Goal: Task Accomplishment & Management: Manage account settings

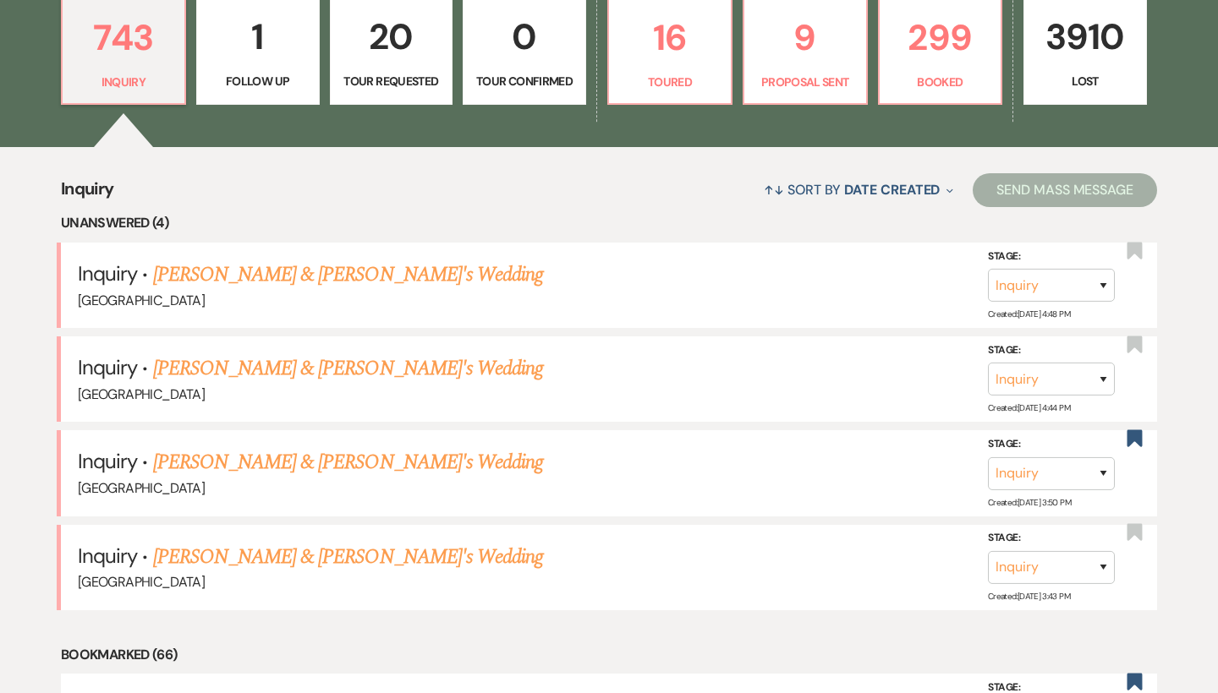
scroll to position [504, 0]
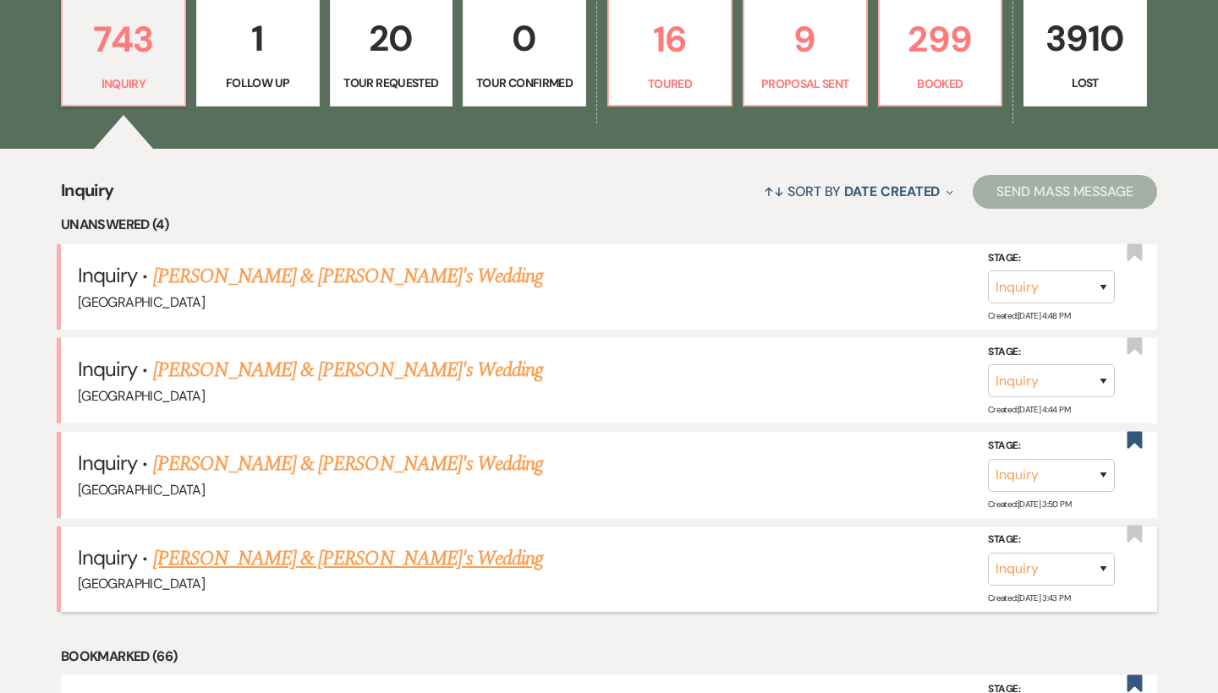
click at [344, 556] on link "[PERSON_NAME] & [PERSON_NAME]'s Wedding" at bounding box center [348, 559] width 391 height 30
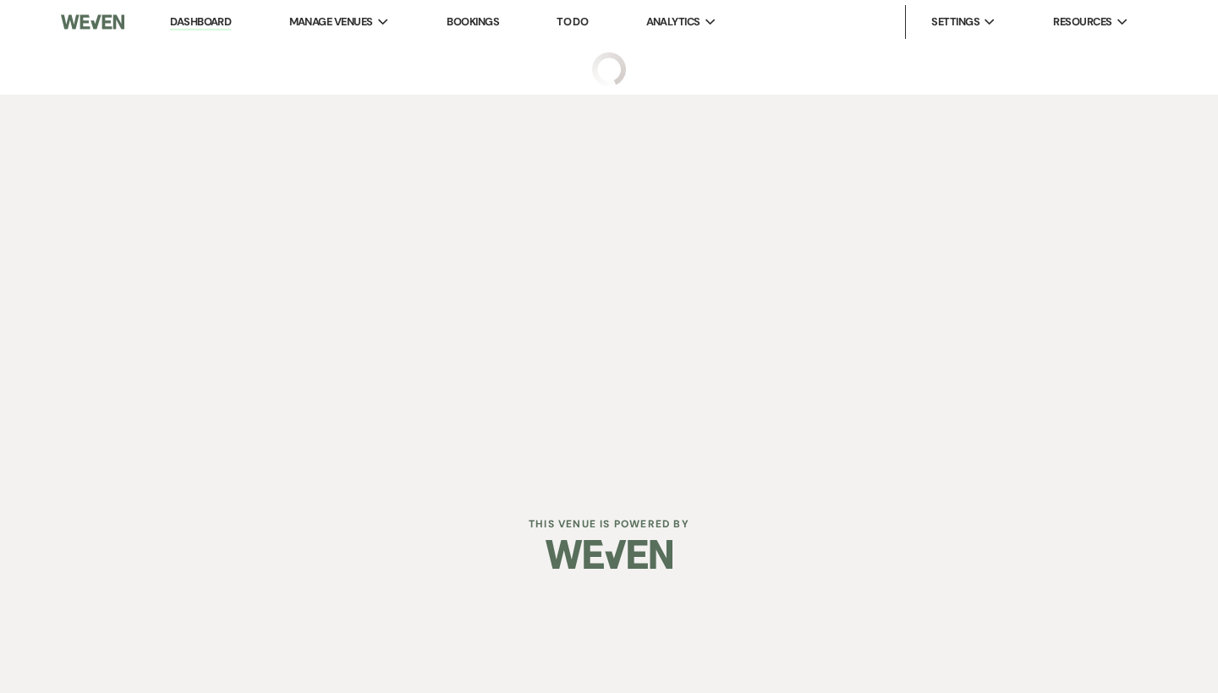
select select "4"
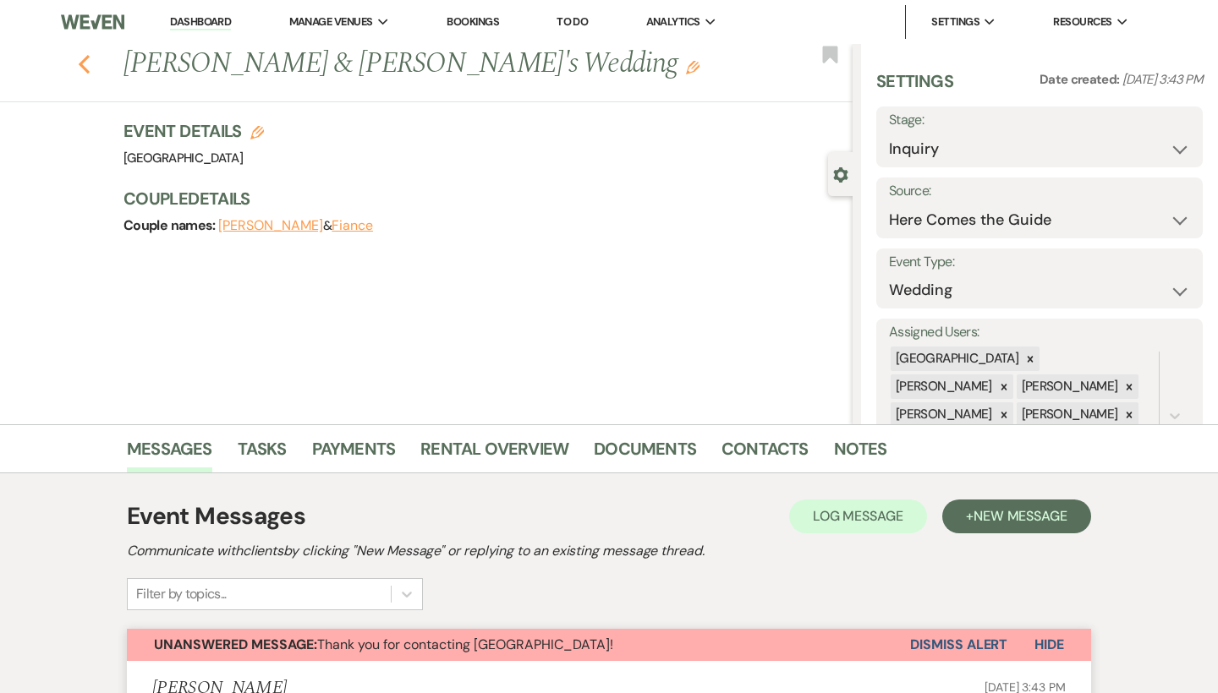
click at [86, 68] on icon "Previous" at bounding box center [84, 64] width 13 height 20
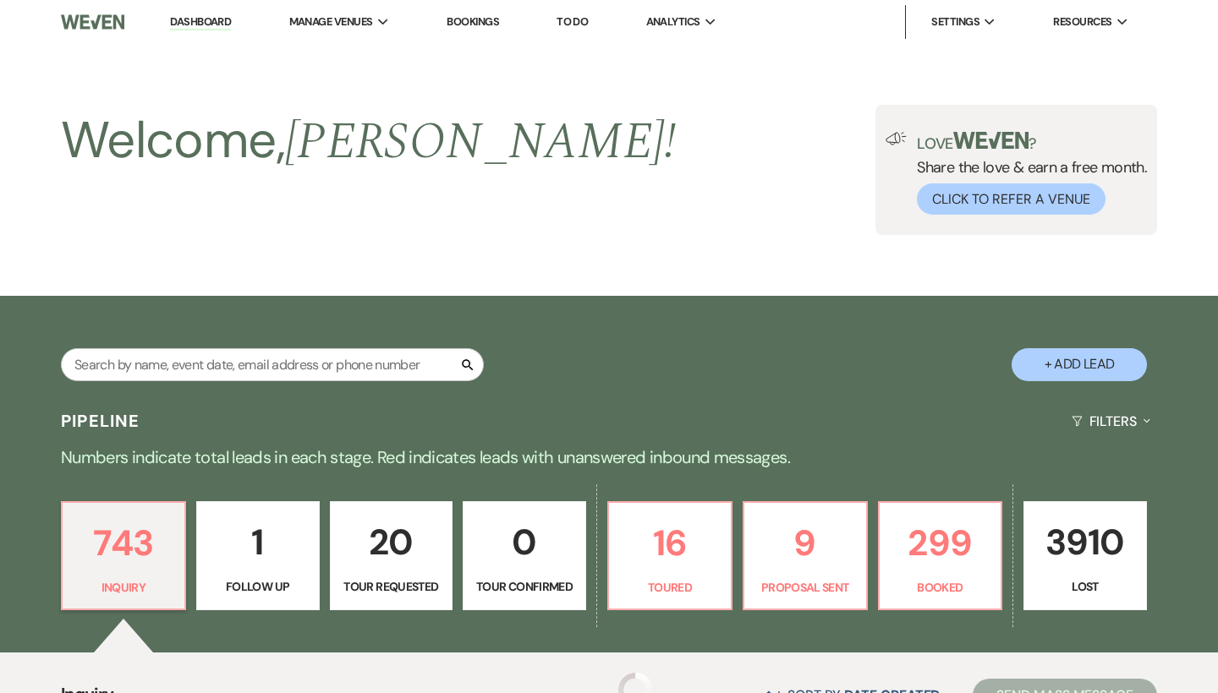
scroll to position [504, 0]
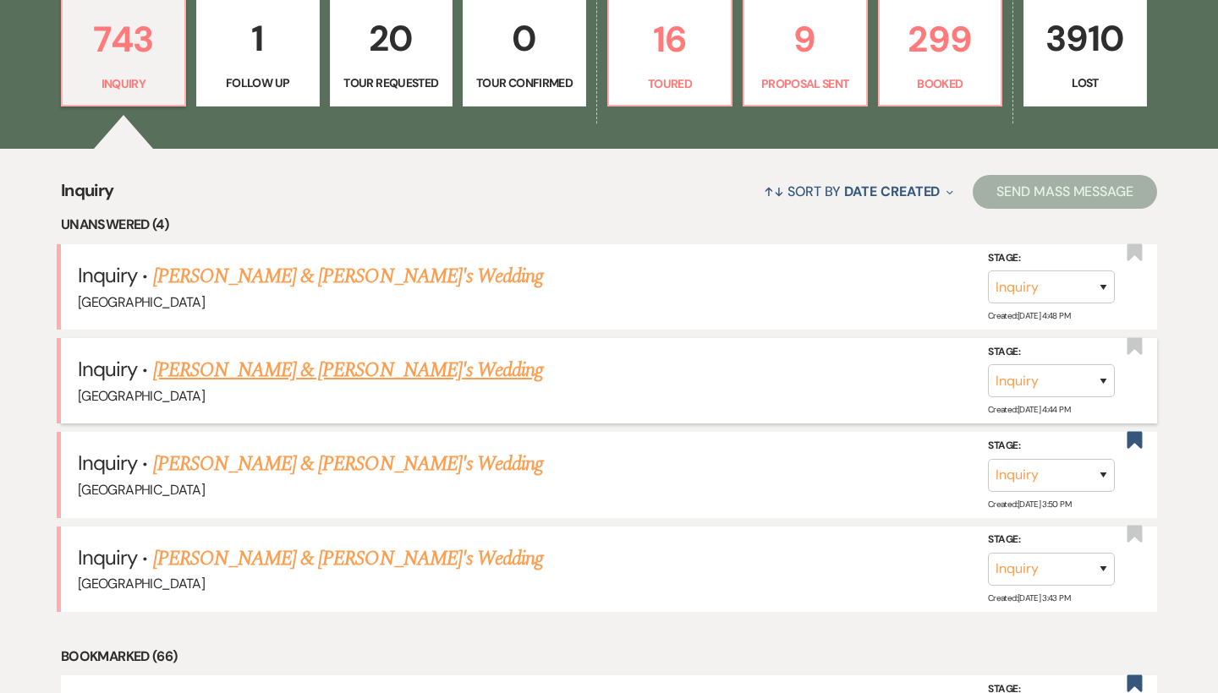
click at [263, 365] on link "[PERSON_NAME] & [PERSON_NAME]'s Wedding" at bounding box center [348, 370] width 391 height 30
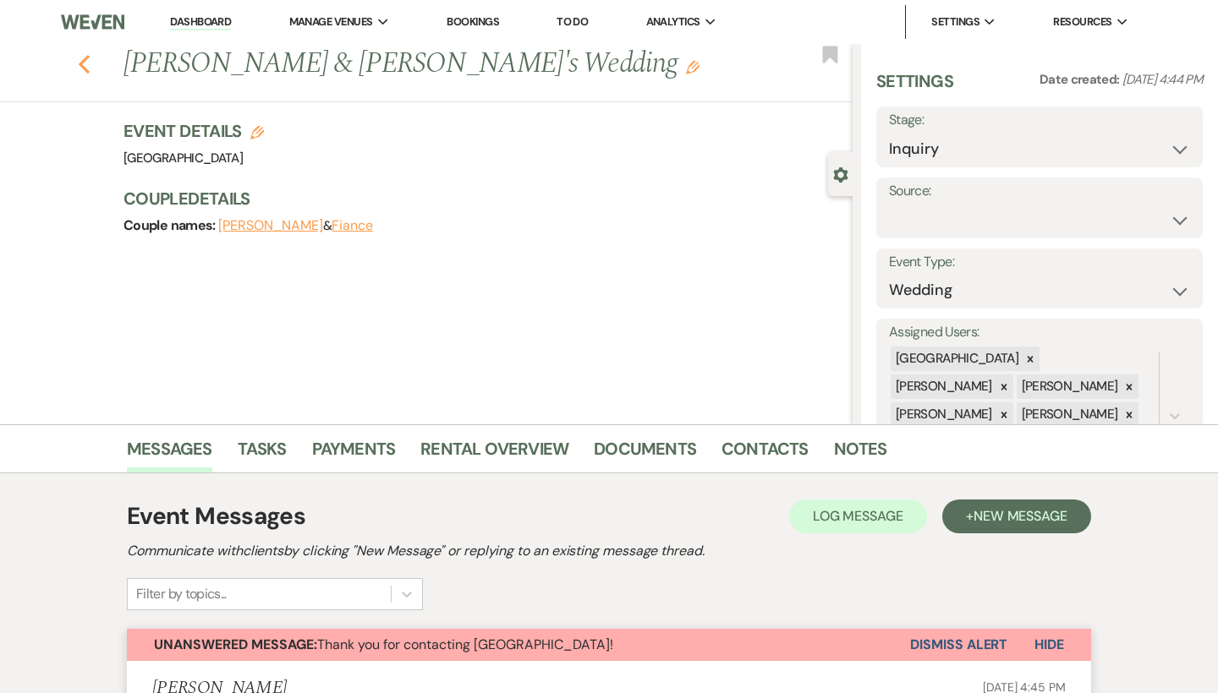
click at [88, 64] on icon "Previous" at bounding box center [84, 64] width 13 height 20
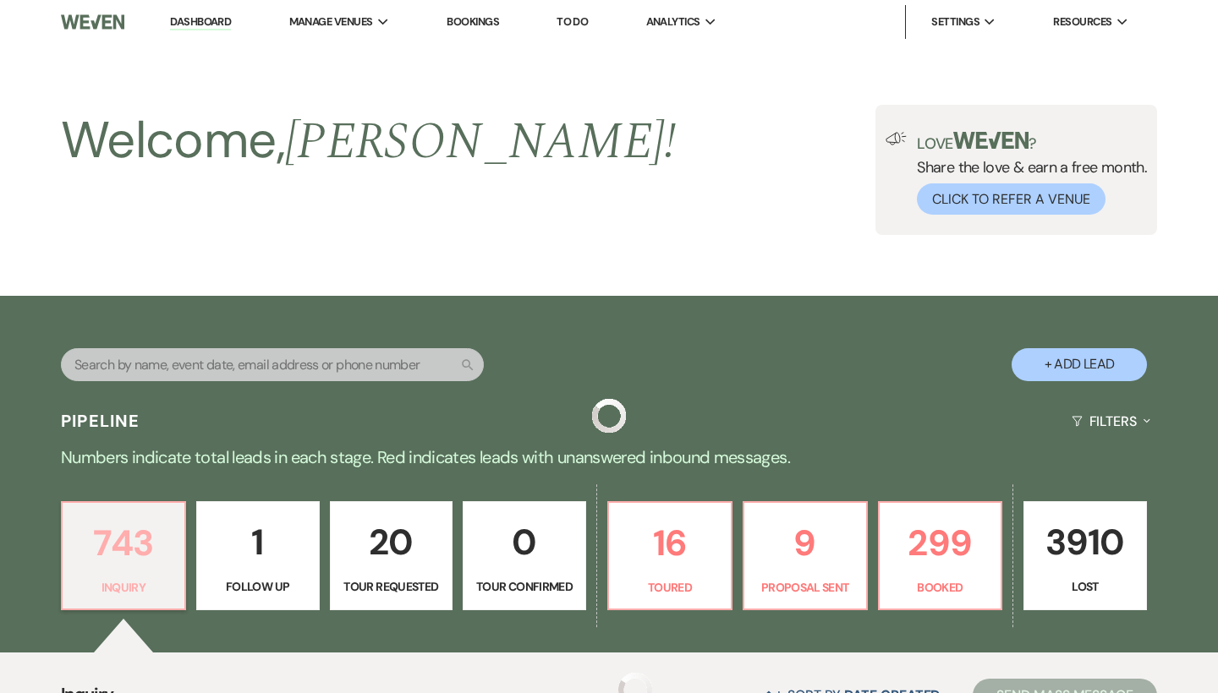
scroll to position [504, 0]
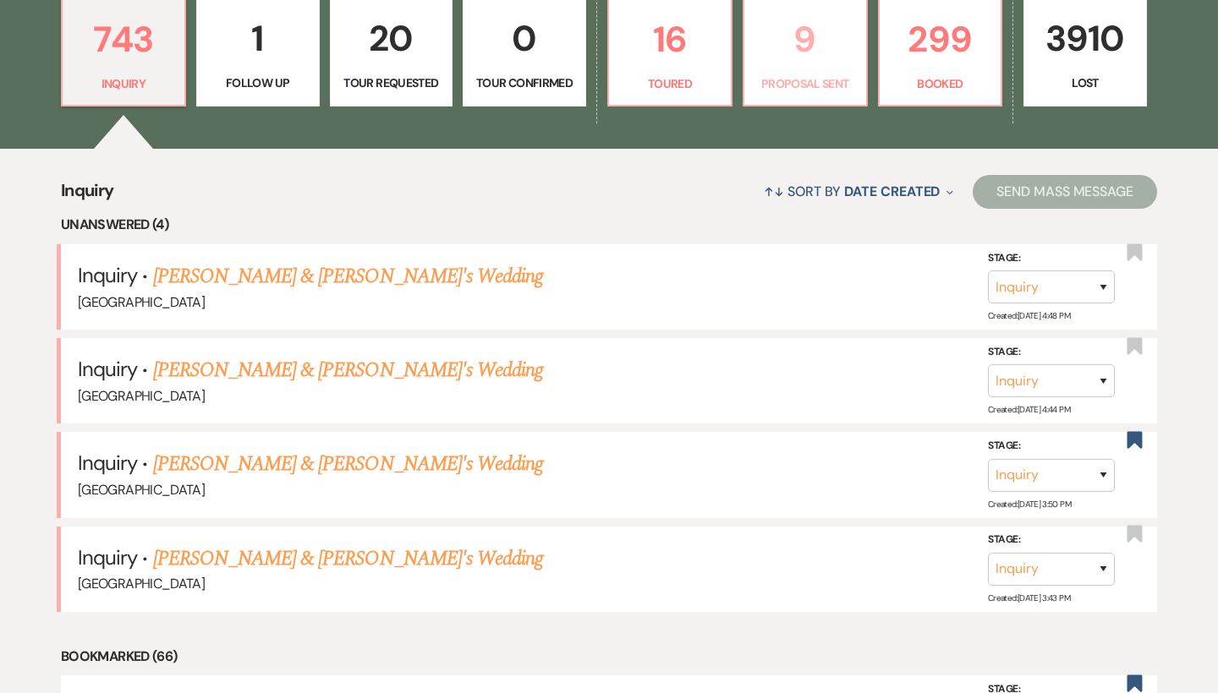
click at [794, 53] on p "9" at bounding box center [804, 39] width 101 height 57
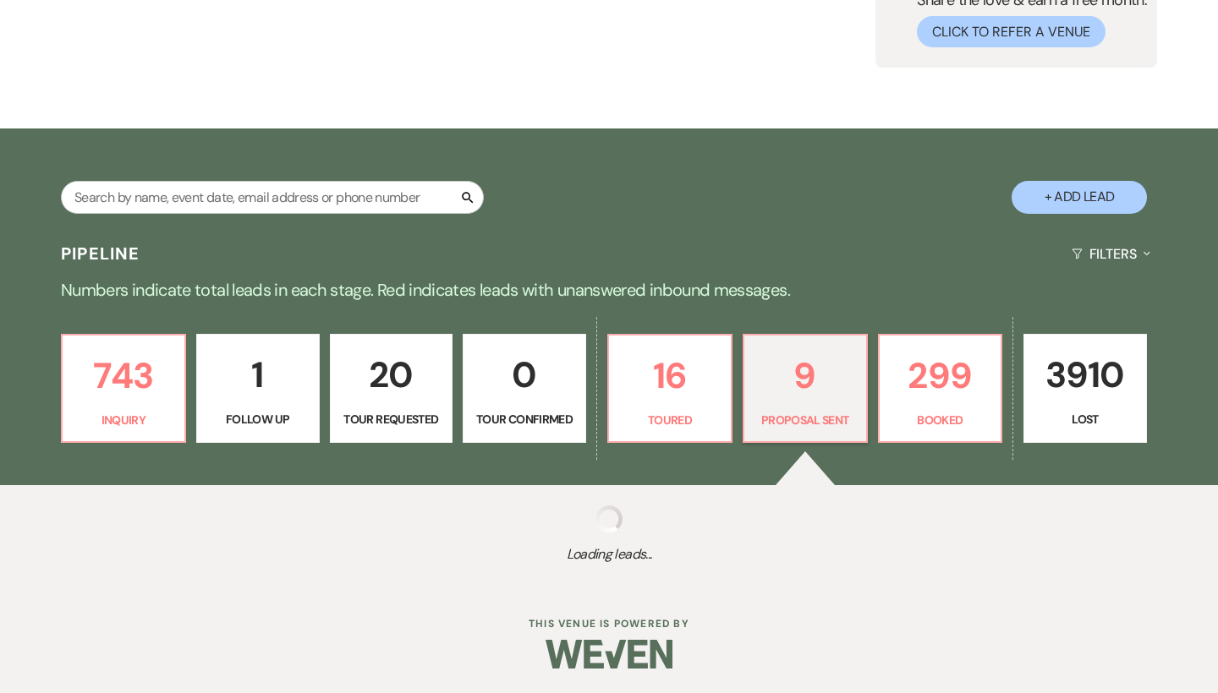
select select "6"
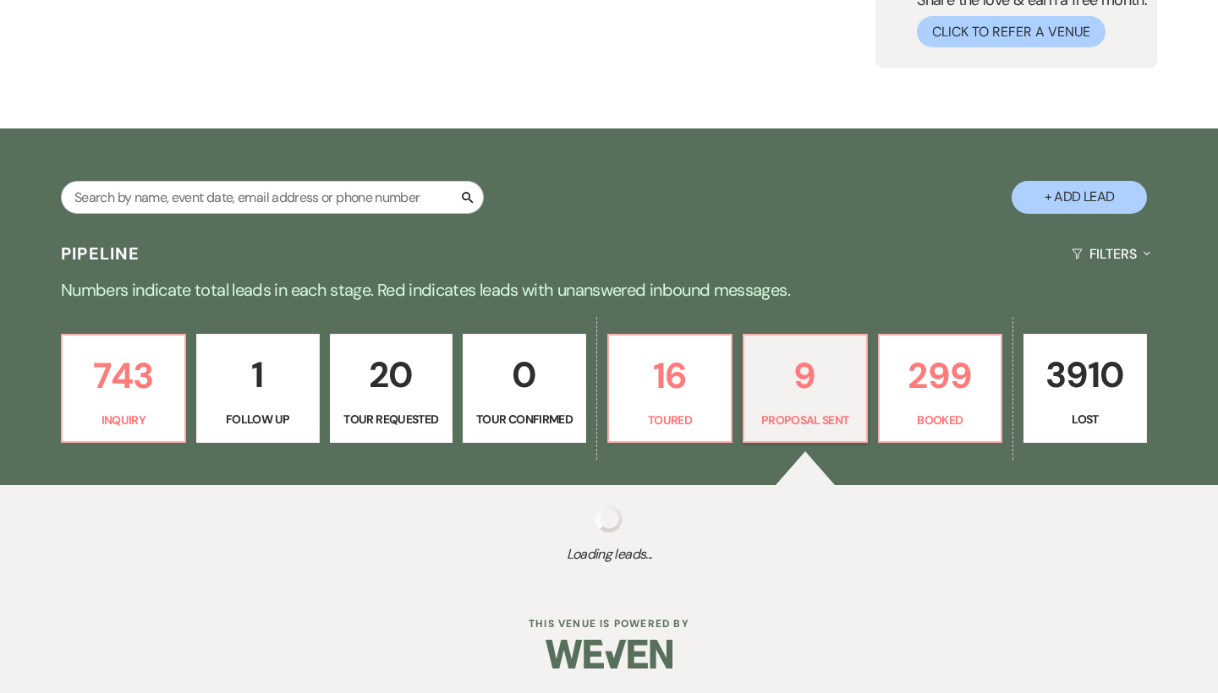
select select "6"
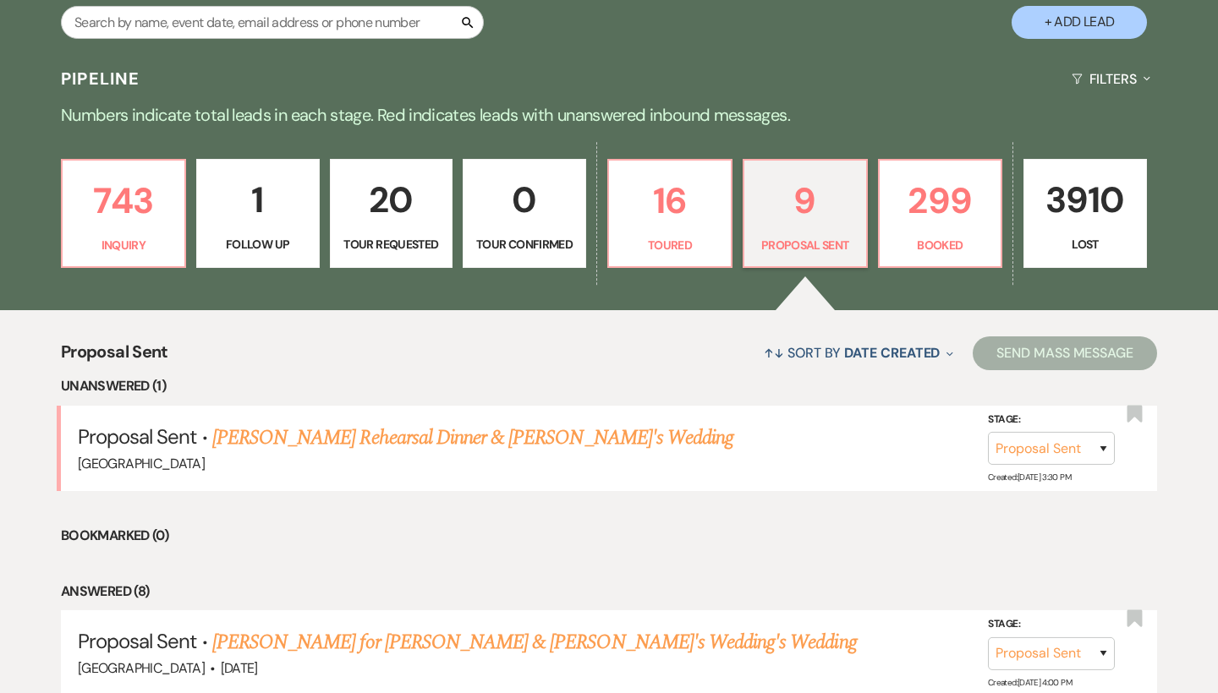
scroll to position [372, 0]
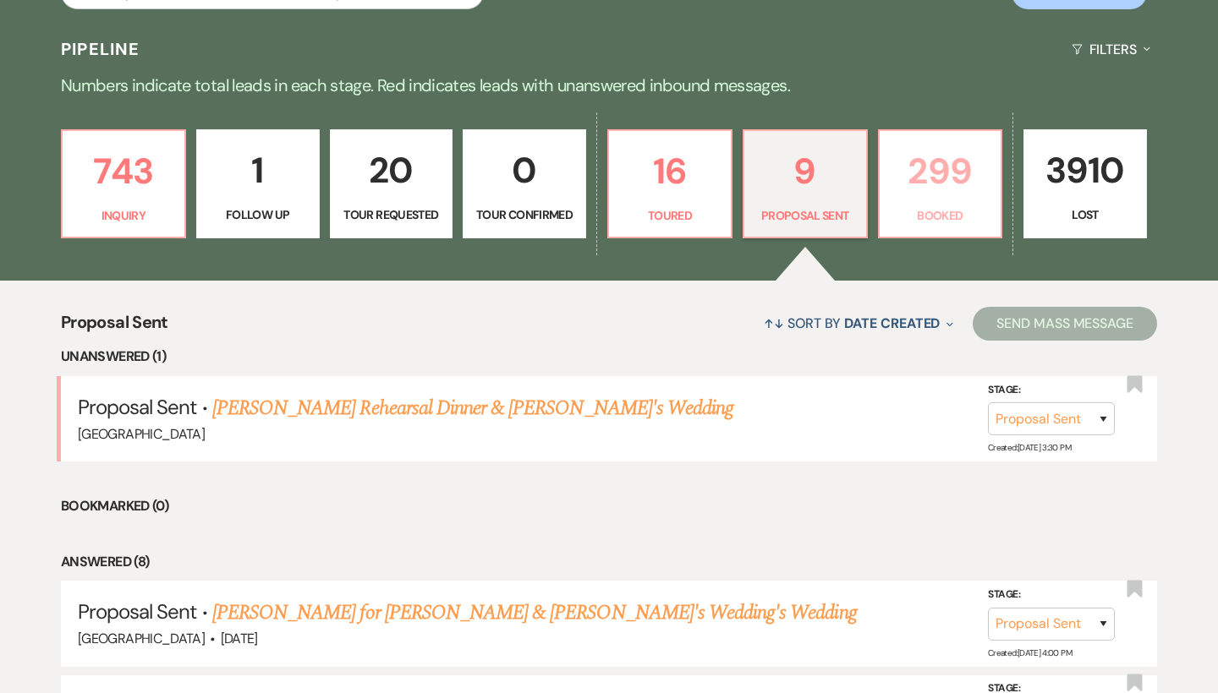
click at [938, 178] on p "299" at bounding box center [940, 171] width 101 height 57
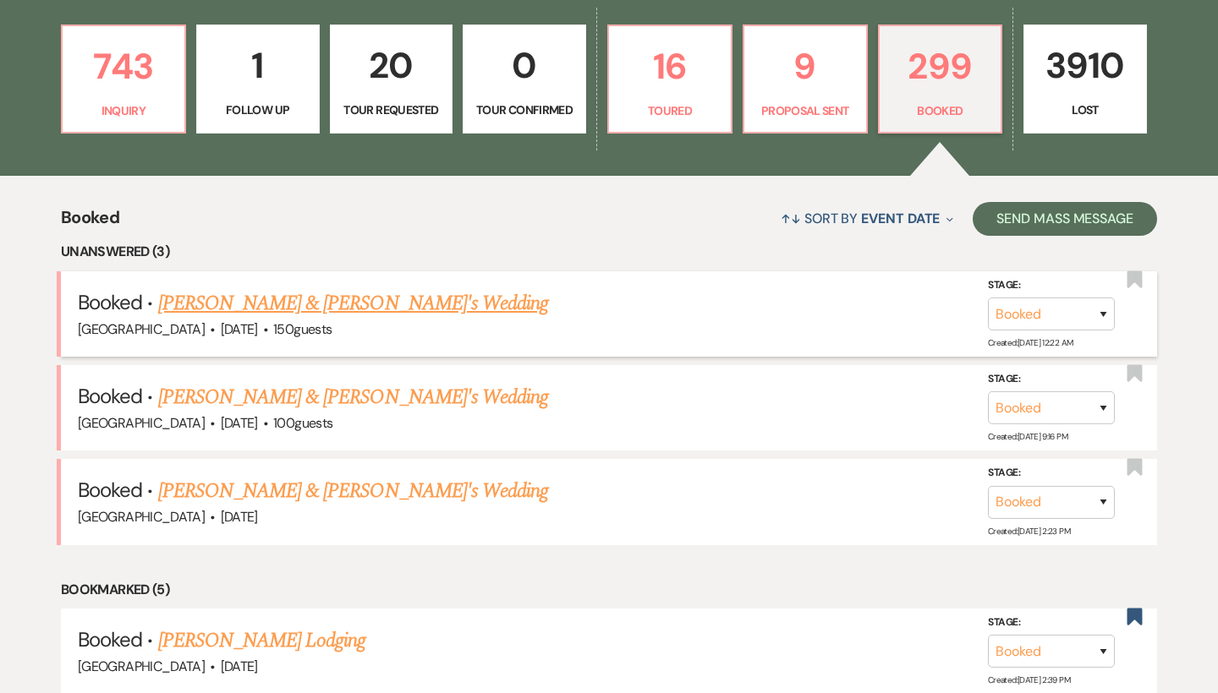
scroll to position [485, 0]
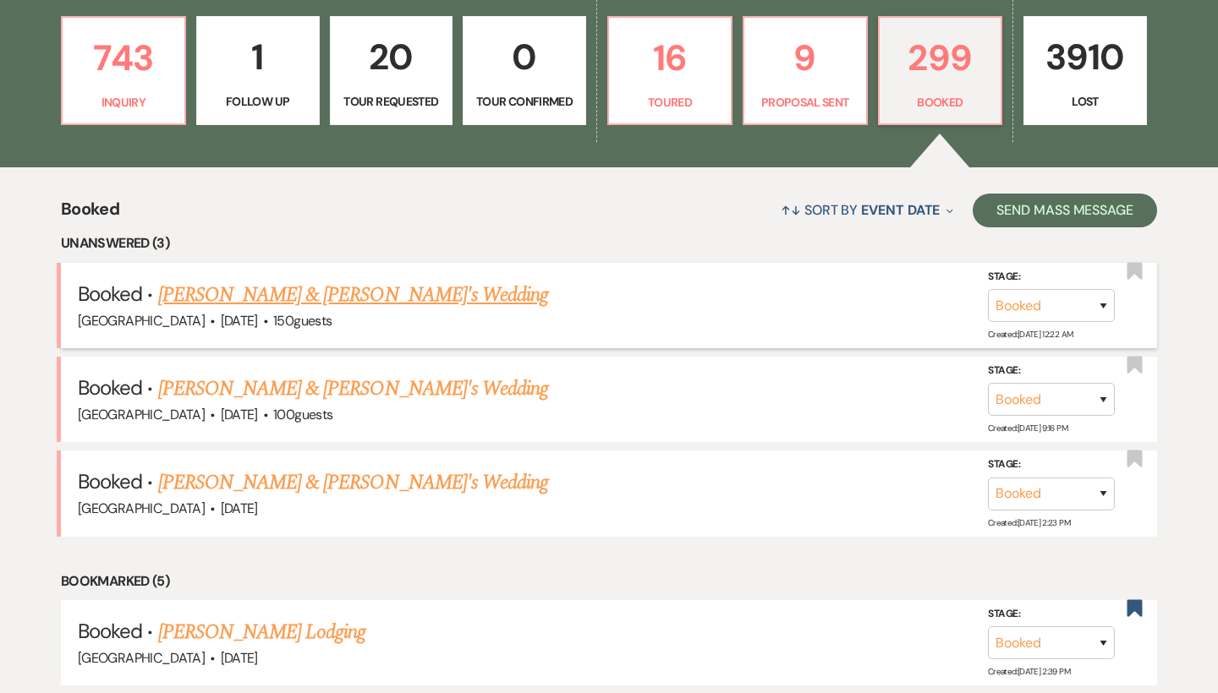
click at [332, 289] on link "[PERSON_NAME] & [PERSON_NAME]'s Wedding" at bounding box center [353, 295] width 391 height 30
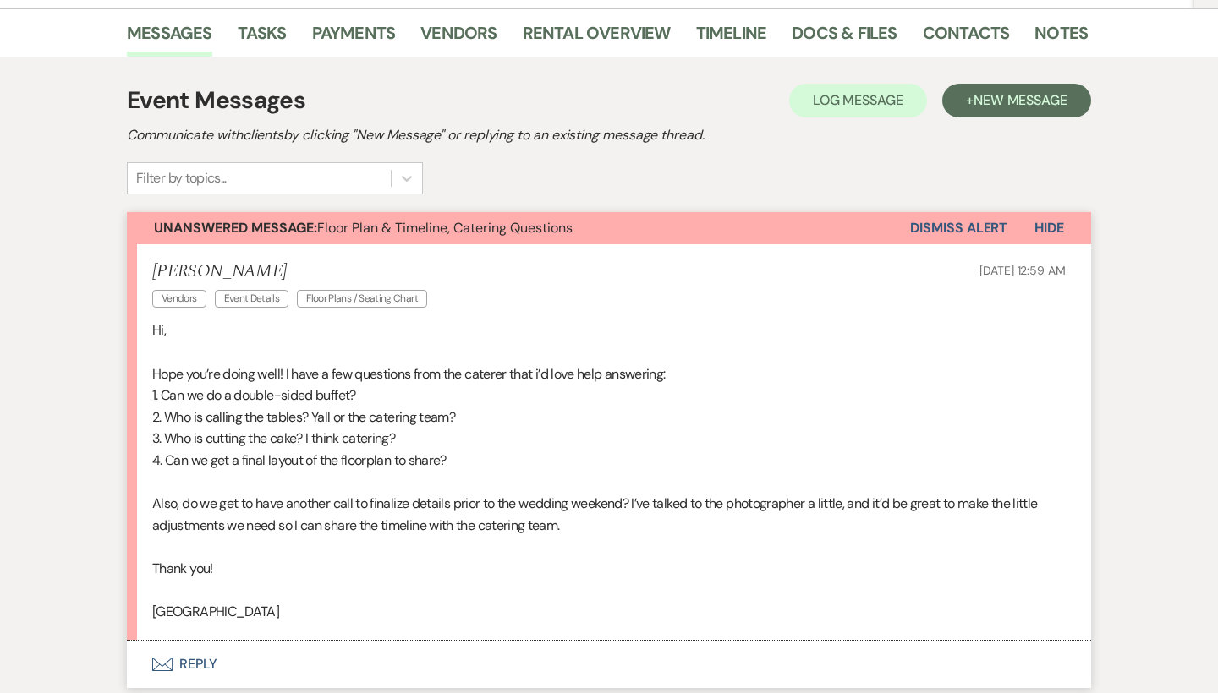
scroll to position [284, 0]
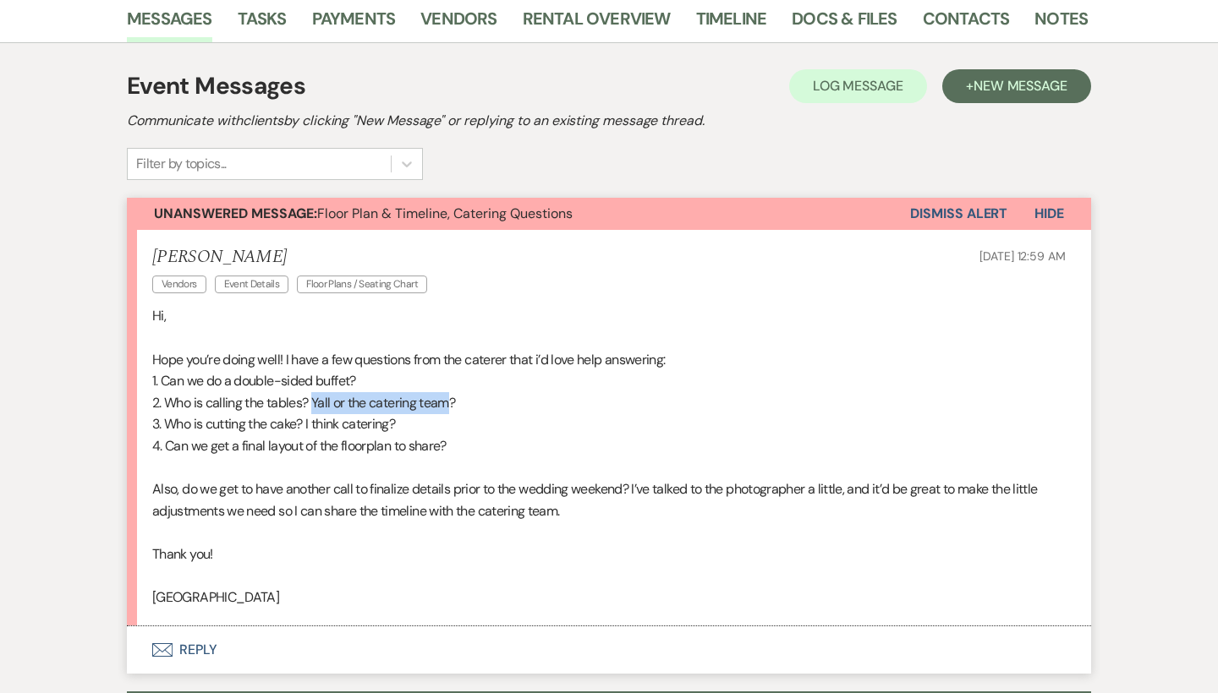
drag, startPoint x: 454, startPoint y: 396, endPoint x: 312, endPoint y: 394, distance: 142.1
click at [312, 394] on p "2. Who is calling the tables? Yall or the catering team?" at bounding box center [608, 403] width 913 height 22
click at [311, 387] on p "1. Can we do a double-sided buffet?" at bounding box center [608, 381] width 913 height 22
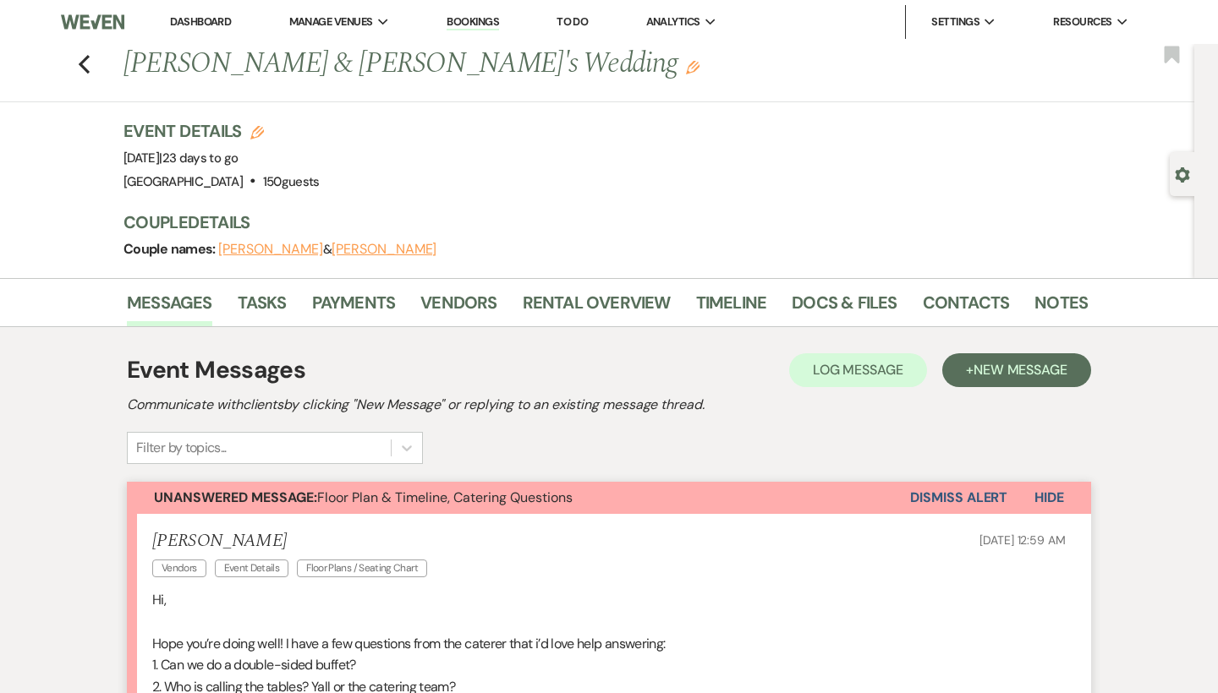
scroll to position [0, 0]
click at [849, 287] on li "Docs & Files" at bounding box center [857, 306] width 130 height 41
click at [849, 317] on link "Docs & Files" at bounding box center [844, 307] width 105 height 37
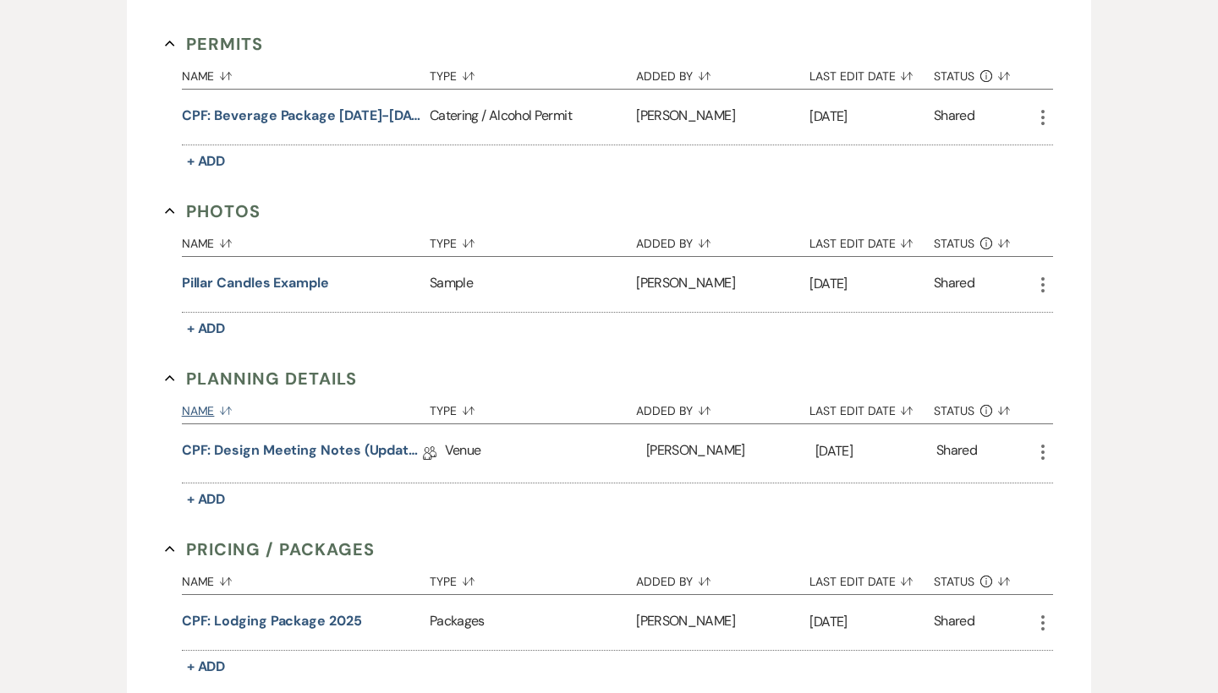
scroll to position [1055, 0]
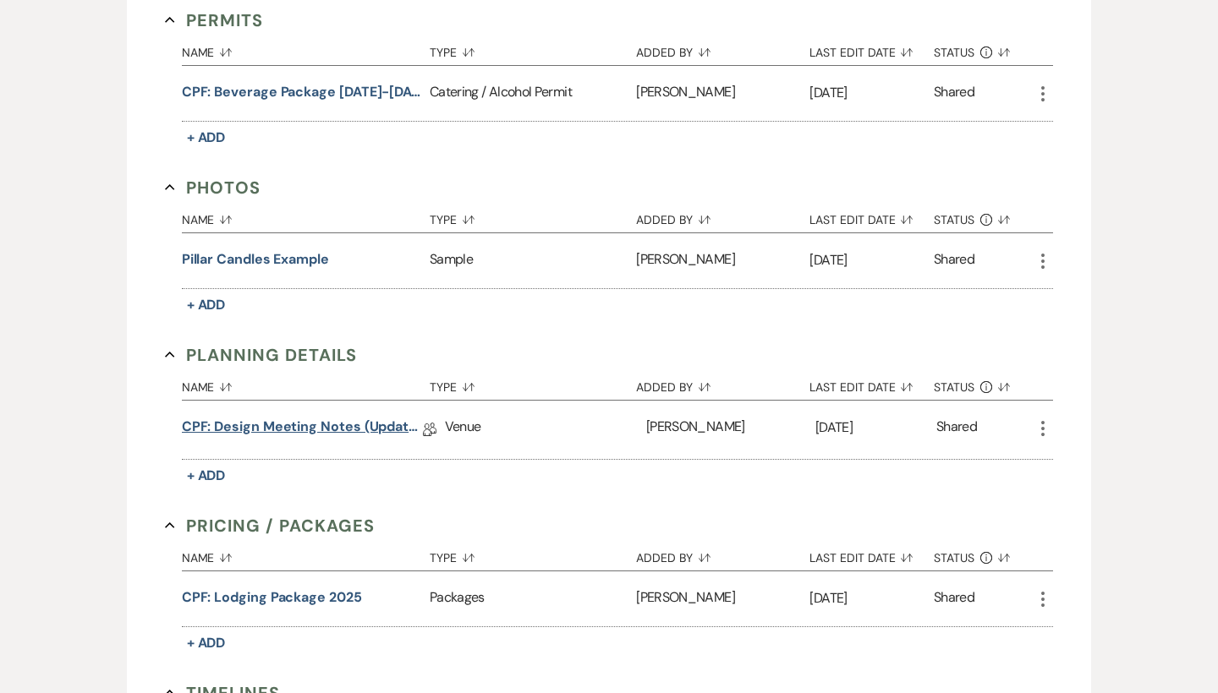
click at [334, 427] on link "CPF: Design Meeting Notes (Updated: [DATE] )" at bounding box center [302, 430] width 241 height 26
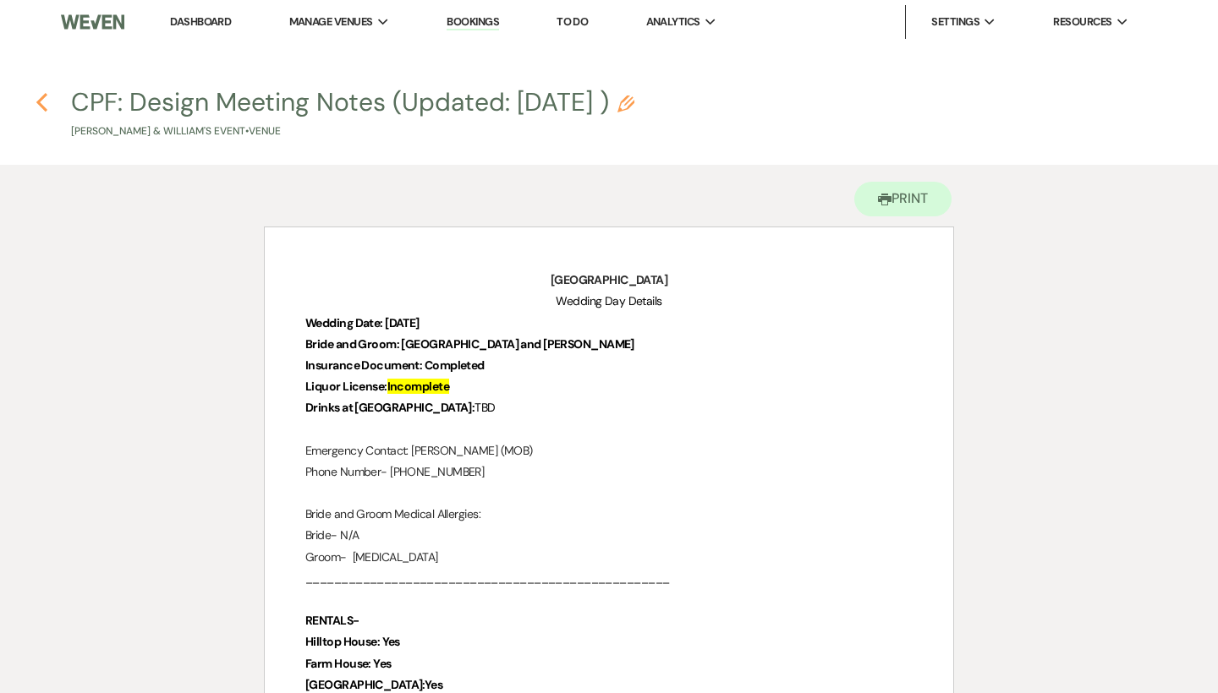
click at [45, 102] on icon "Previous" at bounding box center [42, 102] width 13 height 20
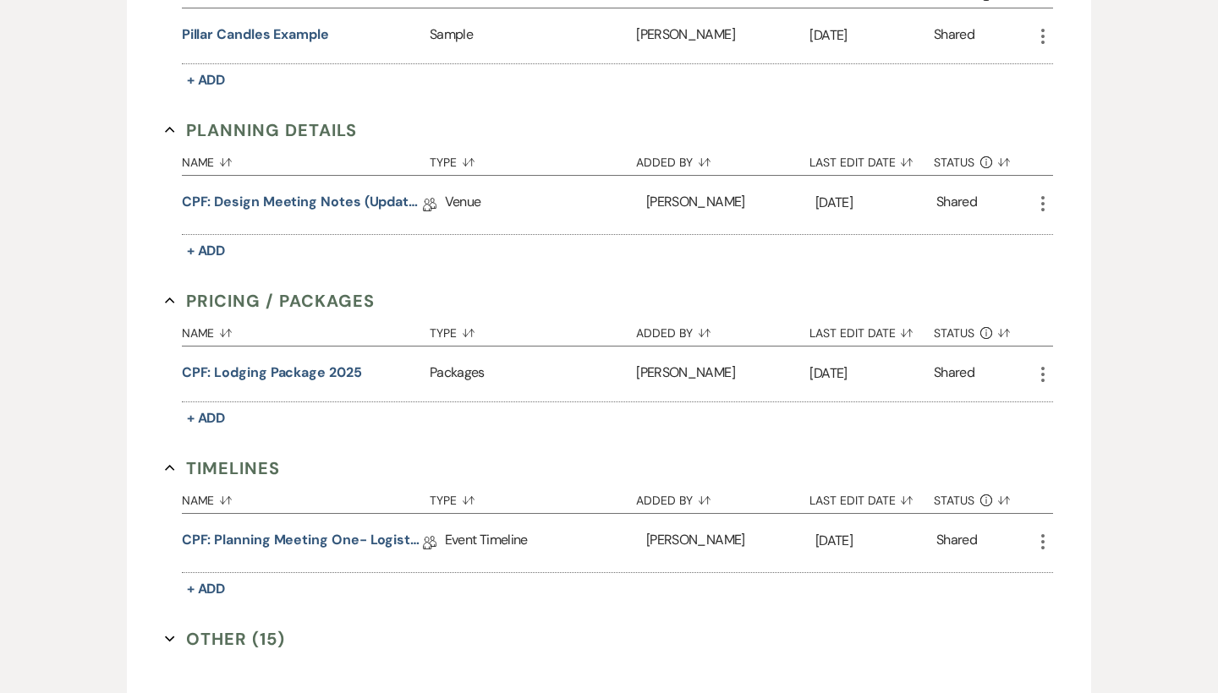
scroll to position [1281, 0]
click at [230, 639] on button "Other (15) Expand" at bounding box center [225, 638] width 120 height 25
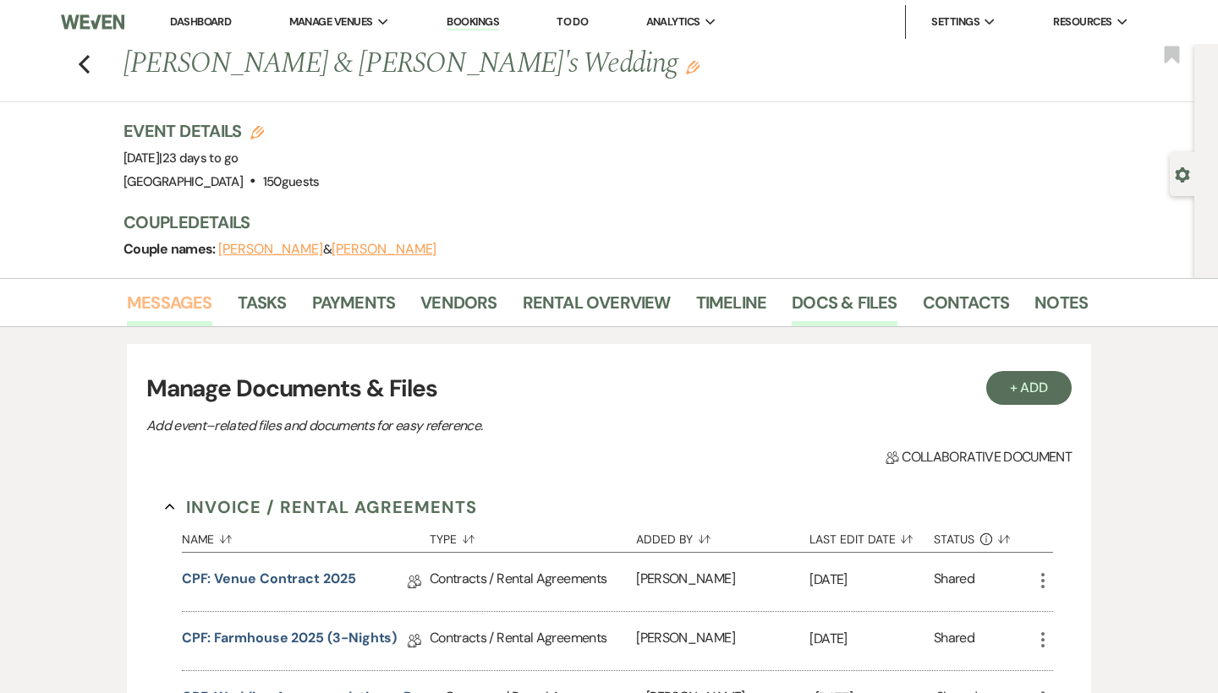
scroll to position [0, 0]
click at [190, 295] on link "Messages" at bounding box center [169, 307] width 85 height 37
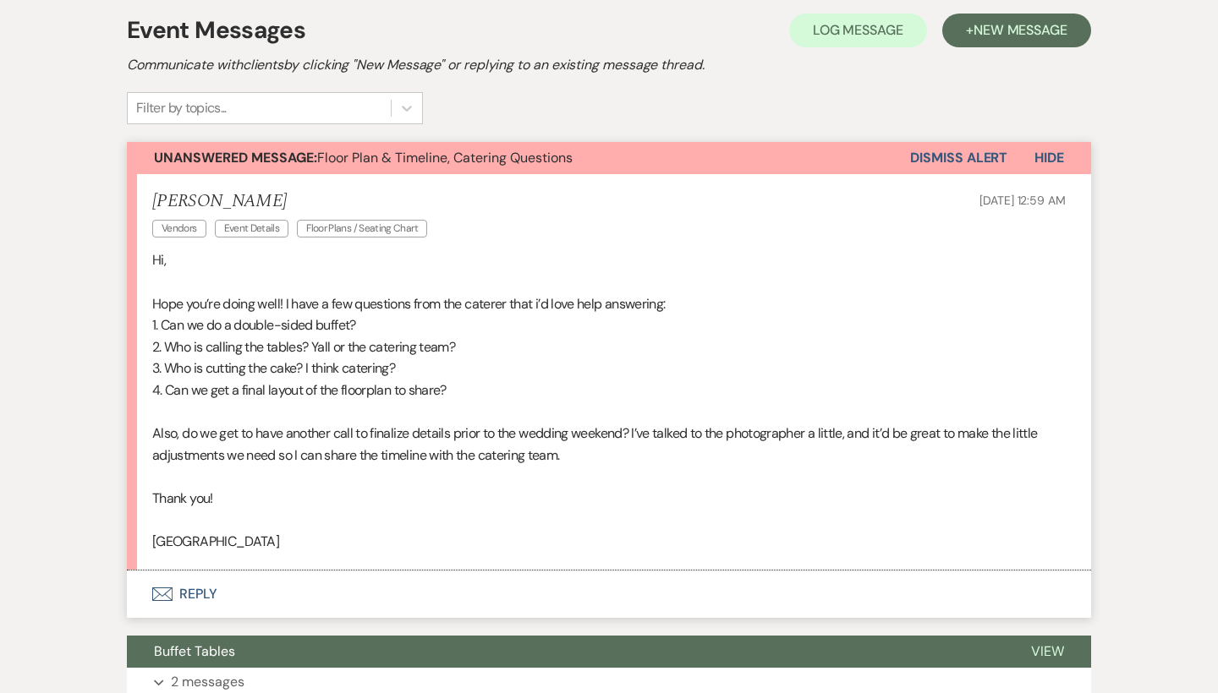
scroll to position [324, 0]
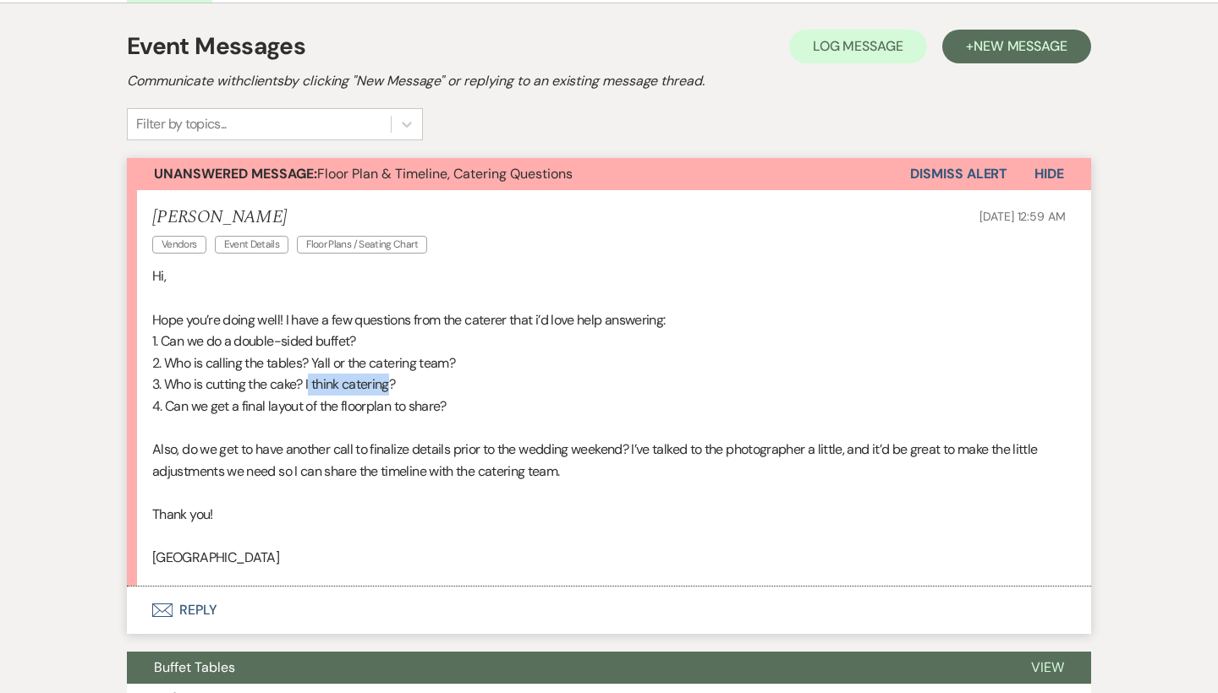
drag, startPoint x: 313, startPoint y: 381, endPoint x: 396, endPoint y: 384, distance: 82.9
click at [396, 384] on p "3. Who is cutting the cake? I think catering?" at bounding box center [608, 385] width 913 height 22
click at [425, 180] on span "Unanswered Message: Floor Plan & Timeline, Catering Questions" at bounding box center [363, 174] width 419 height 18
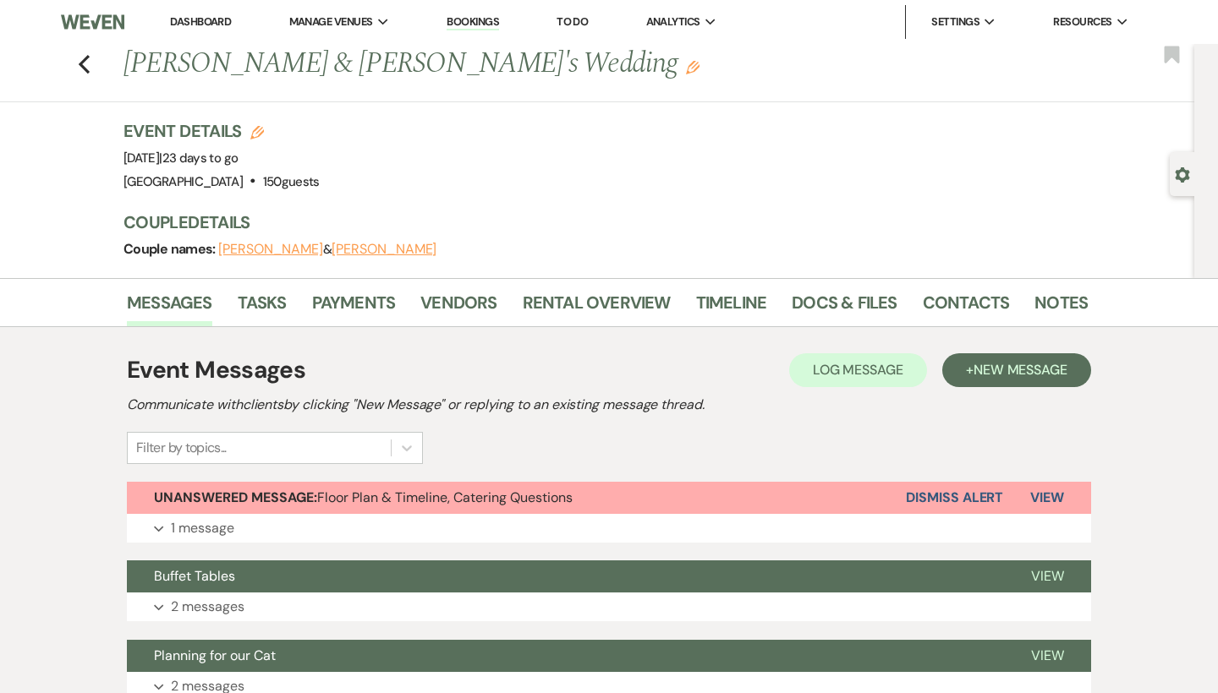
scroll to position [0, 0]
click at [83, 62] on use "button" at bounding box center [84, 64] width 11 height 19
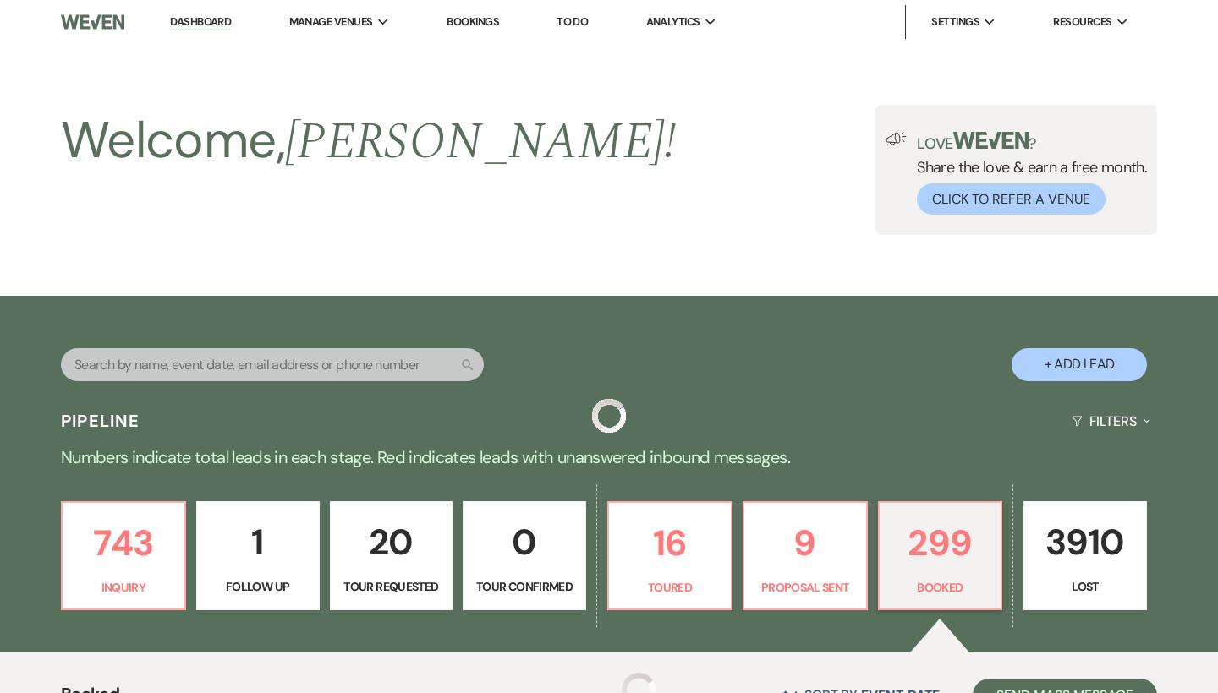
scroll to position [485, 0]
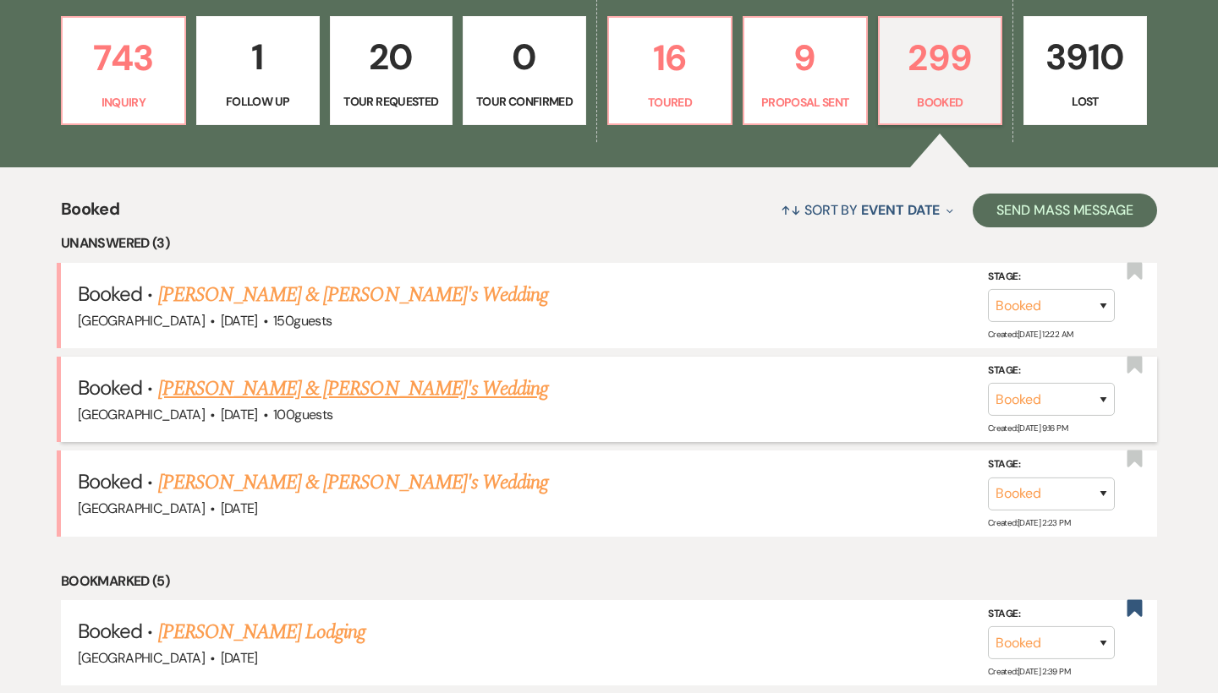
click at [255, 383] on link "[PERSON_NAME] & [PERSON_NAME]'s Wedding" at bounding box center [353, 389] width 391 height 30
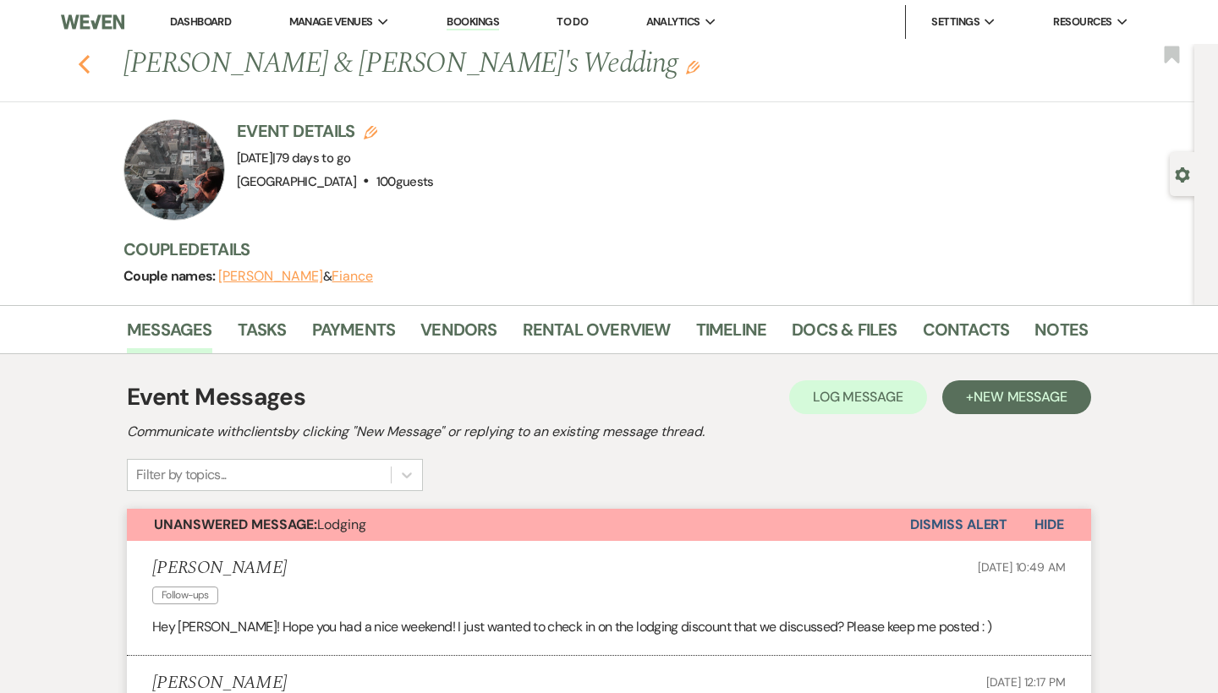
click at [87, 63] on icon "Previous" at bounding box center [84, 64] width 13 height 20
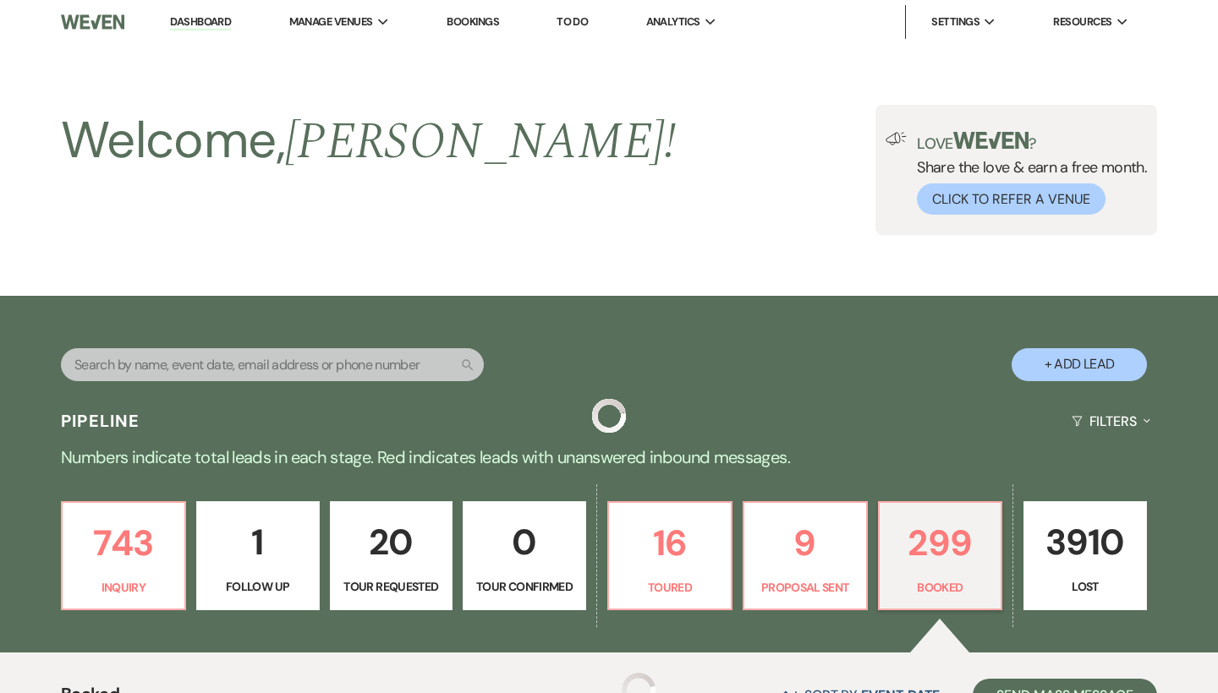
scroll to position [485, 0]
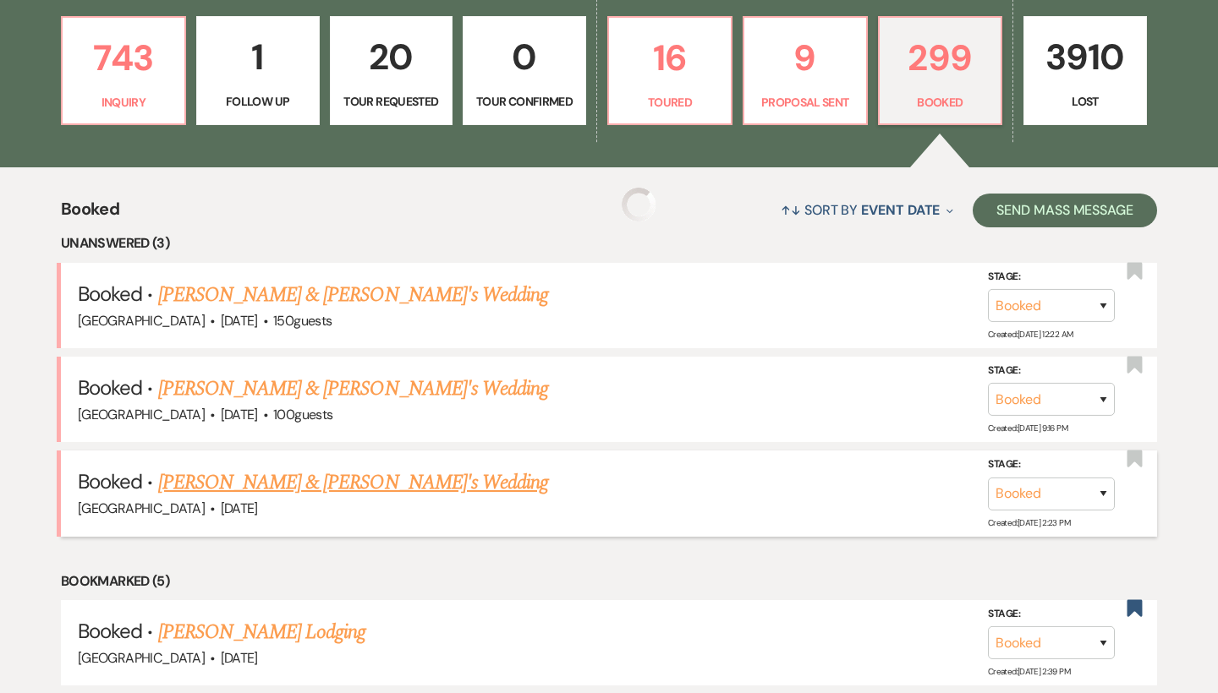
click at [233, 468] on link "[PERSON_NAME] & [PERSON_NAME]'s Wedding" at bounding box center [353, 483] width 391 height 30
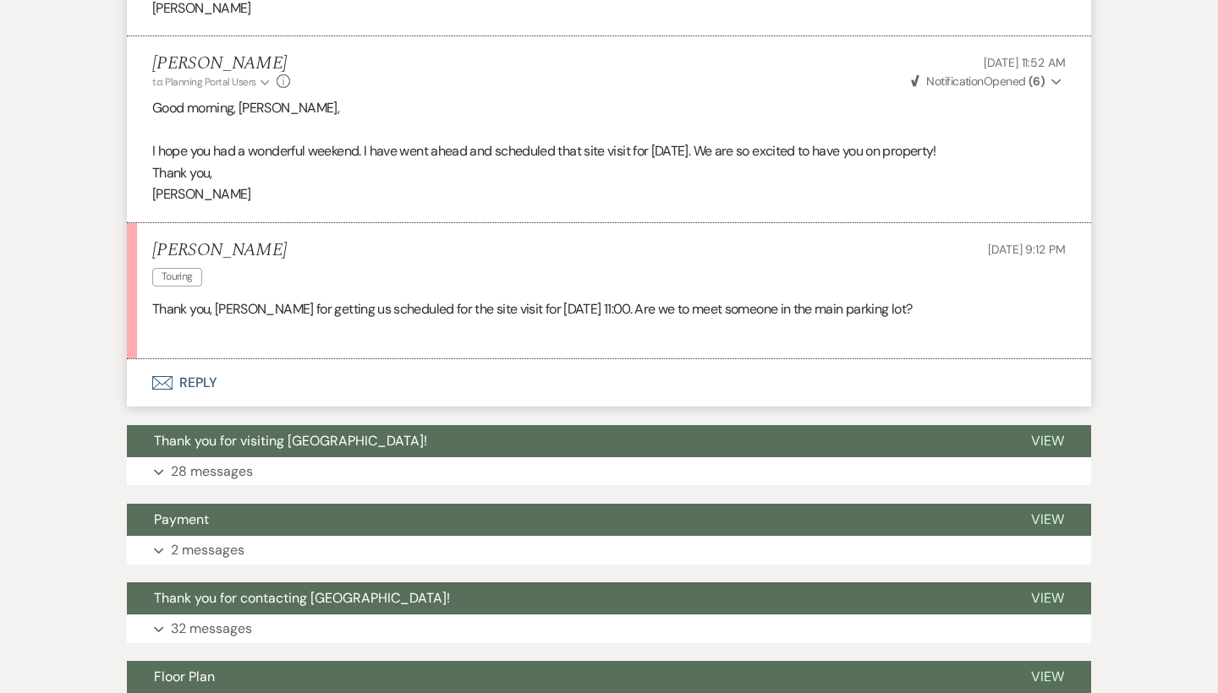
scroll to position [2588, 0]
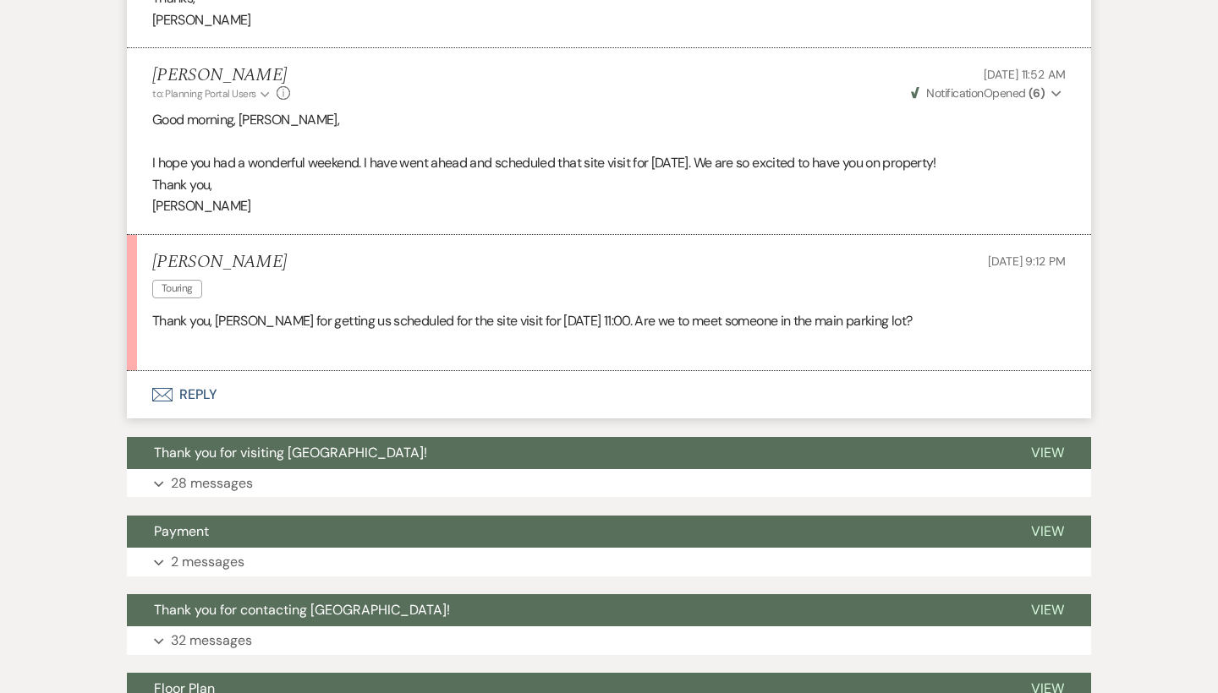
click at [173, 379] on button "Envelope Reply" at bounding box center [609, 394] width 964 height 47
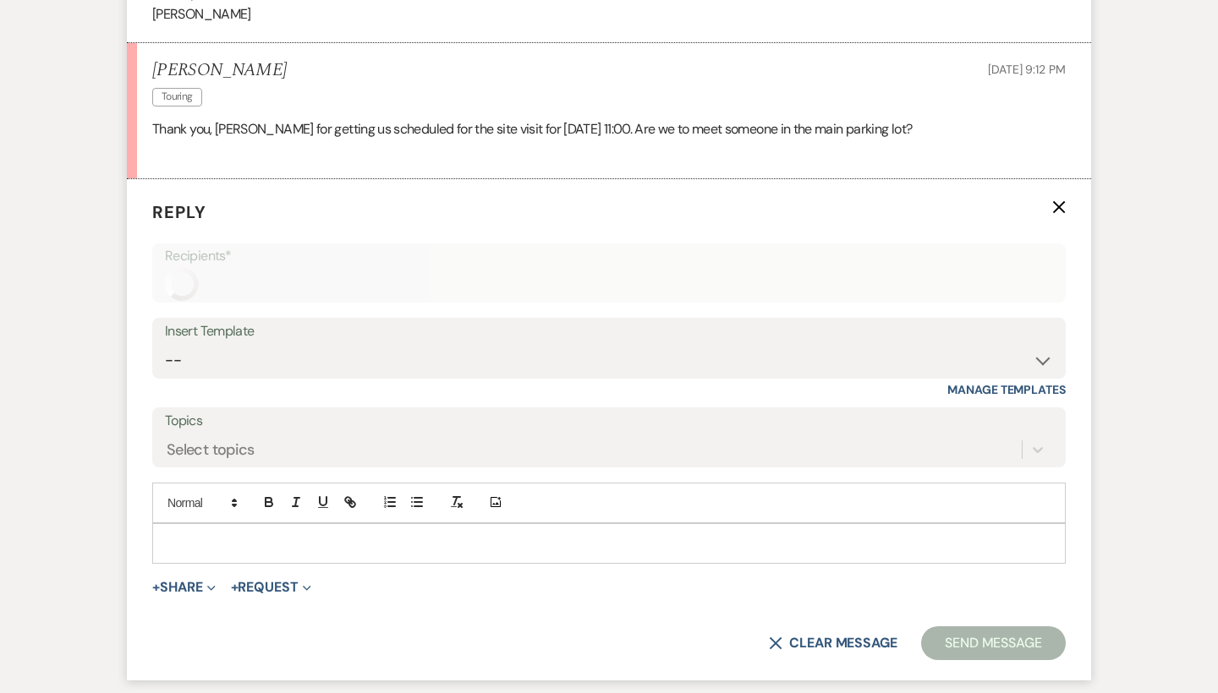
scroll to position [2814, 0]
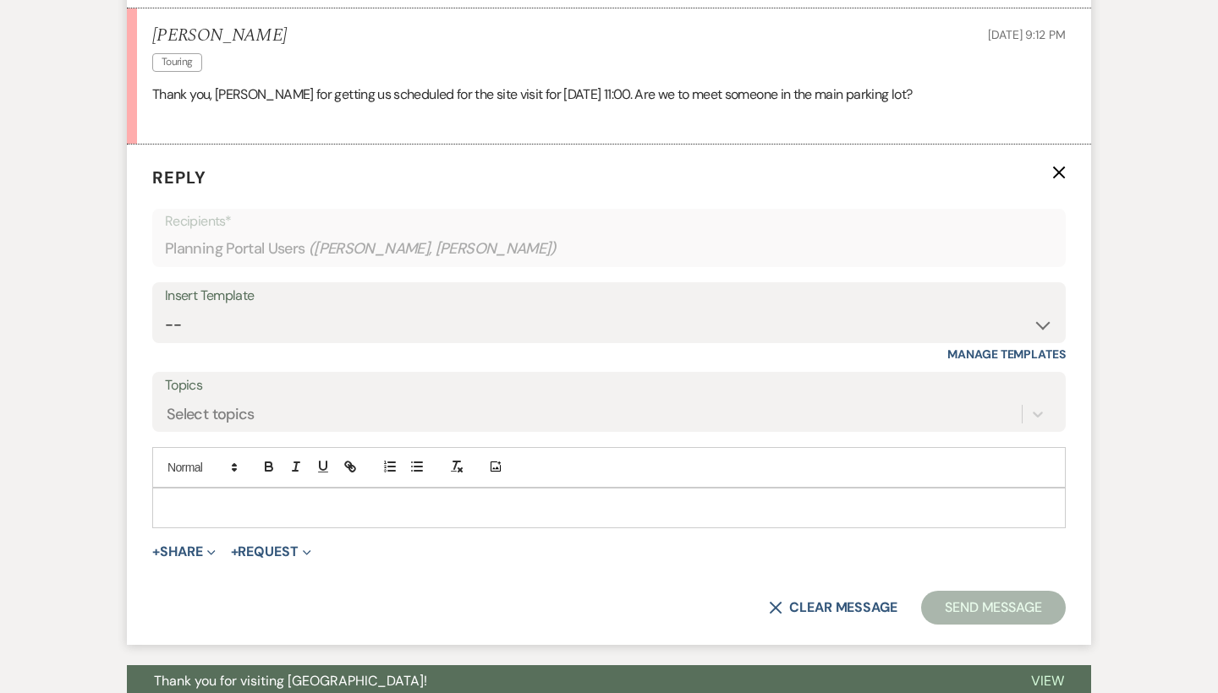
click at [326, 502] on p at bounding box center [609, 508] width 886 height 19
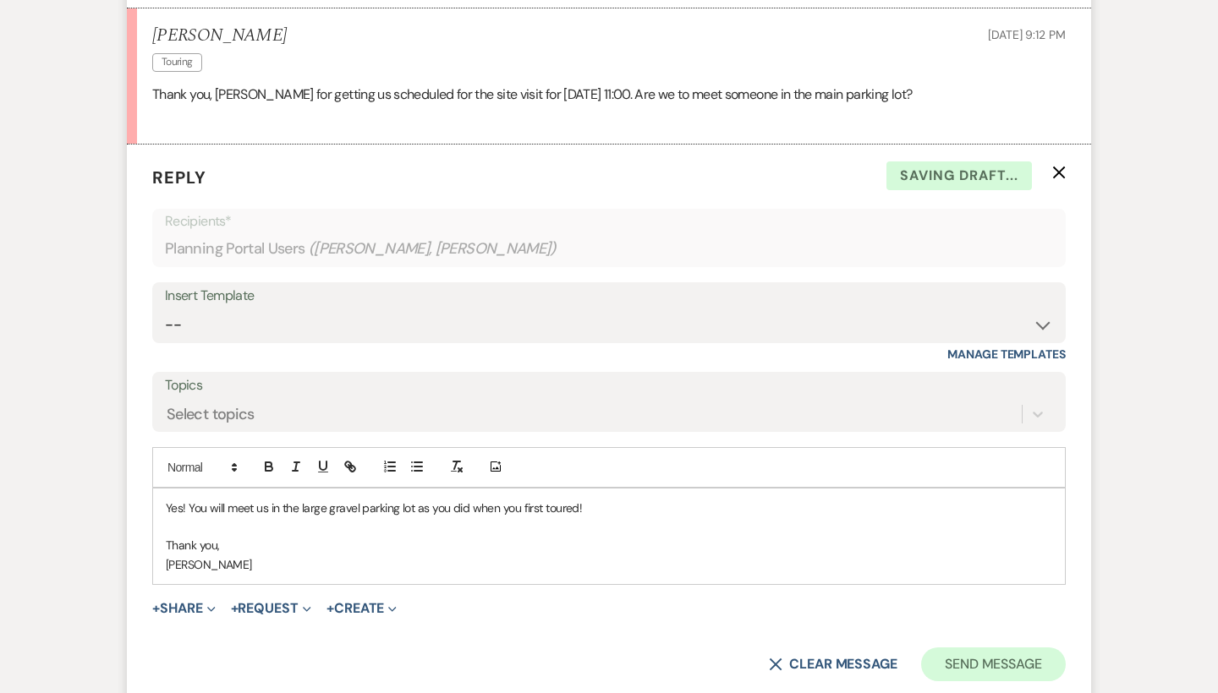
click at [956, 650] on button "Send Message" at bounding box center [993, 665] width 145 height 34
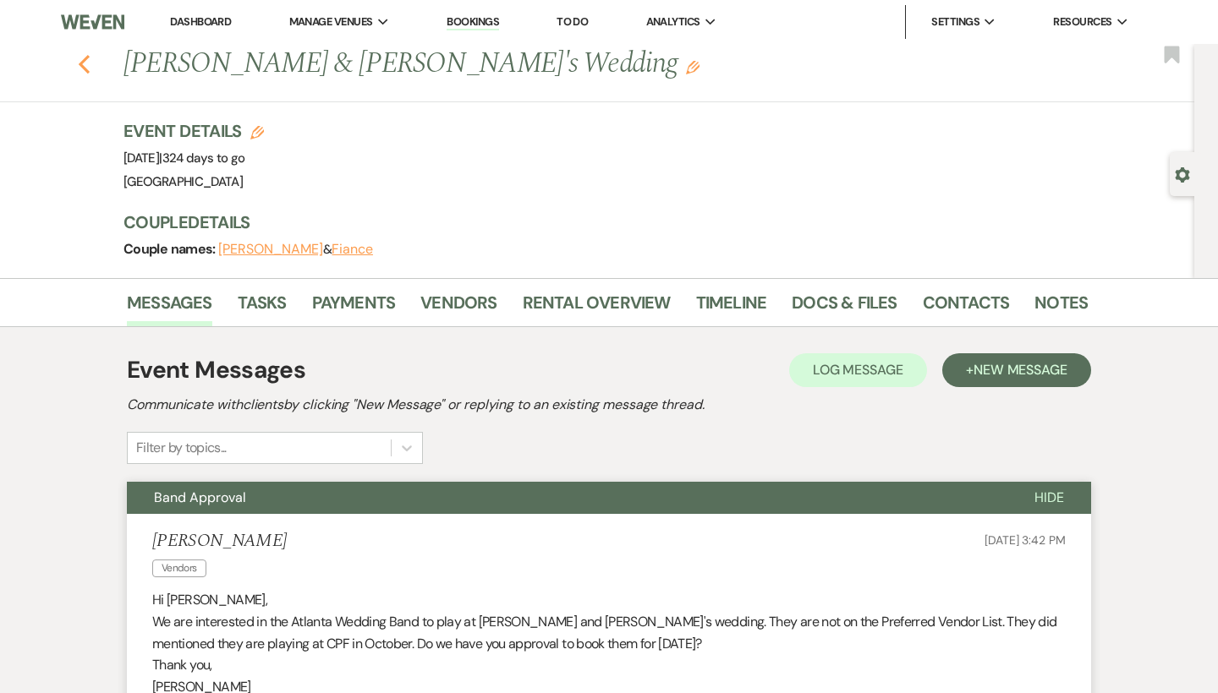
scroll to position [0, 0]
click at [80, 67] on icon "Previous" at bounding box center [84, 64] width 13 height 20
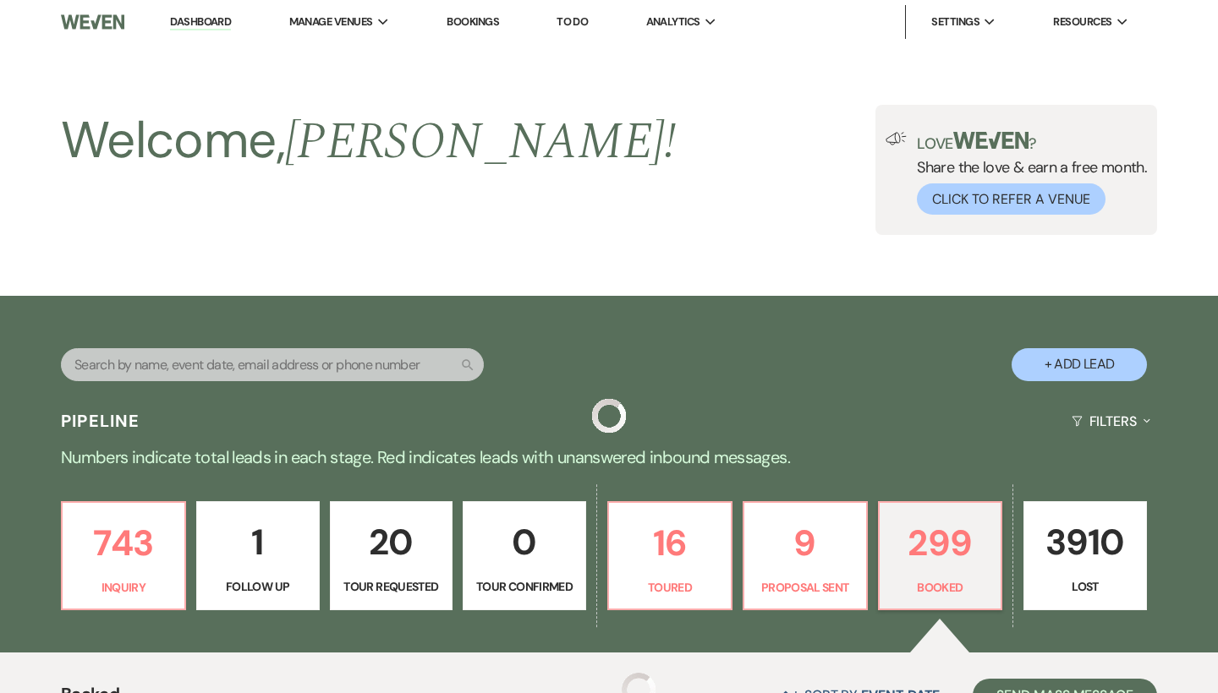
scroll to position [485, 0]
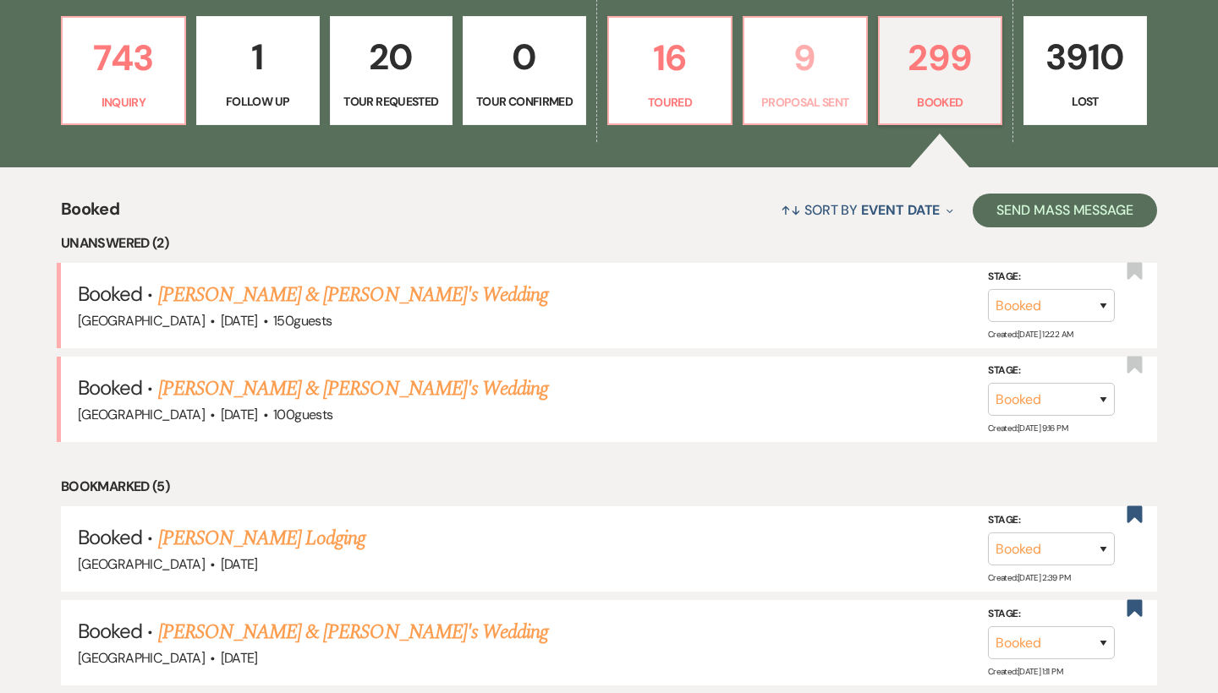
click at [821, 58] on p "9" at bounding box center [804, 58] width 101 height 57
select select "6"
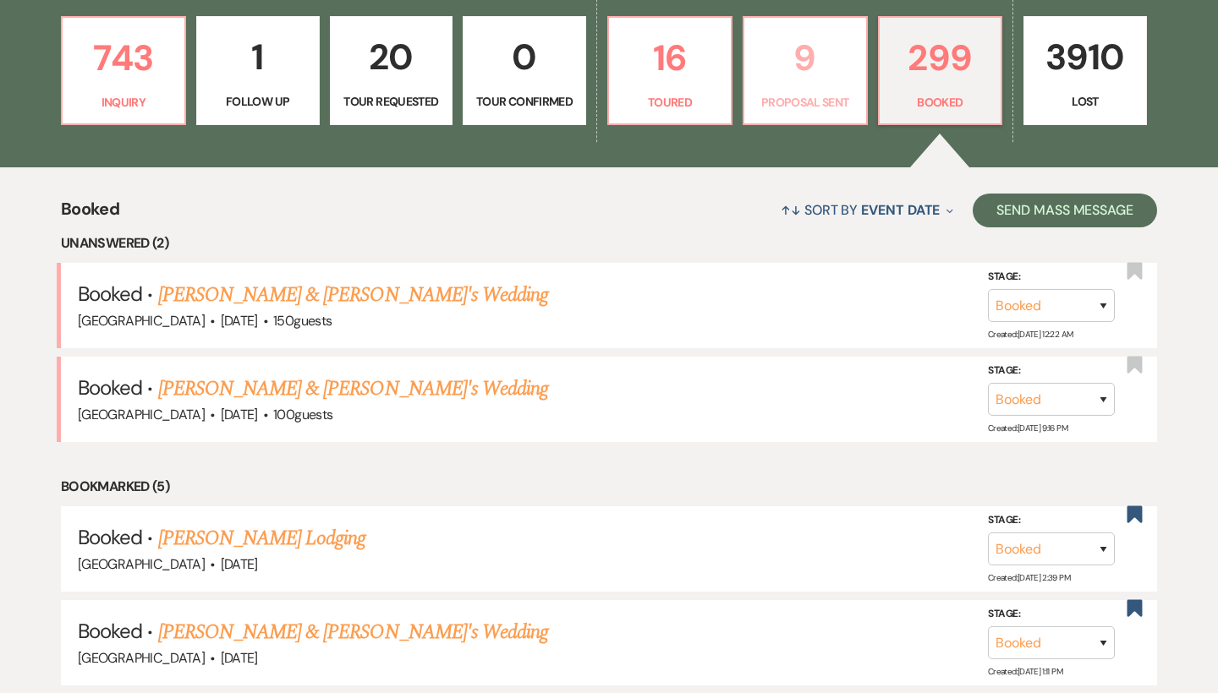
select select "6"
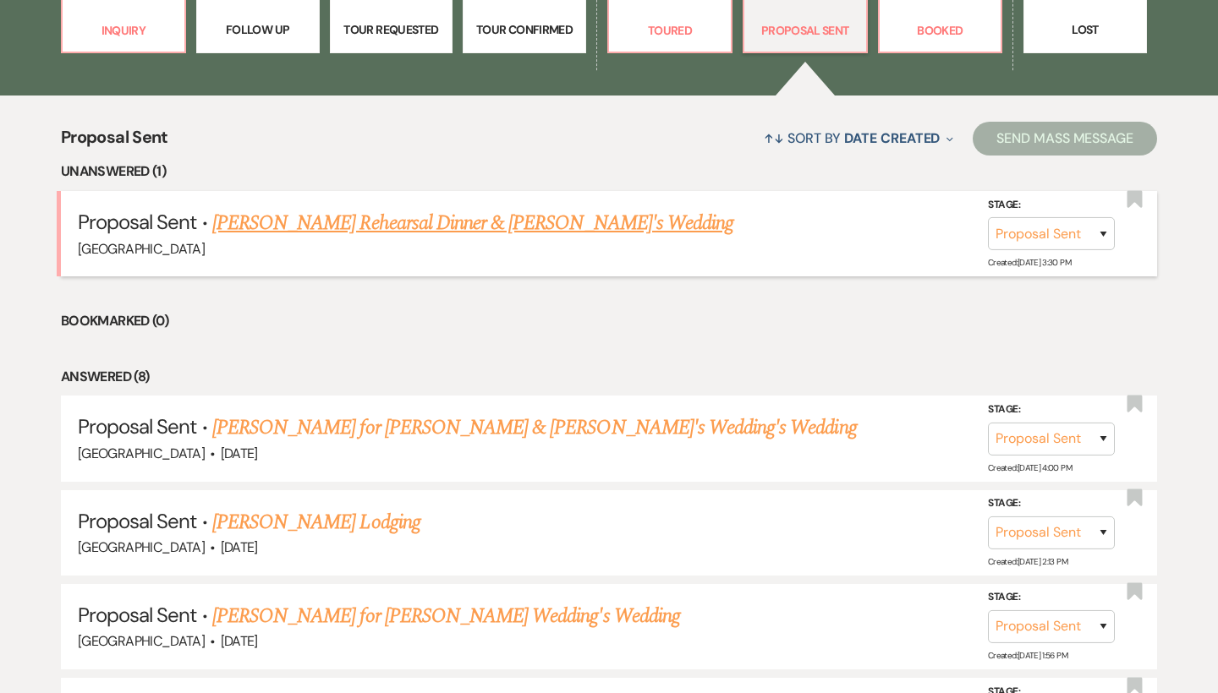
scroll to position [588, 0]
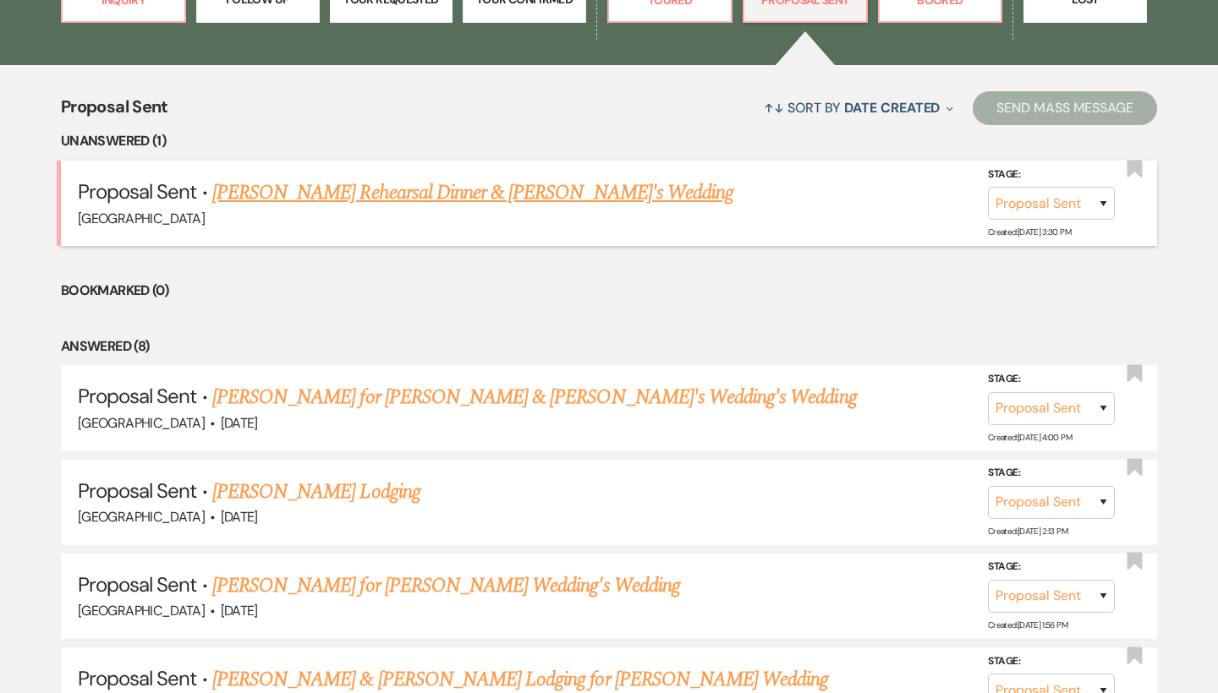
click at [459, 178] on link "[PERSON_NAME] Rehearsal Dinner & [PERSON_NAME]'s Wedding" at bounding box center [472, 193] width 521 height 30
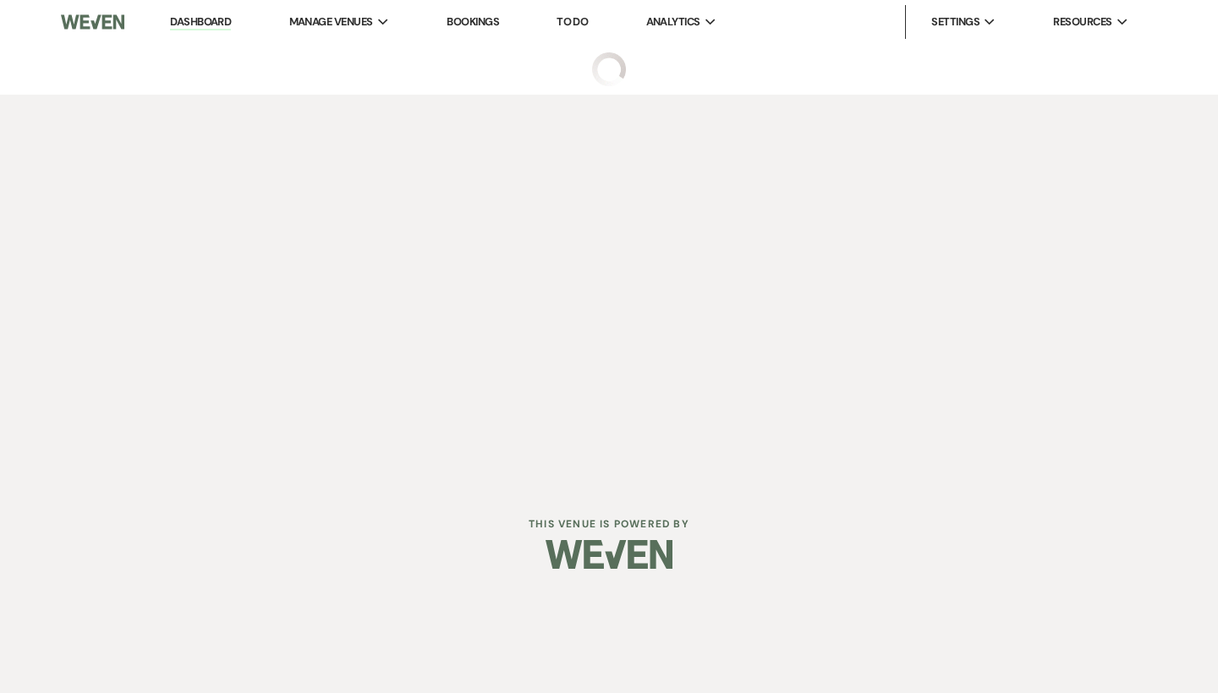
select select "6"
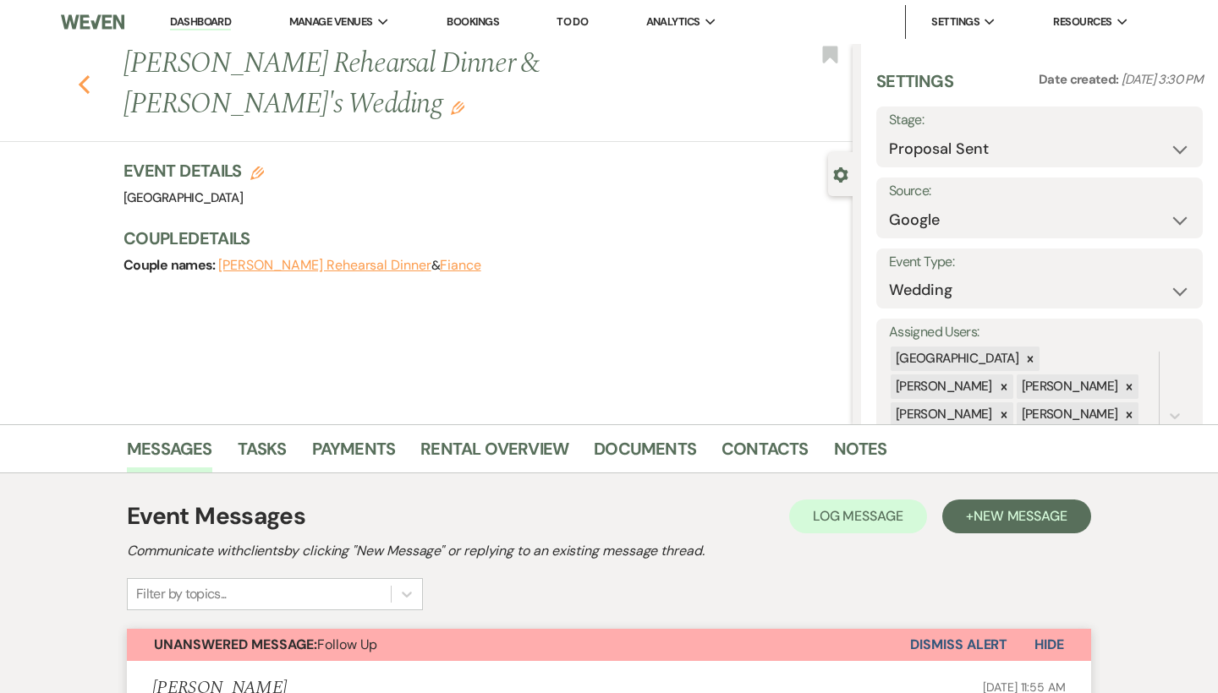
click at [83, 86] on use "button" at bounding box center [84, 84] width 11 height 19
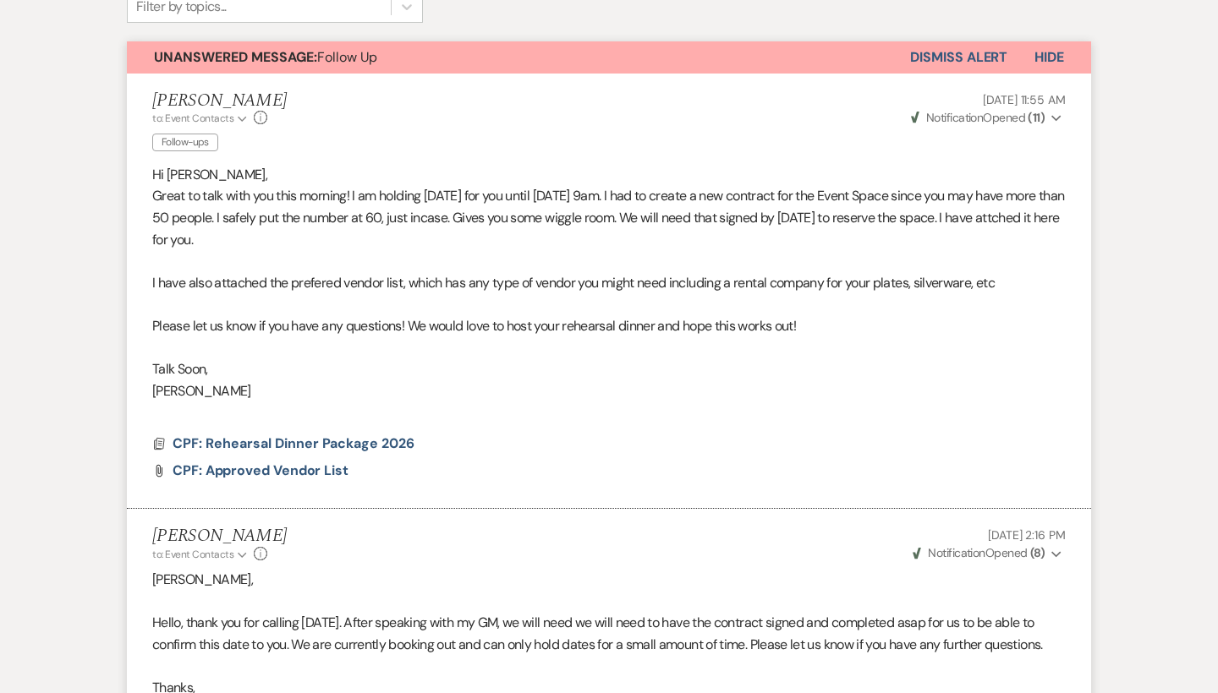
select select "6"
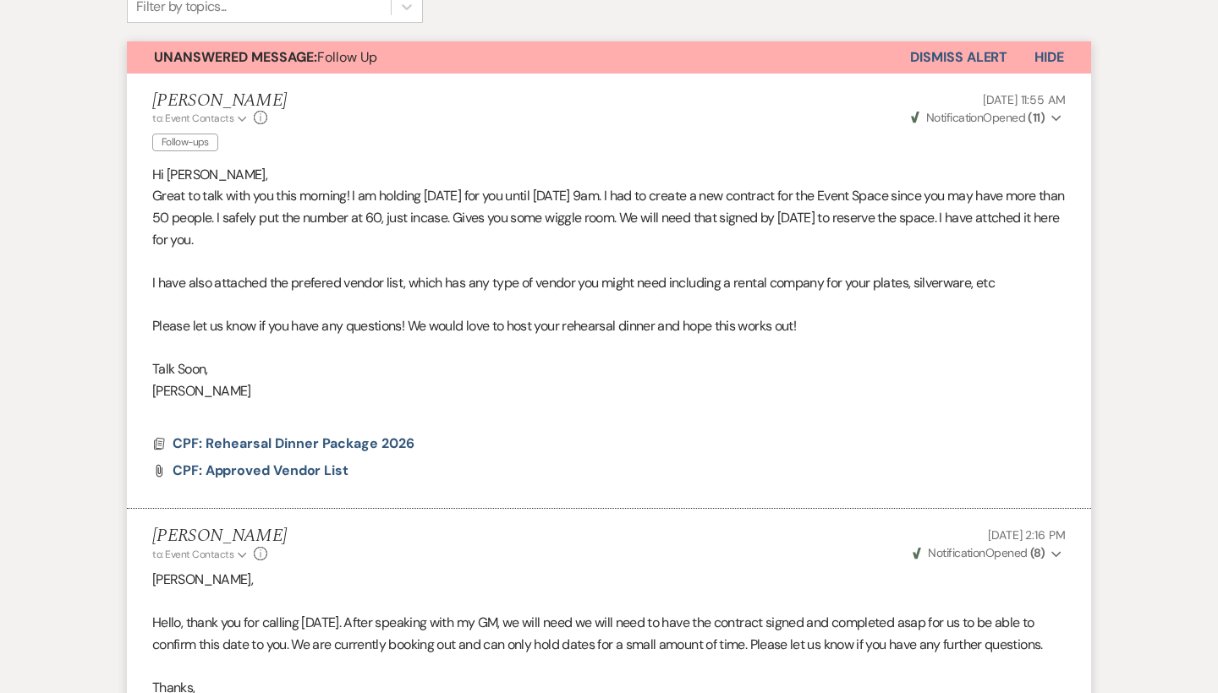
select select "6"
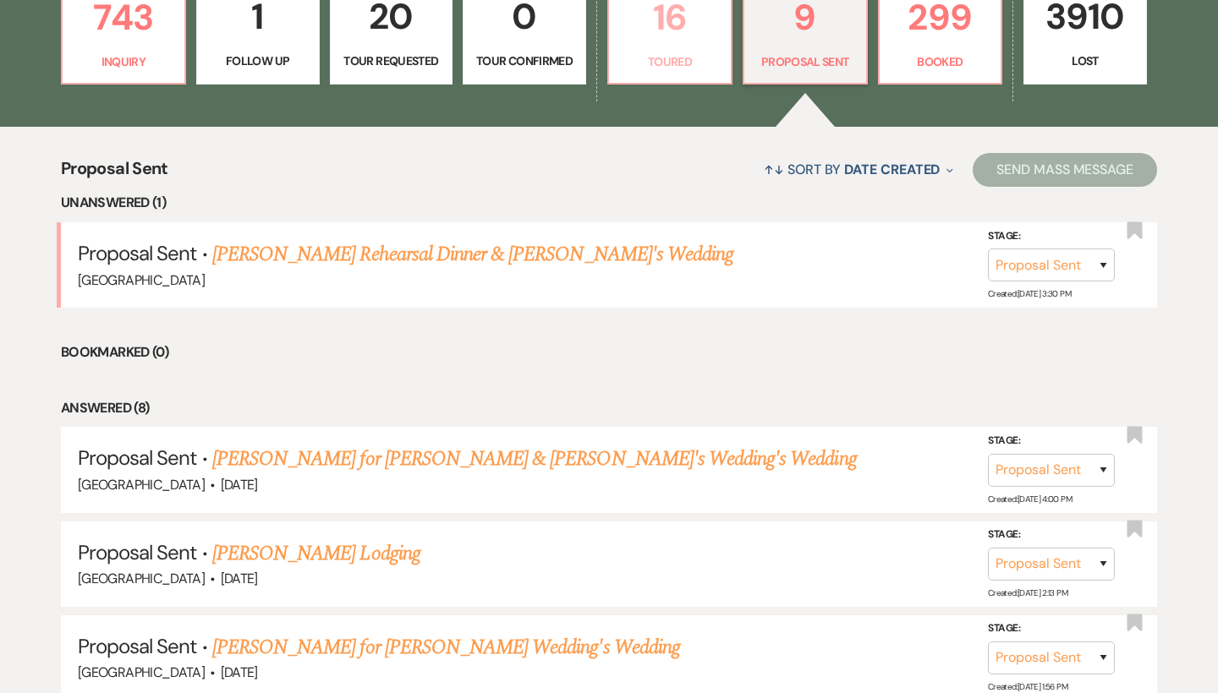
click at [716, 49] on link "16 Toured" at bounding box center [669, 30] width 125 height 110
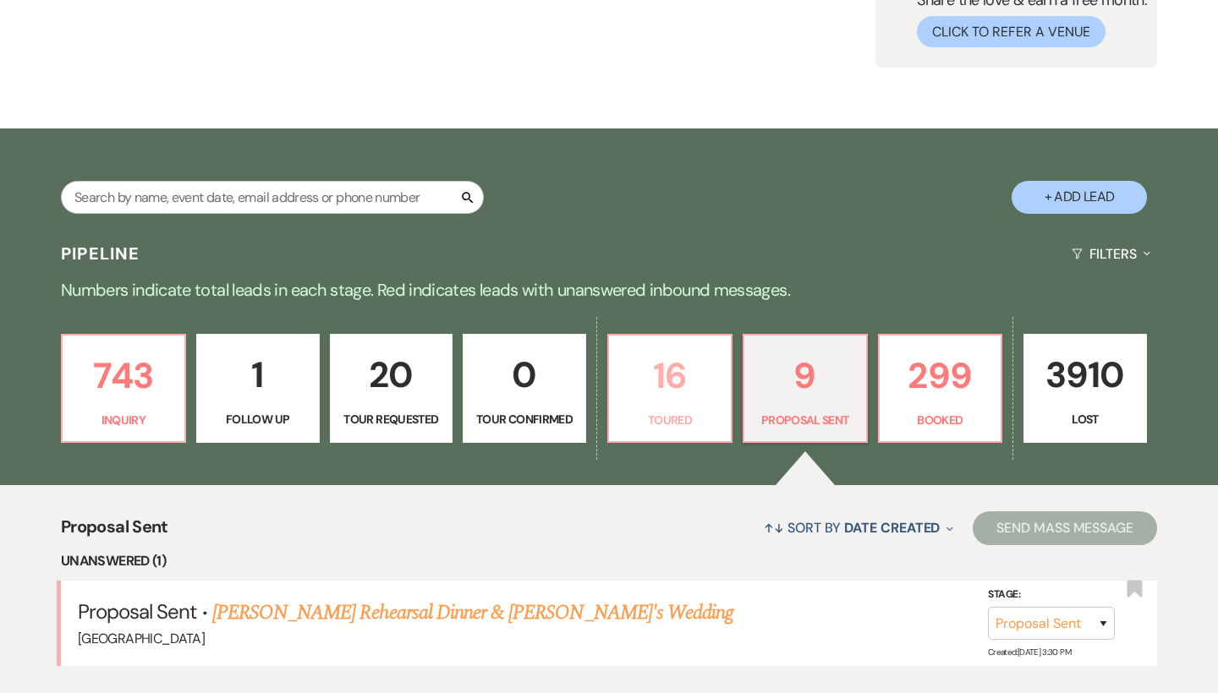
select select "5"
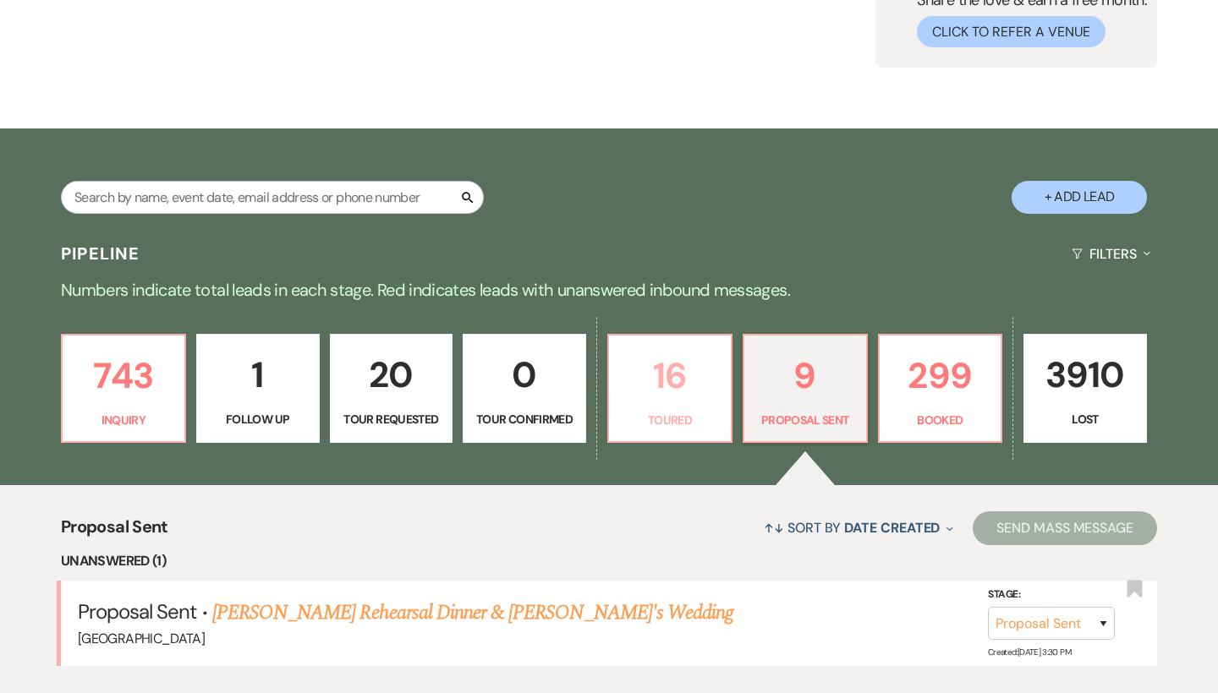
select select "5"
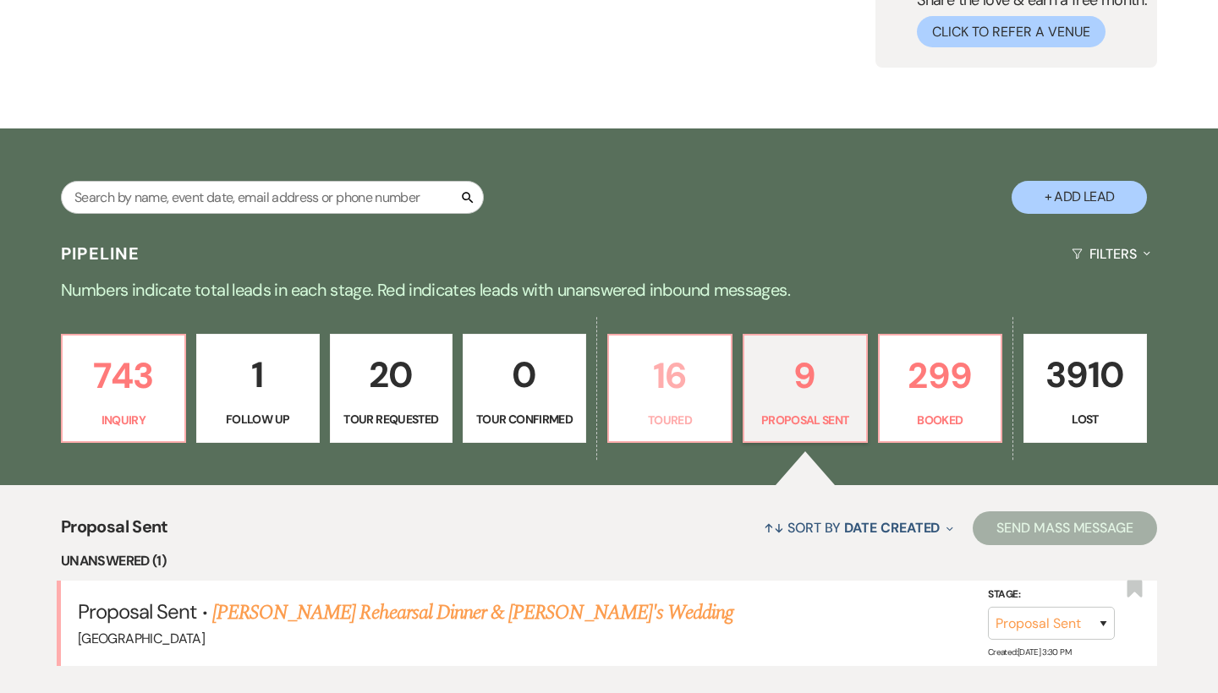
select select "5"
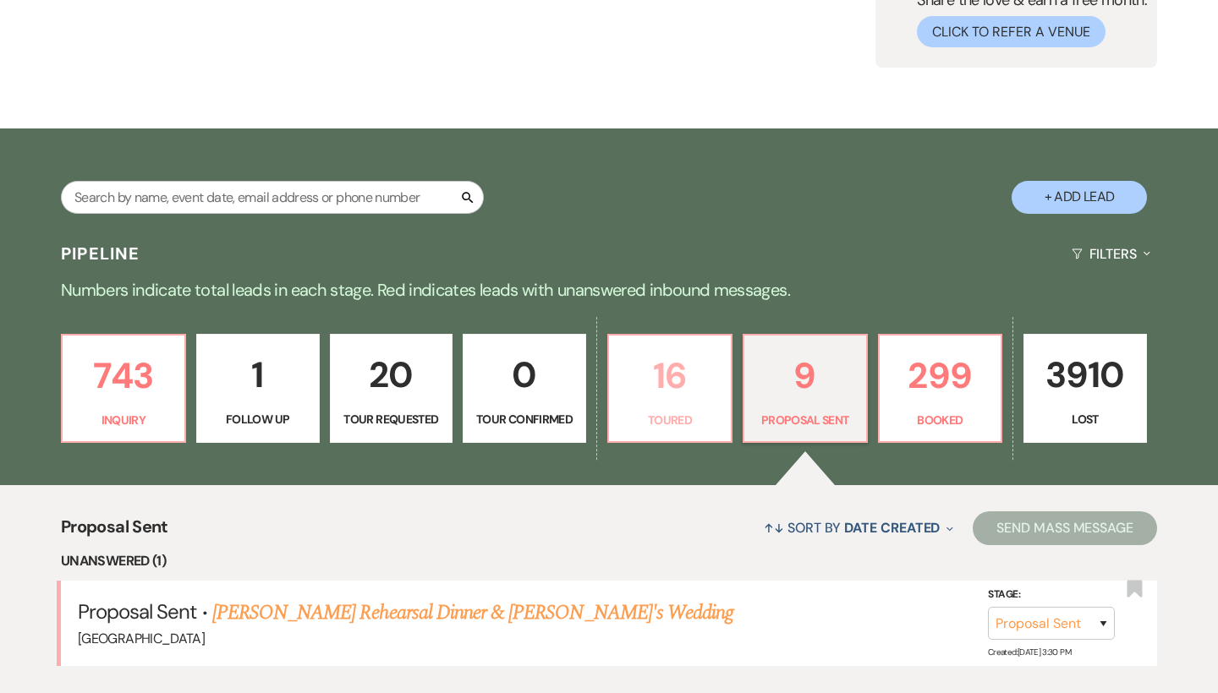
select select "5"
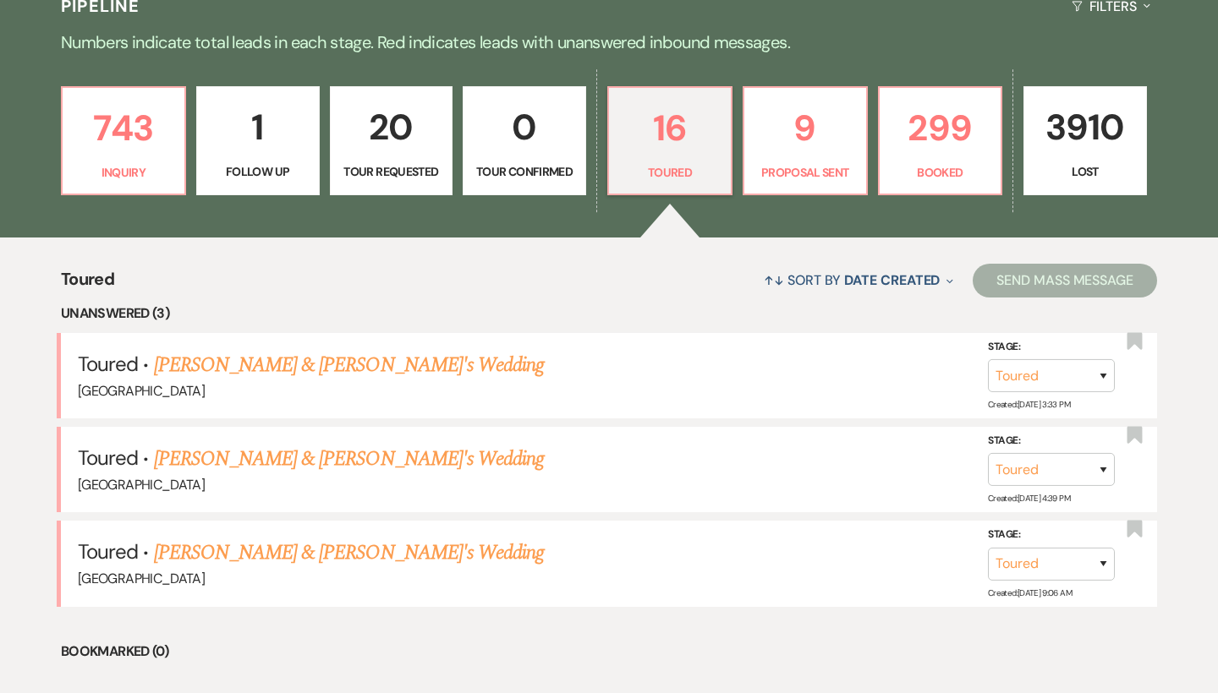
scroll to position [436, 0]
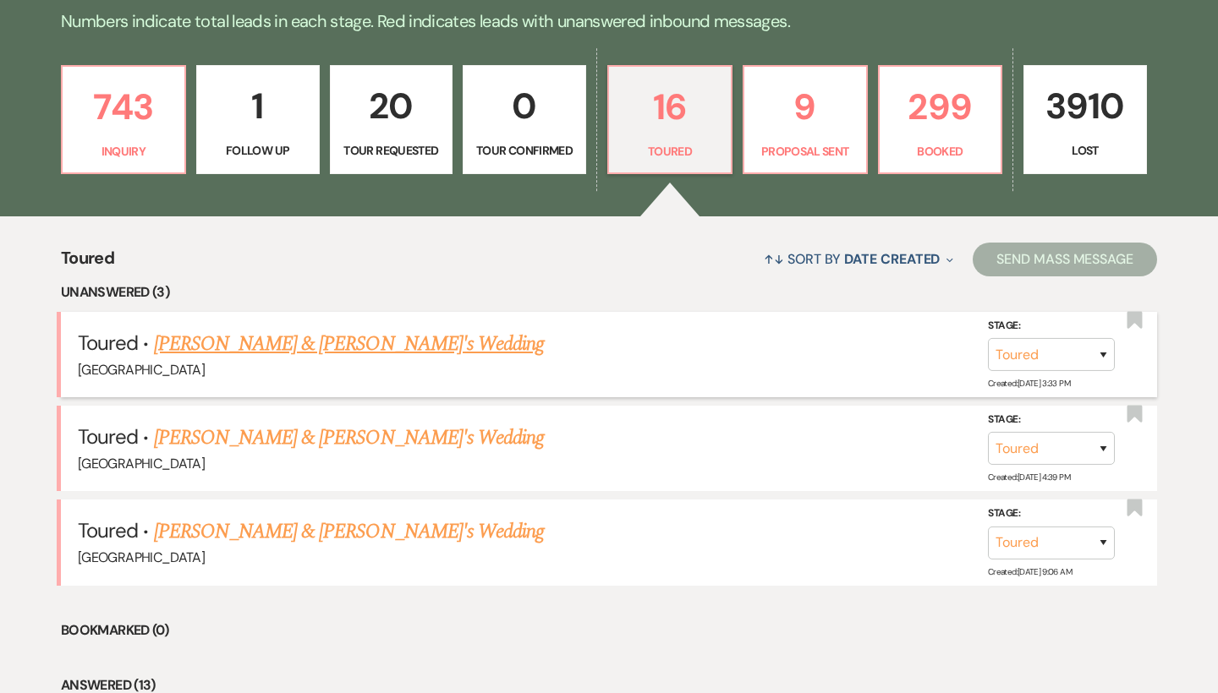
click at [449, 337] on link "[PERSON_NAME] & [PERSON_NAME]'s Wedding" at bounding box center [349, 344] width 391 height 30
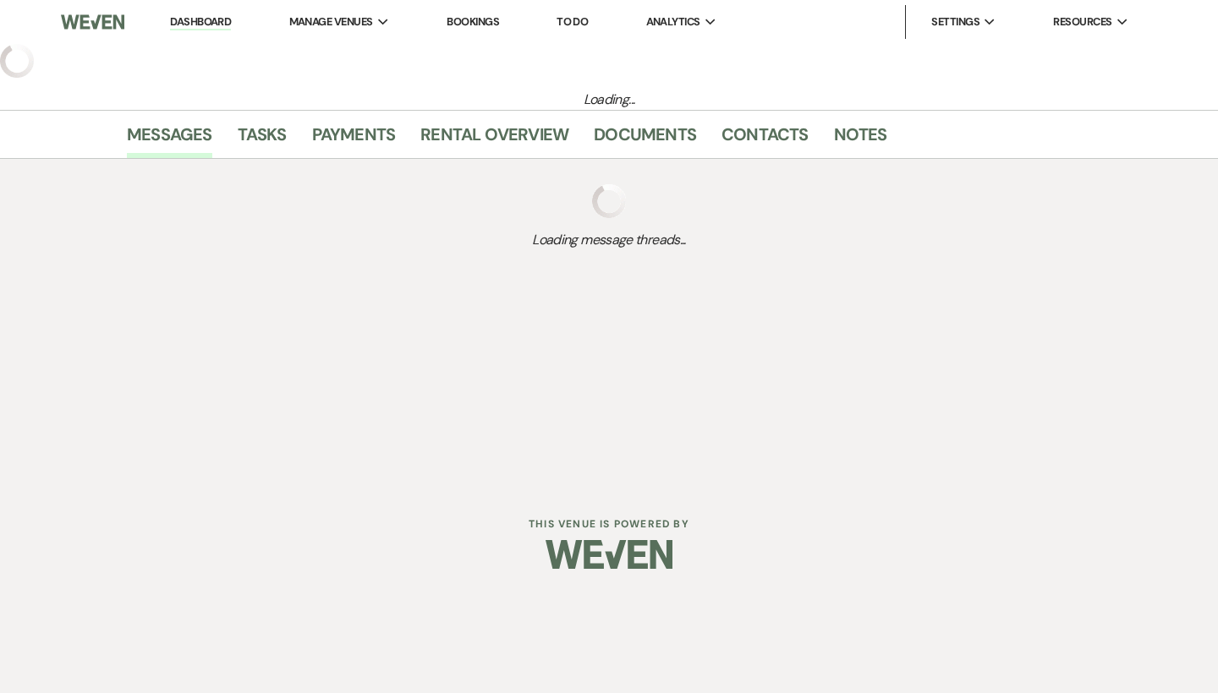
select select "5"
select select "6"
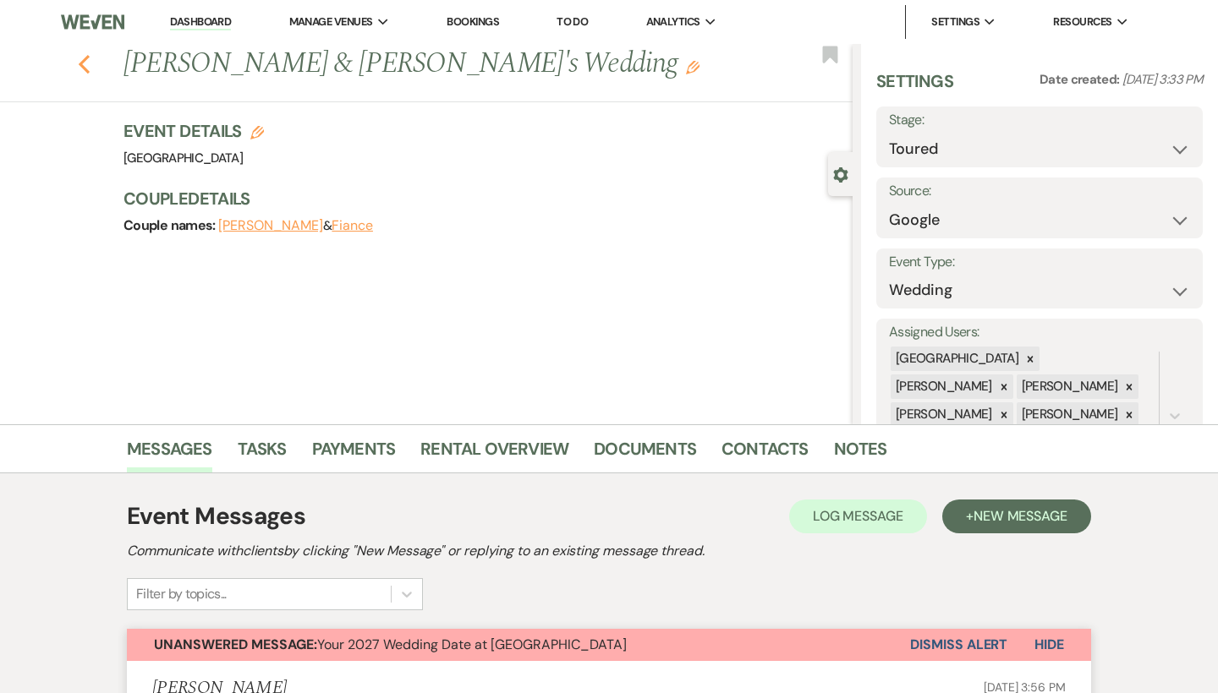
click at [81, 60] on icon "Previous" at bounding box center [84, 64] width 13 height 20
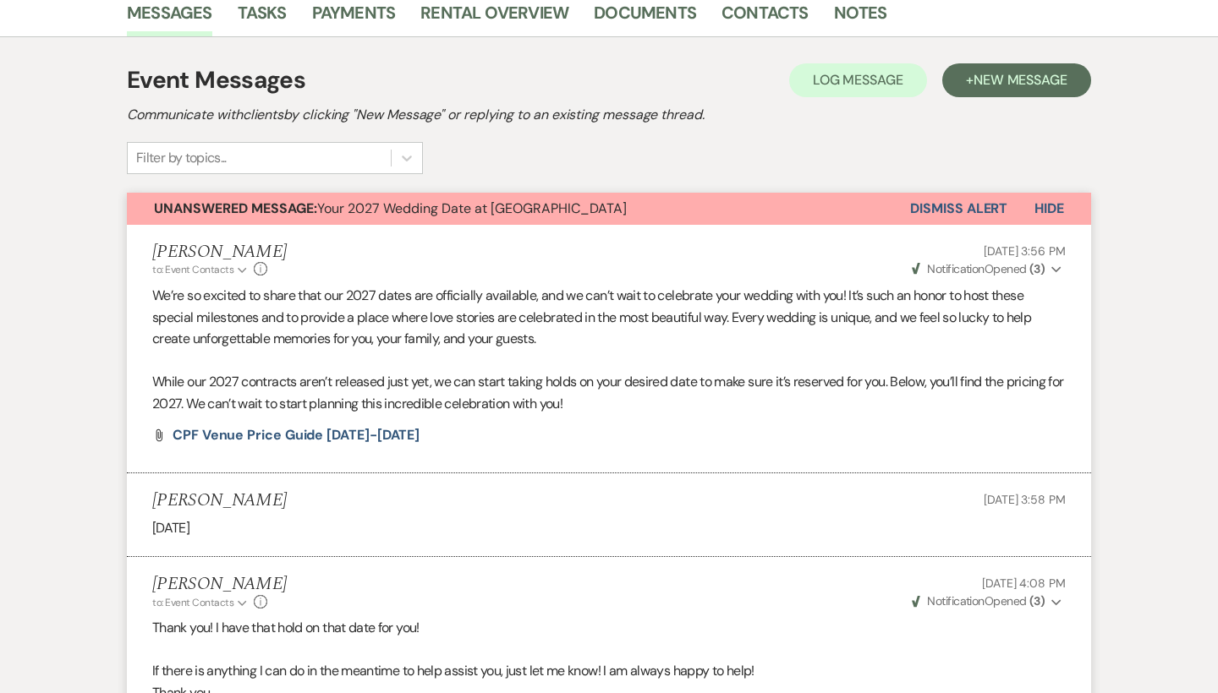
select select "5"
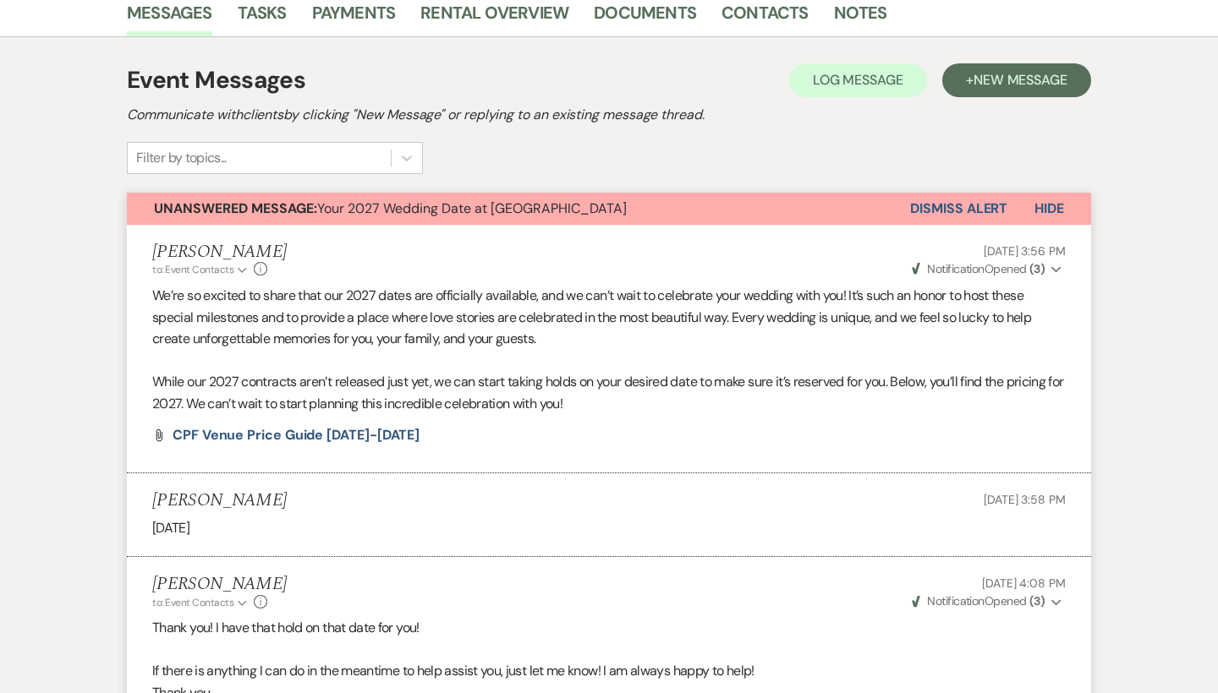
select select "5"
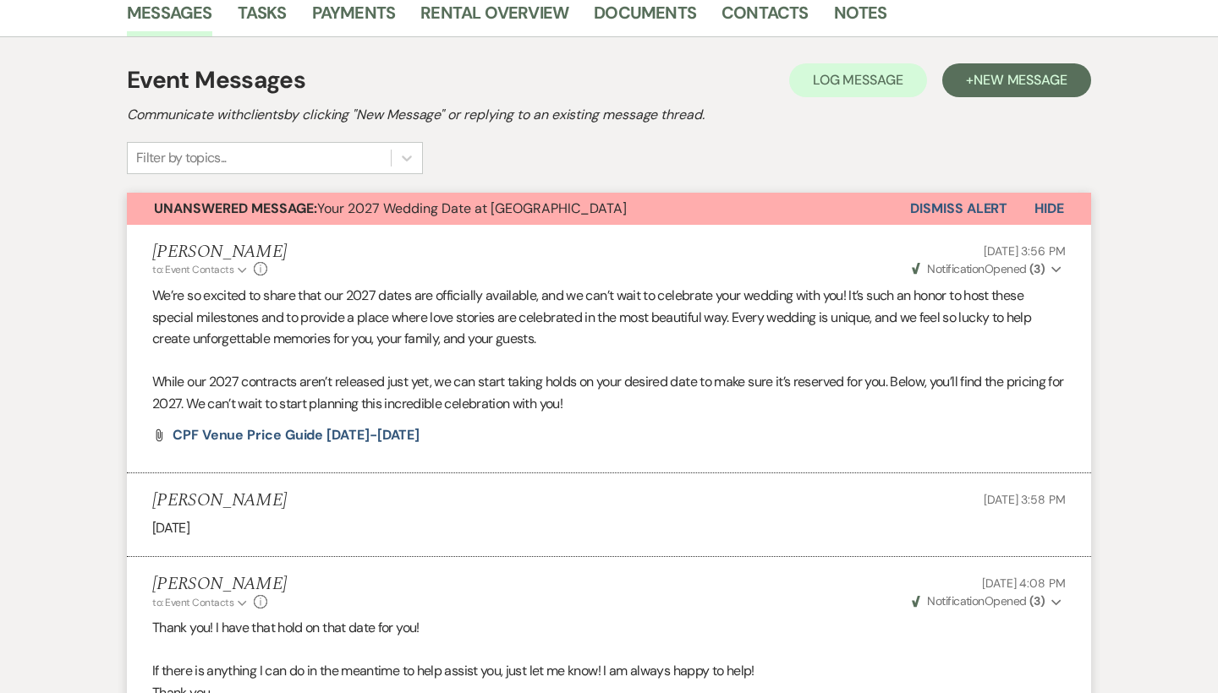
select select "5"
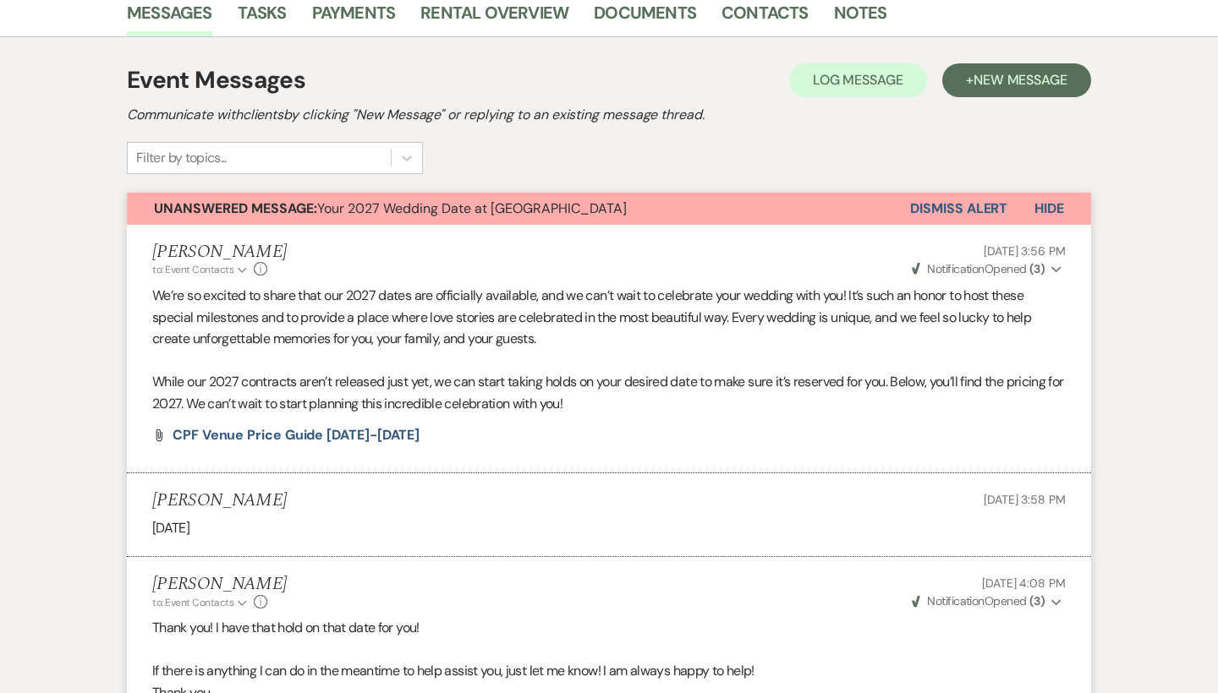
select select "5"
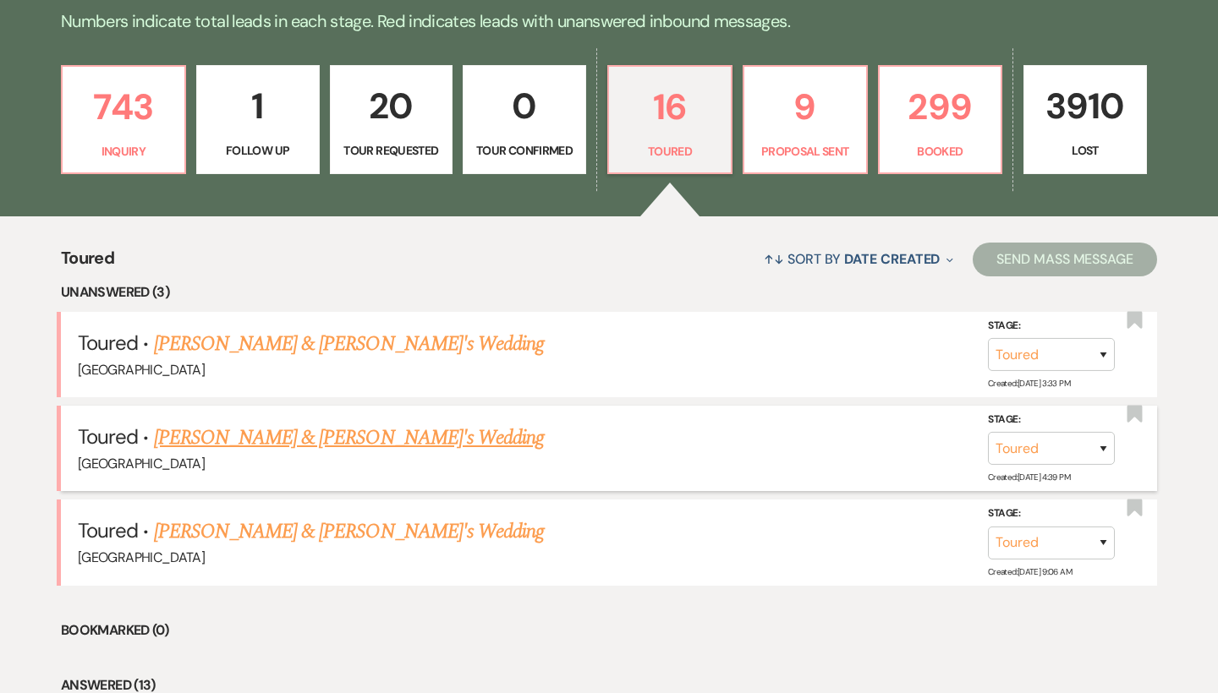
click at [255, 434] on link "[PERSON_NAME] & [PERSON_NAME]'s Wedding" at bounding box center [349, 438] width 391 height 30
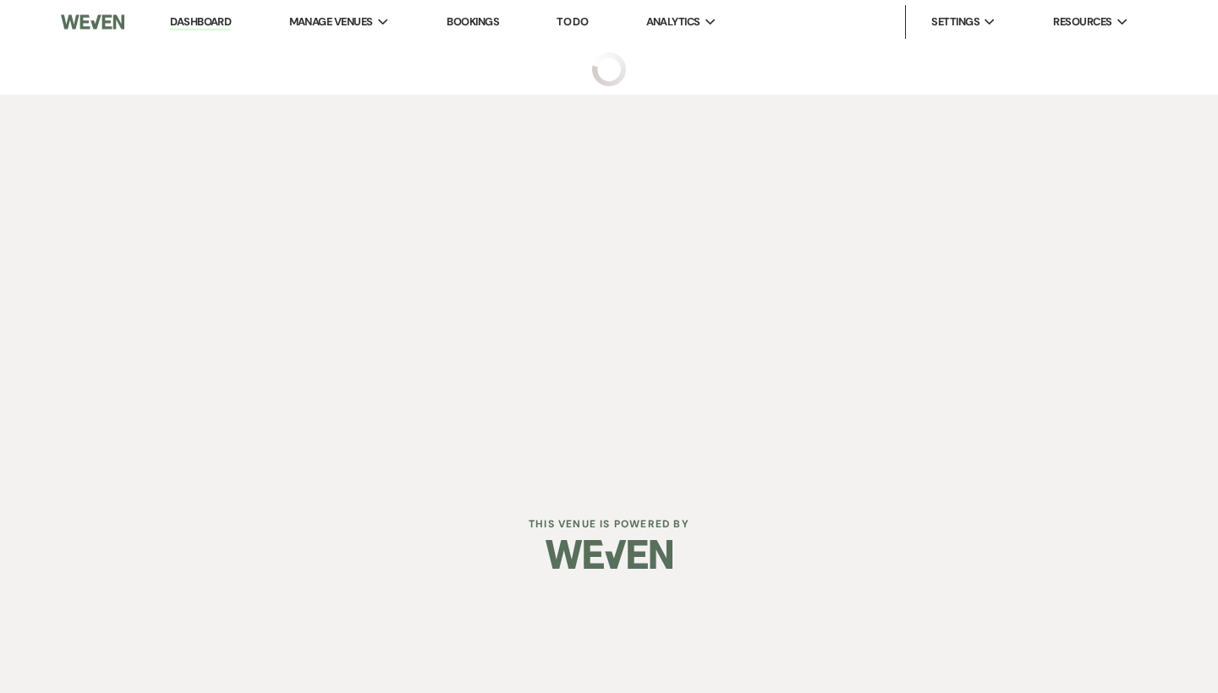
select select "5"
select select "6"
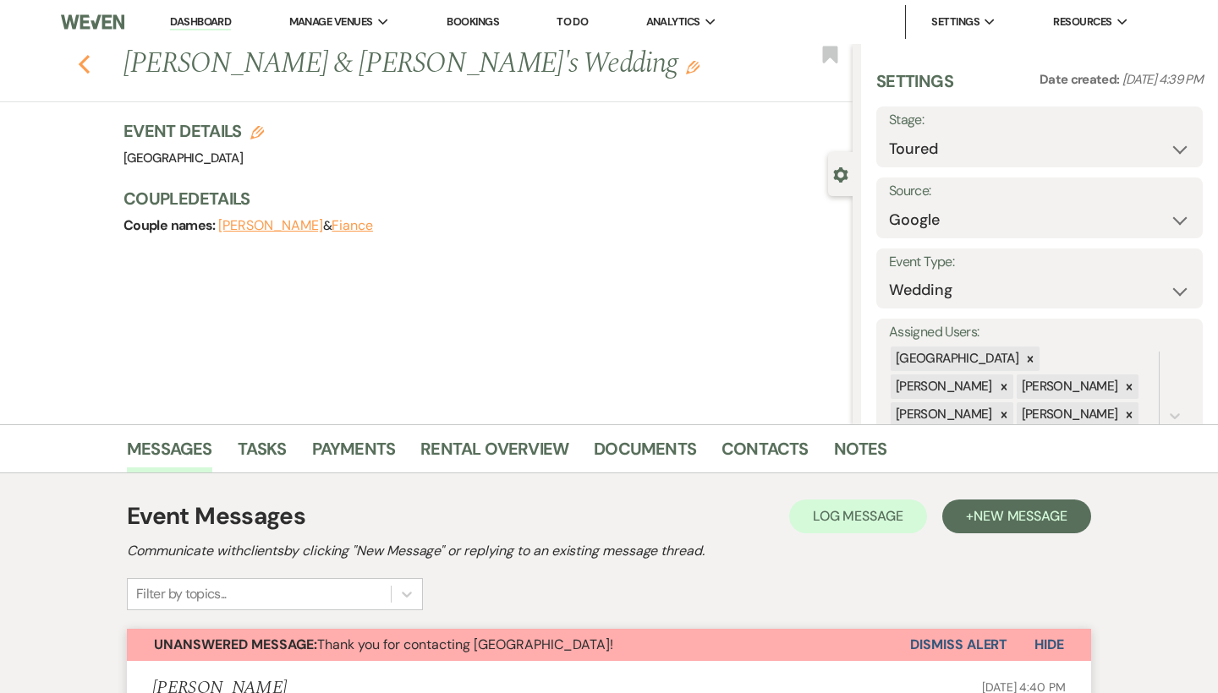
click at [88, 63] on icon "Previous" at bounding box center [84, 64] width 13 height 20
select select "5"
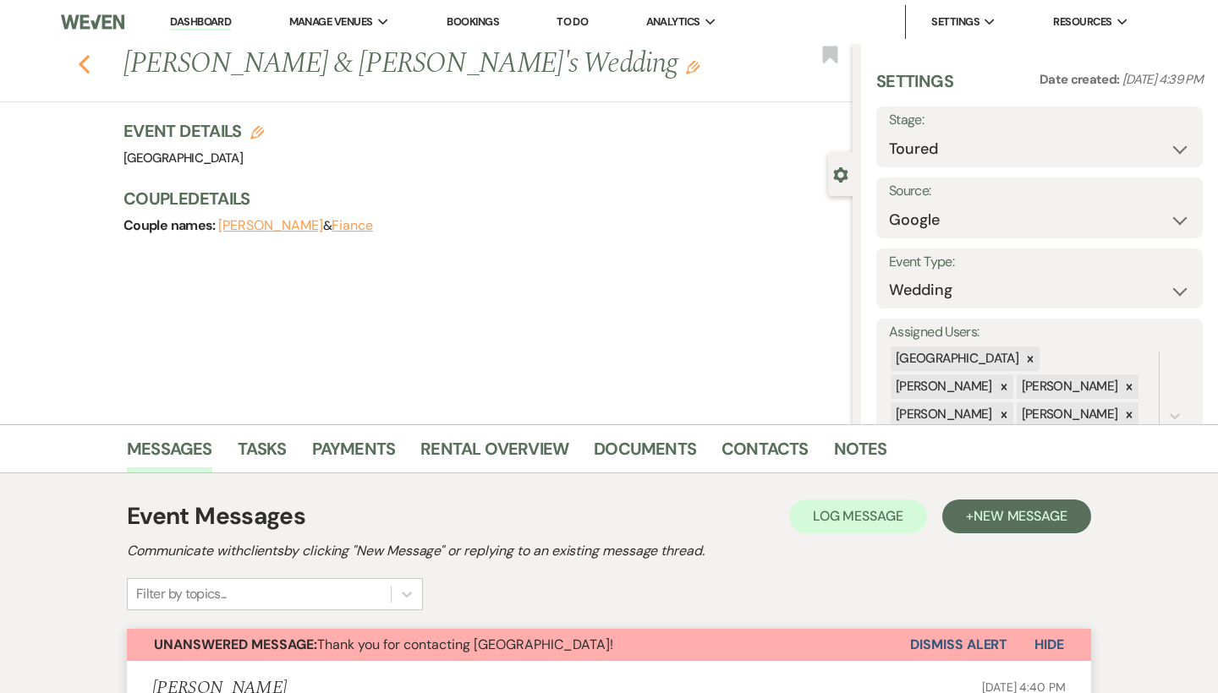
select select "5"
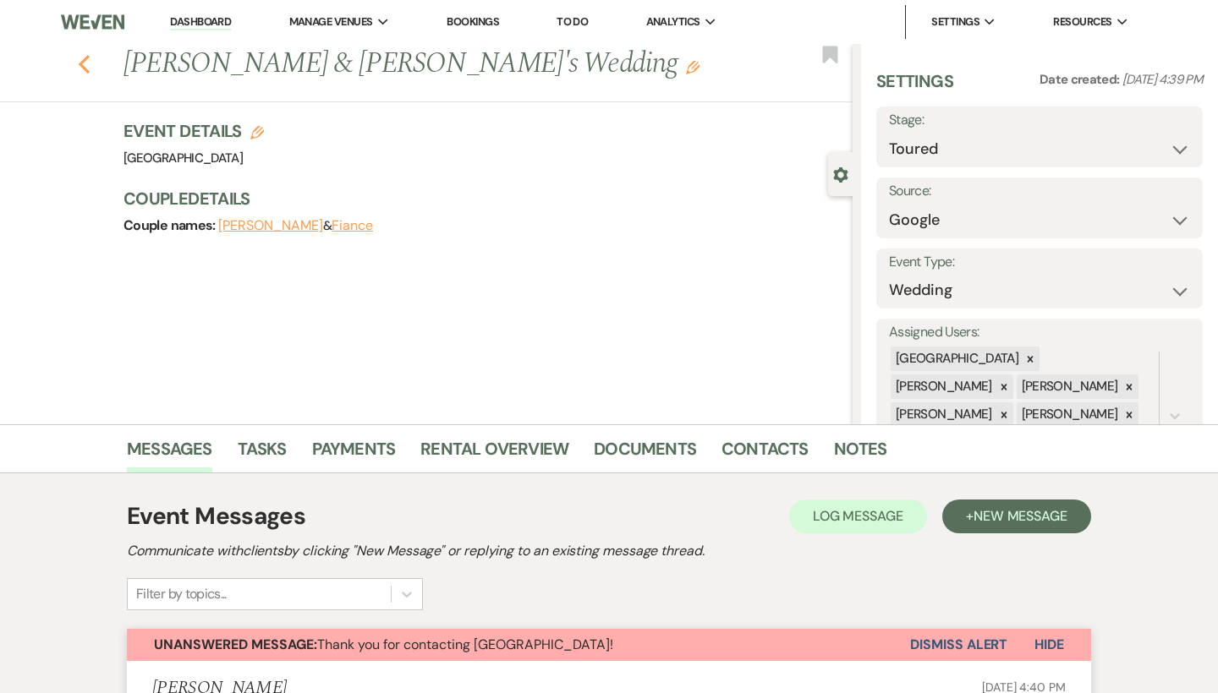
select select "5"
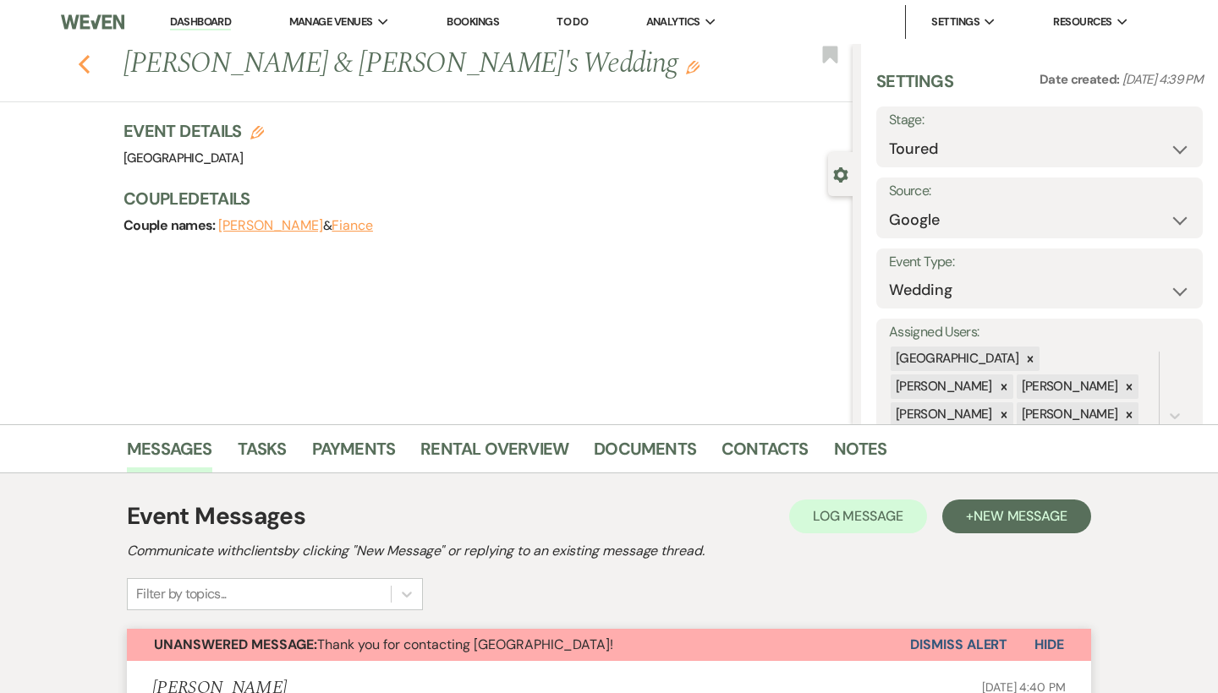
select select "5"
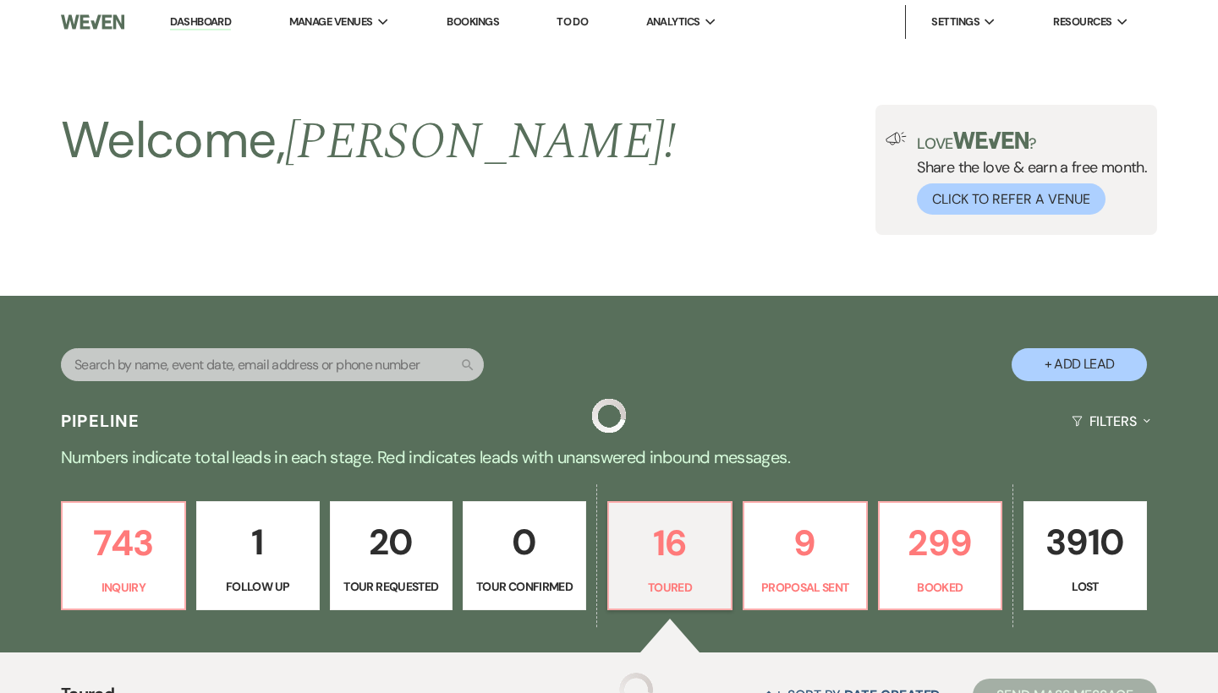
scroll to position [436, 0]
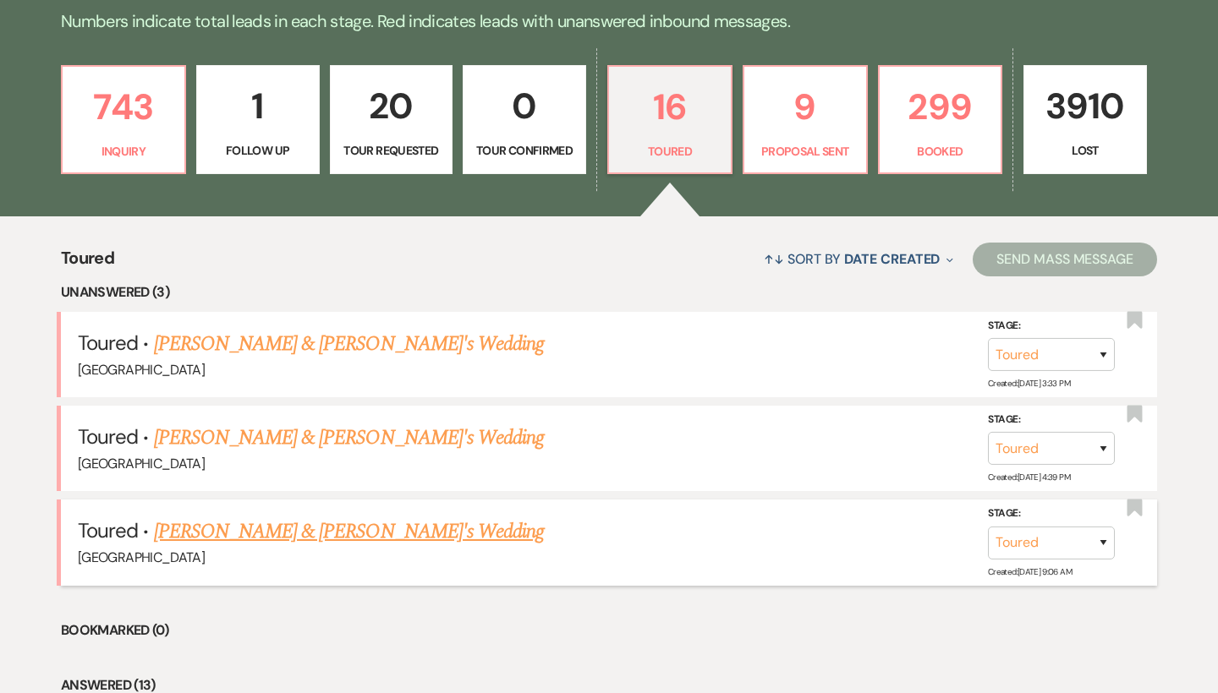
click at [248, 530] on link "[PERSON_NAME] & [PERSON_NAME]'s Wedding" at bounding box center [349, 532] width 391 height 30
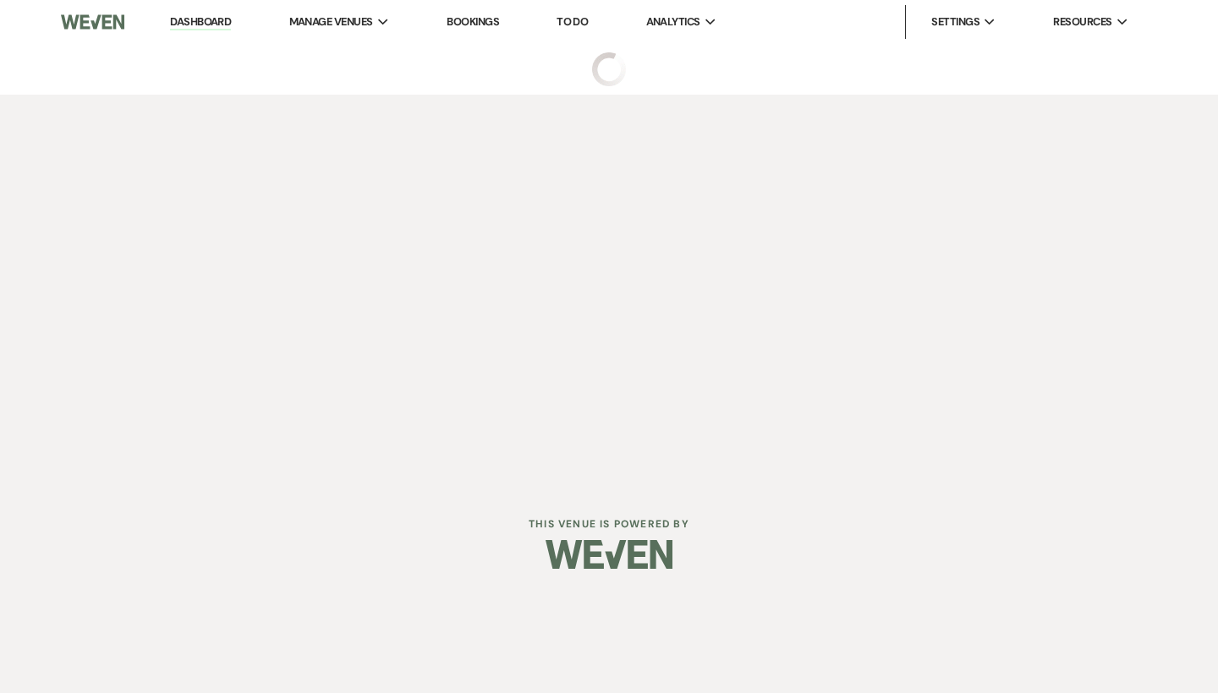
select select "5"
select select "6"
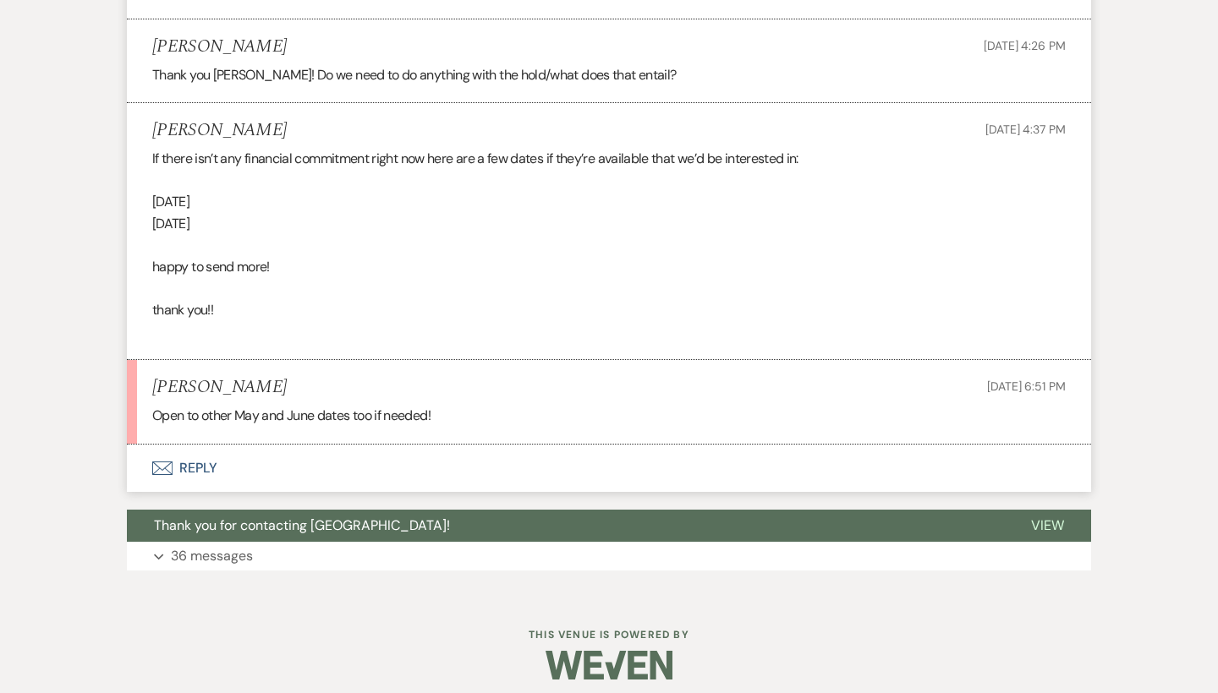
scroll to position [889, 0]
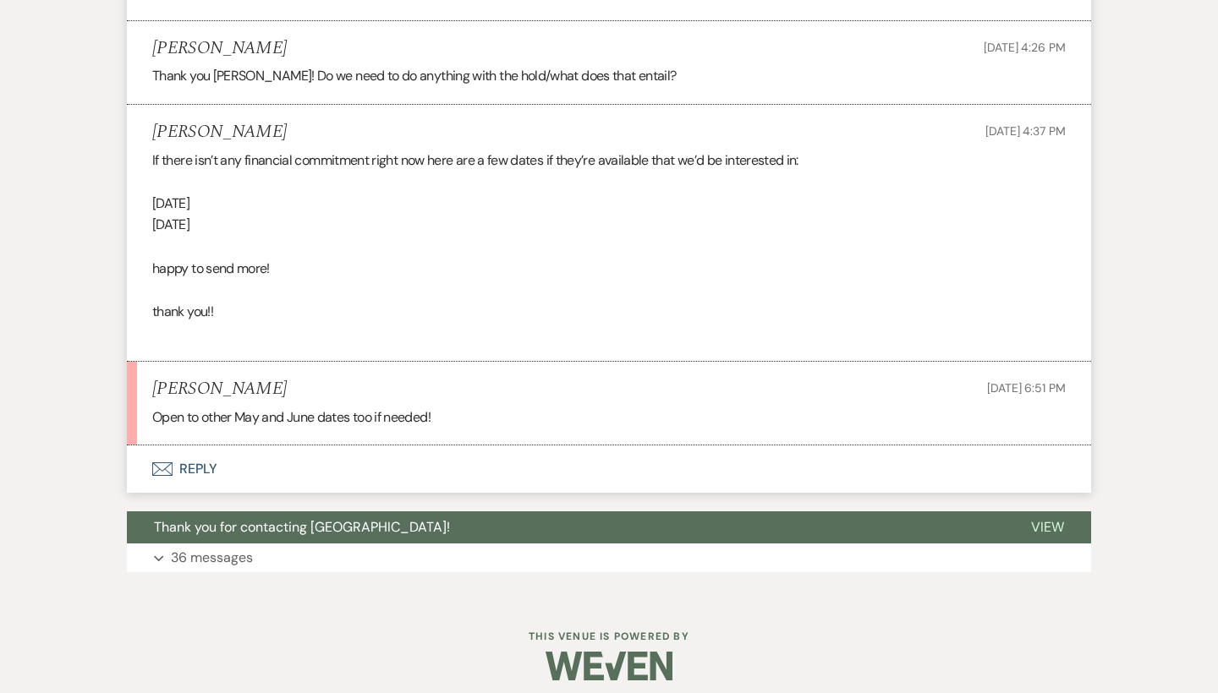
click at [209, 451] on button "Envelope Reply" at bounding box center [609, 469] width 964 height 47
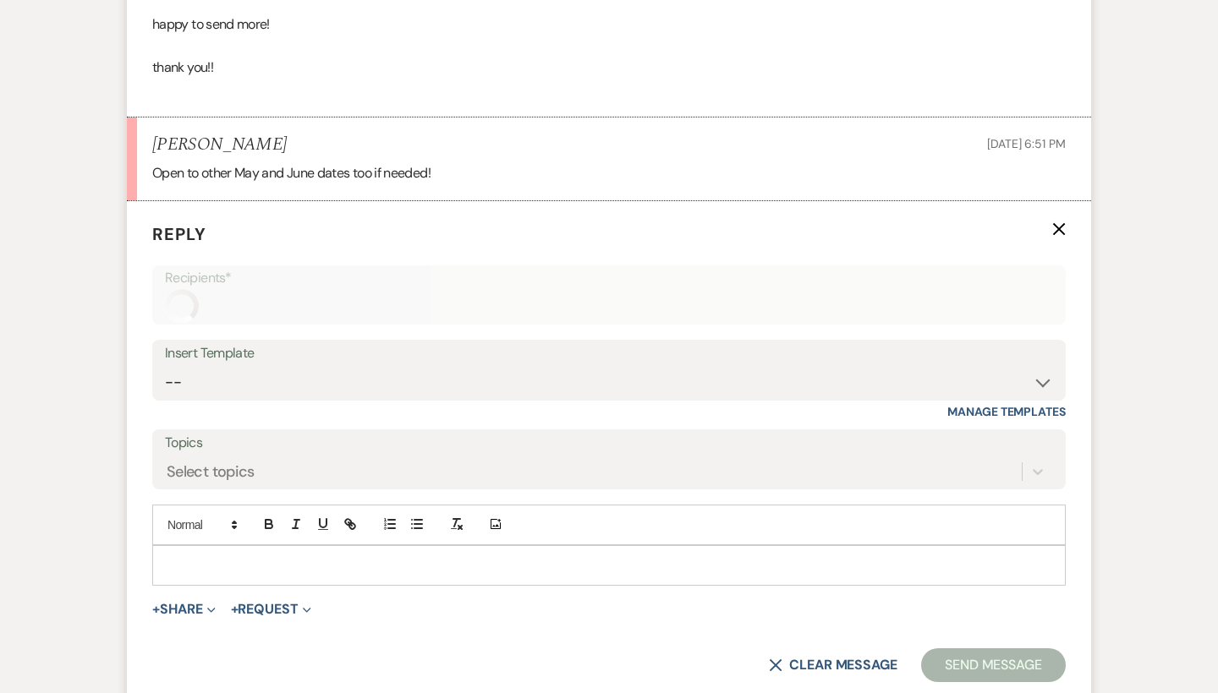
scroll to position [1227, 0]
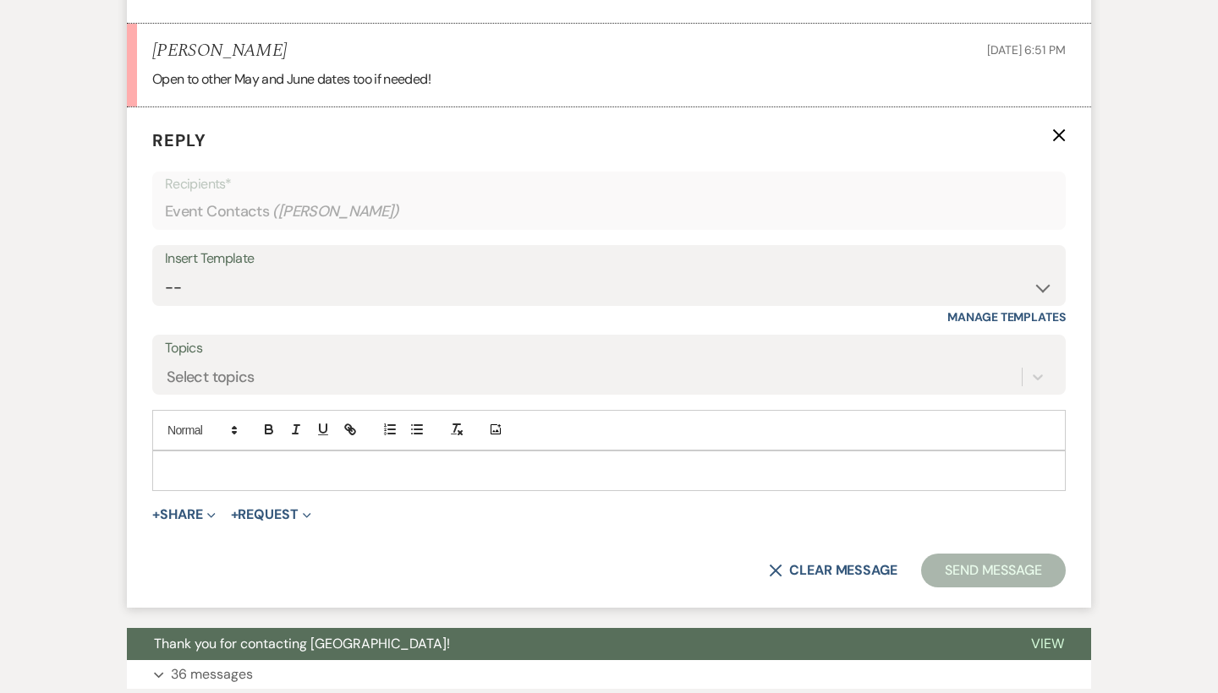
click at [369, 466] on p at bounding box center [609, 471] width 886 height 19
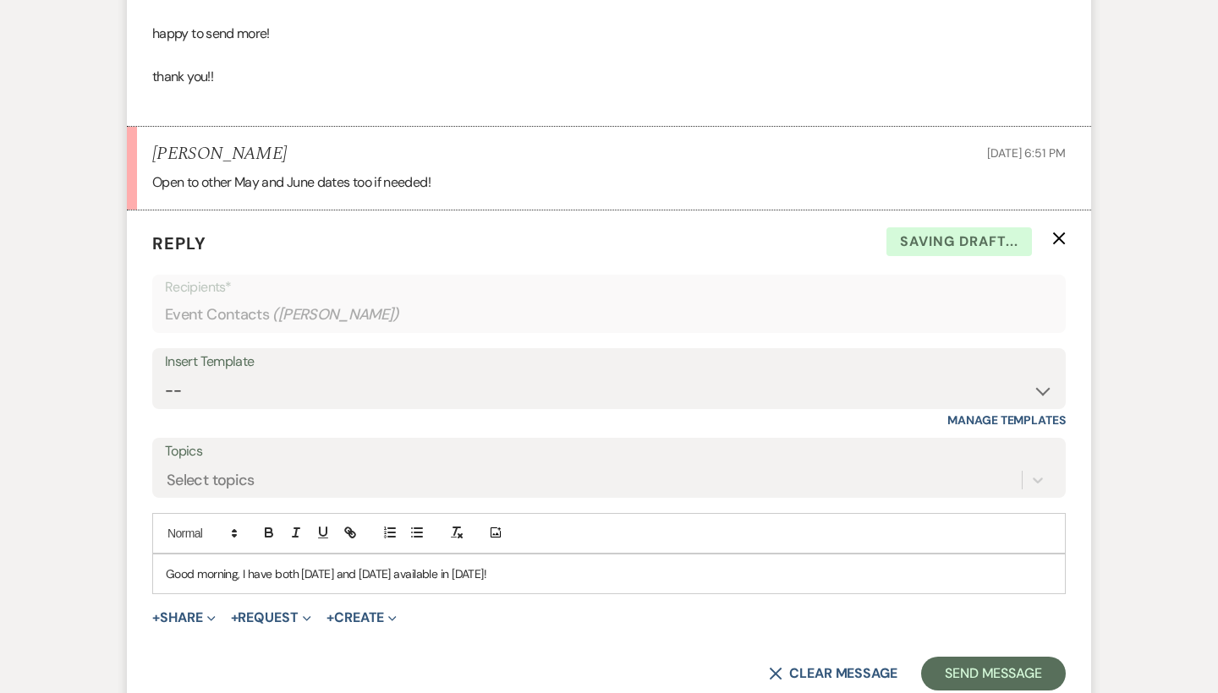
scroll to position [1127, 0]
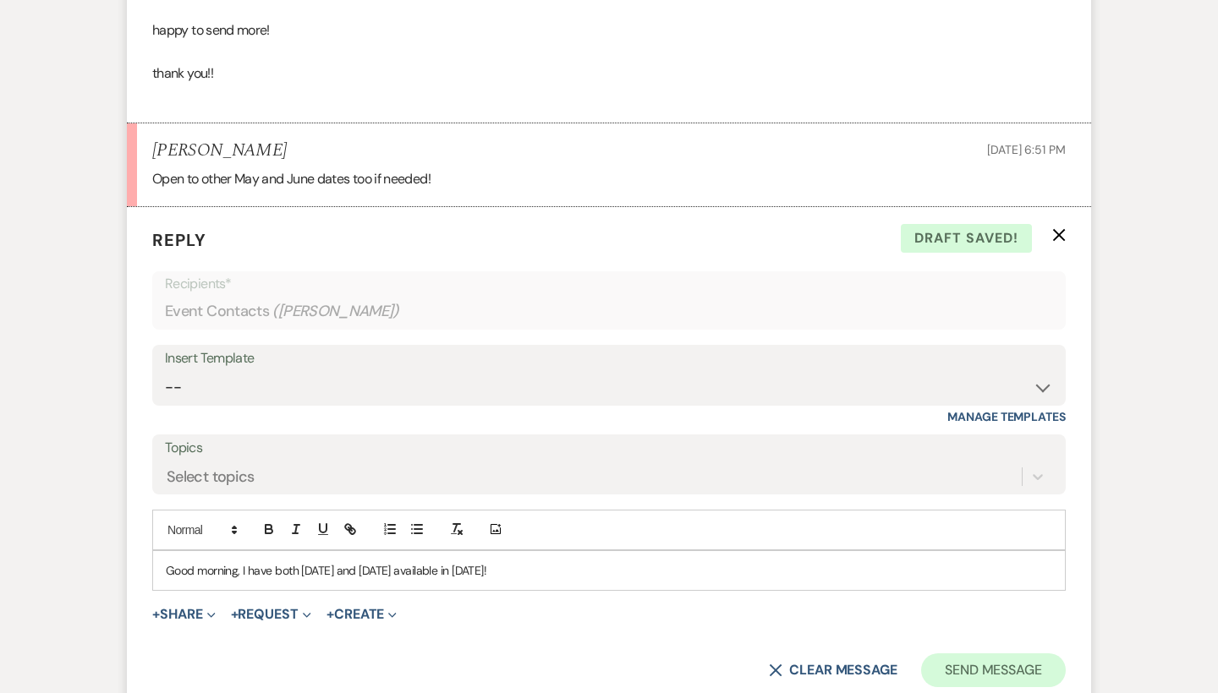
click at [990, 654] on button "Send Message" at bounding box center [993, 671] width 145 height 34
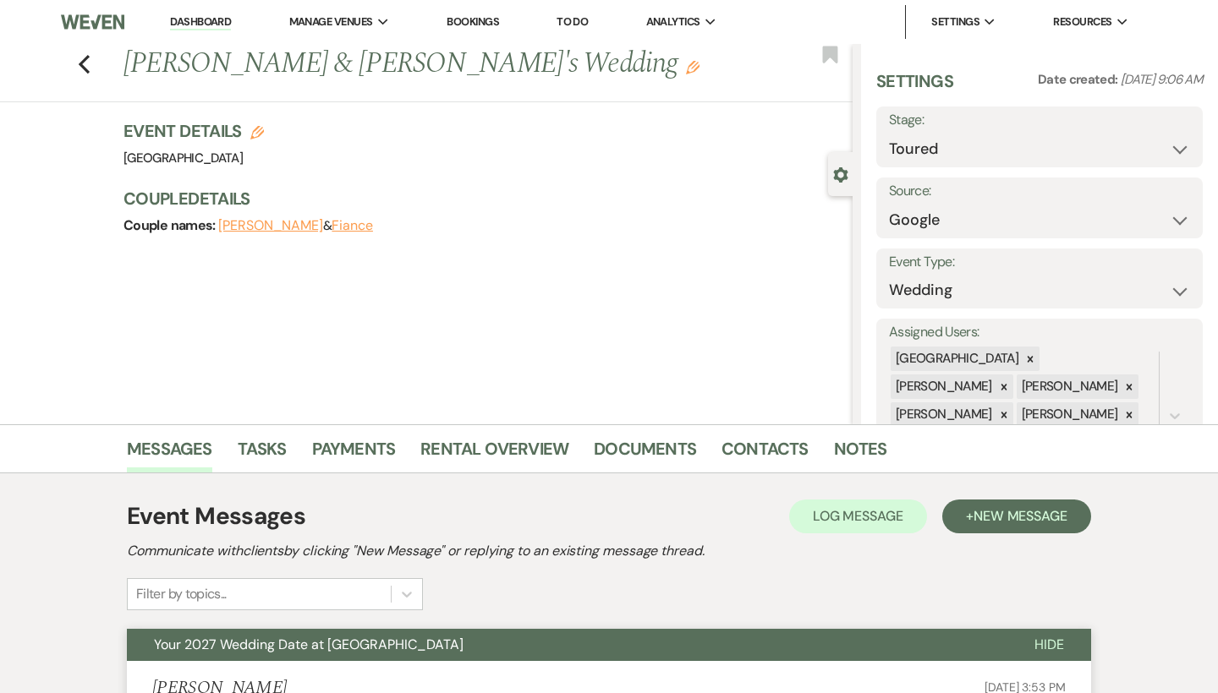
scroll to position [0, 0]
click at [83, 58] on icon "Previous" at bounding box center [84, 64] width 13 height 20
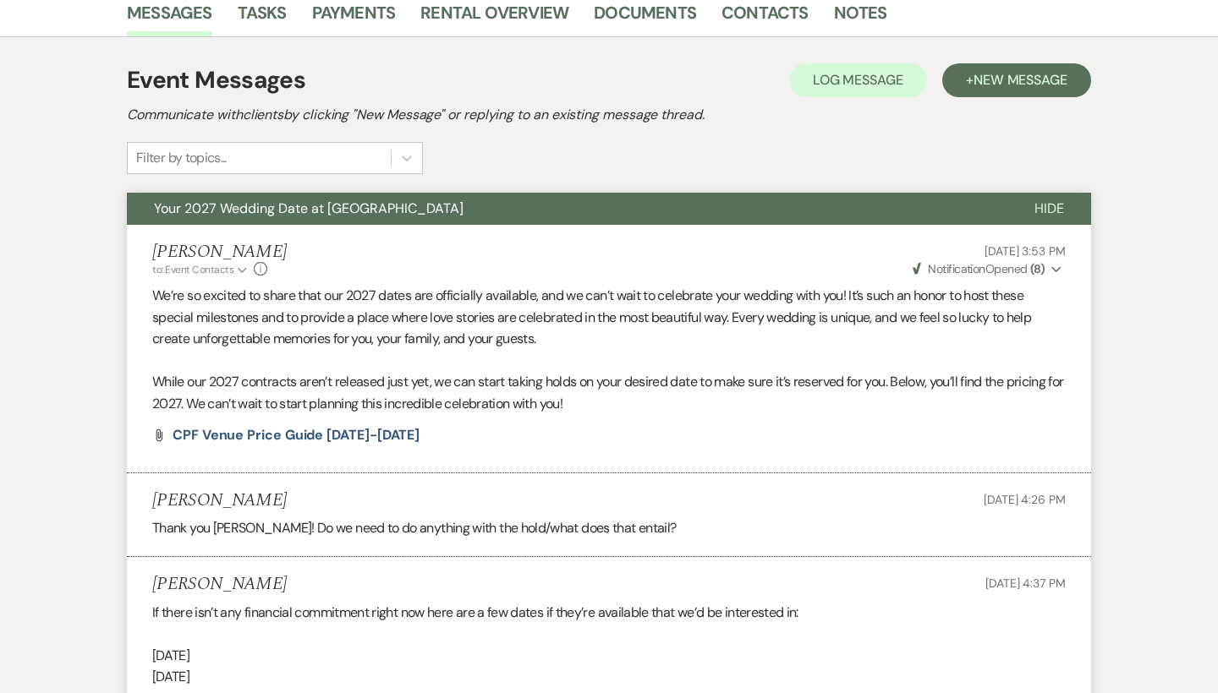
select select "5"
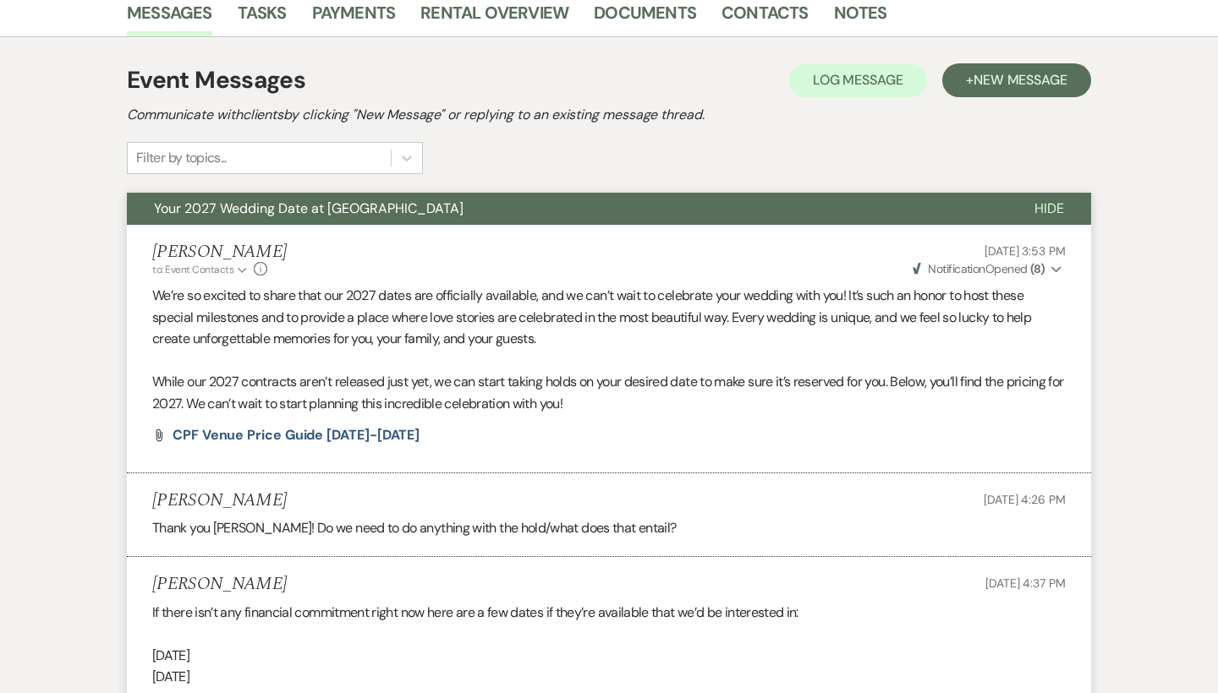
select select "5"
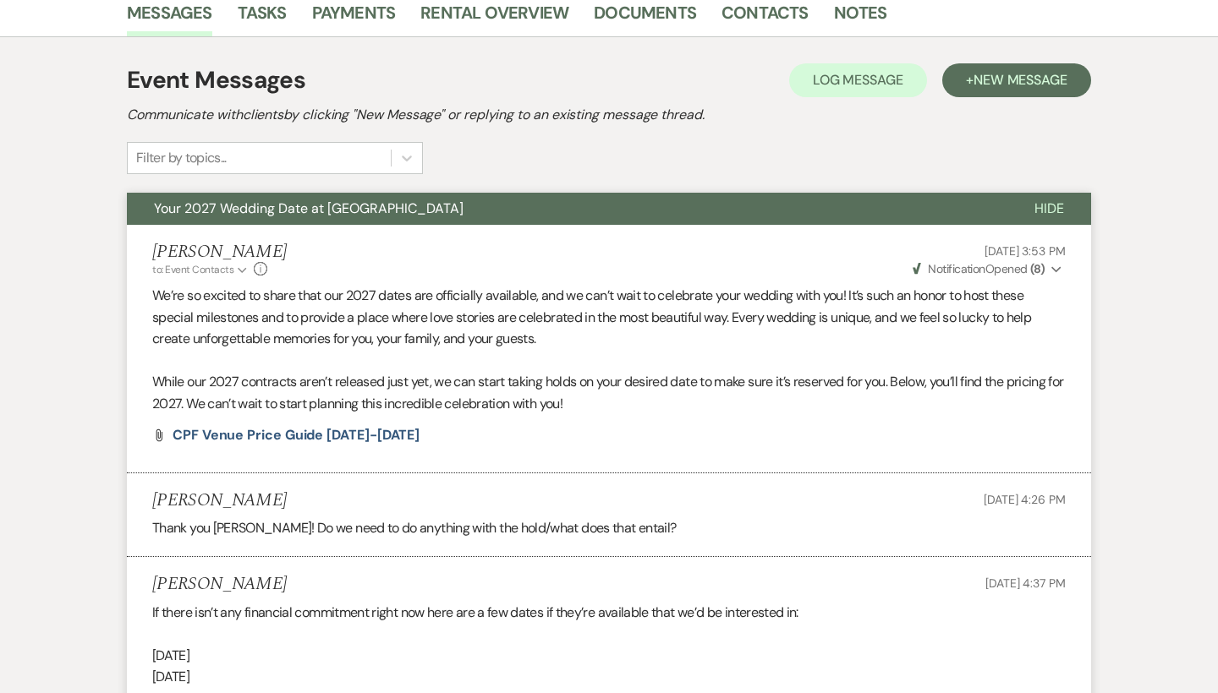
select select "5"
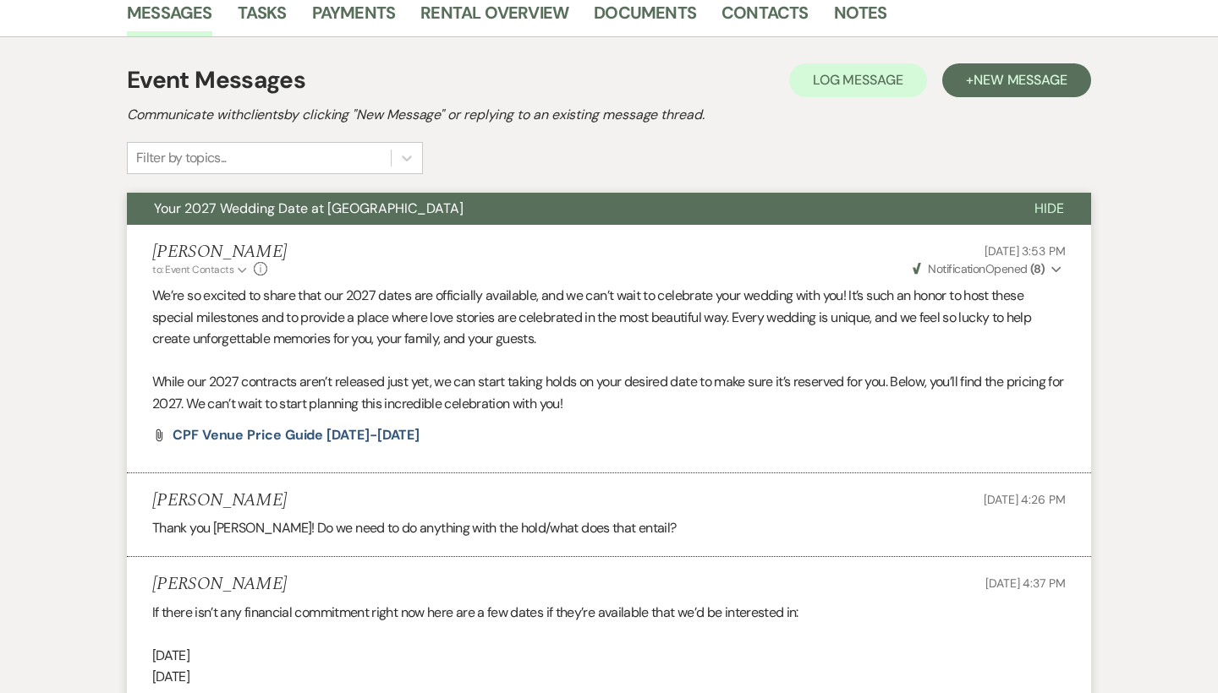
select select "5"
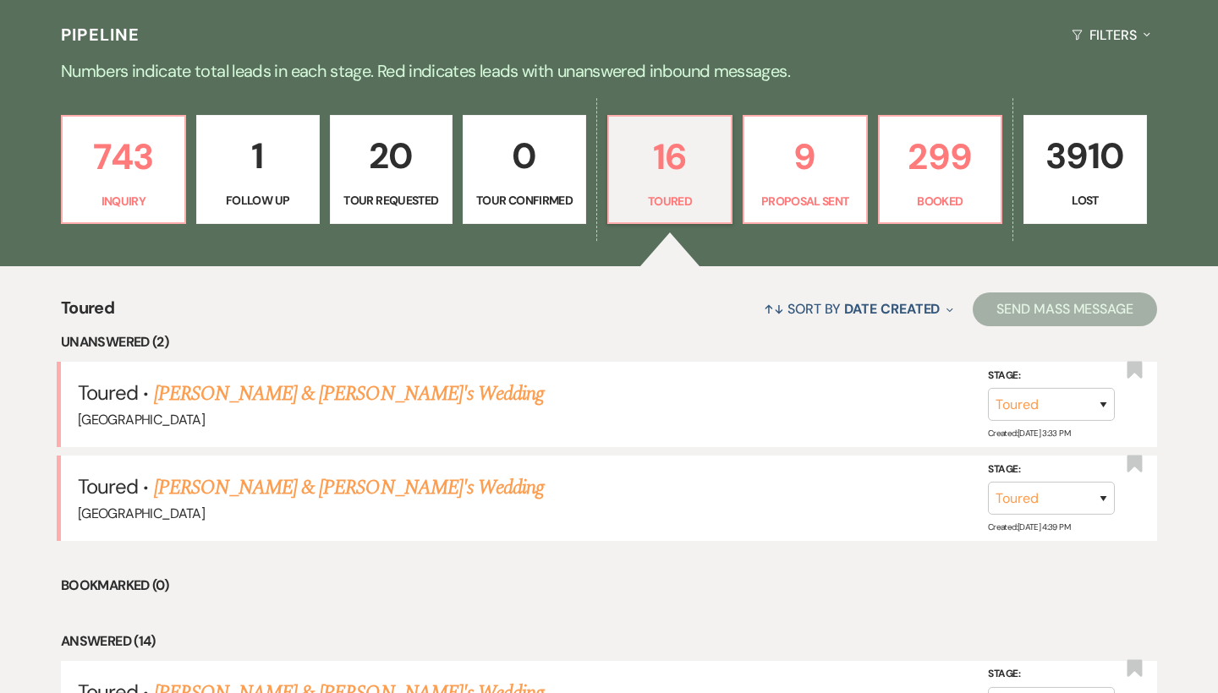
scroll to position [366, 0]
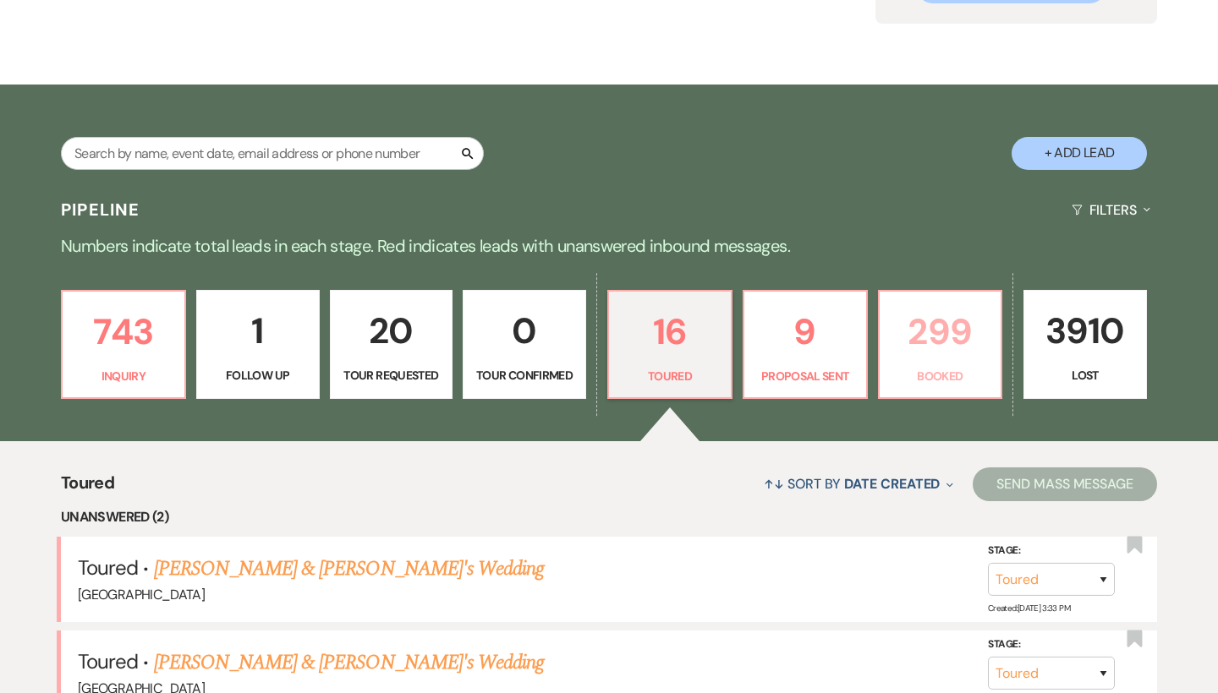
click at [951, 336] on p "299" at bounding box center [940, 332] width 101 height 57
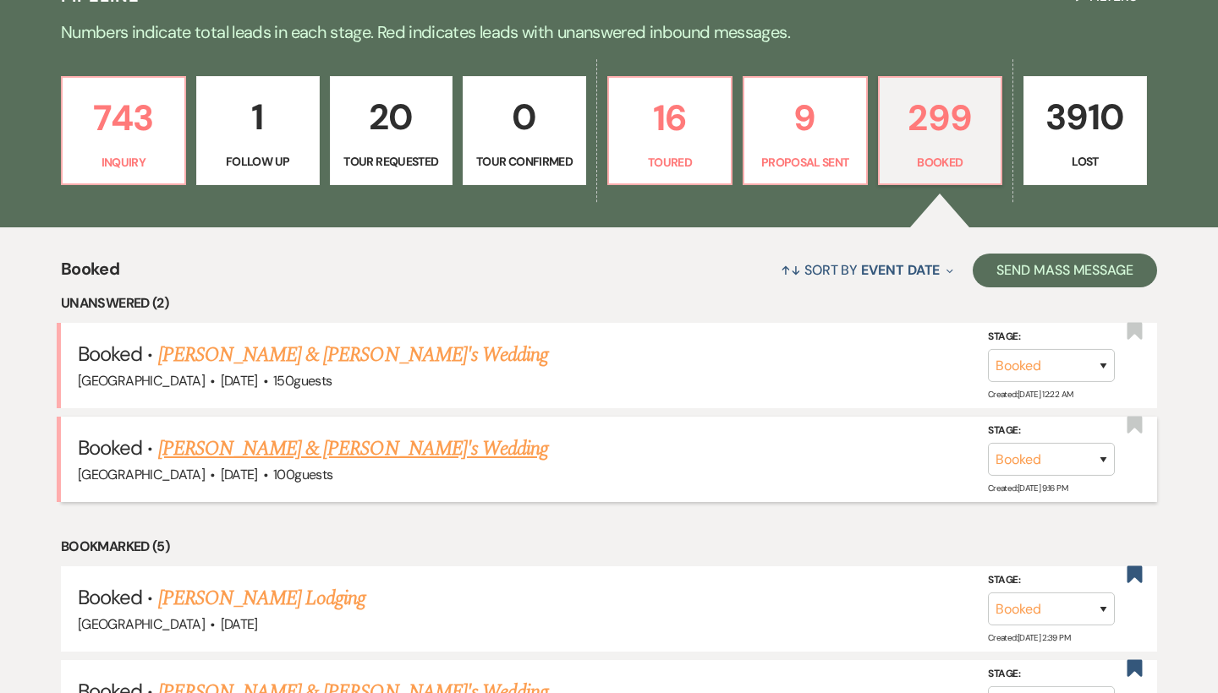
scroll to position [432, 0]
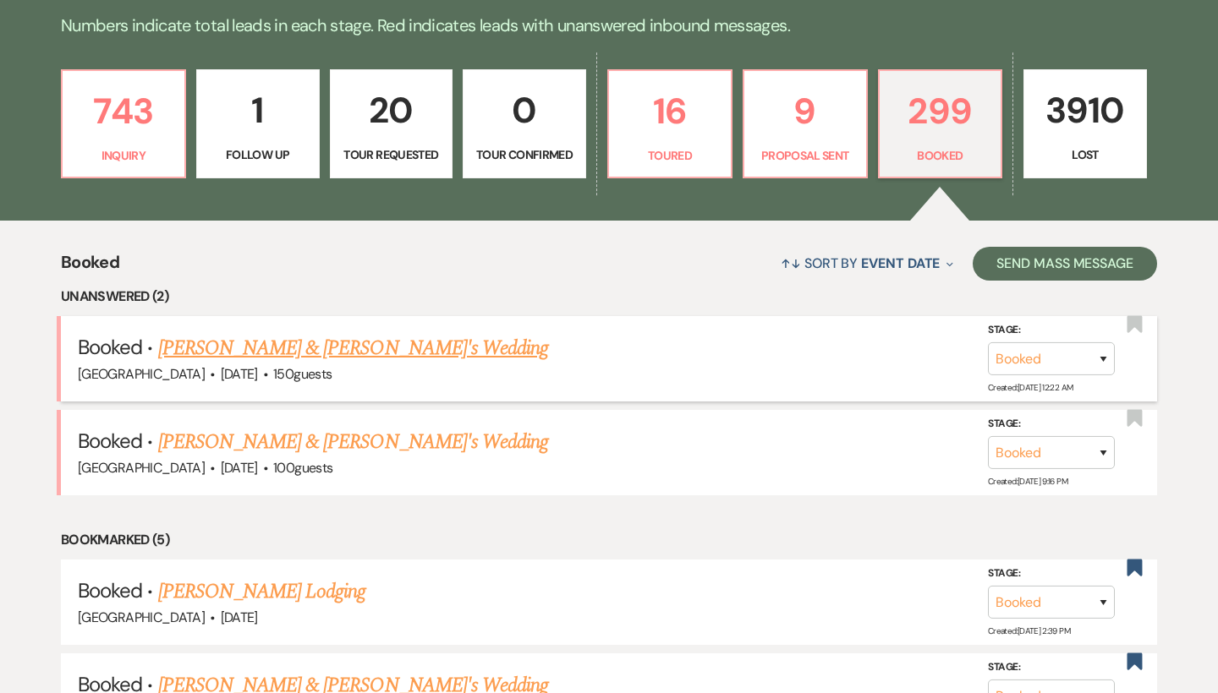
click at [284, 337] on link "[PERSON_NAME] & [PERSON_NAME]'s Wedding" at bounding box center [353, 348] width 391 height 30
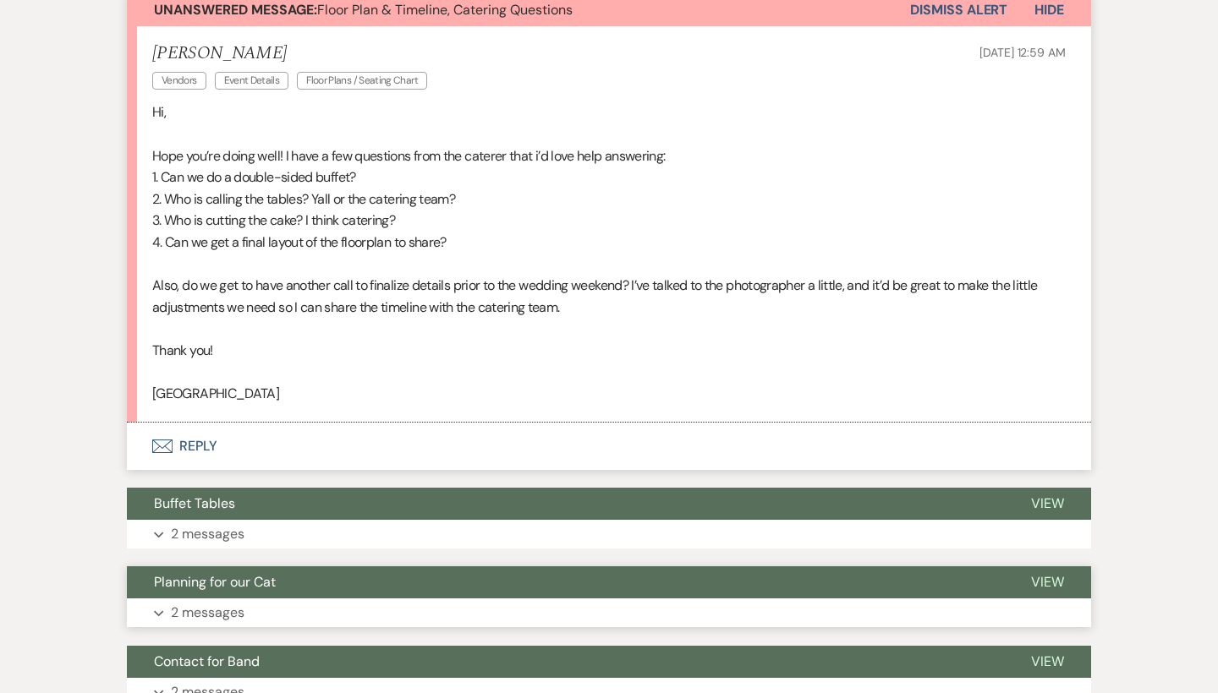
scroll to position [489, 0]
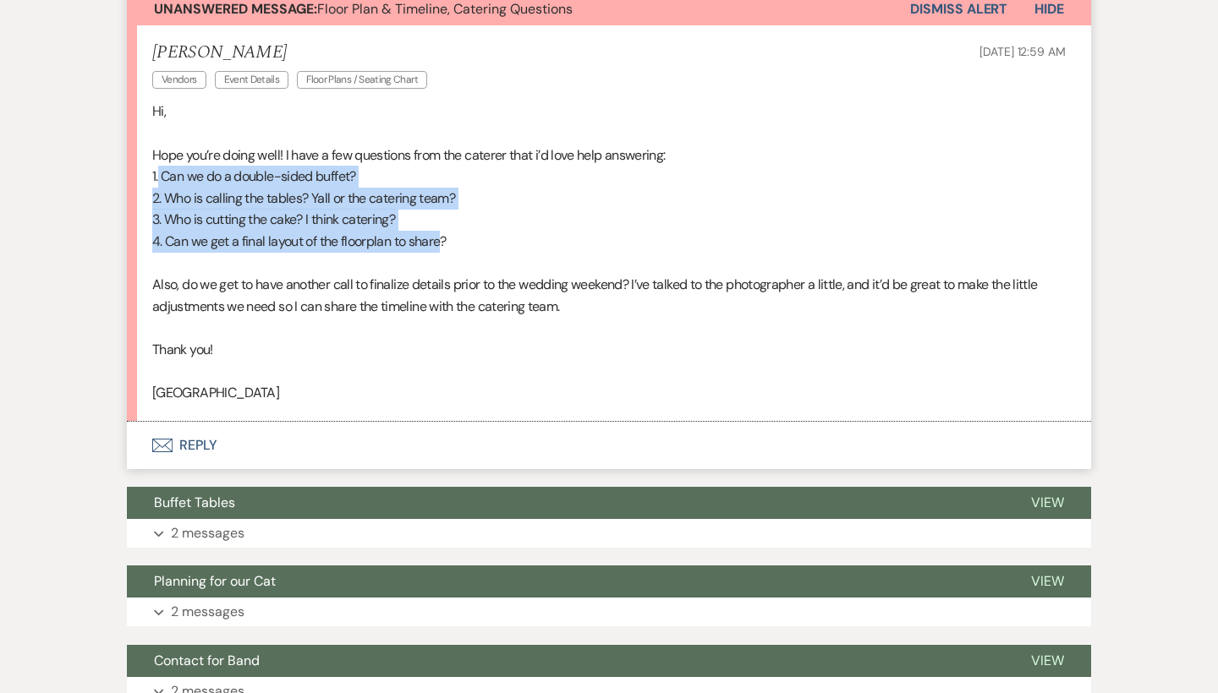
drag, startPoint x: 447, startPoint y: 238, endPoint x: 158, endPoint y: 173, distance: 295.6
click at [158, 173] on div "Hi, [PERSON_NAME] you’re doing well! I have a few questions from the caterer th…" at bounding box center [608, 252] width 913 height 303
click at [158, 173] on p "1. Can we do a double-sided buffet?" at bounding box center [608, 177] width 913 height 22
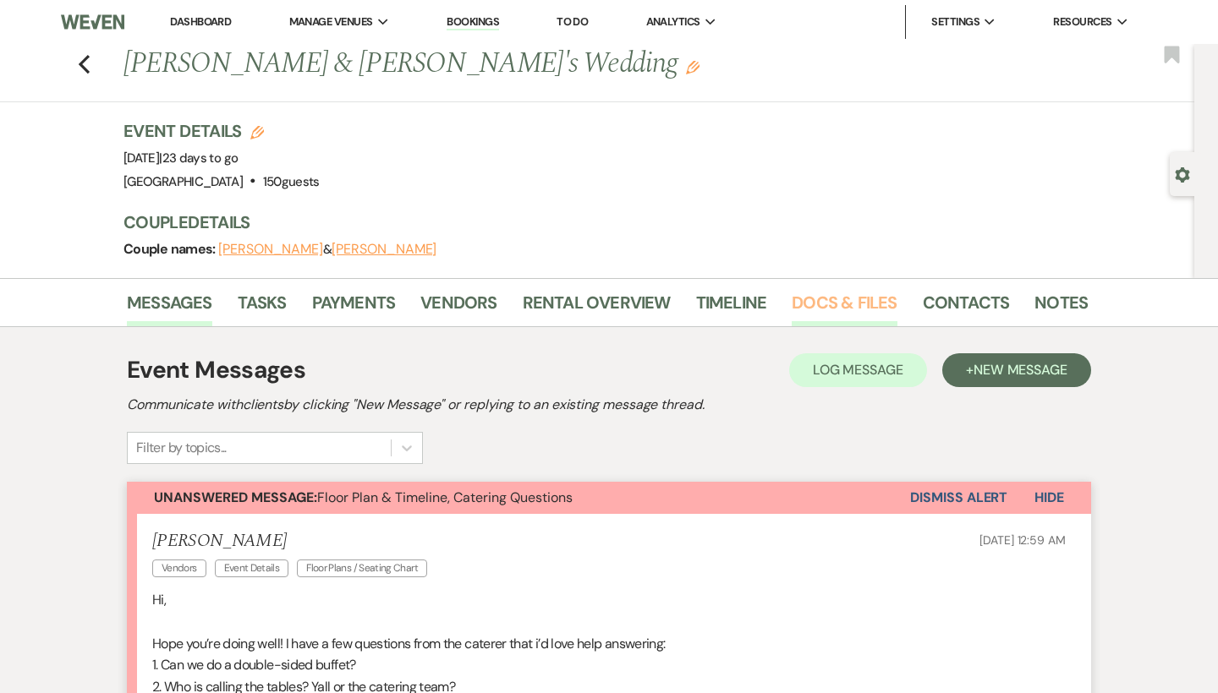
scroll to position [0, 0]
click at [858, 302] on link "Docs & Files" at bounding box center [844, 307] width 105 height 37
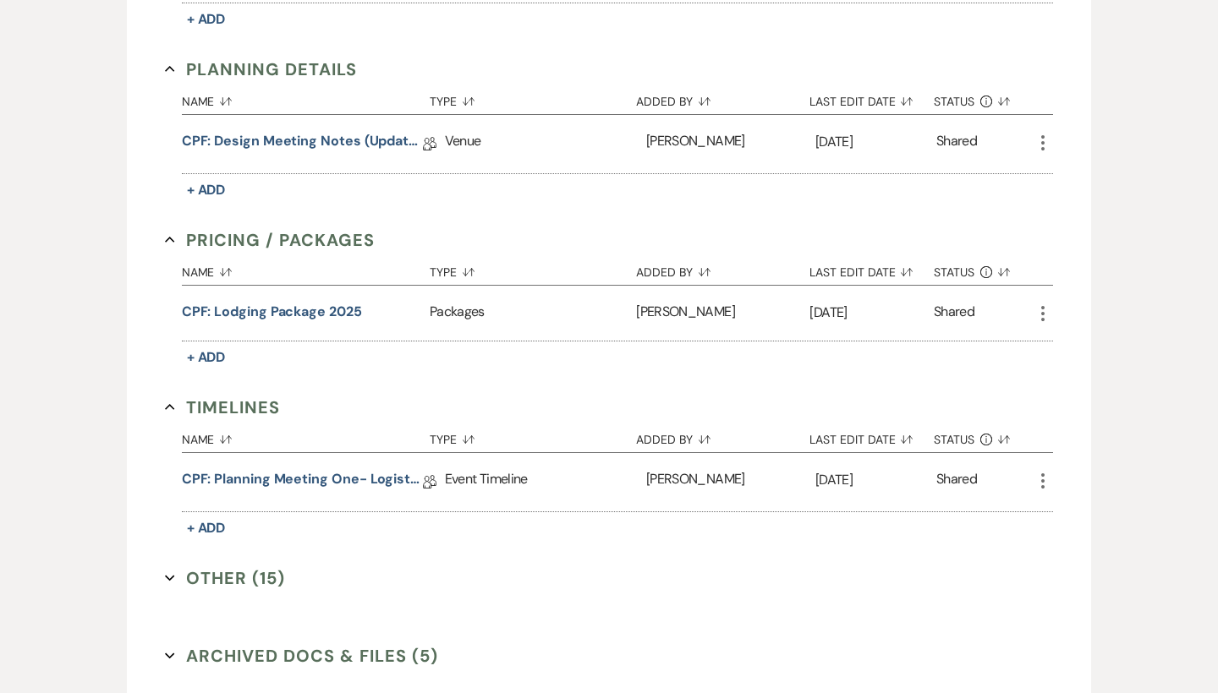
scroll to position [1340, 0]
click at [227, 576] on button "Other (15) Expand" at bounding box center [225, 579] width 120 height 25
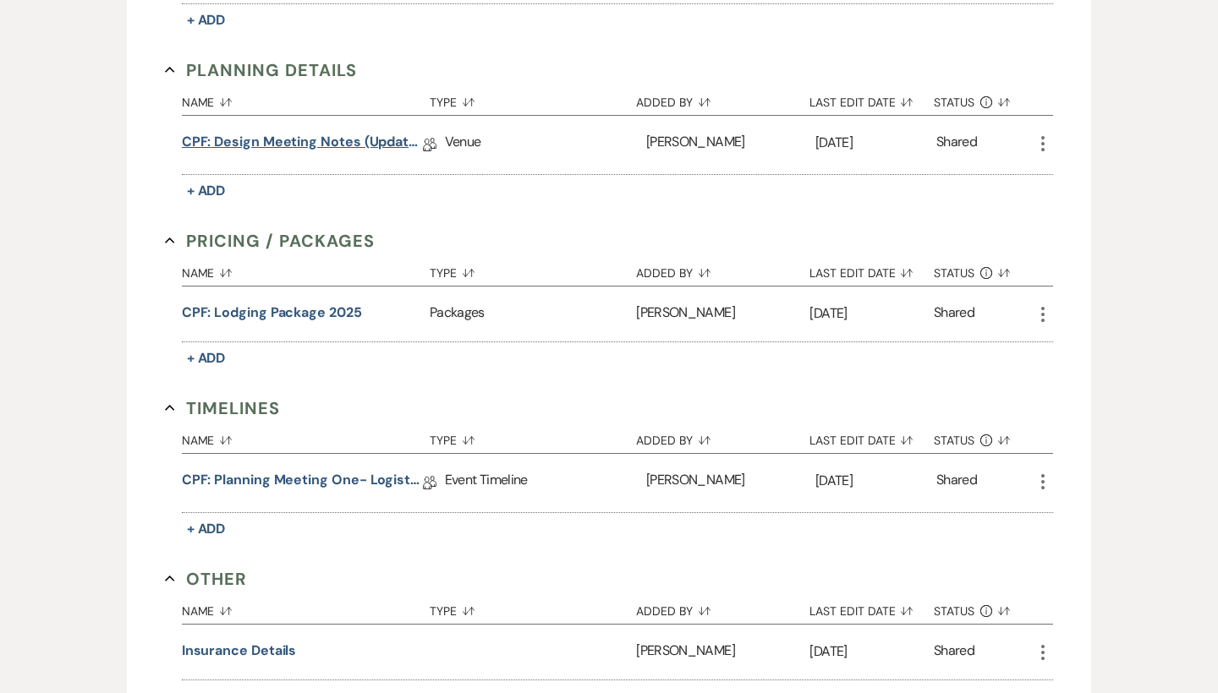
click at [326, 145] on link "CPF: Design Meeting Notes (Updated: [DATE] )" at bounding box center [302, 145] width 241 height 26
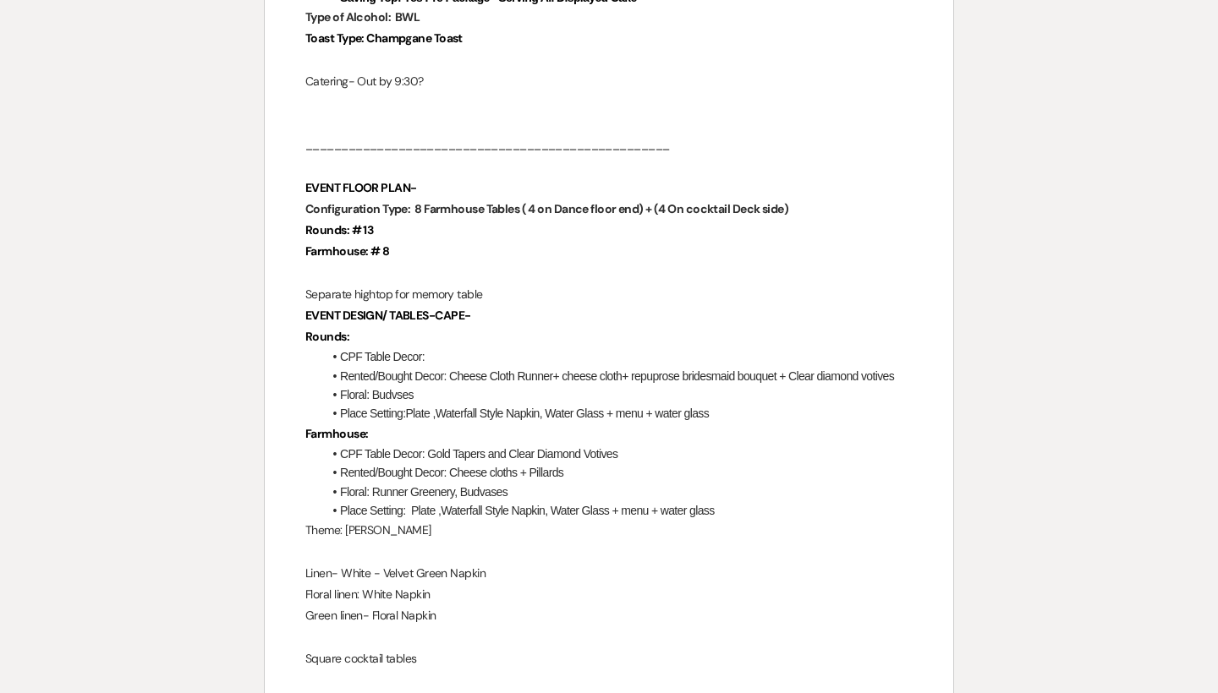
scroll to position [1607, 0]
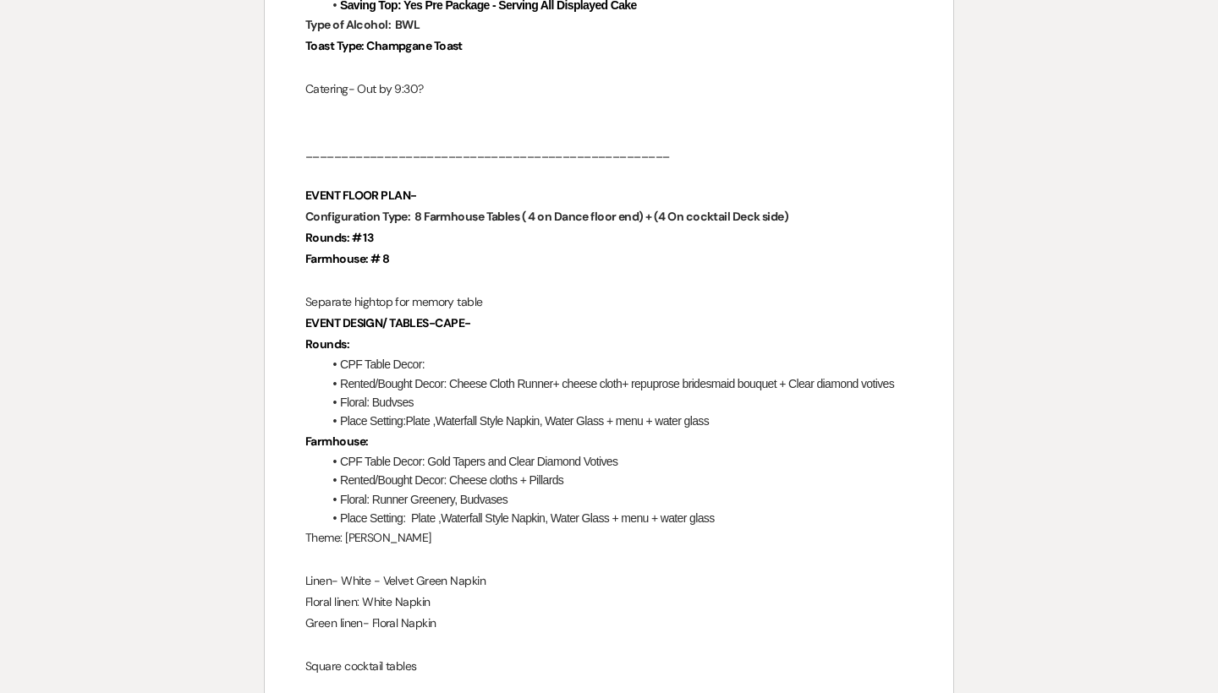
click at [385, 232] on p "Rounds: # 13" at bounding box center [608, 237] width 607 height 21
click at [429, 249] on p "Farmhouse: # 8" at bounding box center [608, 259] width 607 height 21
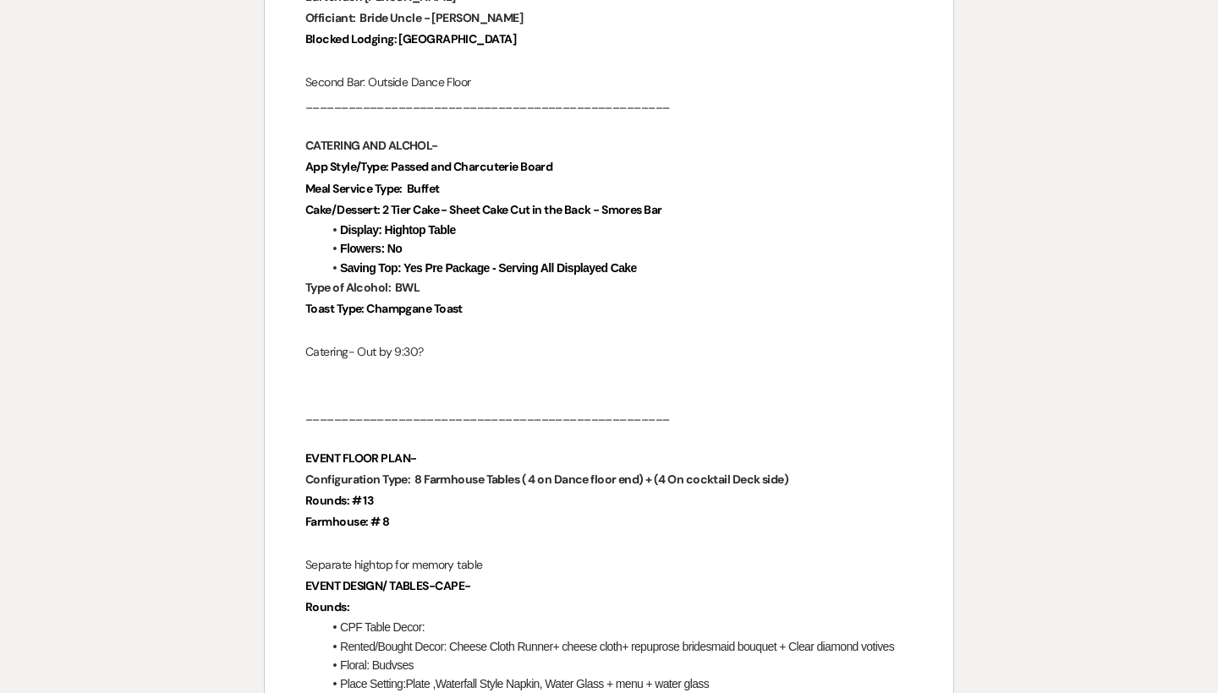
scroll to position [1341, 0]
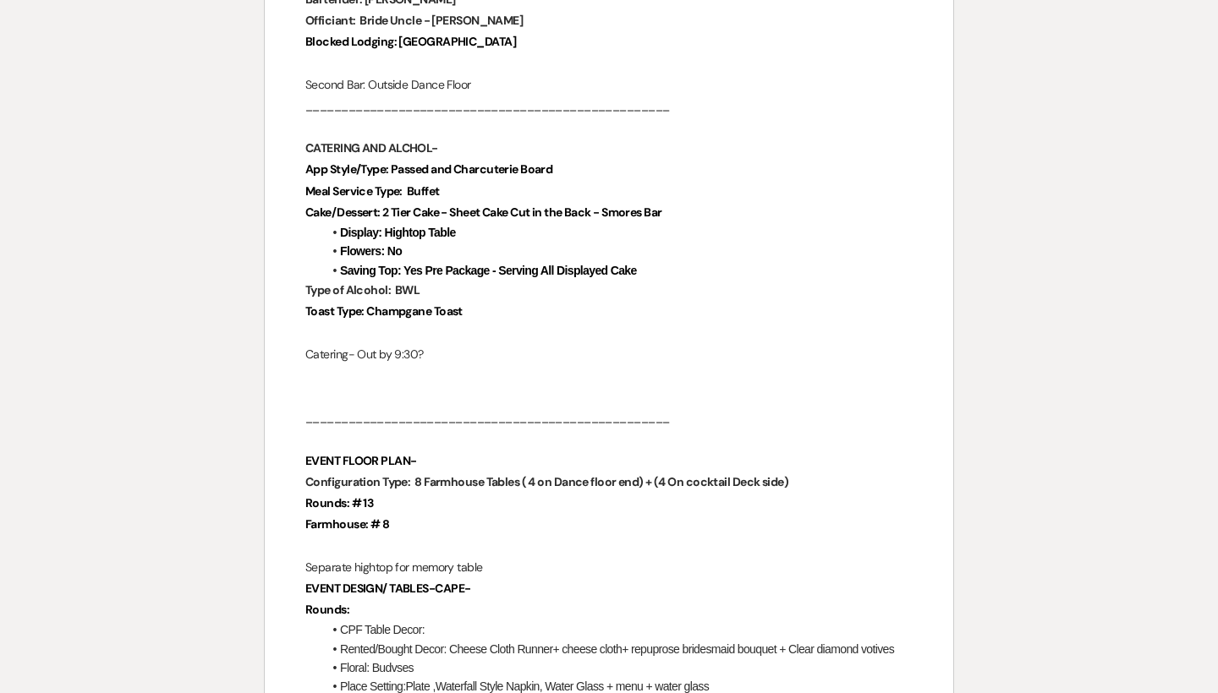
click at [454, 365] on p at bounding box center [608, 375] width 607 height 21
drag, startPoint x: 441, startPoint y: 339, endPoint x: 306, endPoint y: 341, distance: 134.5
click at [306, 344] on p "Catering- Out by 9:30?" at bounding box center [608, 354] width 607 height 21
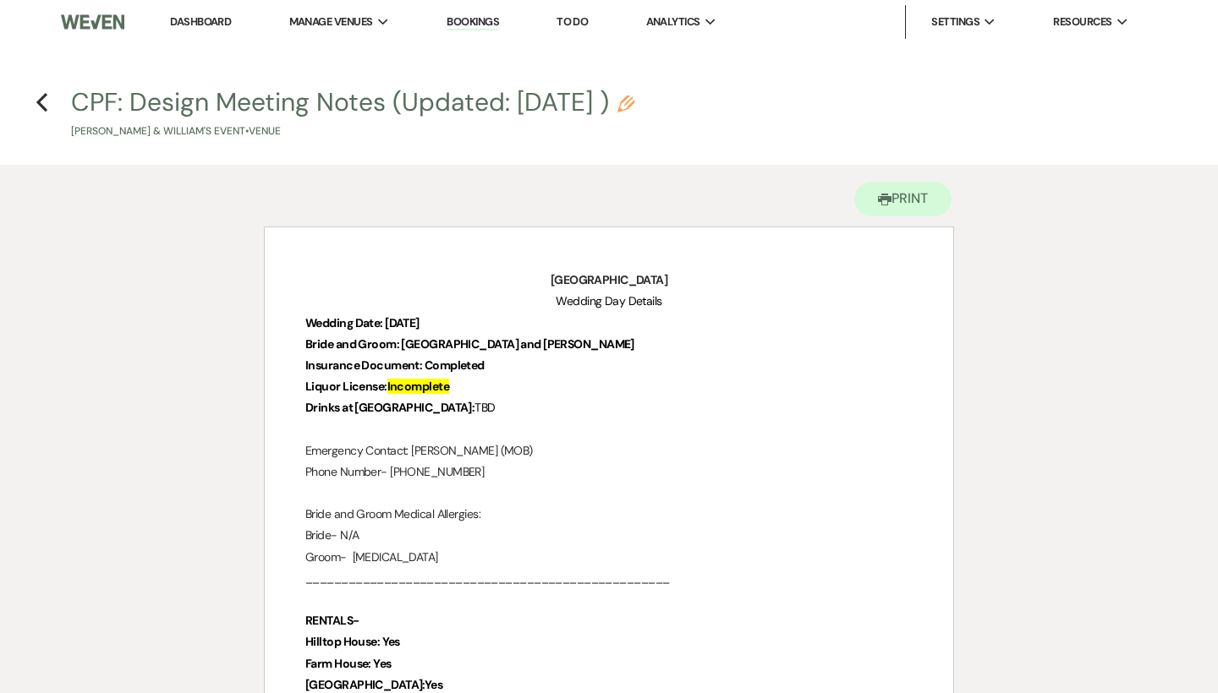
scroll to position [0, 0]
click at [45, 98] on icon "Previous" at bounding box center [42, 102] width 13 height 20
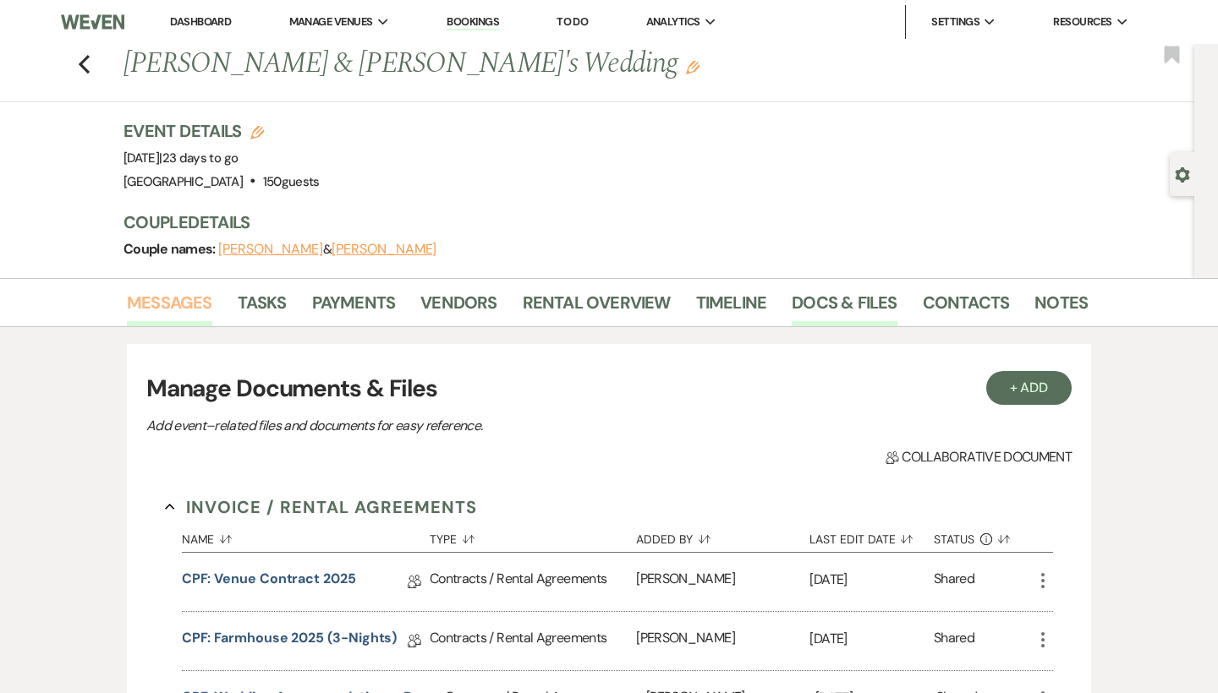
click at [201, 320] on link "Messages" at bounding box center [169, 307] width 85 height 37
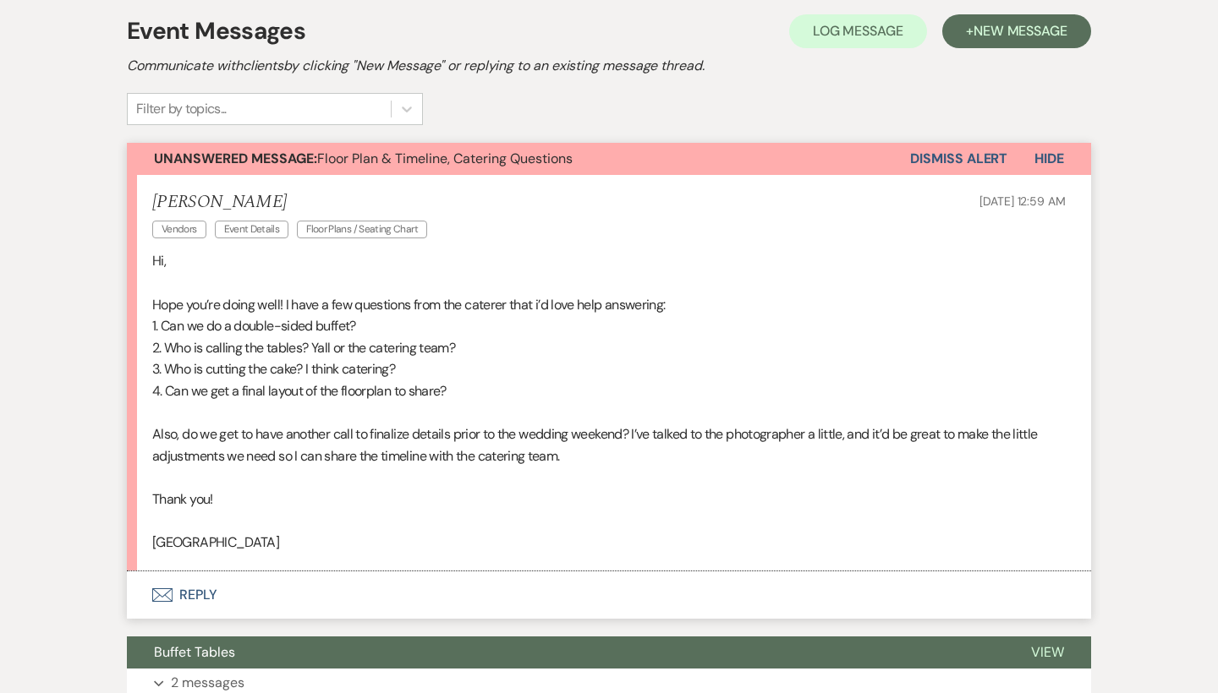
scroll to position [532, 0]
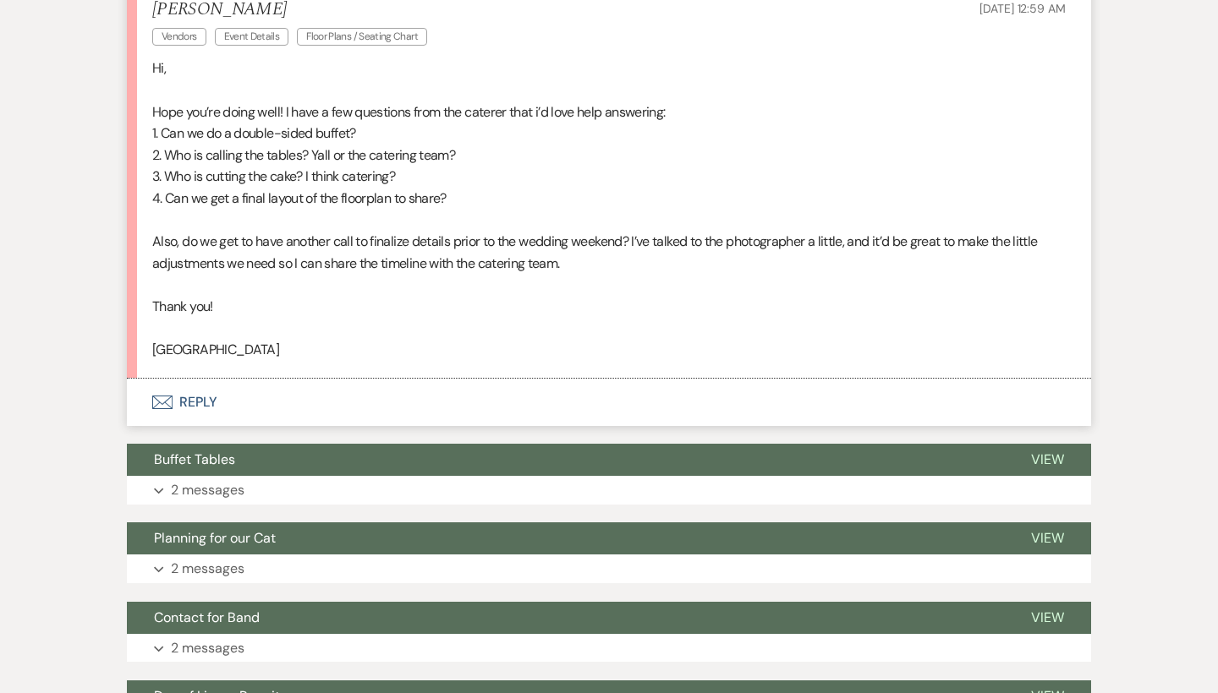
click at [198, 380] on button "Envelope Reply" at bounding box center [609, 402] width 964 height 47
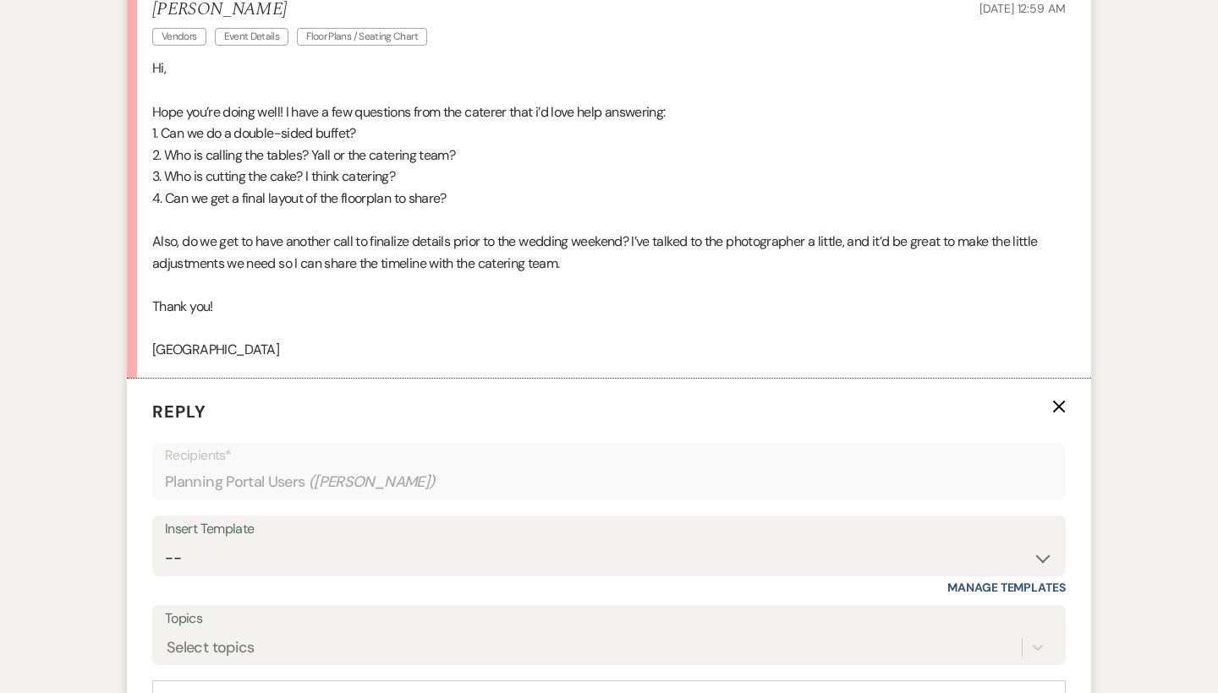
scroll to position [760, 0]
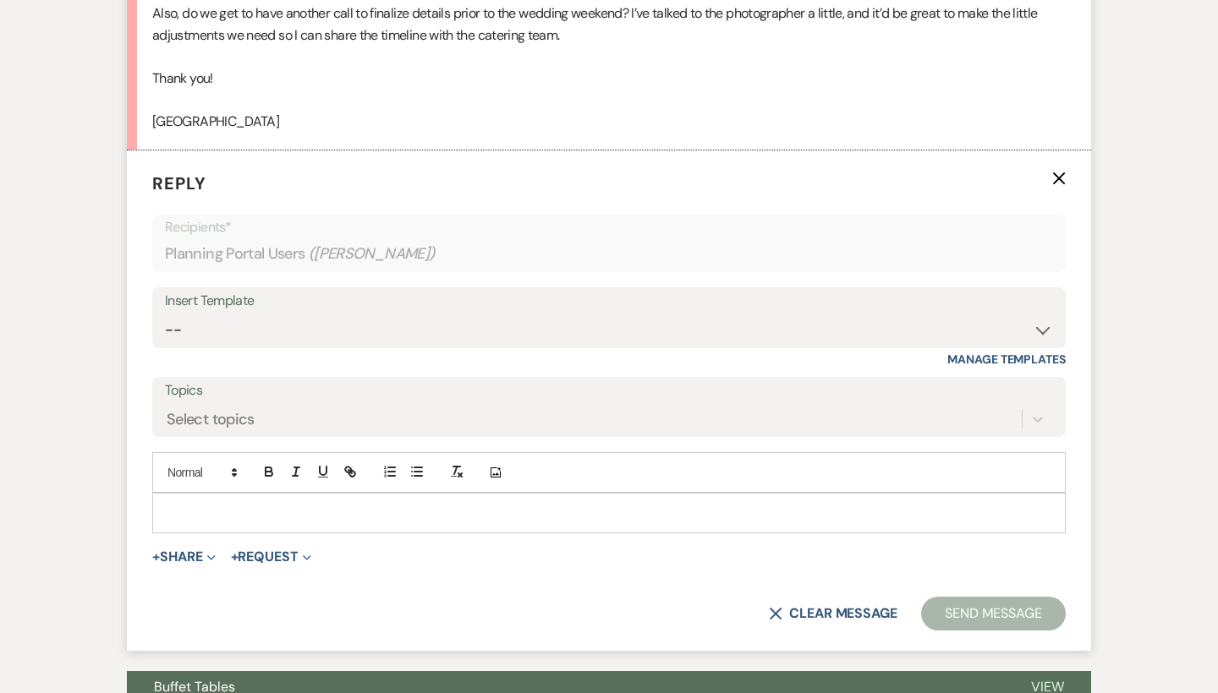
click at [228, 520] on div at bounding box center [609, 513] width 912 height 39
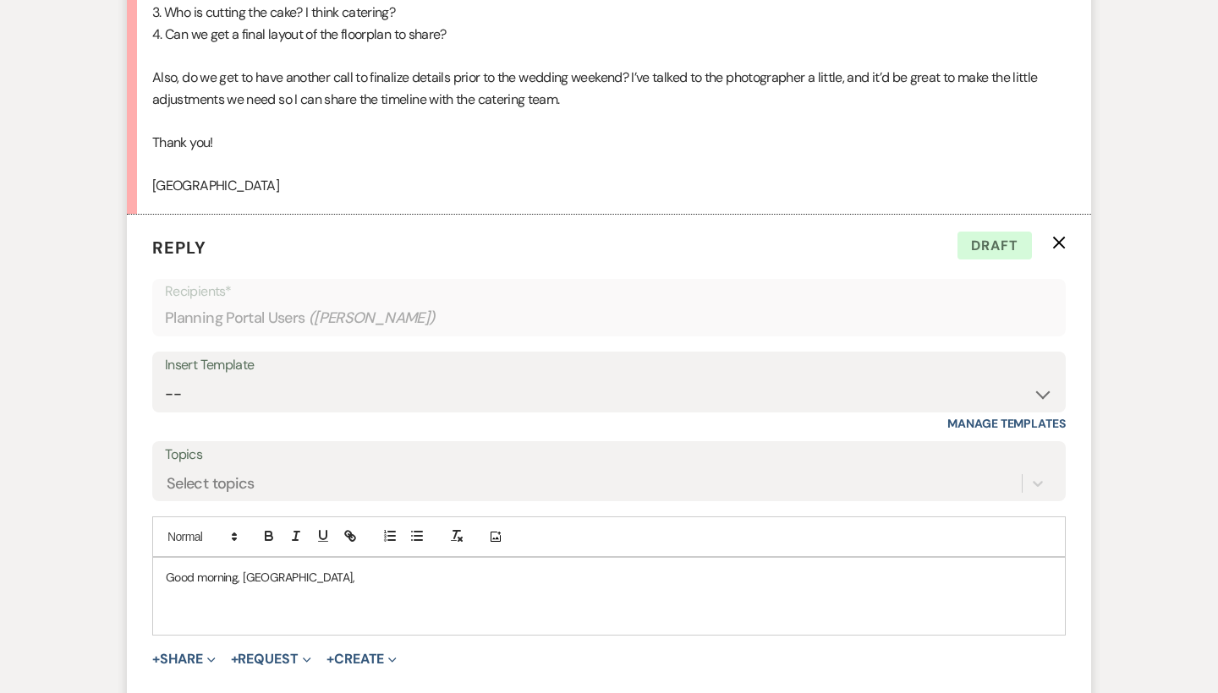
scroll to position [697, 0]
drag, startPoint x: 401, startPoint y: 611, endPoint x: 395, endPoint y: 600, distance: 13.2
click at [395, 606] on p "Few things I want to clarify regarding the caterering" at bounding box center [609, 615] width 886 height 19
click at [430, 606] on p "Few things I want to clarify regarding the caterering" at bounding box center [609, 615] width 886 height 19
click at [426, 606] on p "Few things I want to clarify regarding the caterering" at bounding box center [609, 615] width 886 height 19
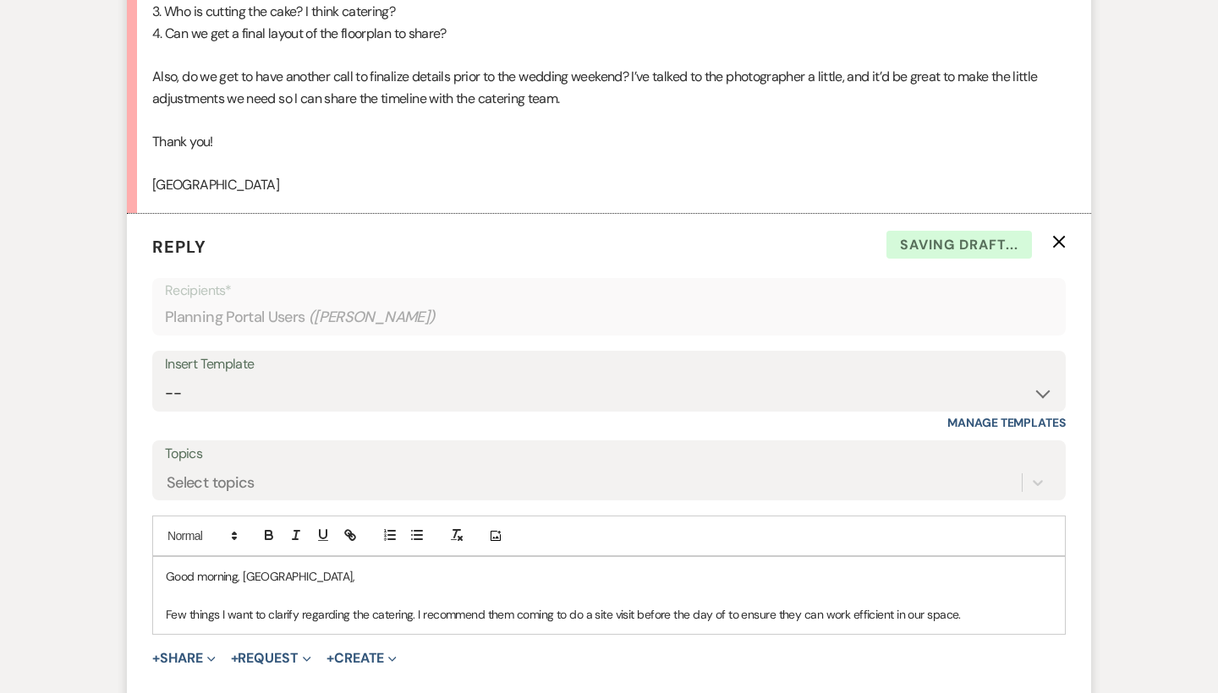
click at [809, 609] on p "Few things I want to clarify regarding the catering. I recommend them coming to…" at bounding box center [609, 615] width 886 height 19
click at [1018, 606] on p "Few things I want to clarify regarding the catering. I recommend them coming to…" at bounding box center [609, 615] width 886 height 19
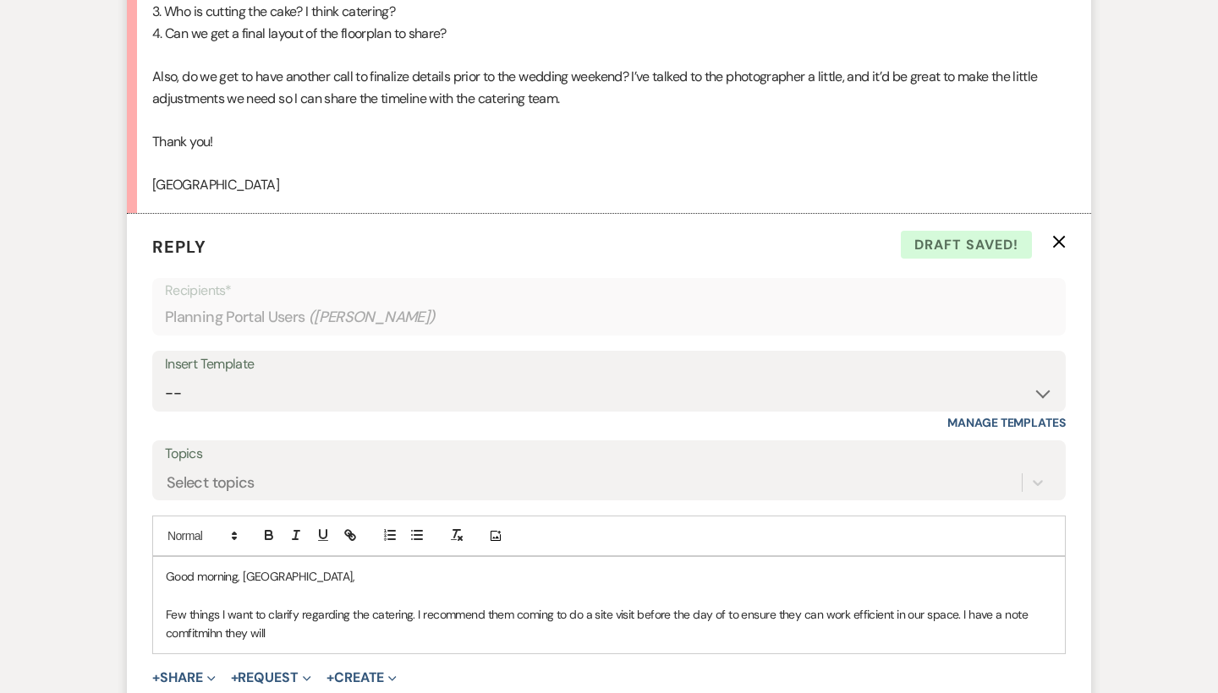
click at [200, 615] on p "Few things I want to clarify regarding the catering. I recommend them coming to…" at bounding box center [609, 625] width 886 height 38
drag, startPoint x: 294, startPoint y: 620, endPoint x: 163, endPoint y: 621, distance: 131.1
click at [163, 621] on div "Good morning, [GEOGRAPHIC_DATA], Few things I want to clarify regarding the cat…" at bounding box center [609, 605] width 912 height 96
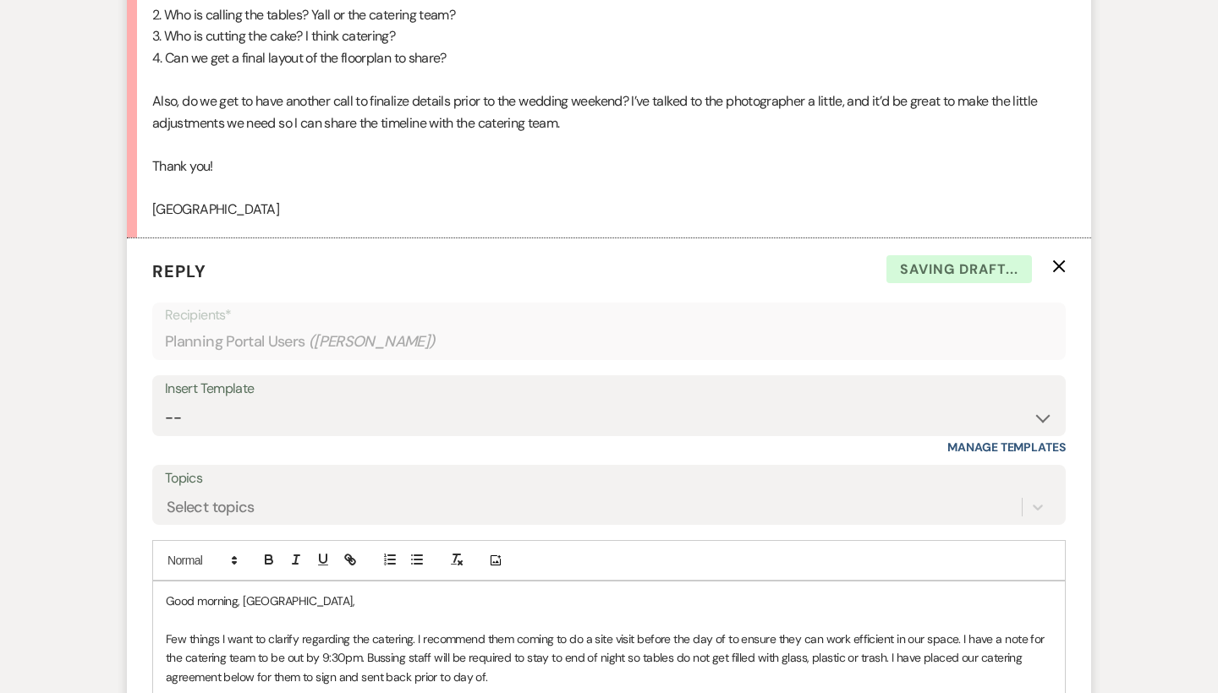
scroll to position [1028, 0]
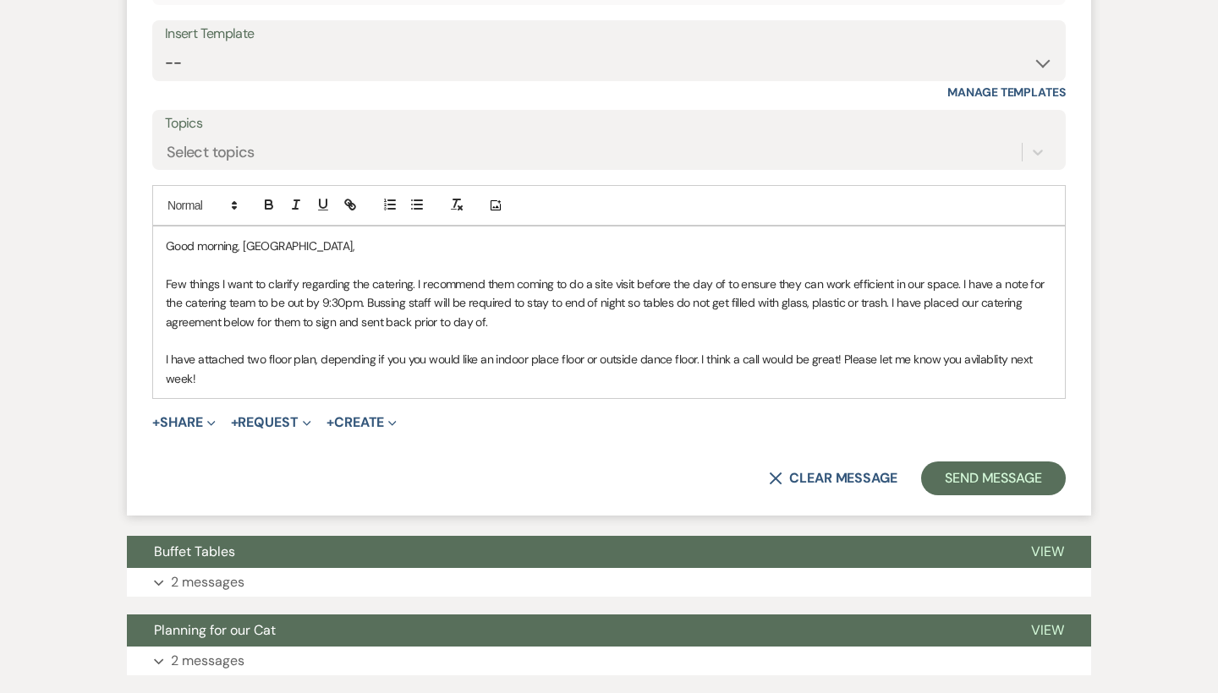
click at [984, 350] on p "I have attached two floor plan, depending if you you would like an indoor place…" at bounding box center [609, 369] width 886 height 38
click at [956, 350] on p "I have attached two floor plan, depending if you you would like an indoor place…" at bounding box center [609, 369] width 886 height 38
click at [903, 376] on div "Good morning, [GEOGRAPHIC_DATA], Few things I want to clarify regarding the cat…" at bounding box center [609, 313] width 912 height 172
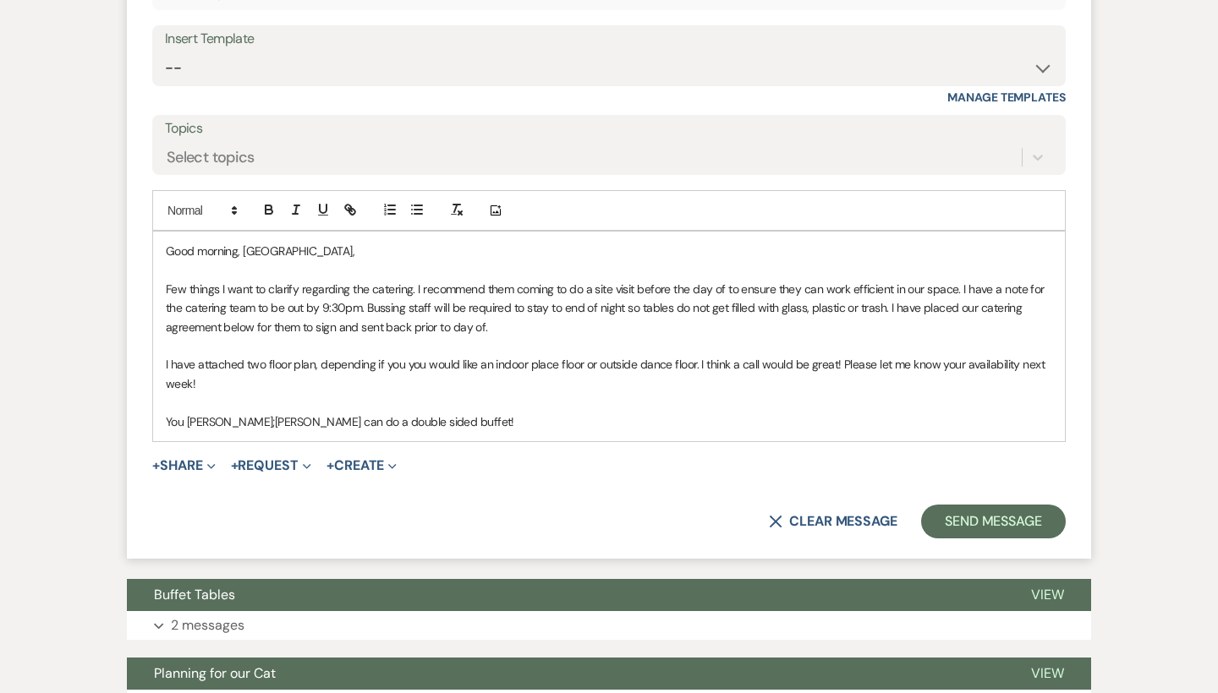
scroll to position [983, 0]
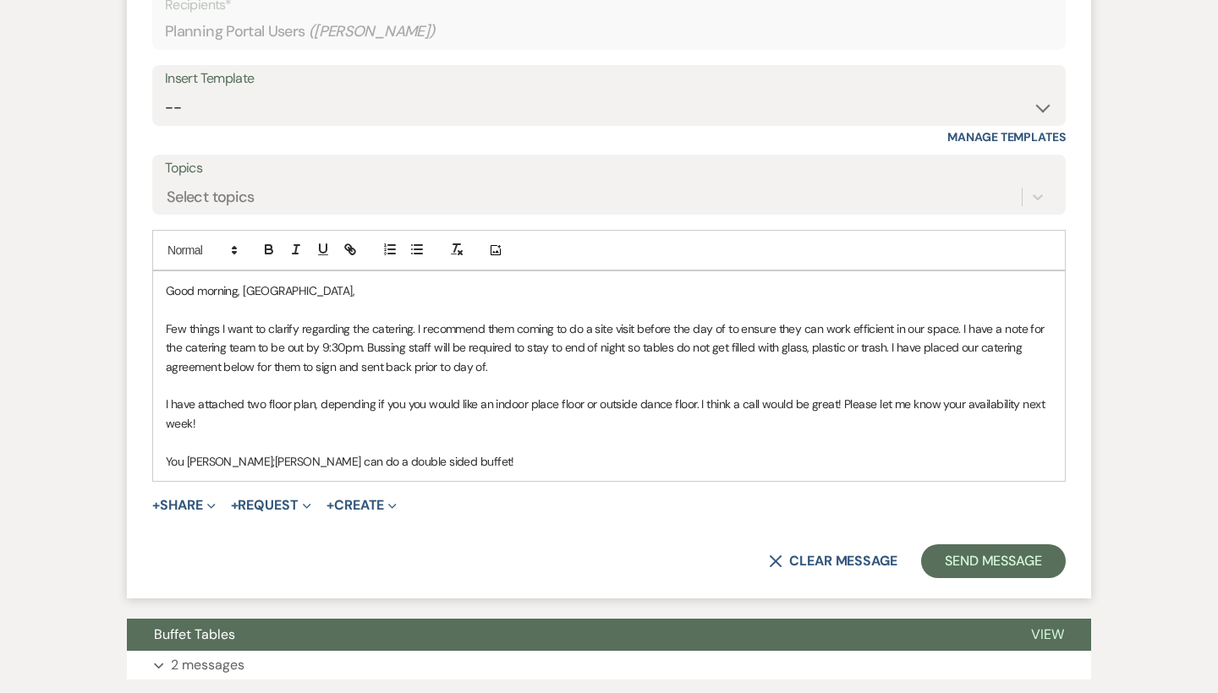
click at [211, 452] on p "You [PERSON_NAME];[PERSON_NAME] can do a double sided buffet!" at bounding box center [609, 461] width 886 height 19
click at [239, 452] on p "You [PERSON_NAME];[PERSON_NAME] can do a double sided buffet!" at bounding box center [609, 461] width 886 height 19
drag, startPoint x: 239, startPoint y: 447, endPoint x: 408, endPoint y: 434, distance: 169.7
click at [408, 434] on p at bounding box center [609, 442] width 886 height 19
click at [413, 454] on p "You absolutely can do a double sided buffet!" at bounding box center [609, 461] width 886 height 19
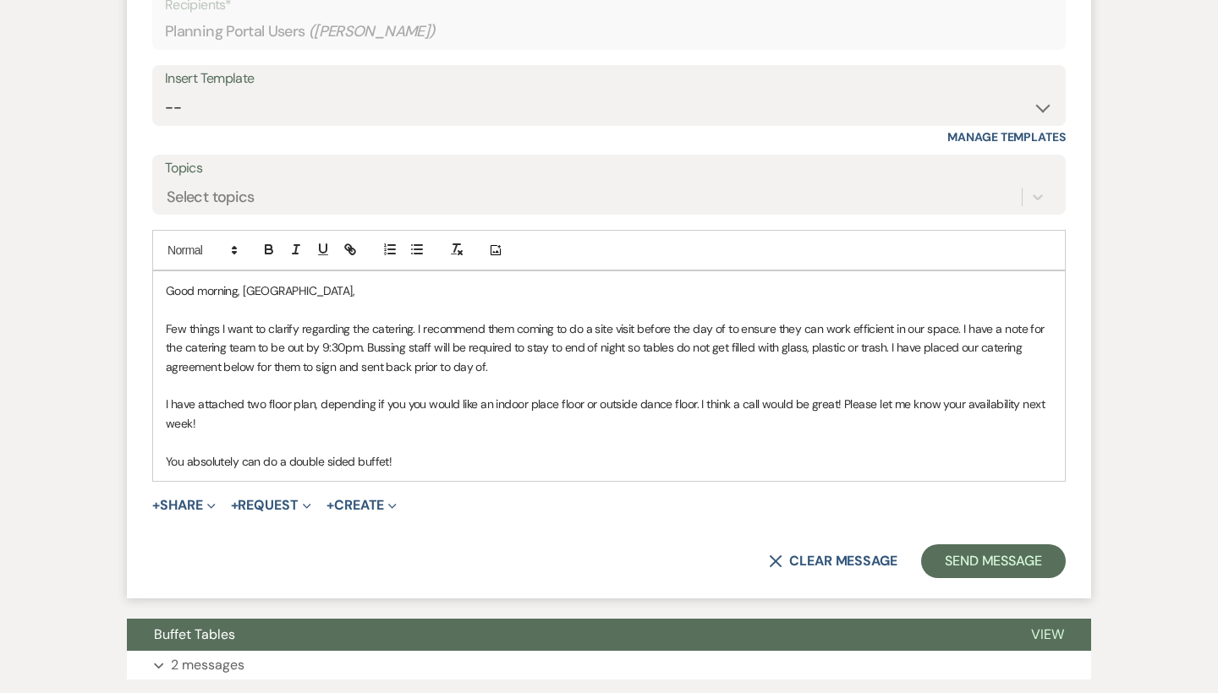
scroll to position [951, 0]
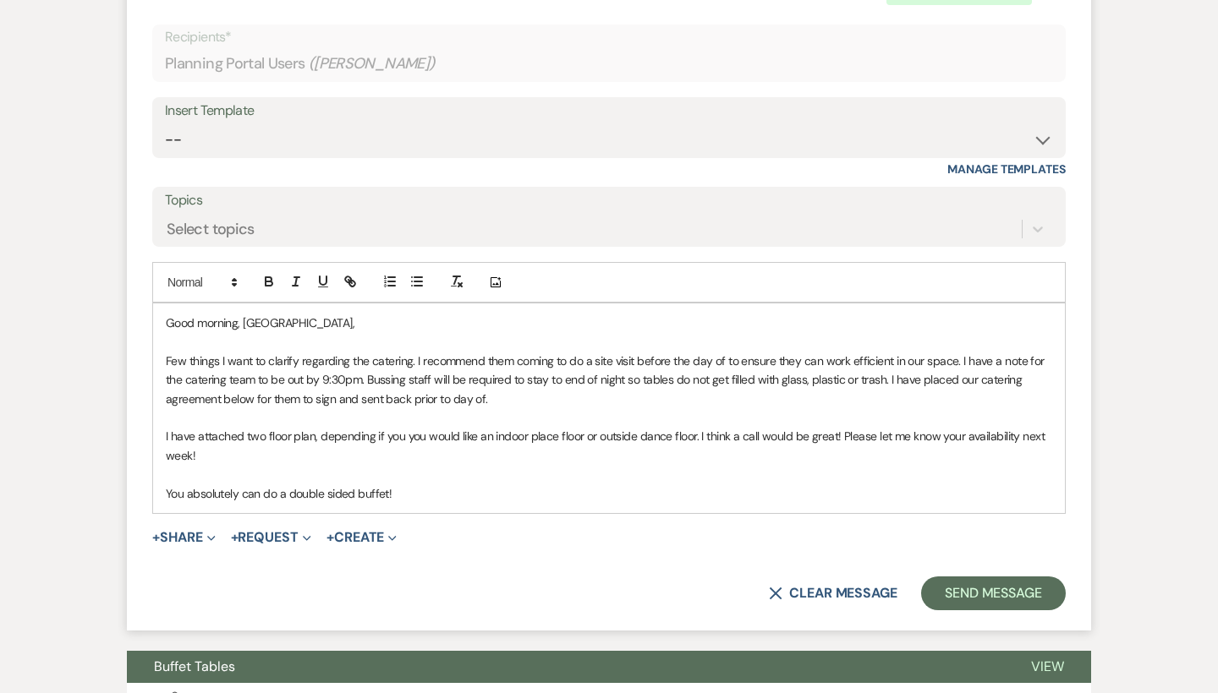
click at [425, 427] on p "I have attached two floor plan, depending if you you would like an indoor place…" at bounding box center [609, 446] width 886 height 38
click at [447, 485] on p "You absolutely can do a double sided buffet!" at bounding box center [609, 494] width 886 height 19
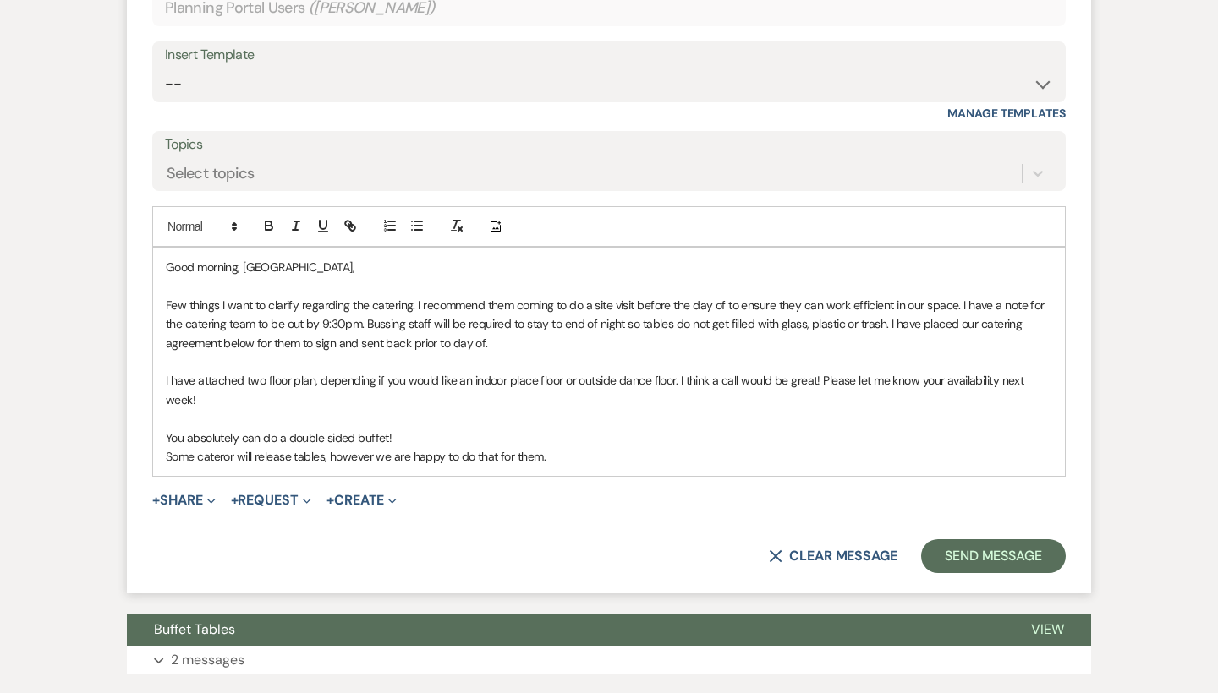
scroll to position [1007, 0]
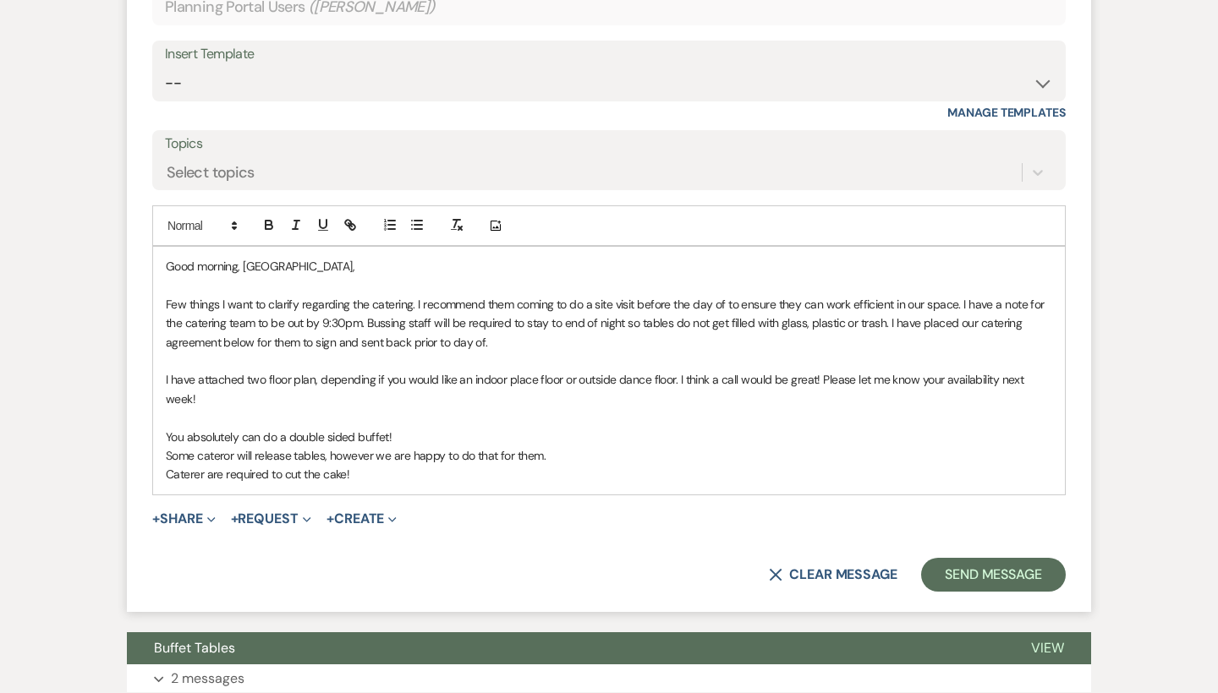
drag, startPoint x: 401, startPoint y: 447, endPoint x: 133, endPoint y: 284, distance: 313.4
click at [133, 284] on form "Reply X Draft saved! Recipients* Planning Portal Users ( [GEOGRAPHIC_DATA][PERS…" at bounding box center [609, 258] width 964 height 709
copy div "Few things I want to clarify regarding the catering. I recommend them coming to…"
click at [432, 465] on p "Caterer are required to cut the cake!" at bounding box center [609, 474] width 886 height 19
drag, startPoint x: 432, startPoint y: 439, endPoint x: 148, endPoint y: 292, distance: 320.0
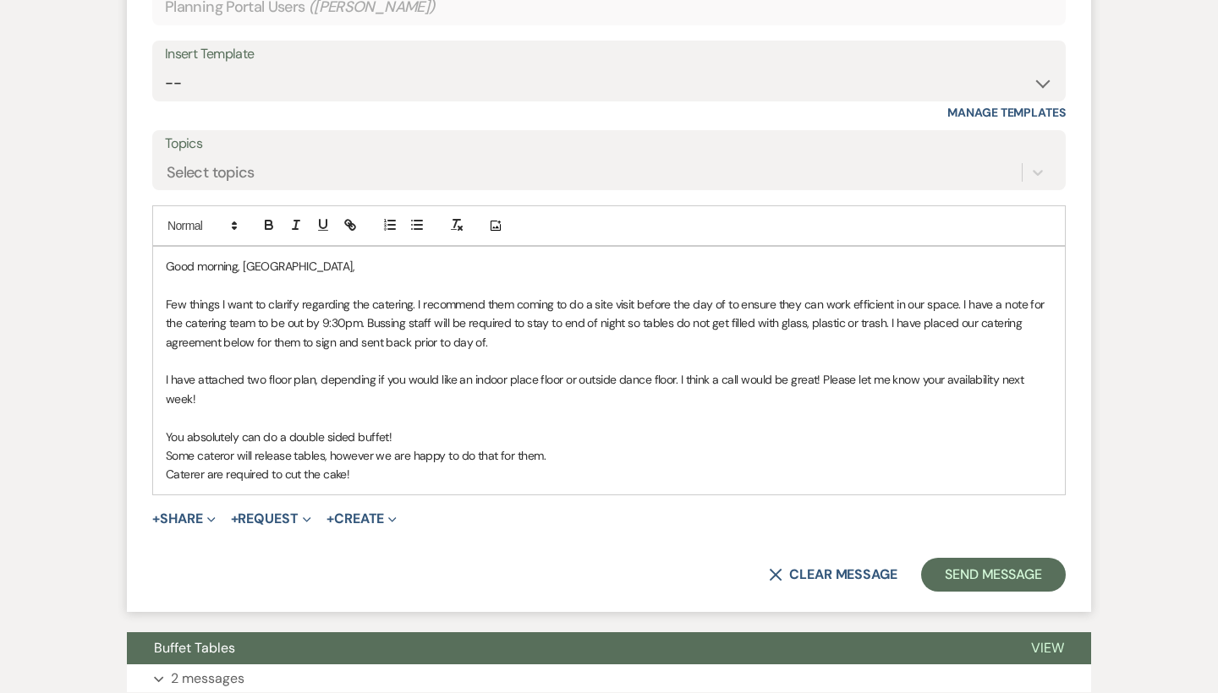
click at [148, 292] on form "Reply X Draft Recipients* Planning Portal Users ( [GEOGRAPHIC_DATA][PERSON_NAME…" at bounding box center [609, 258] width 964 height 709
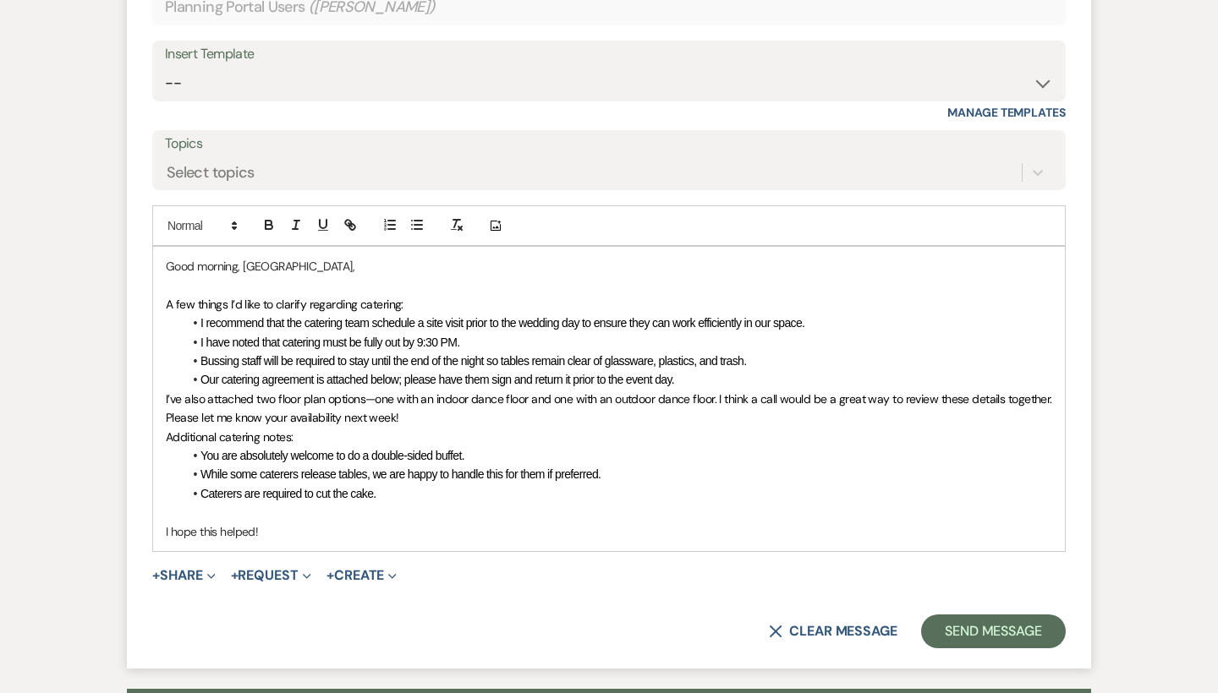
click at [159, 385] on div "Good morning, [GEOGRAPHIC_DATA], A few things I’d like to clarify regarding cat…" at bounding box center [609, 399] width 912 height 304
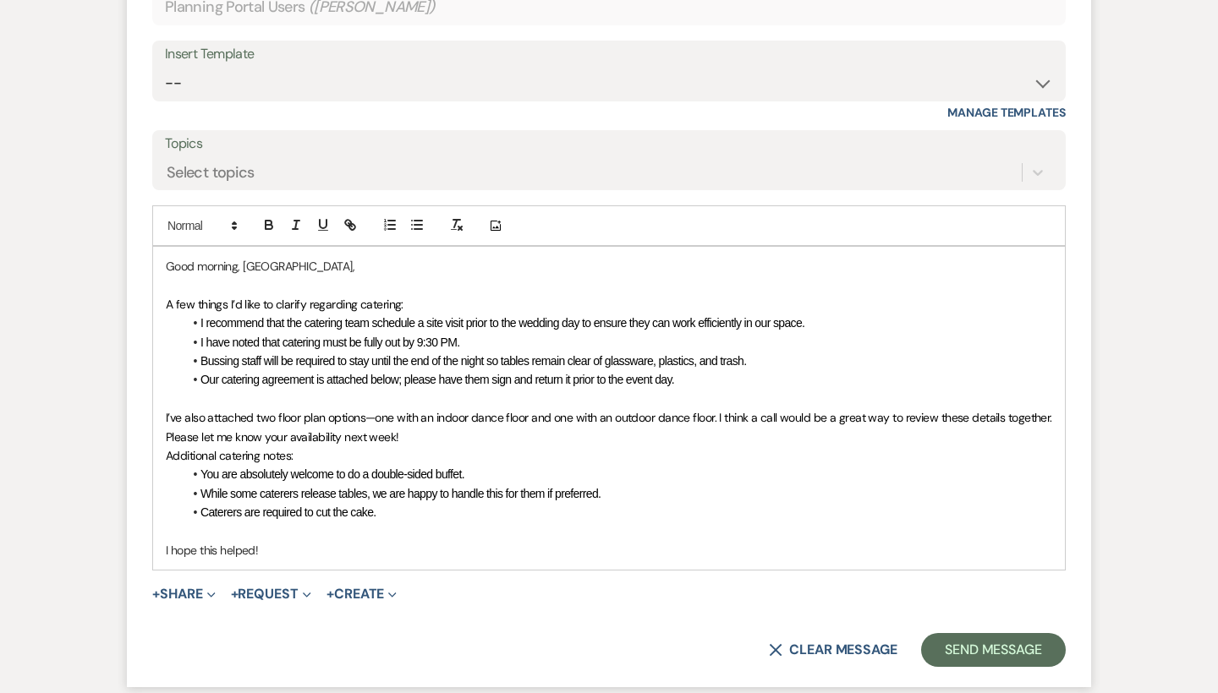
click at [156, 441] on div "Good morning, [GEOGRAPHIC_DATA], A few things I’d like to clarify regarding cat…" at bounding box center [609, 408] width 912 height 323
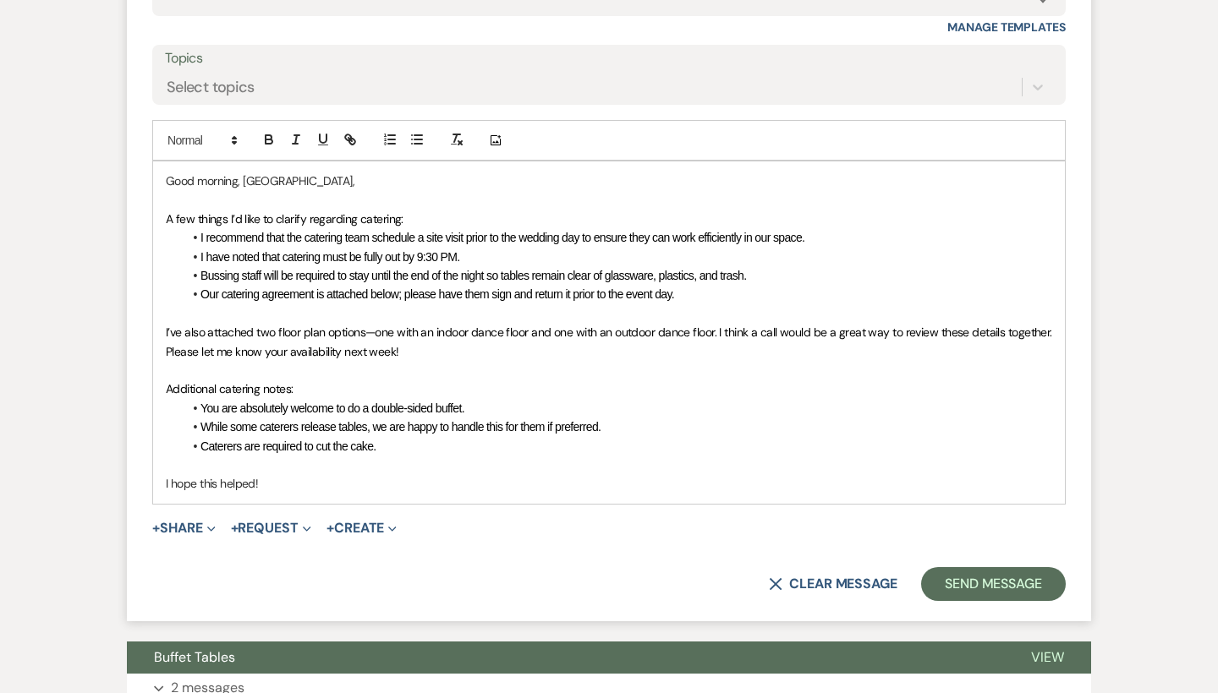
scroll to position [1094, 0]
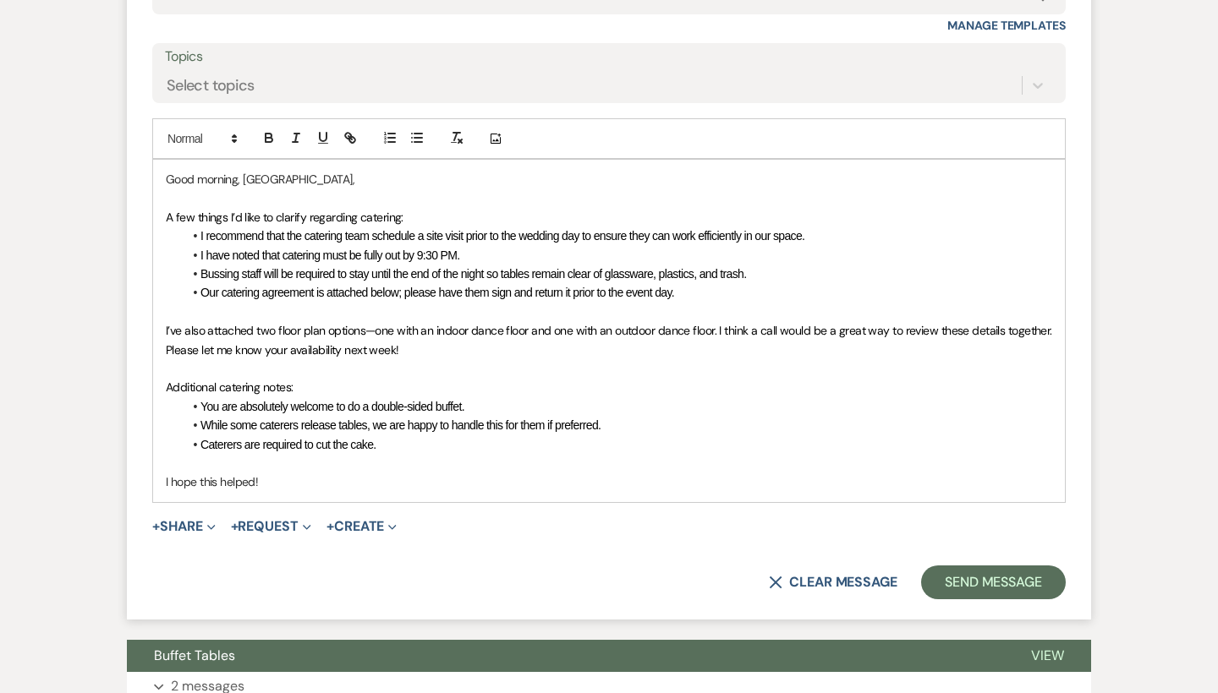
click at [281, 454] on p at bounding box center [609, 463] width 886 height 19
click at [287, 478] on div "Good morning, [GEOGRAPHIC_DATA], A few things I’d like to clarify regarding cat…" at bounding box center [609, 331] width 912 height 343
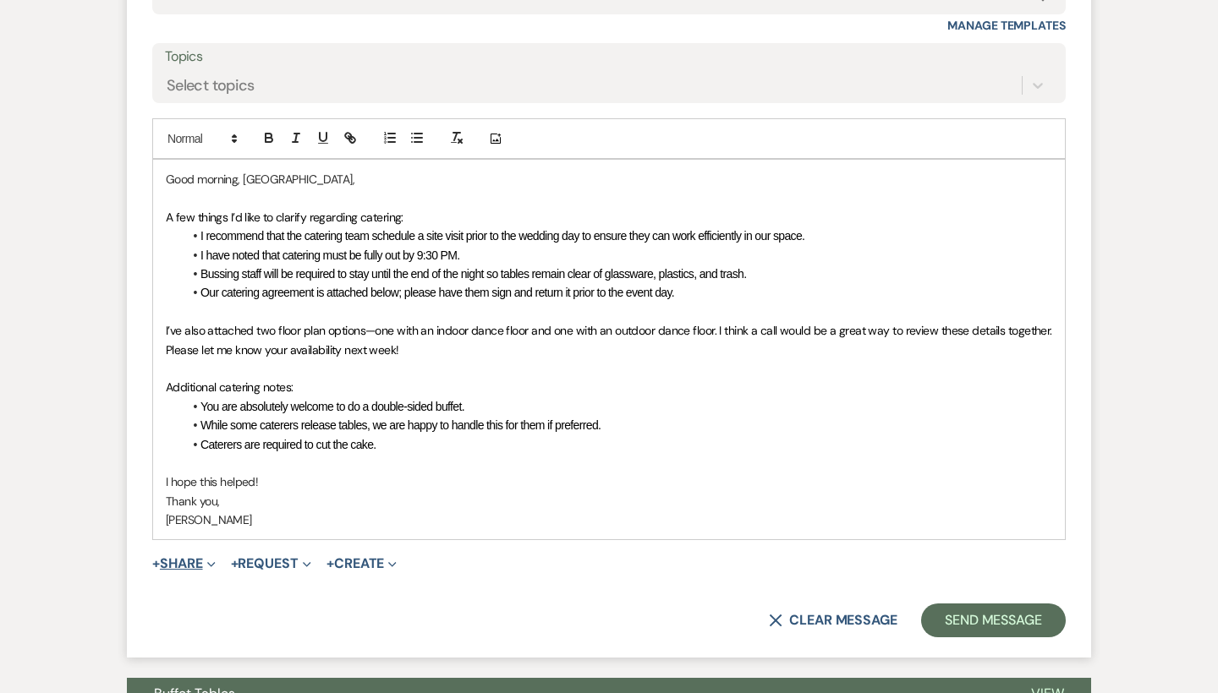
click at [173, 557] on button "+ Share Expand" at bounding box center [183, 564] width 63 height 14
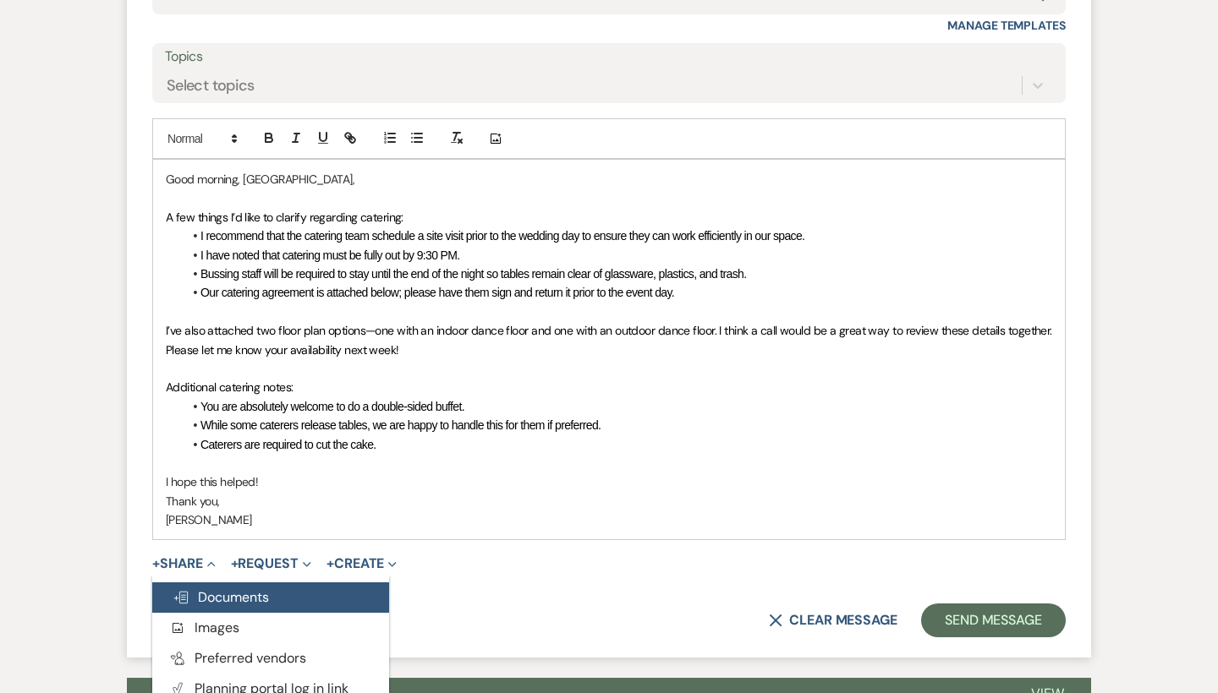
click at [207, 583] on button "Doc Upload Documents" at bounding box center [270, 598] width 237 height 30
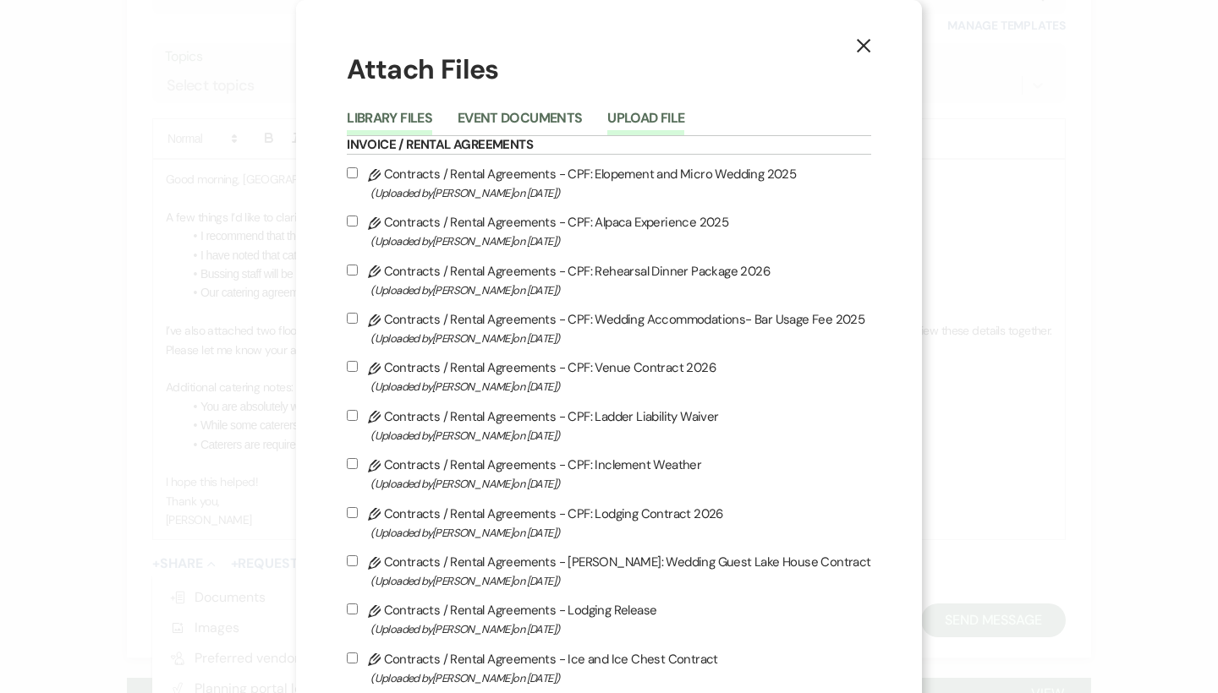
scroll to position [0, 0]
click at [662, 126] on button "Upload File" at bounding box center [645, 124] width 77 height 24
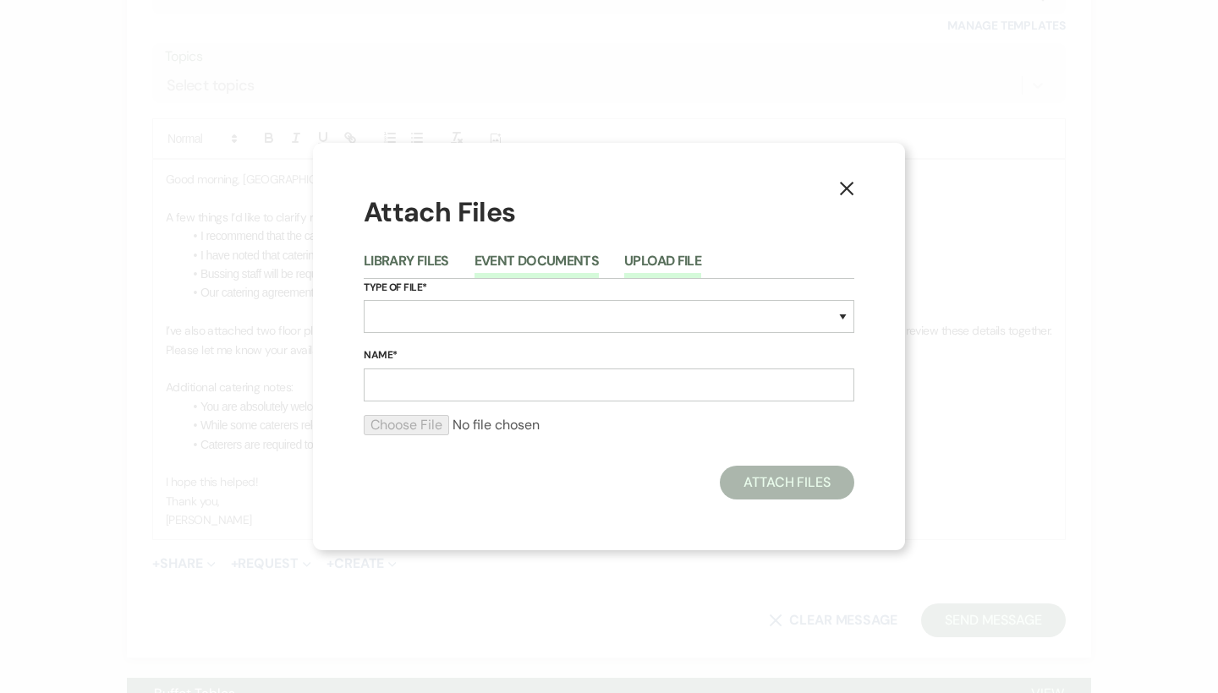
click at [521, 266] on button "Event Documents" at bounding box center [536, 267] width 124 height 24
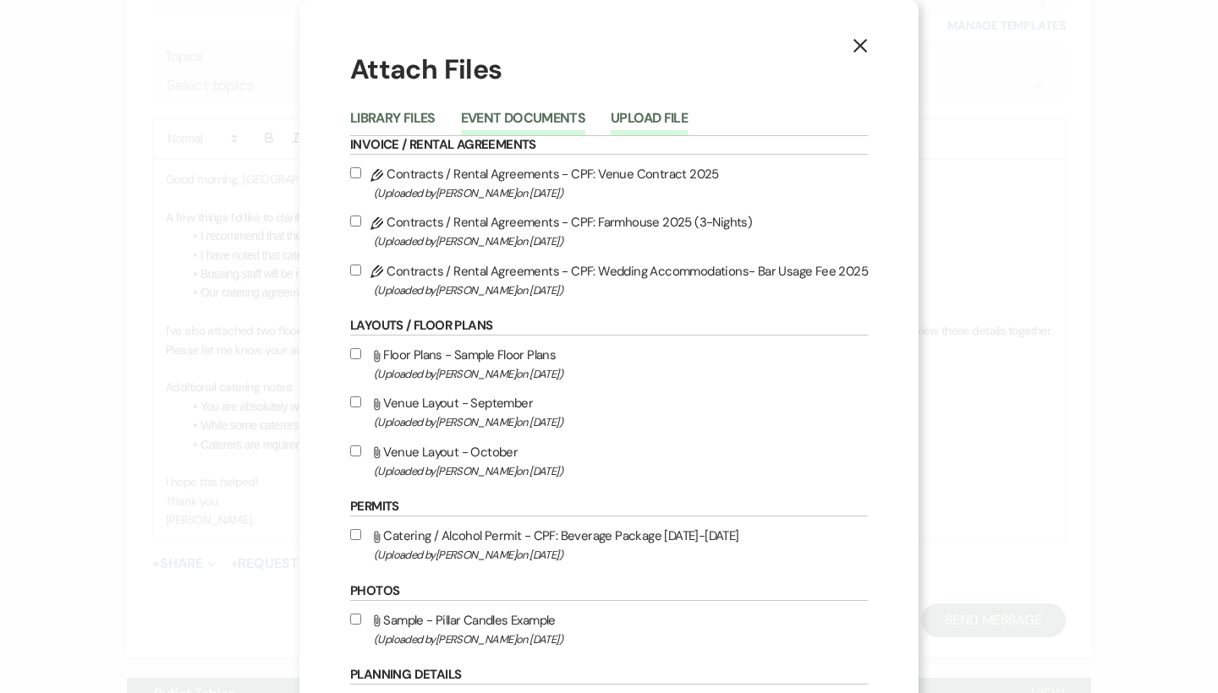
click at [645, 123] on button "Upload File" at bounding box center [649, 124] width 77 height 24
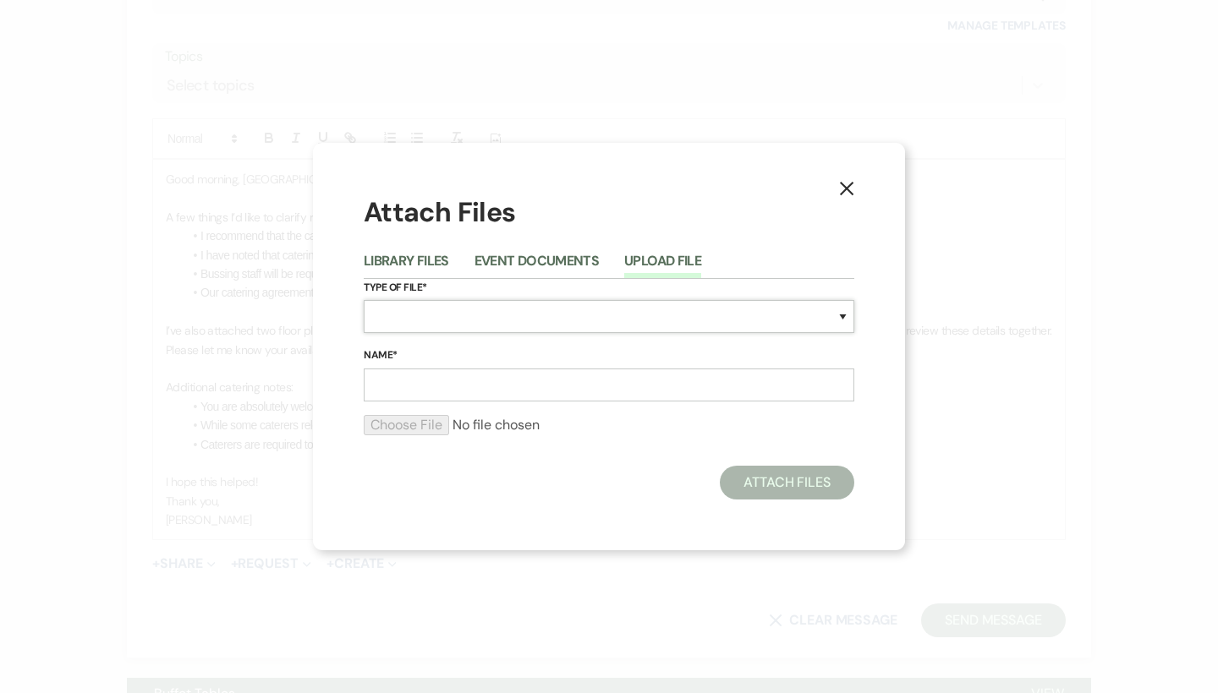
select select "24"
click at [495, 381] on input "Name*" at bounding box center [609, 385] width 491 height 33
type input "P"
type input "Floor Plan A"
click at [441, 429] on input "file" at bounding box center [609, 425] width 491 height 20
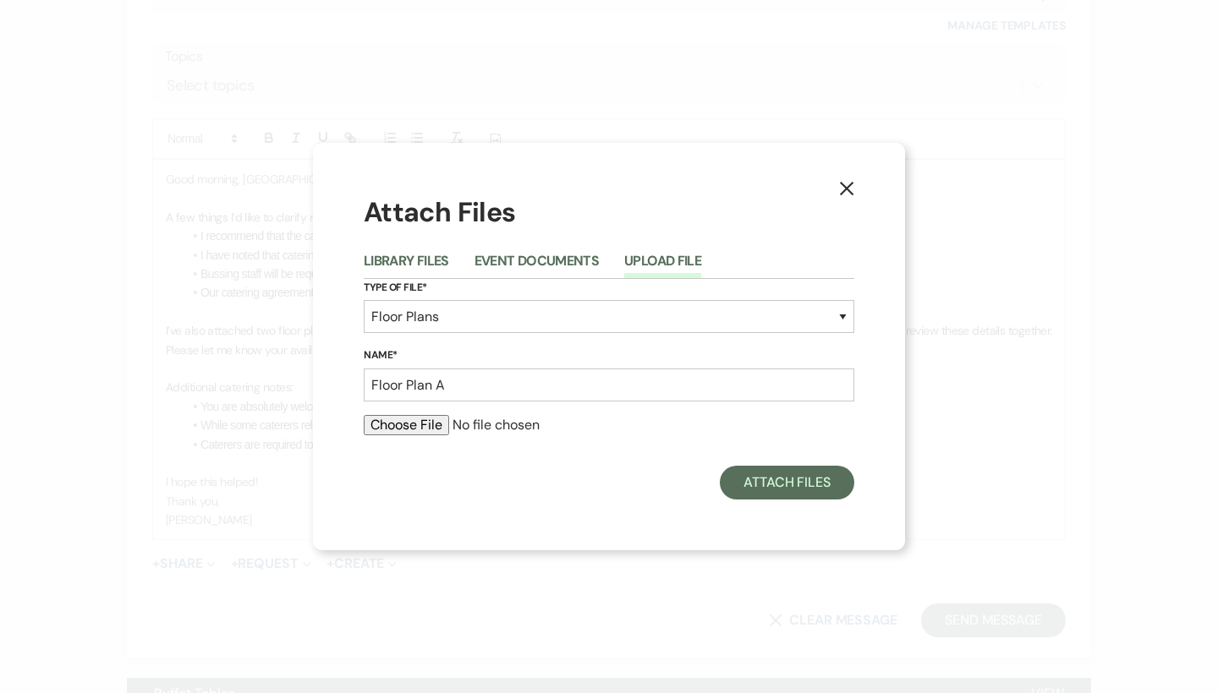
type input "C:\fakepath\Event Design-39.pdf"
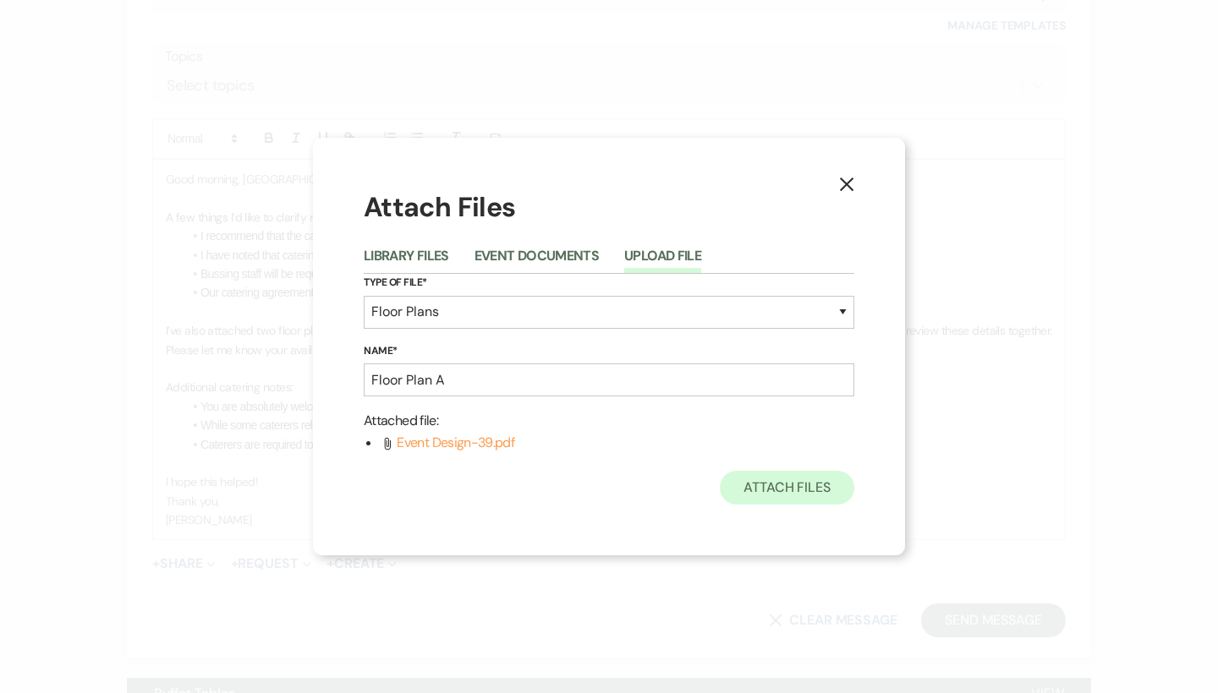
click at [795, 491] on button "Attach Files" at bounding box center [787, 488] width 134 height 34
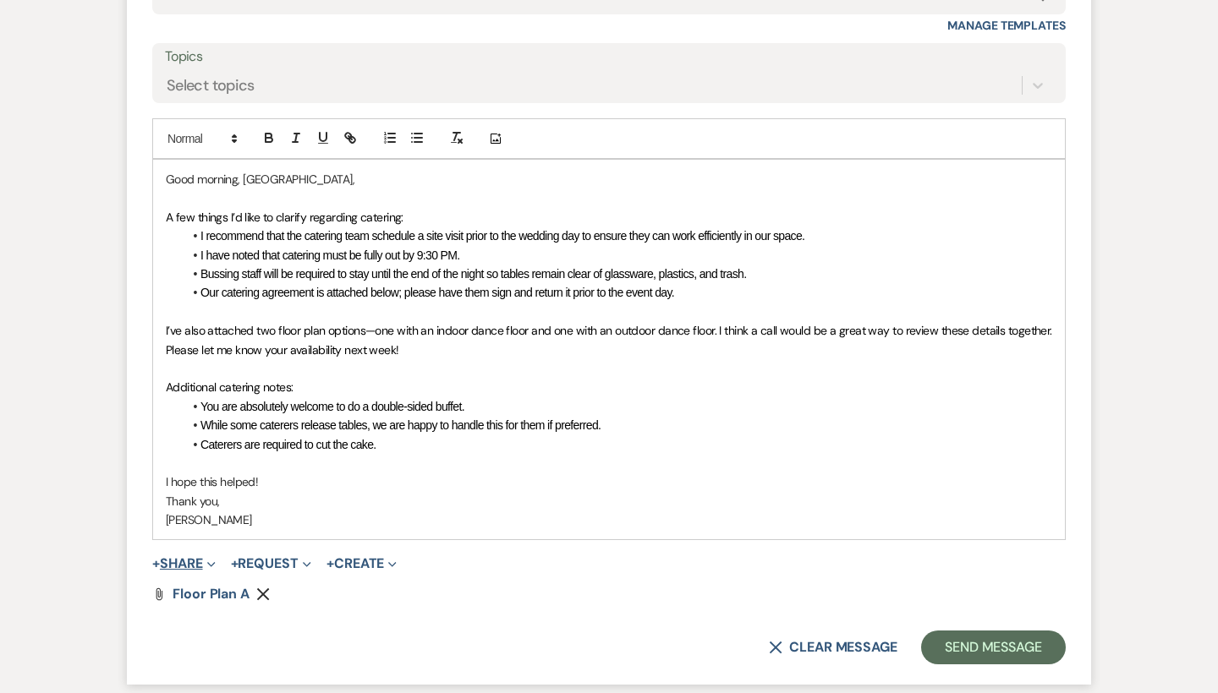
click at [209, 555] on span "Expand" at bounding box center [209, 564] width 13 height 18
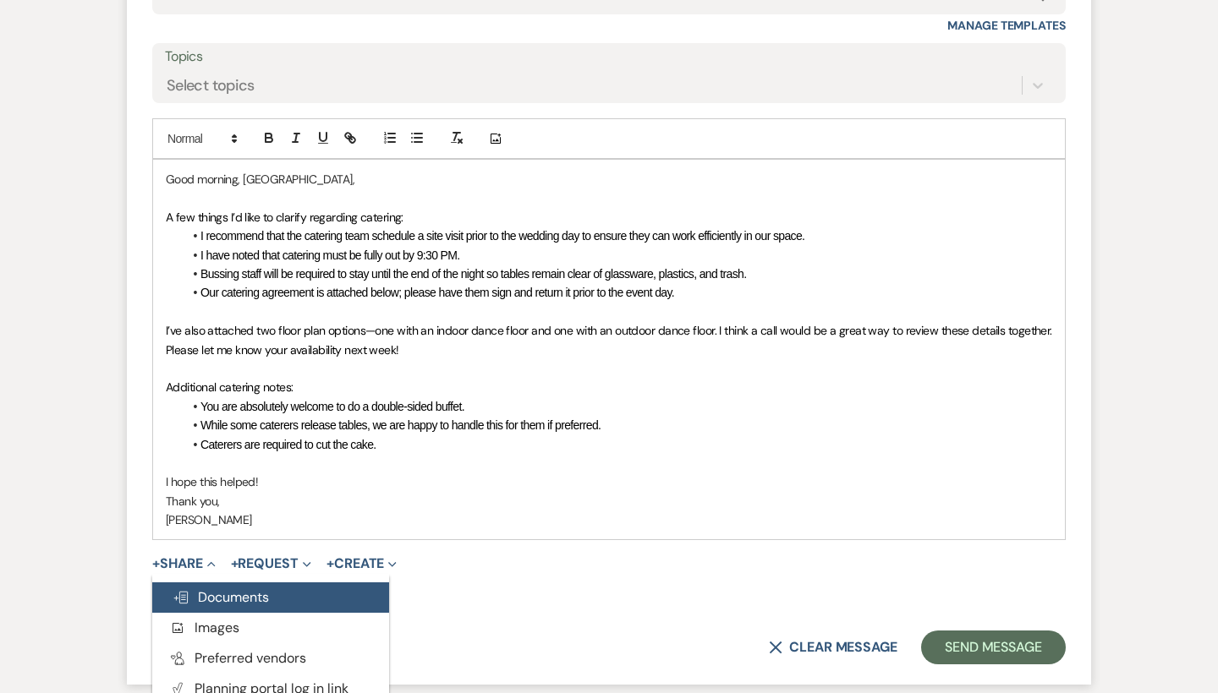
click at [260, 589] on span "Doc Upload Documents" at bounding box center [221, 598] width 96 height 18
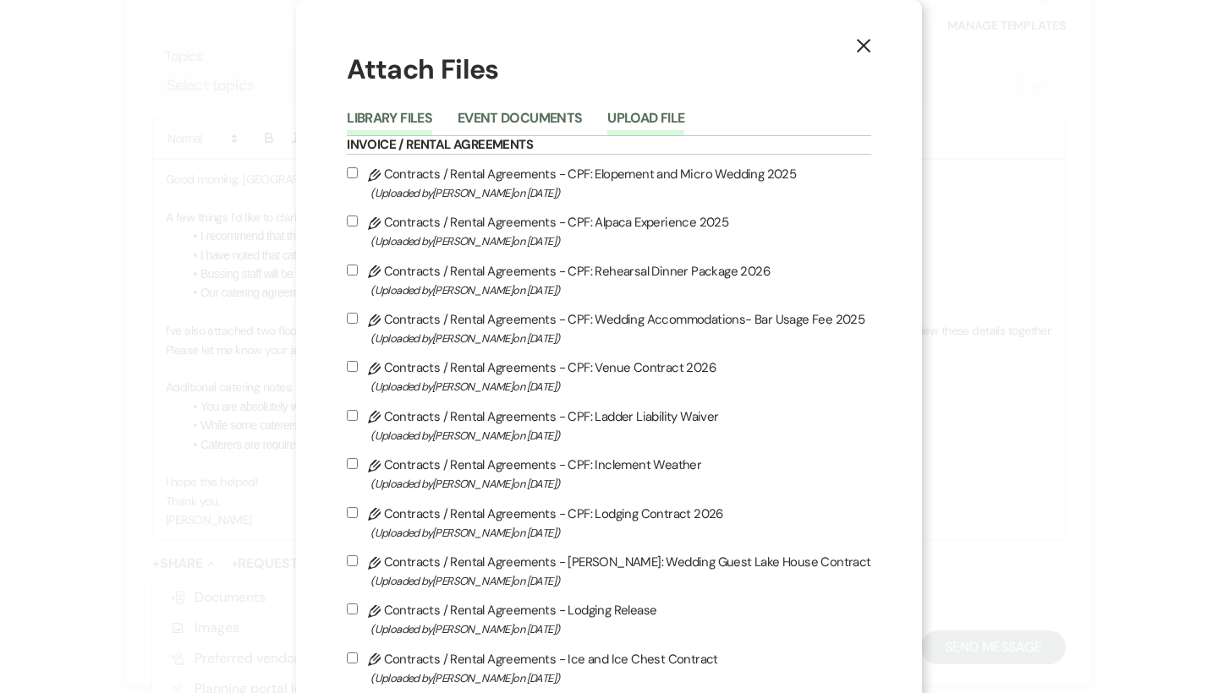
click at [666, 118] on button "Upload File" at bounding box center [645, 124] width 77 height 24
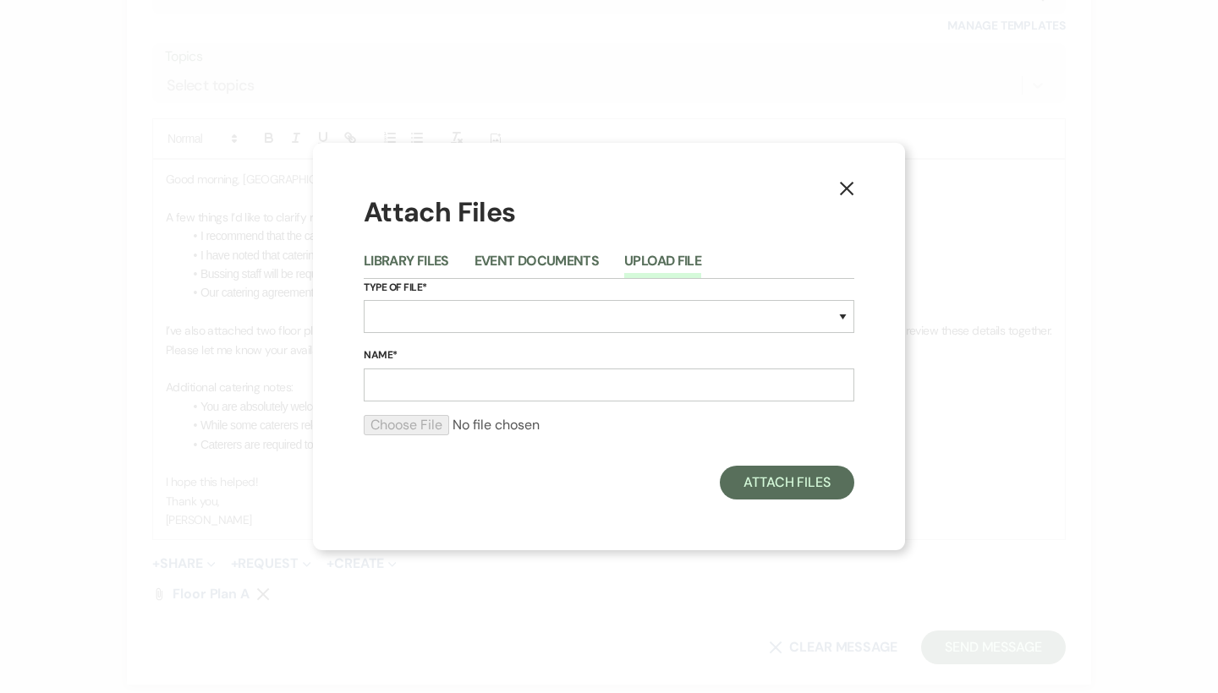
click at [501, 341] on div "Type of File* Special Event Insurance Vendor Certificate of Insurance Contracts…" at bounding box center [609, 313] width 491 height 69
select select "24"
click at [430, 386] on input "Name*" at bounding box center [609, 385] width 491 height 33
type input "Floor [MEDICAL_DATA]"
click at [401, 428] on input "file" at bounding box center [609, 425] width 491 height 20
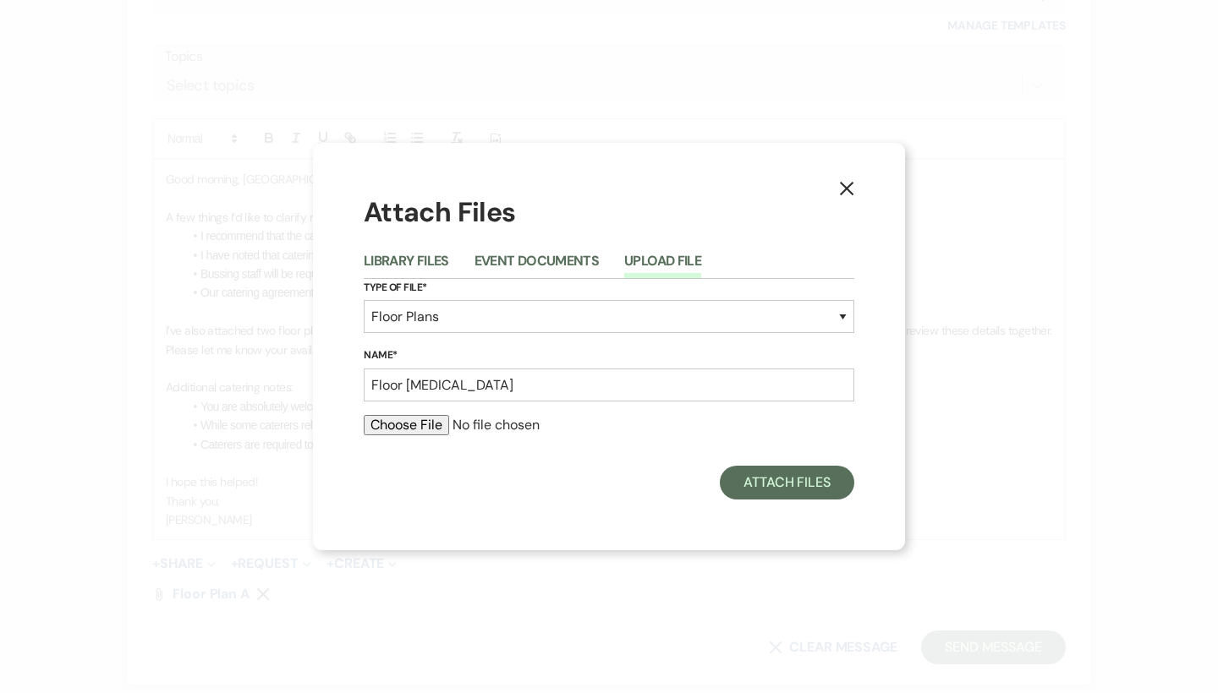
click at [433, 424] on input "file" at bounding box center [609, 425] width 491 height 20
type input "C:\fakepath\Event Design-40.pdf"
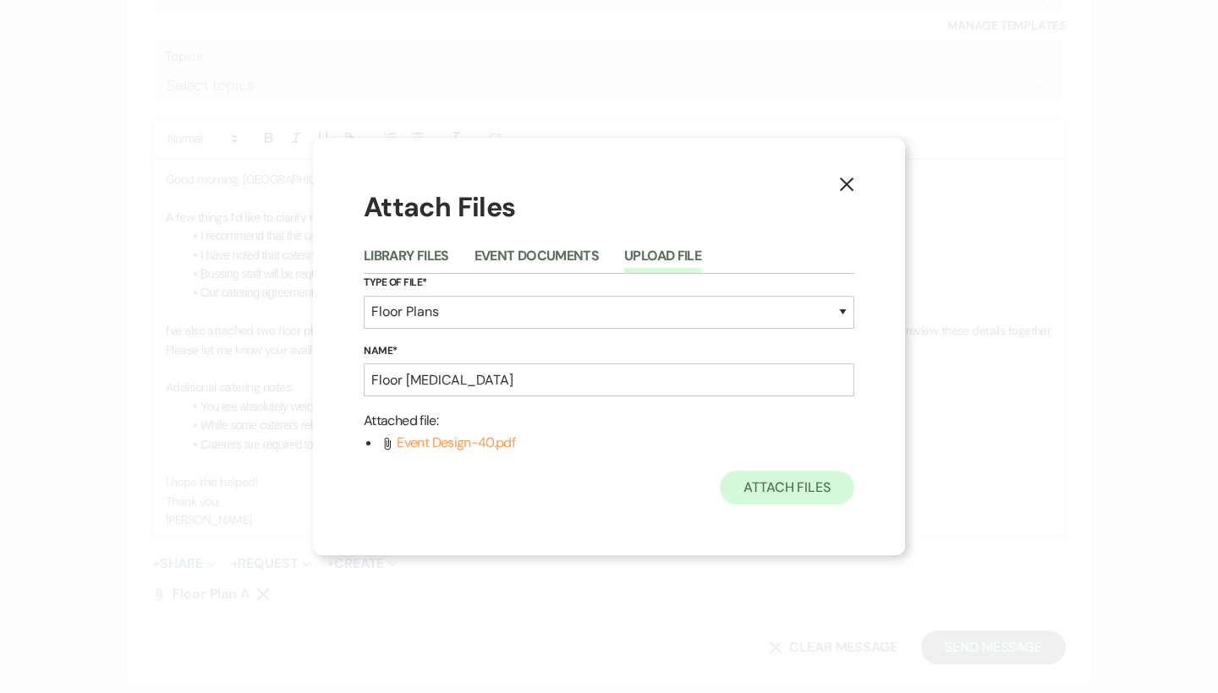
click at [828, 492] on button "Attach Files" at bounding box center [787, 488] width 134 height 34
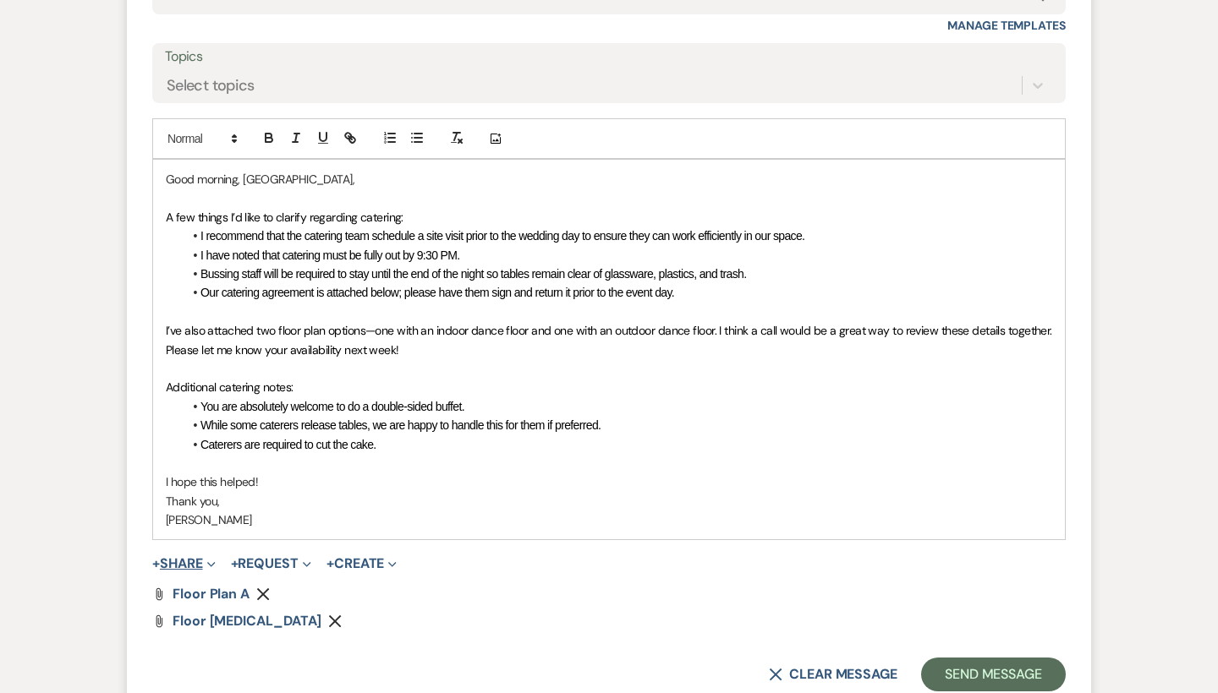
click at [189, 557] on button "+ Share Expand" at bounding box center [183, 564] width 63 height 14
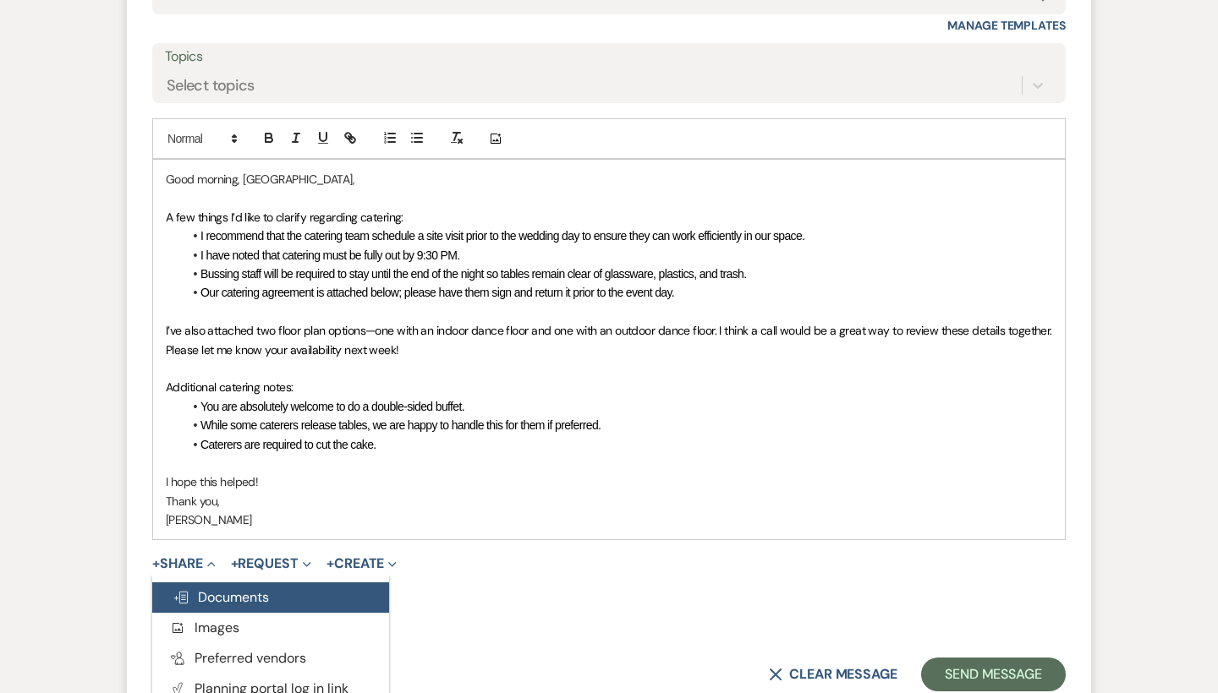
click at [225, 589] on span "Doc Upload Documents" at bounding box center [221, 598] width 96 height 18
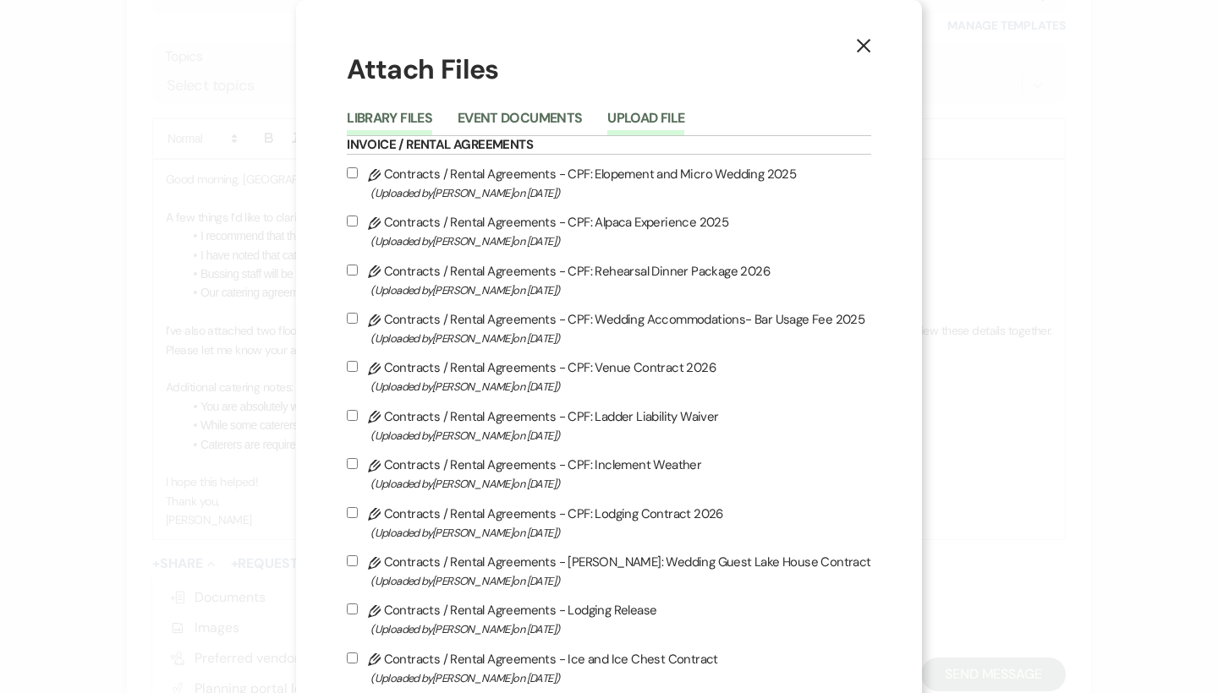
click at [669, 123] on button "Upload File" at bounding box center [645, 124] width 77 height 24
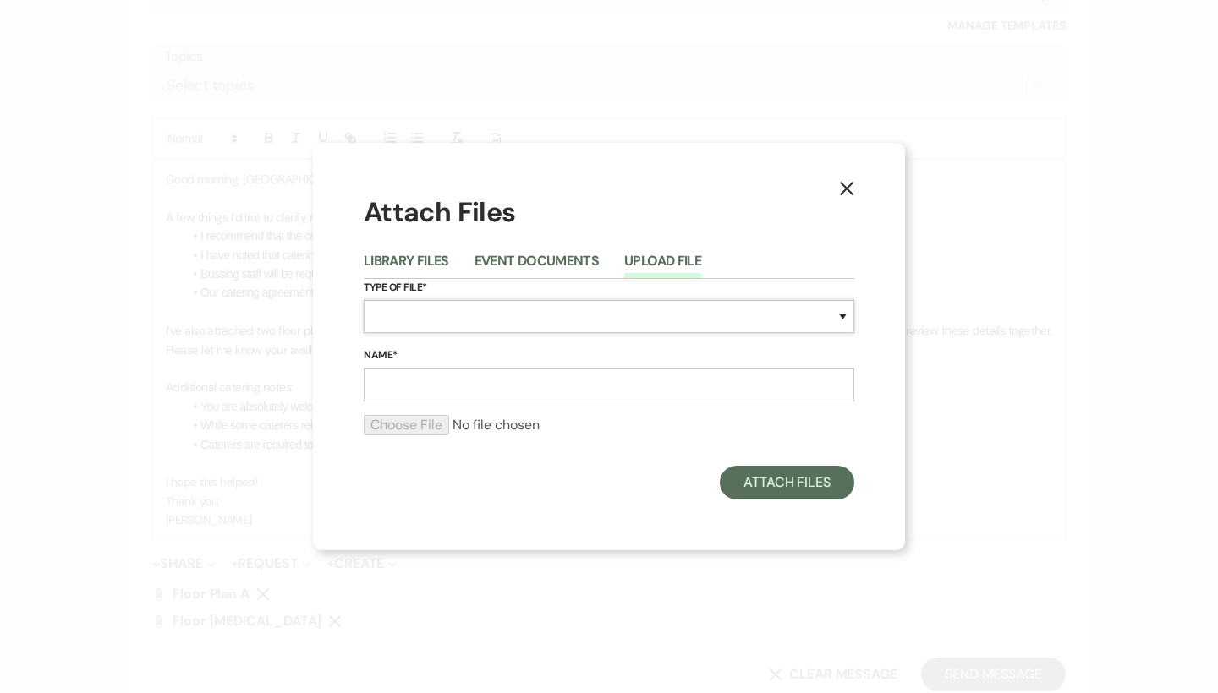
select select "0"
click at [422, 396] on input "Name*" at bounding box center [609, 385] width 491 height 33
type input "C"
type input "U"
type input "Vendor Agreement"
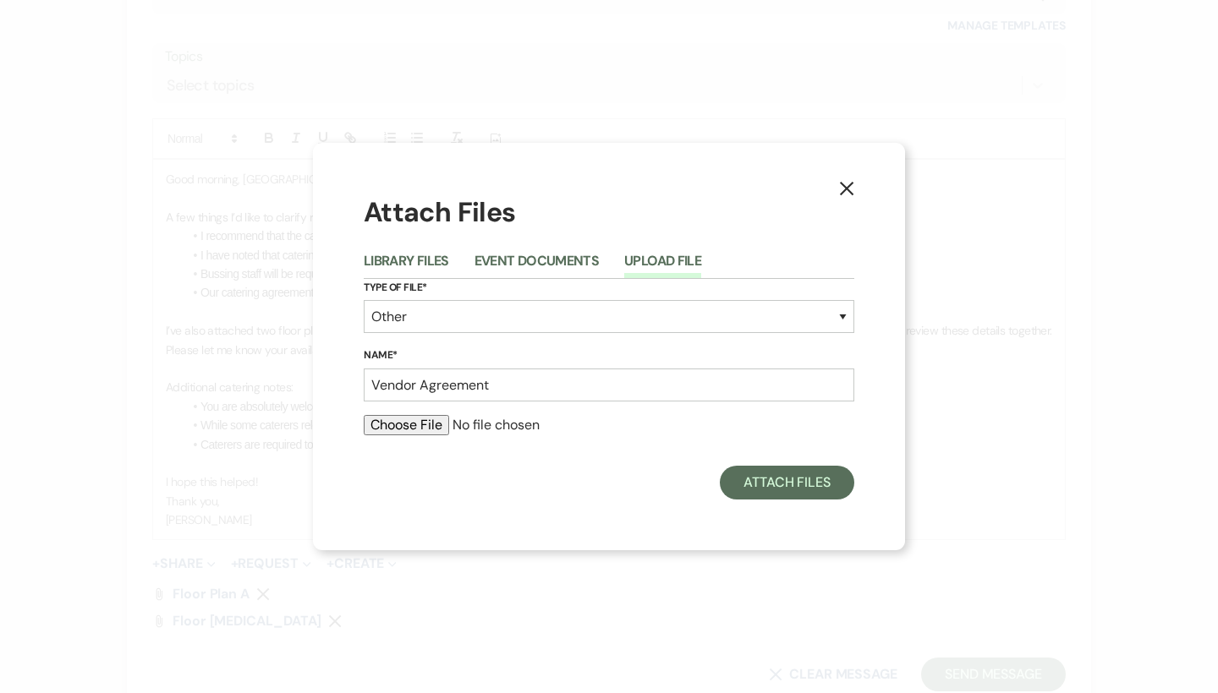
click at [406, 426] on input "file" at bounding box center [609, 425] width 491 height 20
type input "C:\fakepath\ Vendor Agreement between Approved Caterer and [GEOGRAPHIC_DATA]pdf"
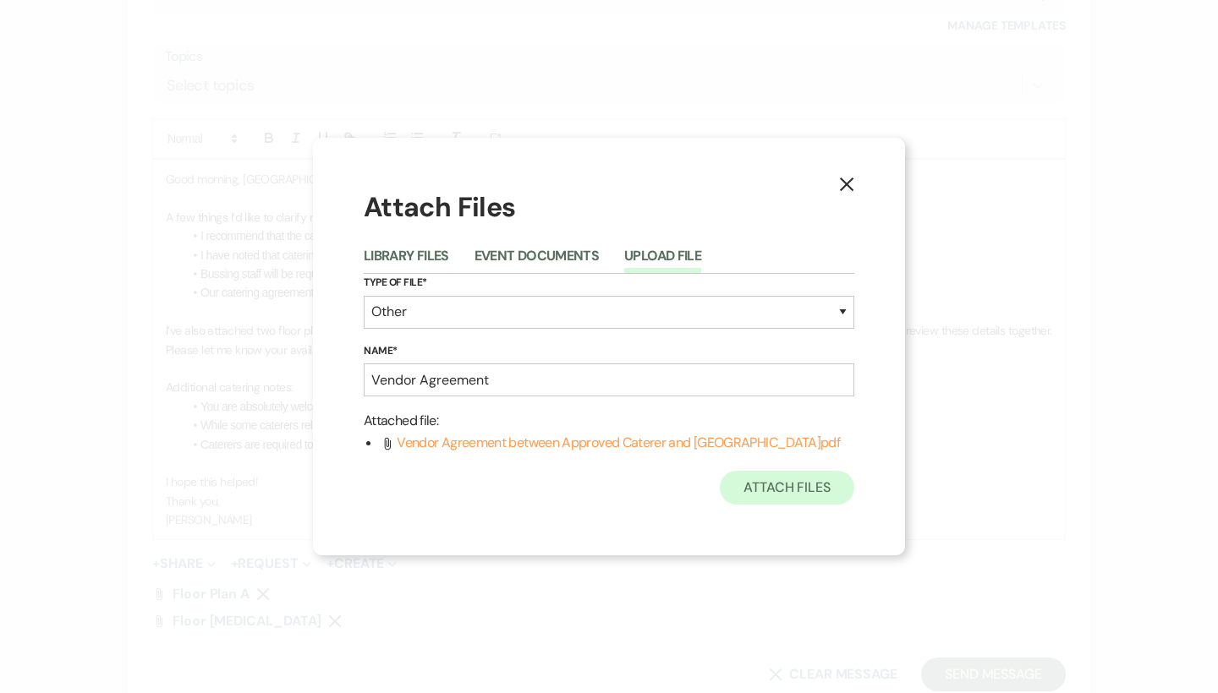
click at [828, 485] on button "Attach Files" at bounding box center [787, 488] width 134 height 34
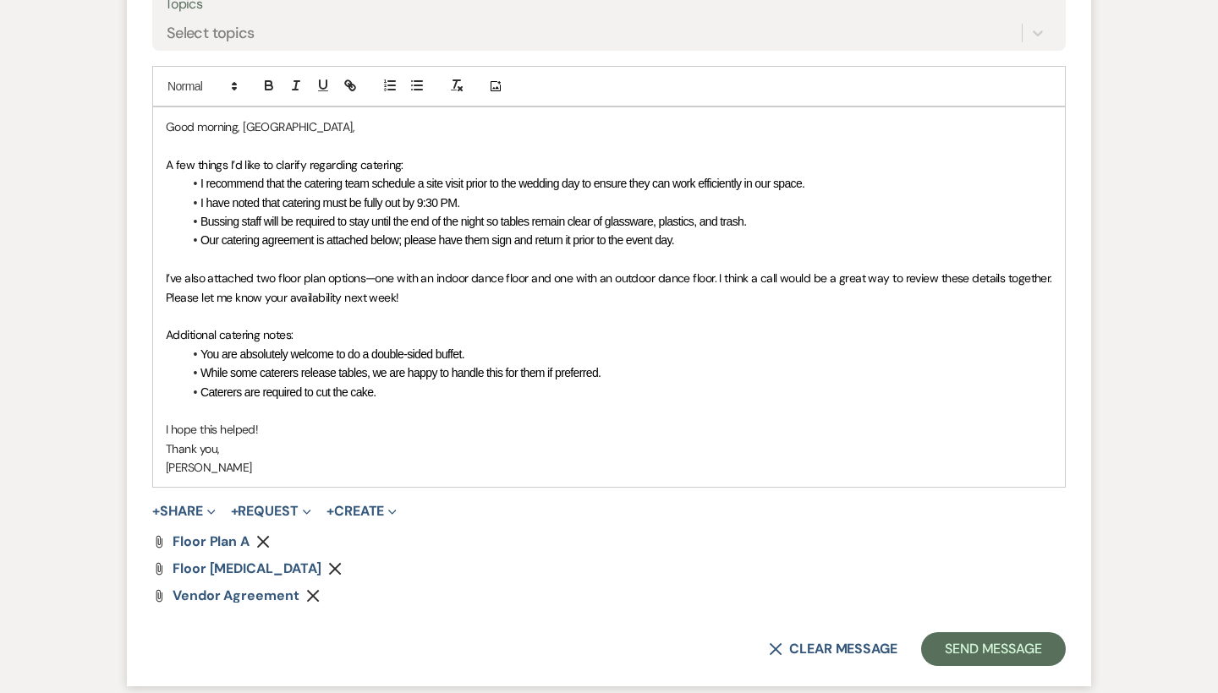
scroll to position [1134, 0]
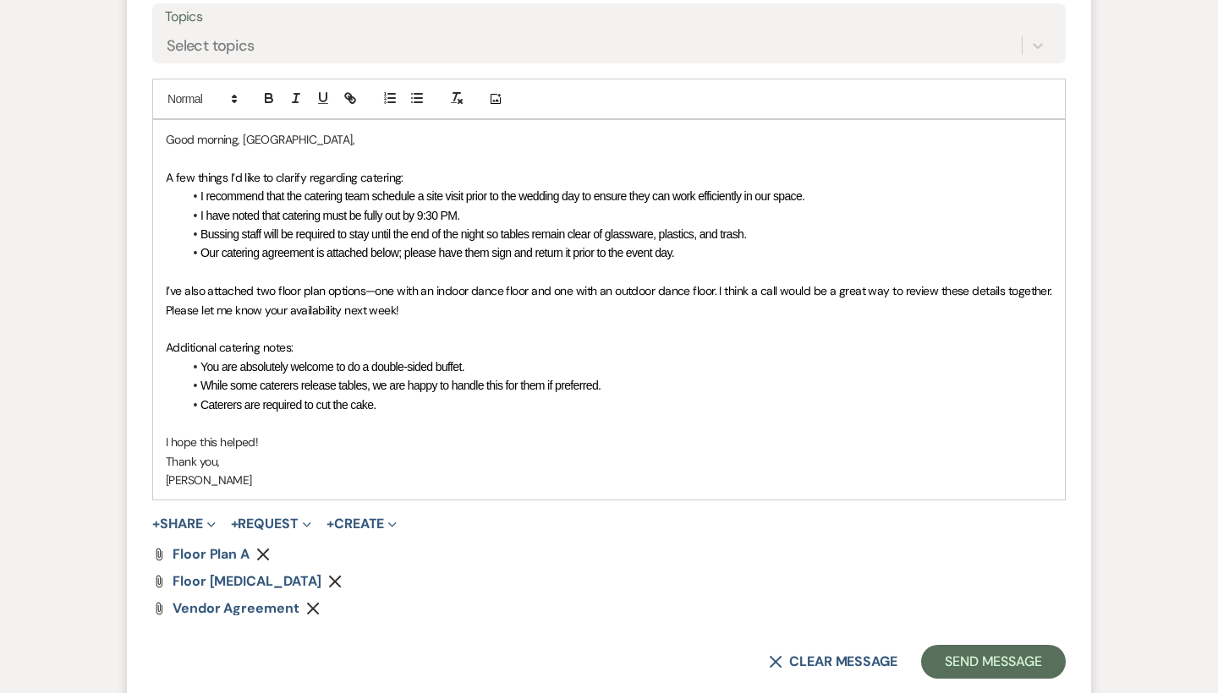
click at [409, 246] on span "Our catering agreement is attached below; please have them sign and return it p…" at bounding box center [437, 253] width 474 height 14
click at [721, 244] on li "Our catering agreement is attached below, please have them sign and return it p…" at bounding box center [617, 253] width 869 height 19
drag, startPoint x: 706, startPoint y: 242, endPoint x: 642, endPoint y: 242, distance: 64.3
click at [642, 244] on li "Our catering agreement is attached below, please have them sign and return it p…" at bounding box center [617, 253] width 869 height 19
click at [716, 244] on li "Our catering agreement is attached below, please have them sign and return it p…" at bounding box center [617, 253] width 869 height 19
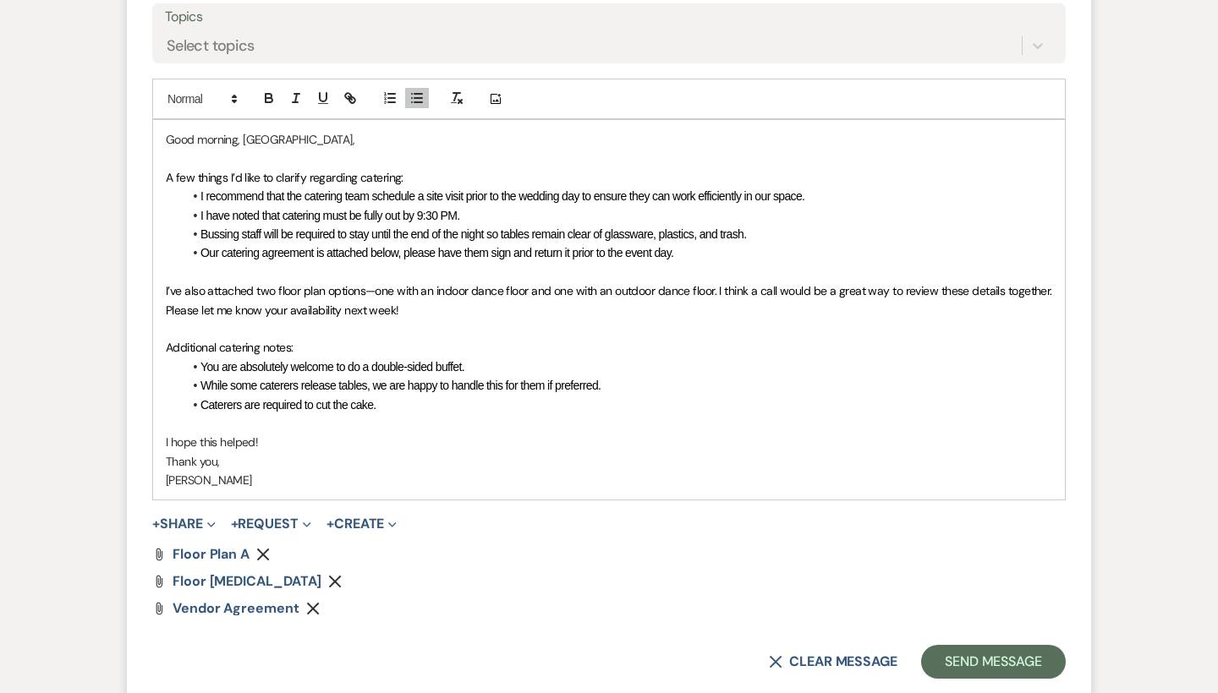
click at [820, 189] on li "I recommend that the catering team schedule a site visit prior to the wedding d…" at bounding box center [617, 196] width 869 height 19
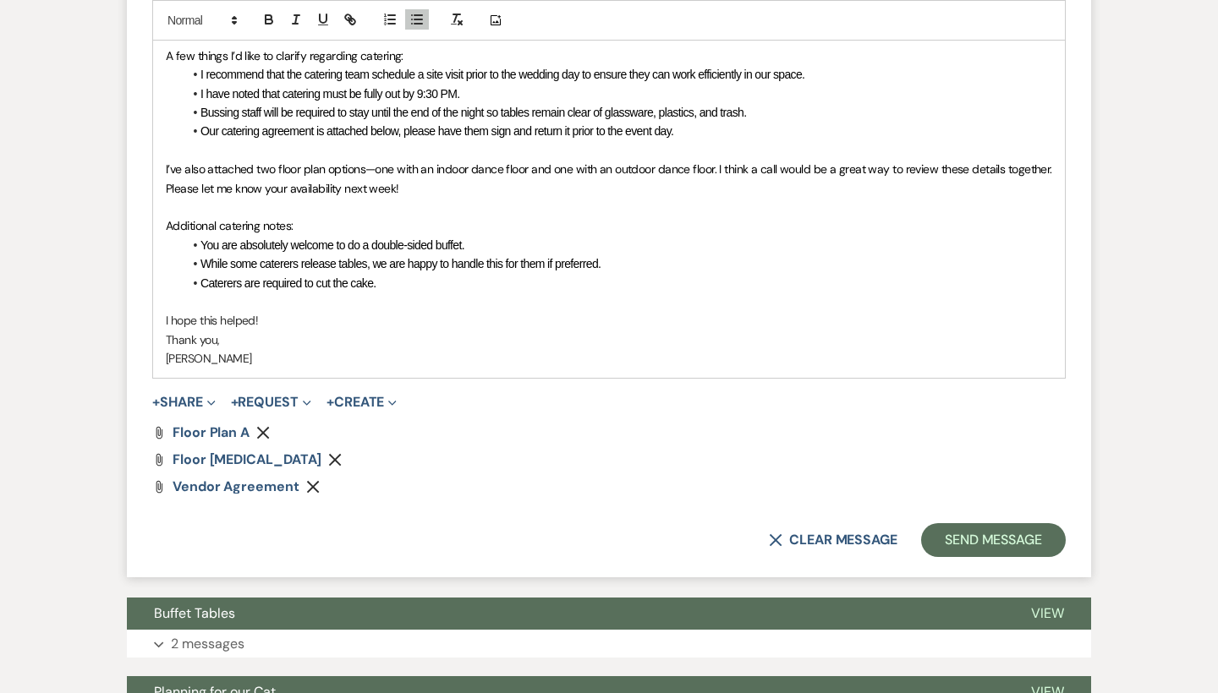
scroll to position [1270, 0]
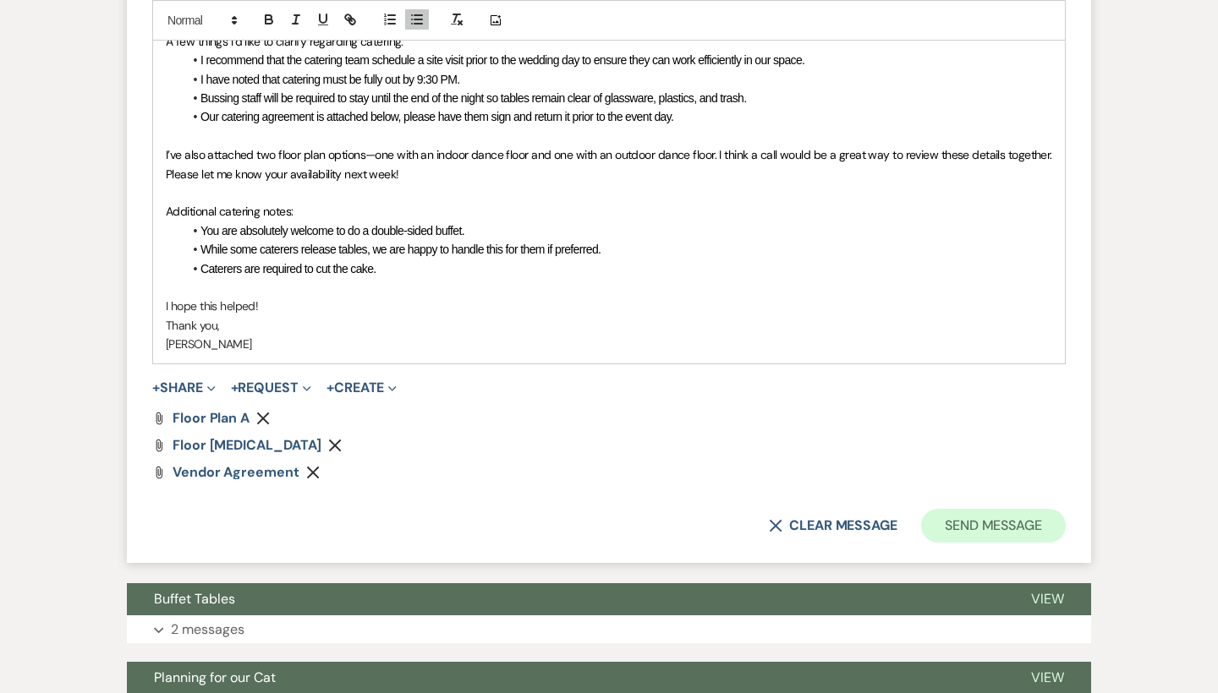
click at [995, 509] on button "Send Message" at bounding box center [993, 526] width 145 height 34
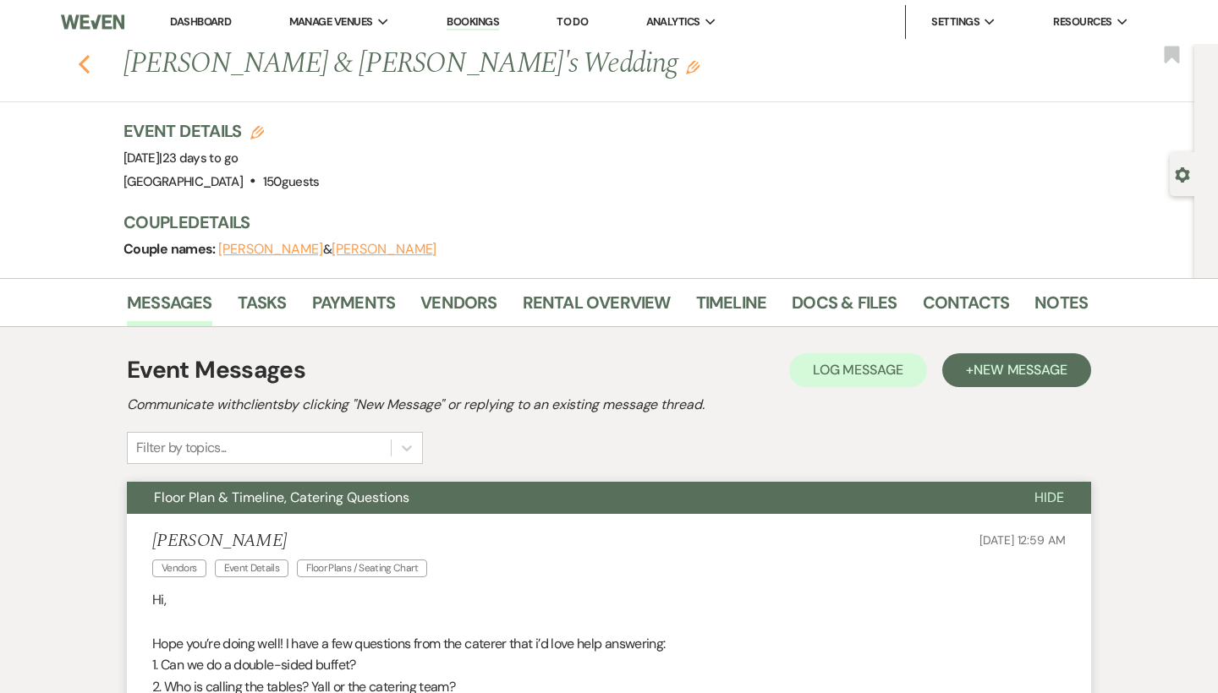
scroll to position [0, 0]
click at [89, 60] on icon "Previous" at bounding box center [84, 64] width 13 height 20
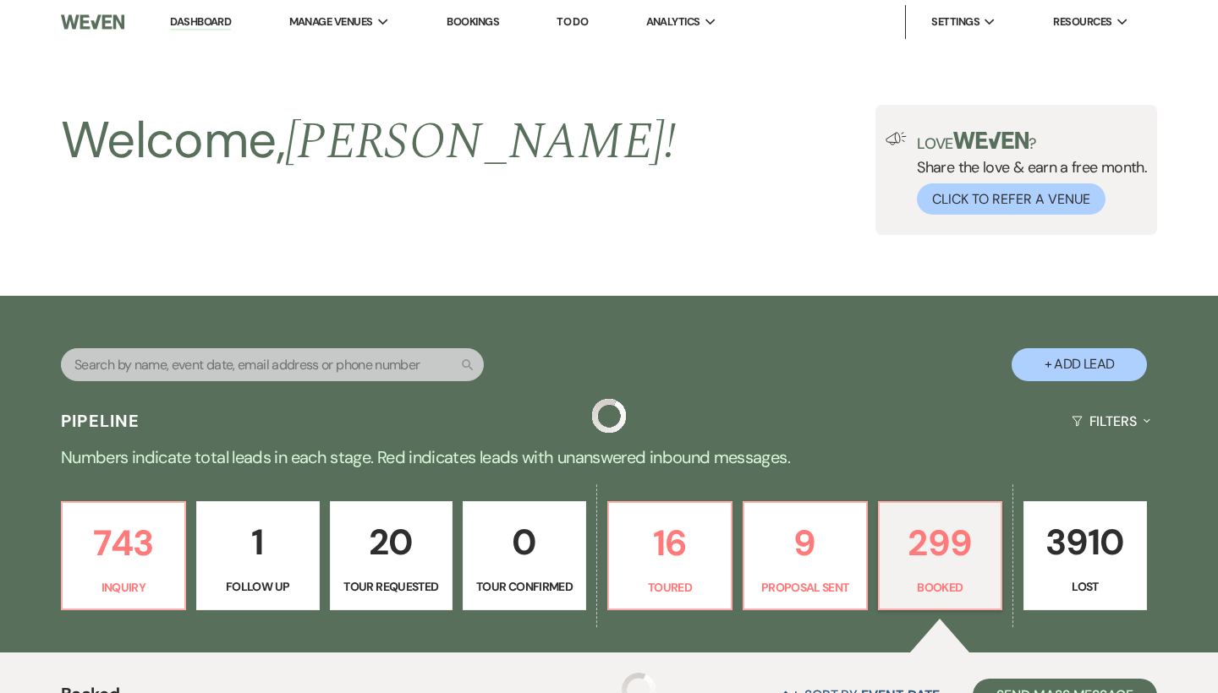
scroll to position [432, 0]
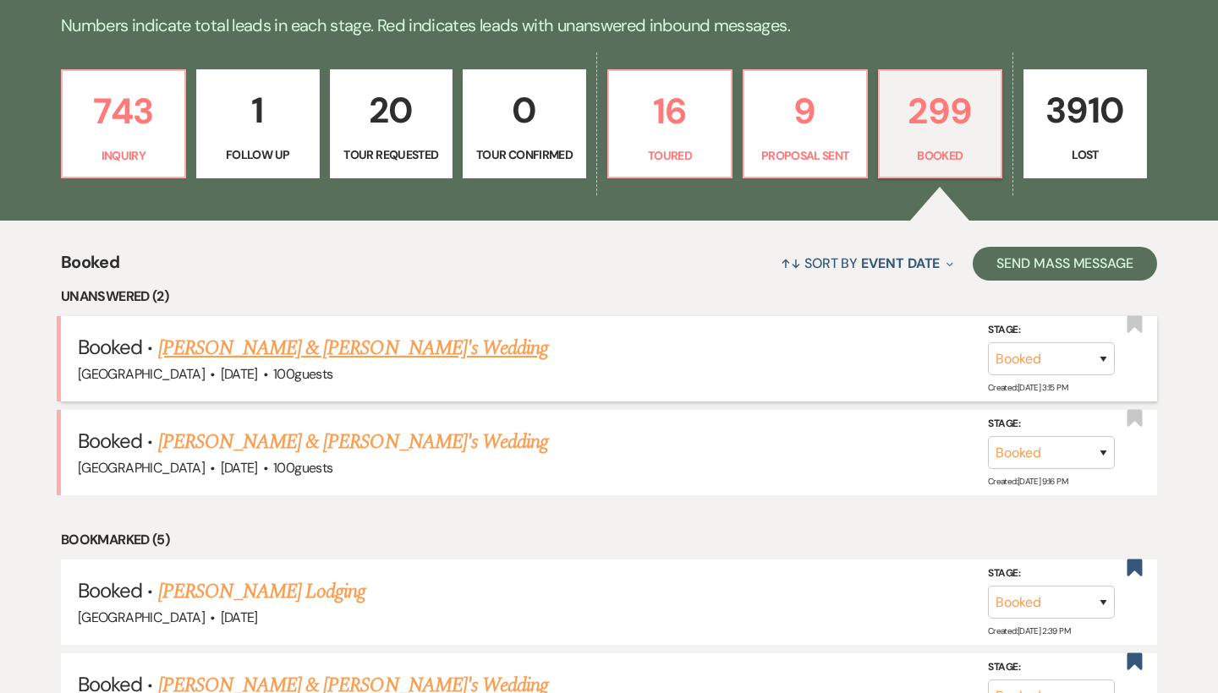
click at [263, 348] on link "[PERSON_NAME] & [PERSON_NAME]'s Wedding" at bounding box center [353, 348] width 391 height 30
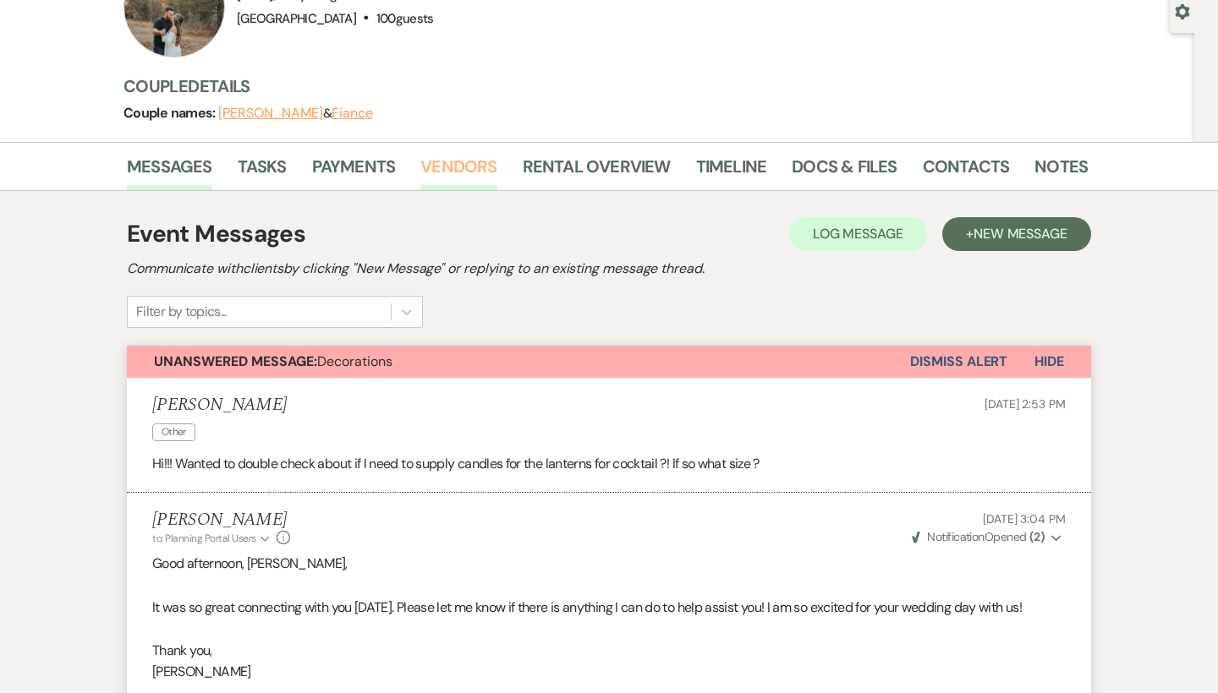
scroll to position [102, 0]
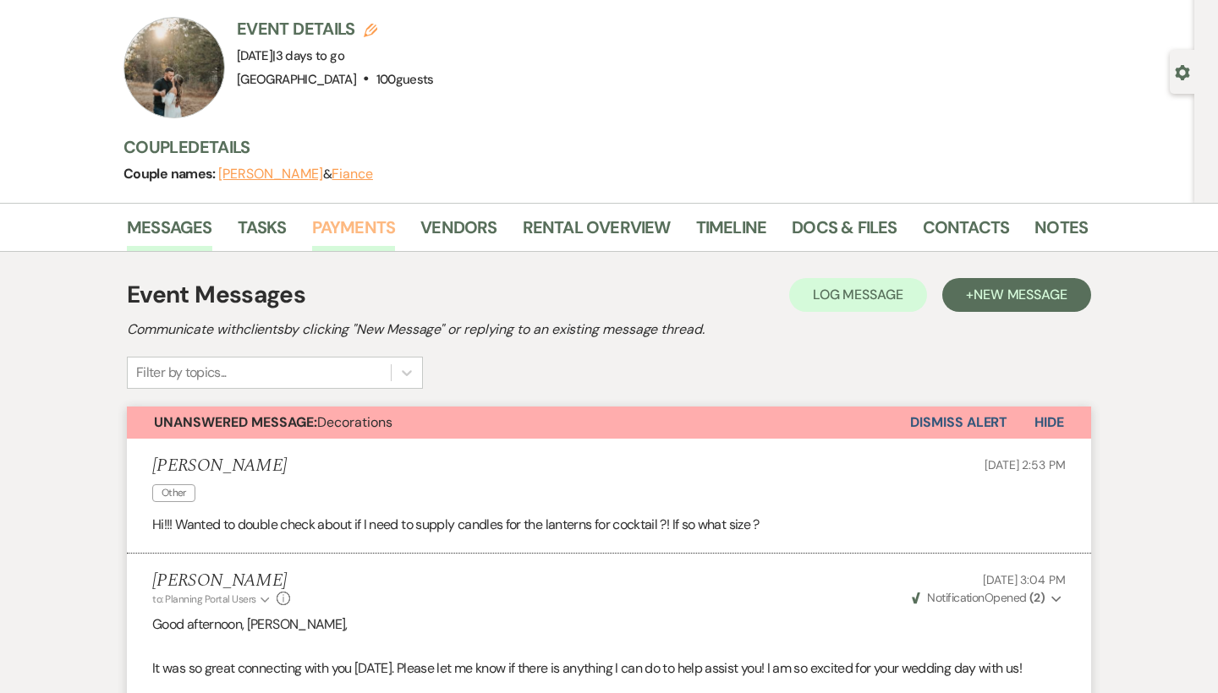
click at [359, 228] on link "Payments" at bounding box center [354, 232] width 84 height 37
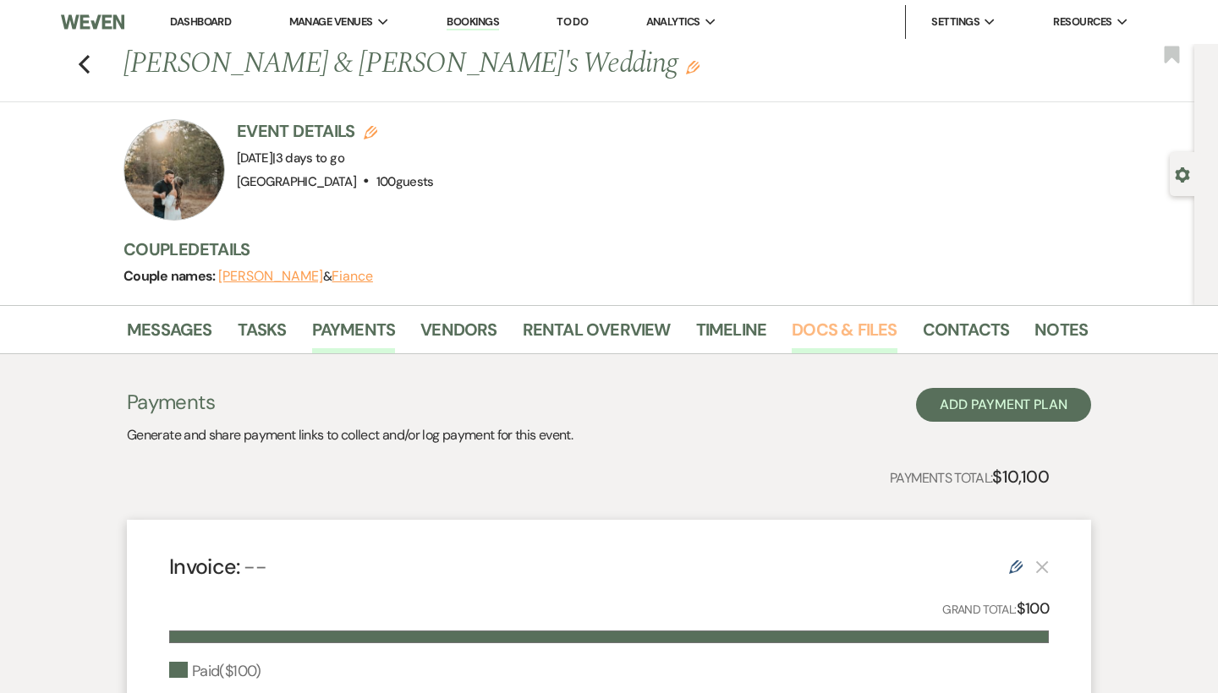
click at [882, 328] on link "Docs & Files" at bounding box center [844, 334] width 105 height 37
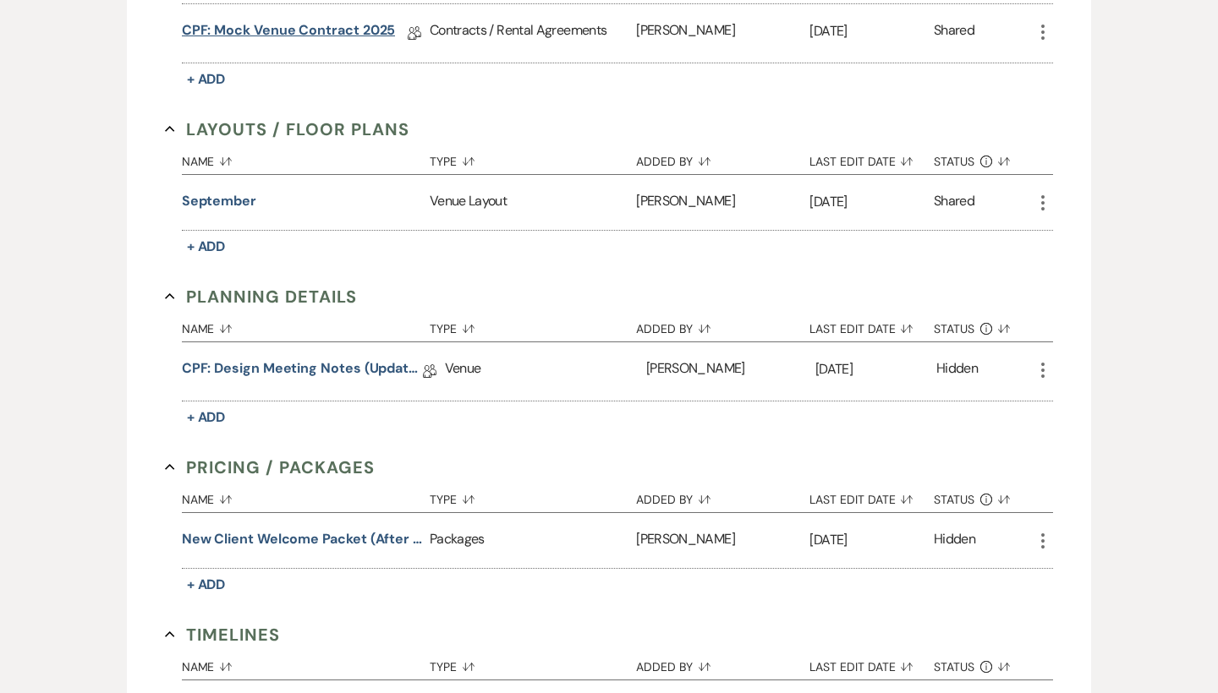
scroll to position [678, 0]
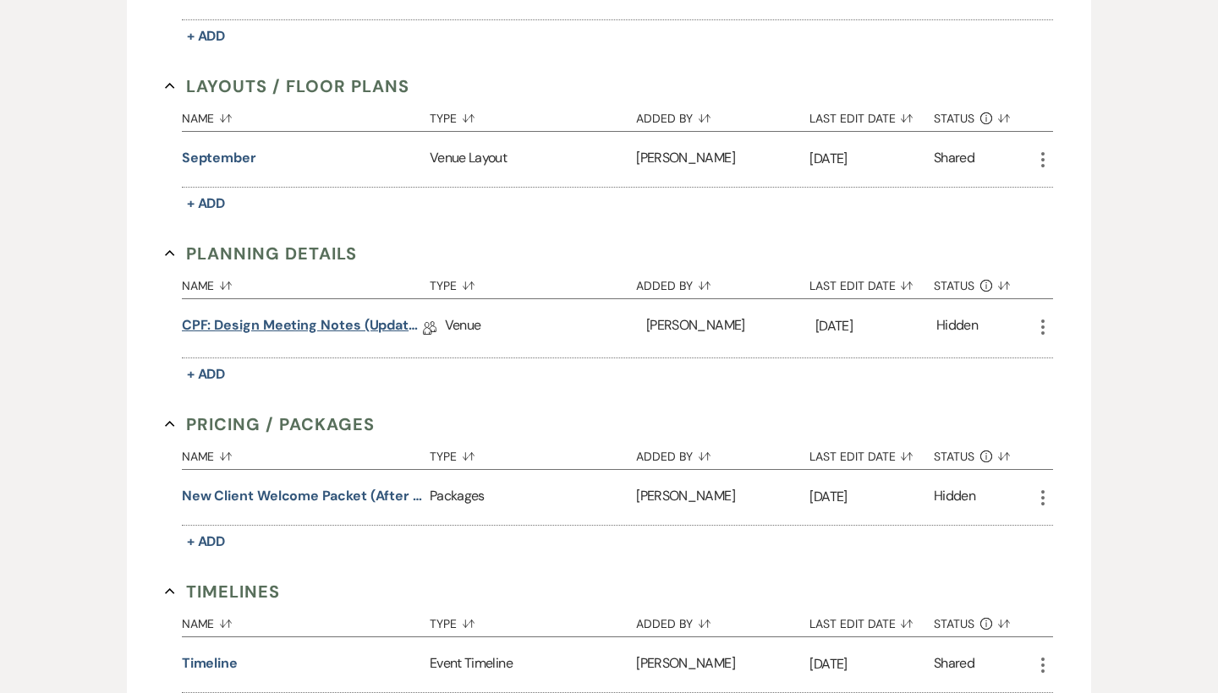
click at [369, 326] on link "CPF: Design Meeting Notes (Updated: [DATE])" at bounding box center [302, 328] width 241 height 26
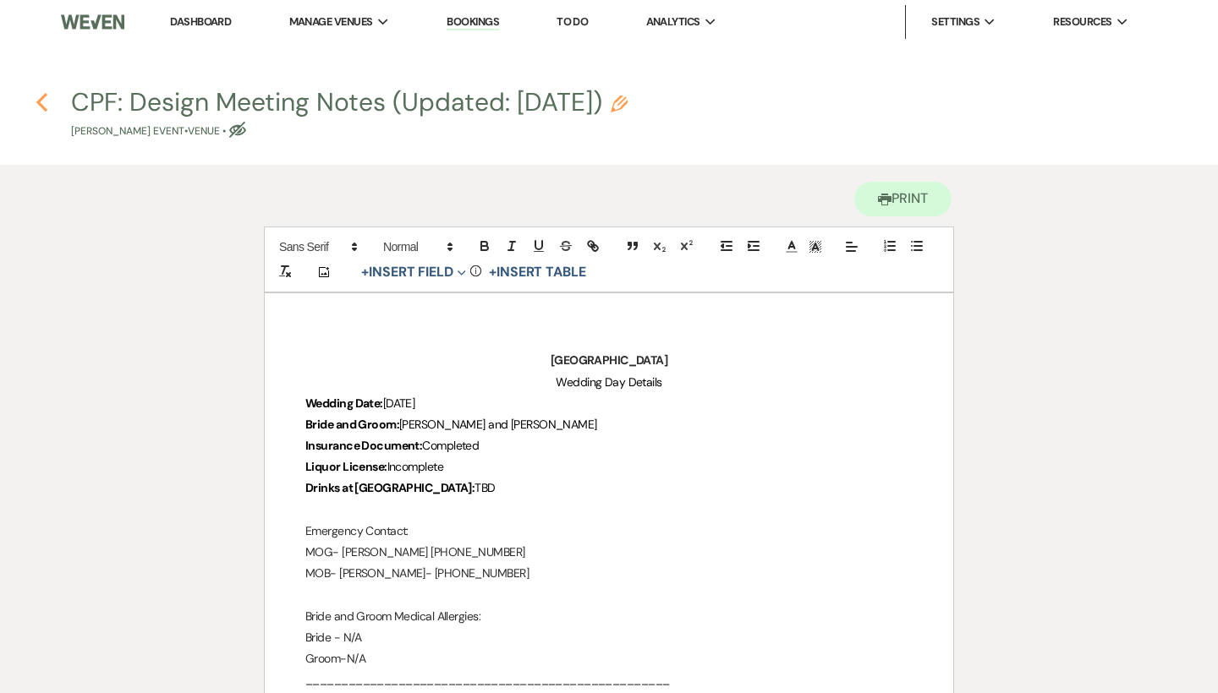
click at [41, 98] on use "button" at bounding box center [41, 102] width 11 height 19
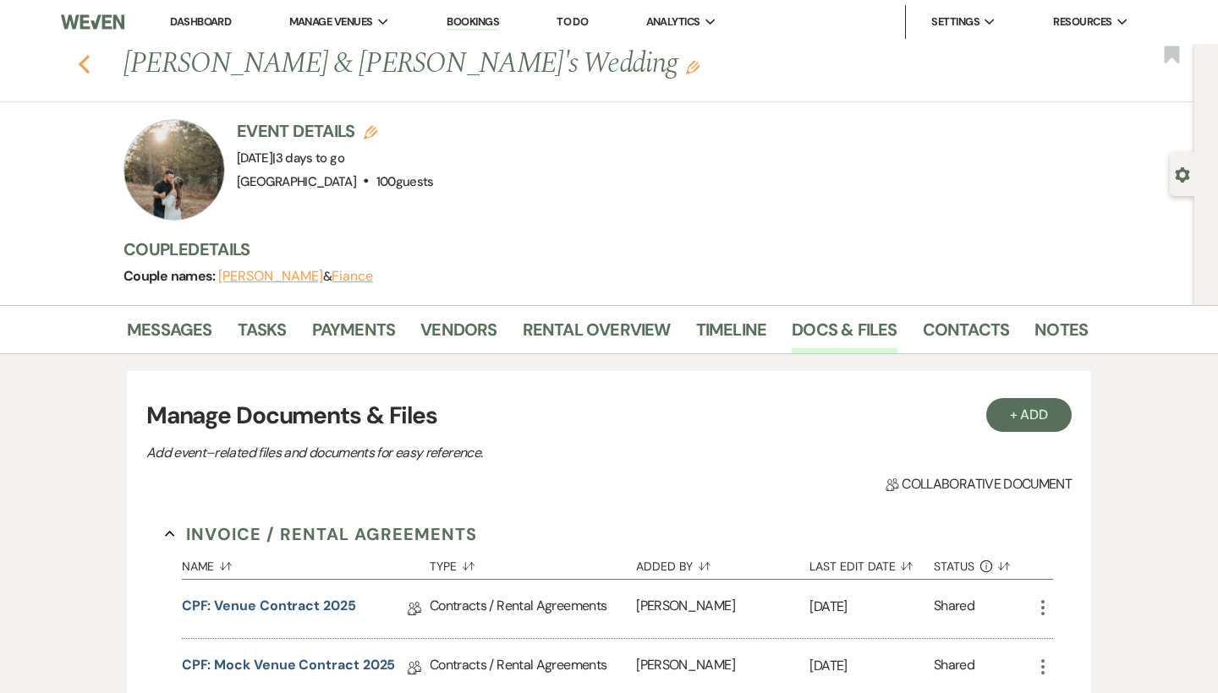
click at [82, 62] on use "button" at bounding box center [84, 64] width 11 height 19
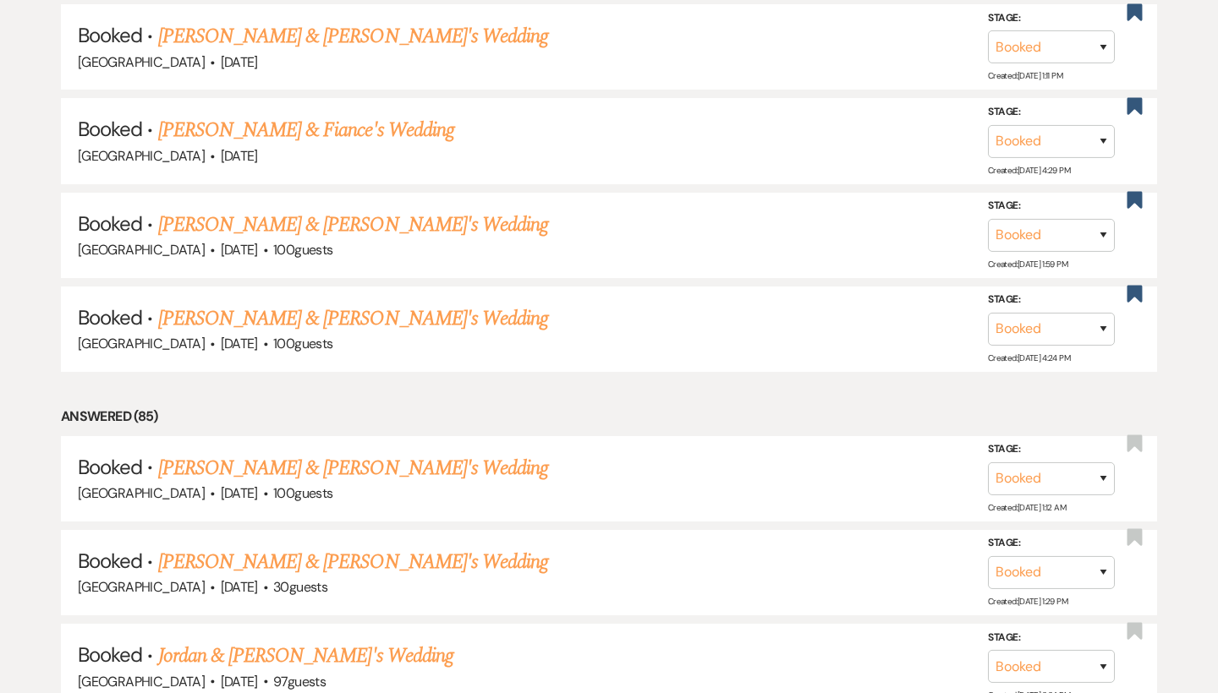
scroll to position [1086, 0]
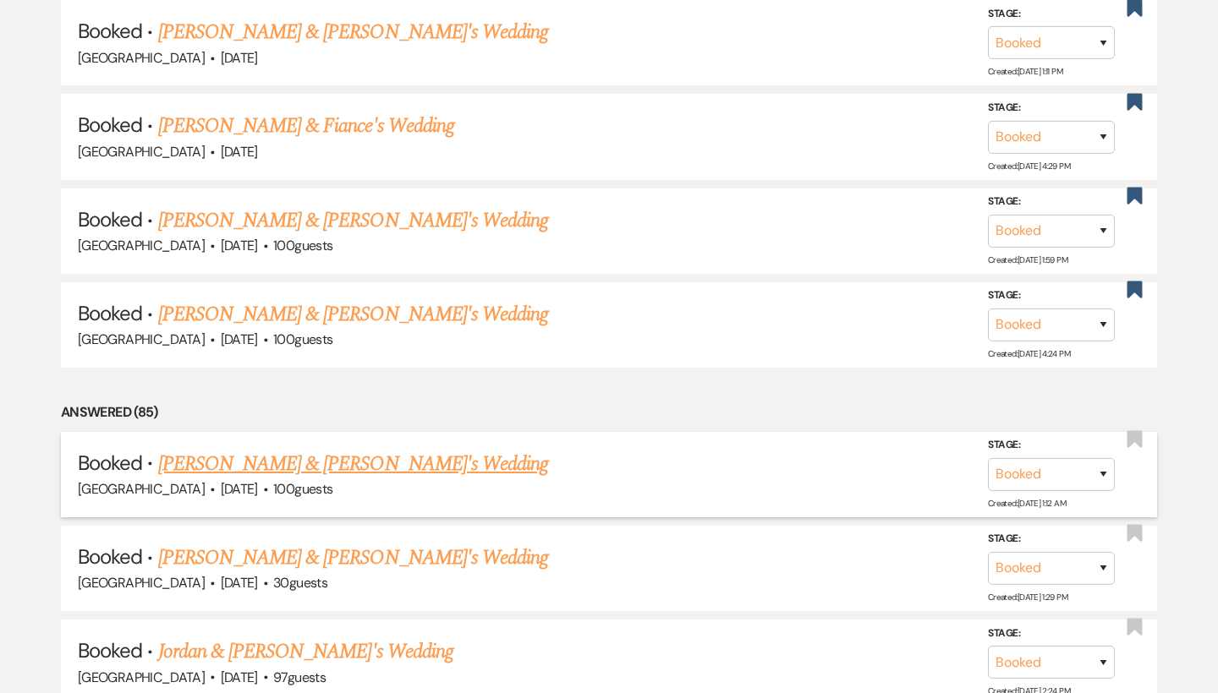
click at [371, 452] on link "[PERSON_NAME] & [PERSON_NAME]'s Wedding" at bounding box center [353, 464] width 391 height 30
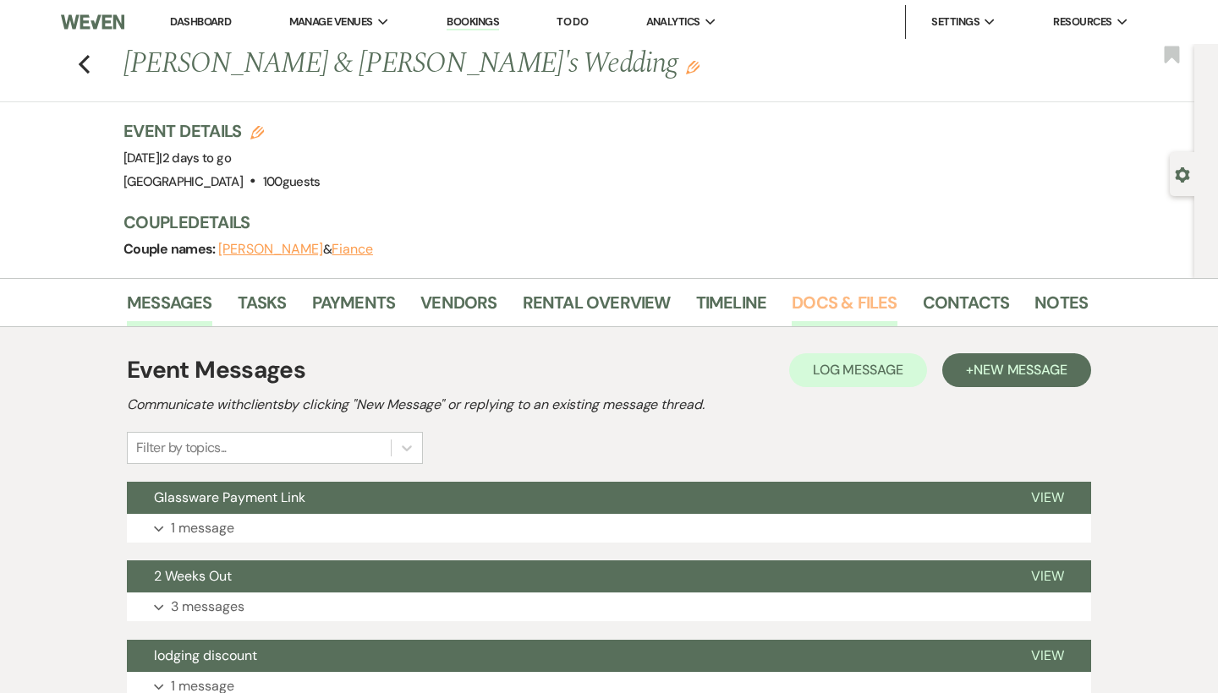
click at [841, 315] on link "Docs & Files" at bounding box center [844, 307] width 105 height 37
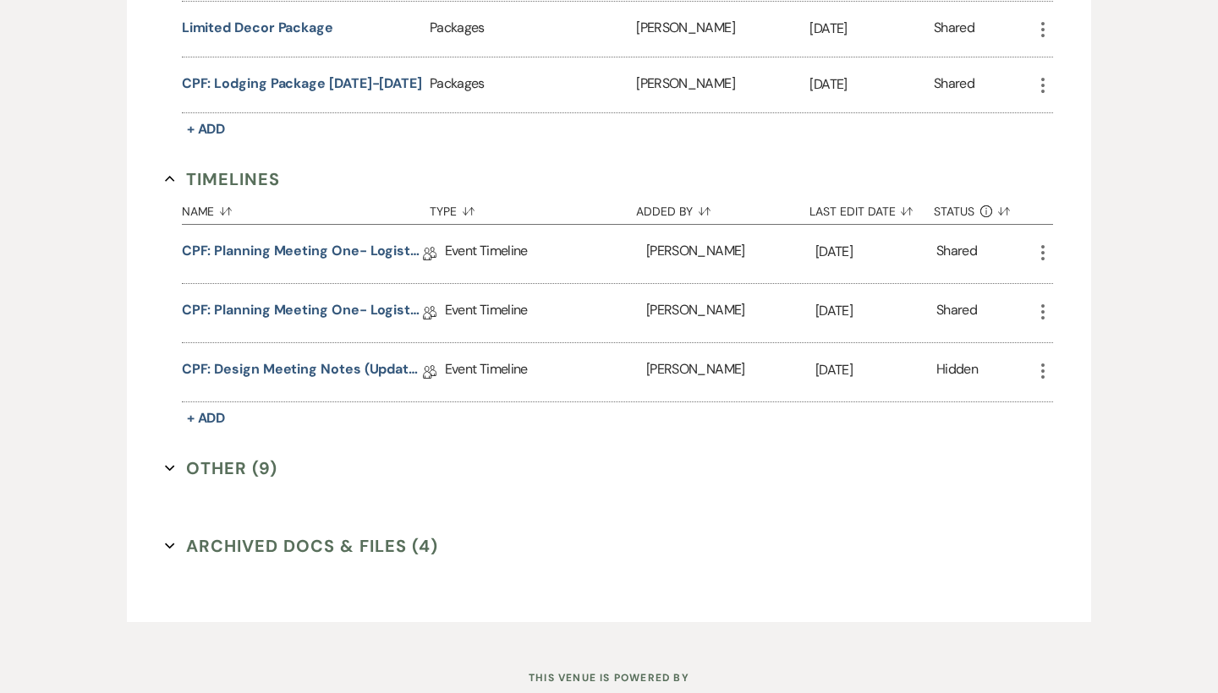
scroll to position [1415, 0]
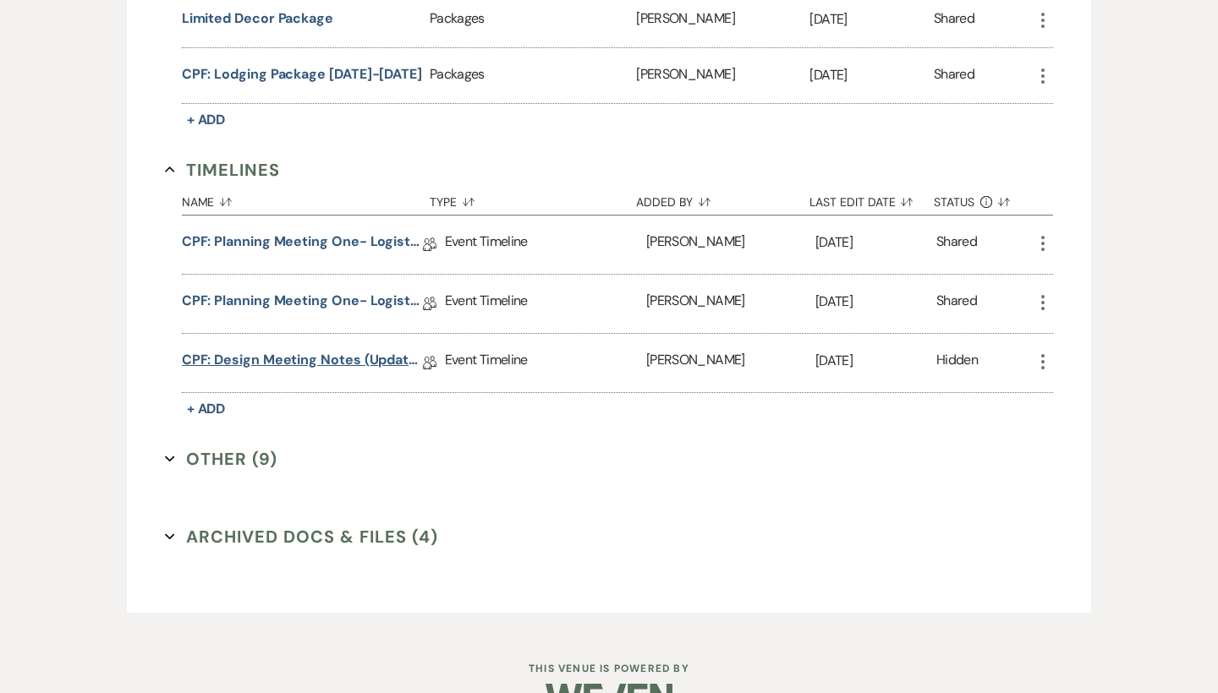
click at [307, 359] on link "CPF: Design Meeting Notes (Updated: [DATE])" at bounding box center [302, 363] width 241 height 26
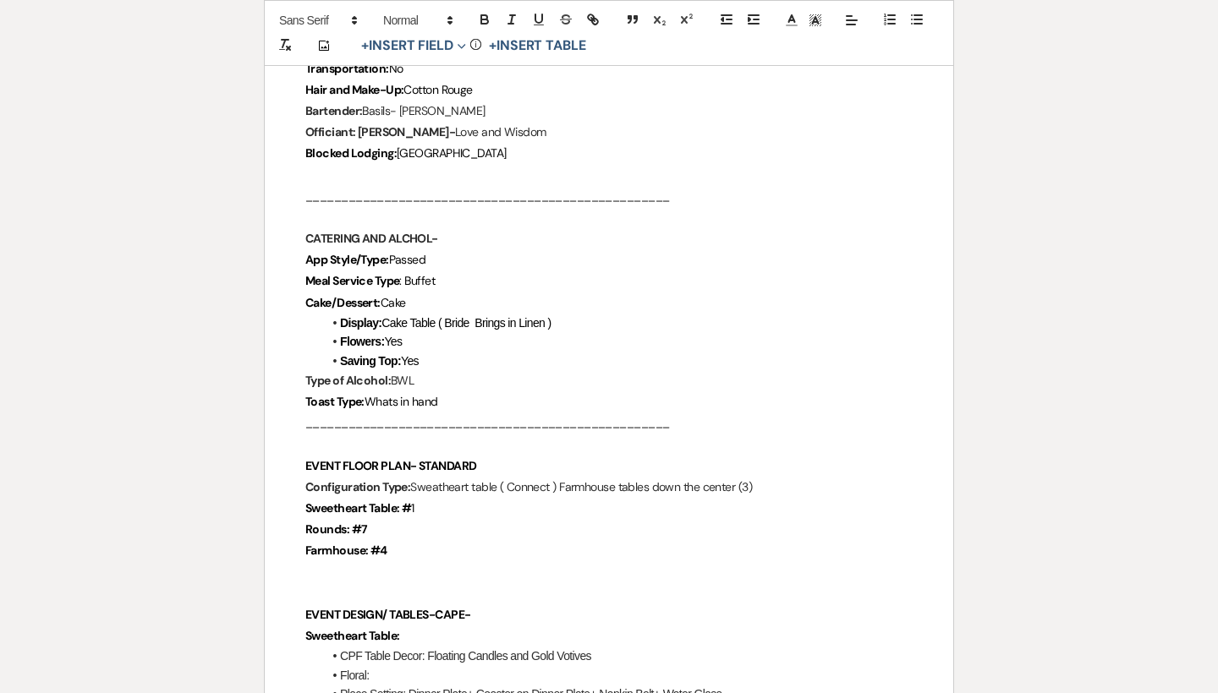
scroll to position [1287, 0]
click at [424, 542] on p "Farmhouse: #4" at bounding box center [608, 552] width 607 height 21
click at [422, 522] on p "Rounds: #7" at bounding box center [608, 531] width 607 height 21
click at [424, 542] on p "Farmhouse: #4" at bounding box center [608, 552] width 607 height 21
click at [458, 251] on p "App Style/Type: Passed" at bounding box center [608, 261] width 607 height 21
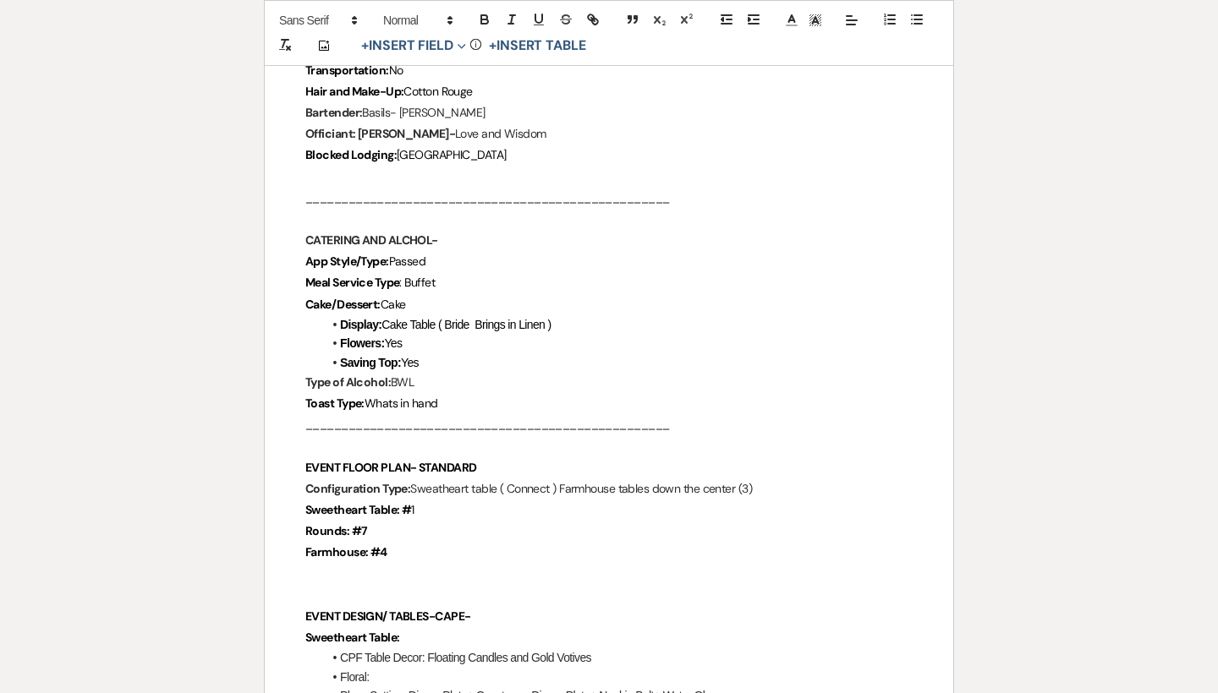
click at [458, 272] on p "Meal Service Type : Buffet" at bounding box center [608, 282] width 607 height 21
click at [458, 294] on p "Cake/Dessert: Cake" at bounding box center [608, 304] width 607 height 21
click at [457, 334] on li "Flowers: Yes" at bounding box center [617, 343] width 590 height 19
drag, startPoint x: 395, startPoint y: 316, endPoint x: 601, endPoint y: 315, distance: 206.4
click at [601, 315] on li "Display: Cake Table ( Bride Brings in Linen )" at bounding box center [617, 324] width 590 height 19
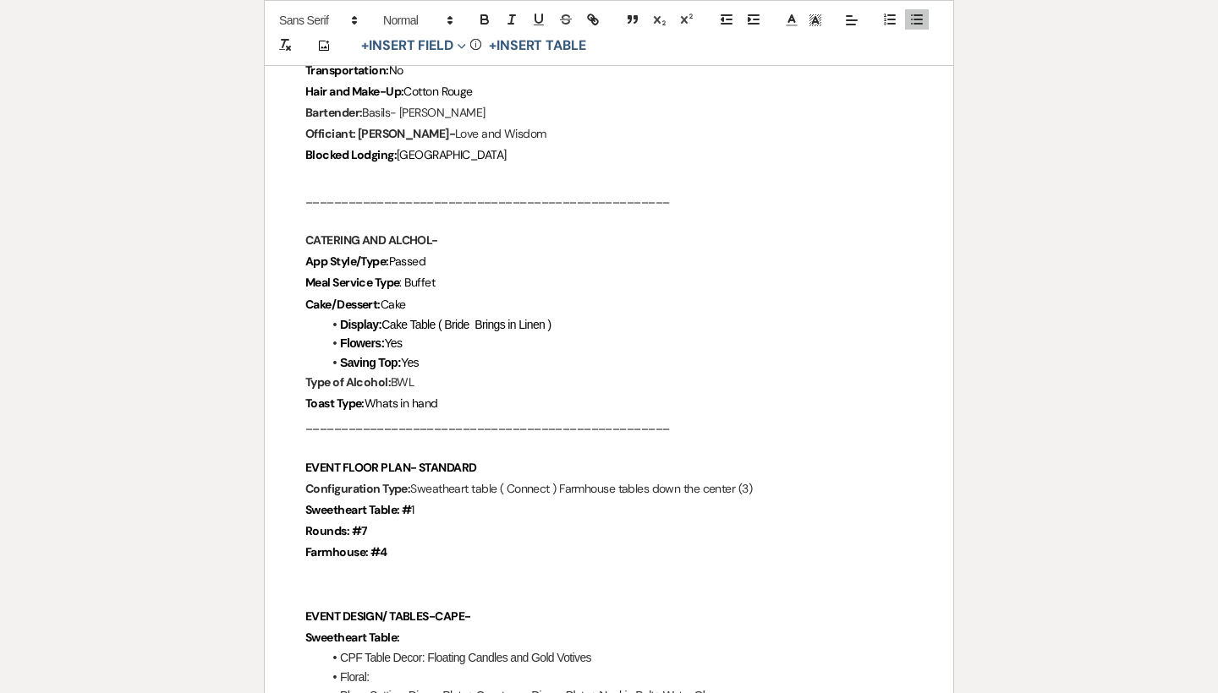
click at [601, 315] on li "Display: Cake Table ( Bride Brings in Linen )" at bounding box center [617, 324] width 590 height 19
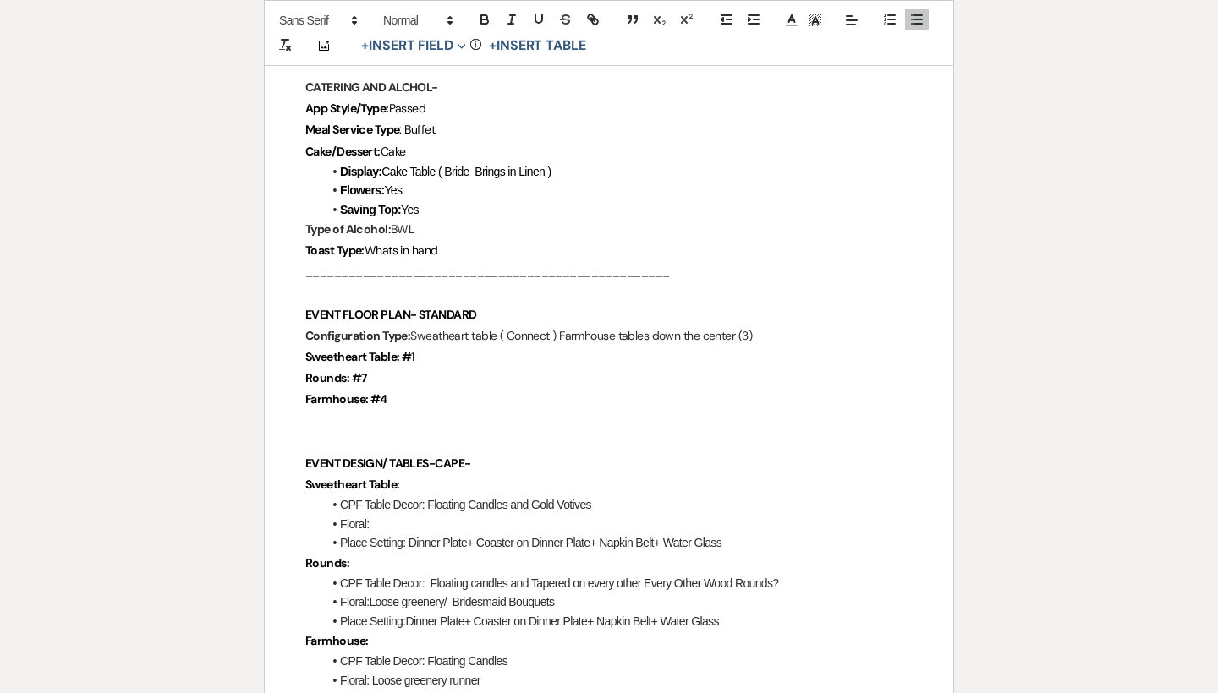
scroll to position [1442, 0]
click at [397, 369] on p "Rounds: #7" at bounding box center [608, 376] width 607 height 21
click at [401, 387] on p "Farmhouse: #4" at bounding box center [608, 397] width 607 height 21
click at [400, 387] on p "Farmhouse: #4" at bounding box center [608, 397] width 607 height 21
click at [609, 372] on p "Rounds: #7" at bounding box center [608, 376] width 607 height 21
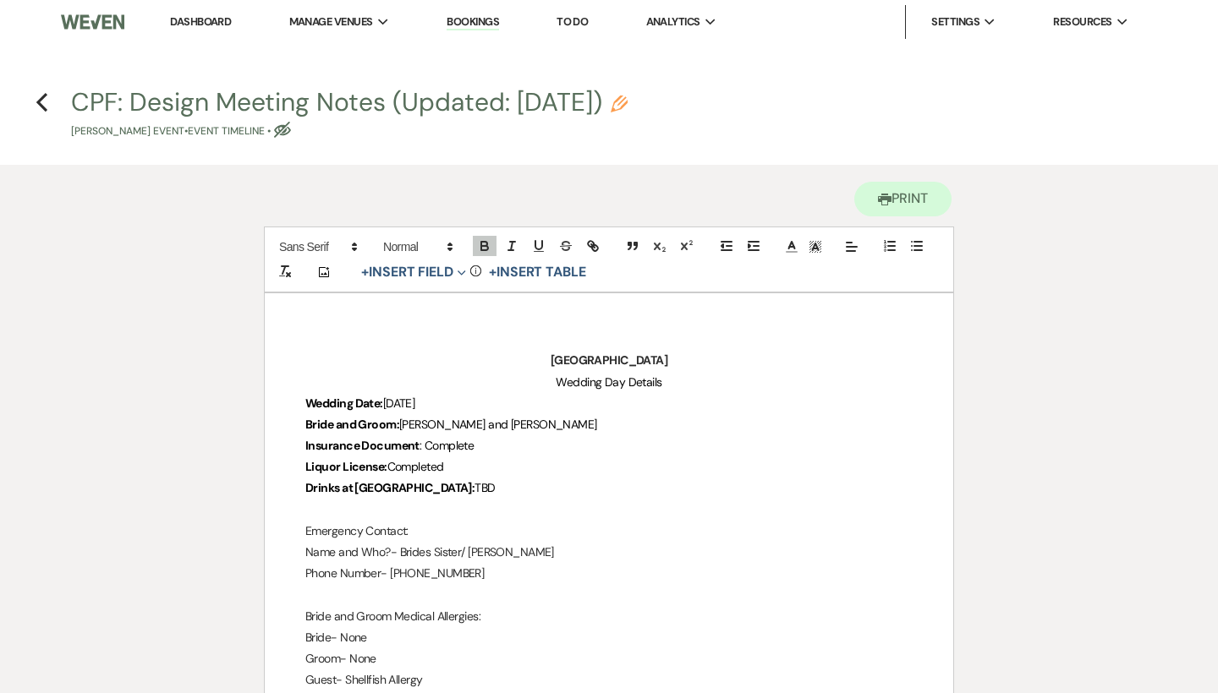
scroll to position [0, 0]
click at [40, 101] on use "button" at bounding box center [41, 102] width 11 height 19
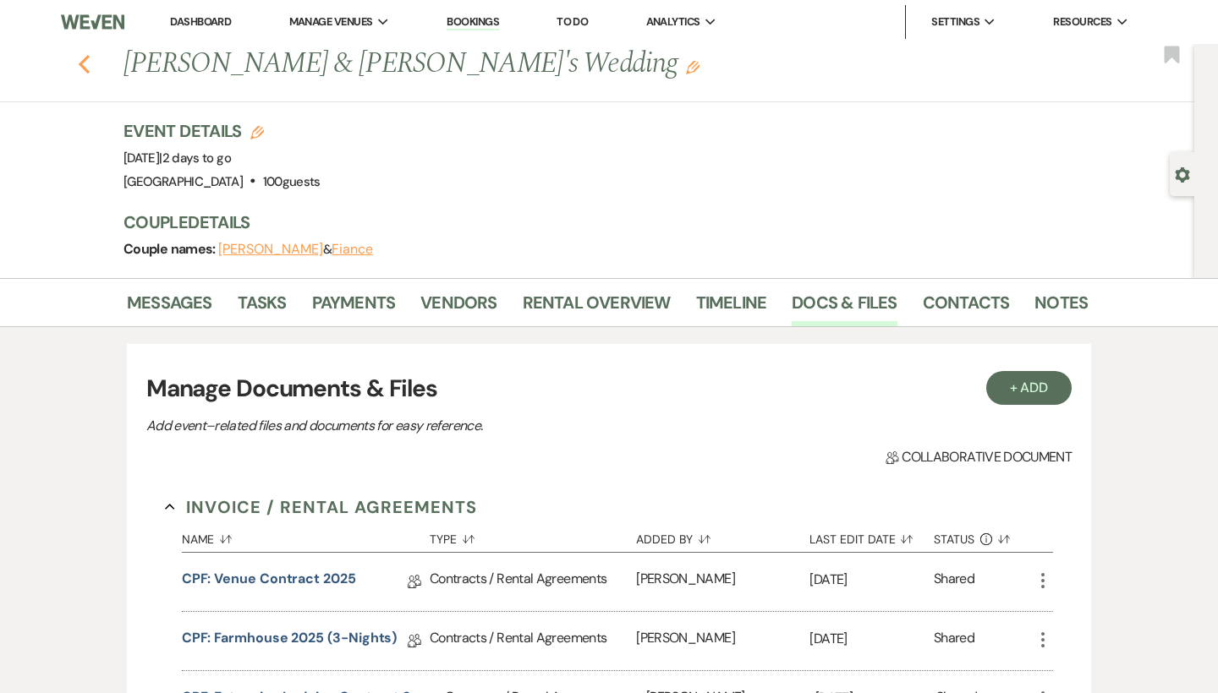
click at [85, 63] on icon "Previous" at bounding box center [84, 64] width 13 height 20
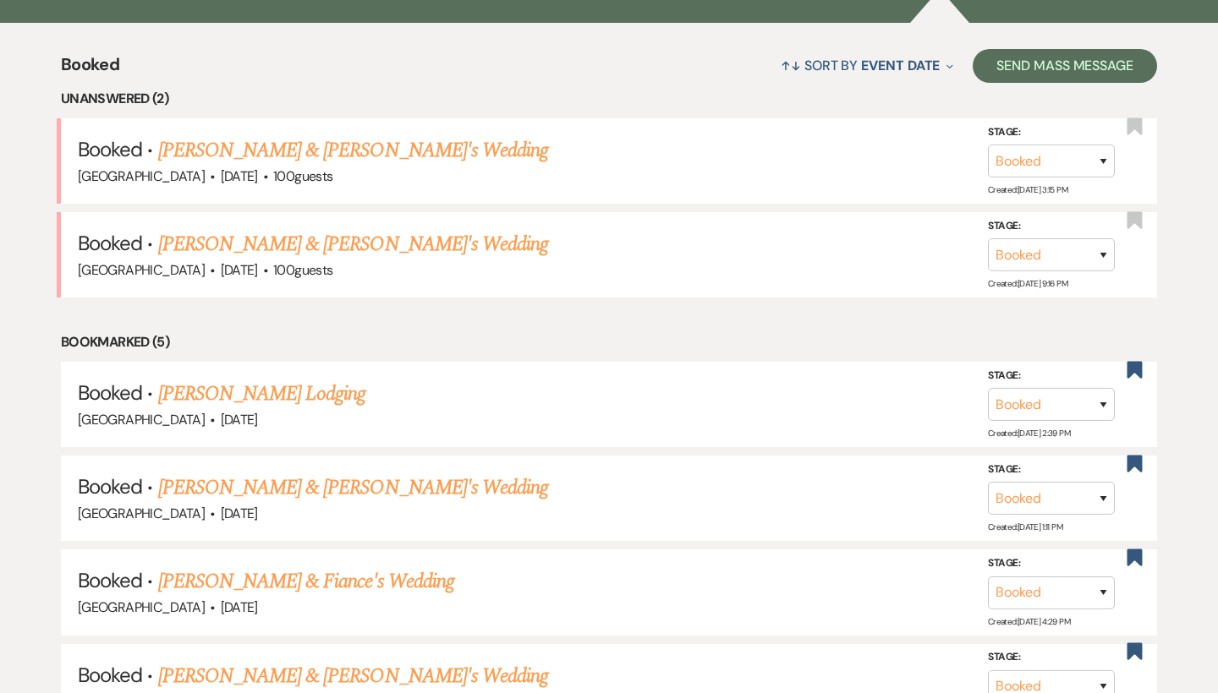
scroll to position [663, 0]
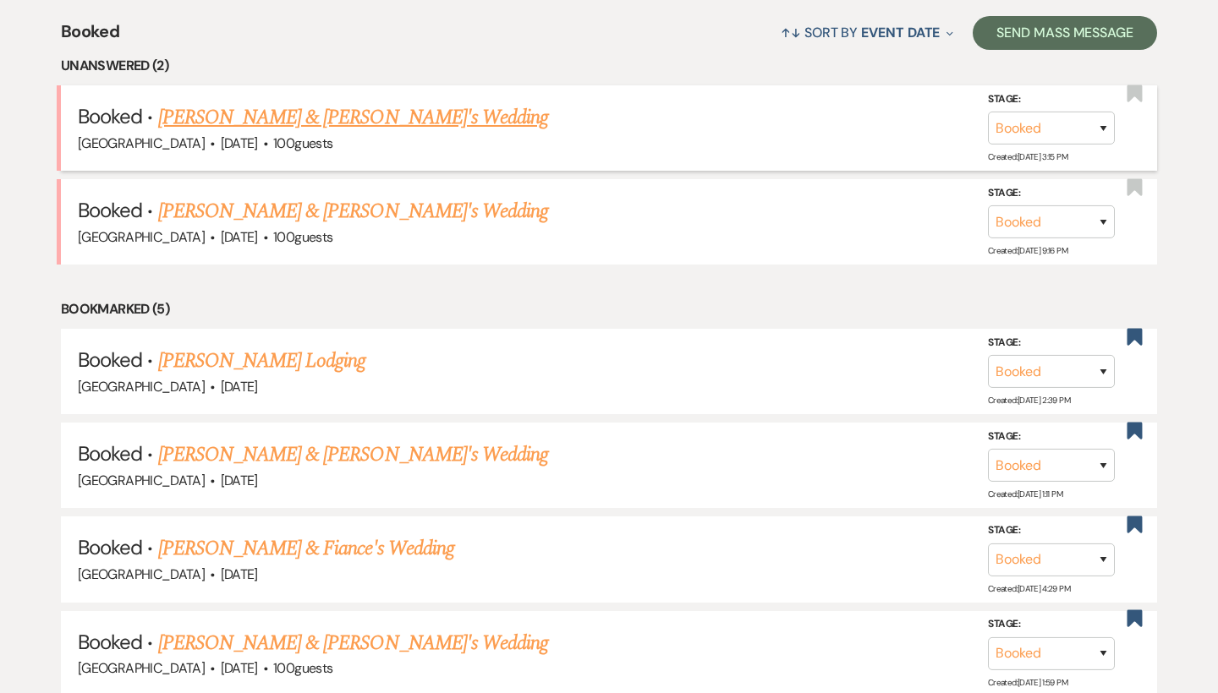
click at [258, 134] on span "[DATE]" at bounding box center [239, 143] width 37 height 18
click at [261, 121] on link "[PERSON_NAME] & [PERSON_NAME]'s Wedding" at bounding box center [353, 117] width 391 height 30
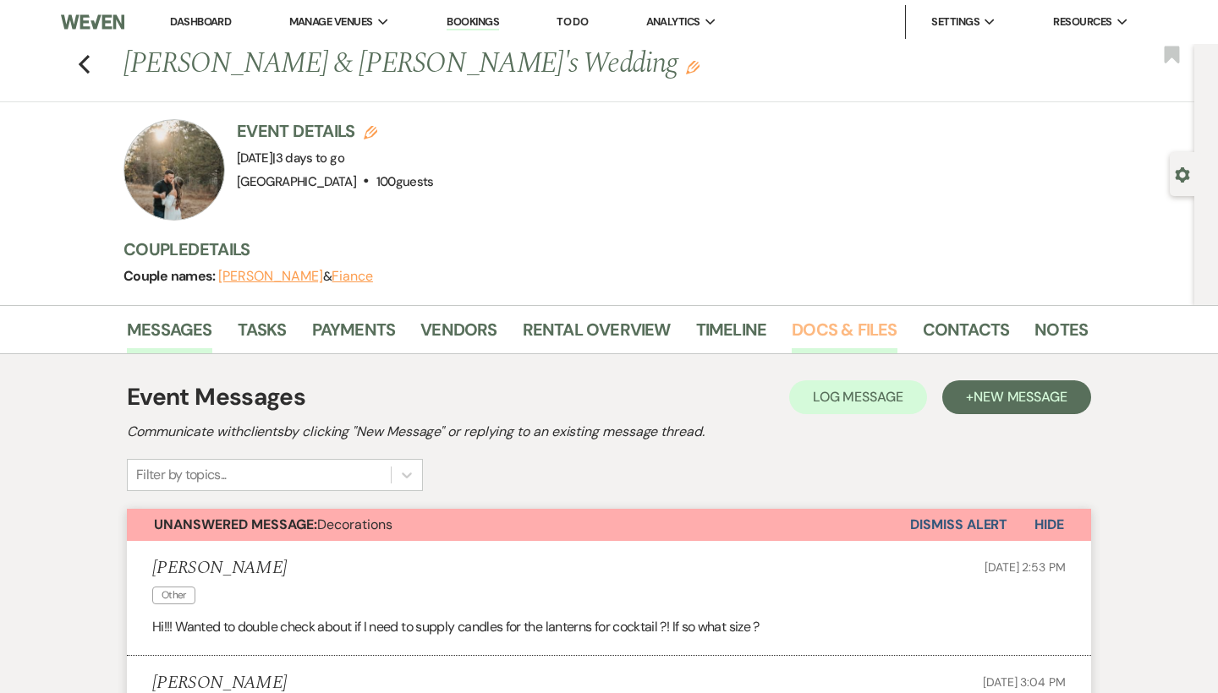
click at [833, 316] on link "Docs & Files" at bounding box center [844, 334] width 105 height 37
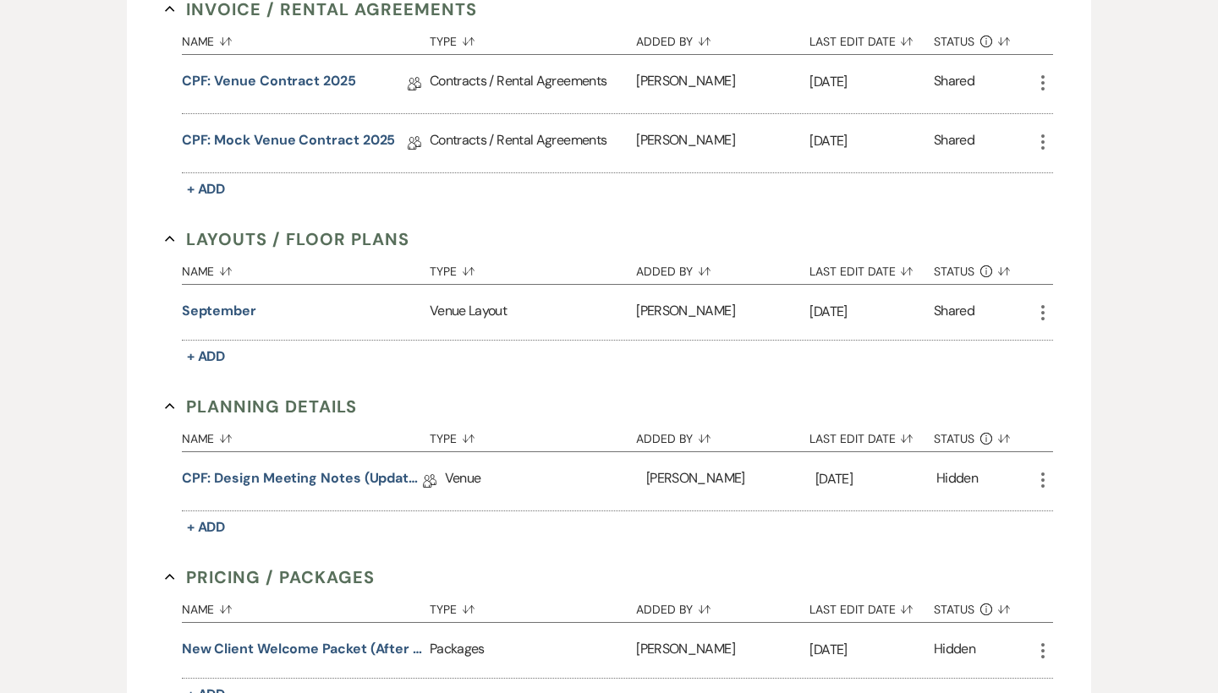
scroll to position [528, 0]
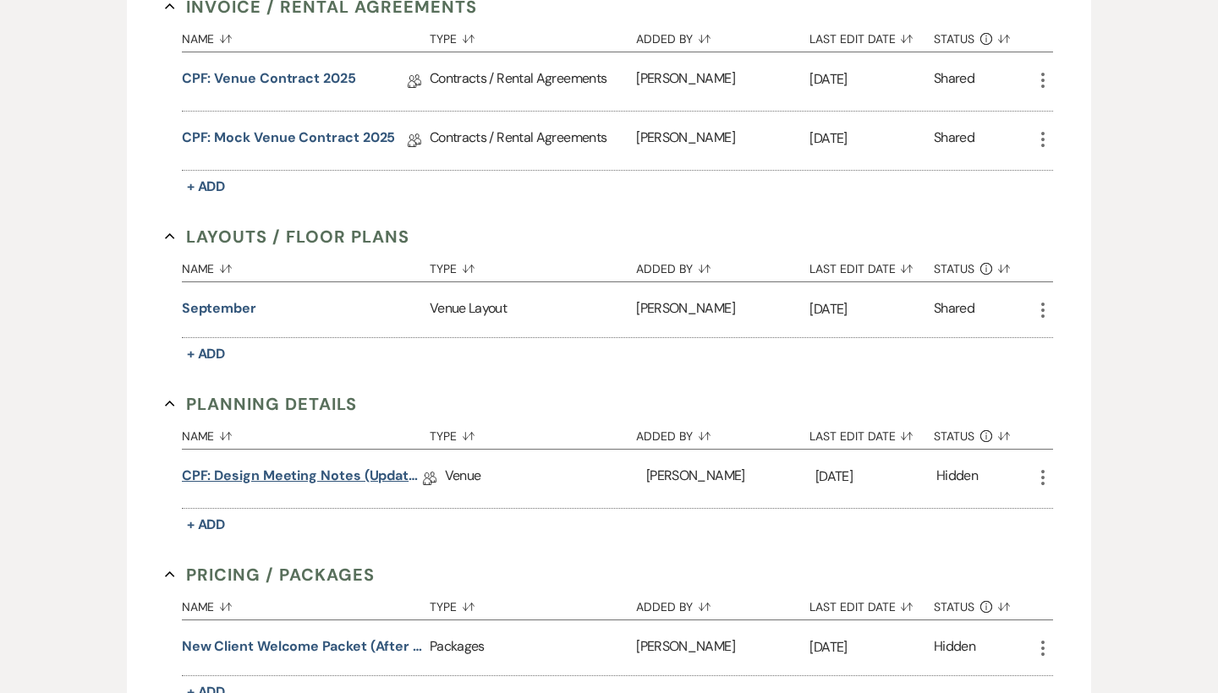
click at [302, 469] on link "CPF: Design Meeting Notes (Updated: [DATE])" at bounding box center [302, 479] width 241 height 26
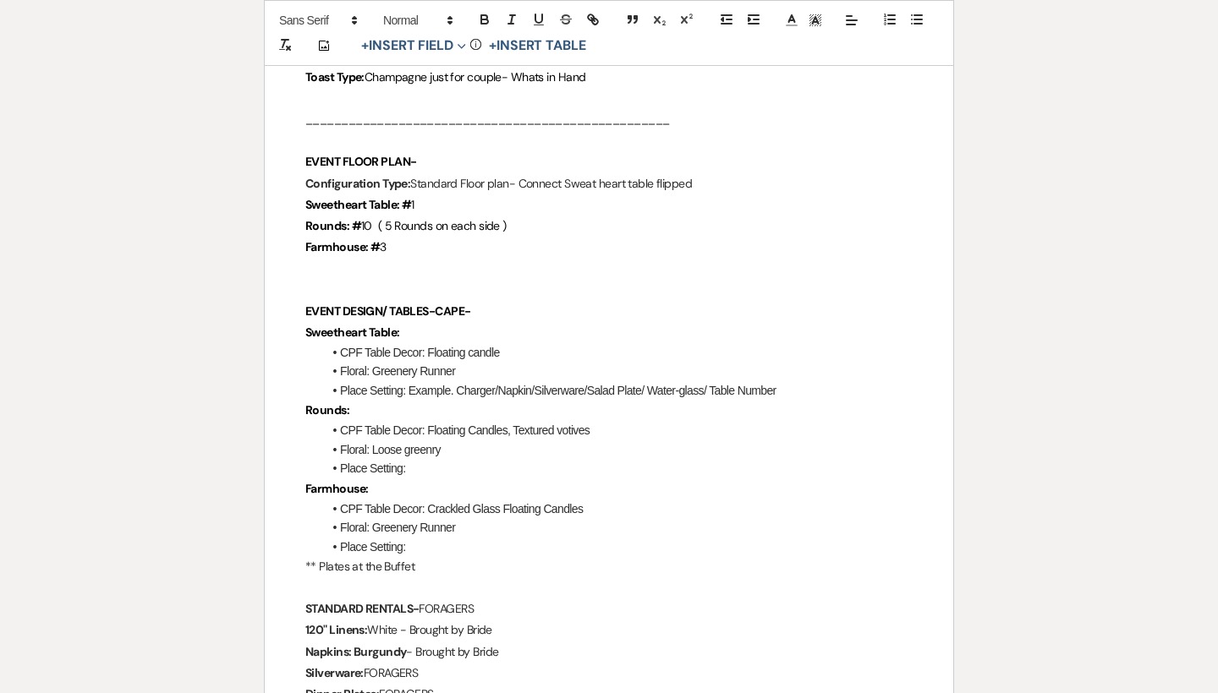
scroll to position [1635, 0]
click at [599, 214] on p "Rounds: # 10 ( 5 Rounds on each side )" at bounding box center [608, 224] width 607 height 21
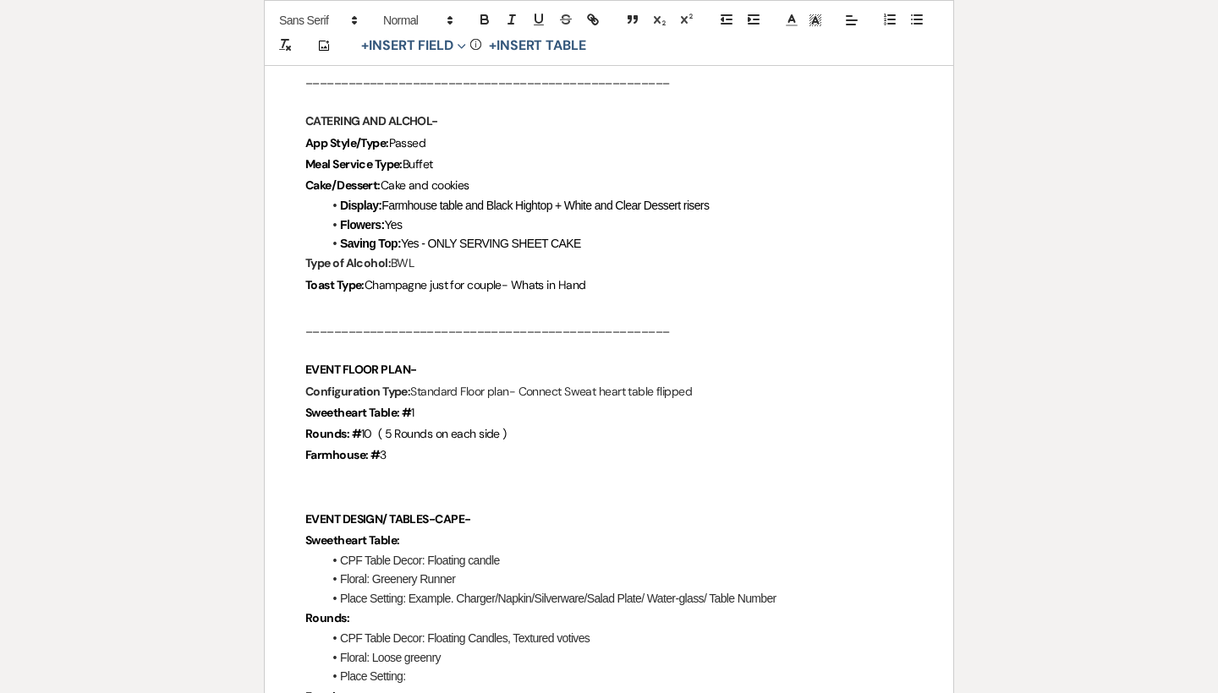
scroll to position [1384, 0]
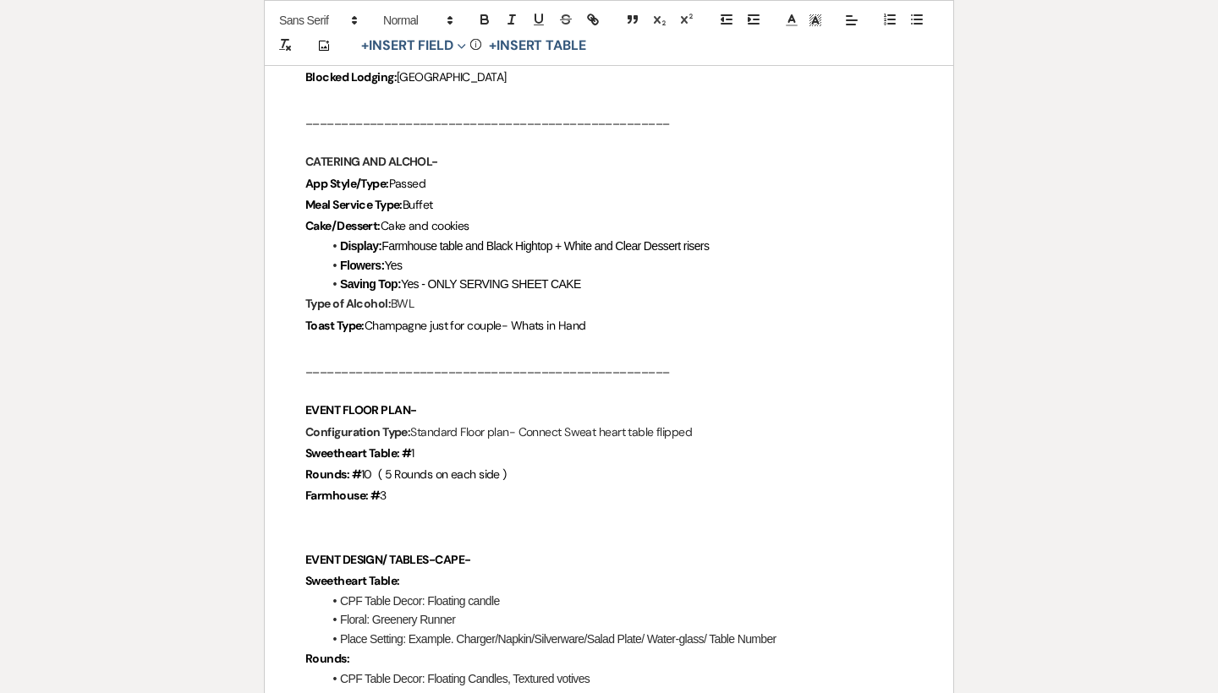
click at [491, 216] on p "Cake/Dessert: Cake and cookies" at bounding box center [608, 226] width 607 height 21
click at [464, 443] on p "Sweetheart Table: # 1" at bounding box center [608, 453] width 607 height 21
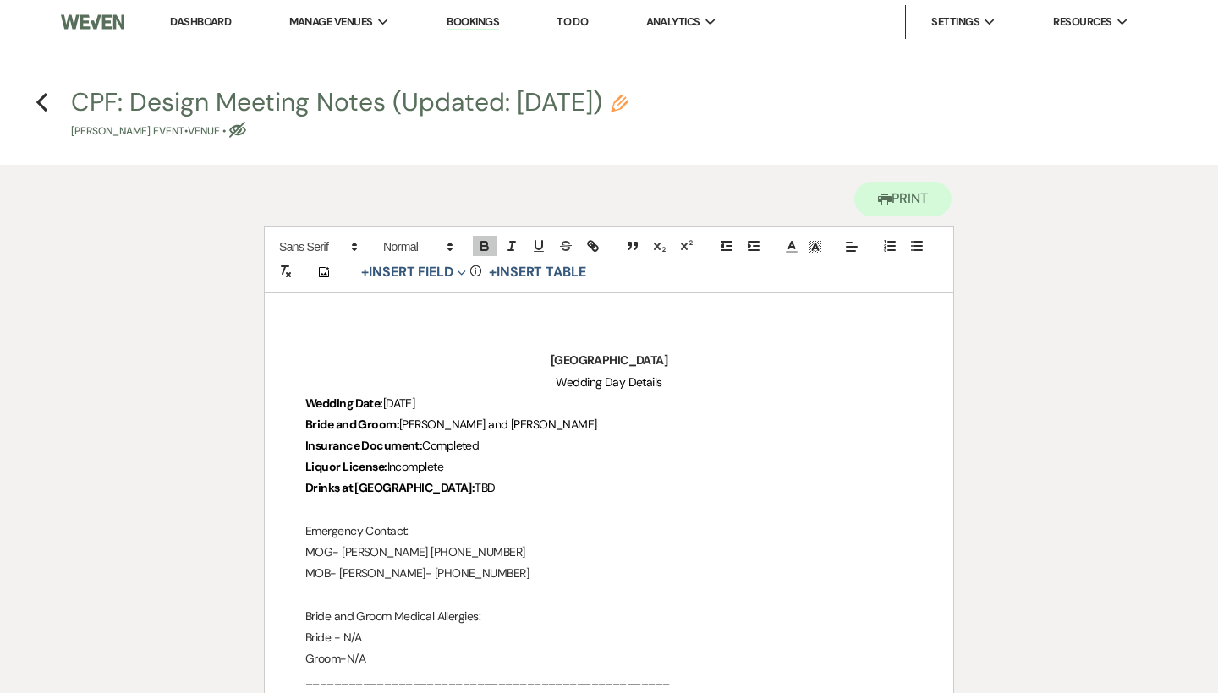
scroll to position [0, 0]
click at [46, 103] on icon "Previous" at bounding box center [42, 102] width 13 height 20
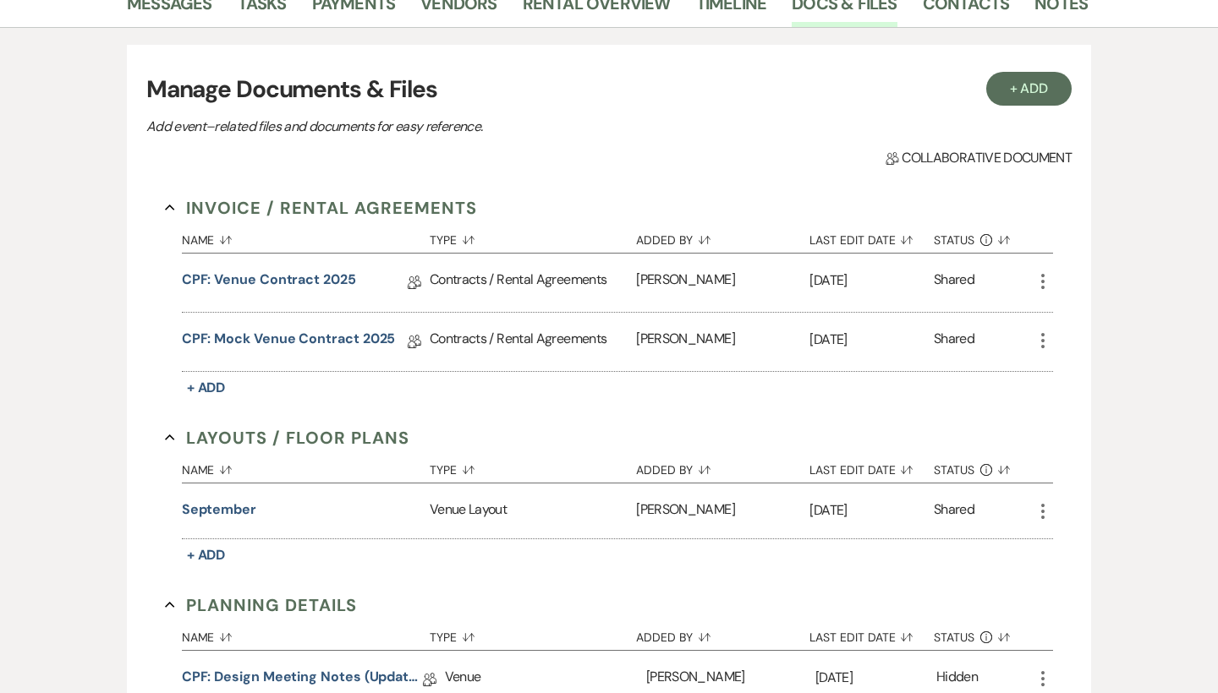
scroll to position [220, 0]
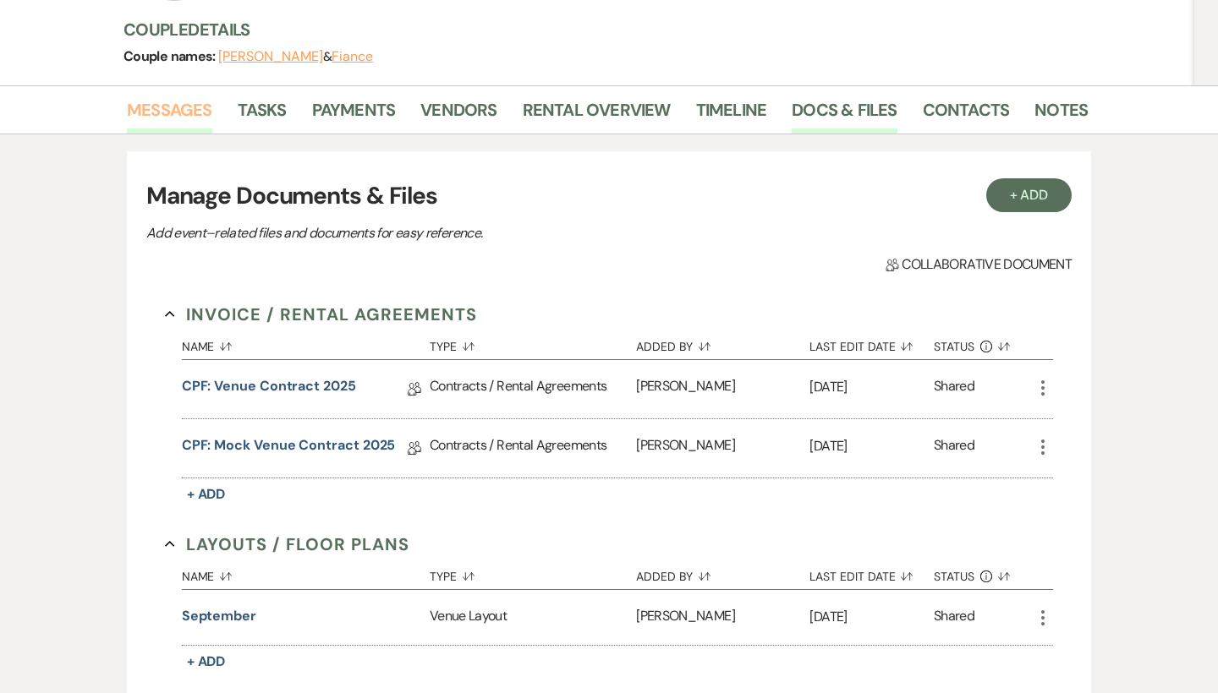
click at [145, 123] on link "Messages" at bounding box center [169, 114] width 85 height 37
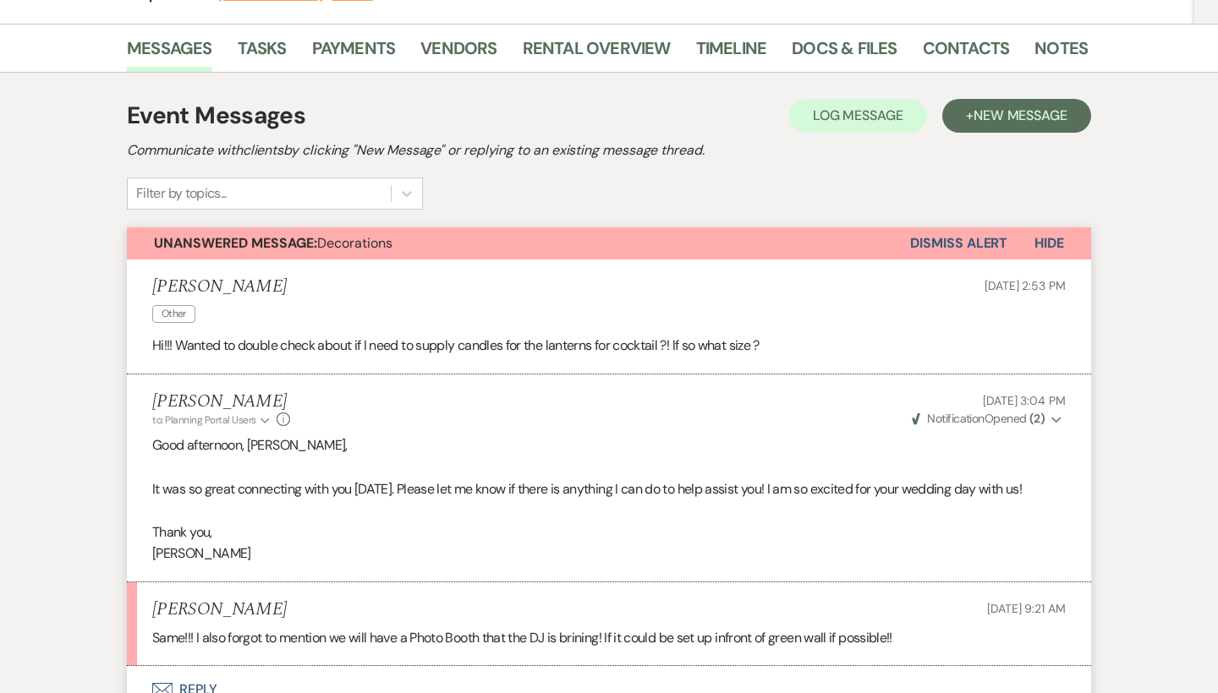
scroll to position [259, 0]
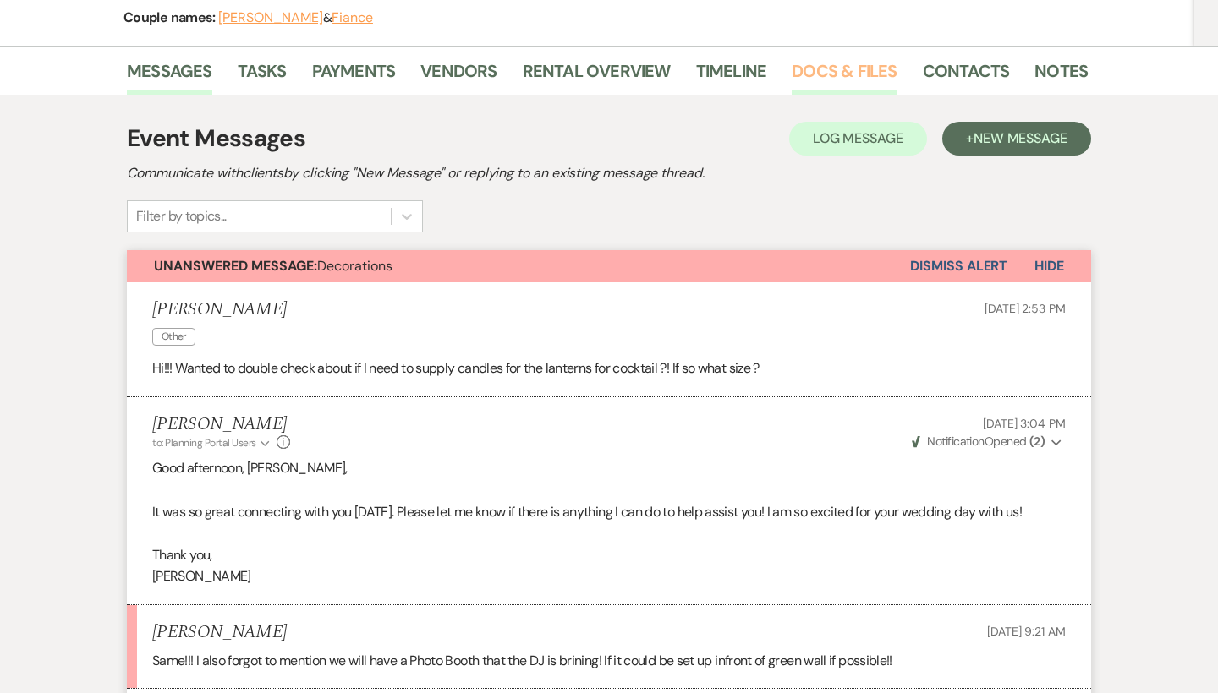
click at [825, 69] on link "Docs & Files" at bounding box center [844, 76] width 105 height 37
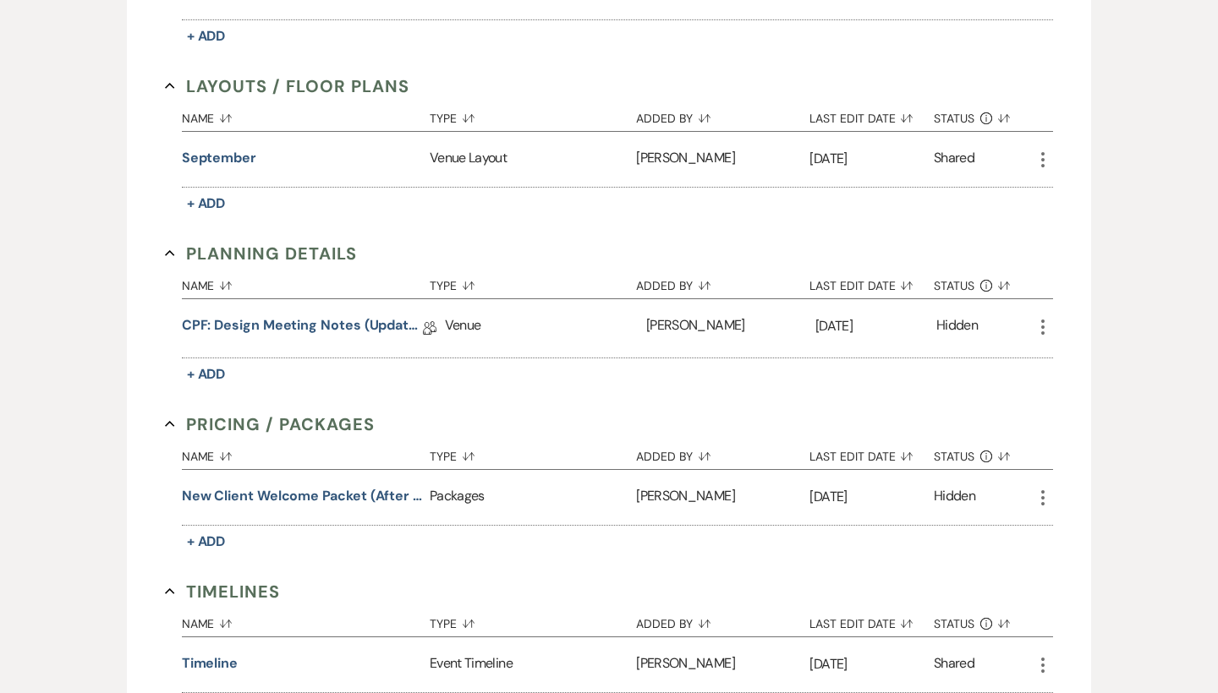
scroll to position [706, 0]
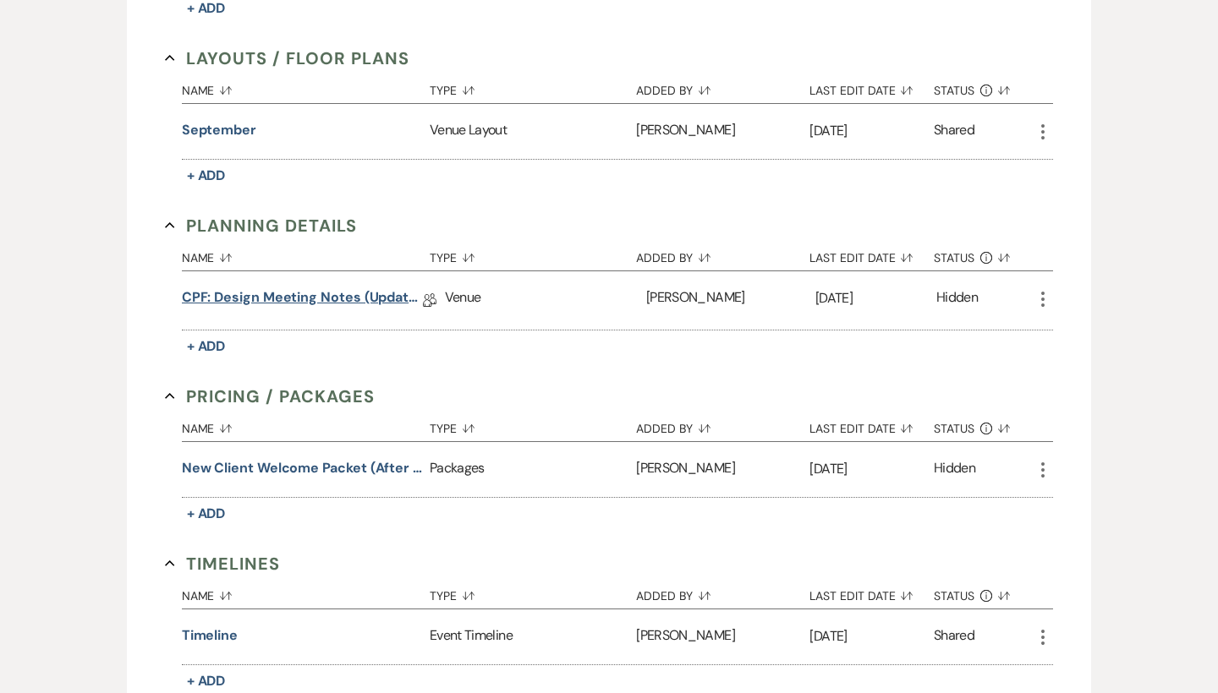
click at [365, 299] on link "CPF: Design Meeting Notes (Updated: [DATE])" at bounding box center [302, 301] width 241 height 26
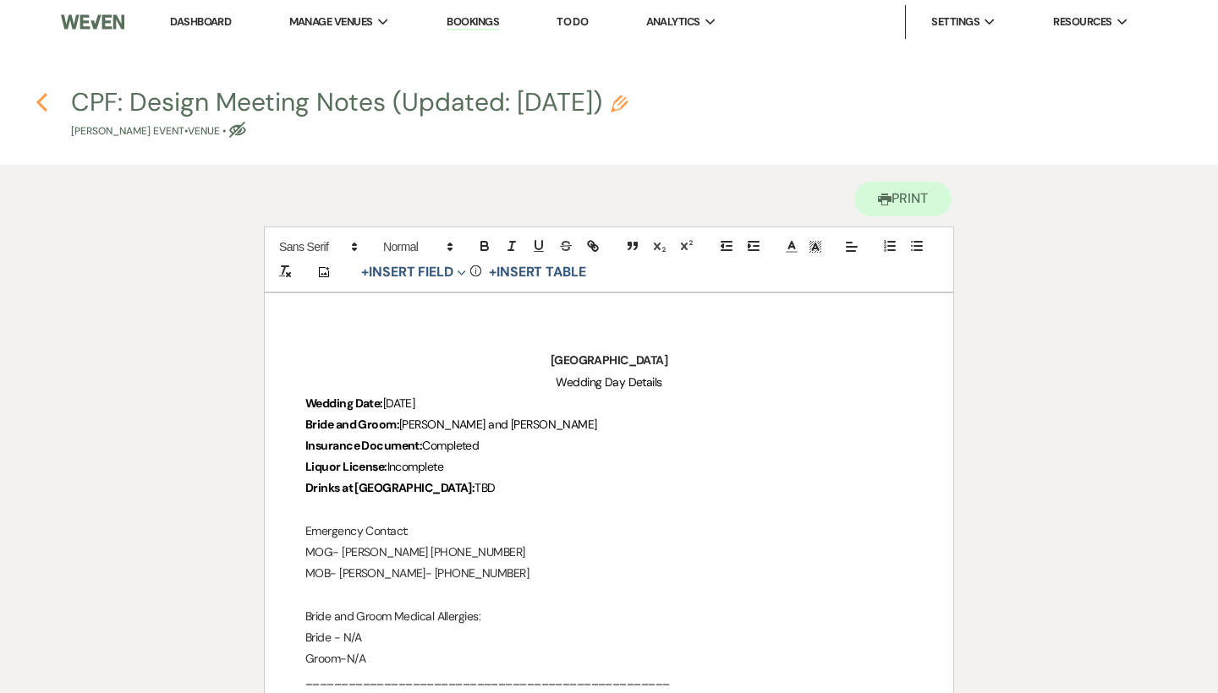
click at [41, 98] on use "button" at bounding box center [41, 102] width 11 height 19
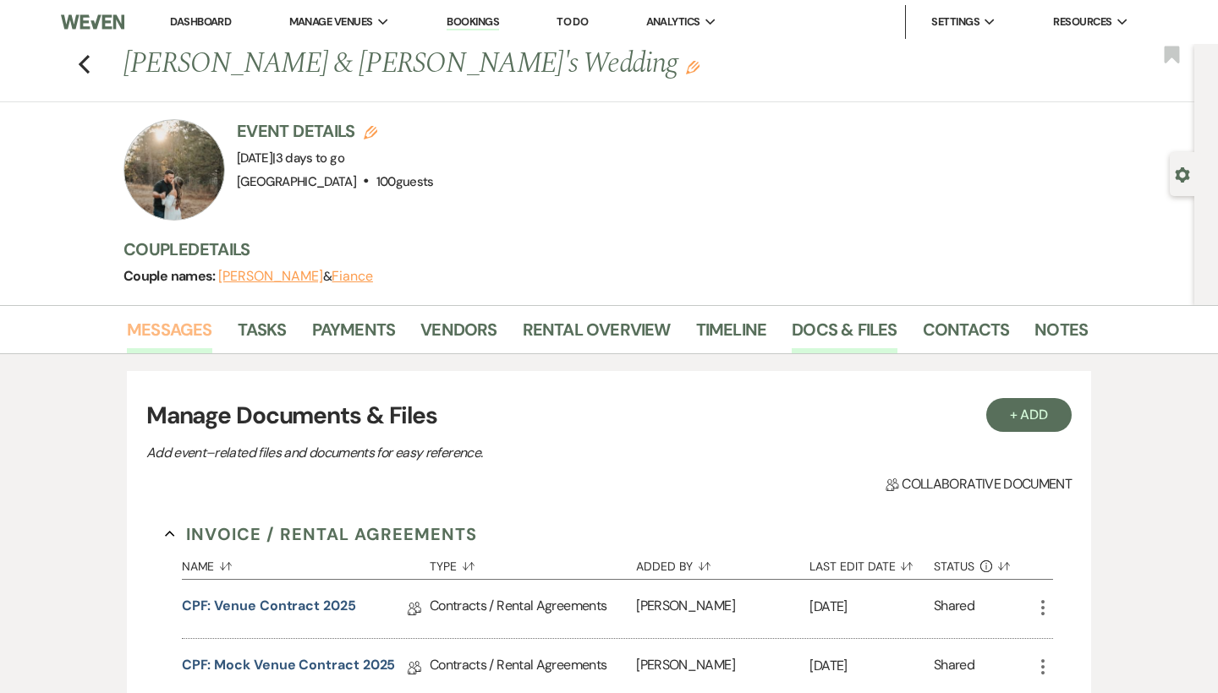
click at [182, 326] on link "Messages" at bounding box center [169, 334] width 85 height 37
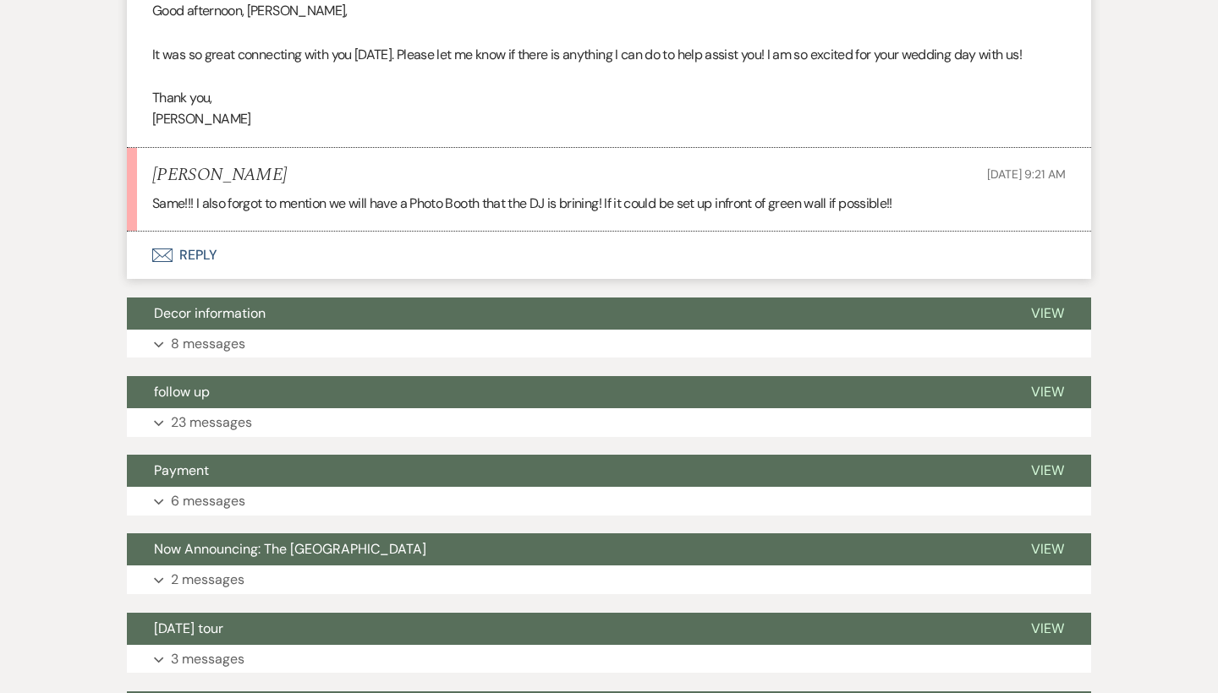
click at [183, 232] on button "Envelope Reply" at bounding box center [609, 255] width 964 height 47
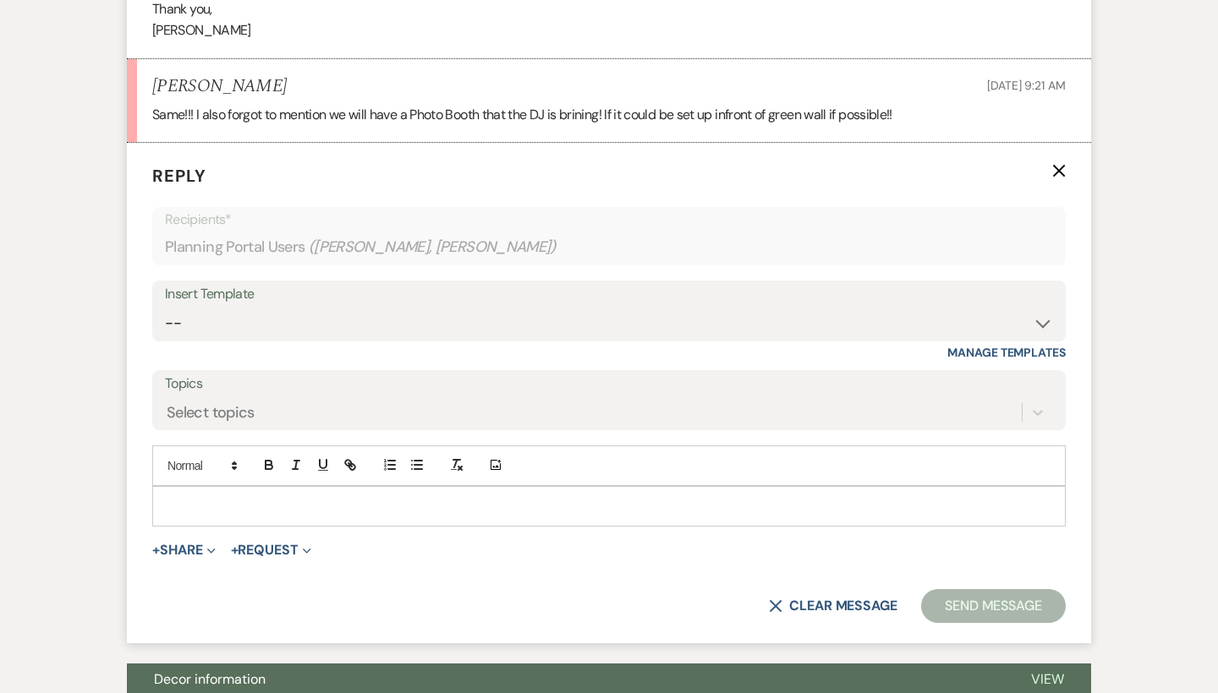
scroll to position [844, 0]
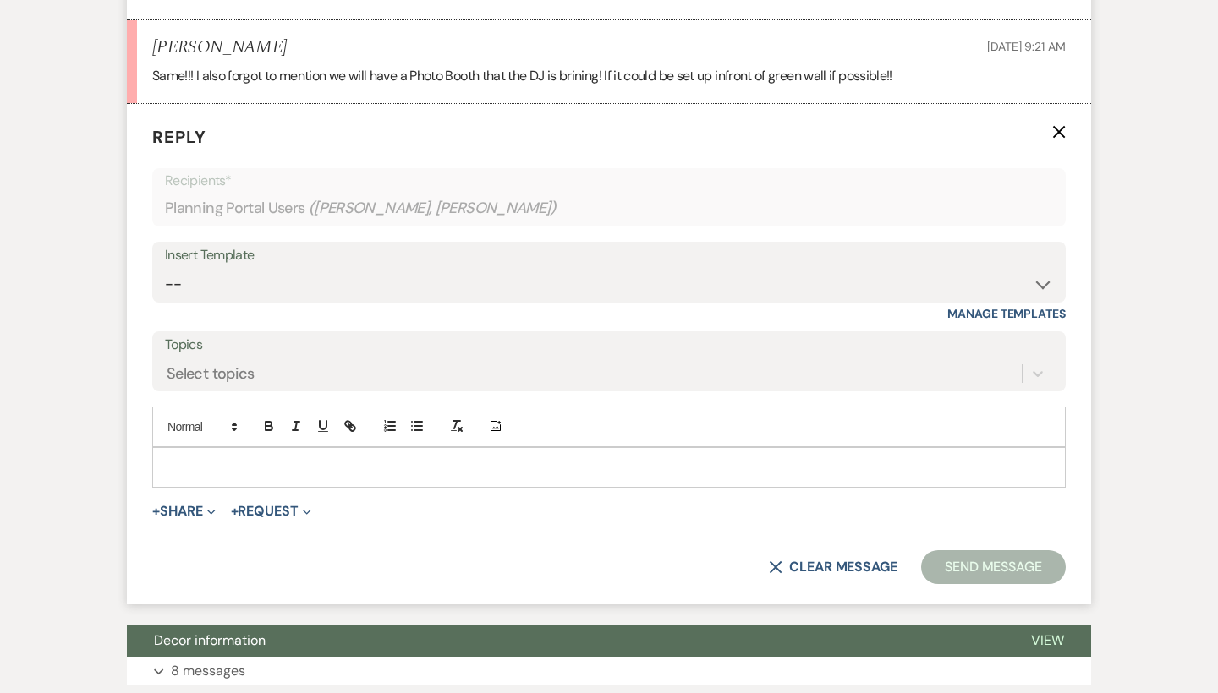
click at [256, 460] on p at bounding box center [609, 467] width 886 height 19
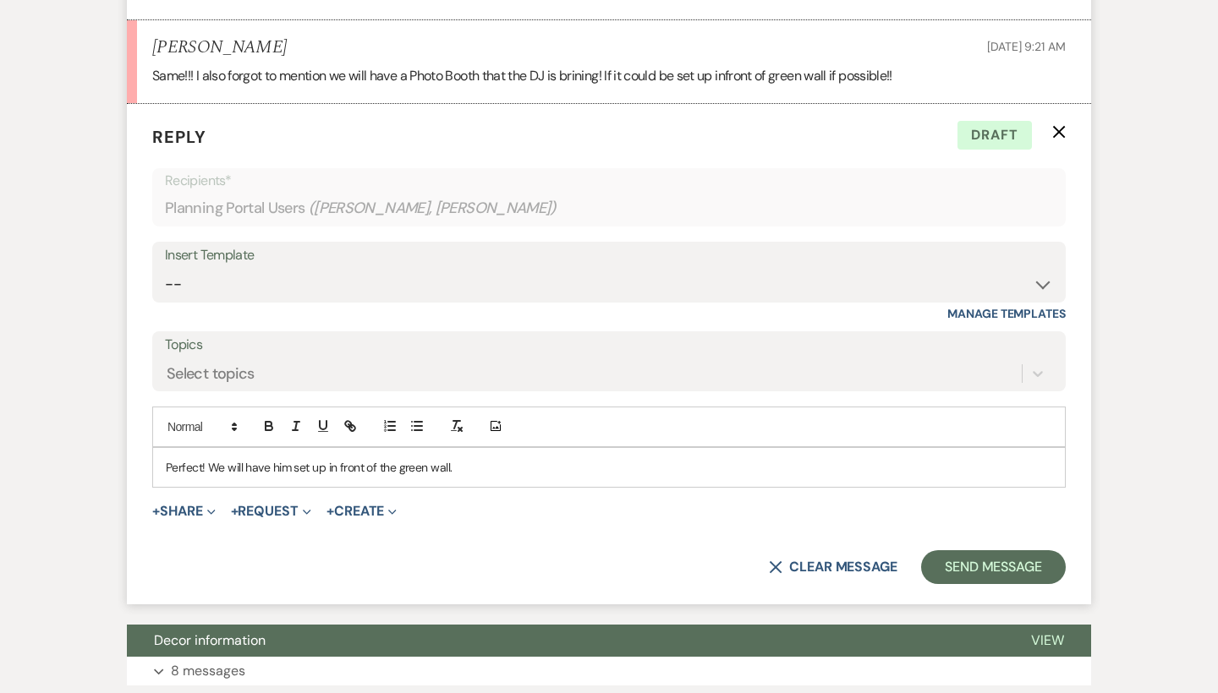
click at [456, 458] on p "Perfect! We will have him set up in front of the green wall." at bounding box center [609, 467] width 886 height 19
click at [1013, 559] on button "Send Message" at bounding box center [993, 568] width 145 height 34
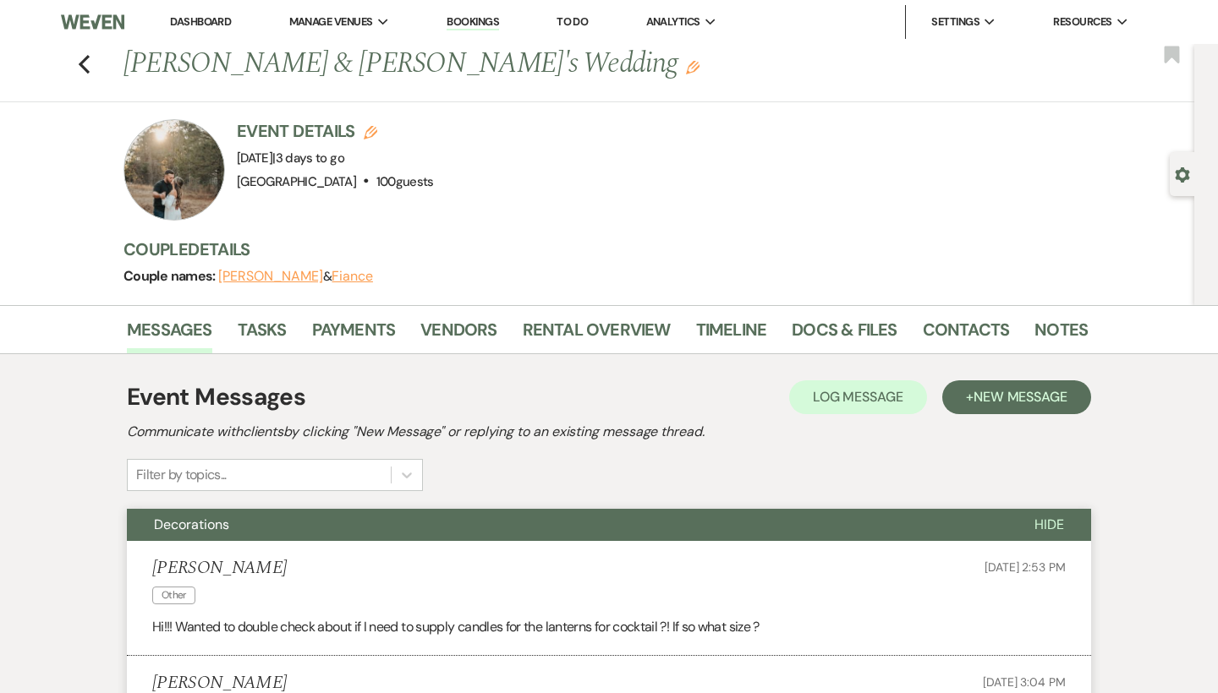
scroll to position [0, 0]
click at [85, 58] on use "button" at bounding box center [84, 64] width 11 height 19
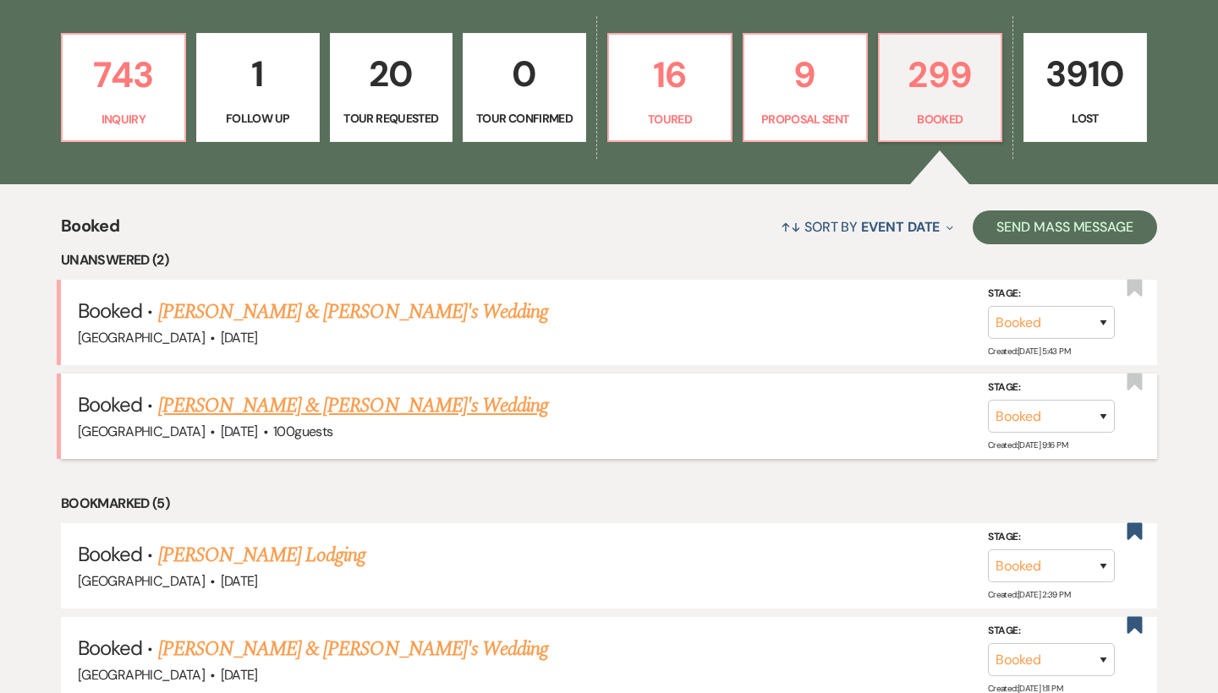
scroll to position [470, 0]
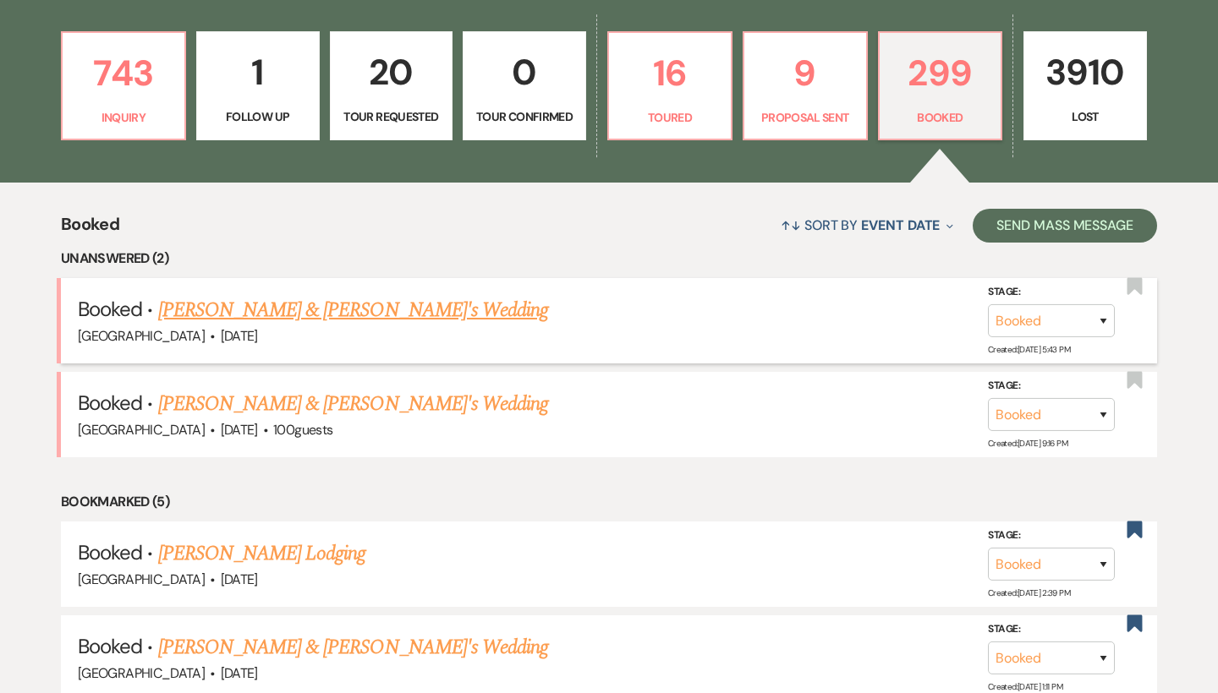
click at [325, 307] on link "[PERSON_NAME] & [PERSON_NAME]'s Wedding" at bounding box center [353, 310] width 391 height 30
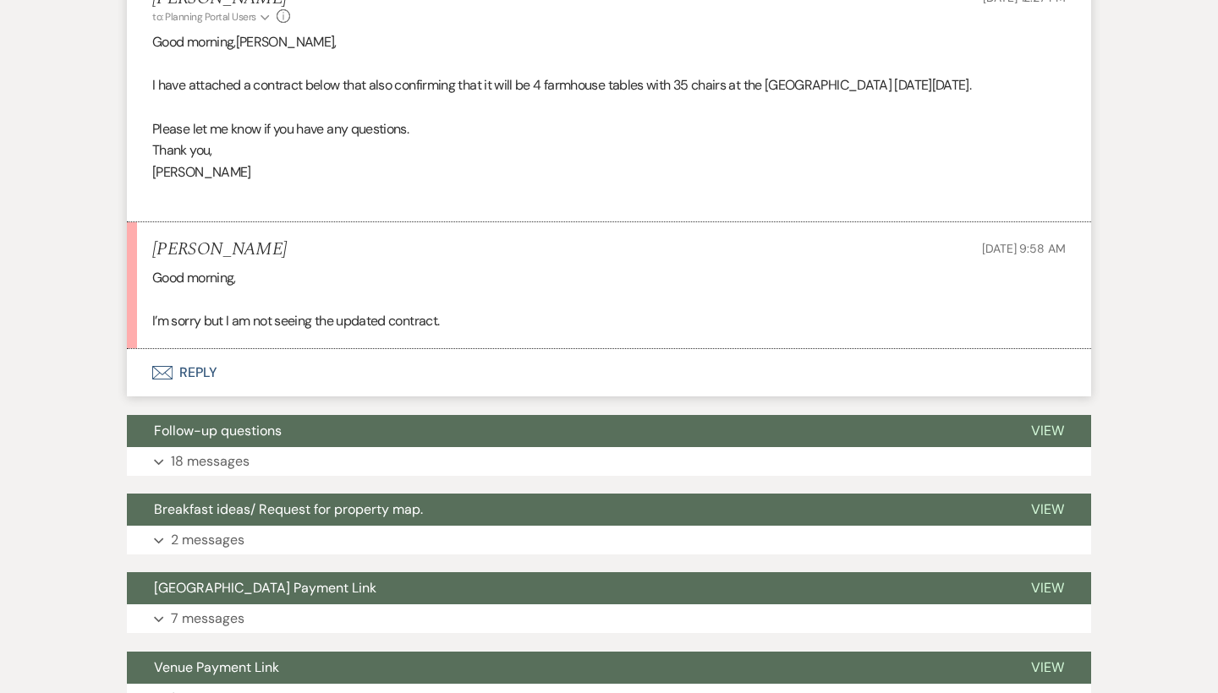
scroll to position [1019, 0]
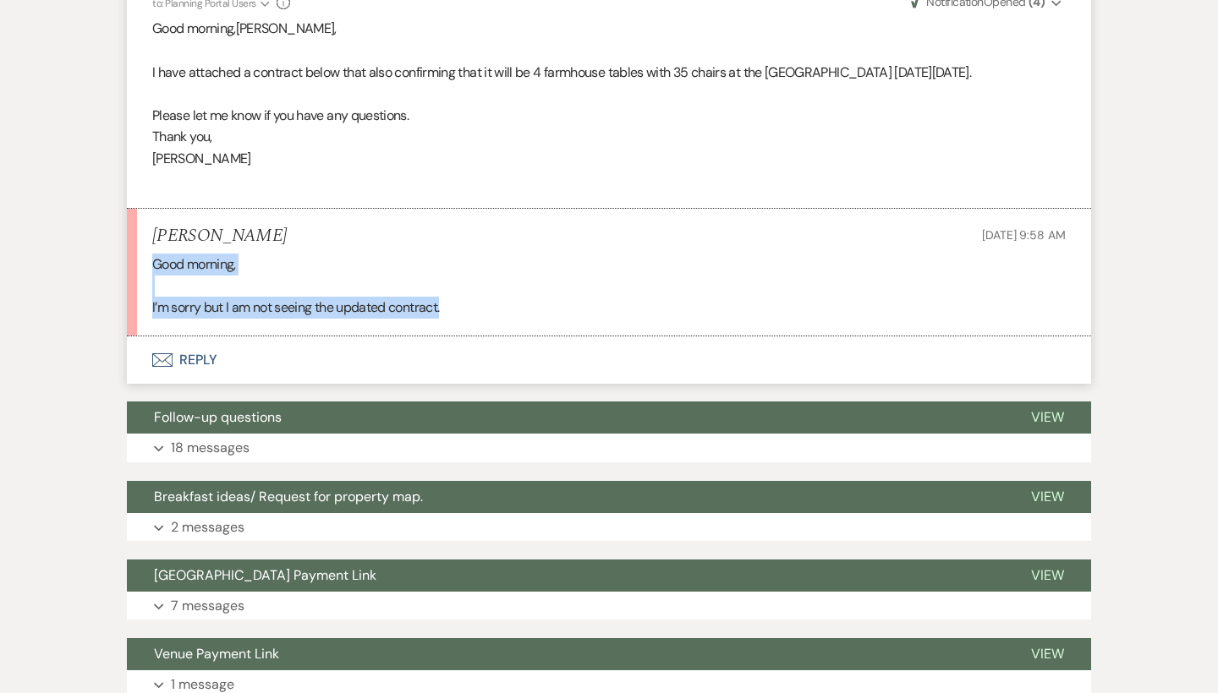
drag, startPoint x: 474, startPoint y: 297, endPoint x: 117, endPoint y: 255, distance: 359.3
click at [117, 255] on div "Messages Tasks Payments Vendors Rental Overview Timeline Docs & Files Contacts …" at bounding box center [609, 70] width 1218 height 1623
drag, startPoint x: 419, startPoint y: 297, endPoint x: 157, endPoint y: 250, distance: 265.4
click at [157, 254] on div "Good morning, I’m sorry but I am not seeing the updated contract." at bounding box center [608, 286] width 913 height 65
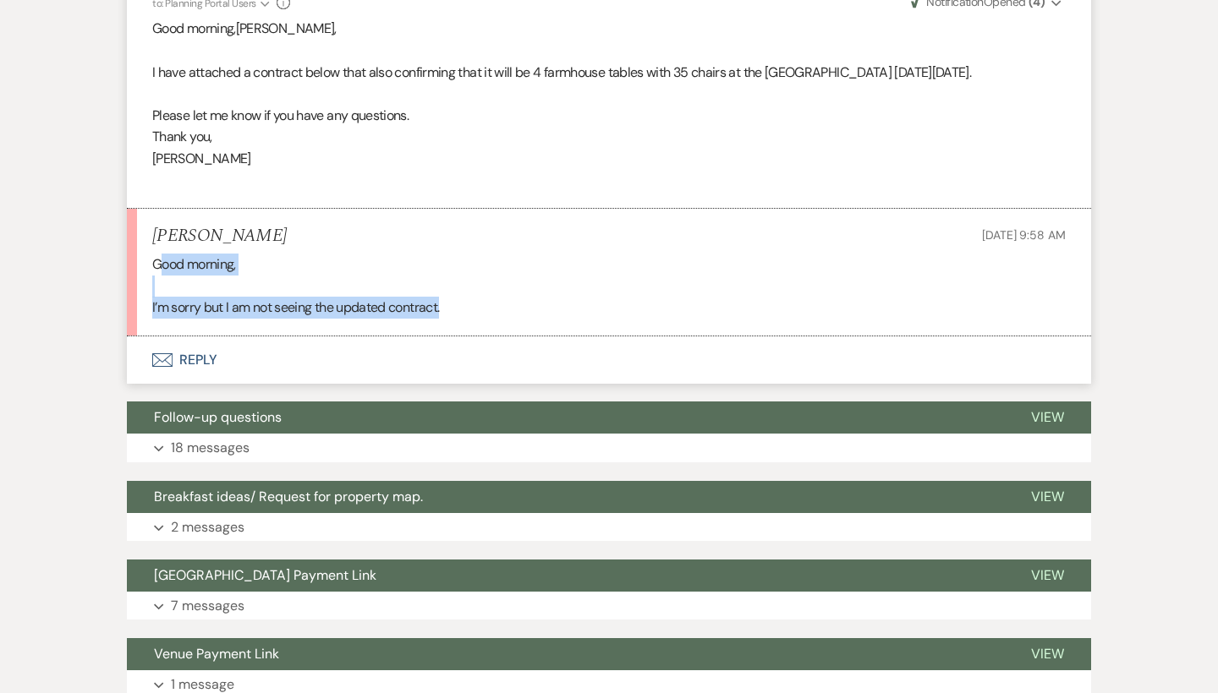
click at [157, 254] on p "Good morning," at bounding box center [608, 265] width 913 height 22
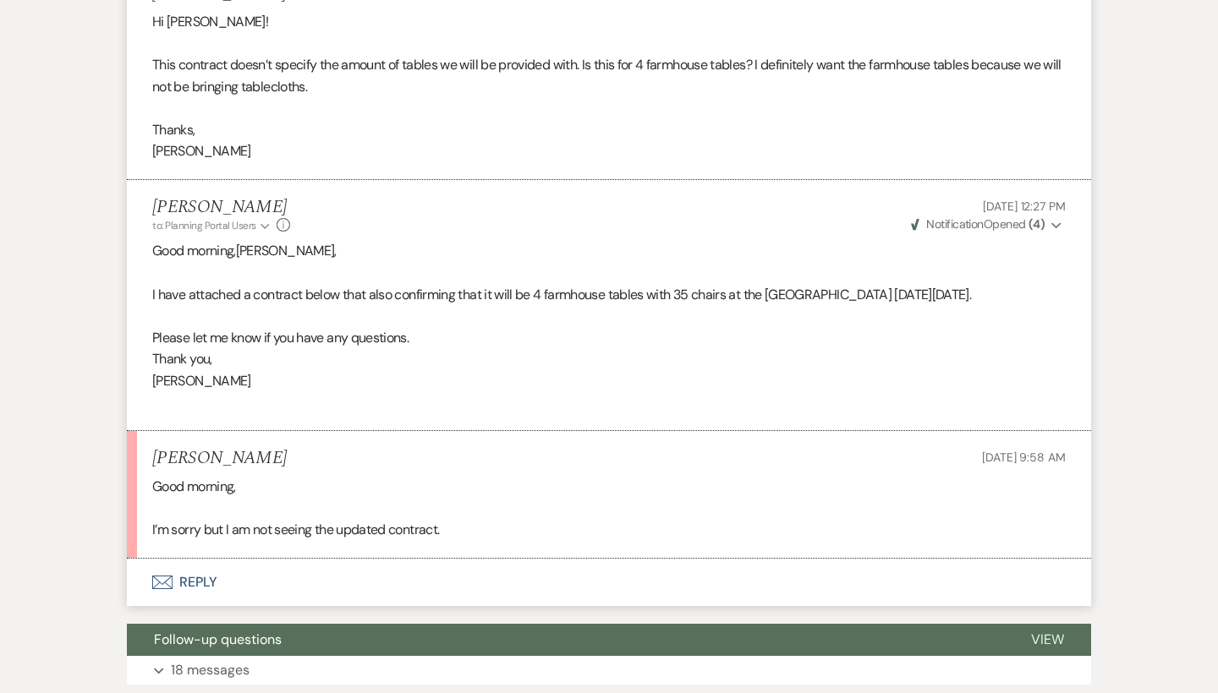
click at [193, 571] on button "Envelope Reply" at bounding box center [609, 582] width 964 height 47
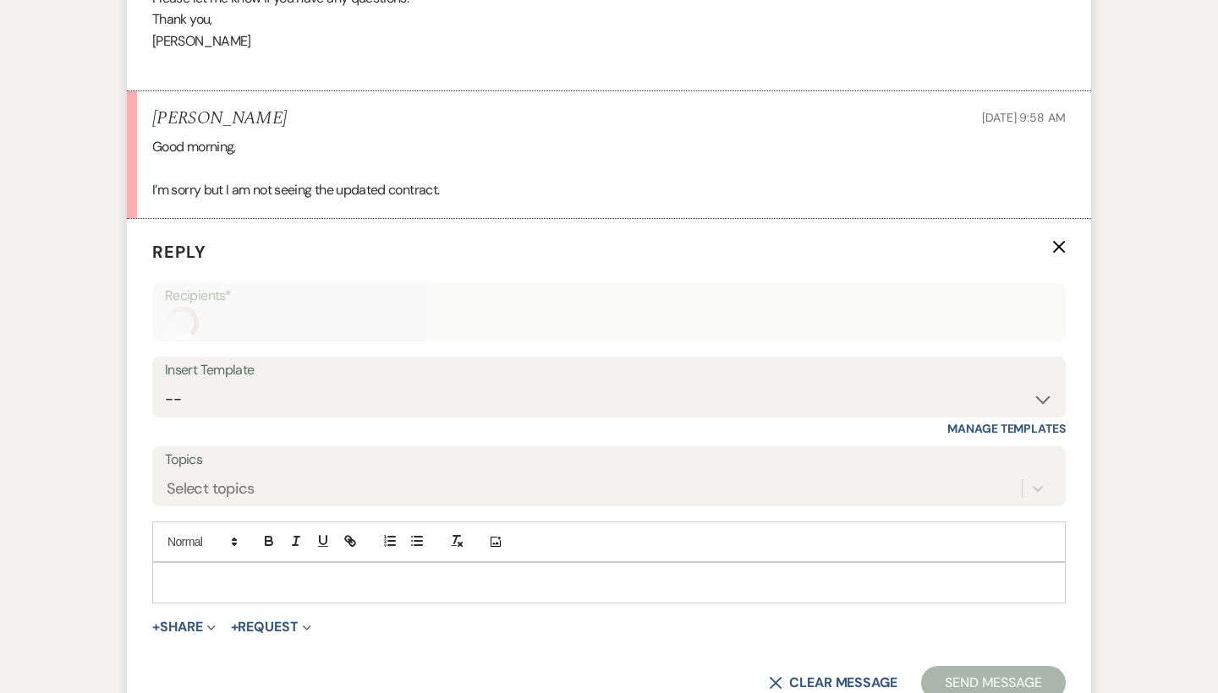
scroll to position [1244, 0]
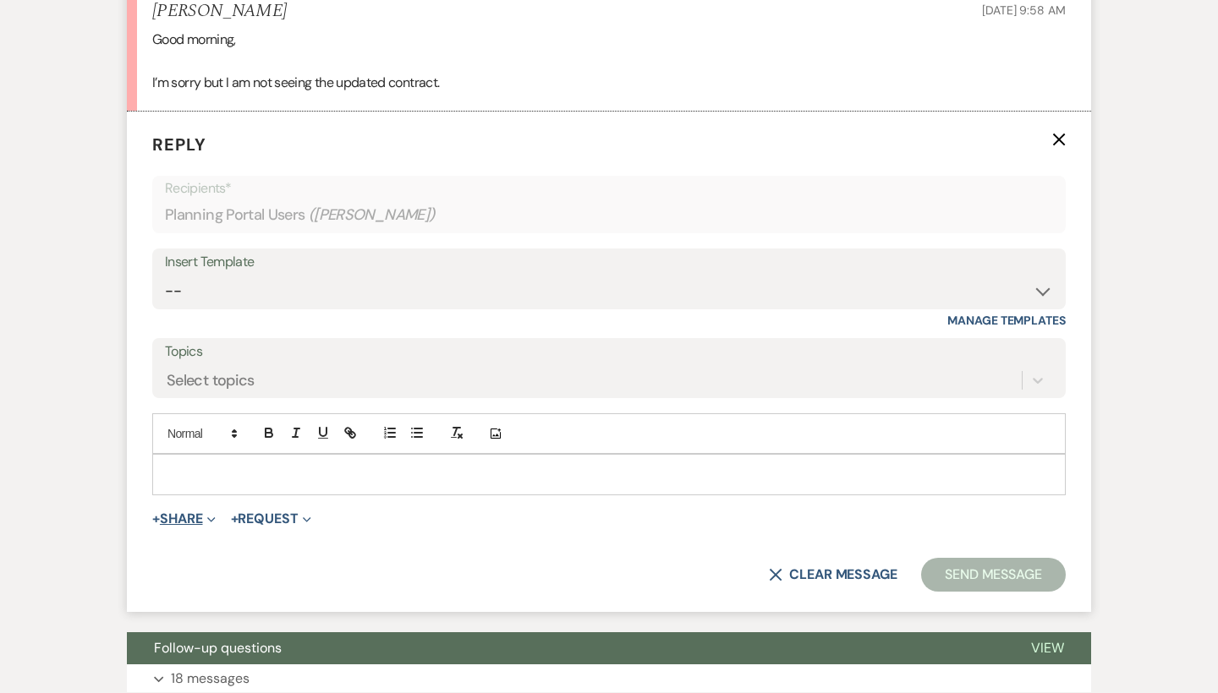
click at [183, 512] on button "+ Share Expand" at bounding box center [183, 519] width 63 height 14
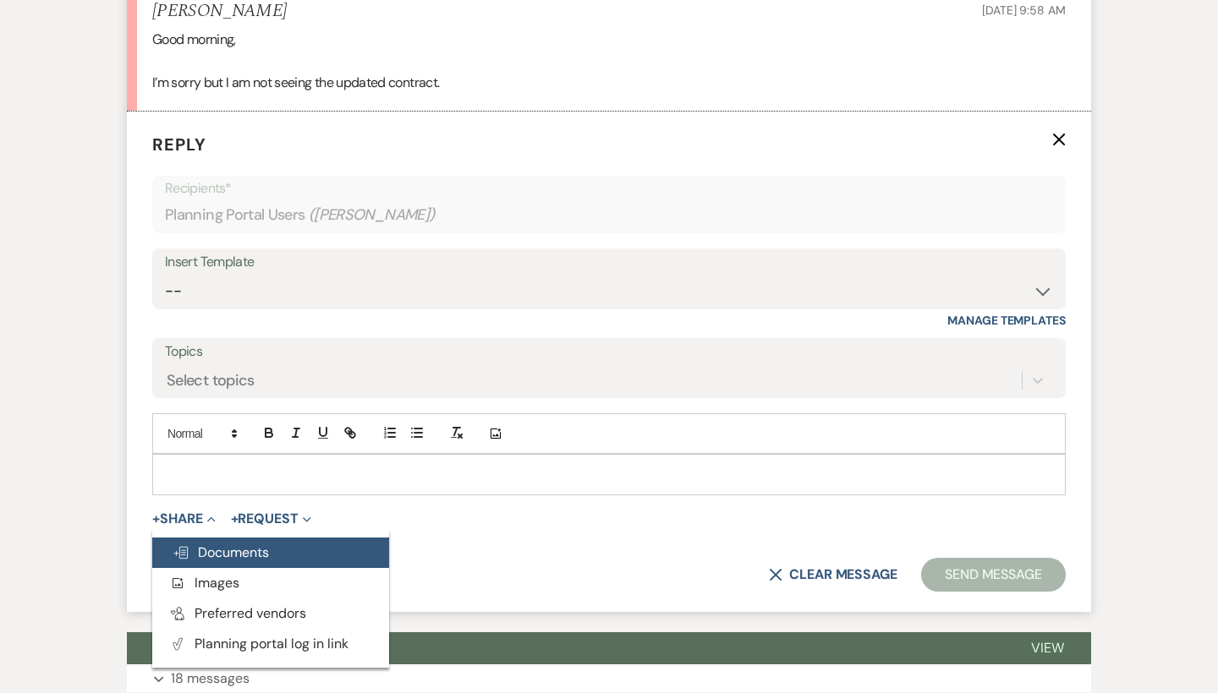
click at [218, 544] on span "Doc Upload Documents" at bounding box center [221, 553] width 96 height 18
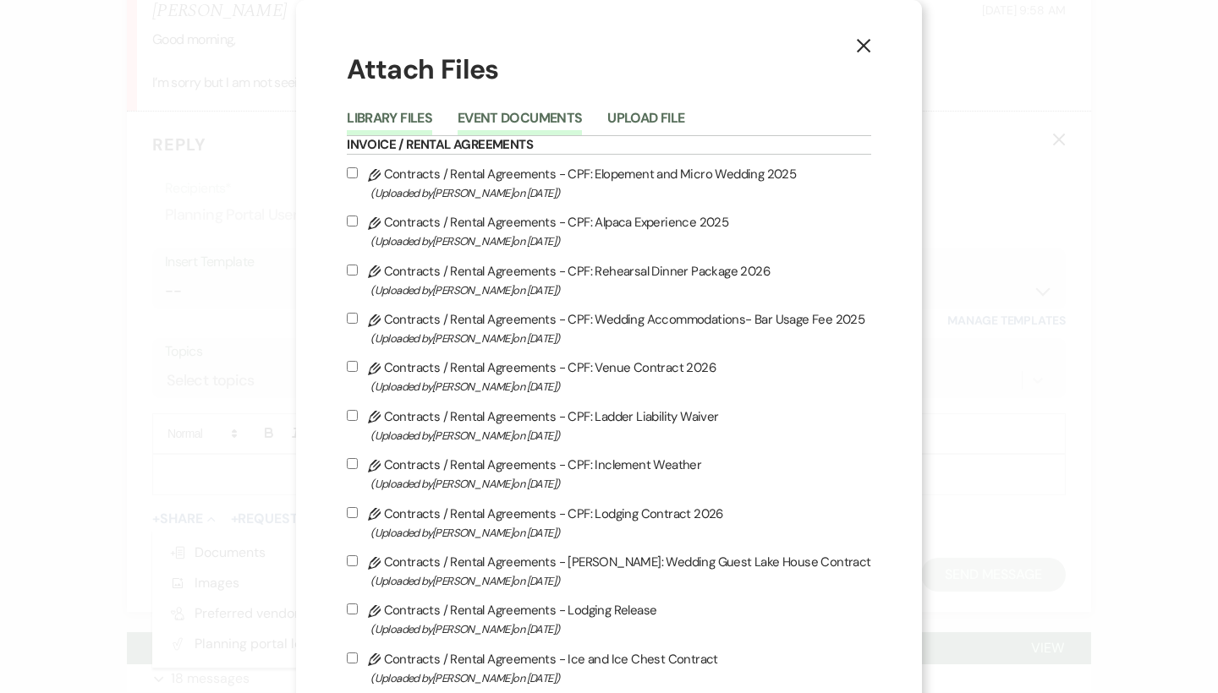
click at [535, 113] on button "Event Documents" at bounding box center [520, 124] width 124 height 24
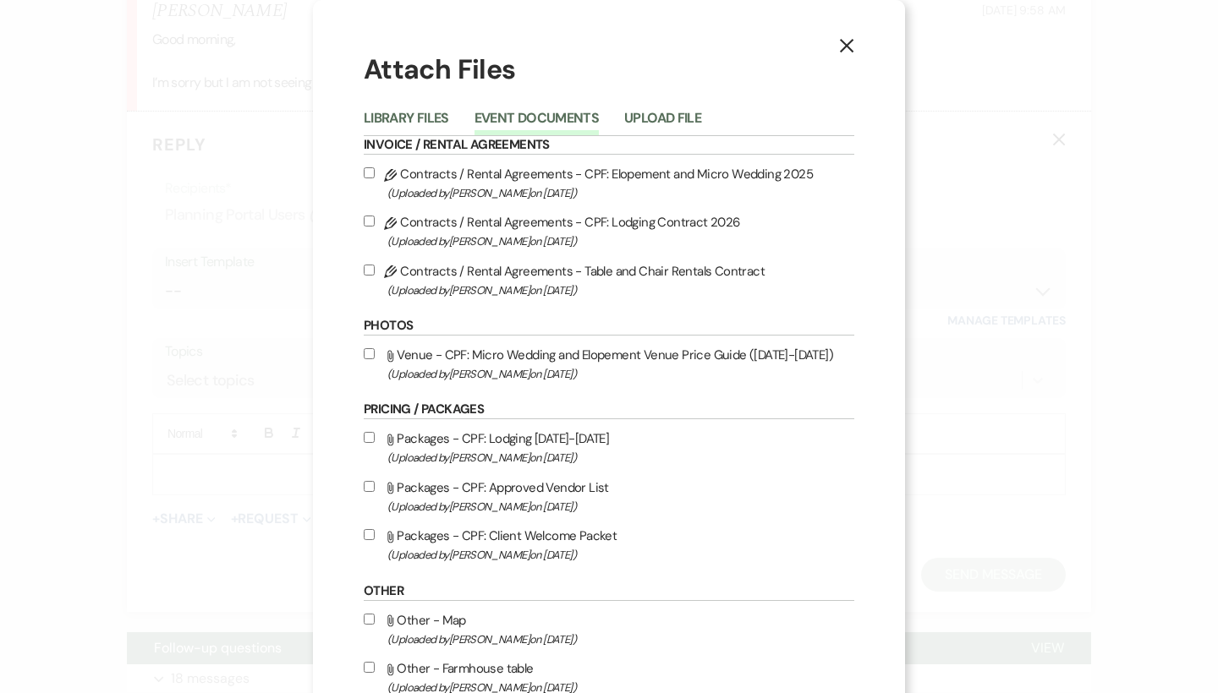
click at [561, 281] on label "Pencil Contracts / Rental Agreements - Table and Chair Rentals Contract (Upload…" at bounding box center [609, 280] width 491 height 40
click at [375, 276] on input "Pencil Contracts / Rental Agreements - Table and Chair Rentals Contract (Upload…" at bounding box center [369, 270] width 11 height 11
checkbox input "true"
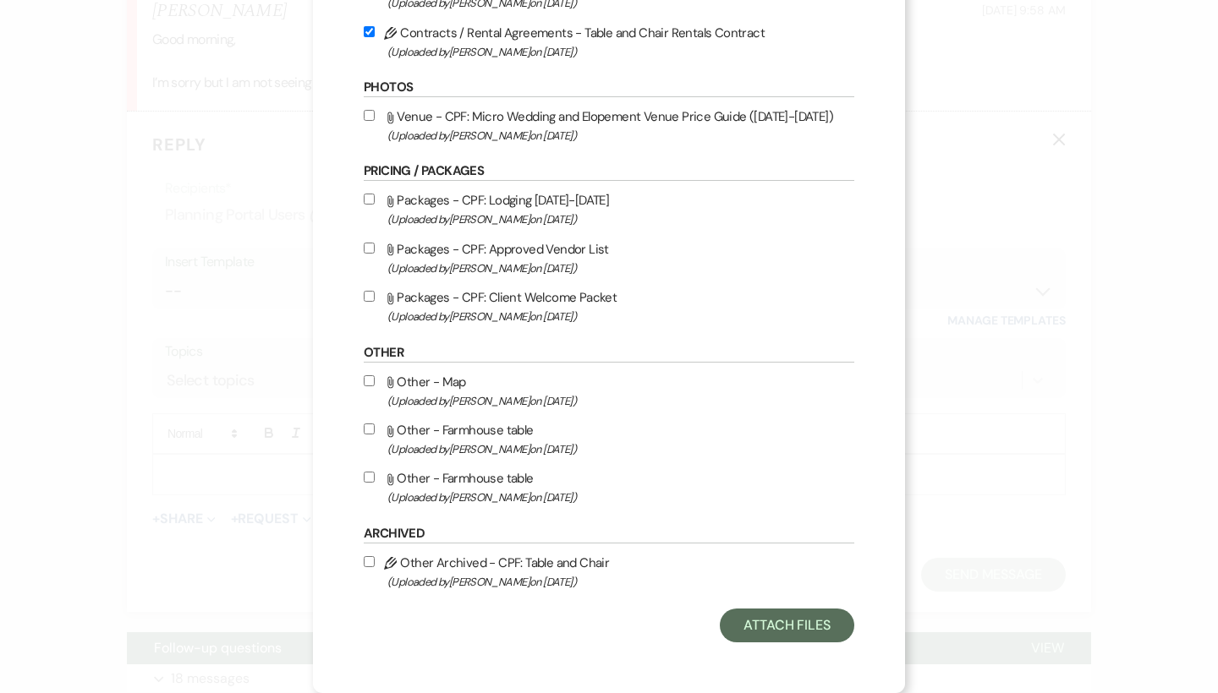
scroll to position [253, 0]
click at [802, 628] on button "Attach Files" at bounding box center [787, 626] width 134 height 34
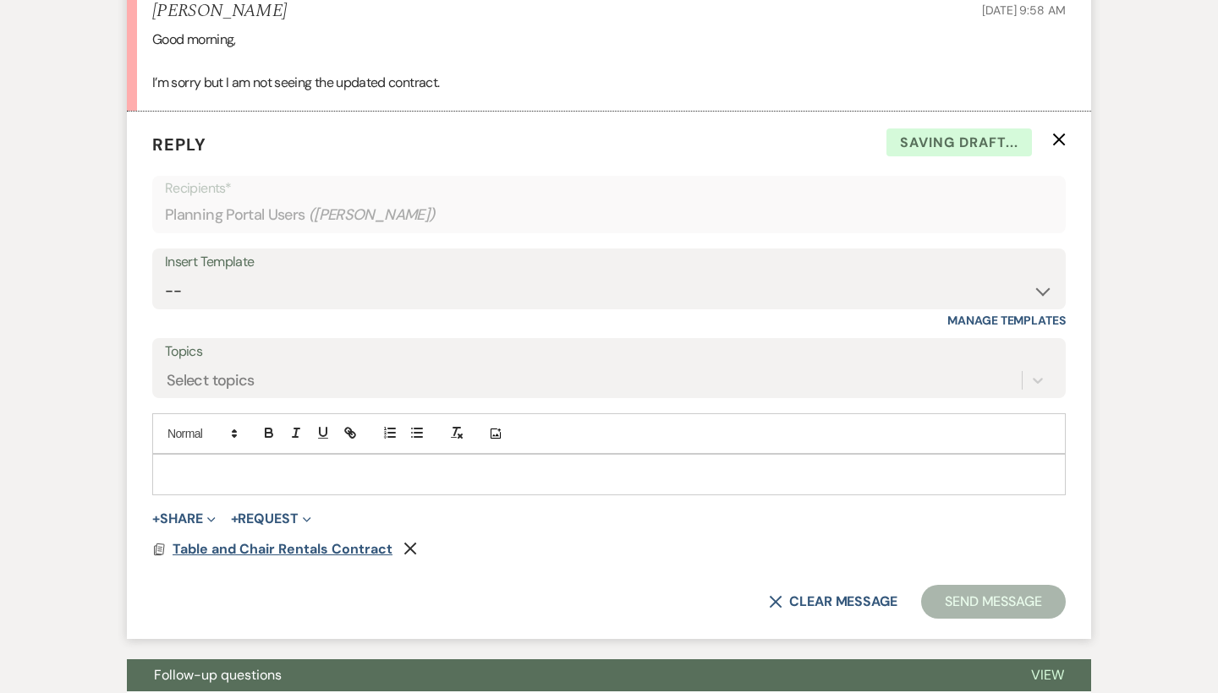
click at [244, 540] on span "Table and Chair Rentals Contract" at bounding box center [283, 549] width 220 height 18
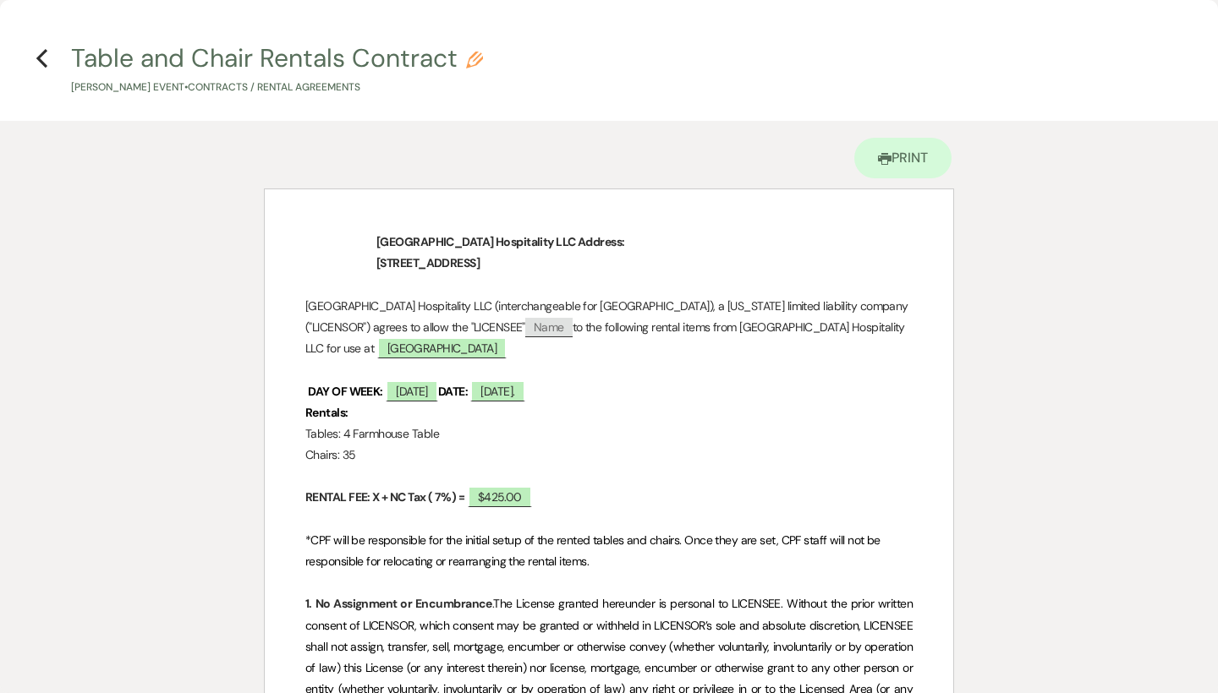
scroll to position [0, 0]
click at [41, 63] on icon "Previous" at bounding box center [42, 58] width 13 height 20
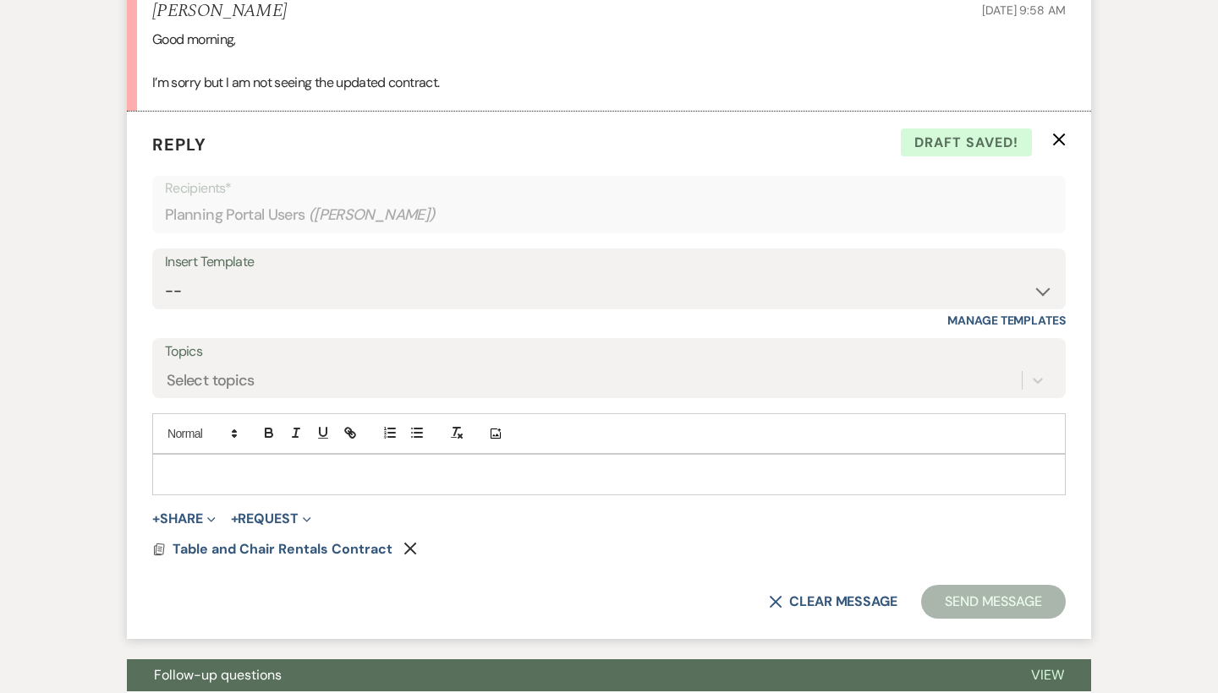
click at [222, 469] on div at bounding box center [609, 474] width 912 height 39
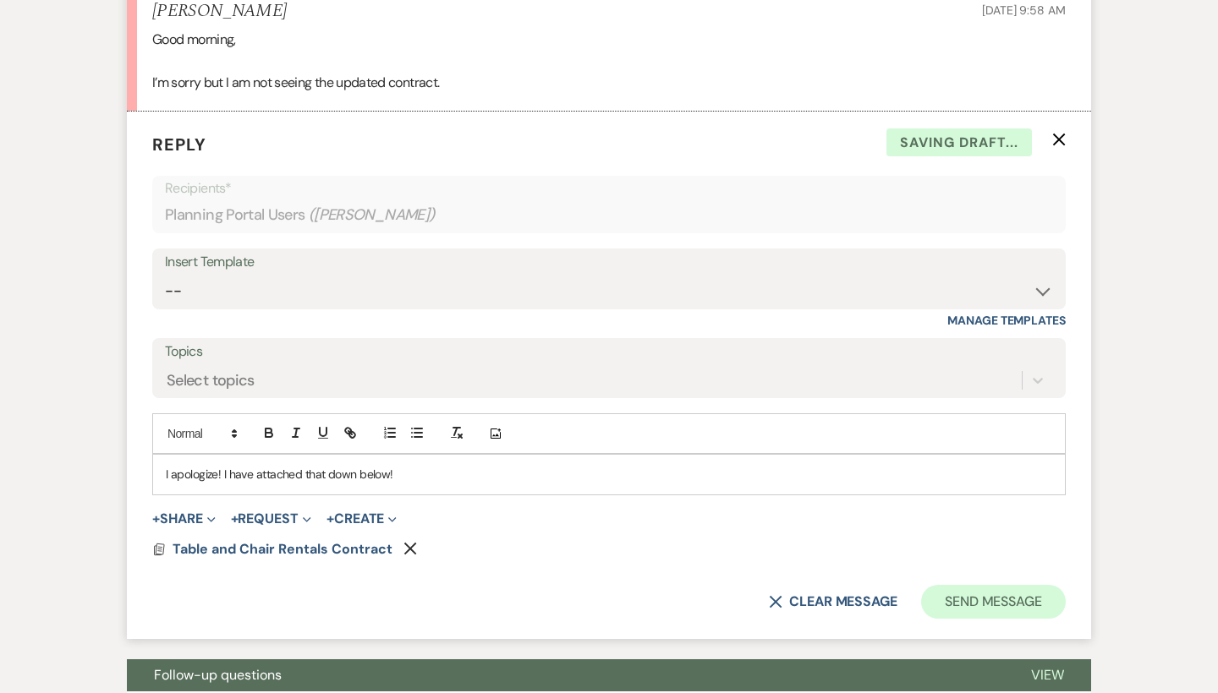
click at [1038, 595] on button "Send Message" at bounding box center [993, 602] width 145 height 34
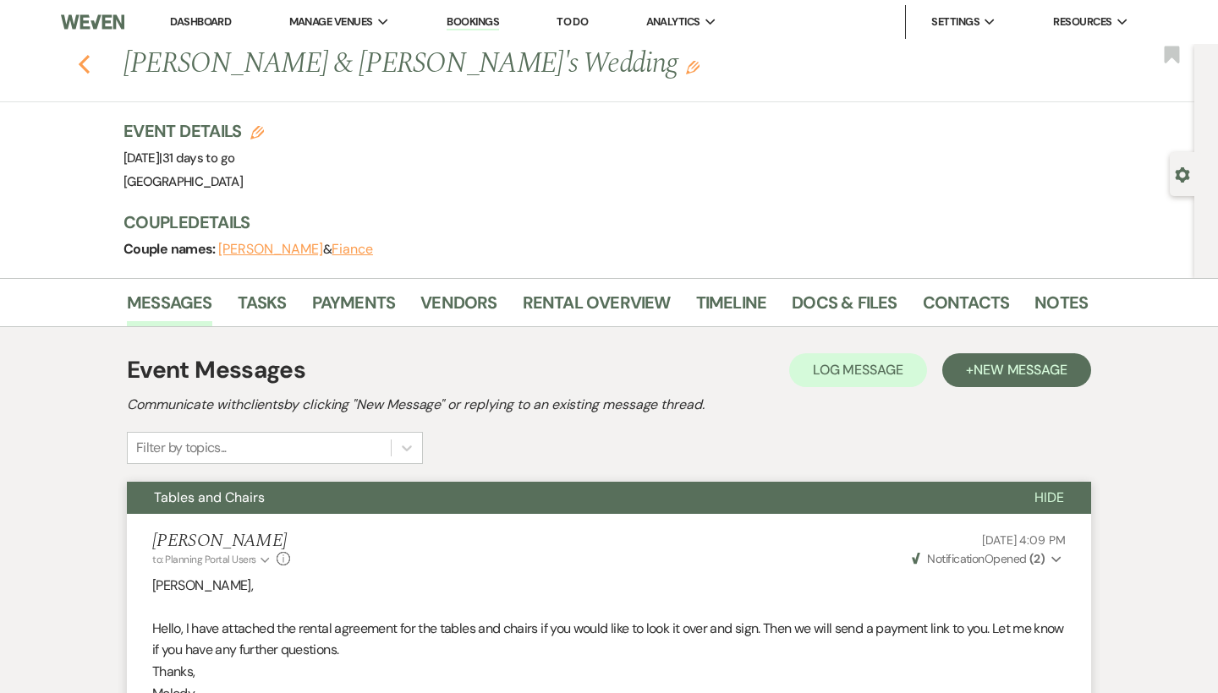
click at [83, 63] on use "button" at bounding box center [84, 64] width 11 height 19
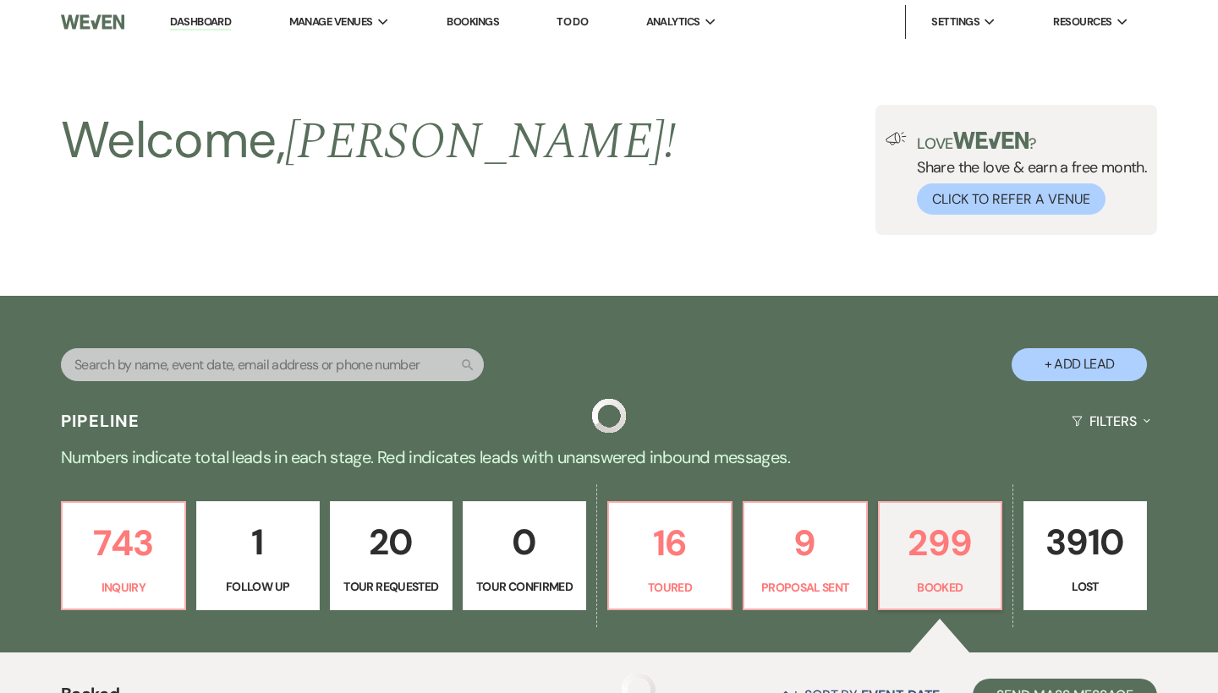
scroll to position [470, 0]
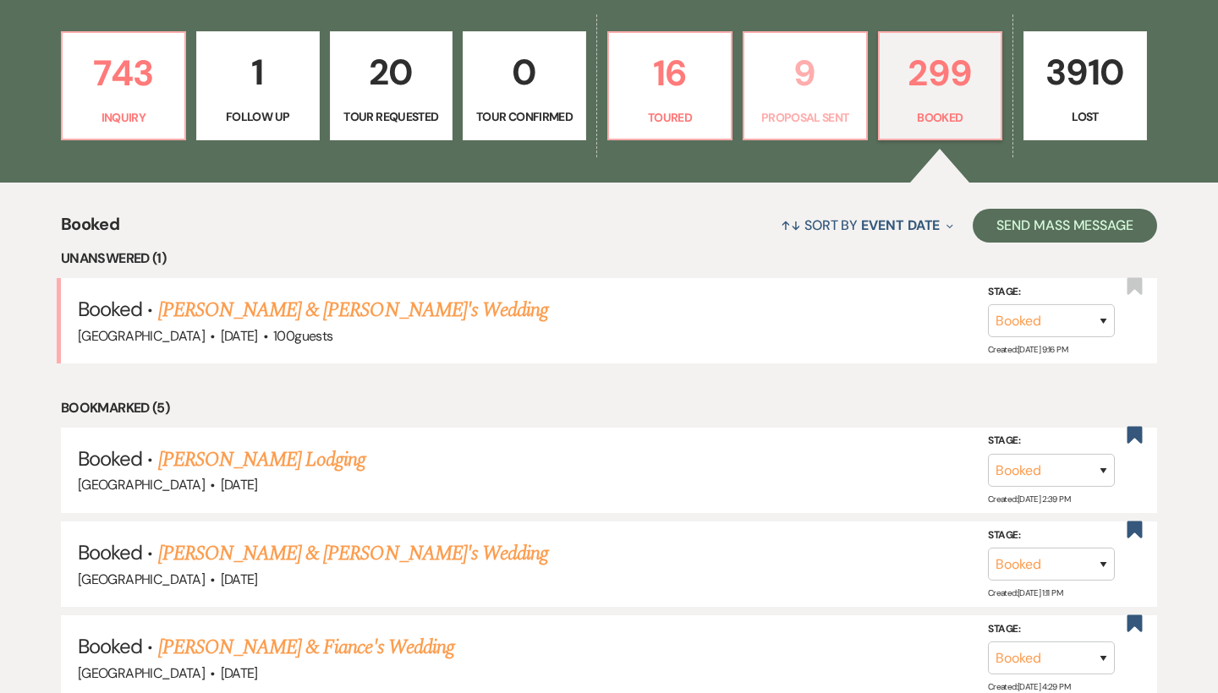
click at [811, 83] on p "9" at bounding box center [804, 73] width 101 height 57
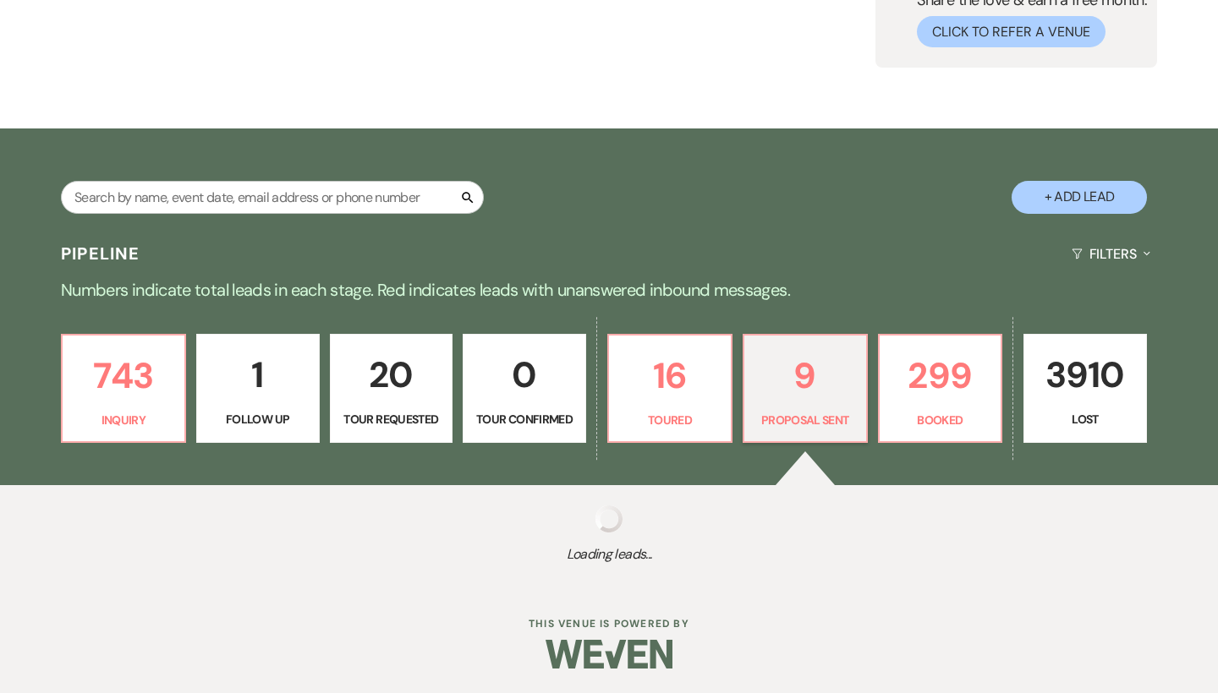
select select "6"
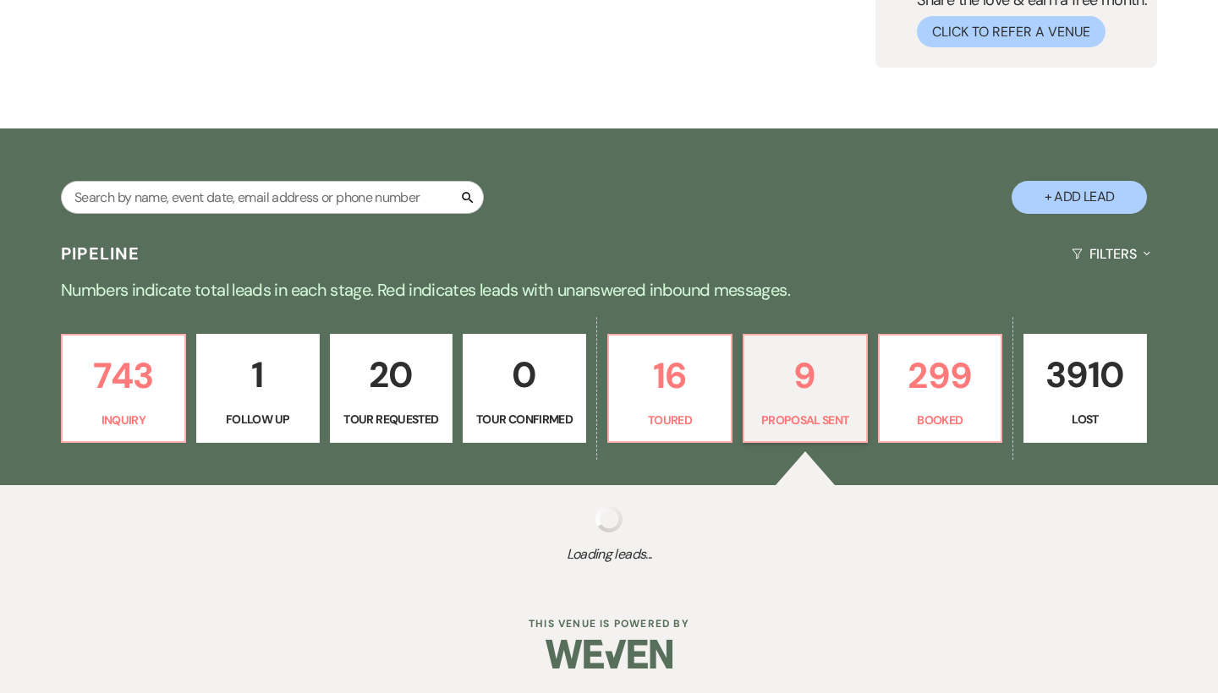
select select "6"
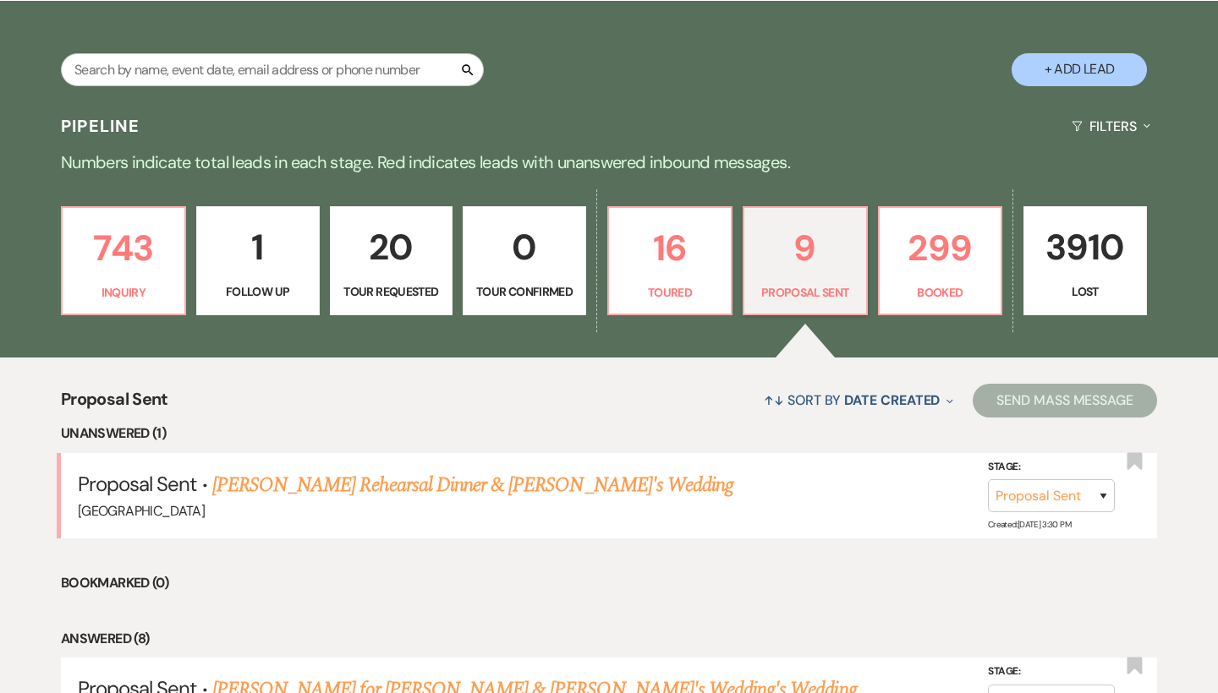
scroll to position [329, 0]
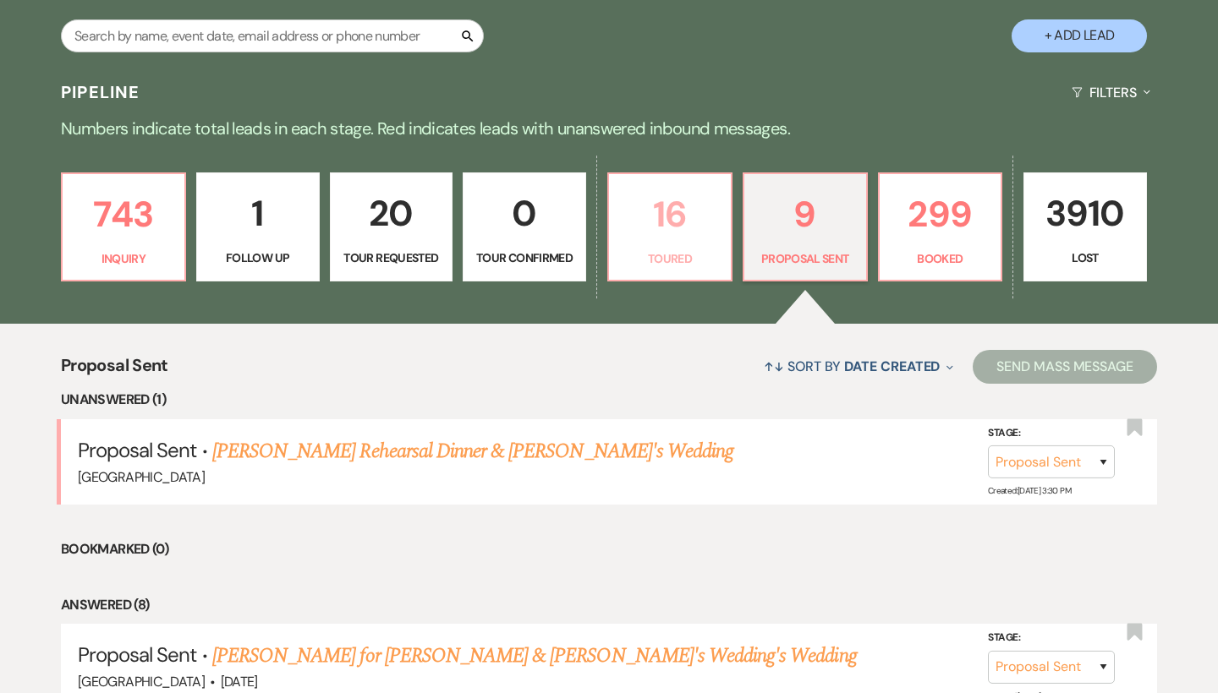
click at [685, 214] on p "16" at bounding box center [669, 214] width 101 height 57
select select "5"
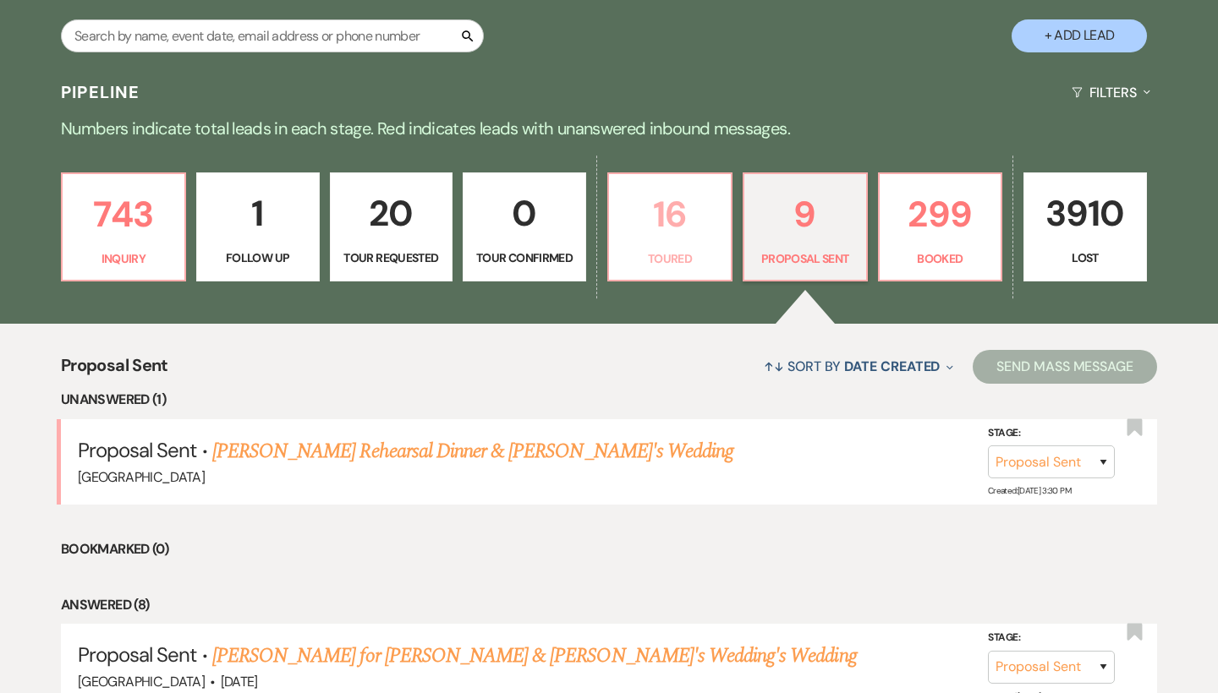
select select "5"
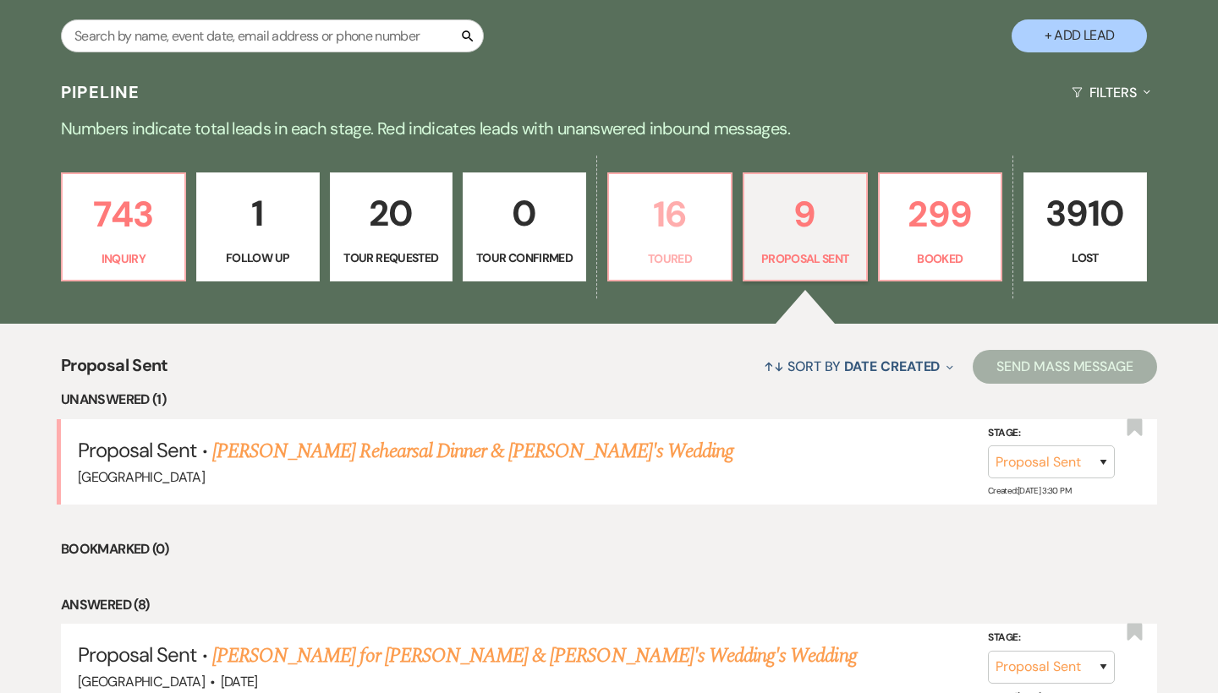
select select "5"
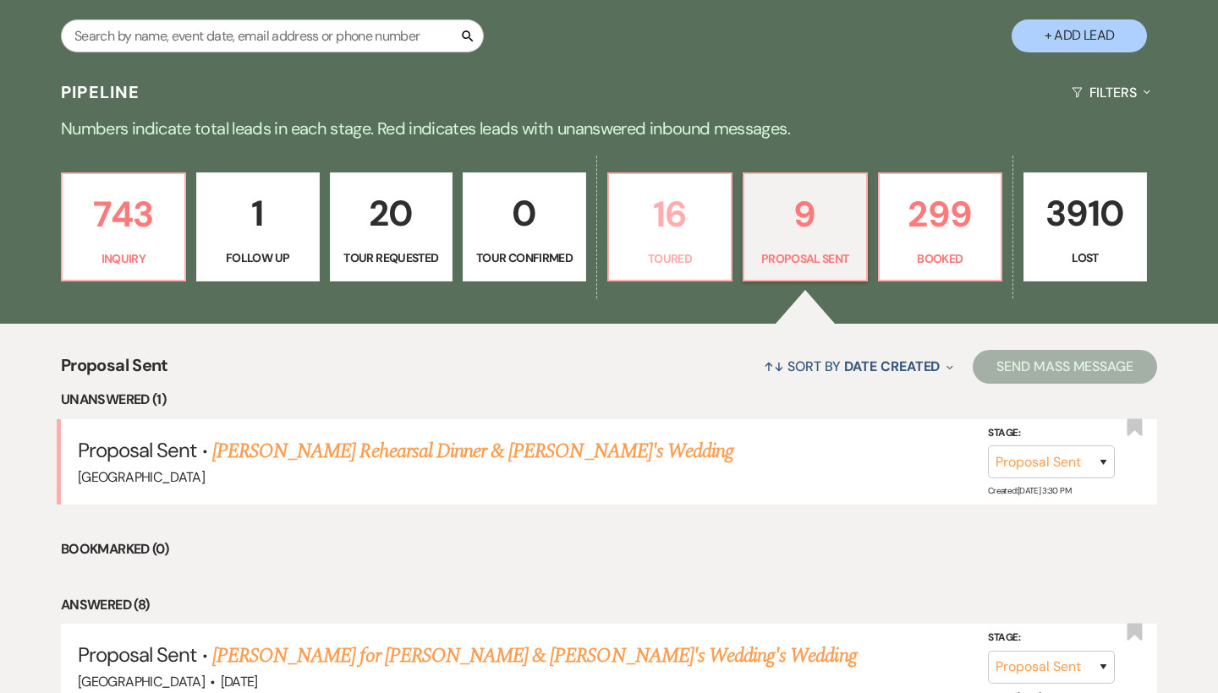
select select "5"
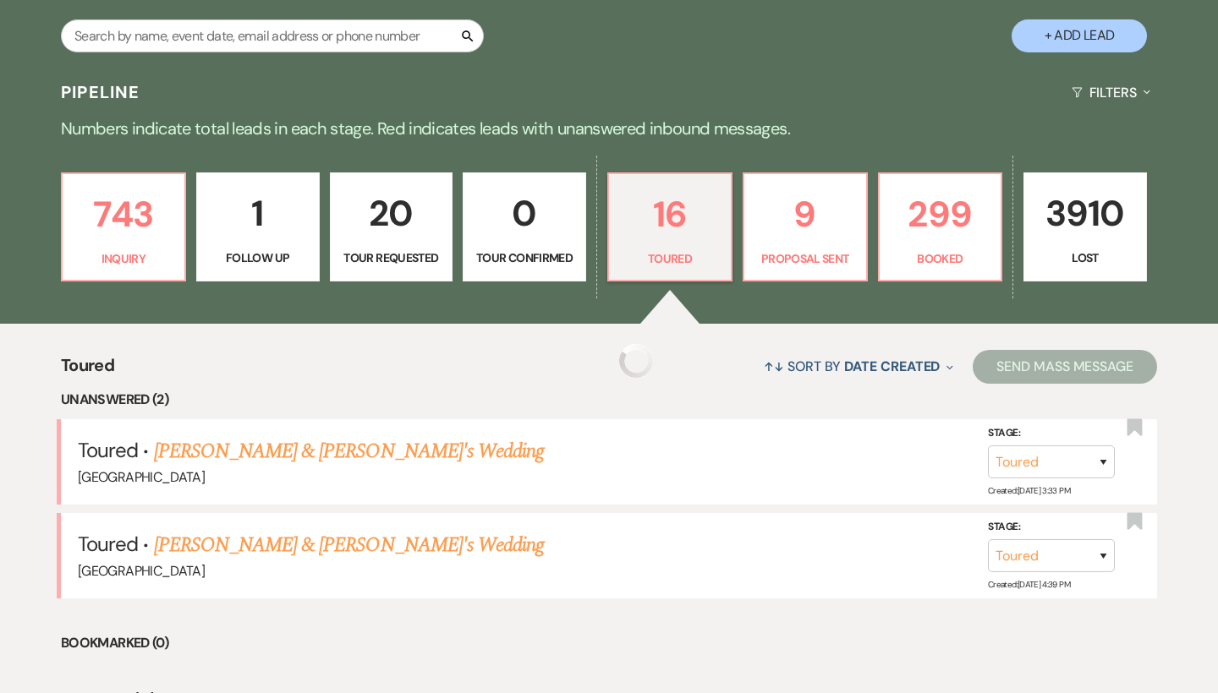
select select "5"
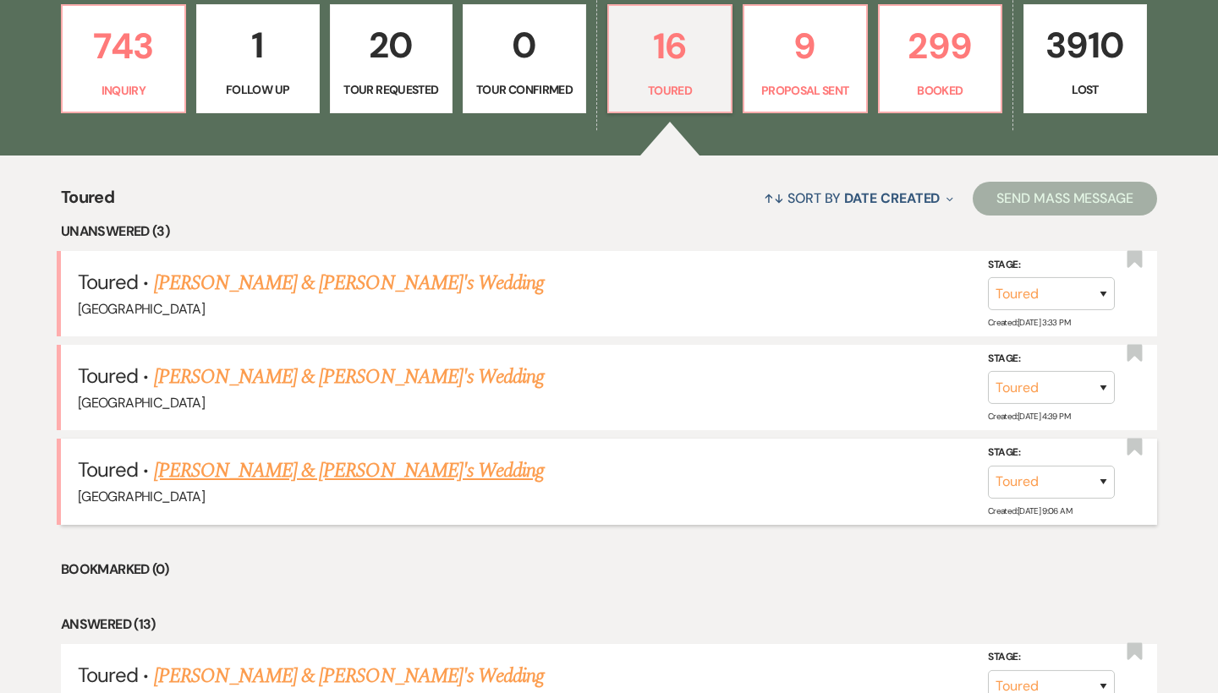
scroll to position [512, 0]
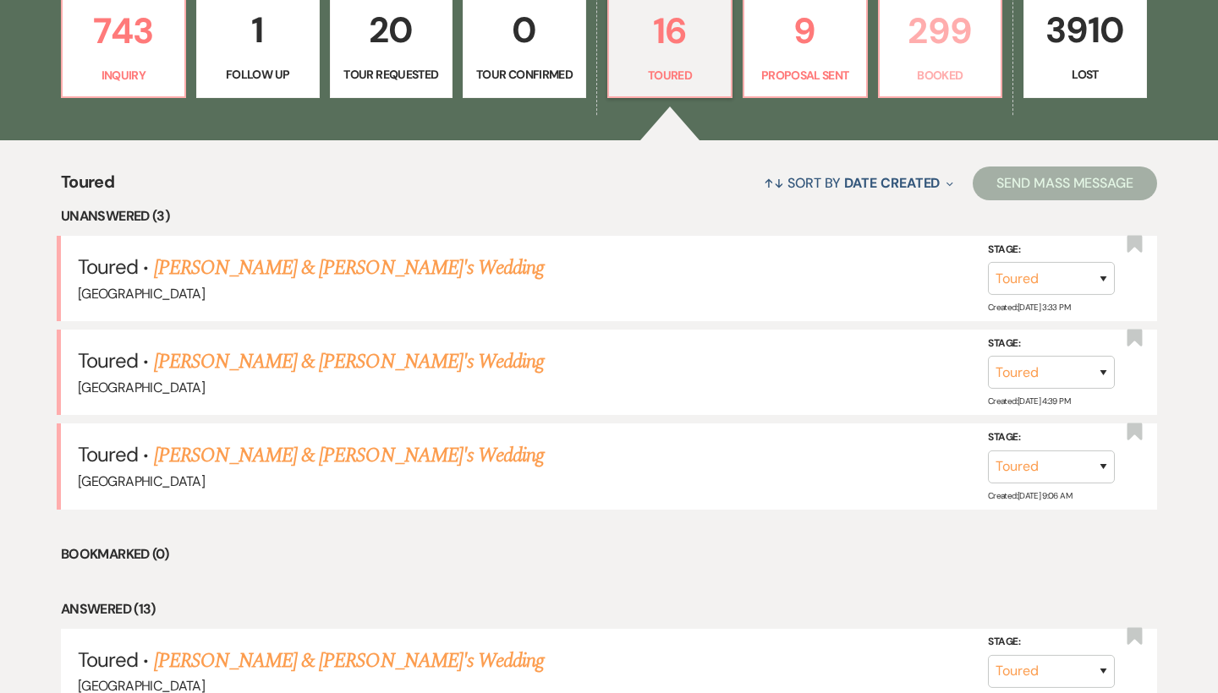
click at [956, 31] on p "299" at bounding box center [940, 31] width 101 height 57
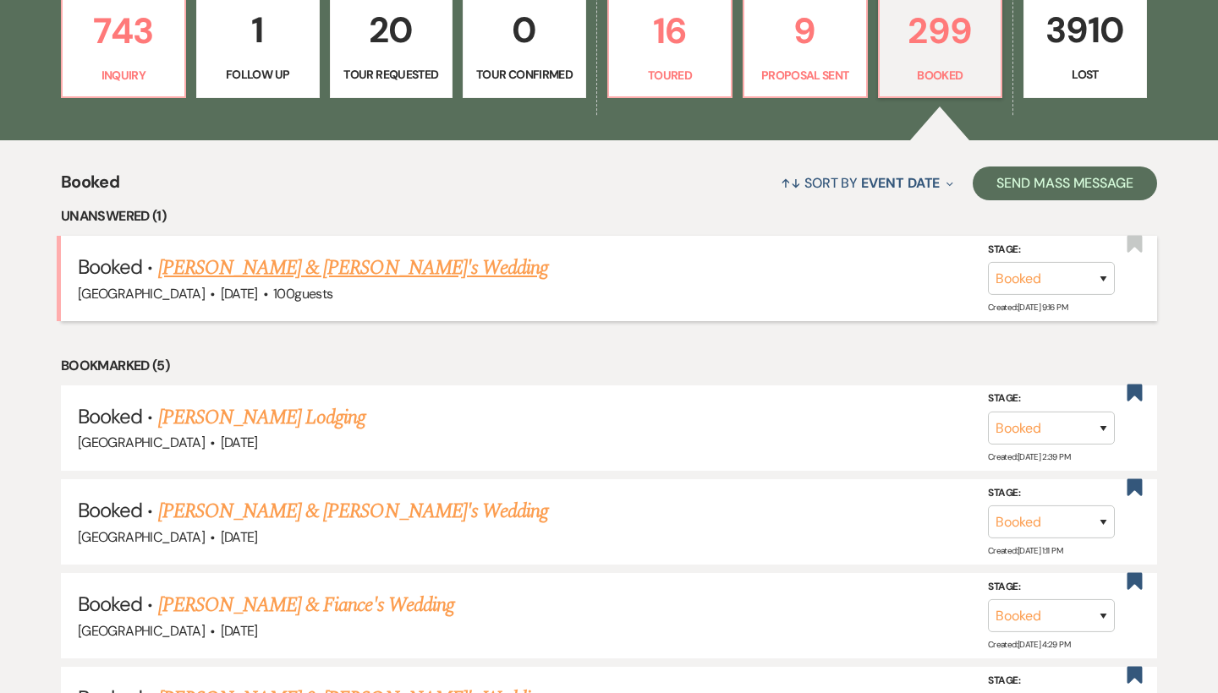
click at [393, 264] on link "[PERSON_NAME] & [PERSON_NAME]'s Wedding" at bounding box center [353, 268] width 391 height 30
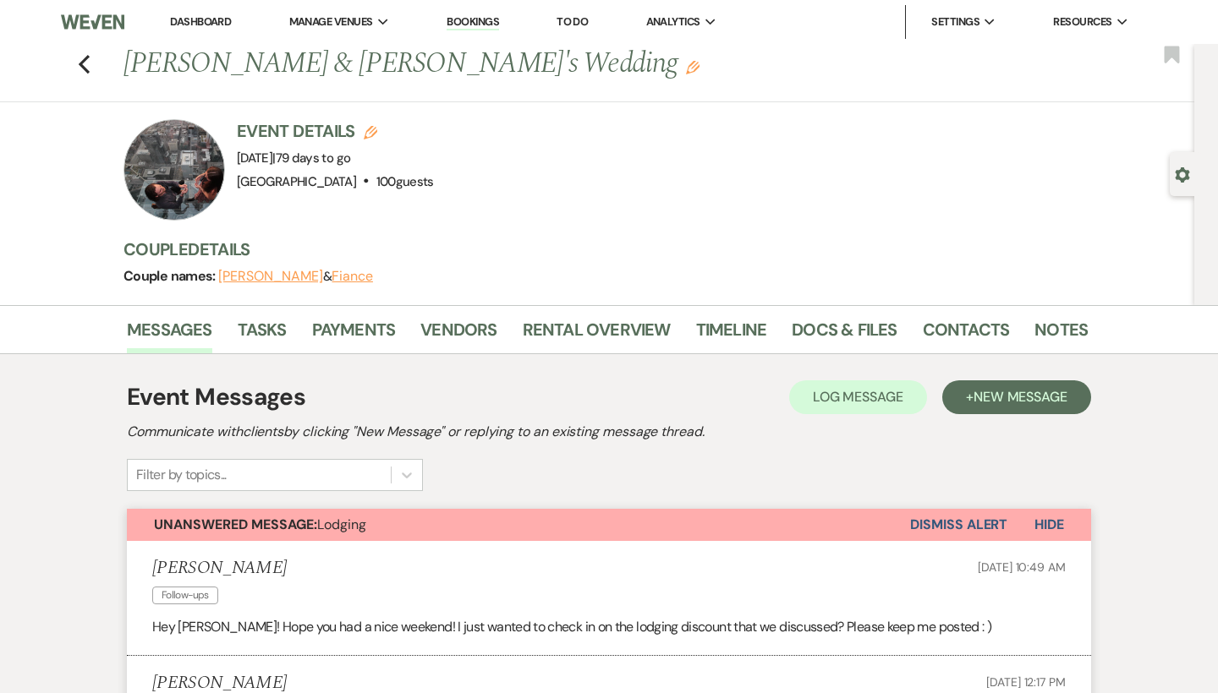
click at [214, 18] on link "Dashboard" at bounding box center [200, 21] width 61 height 14
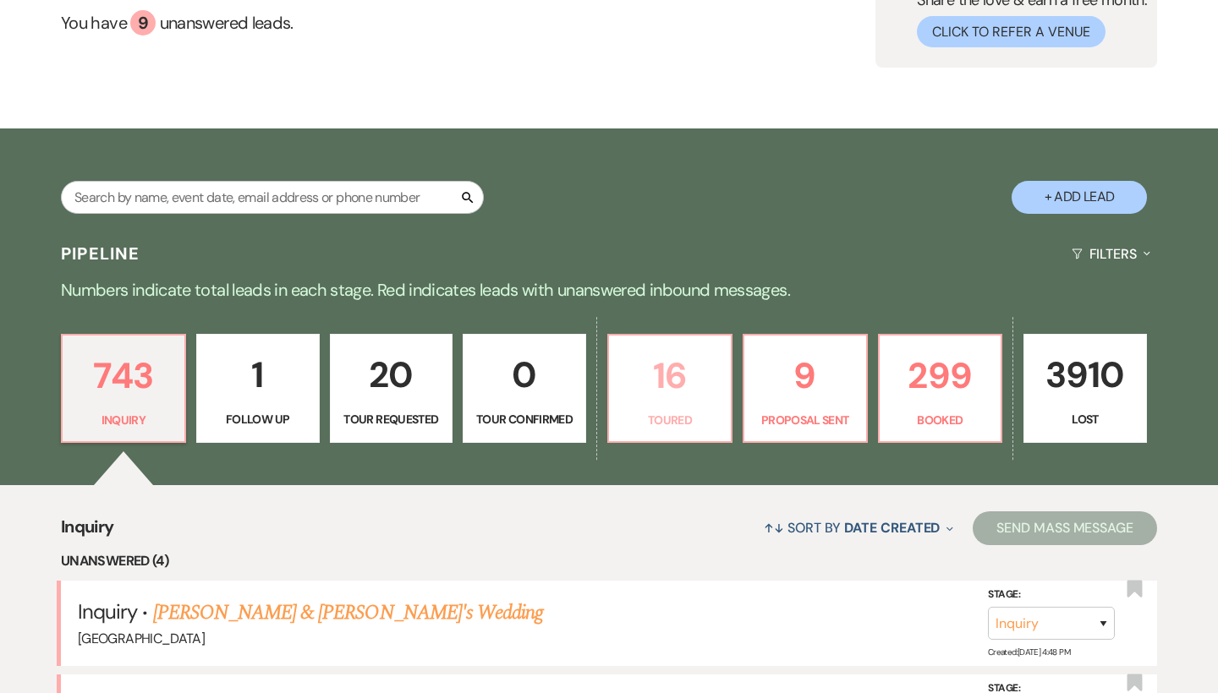
click at [697, 390] on p "16" at bounding box center [669, 376] width 101 height 57
select select "5"
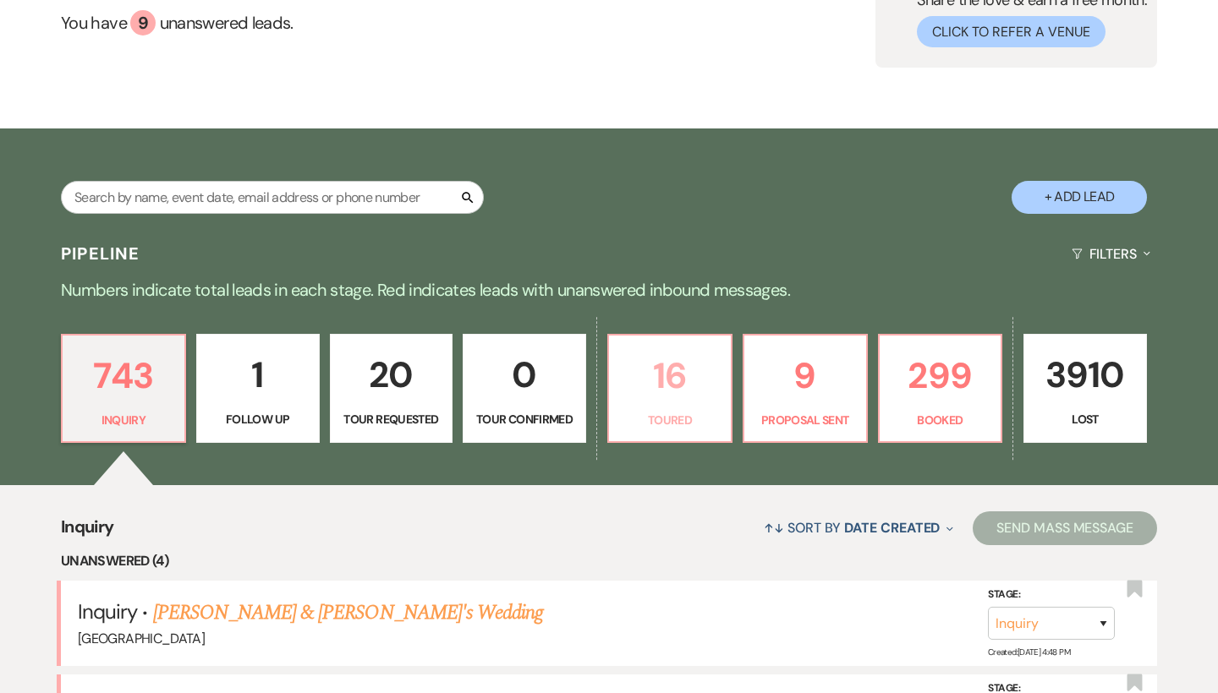
select select "5"
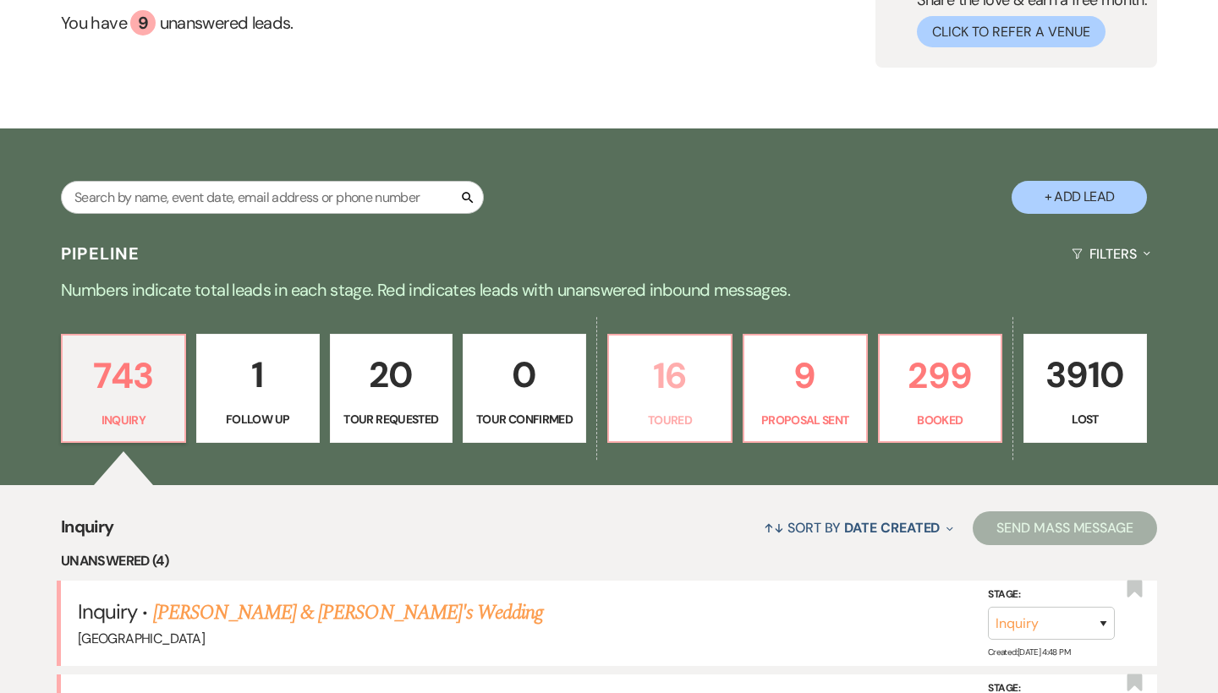
select select "5"
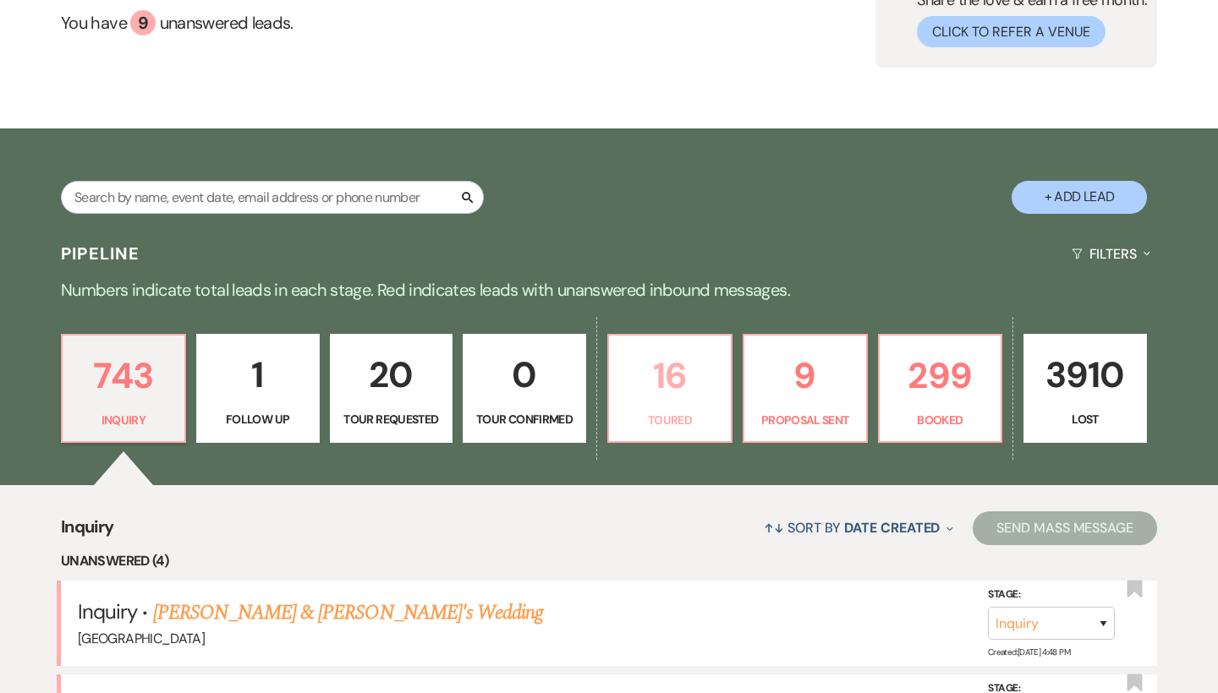
select select "5"
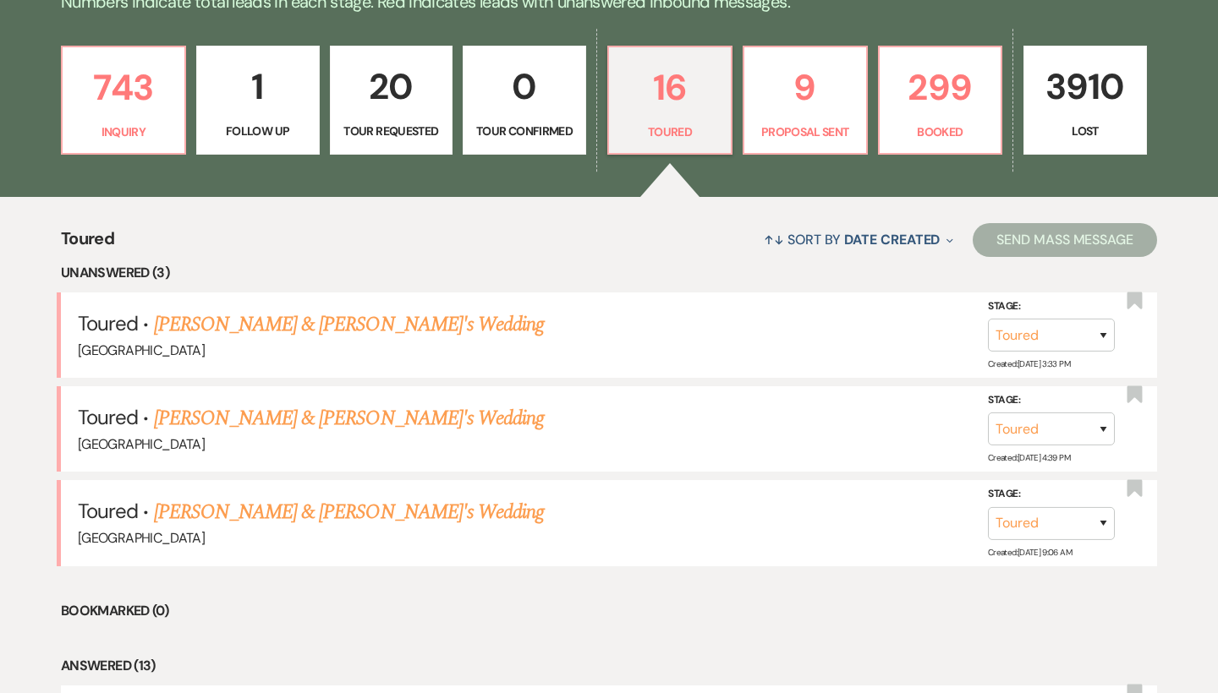
scroll to position [497, 0]
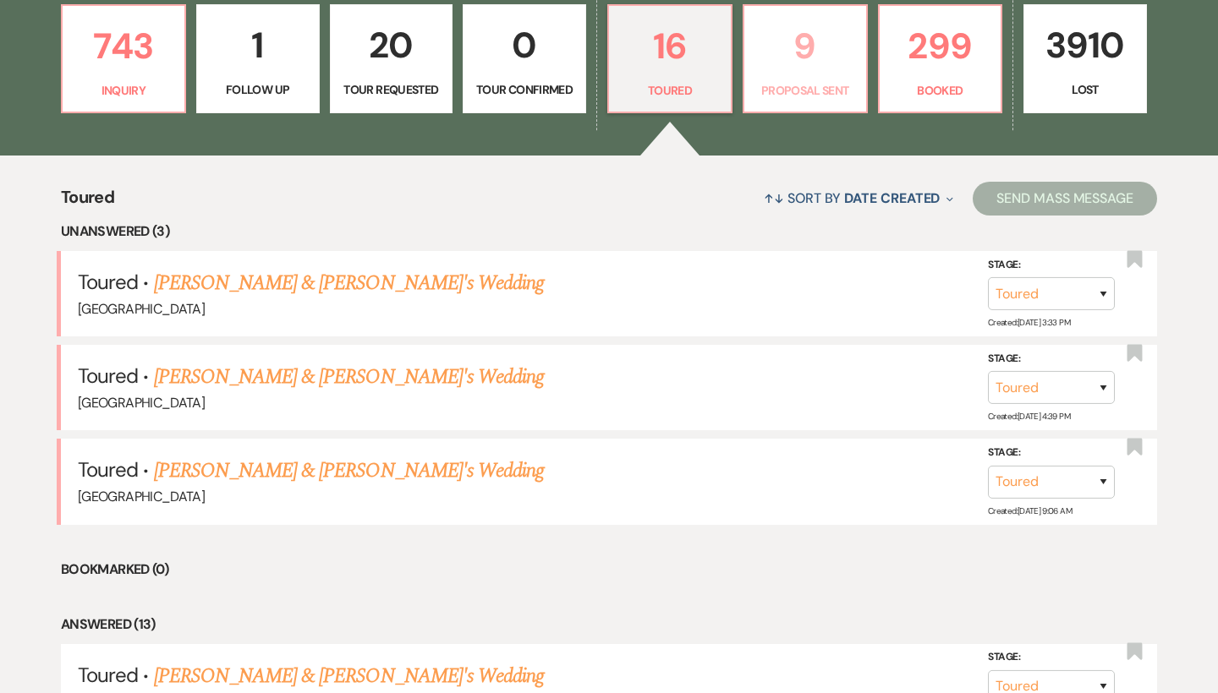
click at [802, 56] on p "9" at bounding box center [804, 46] width 101 height 57
select select "6"
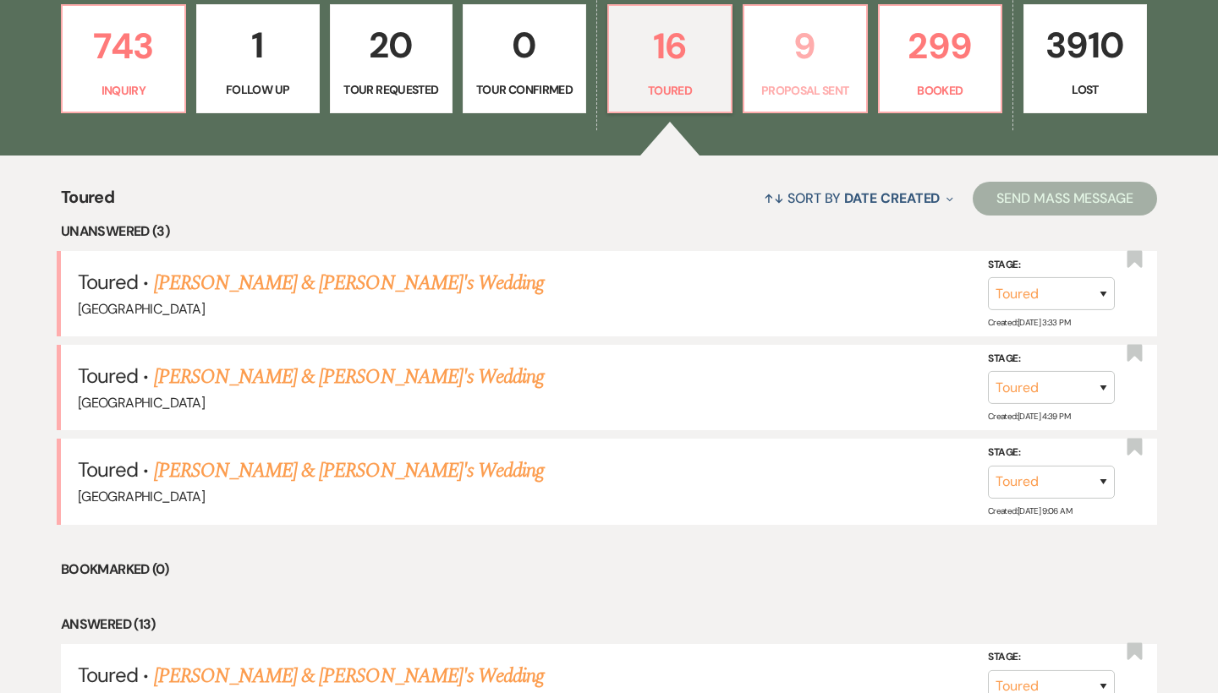
select select "6"
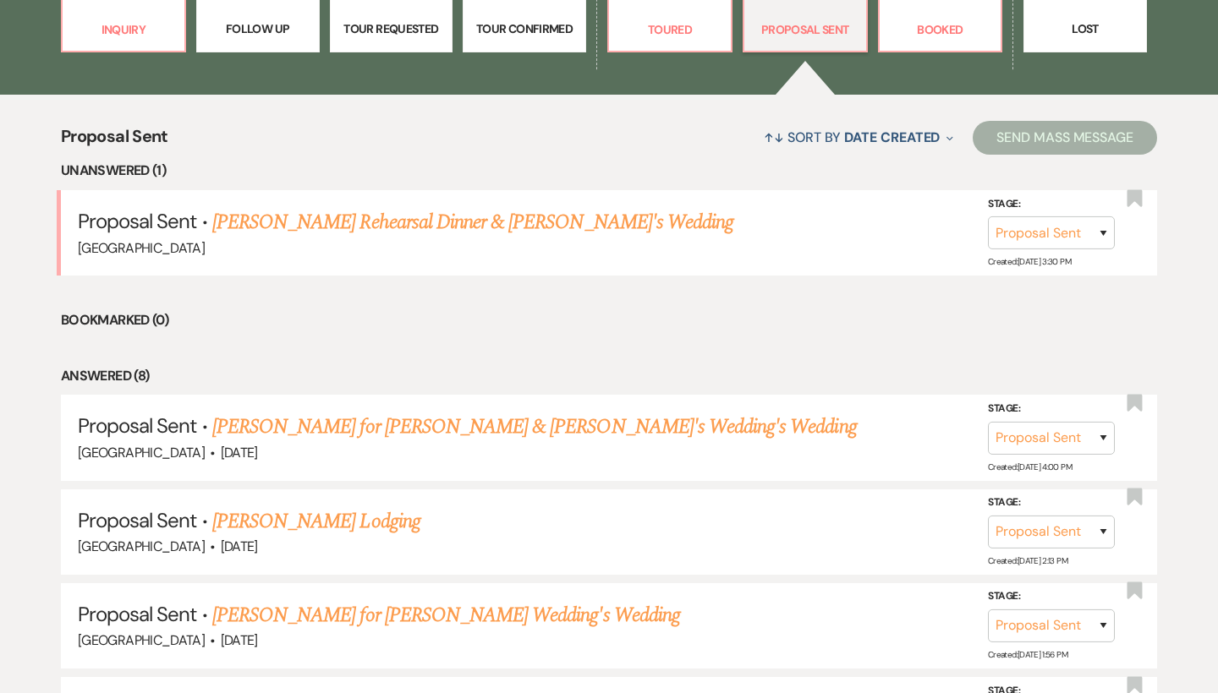
scroll to position [451, 0]
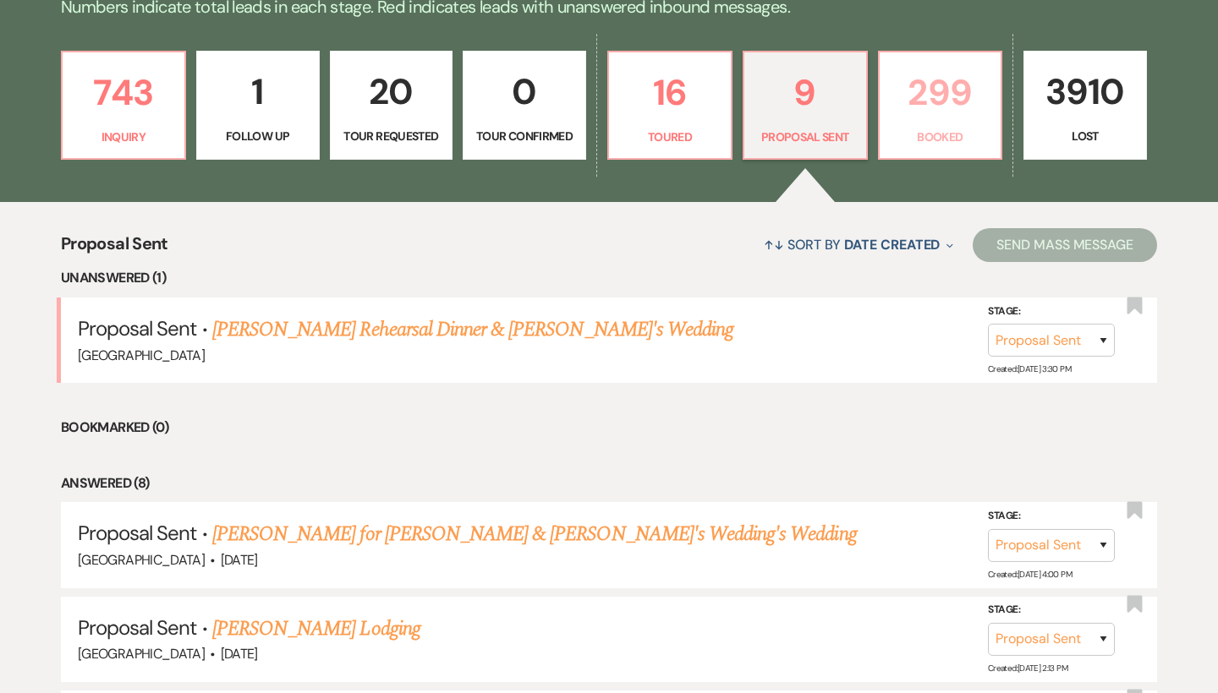
click at [923, 96] on p "299" at bounding box center [940, 92] width 101 height 57
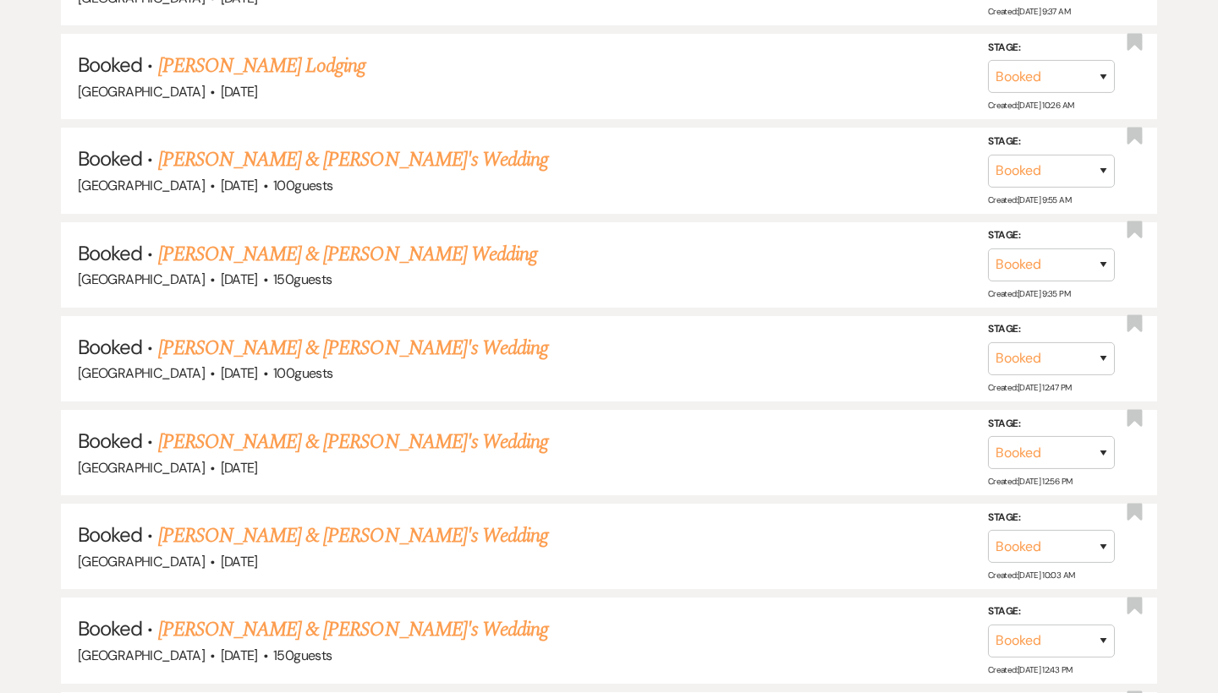
scroll to position [5340, 0]
click at [311, 520] on link "[PERSON_NAME] & [PERSON_NAME]'s Wedding" at bounding box center [353, 535] width 391 height 30
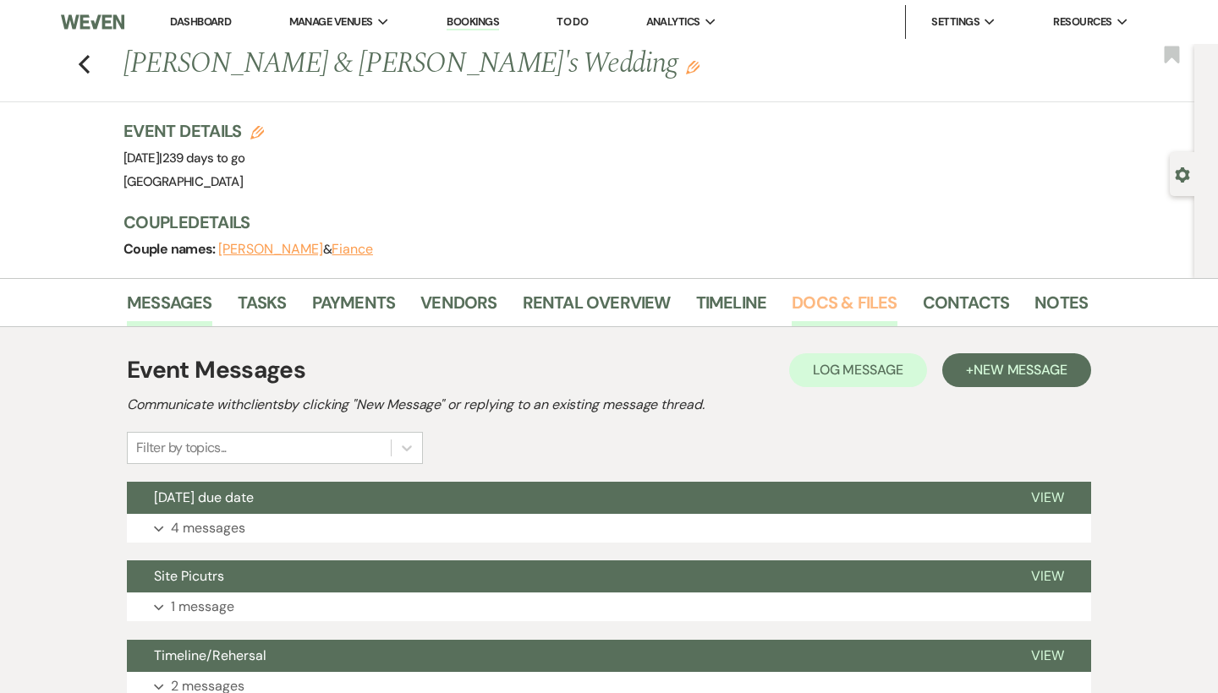
click at [846, 301] on link "Docs & Files" at bounding box center [844, 307] width 105 height 37
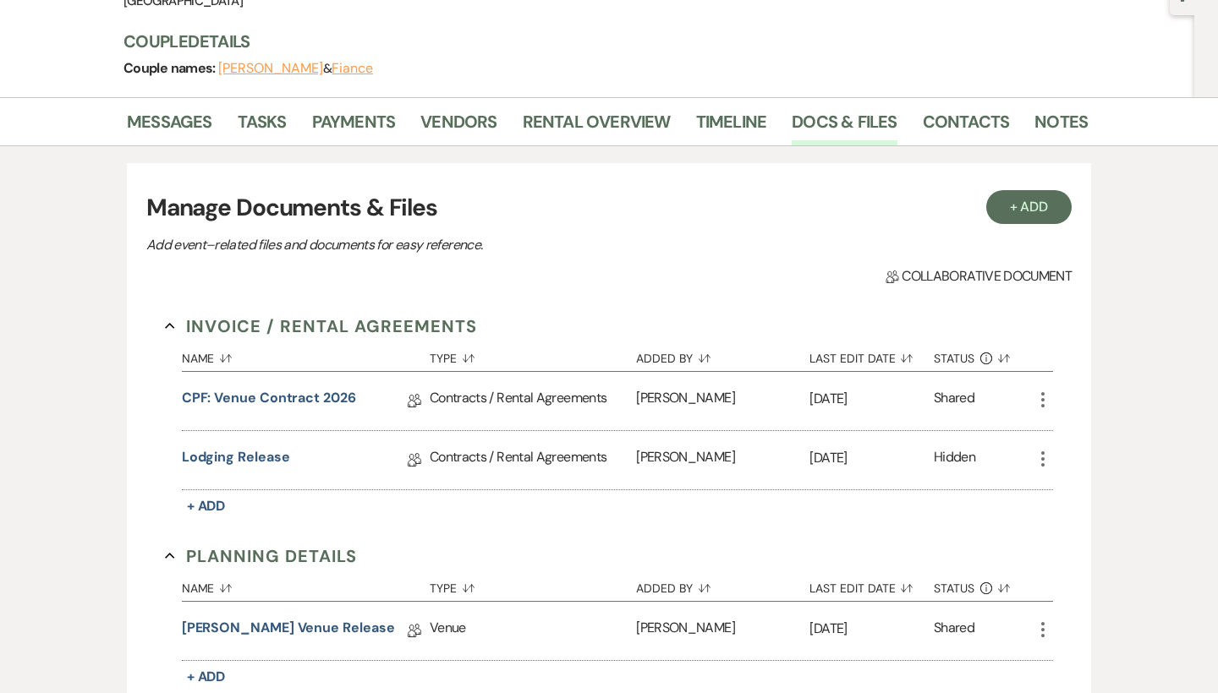
scroll to position [191, 0]
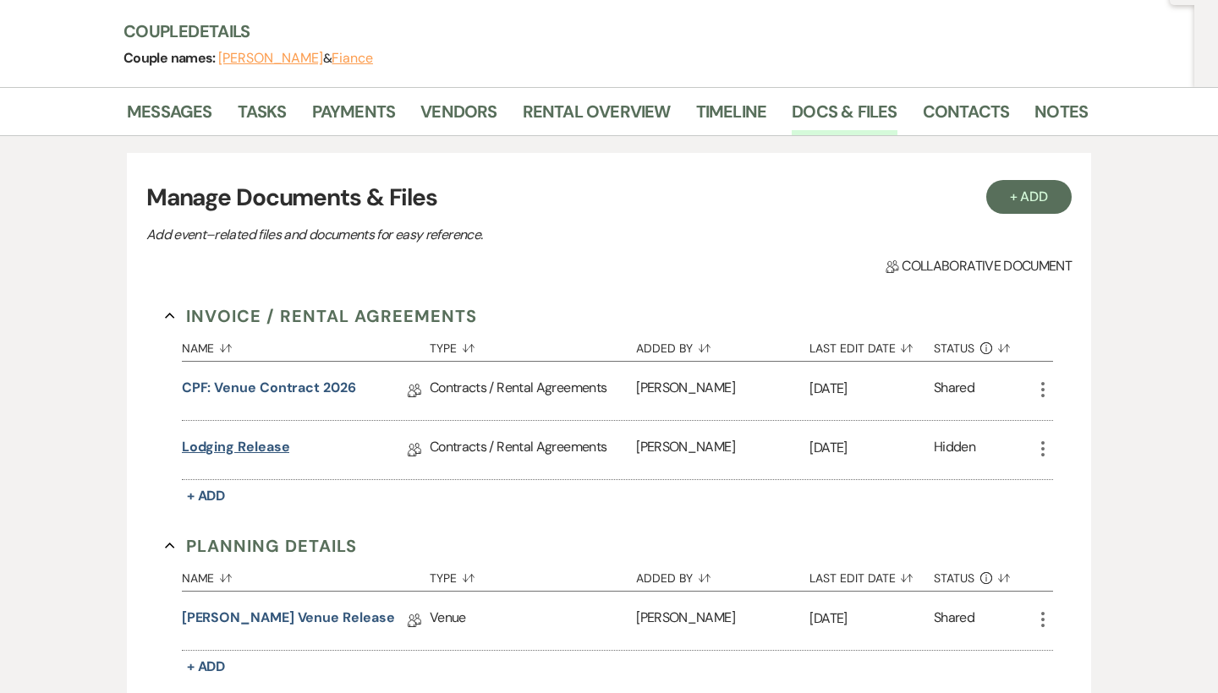
click at [255, 449] on link "Lodging Release" at bounding box center [236, 450] width 108 height 26
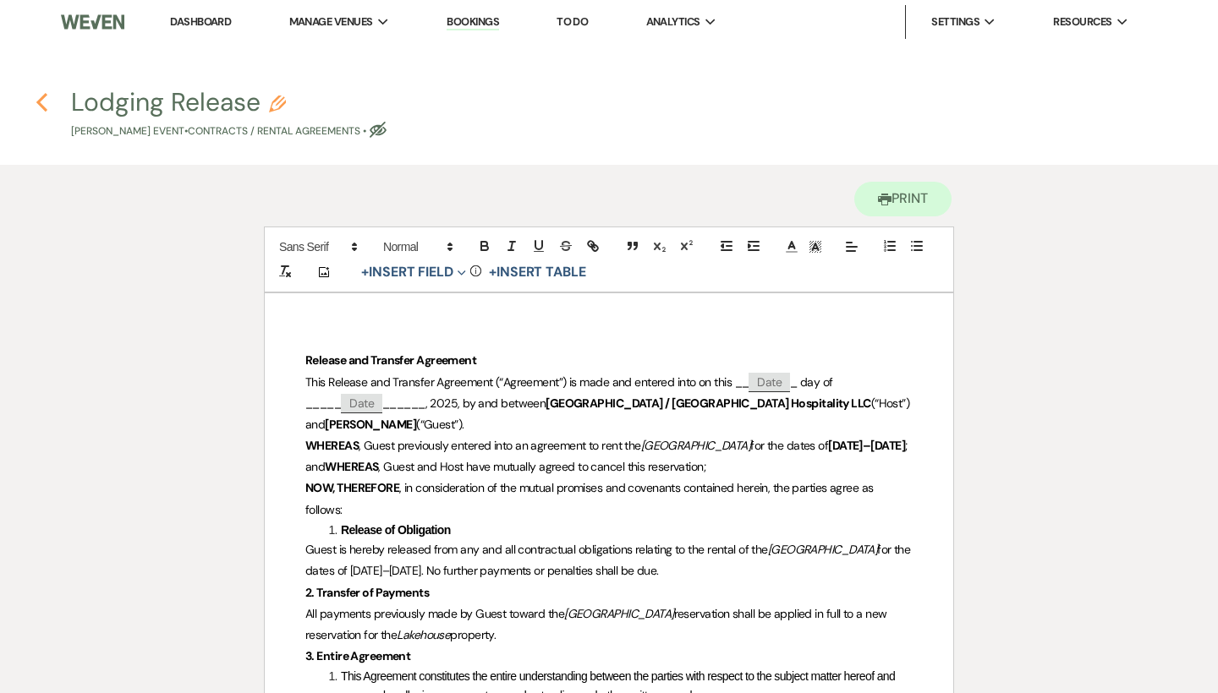
click at [36, 98] on icon "Previous" at bounding box center [42, 102] width 13 height 20
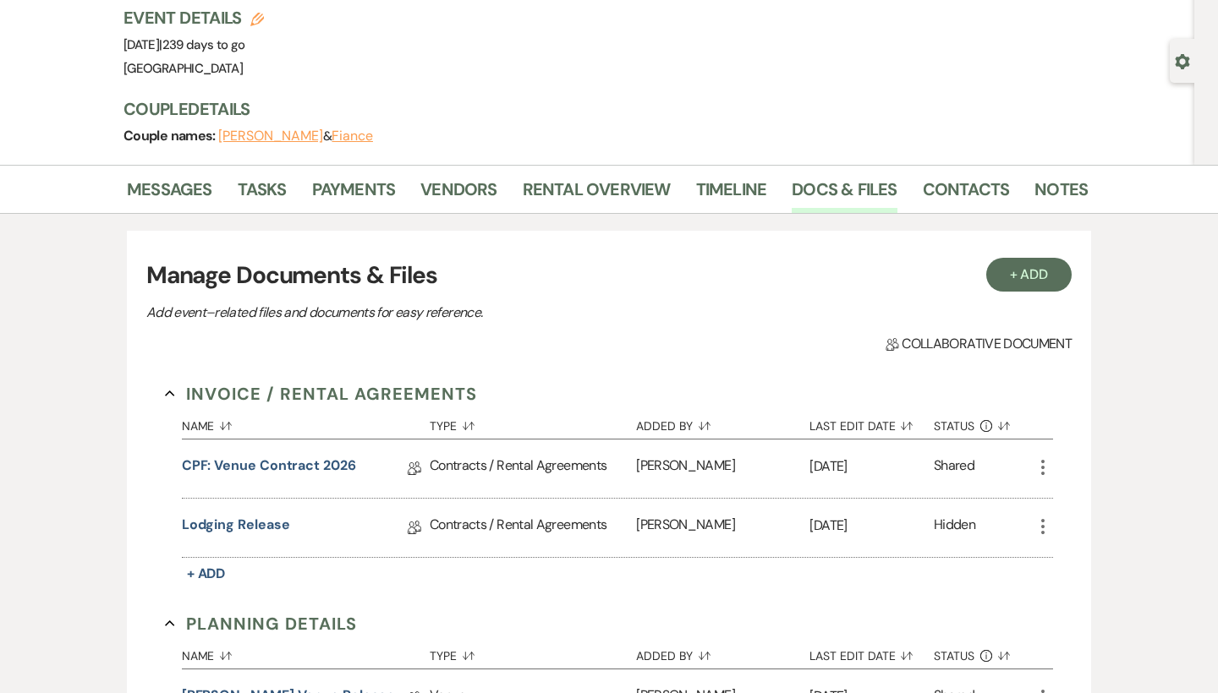
scroll to position [96, 0]
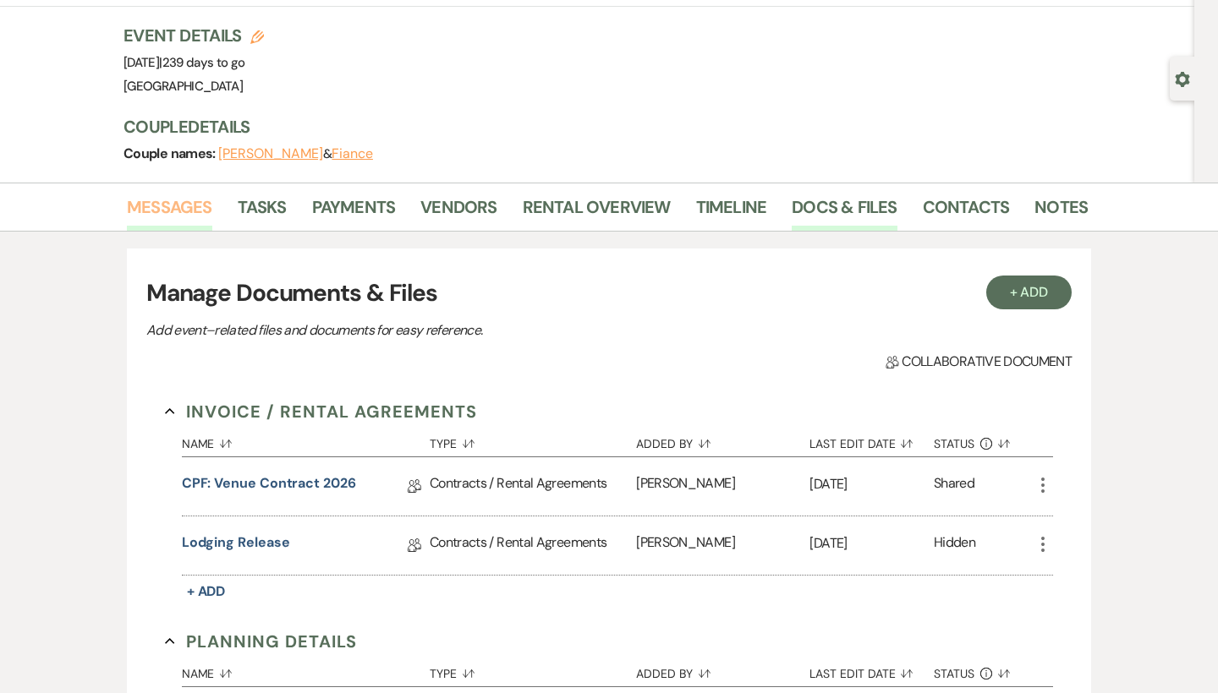
click at [165, 195] on link "Messages" at bounding box center [169, 212] width 85 height 37
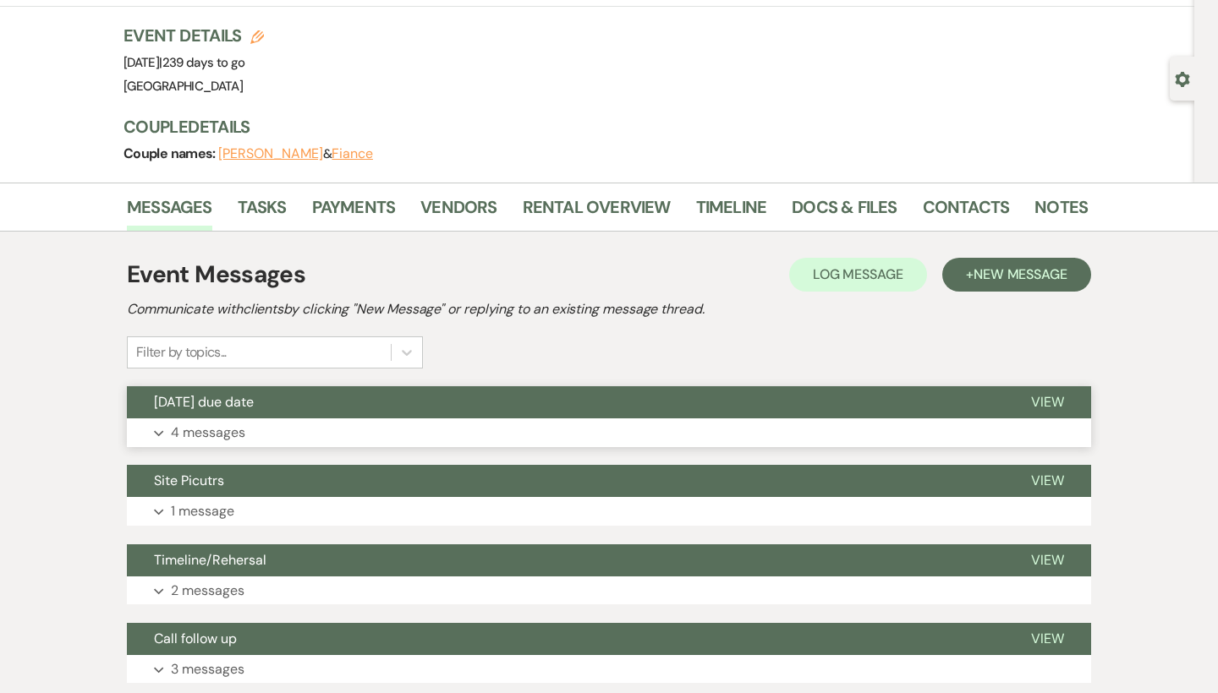
click at [329, 413] on button "[DATE] due date" at bounding box center [565, 402] width 877 height 32
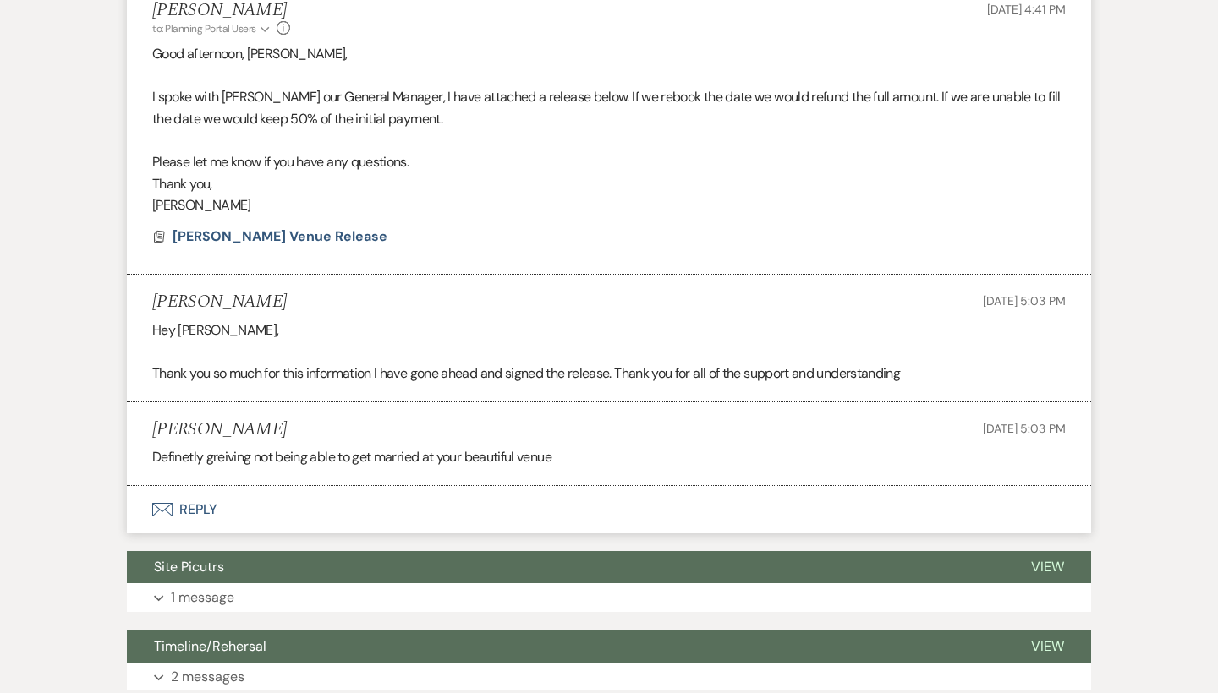
scroll to position [775, 0]
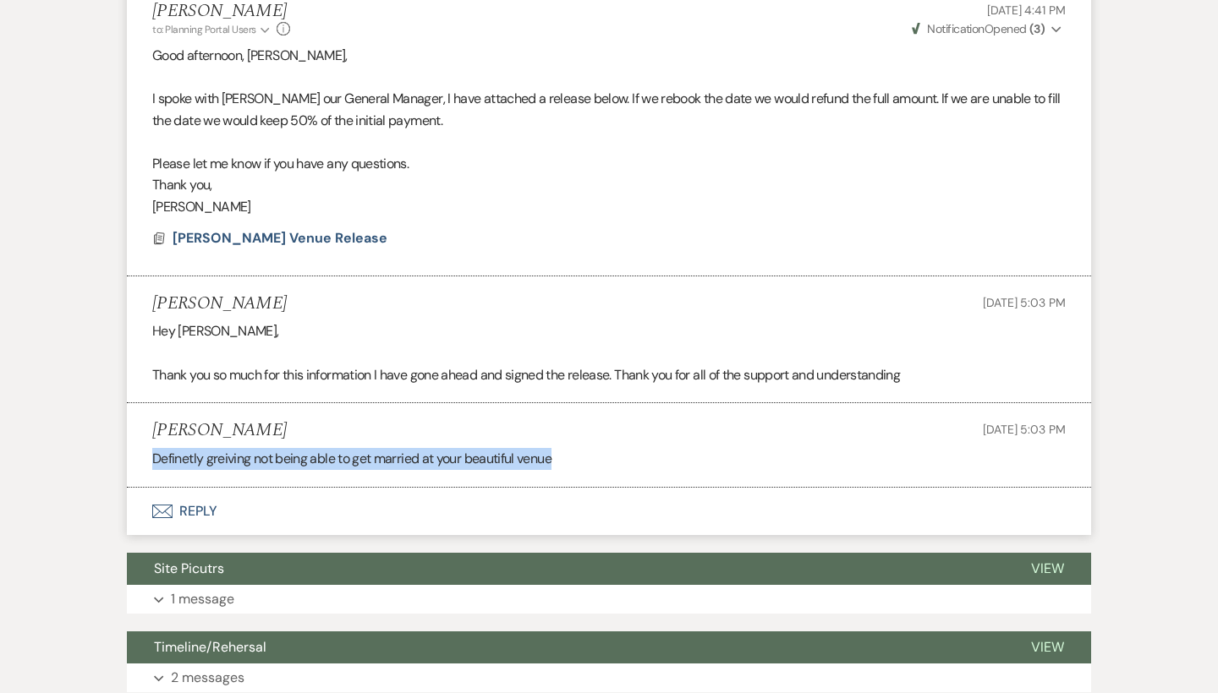
drag, startPoint x: 149, startPoint y: 464, endPoint x: 633, endPoint y: 468, distance: 483.8
click at [633, 468] on li "[PERSON_NAME] [DATE] 5:03 PM Definetly greiving not being able to get married a…" at bounding box center [609, 445] width 964 height 84
click at [633, 468] on p "Definetly greiving not being able to get married at your beautiful venue" at bounding box center [608, 459] width 913 height 22
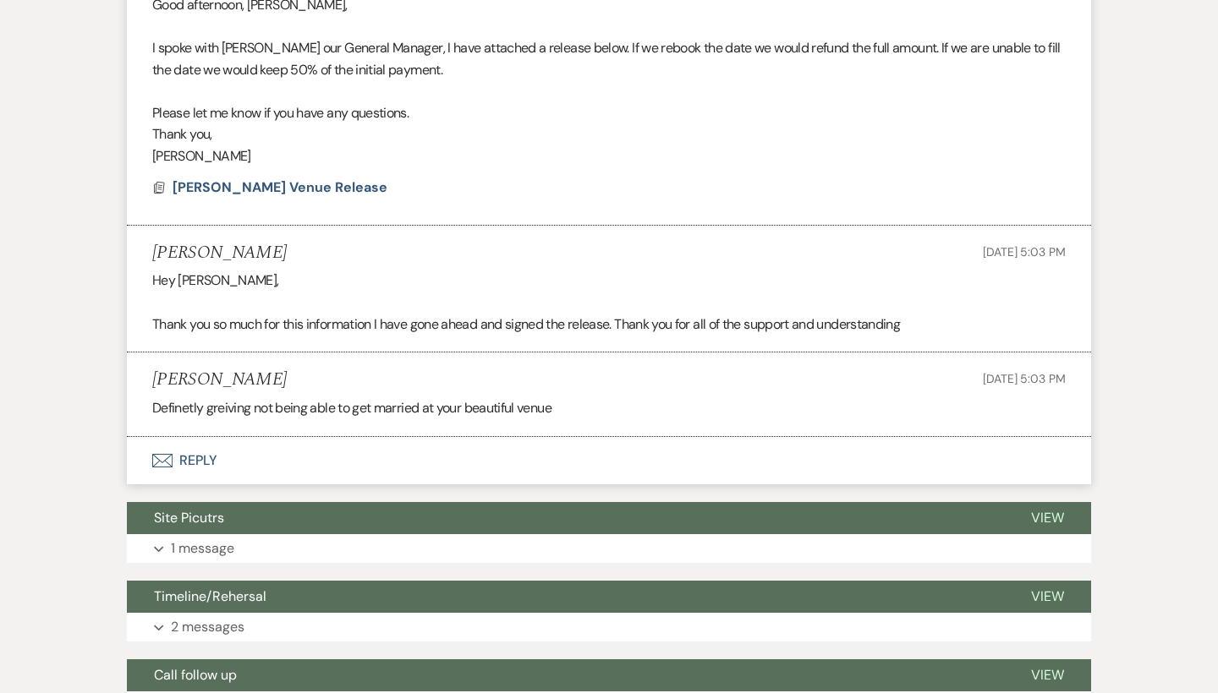
scroll to position [822, 0]
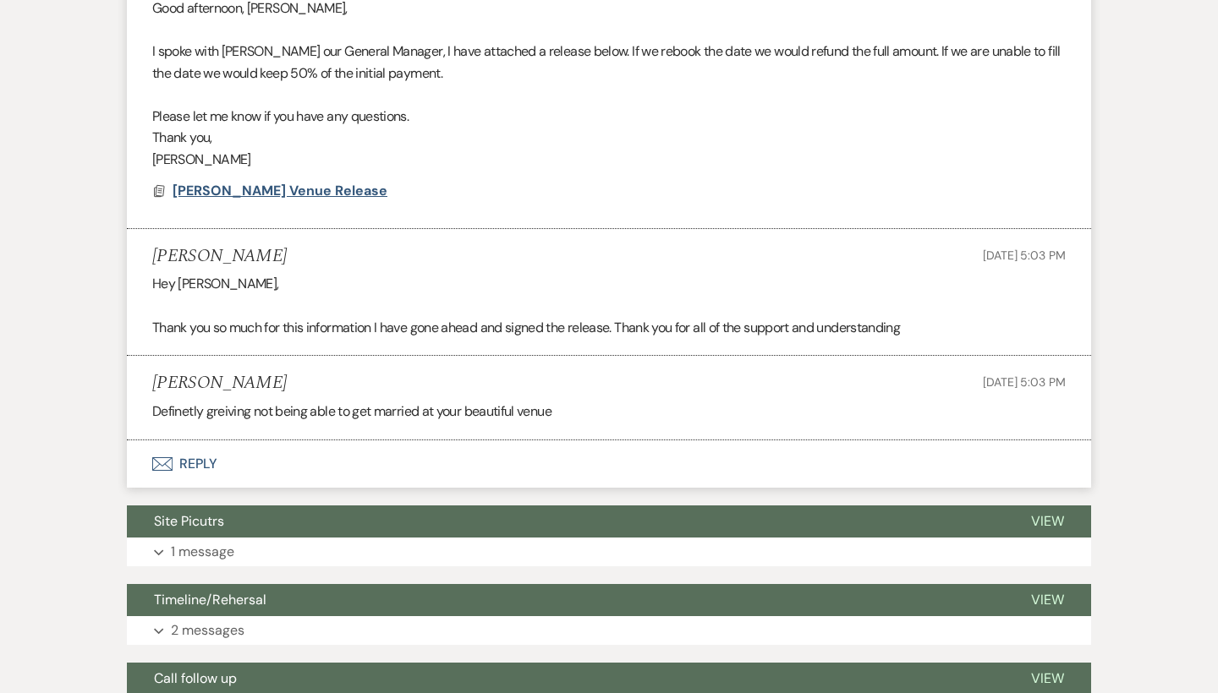
click at [305, 200] on span "[PERSON_NAME] Venue Release" at bounding box center [280, 191] width 215 height 18
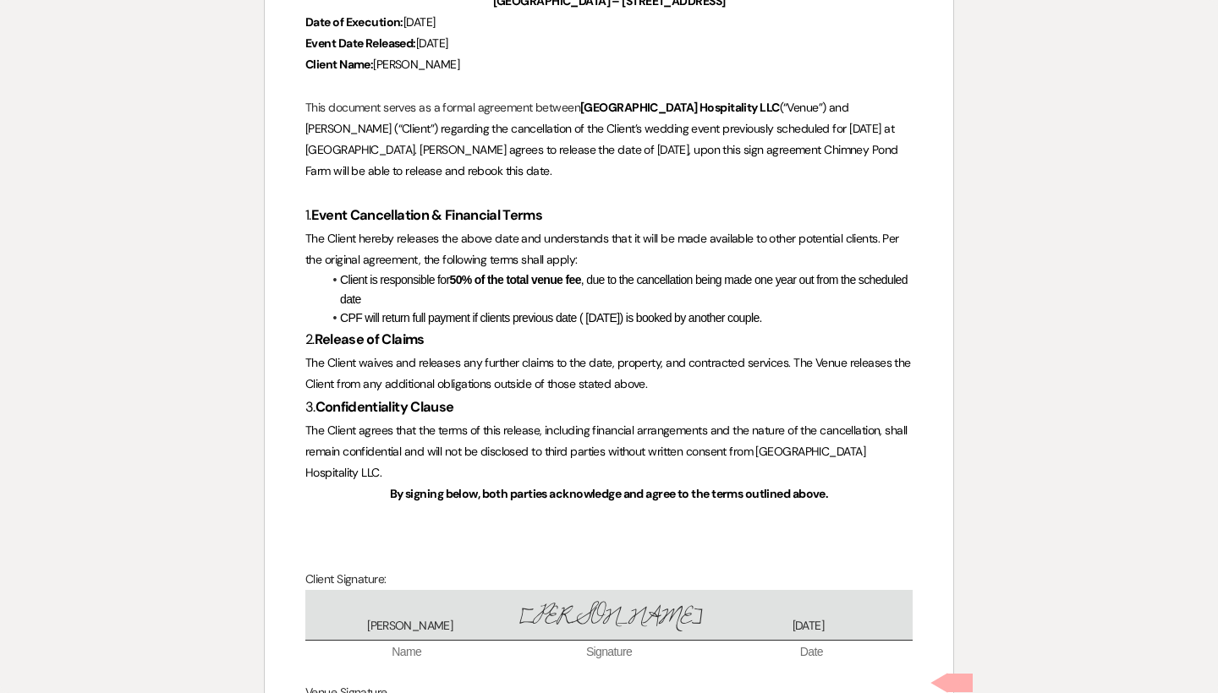
scroll to position [286, 0]
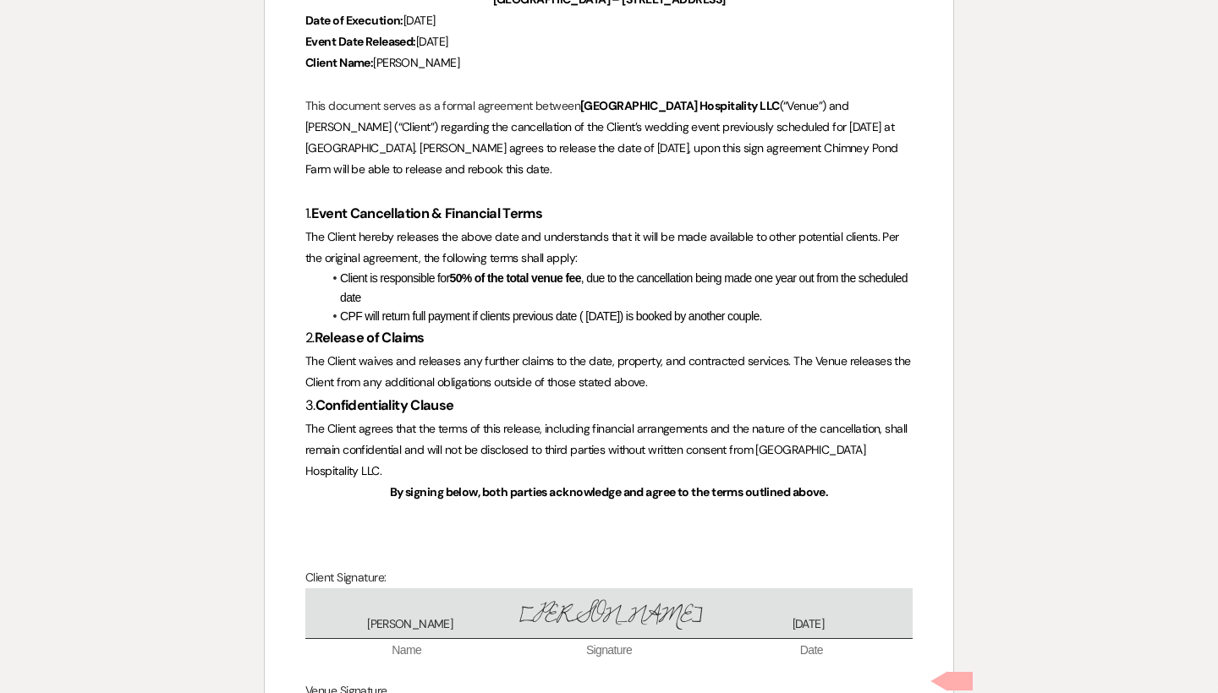
drag, startPoint x: 649, startPoint y: 163, endPoint x: 480, endPoint y: 141, distance: 169.7
click at [480, 141] on p "This document serves as a formal agreement between Lake Glenville Hospitality L…" at bounding box center [608, 138] width 607 height 85
click at [480, 141] on span "(“Venue”) and [PERSON_NAME] (“Client”) regarding the cancellation of the Client…" at bounding box center [602, 137] width 595 height 79
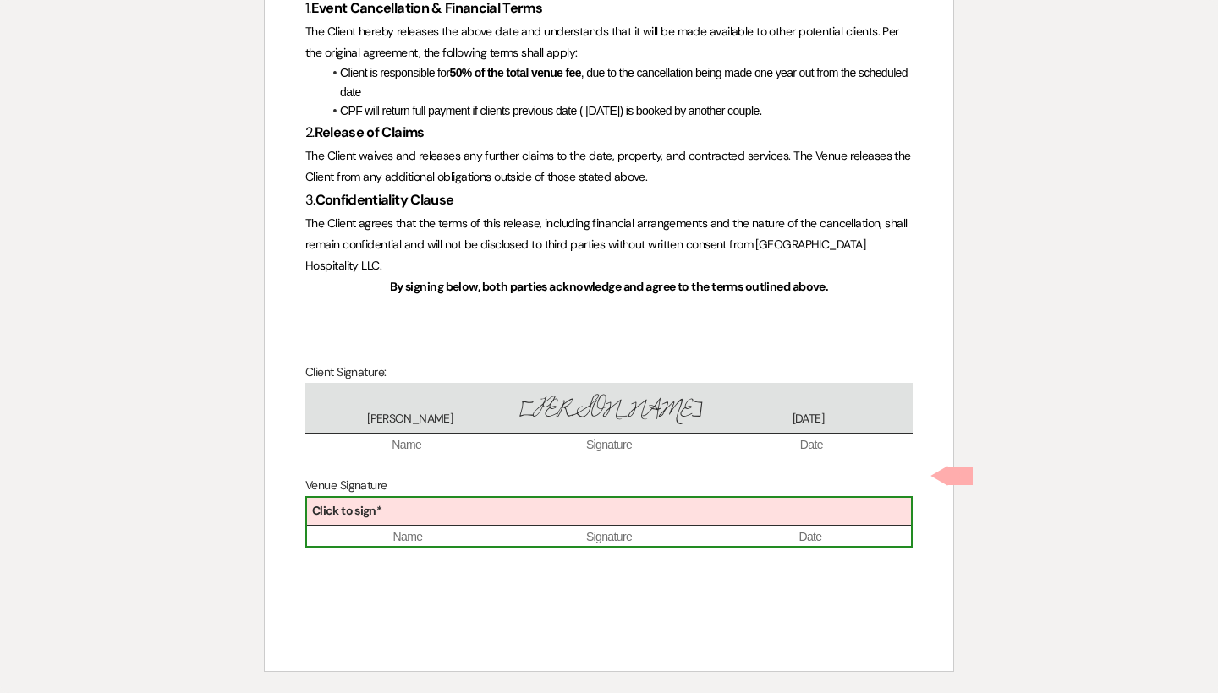
scroll to position [491, 0]
click at [454, 499] on div "Click to sign*" at bounding box center [609, 513] width 604 height 28
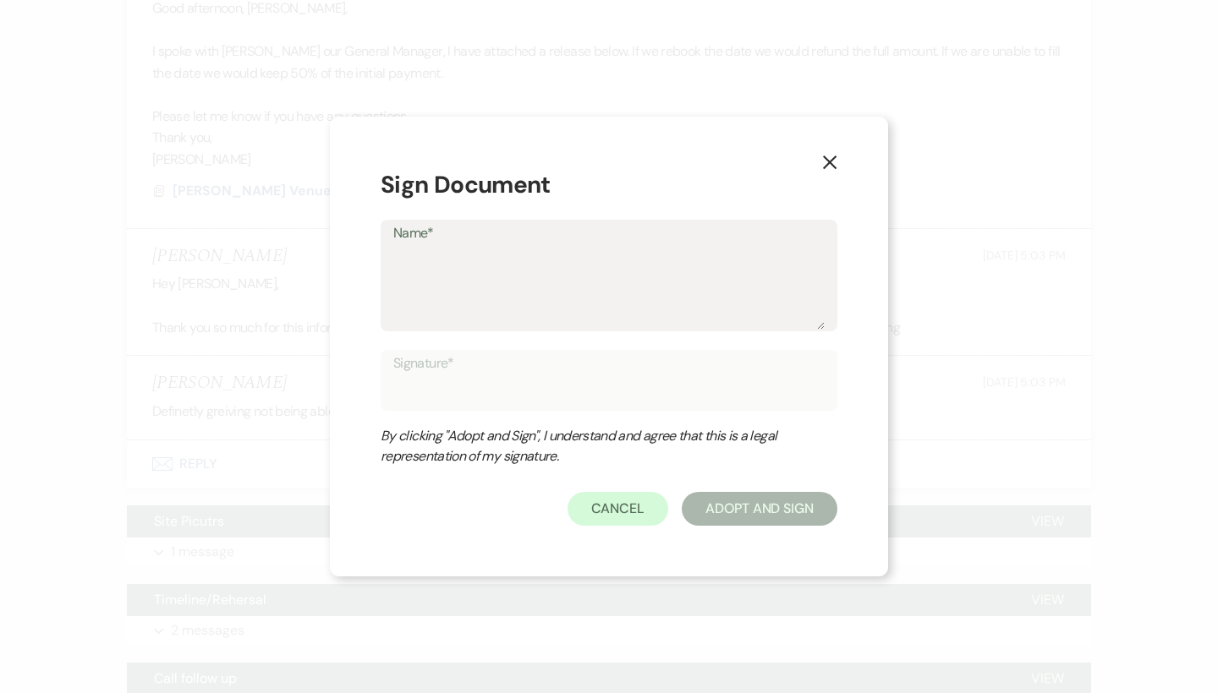
type textarea "B"
type input "B"
type textarea "F"
type input "F"
type textarea "D"
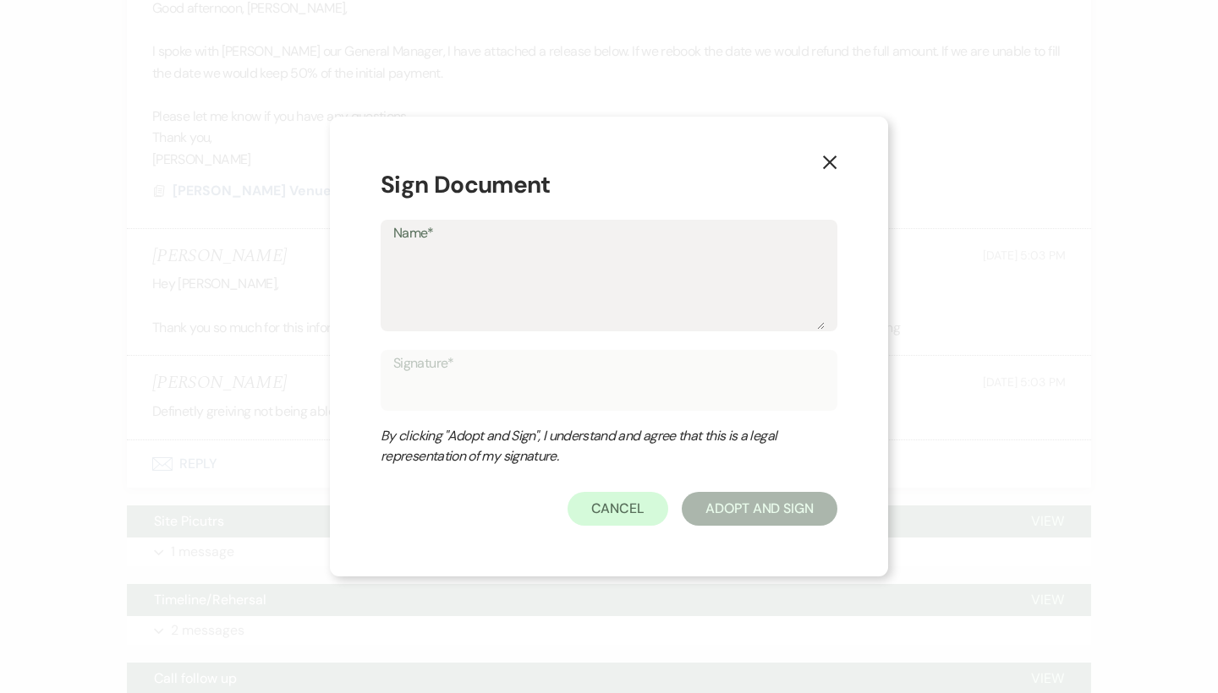
type input "D"
type textarea "Di"
type input "Di"
type textarea "Dir"
type input "Dir"
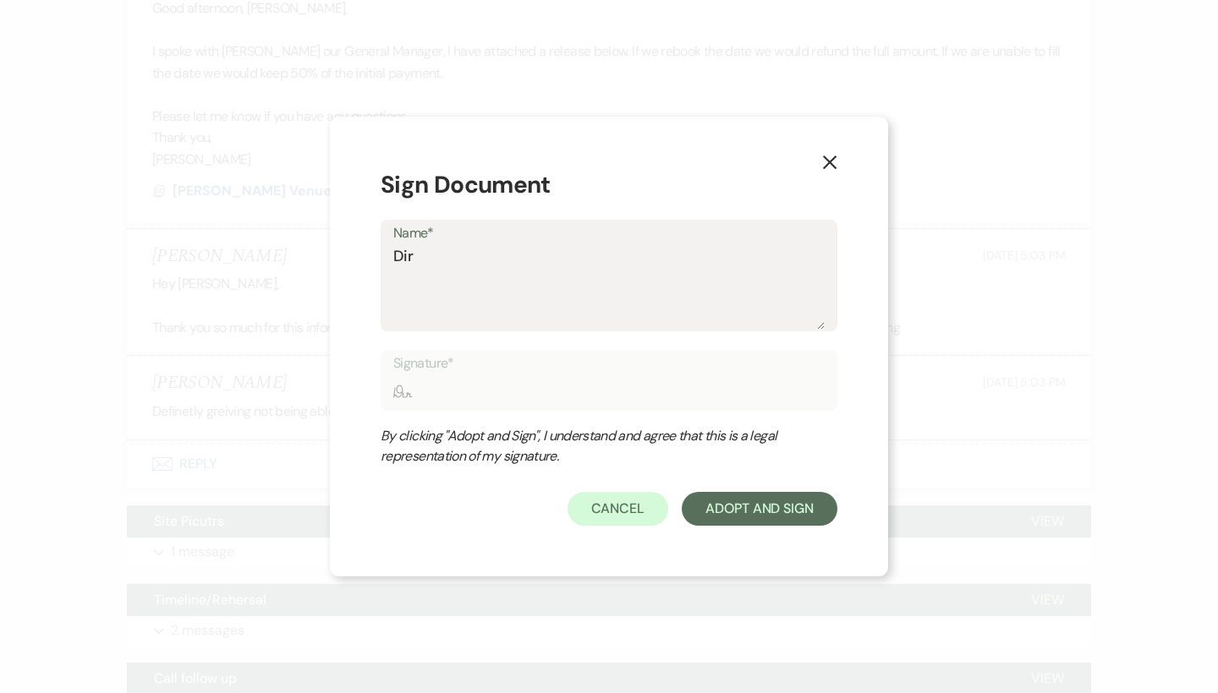
type textarea "Dire"
type input "Dire"
type textarea "Direc"
type input "Direc"
type textarea "Direct"
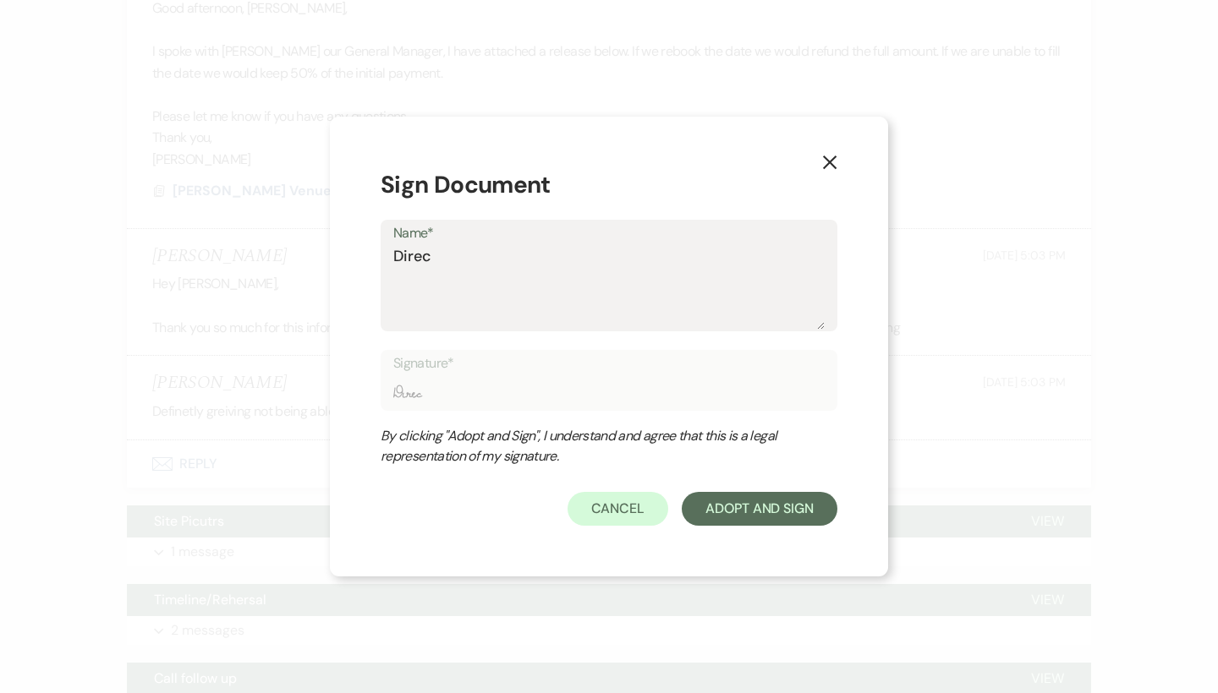
type input "Direct"
type textarea "Directo"
type input "Directo"
type textarea "Director"
type input "Director"
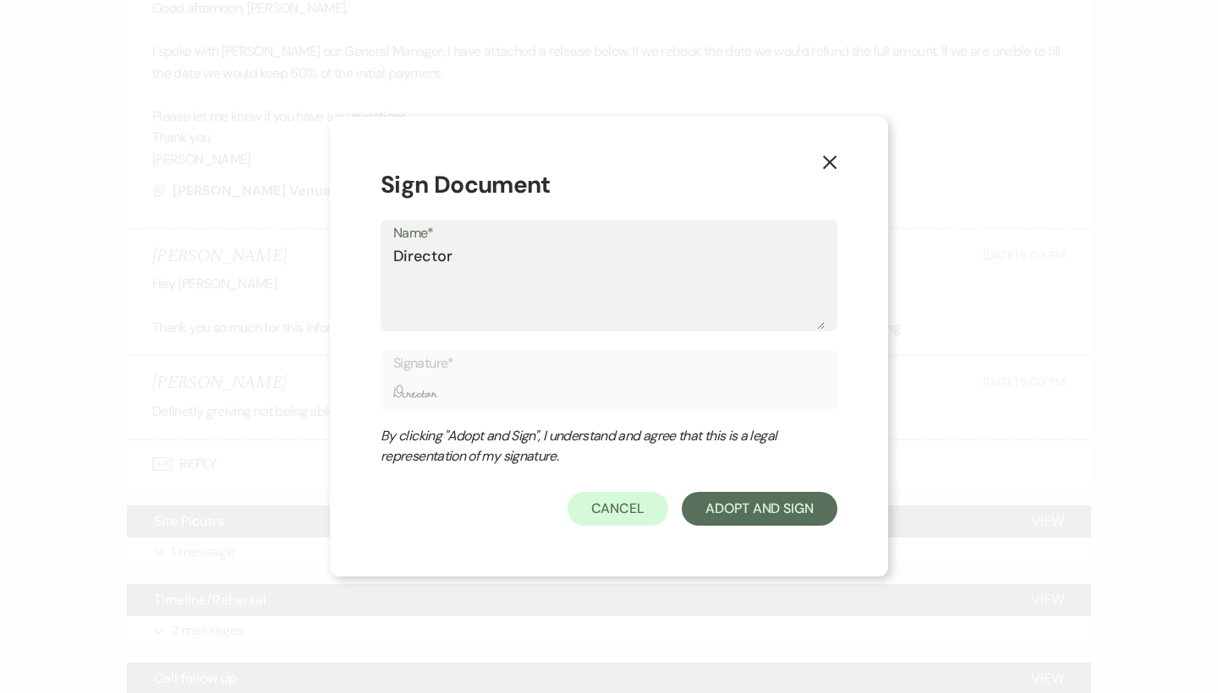
type textarea "Director"
type input "Director"
type textarea "Director o"
type input "Director o"
type textarea "Director of"
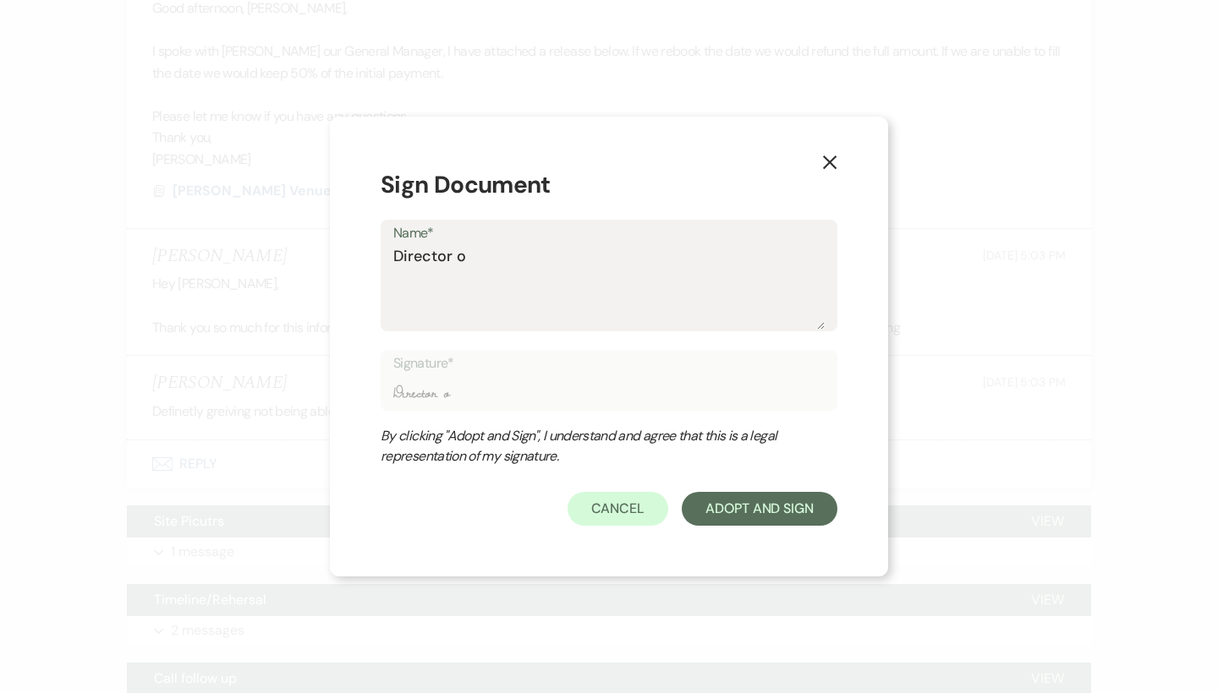
type input "Director of"
type textarea "Director of"
type input "Director of"
type textarea "Director of E"
type input "Director of E"
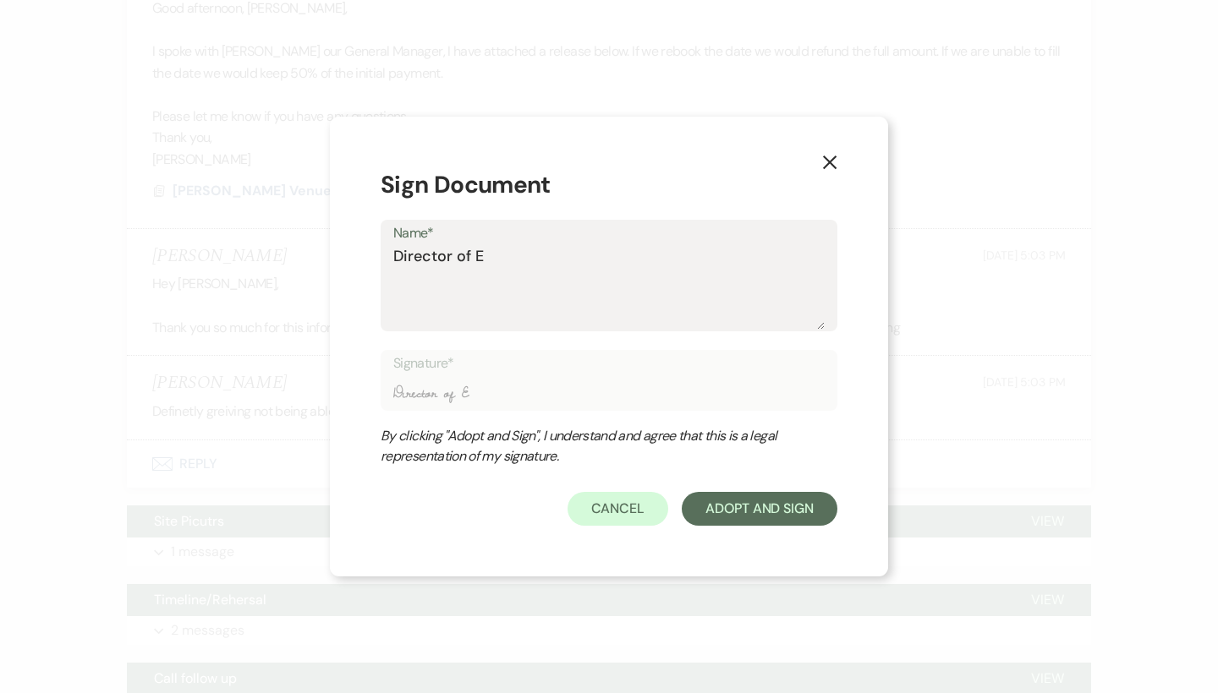
type textarea "Director of Ev"
type input "Director of Ev"
type textarea "Director of Eve"
type input "Director of Eve"
type textarea "Director of Even"
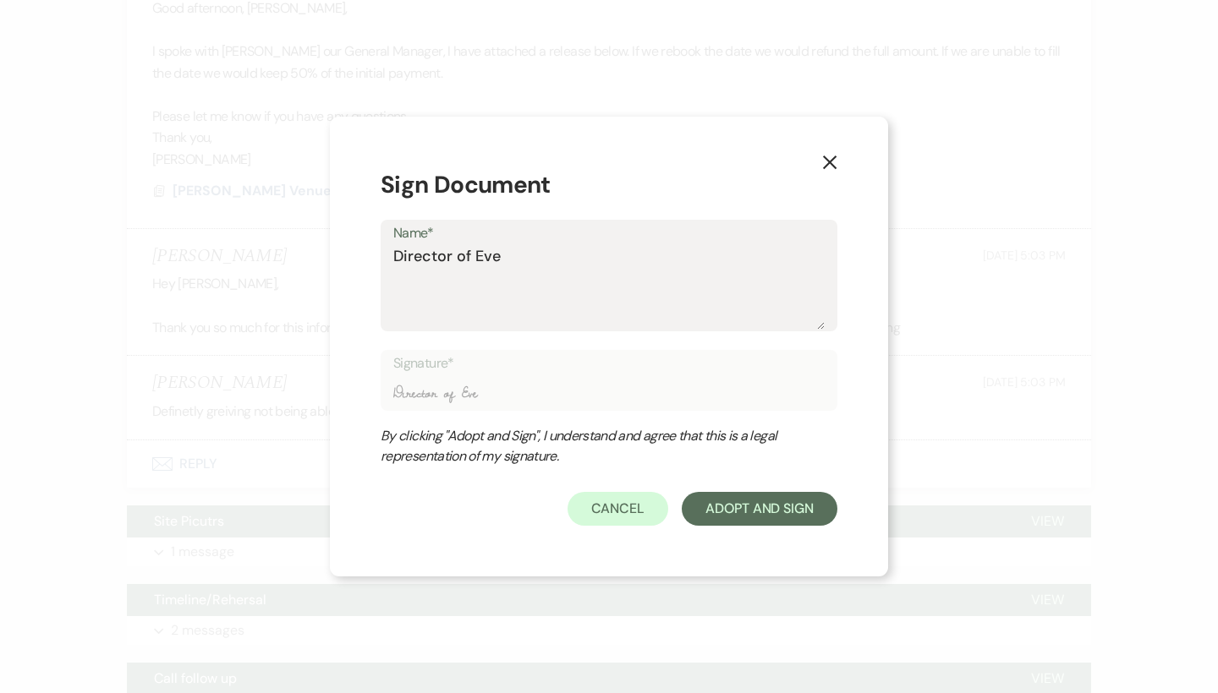
type input "Director of Even"
type textarea "Director of Event"
type input "Director of Event"
type textarea "Director of Events"
type input "Director of Events"
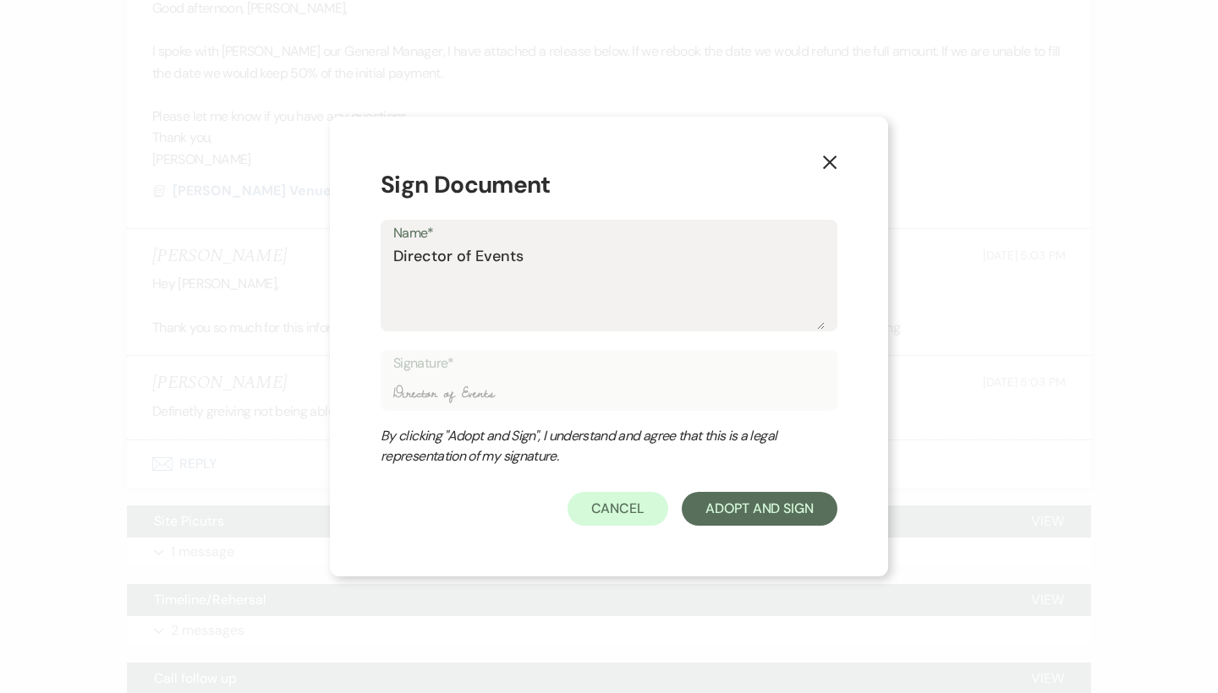
type textarea "Director of Events"
type input "Director of Events"
type textarea "Director of Events"
type input "Director of Events"
type textarea "Director of Events,"
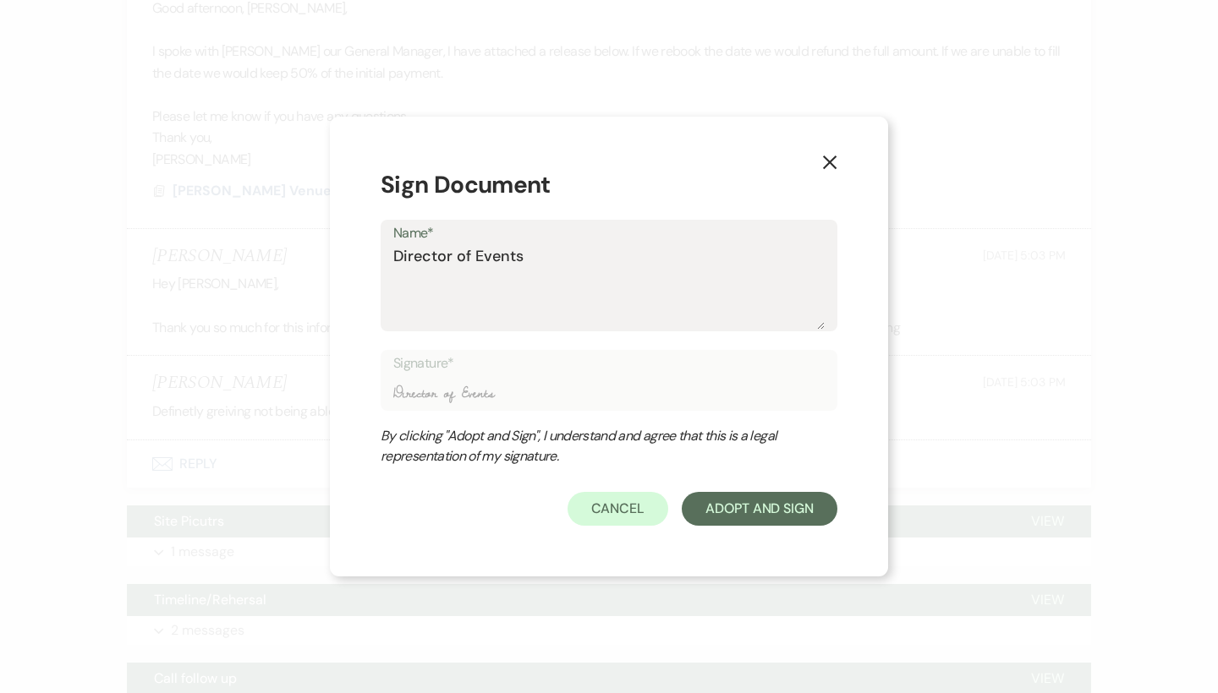
type input "Director of Events,"
type textarea "Director of Events,"
type input "Director of Events,"
type textarea "Director of Events,"
type input "Director of Events,"
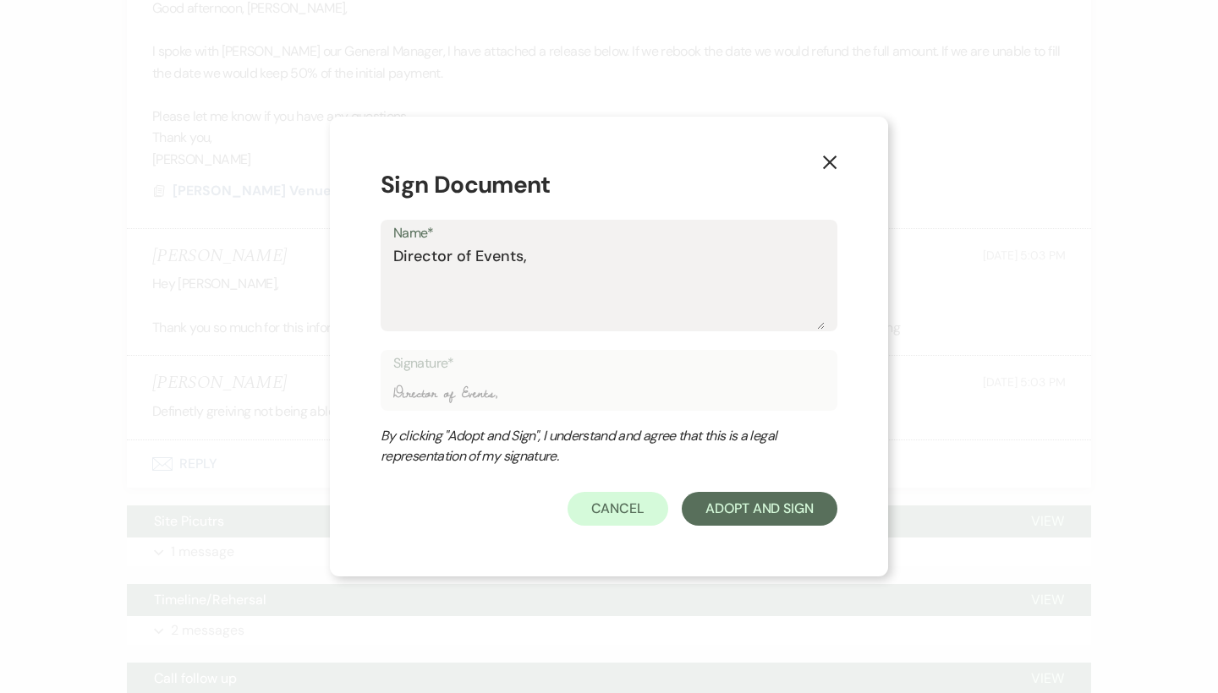
type textarea "Director of Events, B"
type input "Director of Events, B"
type textarea "Director of Events, Br"
type input "Director of Events, Br"
type textarea "Director of Events, Bro"
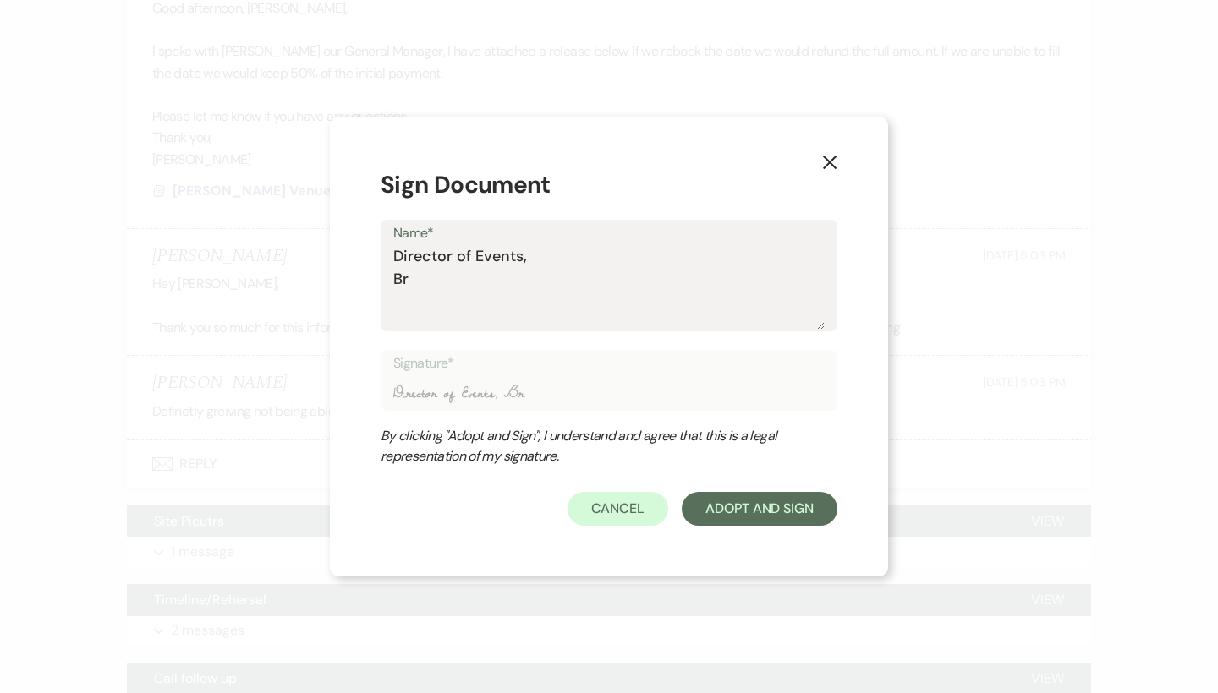
type input "Director of Events, Bro"
type textarea "Director of Events, Broo"
type input "Director of Events, Broo"
type textarea "Director of Events, [GEOGRAPHIC_DATA]"
type input "Director of Events, [GEOGRAPHIC_DATA]"
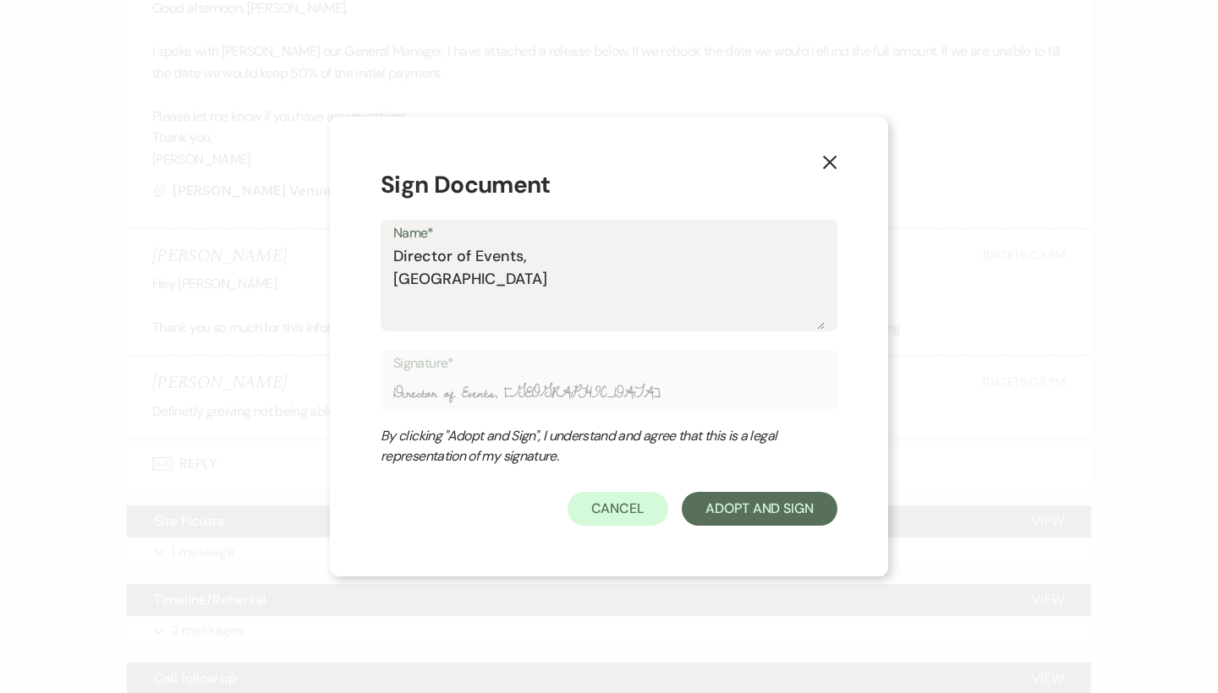
type textarea "Director of Events, [PERSON_NAME]"
type input "Director of Events, [PERSON_NAME]"
type textarea "Director of Events, [PERSON_NAME]"
type input "Director of Events, [PERSON_NAME]"
type textarea "Director of Events, [PERSON_NAME]"
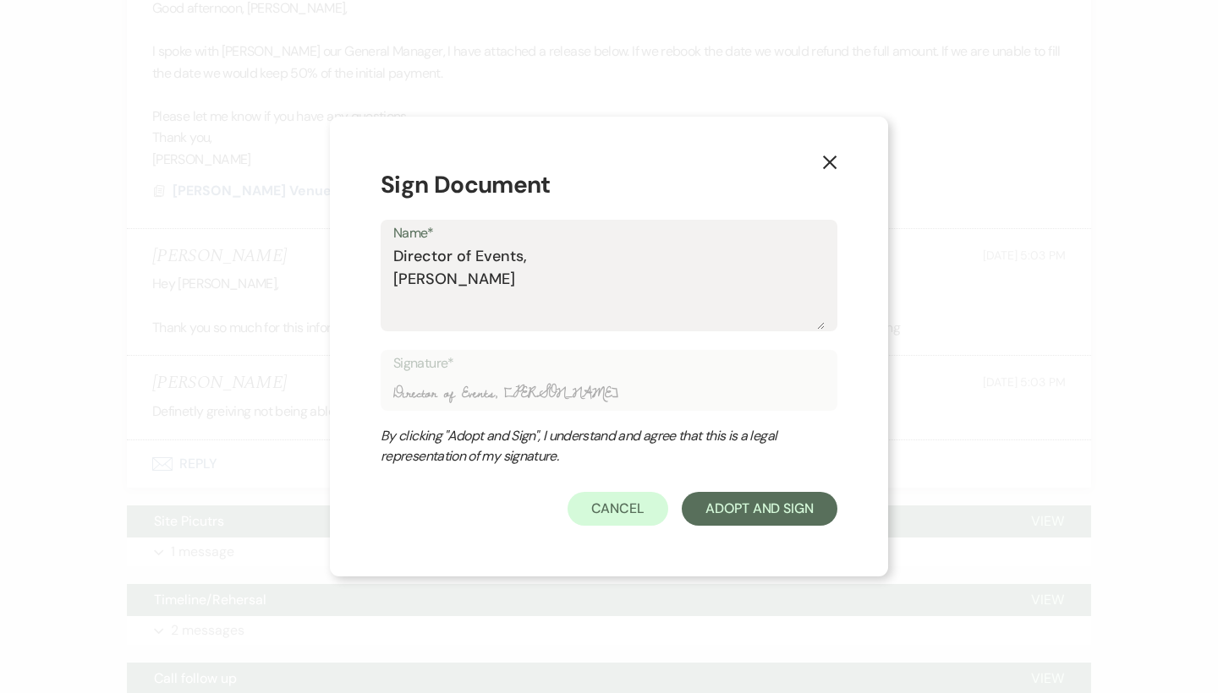
type input "Director of Events, [PERSON_NAME]"
type textarea "Director of Events, [PERSON_NAME]"
type input "Director of Events, [PERSON_NAME]"
type textarea "Director of Events, [PERSON_NAME]"
type input "Director of Events, [PERSON_NAME]"
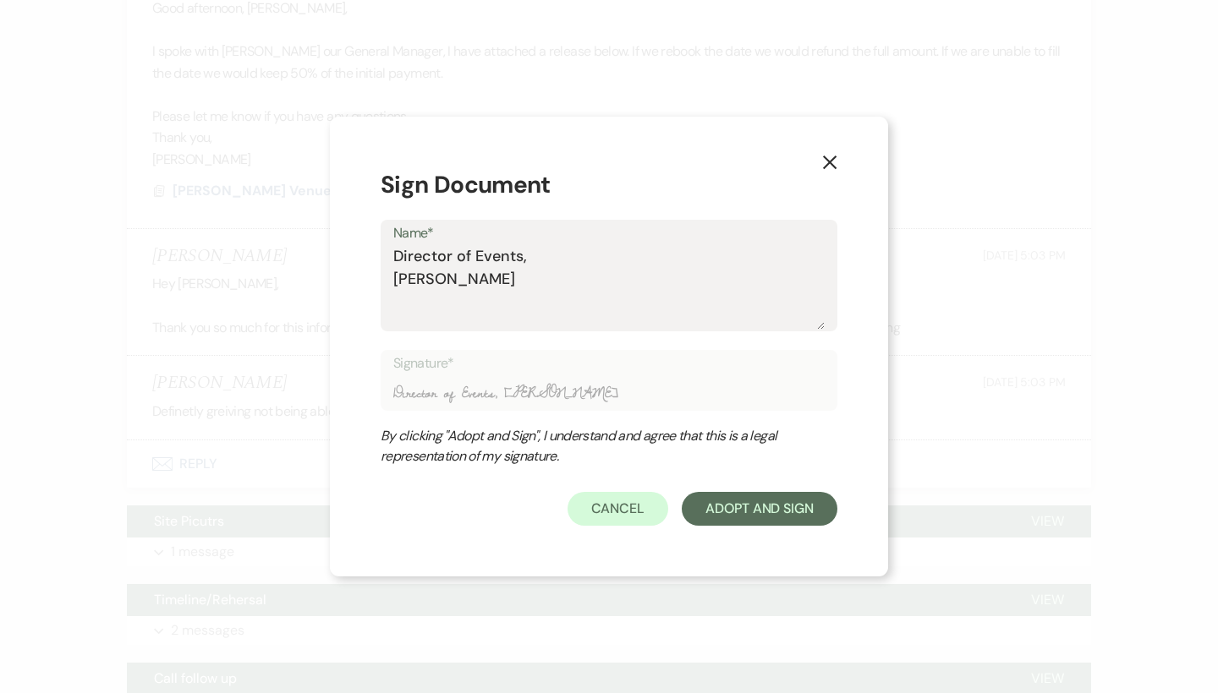
type textarea "Director of Events, [PERSON_NAME]"
type input "Director of Events, [PERSON_NAME]"
type textarea "Director of Events, [PERSON_NAME]"
type input "Director of Events, [PERSON_NAME]"
type textarea "Director of Events, [PERSON_NAME]"
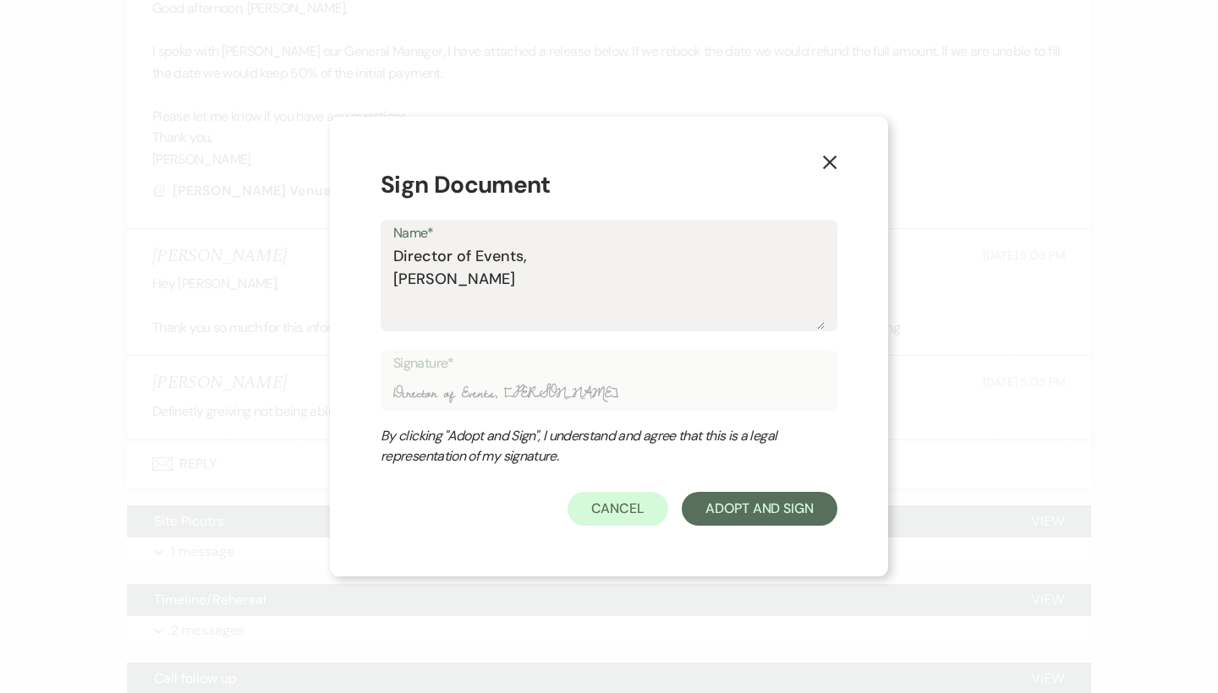
type input "Director of Events, [PERSON_NAME]"
type textarea "Director of Events, [PERSON_NAME]"
type input "Director of Events, [PERSON_NAME]"
type textarea "Director of Events, [PERSON_NAME]"
type input "Director of Events, [PERSON_NAME]"
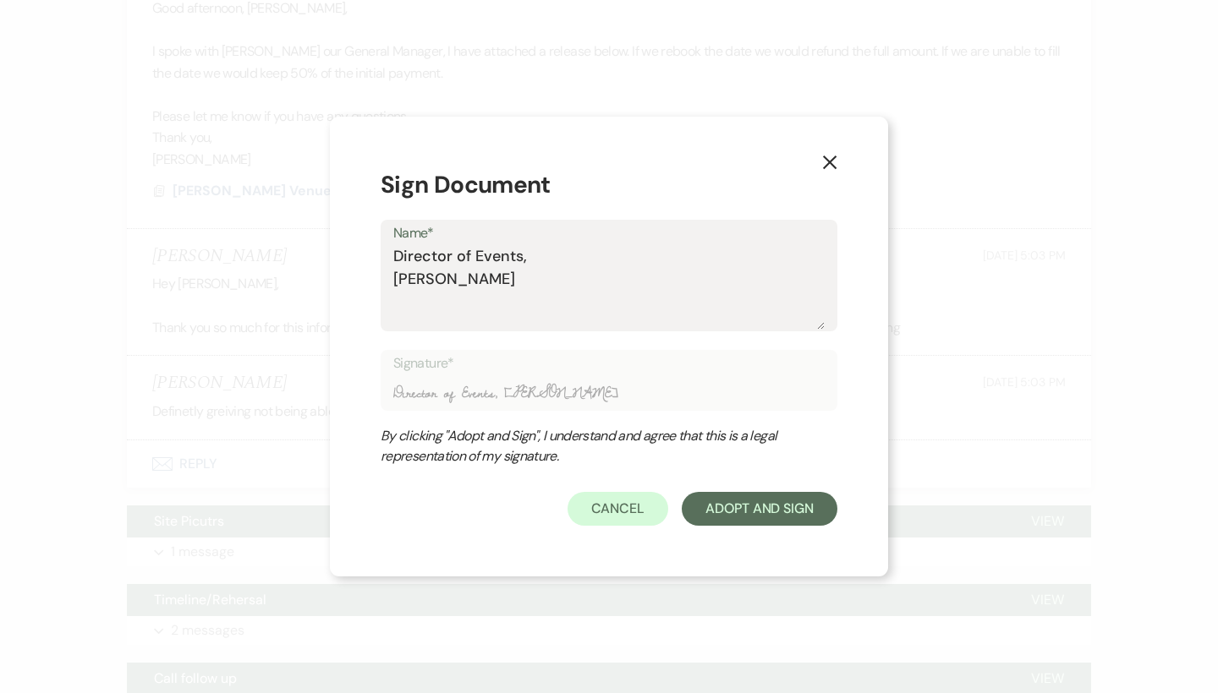
type textarea "Director of Events, [PERSON_NAME]"
type input "Director of Events, [PERSON_NAME]"
type textarea "Director of Events, [PERSON_NAME]"
type input "Director of Events, [PERSON_NAME]"
drag, startPoint x: 456, startPoint y: 354, endPoint x: 603, endPoint y: 281, distance: 164.1
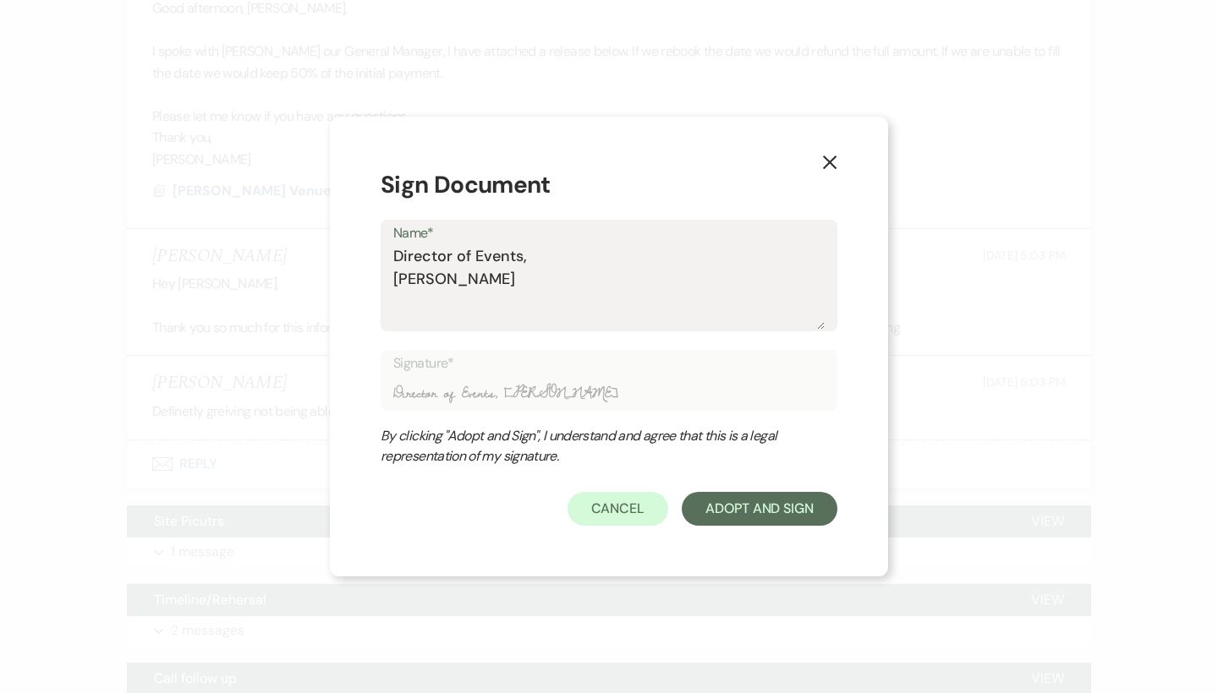
click at [603, 281] on textarea "Director of Events, [PERSON_NAME]" at bounding box center [608, 287] width 431 height 85
type textarea "Director of Events, [PERSON_NAME]"
type input "Director of Events, [PERSON_NAME]"
click at [777, 507] on button "Adopt And Sign" at bounding box center [760, 509] width 156 height 34
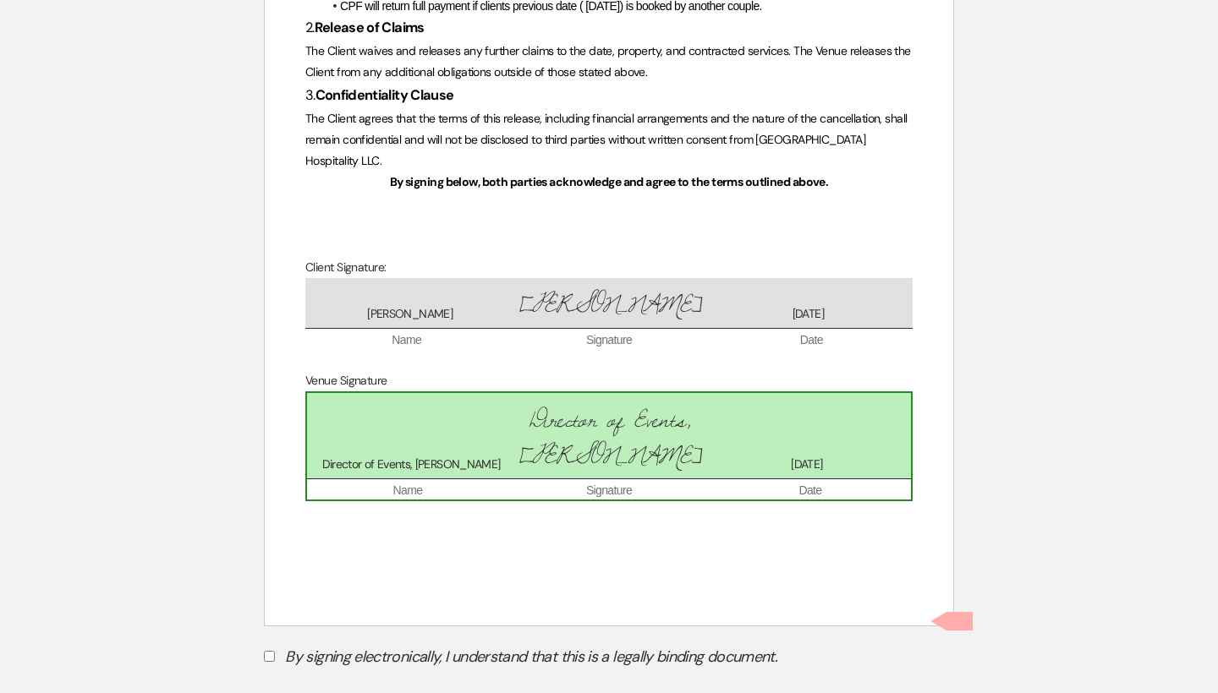
scroll to position [600, 0]
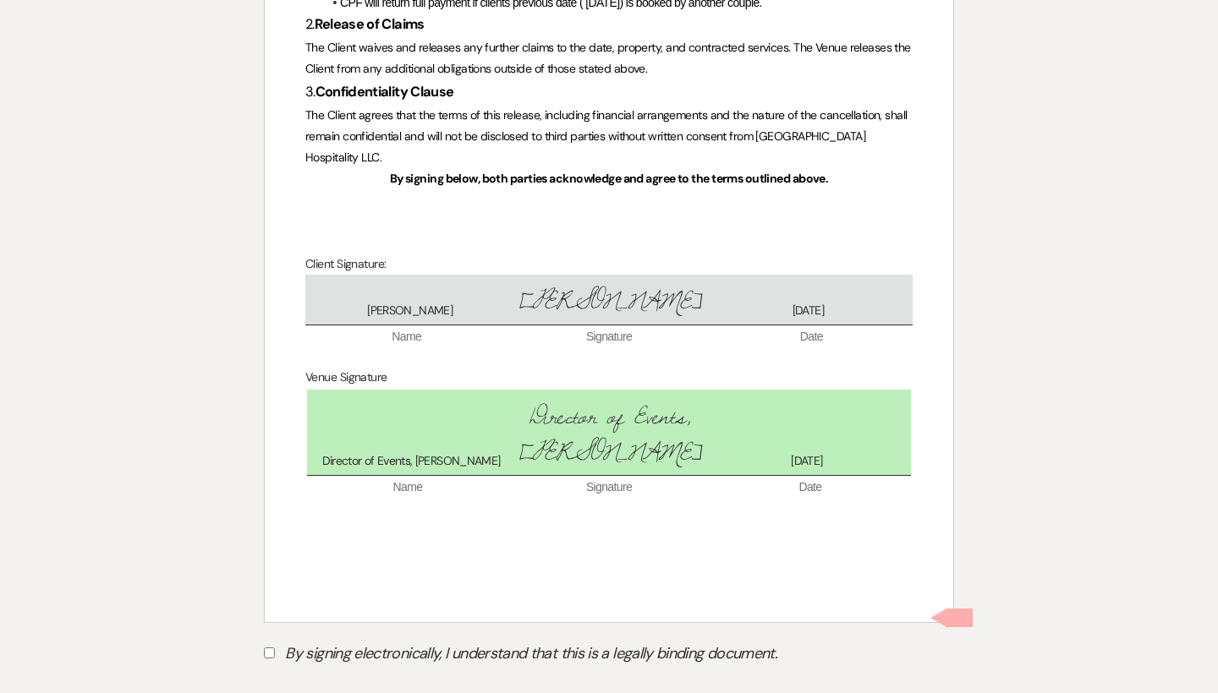
click at [402, 640] on label "By signing electronically, I understand that this is a legally binding document." at bounding box center [609, 656] width 690 height 32
click at [275, 648] on input "By signing electronically, I understand that this is a legally binding document." at bounding box center [269, 653] width 11 height 11
checkbox input "true"
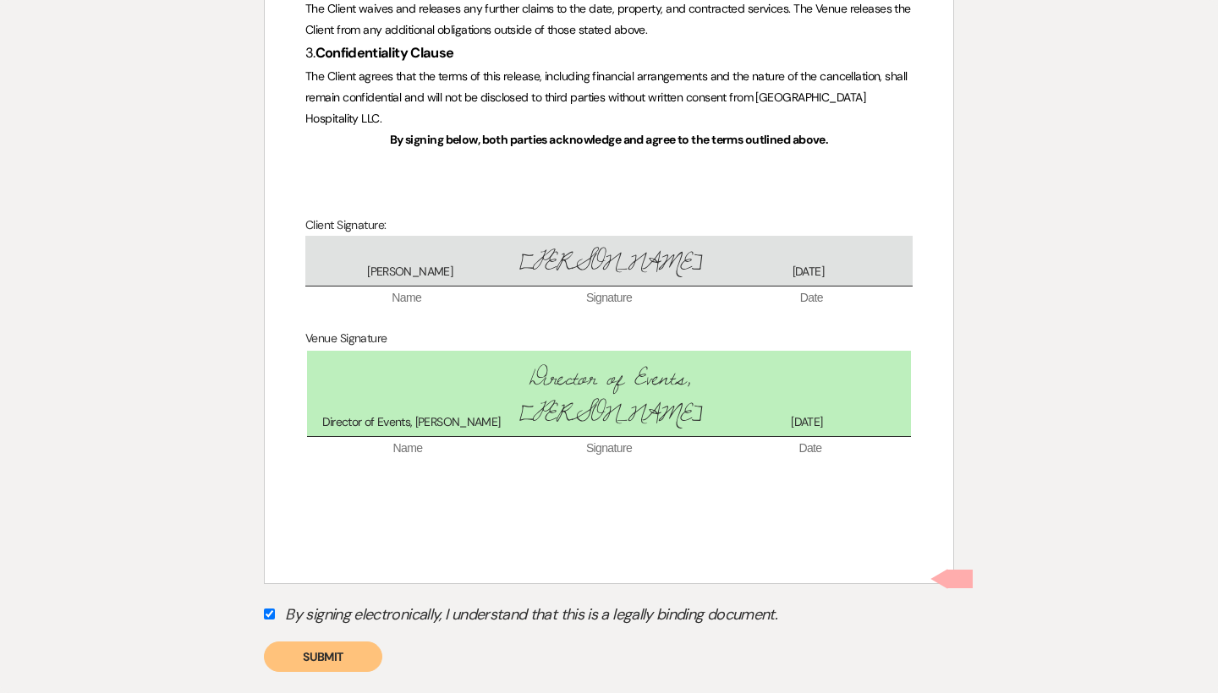
click at [343, 642] on button "Submit" at bounding box center [323, 657] width 118 height 30
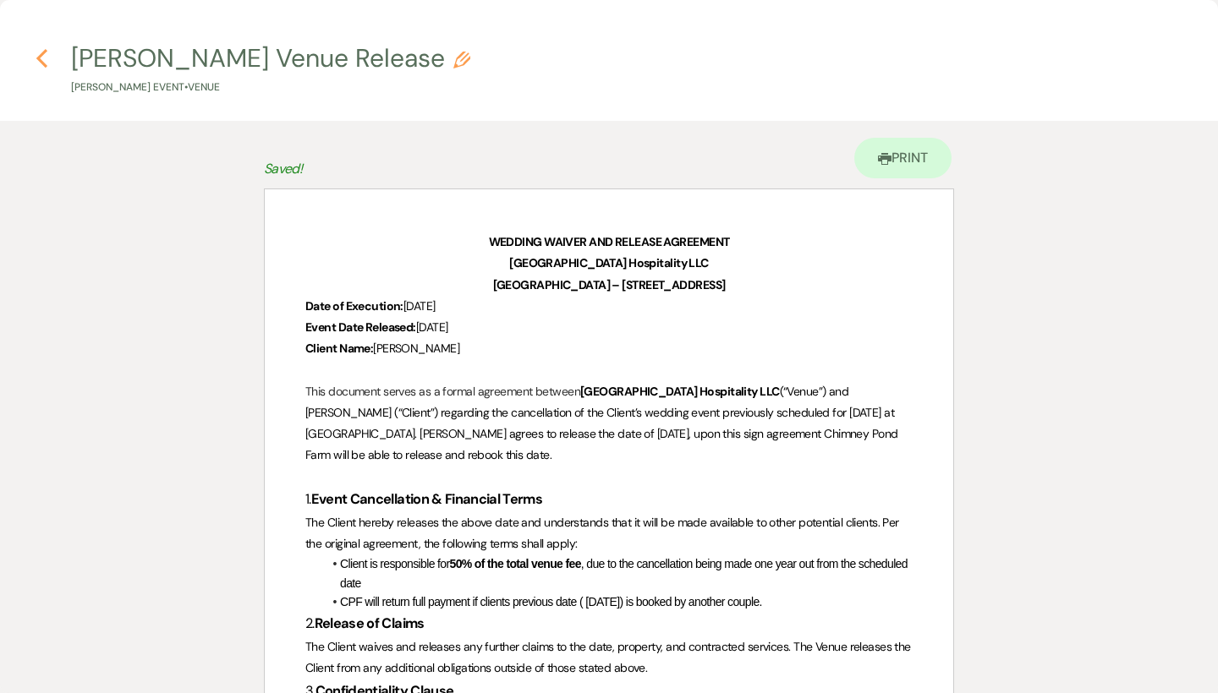
scroll to position [0, 0]
click at [45, 60] on icon "Previous" at bounding box center [42, 58] width 13 height 20
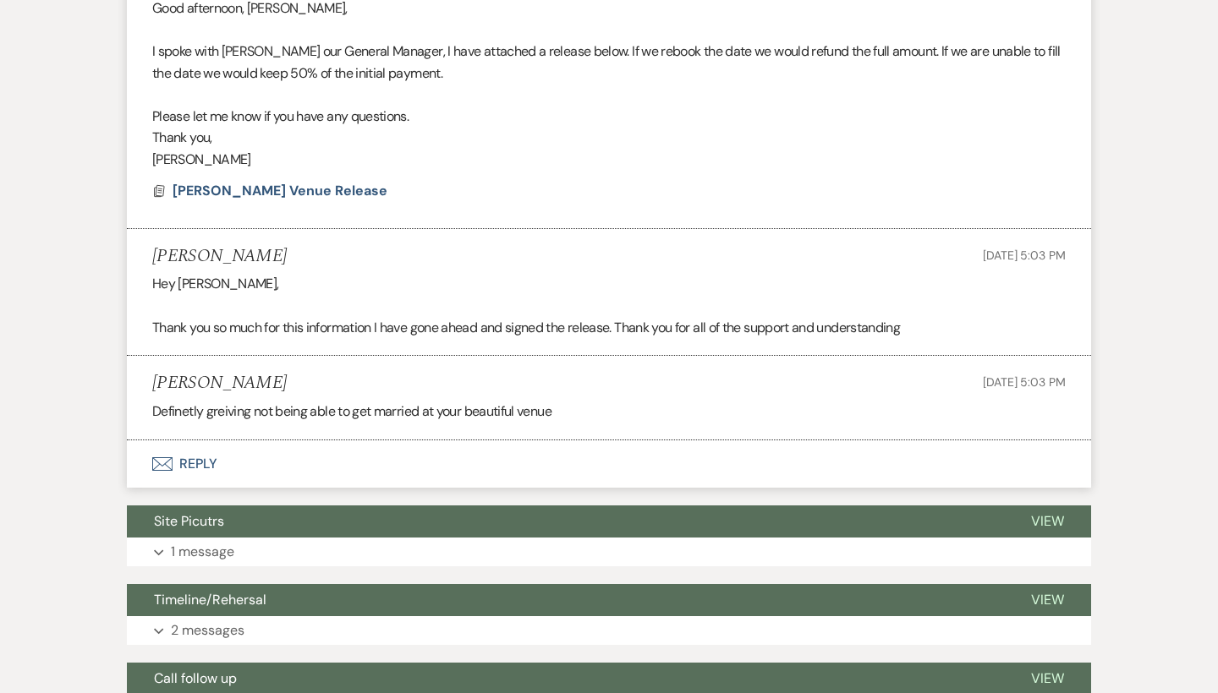
click at [203, 468] on button "Envelope Reply" at bounding box center [609, 464] width 964 height 47
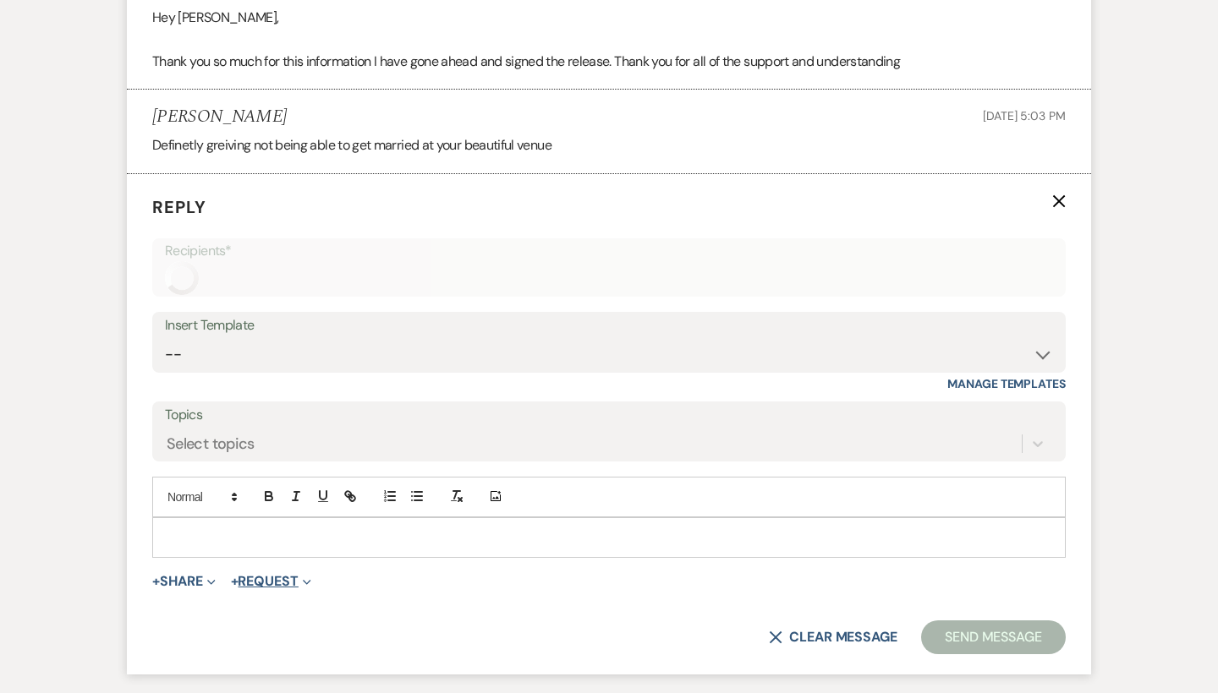
scroll to position [1173, 0]
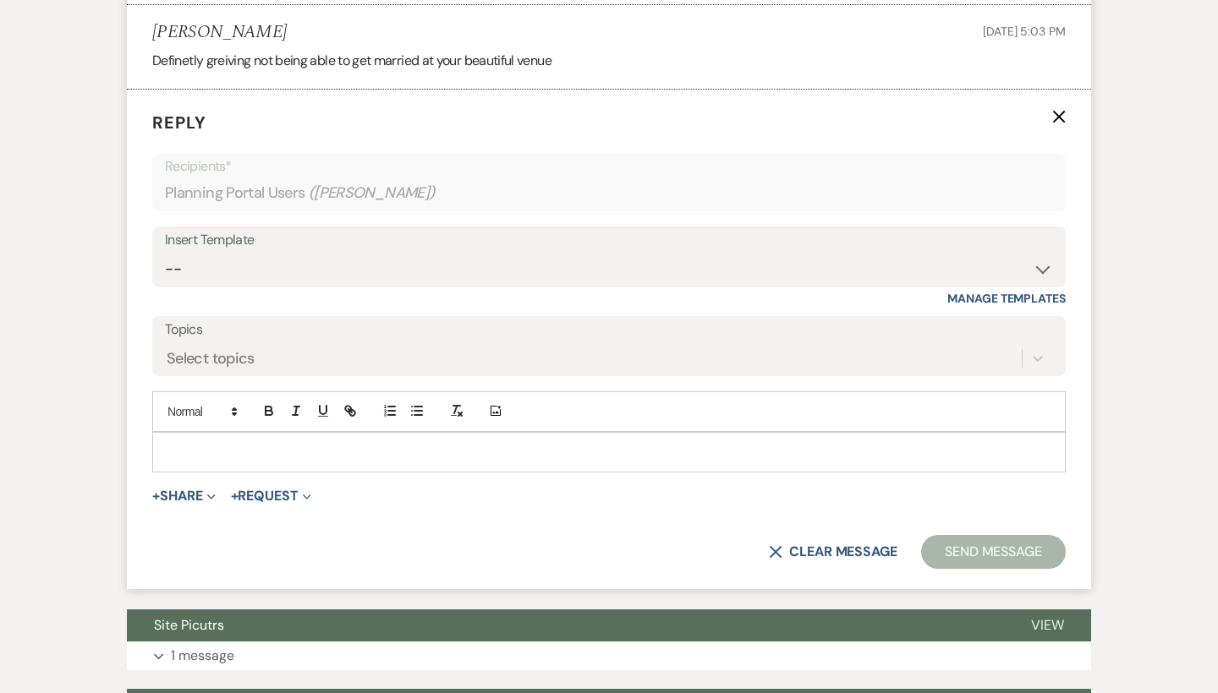
click at [317, 472] on div at bounding box center [609, 452] width 912 height 39
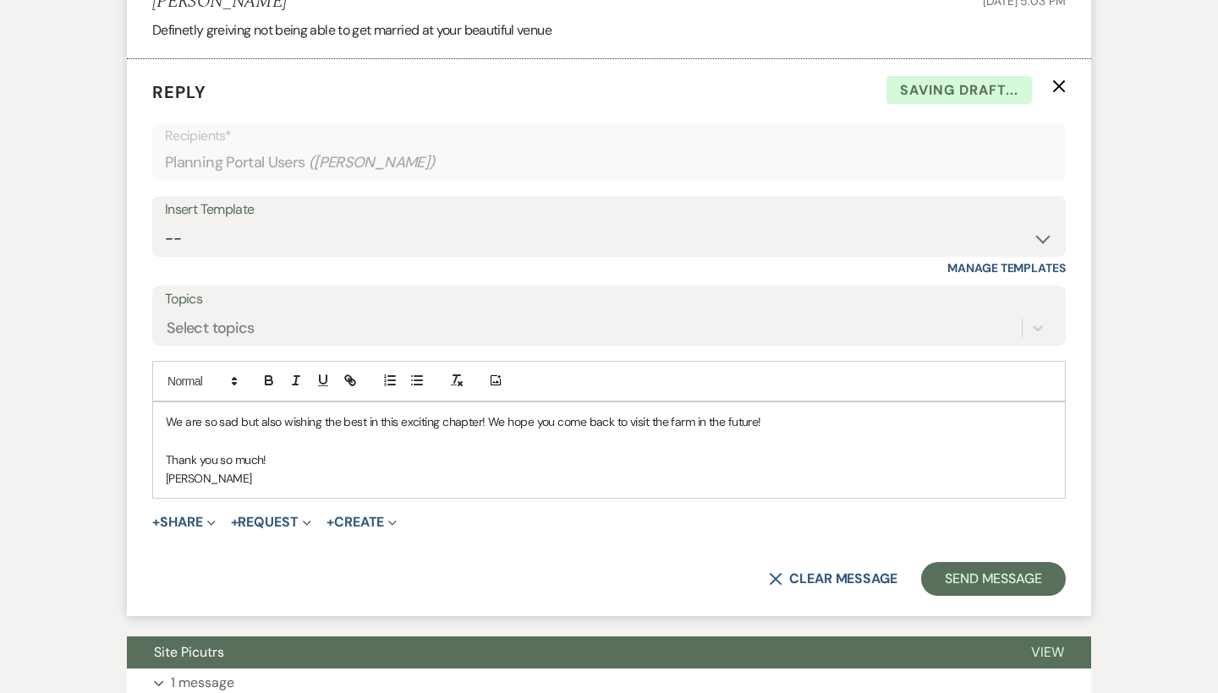
scroll to position [1218, 0]
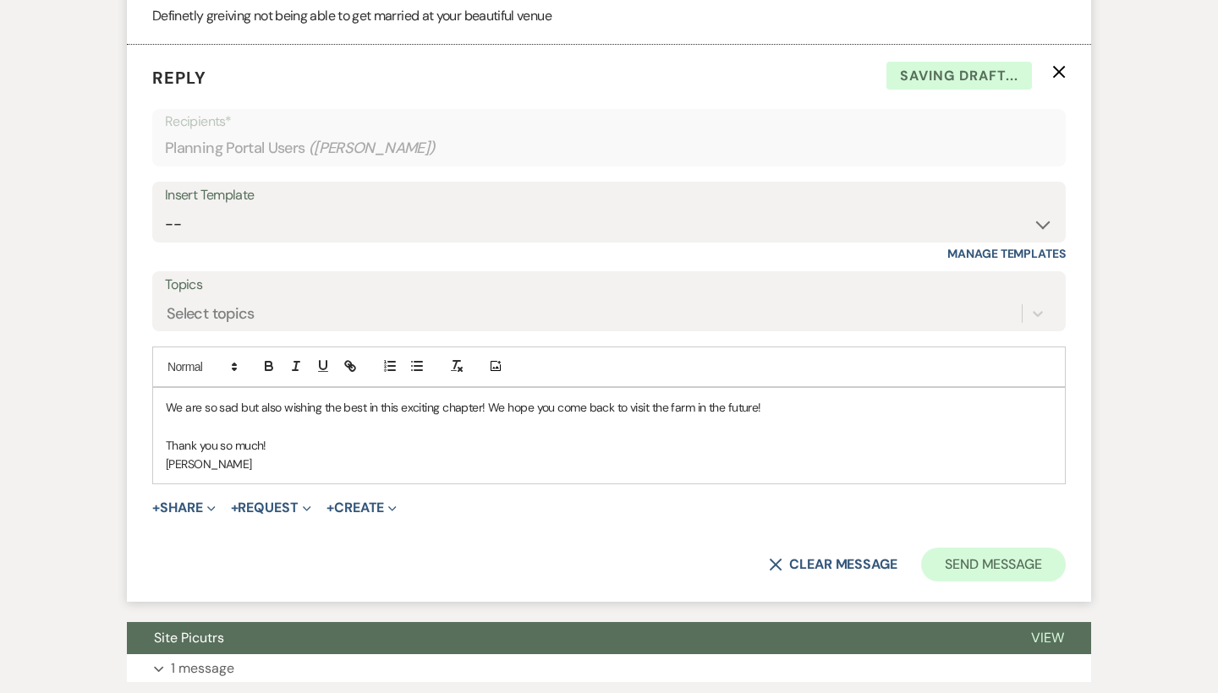
click at [1028, 571] on button "Send Message" at bounding box center [993, 565] width 145 height 34
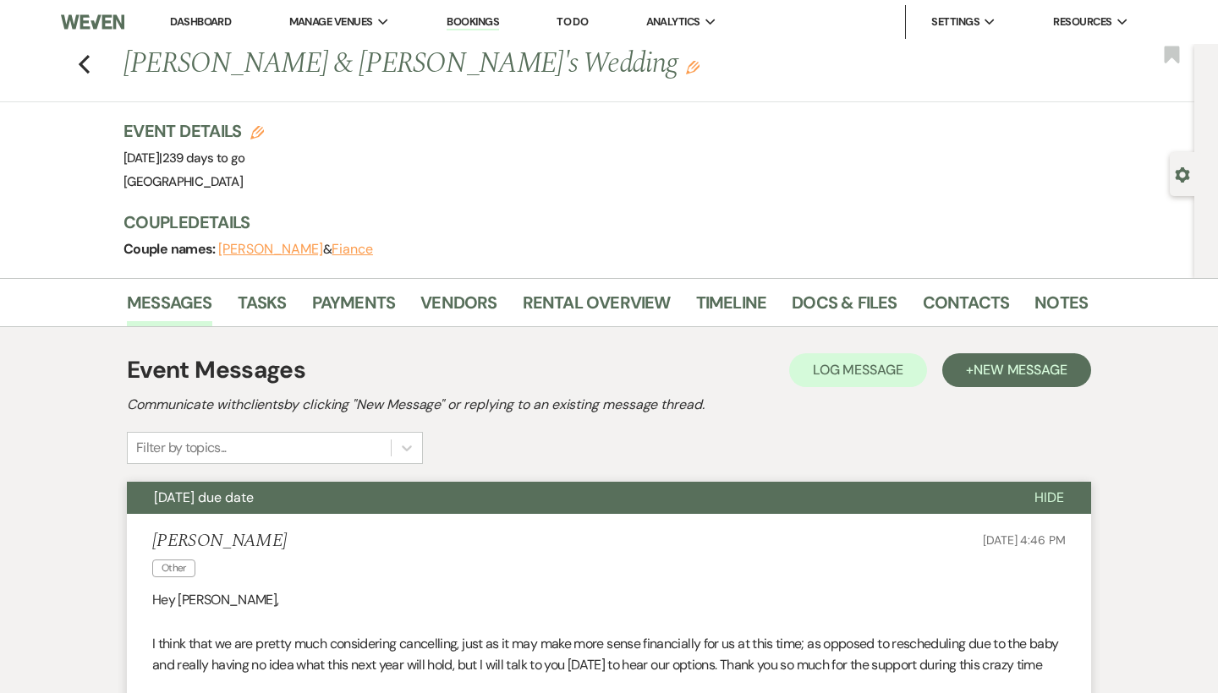
scroll to position [0, 0]
click at [82, 58] on icon "Previous" at bounding box center [84, 64] width 13 height 20
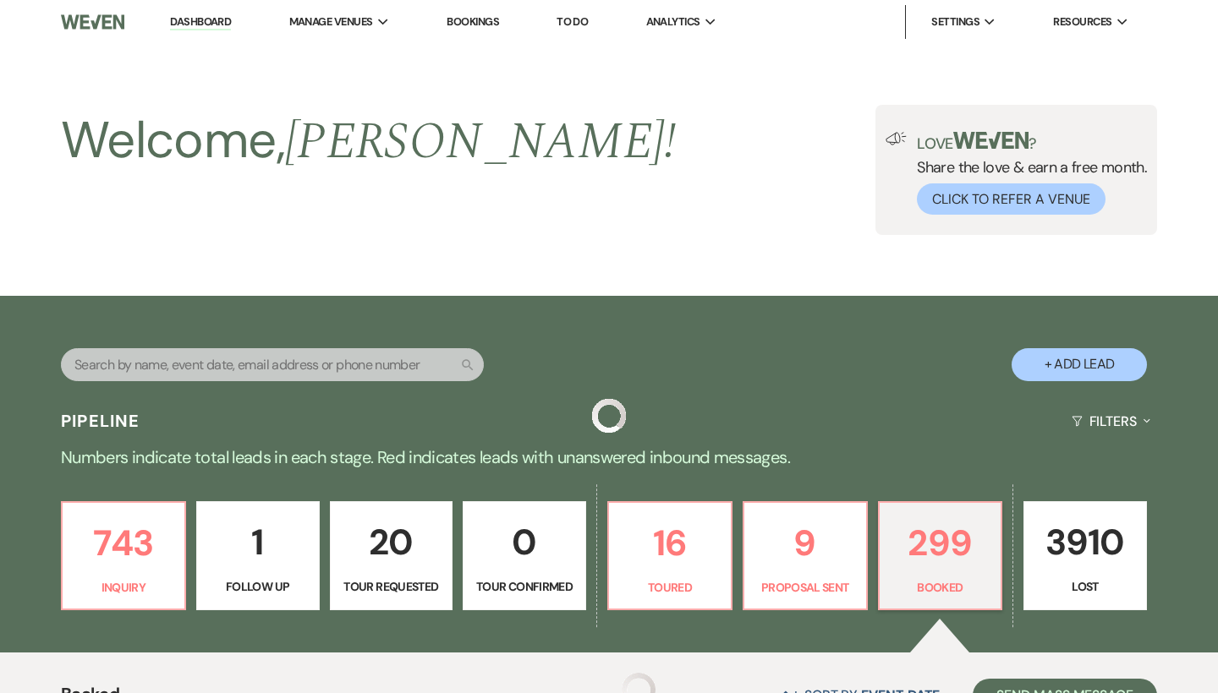
scroll to position [5340, 0]
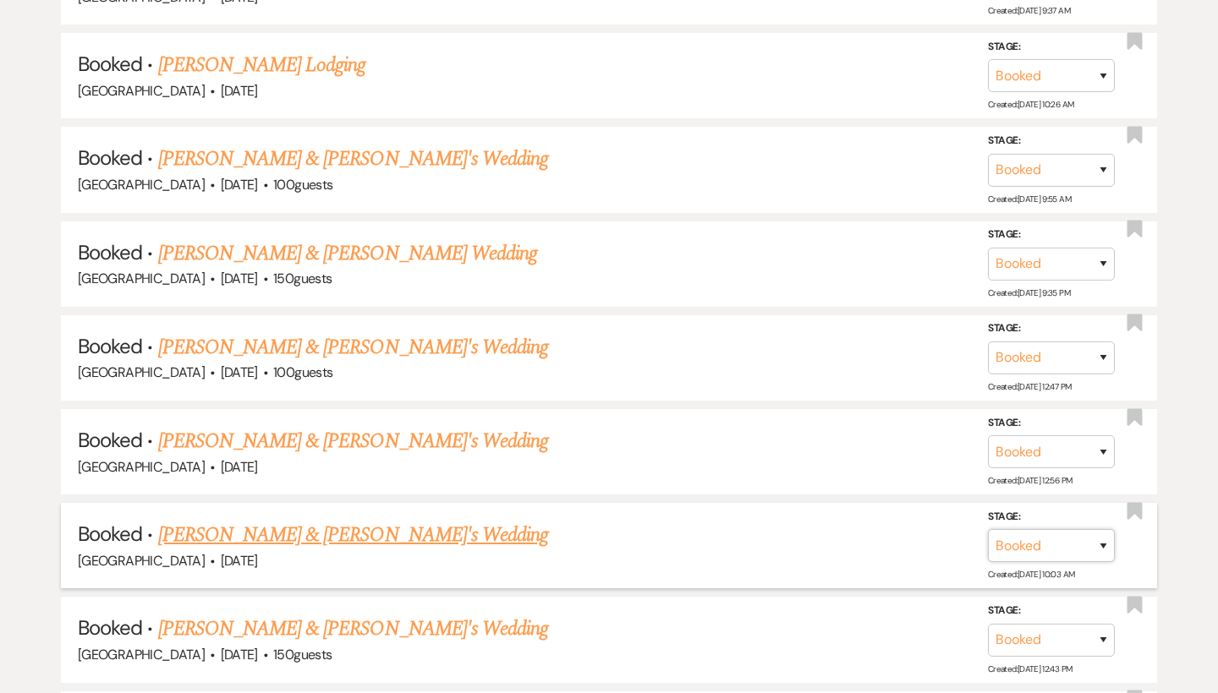
select select "8"
click at [847, 529] on select "Booked Elsewhere Budget Date Unavailable No Response Not a Good Match Capacity …" at bounding box center [813, 545] width 145 height 33
select select "11"
click at [1085, 529] on button "Save" at bounding box center [1081, 546] width 85 height 34
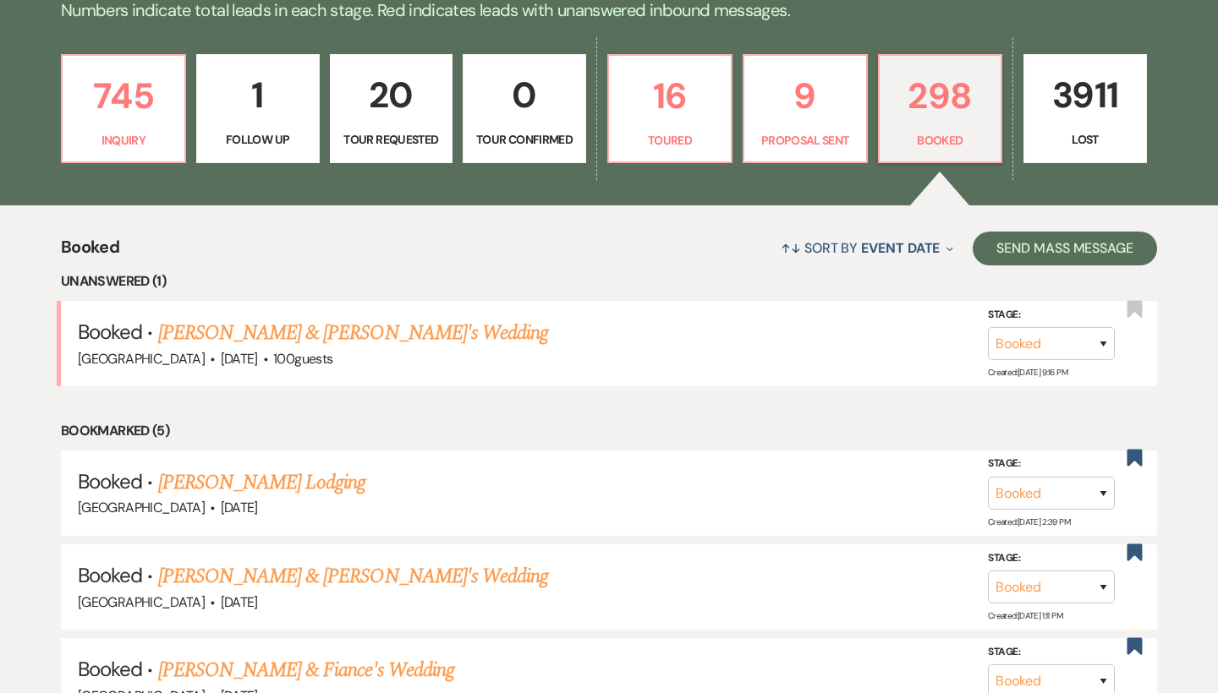
scroll to position [413, 0]
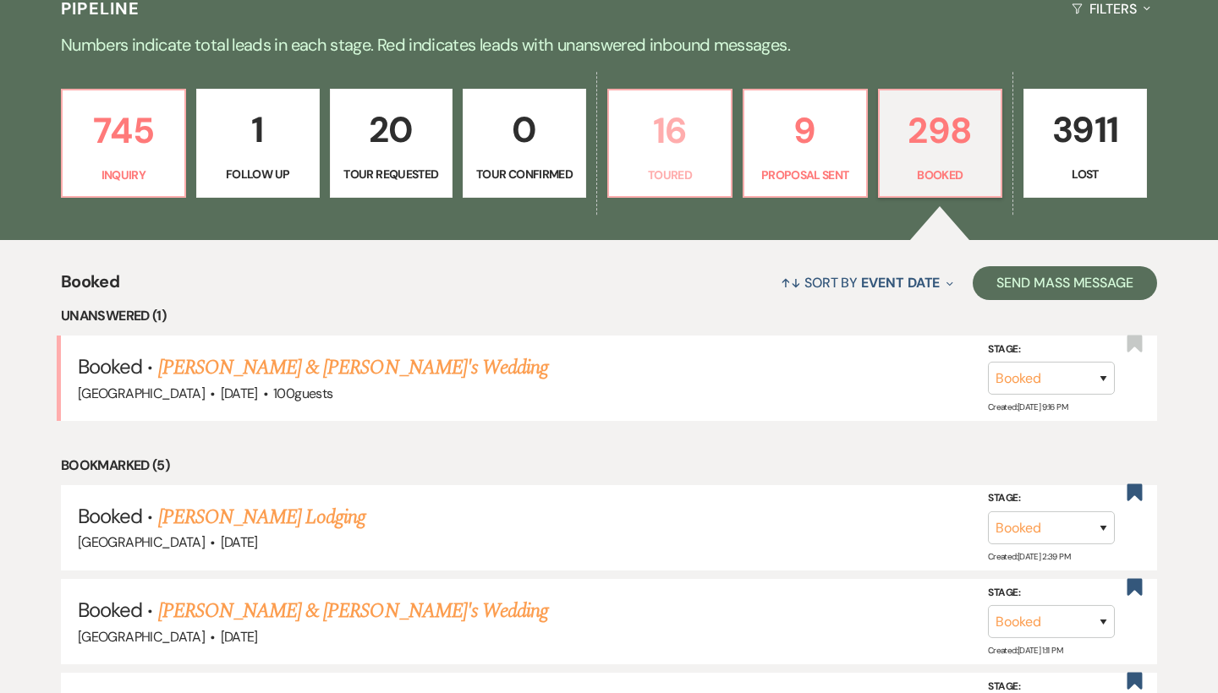
click at [687, 188] on link "16 Toured" at bounding box center [669, 144] width 125 height 110
select select "5"
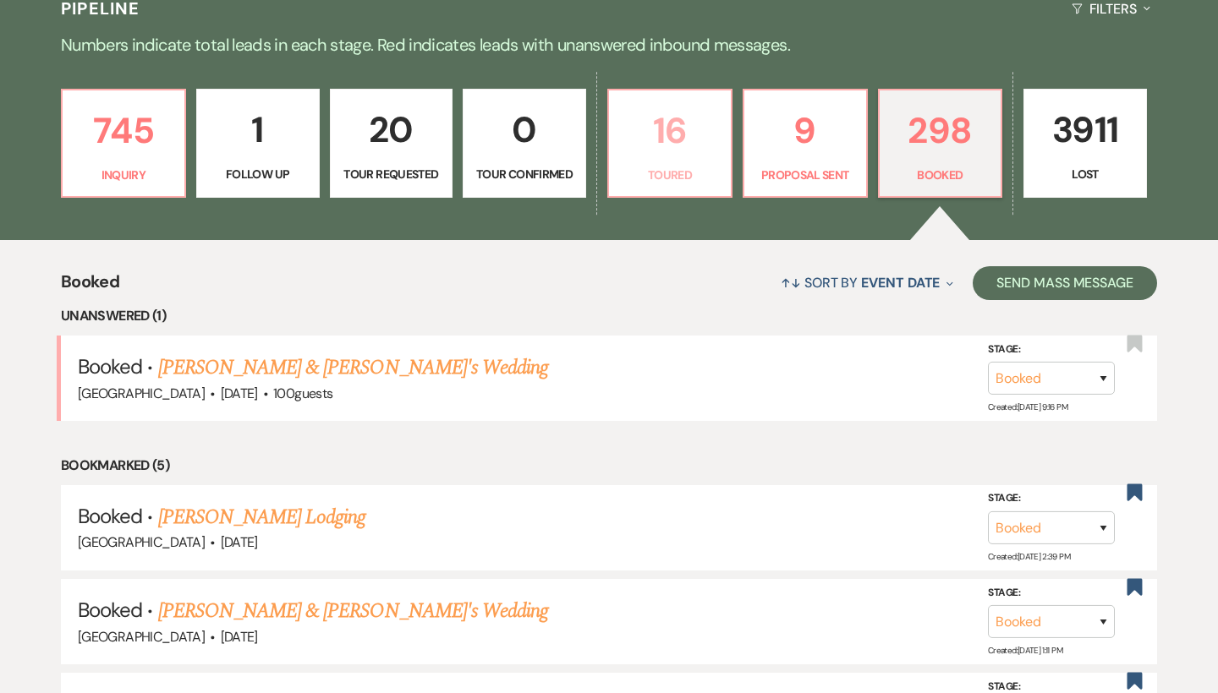
select select "5"
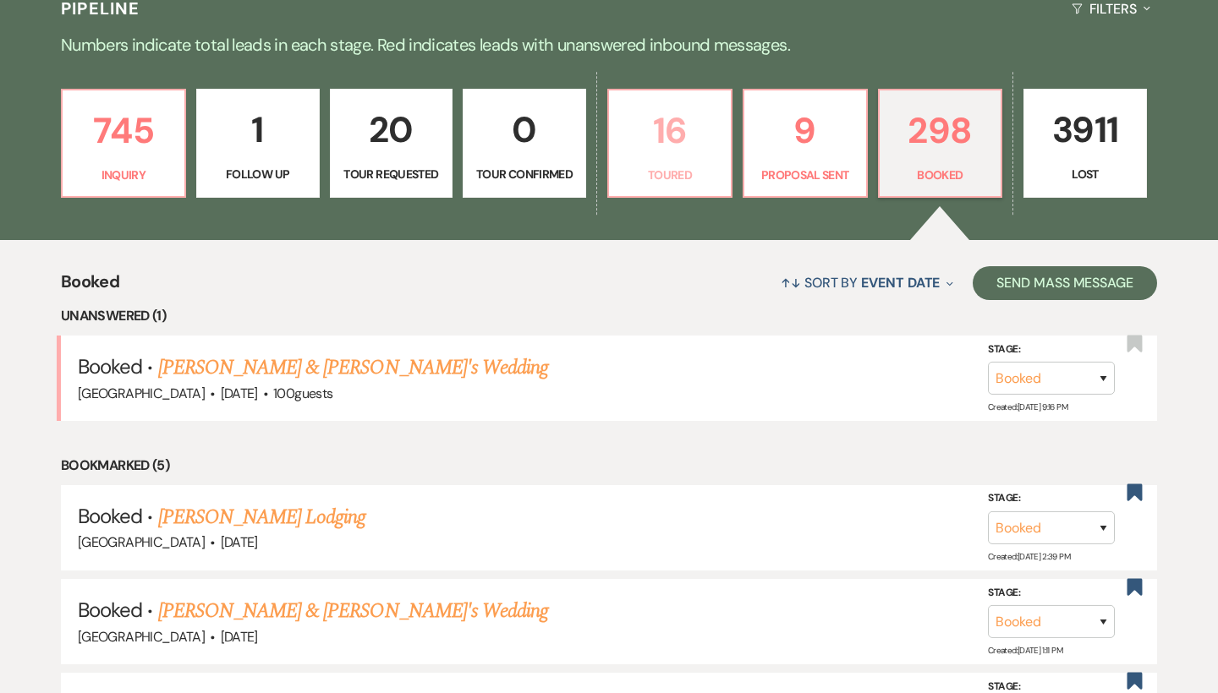
select select "5"
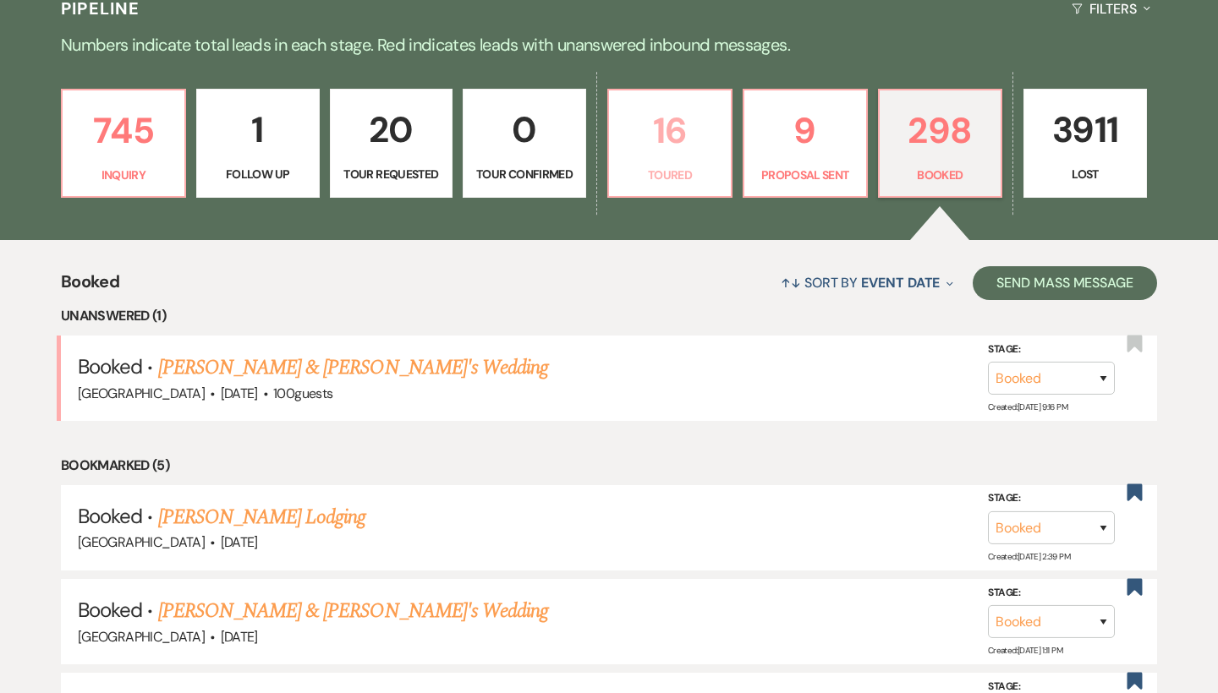
select select "5"
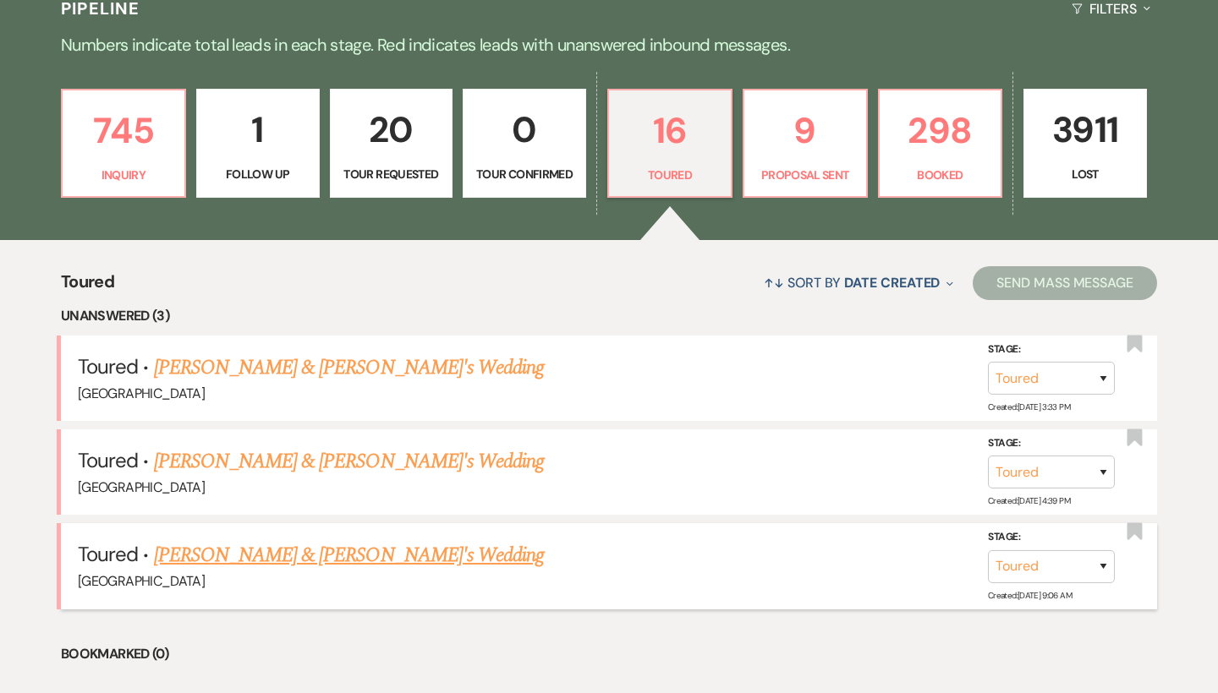
click at [362, 540] on link "[PERSON_NAME] & [PERSON_NAME]'s Wedding" at bounding box center [349, 555] width 391 height 30
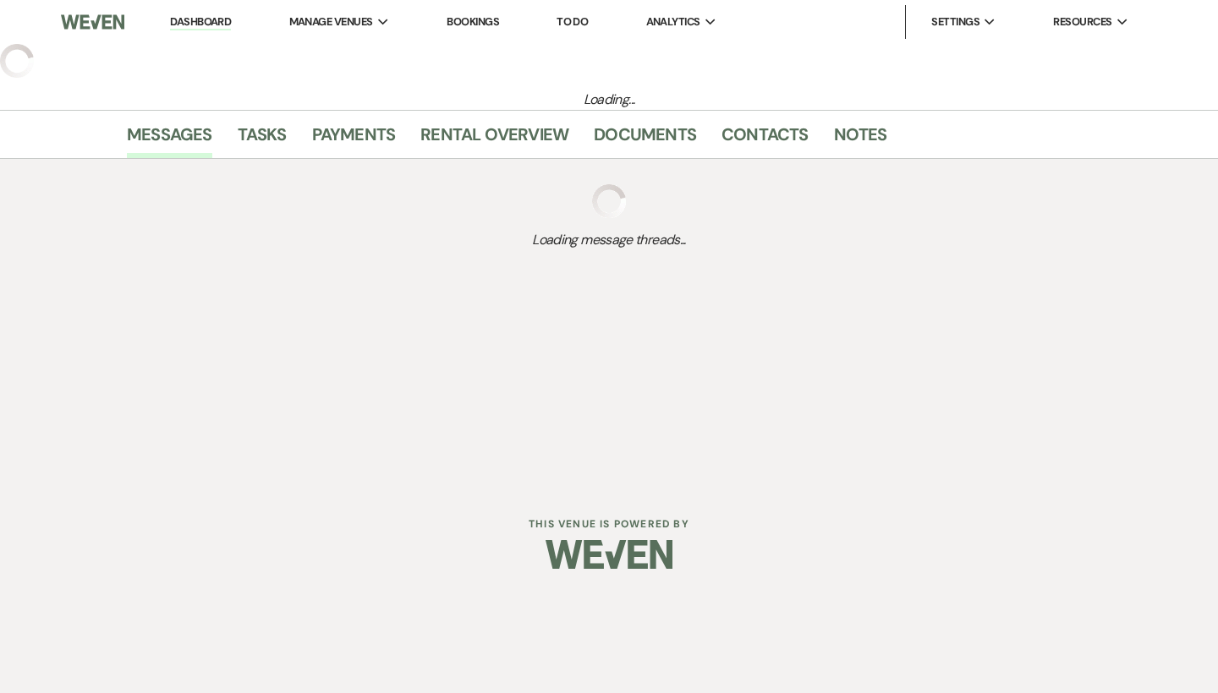
select select "5"
select select "6"
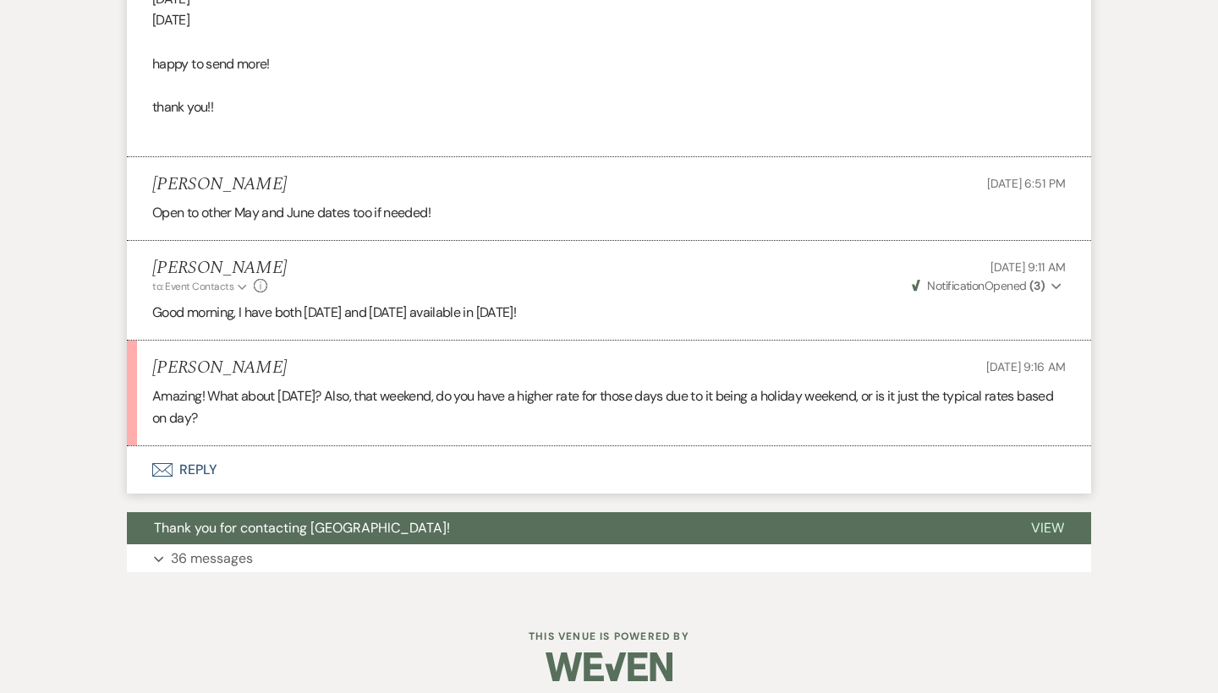
scroll to position [1093, 0]
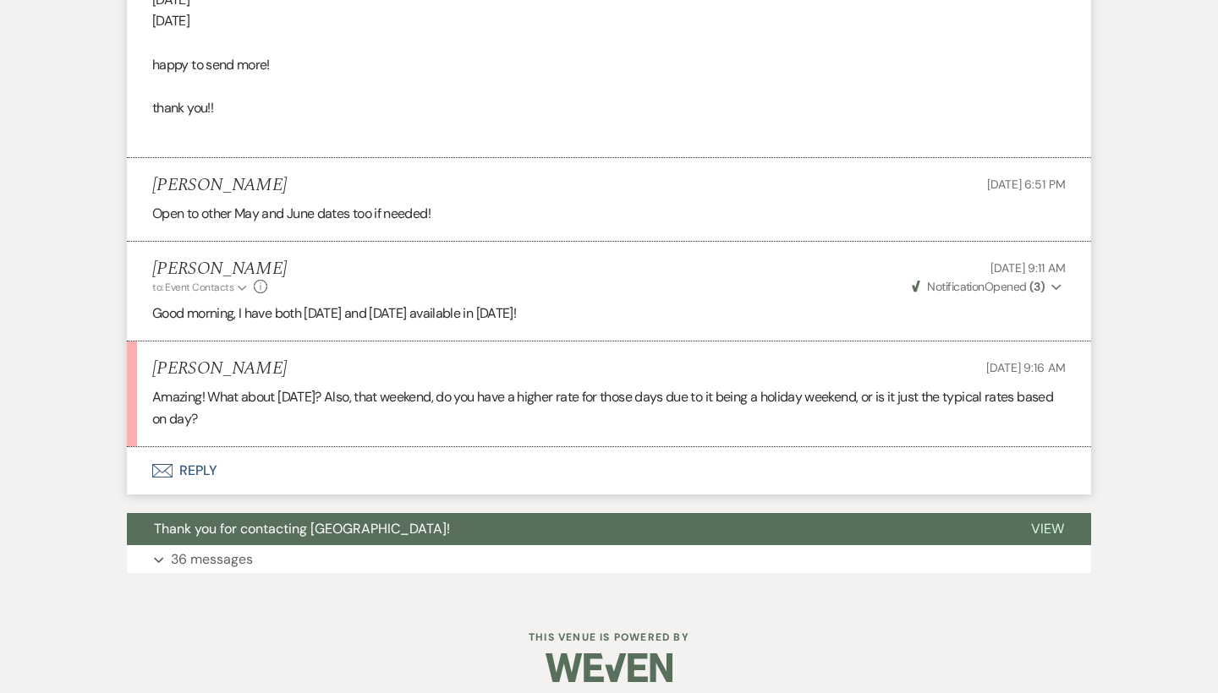
drag, startPoint x: 213, startPoint y: 387, endPoint x: 334, endPoint y: 400, distance: 121.6
click at [334, 400] on p "Amazing! What about [DATE]? Also, that weekend, do you have a higher rate for t…" at bounding box center [608, 407] width 913 height 43
drag, startPoint x: 347, startPoint y: 386, endPoint x: 705, endPoint y: 399, distance: 358.8
click at [705, 399] on p "Amazing! What about [DATE]? Also, that weekend, do you have a higher rate for t…" at bounding box center [608, 407] width 913 height 43
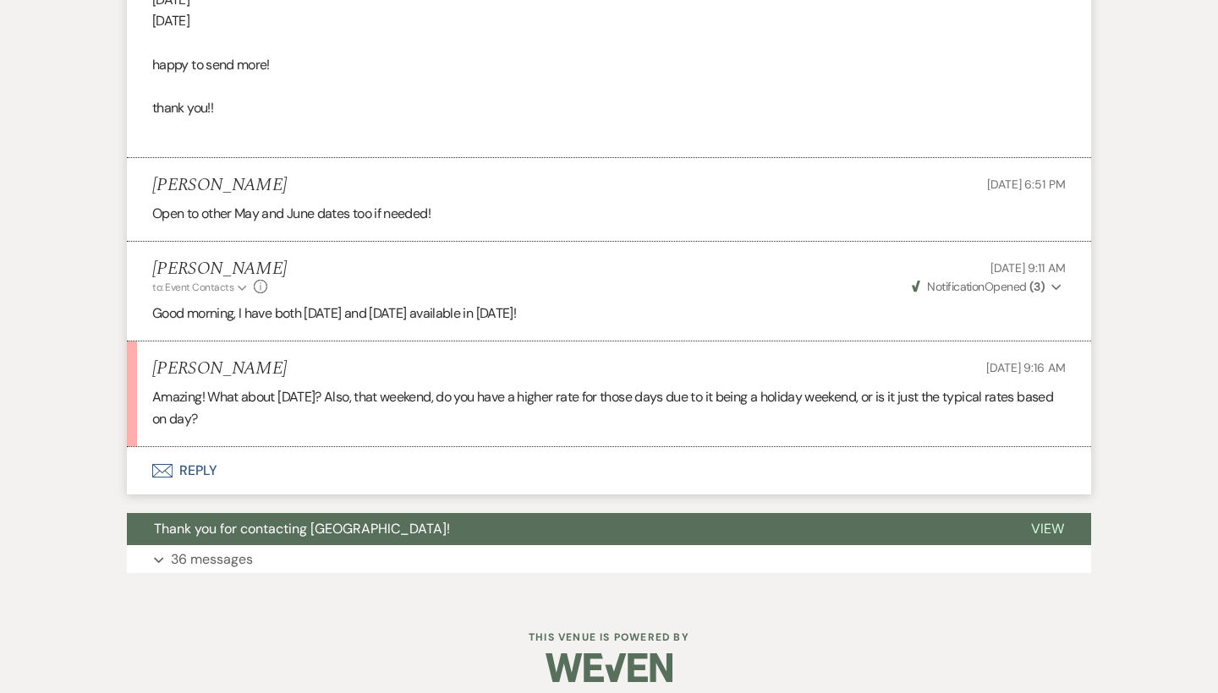
click at [705, 399] on p "Amazing! What about [DATE]? Also, that weekend, do you have a higher rate for t…" at bounding box center [608, 407] width 913 height 43
drag, startPoint x: 352, startPoint y: 379, endPoint x: 712, endPoint y: 394, distance: 360.6
click at [712, 394] on p "Amazing! What about [DATE]? Also, that weekend, do you have a higher rate for t…" at bounding box center [608, 407] width 913 height 43
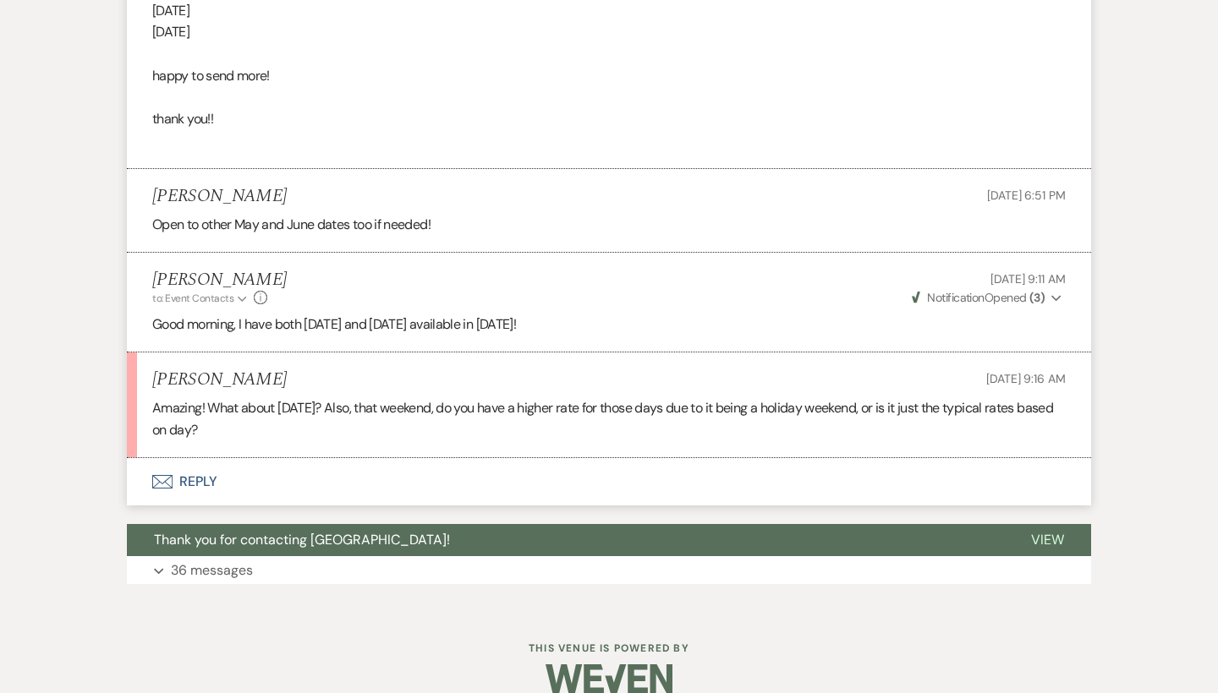
click at [293, 397] on p "Amazing! What about [DATE]? Also, that weekend, do you have a higher rate for t…" at bounding box center [608, 418] width 913 height 43
drag, startPoint x: 283, startPoint y: 396, endPoint x: 331, endPoint y: 396, distance: 47.4
click at [331, 397] on p "Amazing! What about [DATE]? Also, that weekend, do you have a higher rate for t…" at bounding box center [608, 418] width 913 height 43
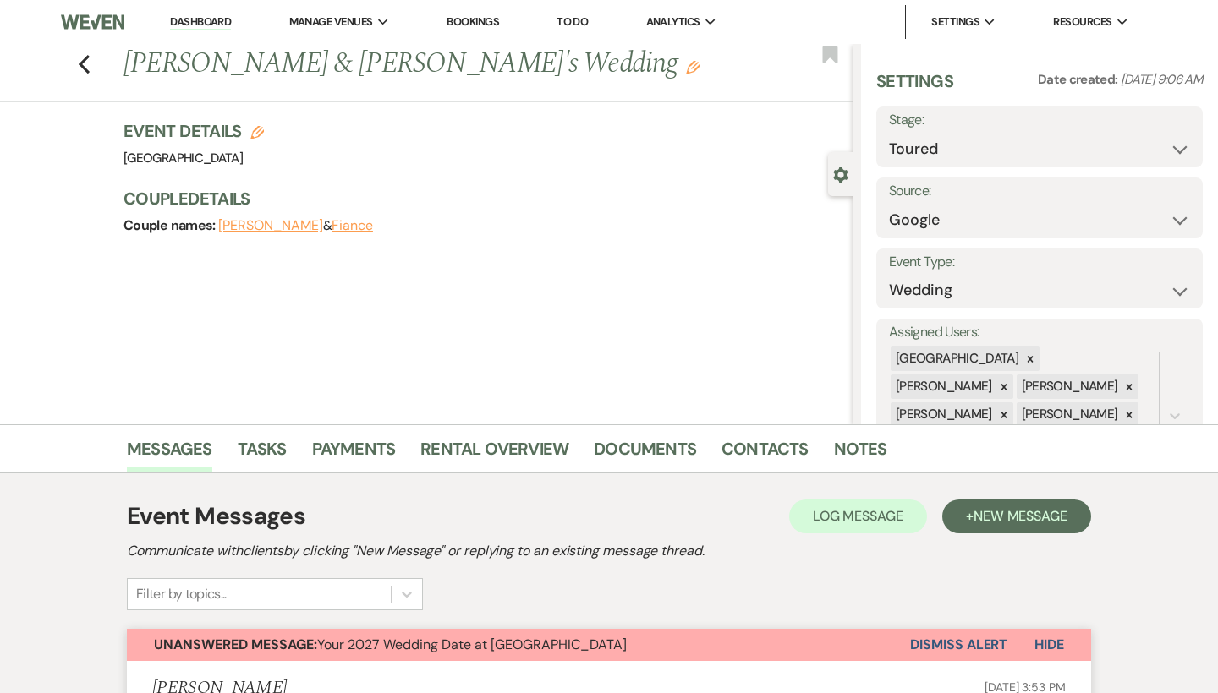
scroll to position [0, 0]
click at [85, 66] on icon "Previous" at bounding box center [84, 64] width 13 height 20
select select "5"
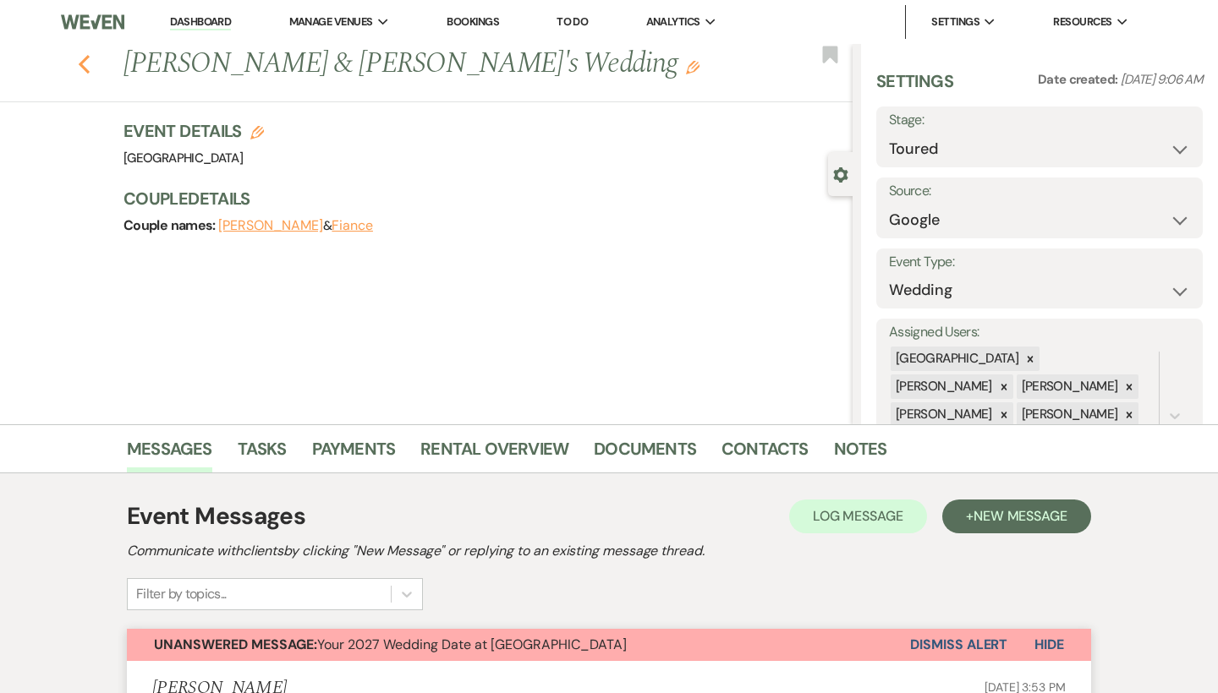
select select "5"
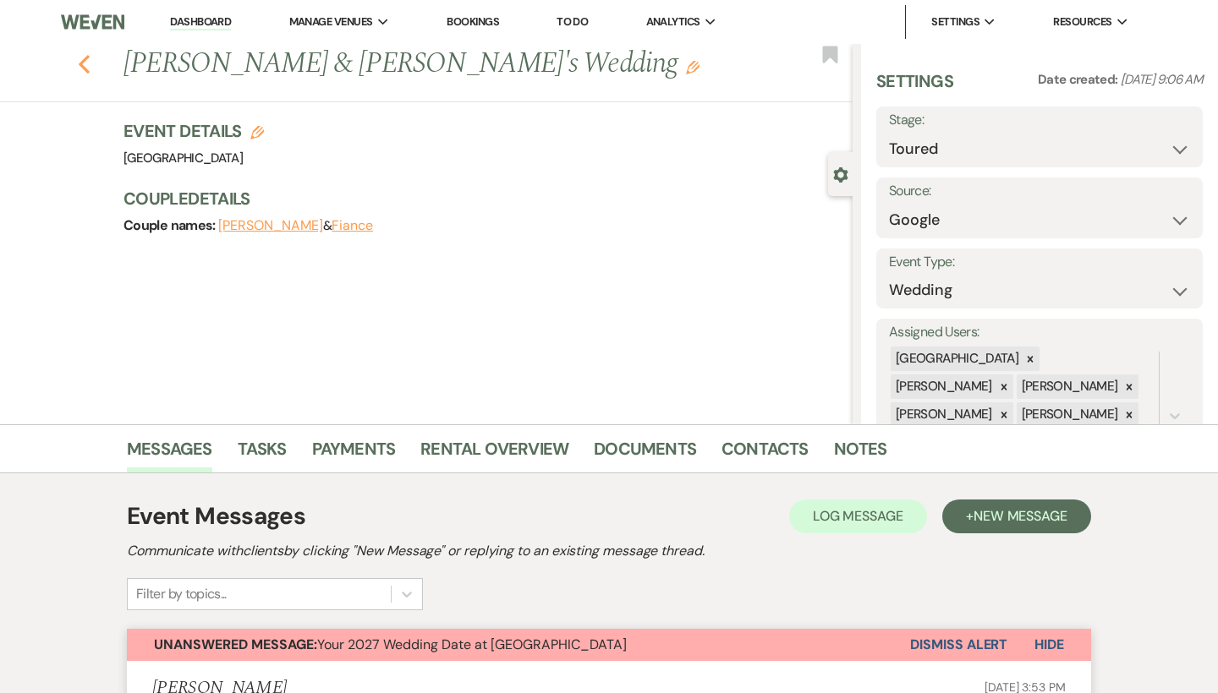
select select "5"
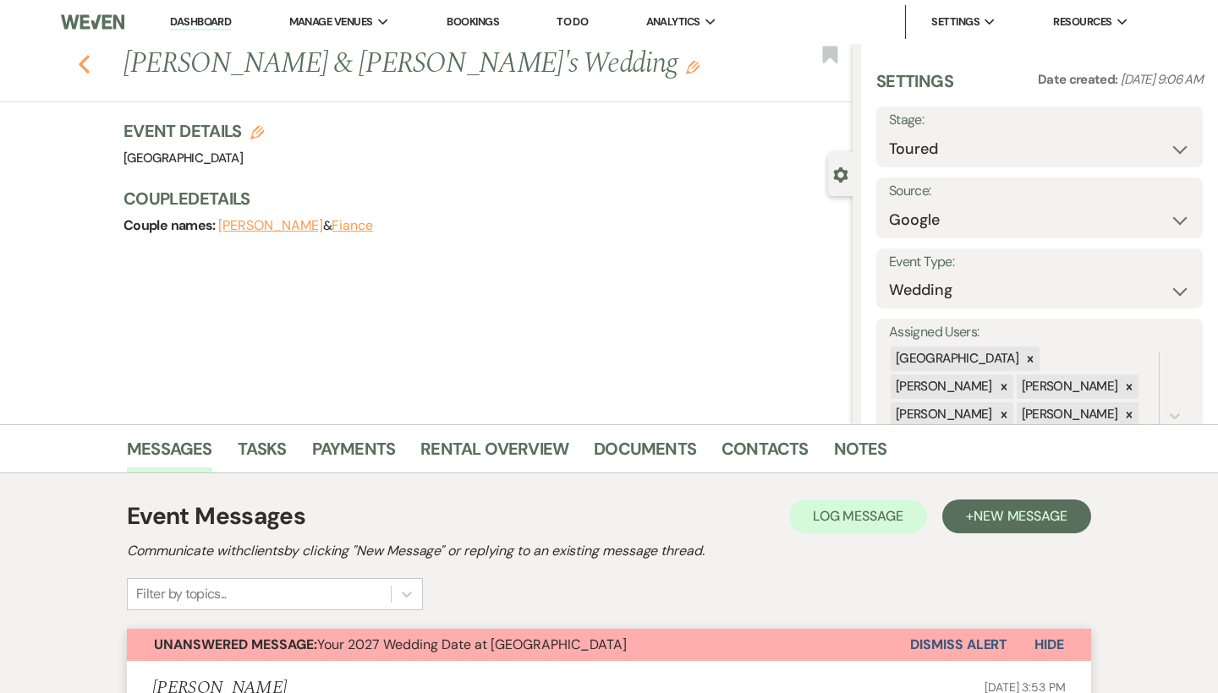
select select "5"
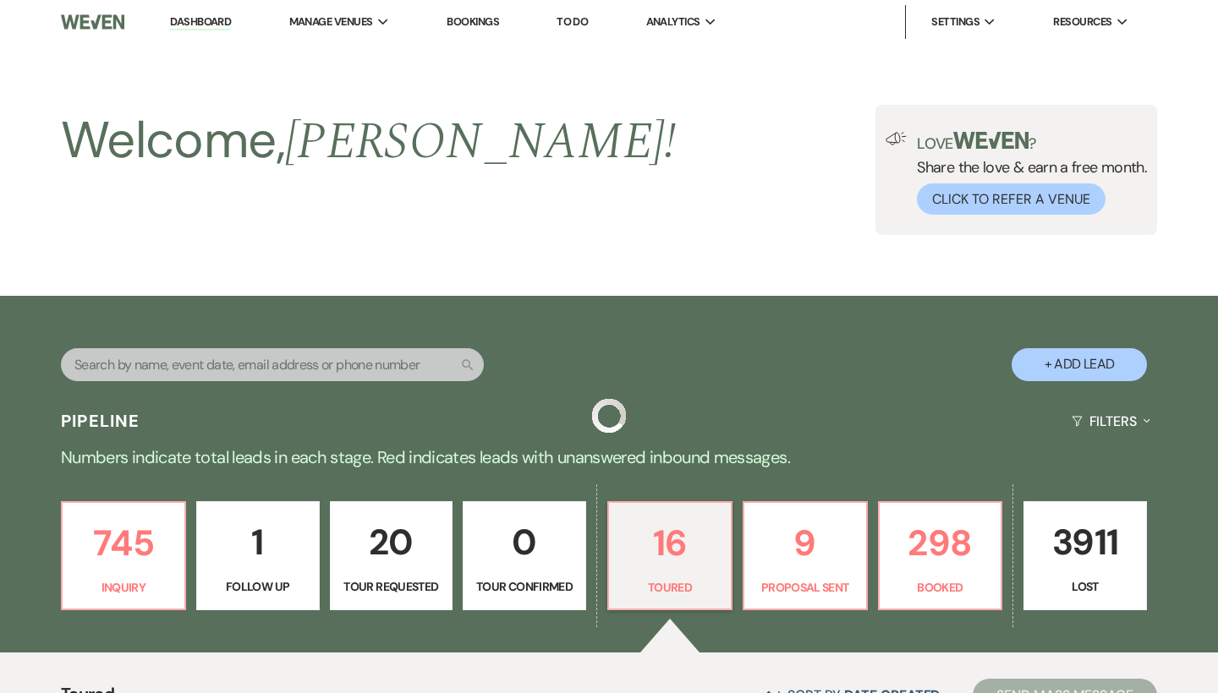
scroll to position [413, 0]
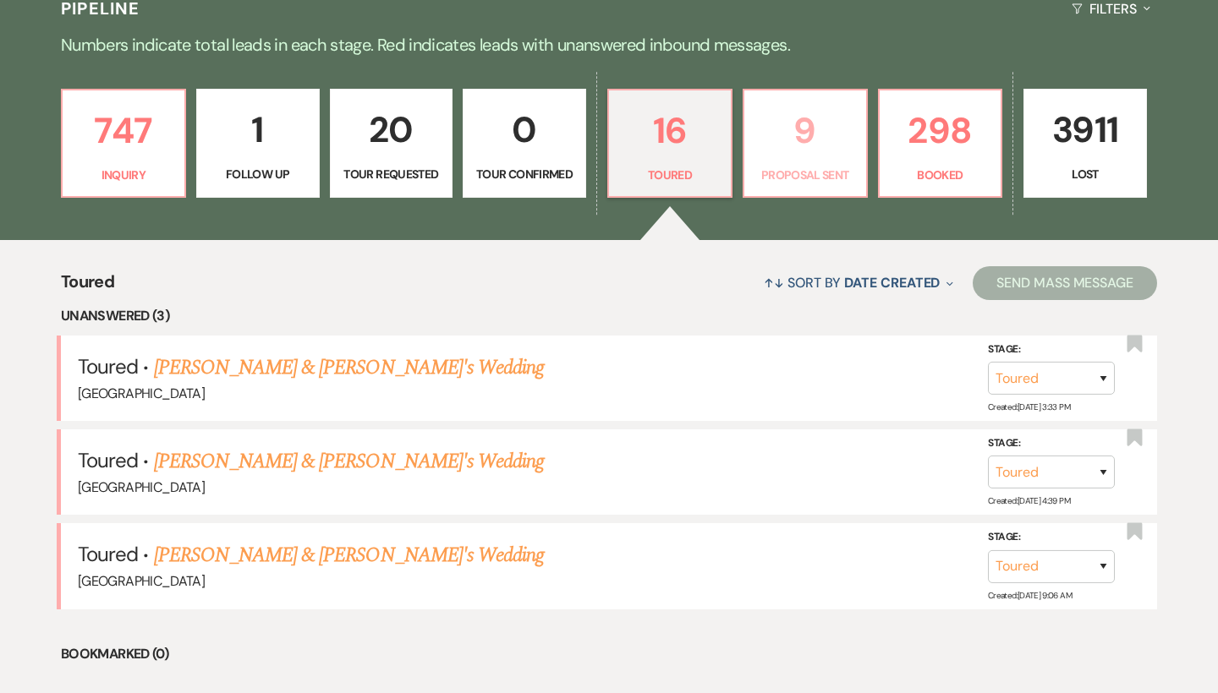
click at [821, 174] on p "Proposal Sent" at bounding box center [804, 175] width 101 height 19
select select "6"
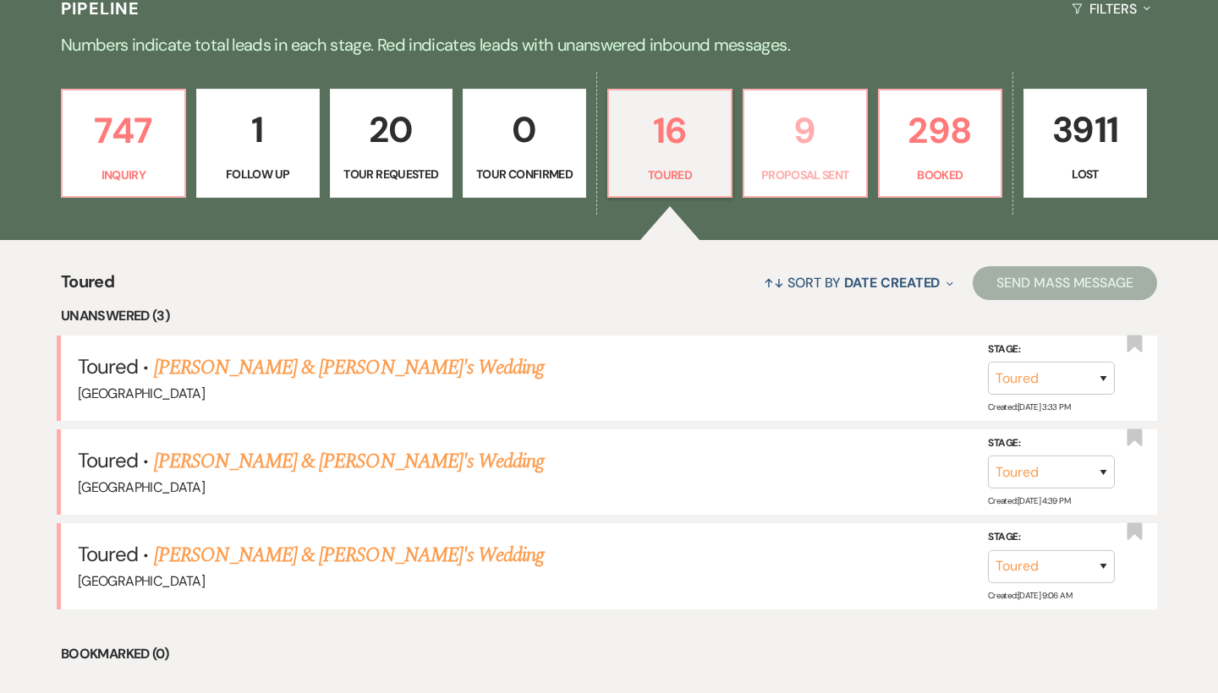
select select "6"
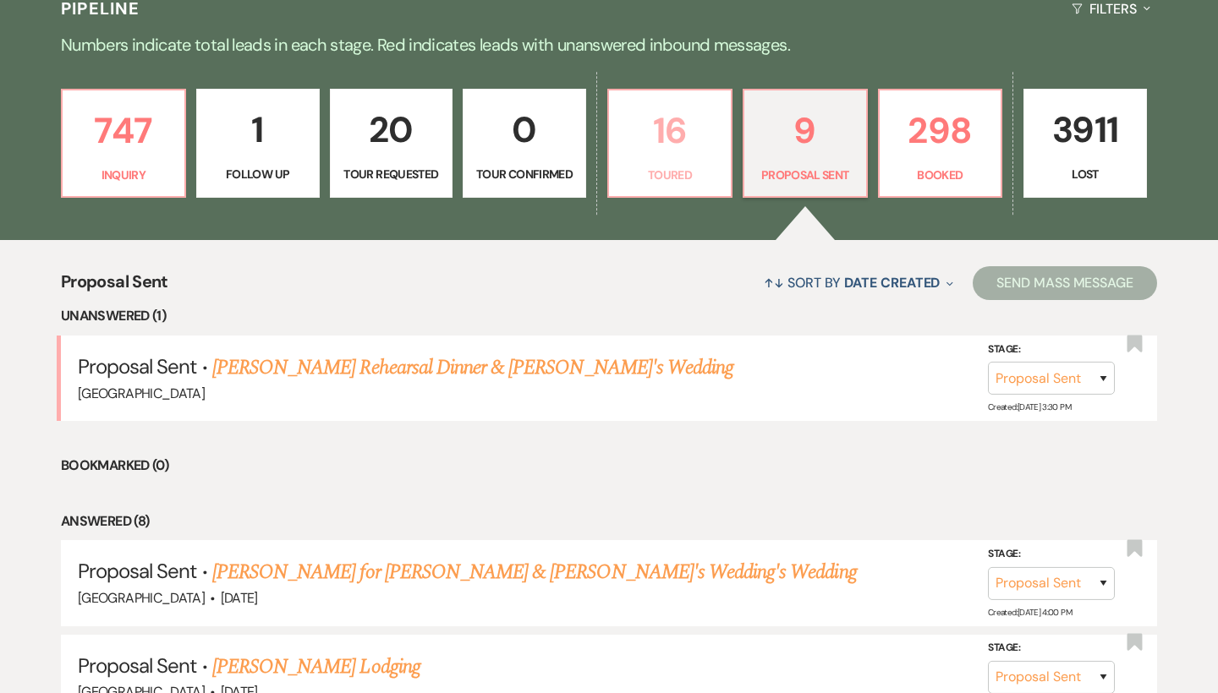
click at [677, 153] on p "16" at bounding box center [669, 130] width 101 height 57
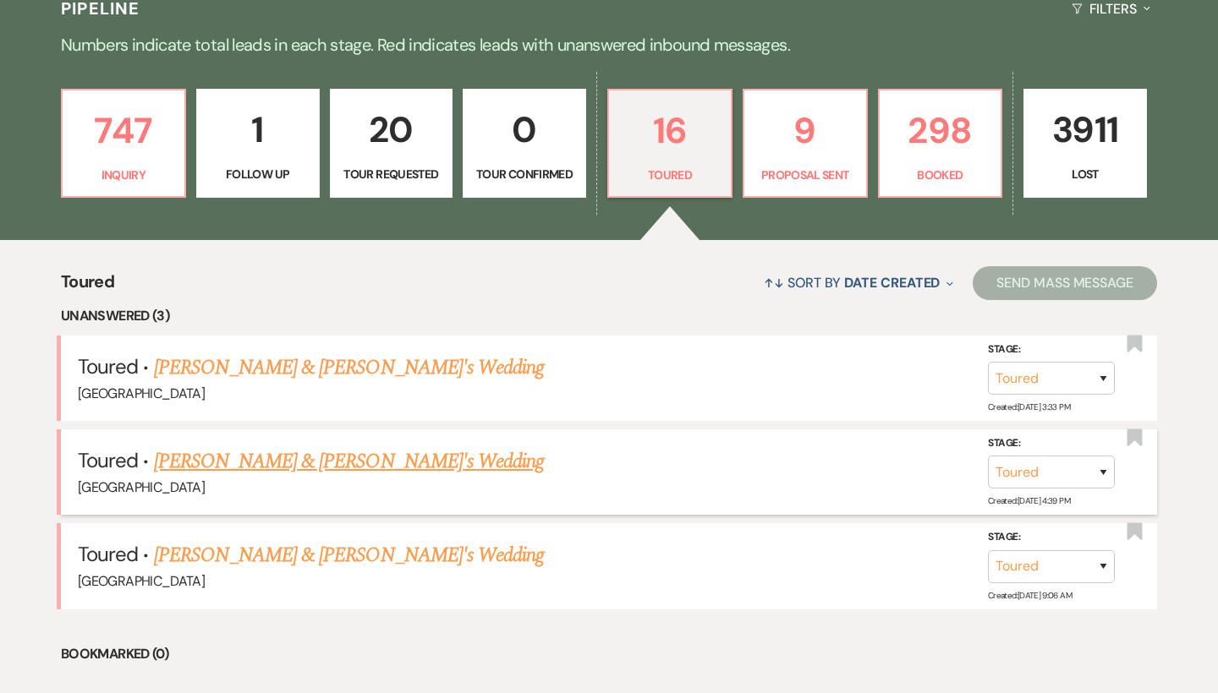
scroll to position [501, 0]
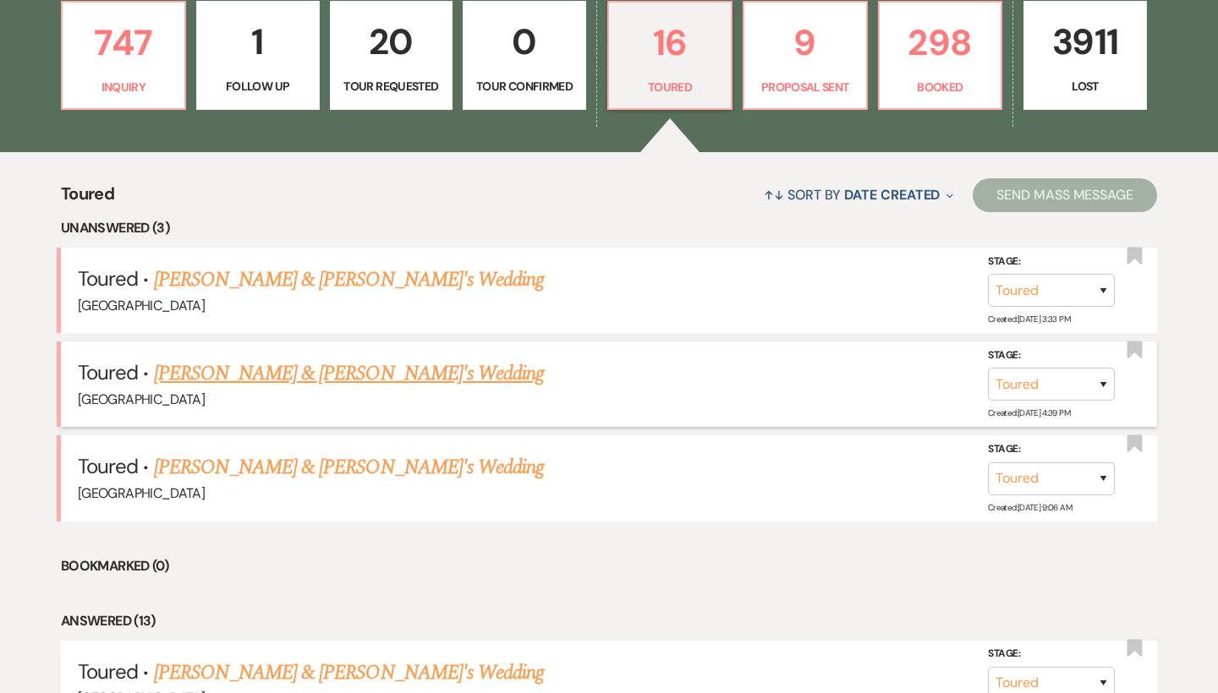
click at [355, 375] on link "[PERSON_NAME] & [PERSON_NAME]'s Wedding" at bounding box center [349, 374] width 391 height 30
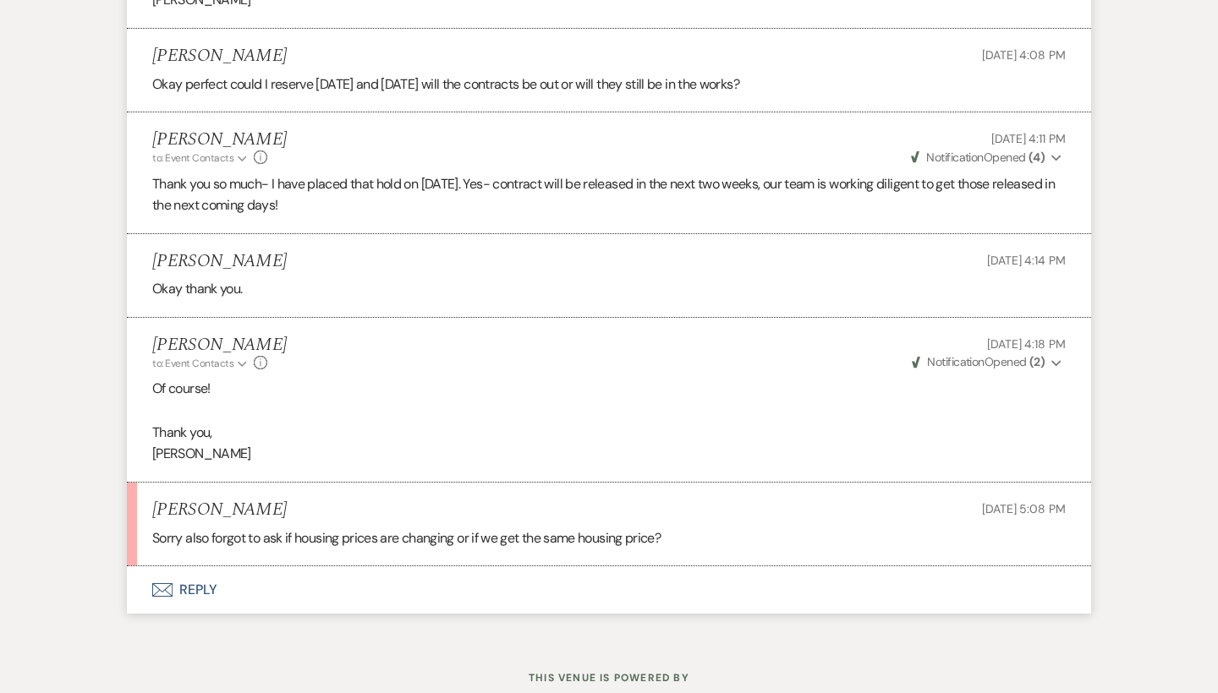
scroll to position [5059, 0]
click at [164, 567] on button "Envelope Reply" at bounding box center [609, 590] width 964 height 47
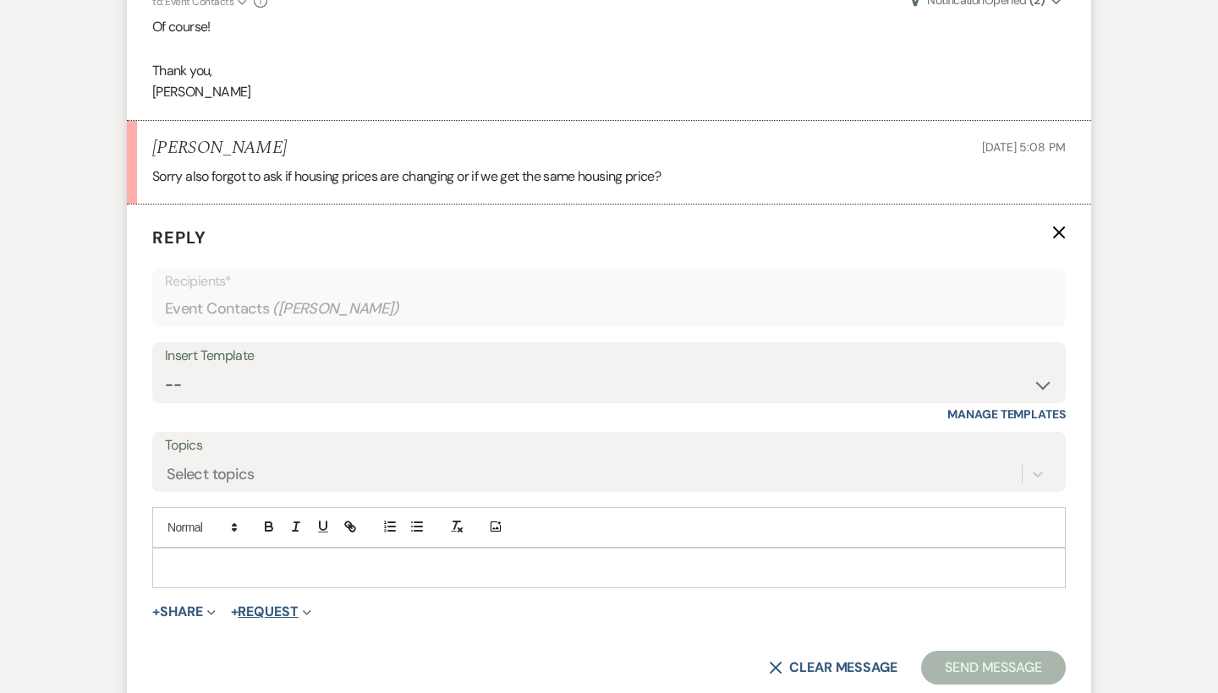
scroll to position [5474, 0]
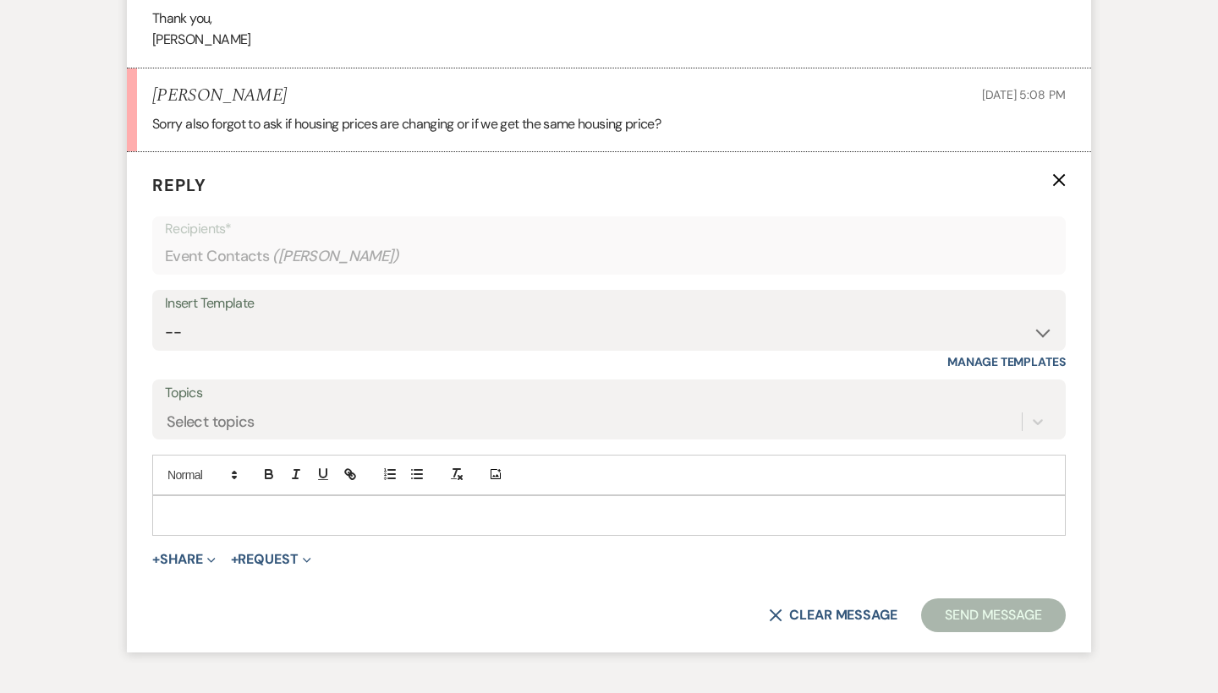
click at [290, 496] on div at bounding box center [609, 515] width 912 height 39
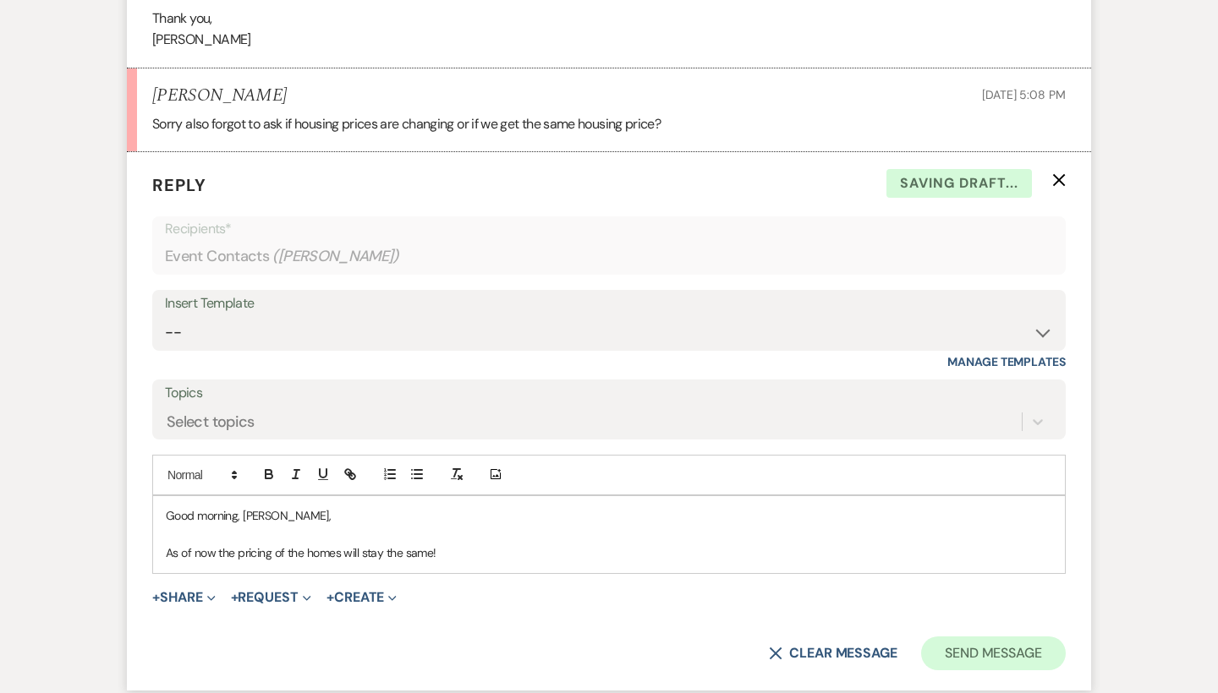
click at [1035, 637] on button "Send Message" at bounding box center [993, 654] width 145 height 34
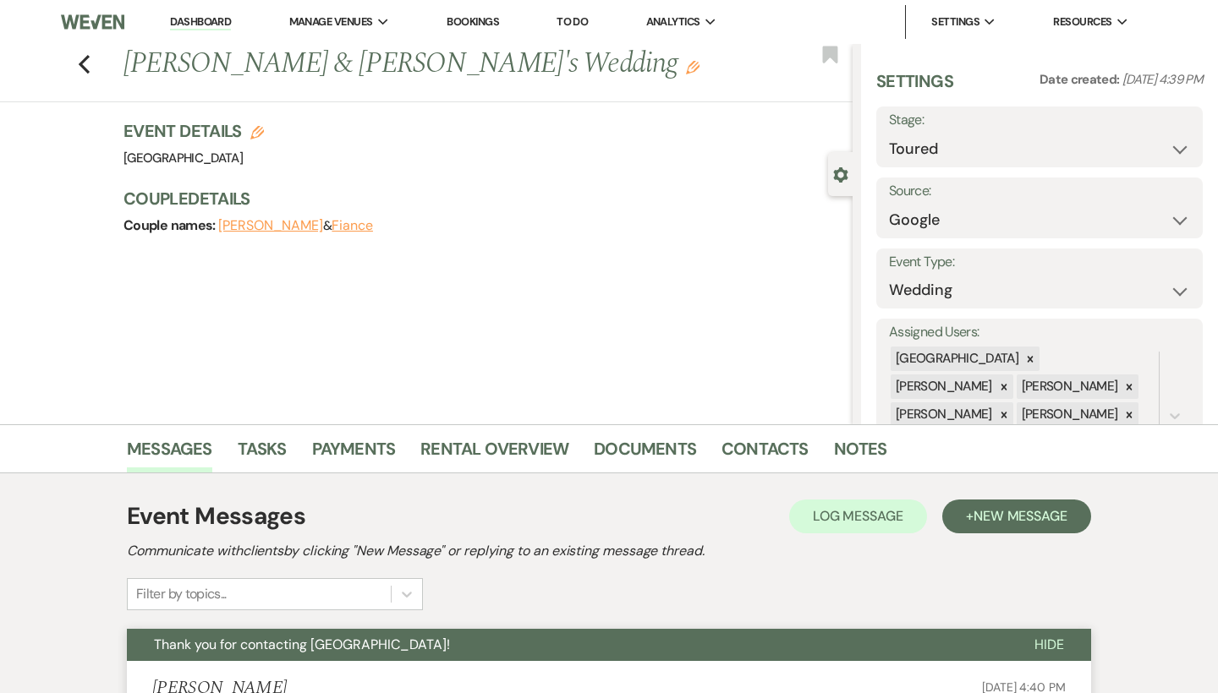
scroll to position [0, 0]
click at [82, 69] on icon "Previous" at bounding box center [84, 64] width 13 height 20
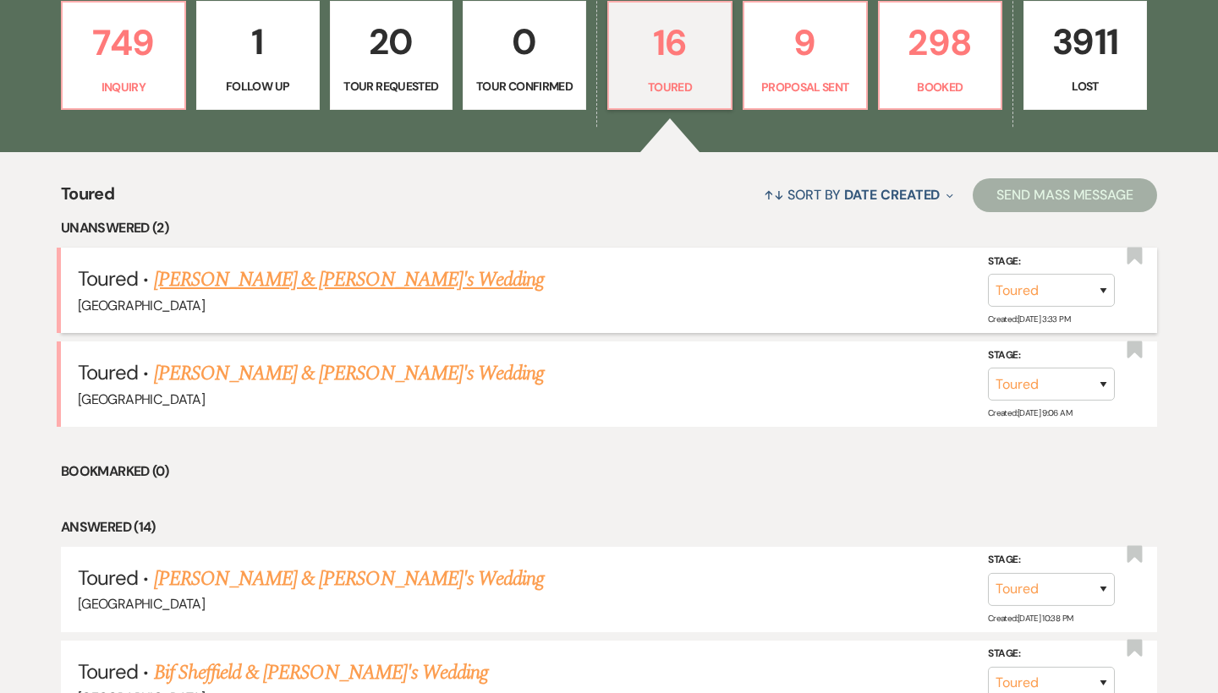
click at [340, 268] on link "[PERSON_NAME] & [PERSON_NAME]'s Wedding" at bounding box center [349, 280] width 391 height 30
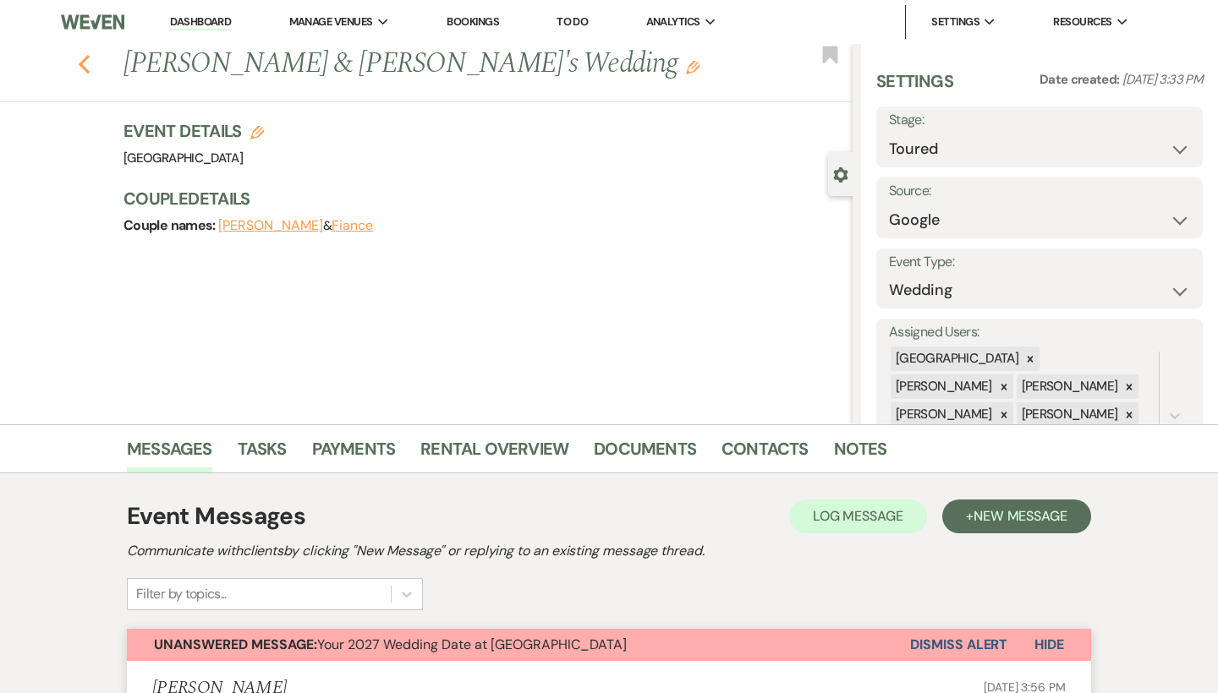
click at [79, 63] on icon "Previous" at bounding box center [84, 64] width 13 height 20
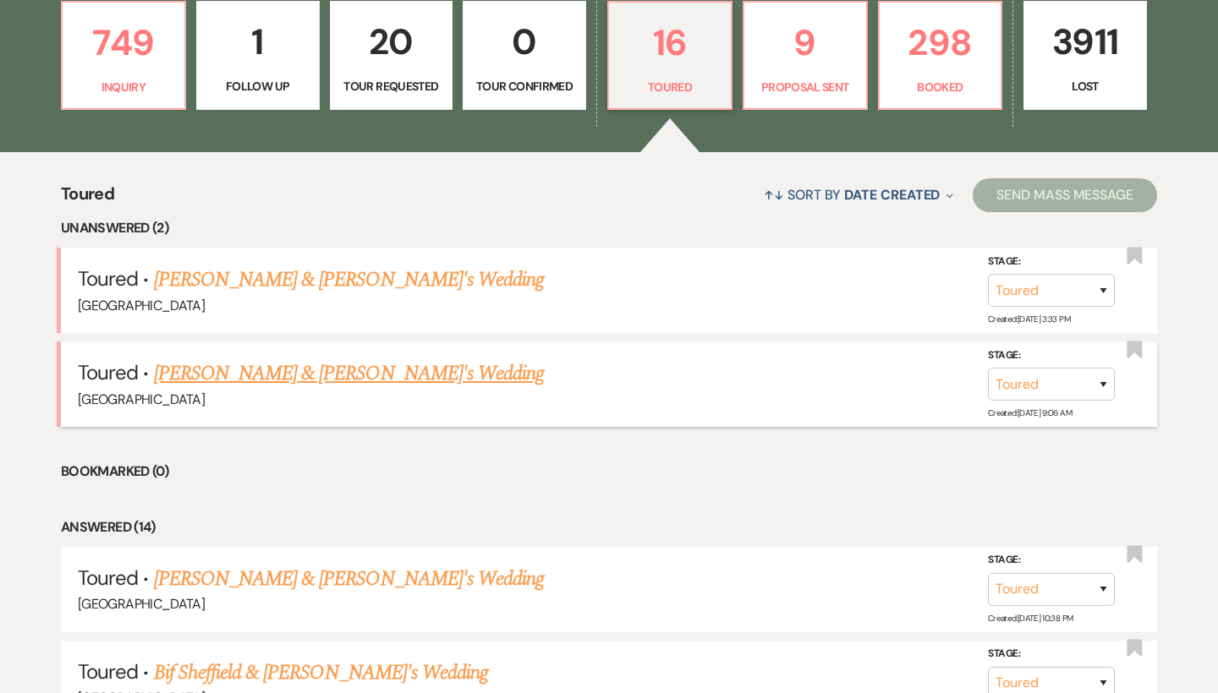
click at [256, 369] on link "[PERSON_NAME] & [PERSON_NAME]'s Wedding" at bounding box center [349, 374] width 391 height 30
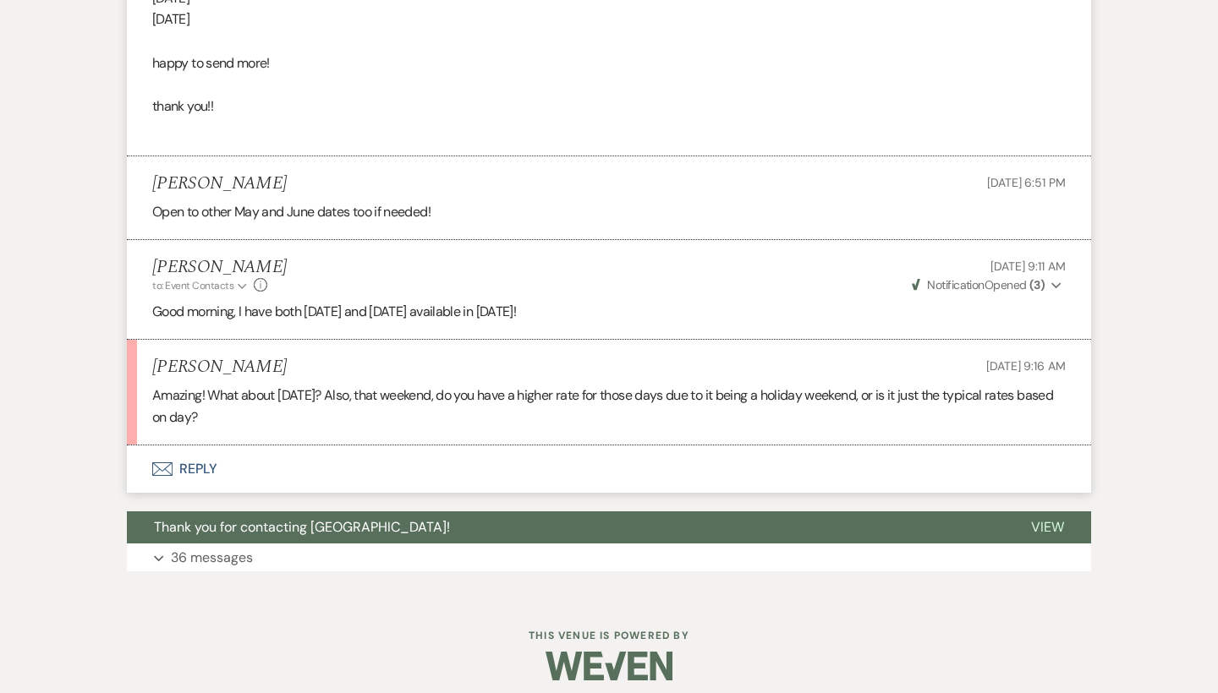
scroll to position [1093, 0]
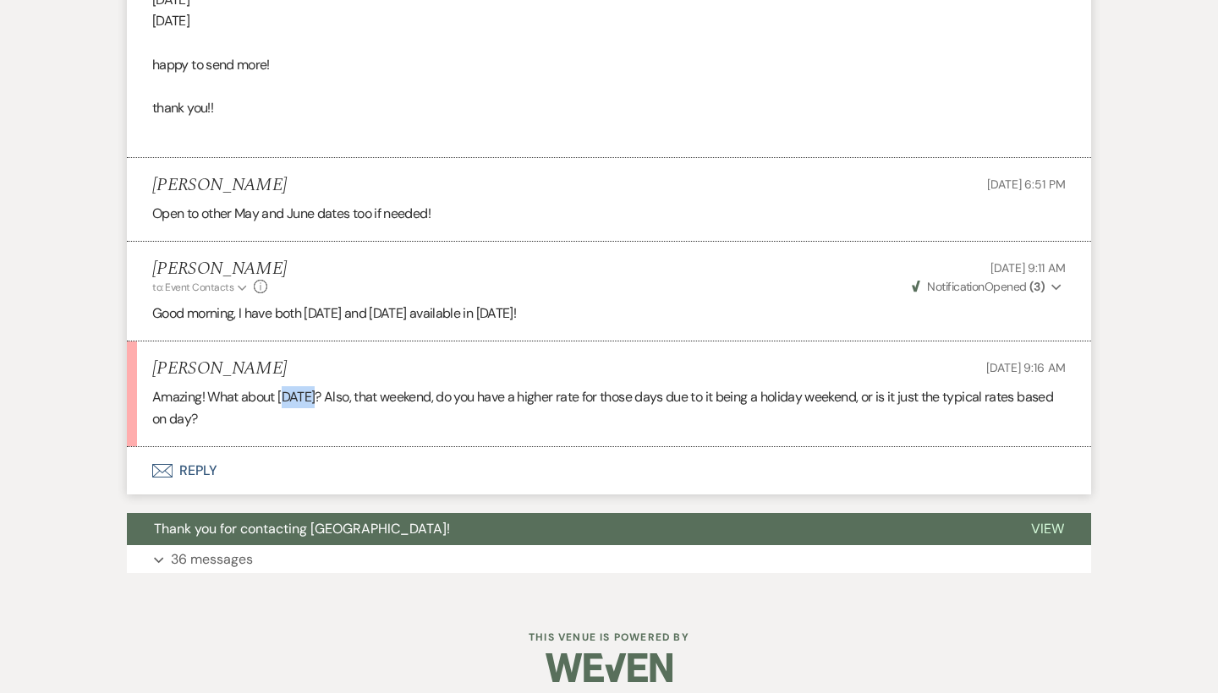
drag, startPoint x: 285, startPoint y: 386, endPoint x: 319, endPoint y: 389, distance: 33.9
click at [319, 389] on p "Amazing! What about [DATE]? Also, that weekend, do you have a higher rate for t…" at bounding box center [608, 407] width 913 height 43
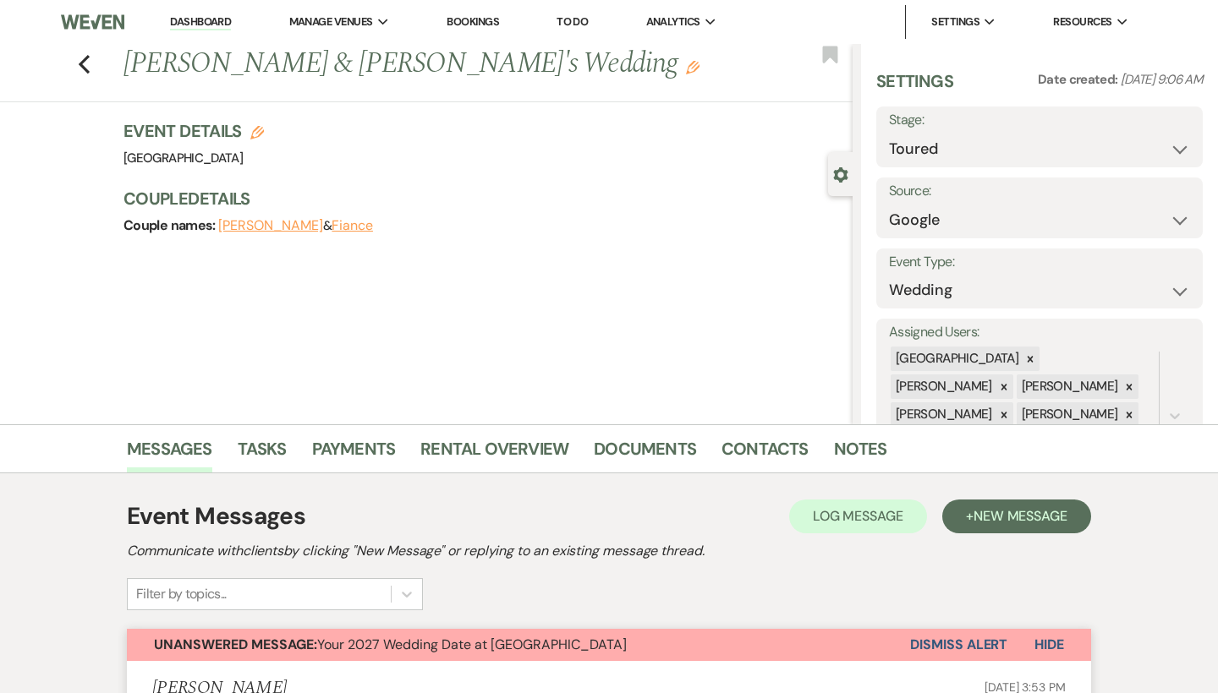
scroll to position [0, 0]
click at [84, 58] on icon "Previous" at bounding box center [84, 64] width 13 height 20
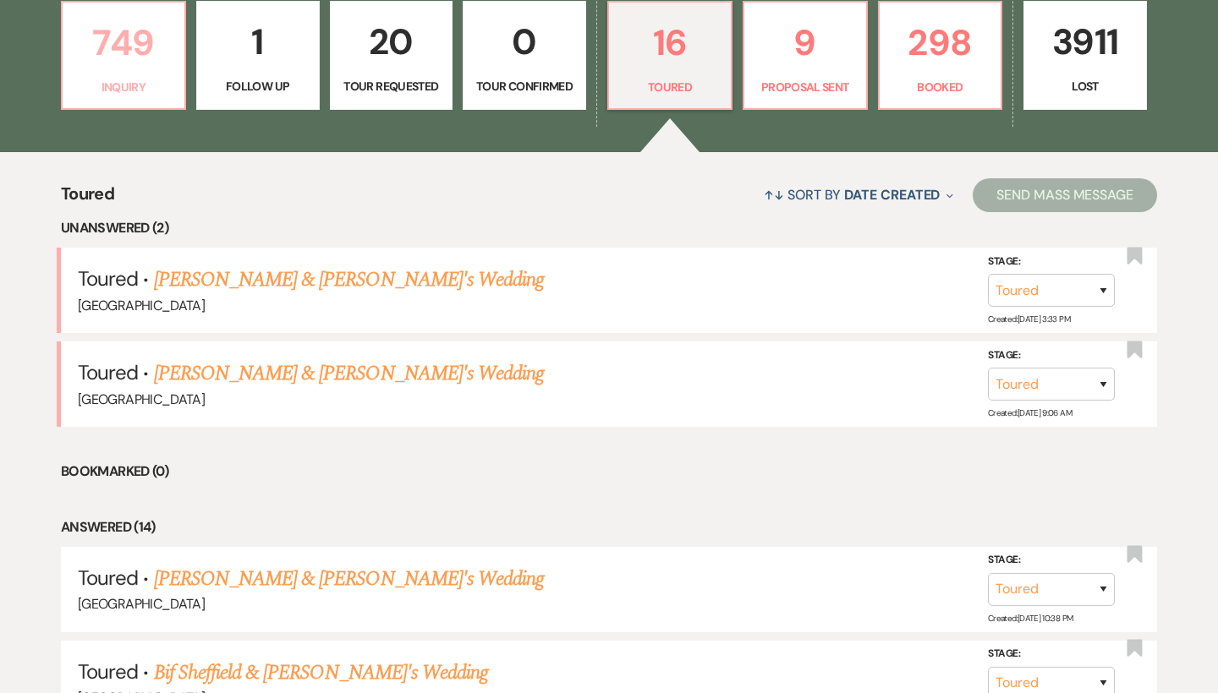
click at [127, 74] on link "749 Inquiry" at bounding box center [123, 56] width 125 height 110
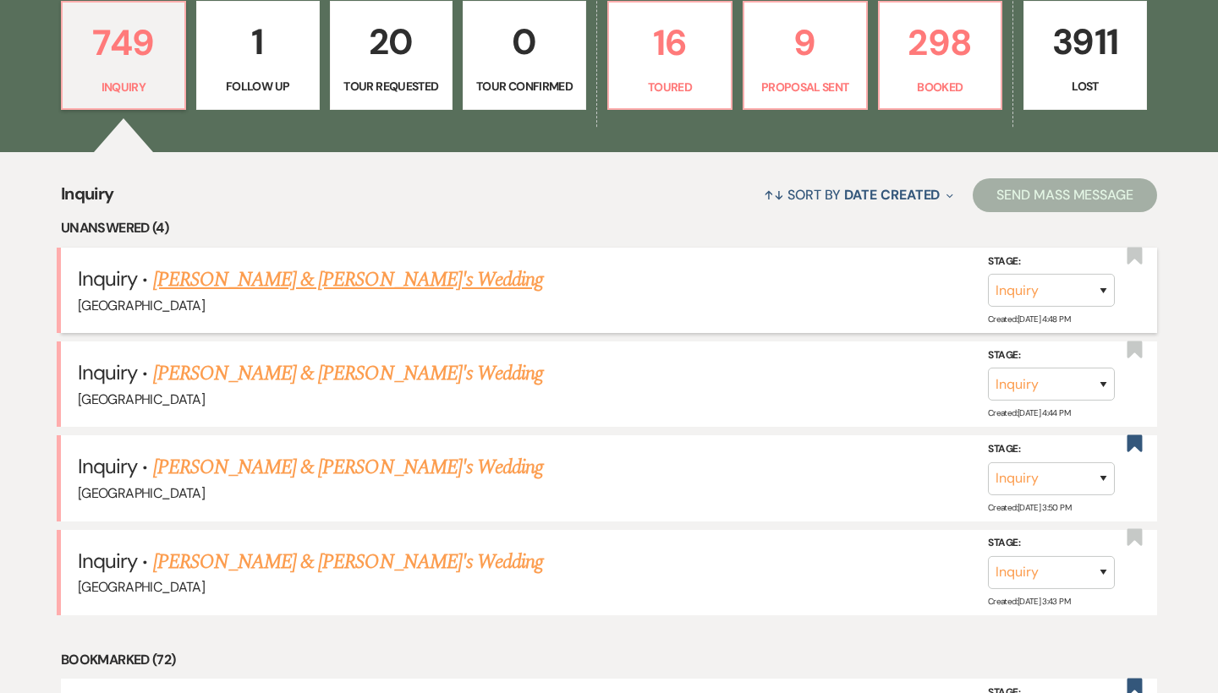
click at [249, 274] on link "[PERSON_NAME] & [PERSON_NAME]'s Wedding" at bounding box center [348, 280] width 391 height 30
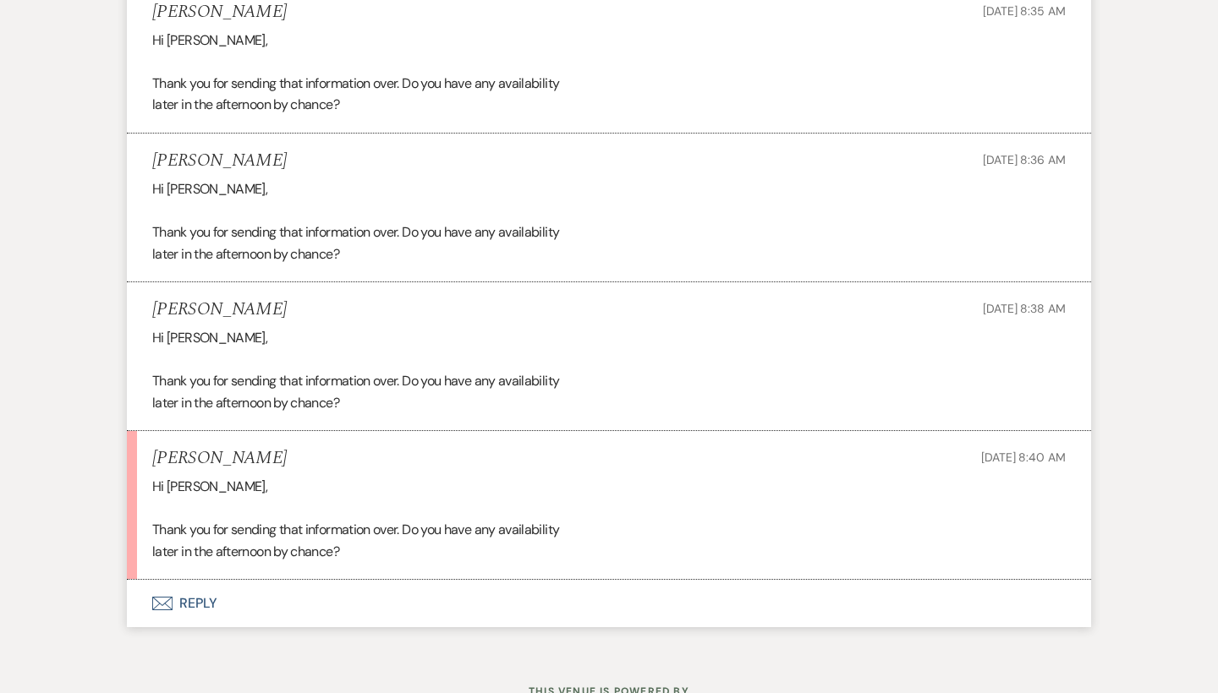
scroll to position [1043, 0]
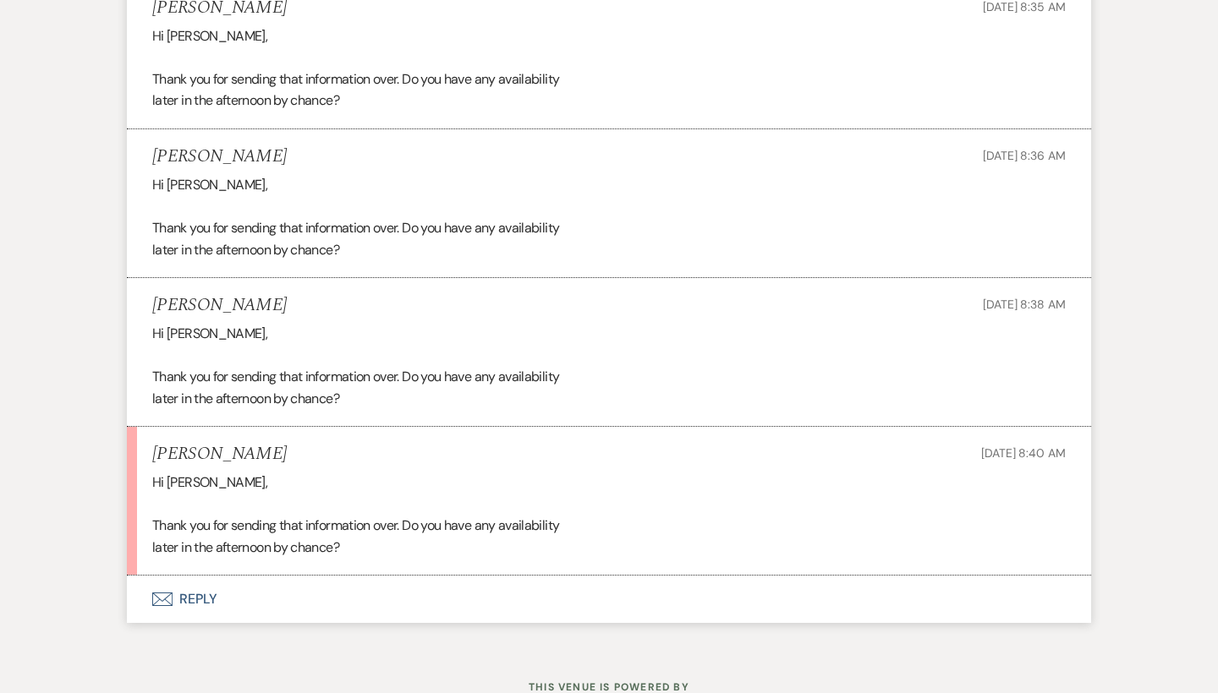
click at [178, 585] on button "Envelope Reply" at bounding box center [609, 599] width 964 height 47
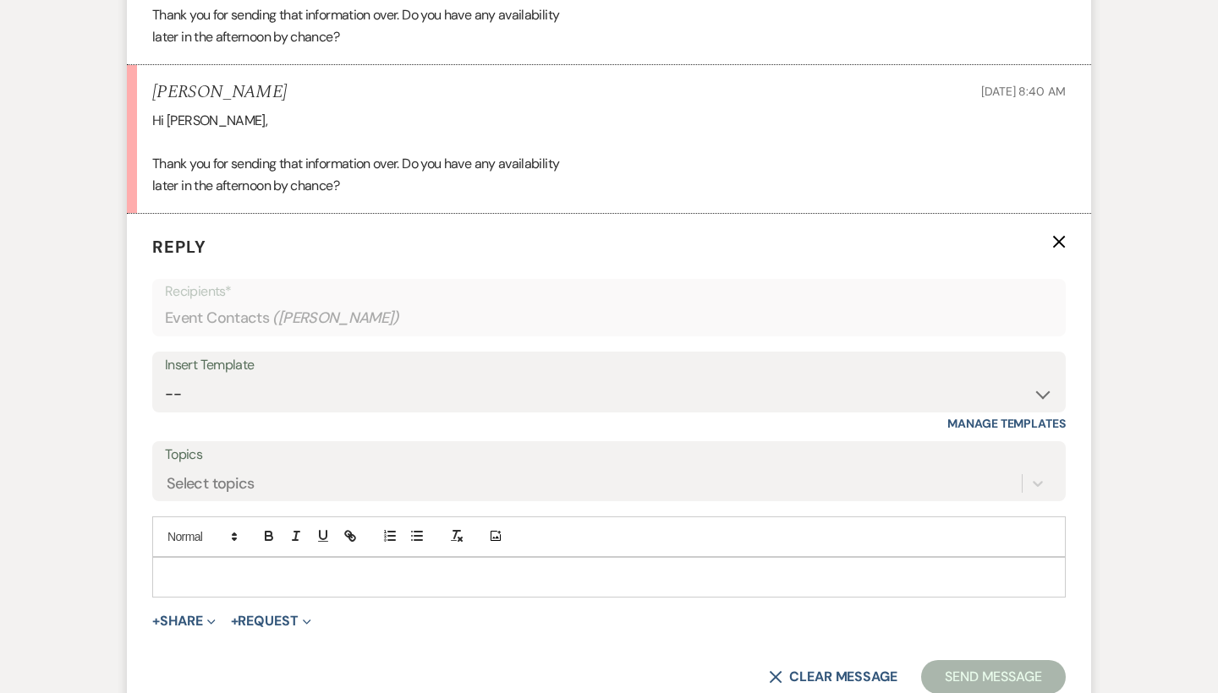
scroll to position [1506, 0]
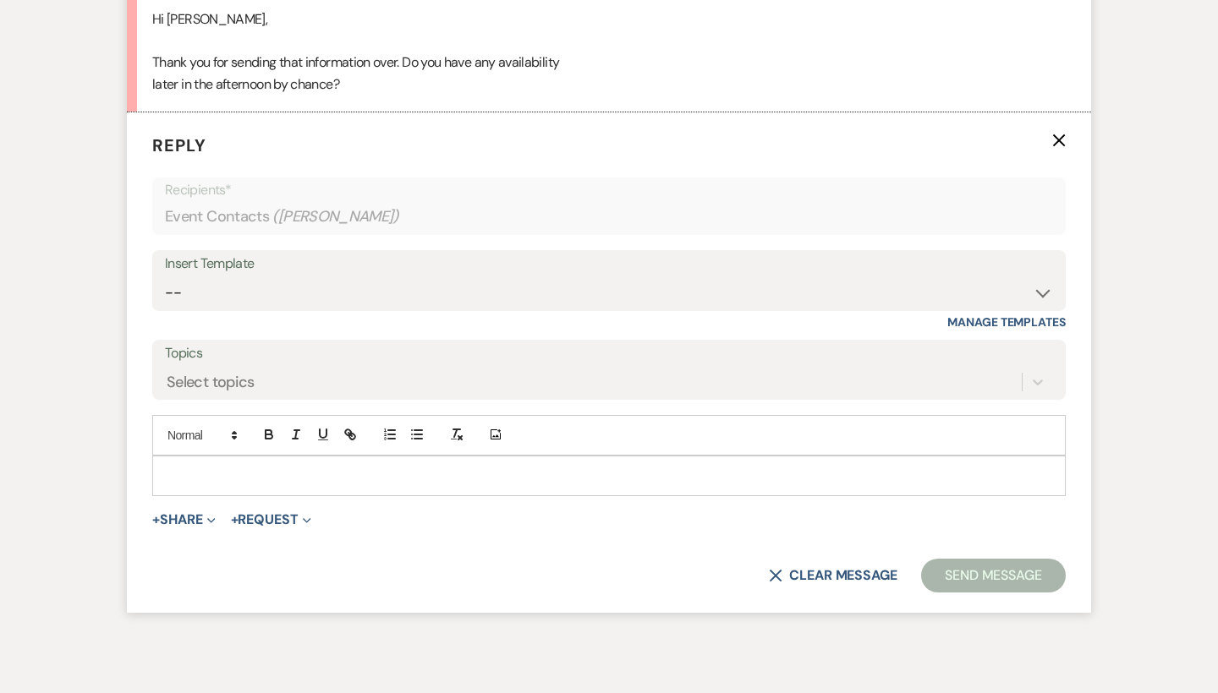
click at [381, 467] on p at bounding box center [609, 476] width 886 height 19
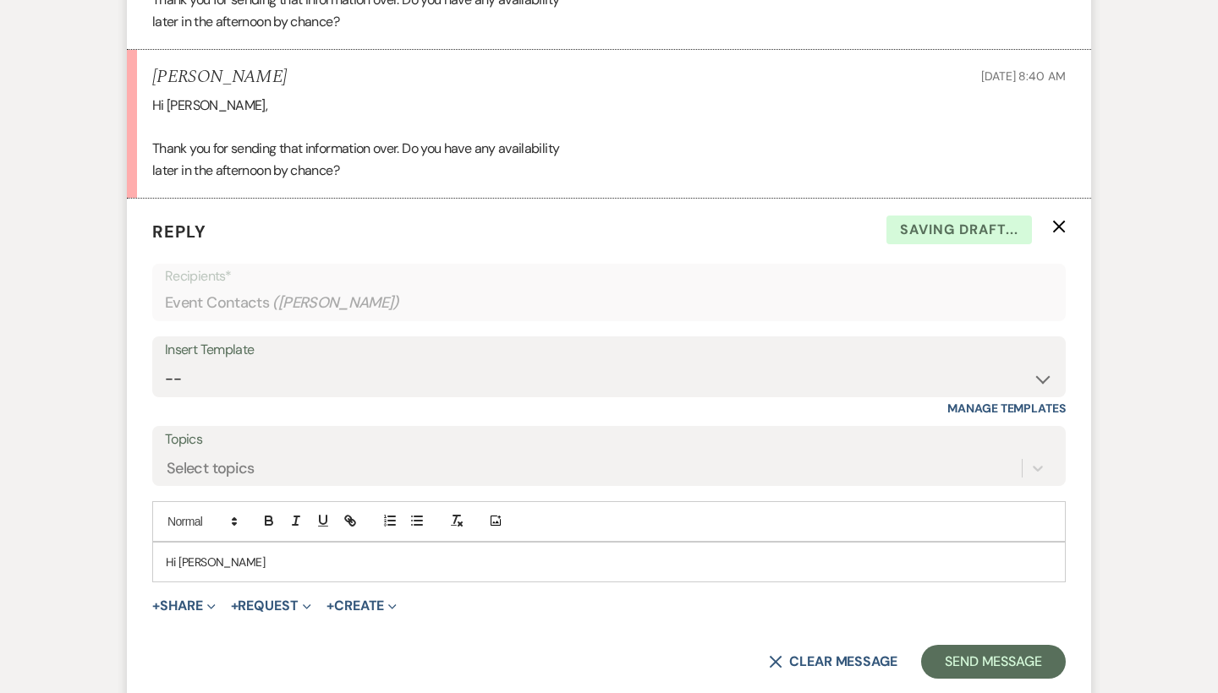
scroll to position [1420, 0]
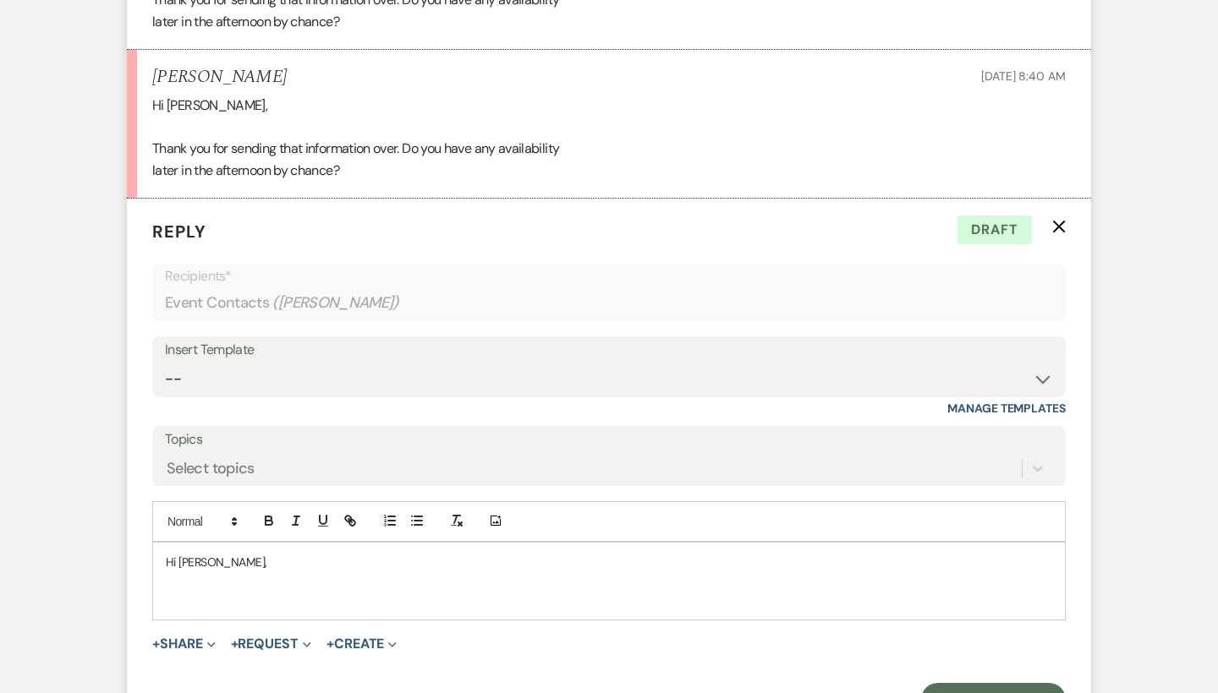
click at [216, 591] on p at bounding box center [609, 600] width 886 height 19
click at [230, 553] on p "Hi [PERSON_NAME]," at bounding box center [609, 562] width 886 height 19
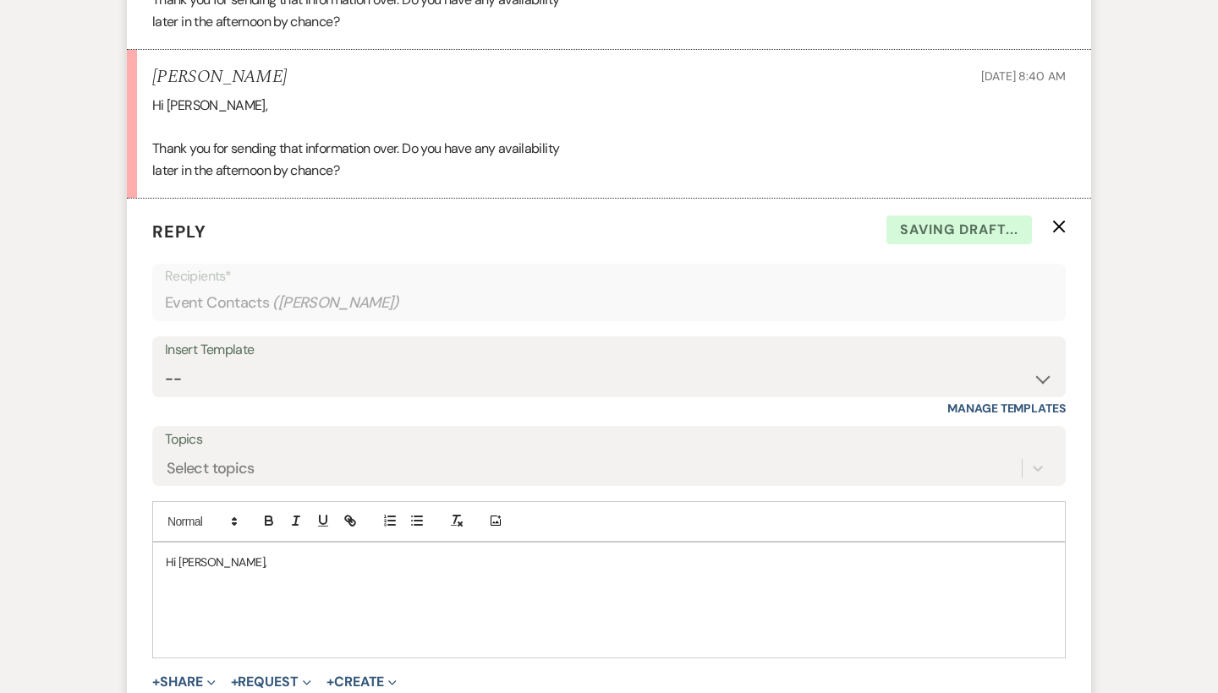
click at [190, 553] on p "Hi [PERSON_NAME]," at bounding box center [609, 562] width 886 height 19
click at [279, 610] on p at bounding box center [609, 619] width 886 height 19
click at [214, 572] on p at bounding box center [609, 581] width 886 height 19
drag, startPoint x: 374, startPoint y: 589, endPoint x: 382, endPoint y: 585, distance: 9.1
click at [382, 591] on p "I hope you are doing well. Due to that being a wedding day" at bounding box center [609, 600] width 886 height 19
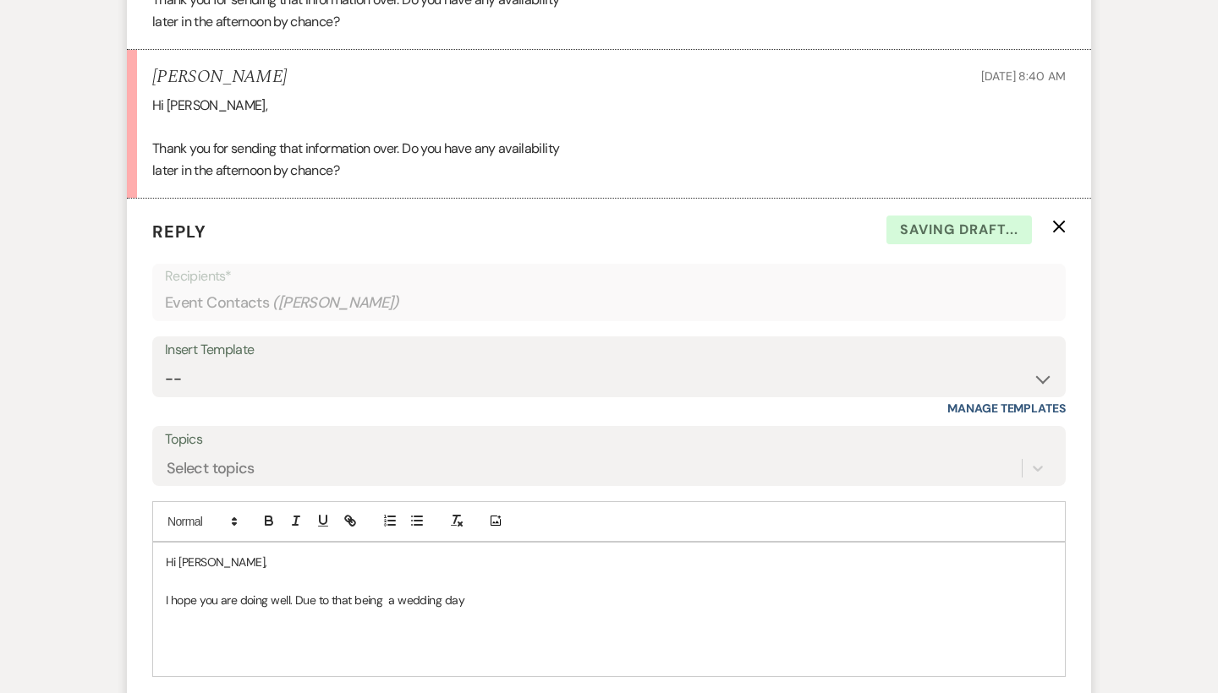
click at [385, 591] on p "I hope you are doing well. Due to that being a wedding day" at bounding box center [609, 600] width 886 height 19
click at [499, 610] on p at bounding box center [609, 619] width 886 height 19
click at [489, 591] on p "I hope you are doing well. Due to that being a wedding day" at bounding box center [609, 600] width 886 height 19
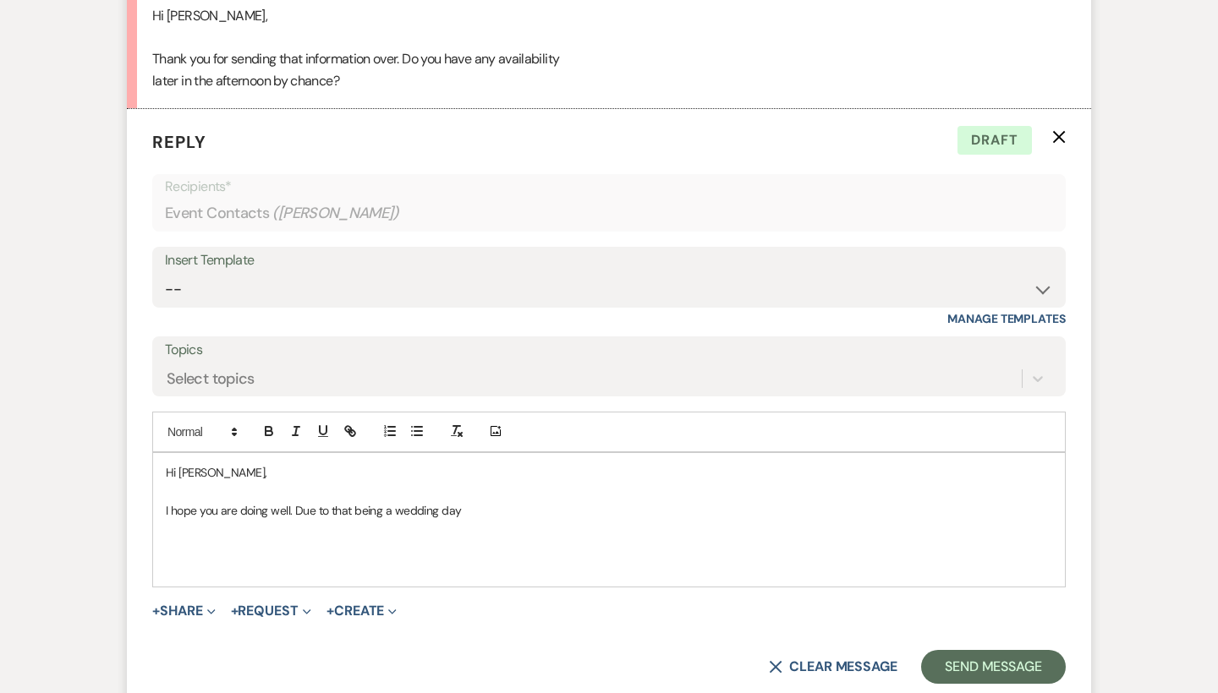
scroll to position [1528, 0]
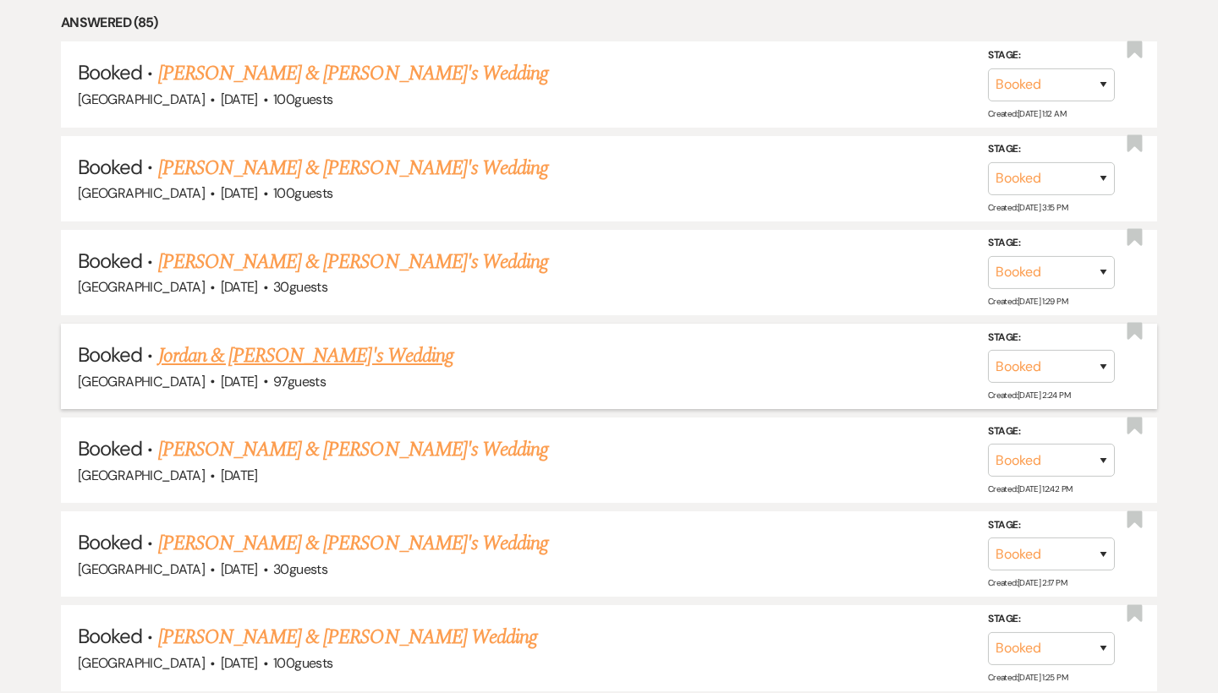
scroll to position [1381, 0]
click at [249, 62] on link "[PERSON_NAME] & [PERSON_NAME]'s Wedding" at bounding box center [353, 74] width 391 height 30
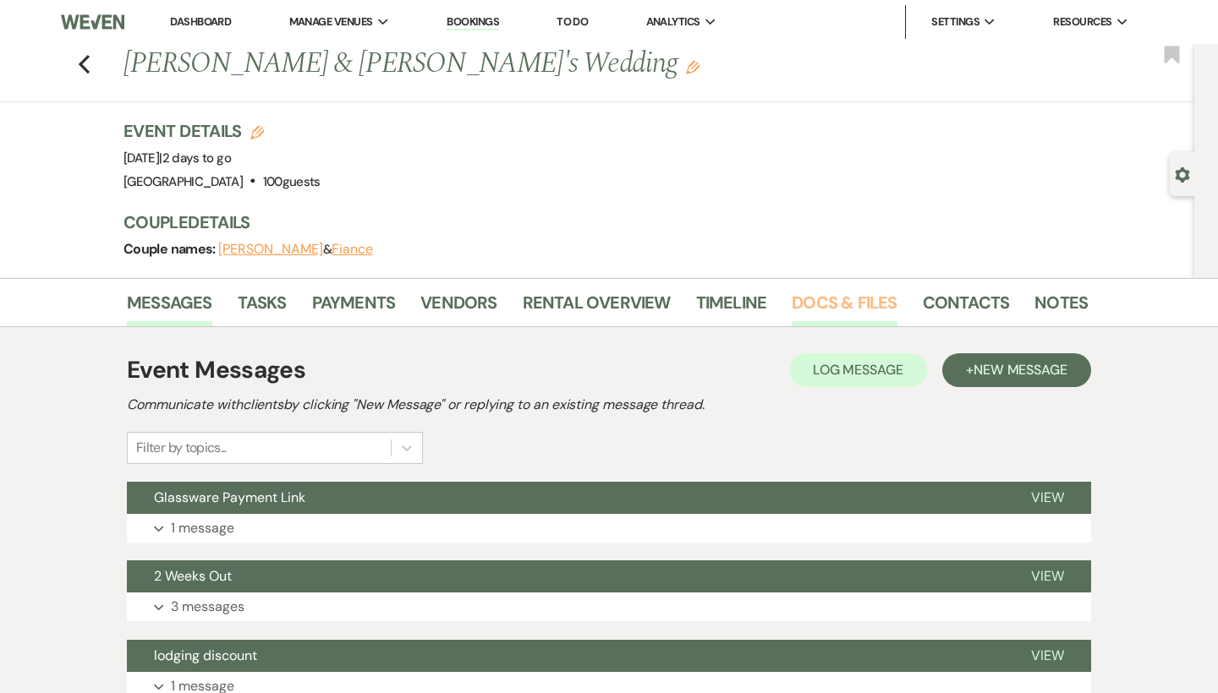
click at [824, 301] on link "Docs & Files" at bounding box center [844, 307] width 105 height 37
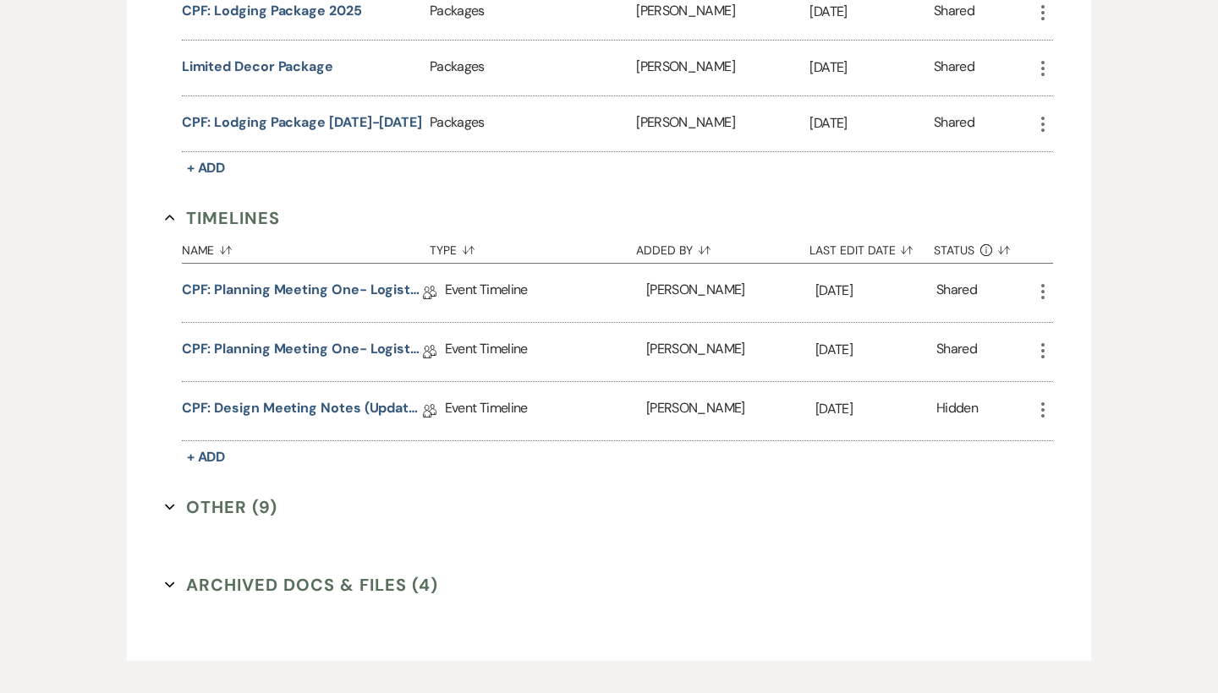
scroll to position [1387, 0]
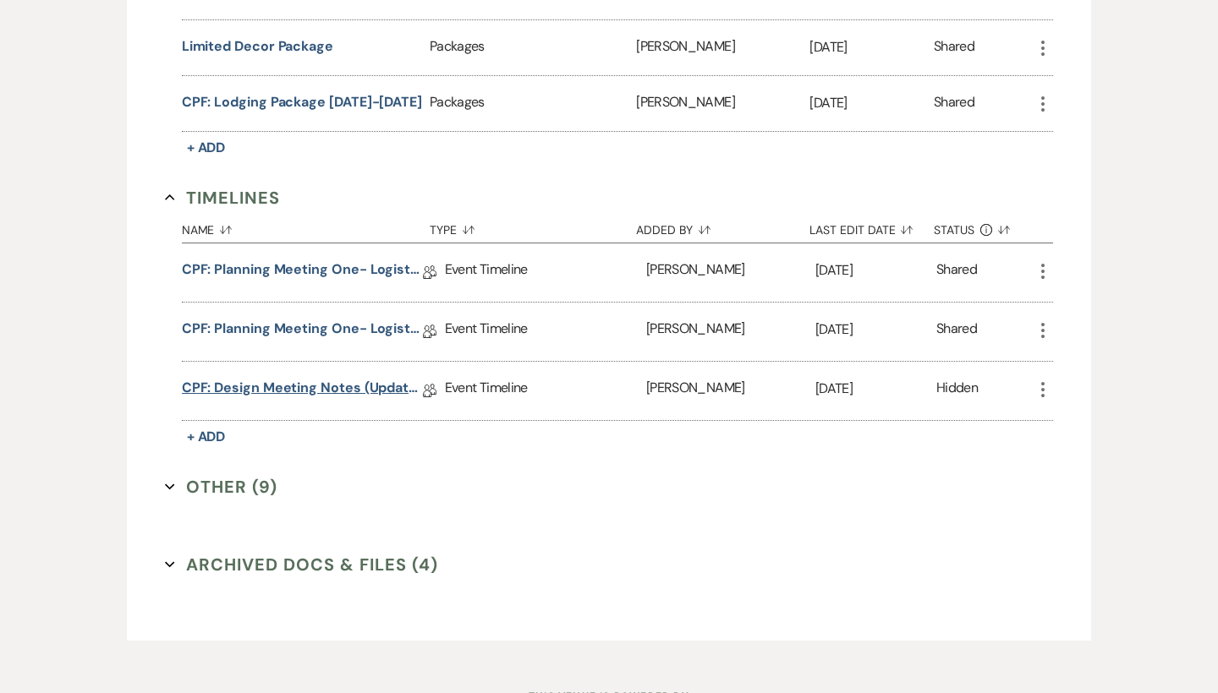
click at [377, 388] on link "CPF: Design Meeting Notes (Updated: [DATE])" at bounding box center [302, 391] width 241 height 26
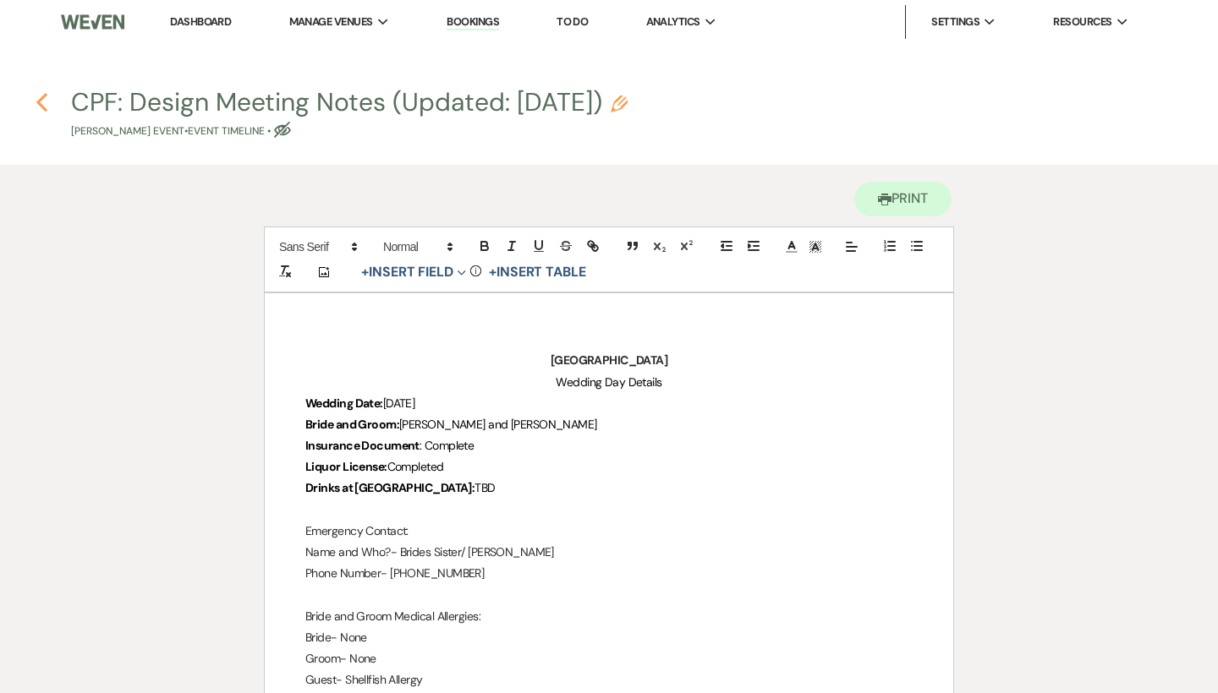
click at [41, 99] on use "button" at bounding box center [41, 102] width 11 height 19
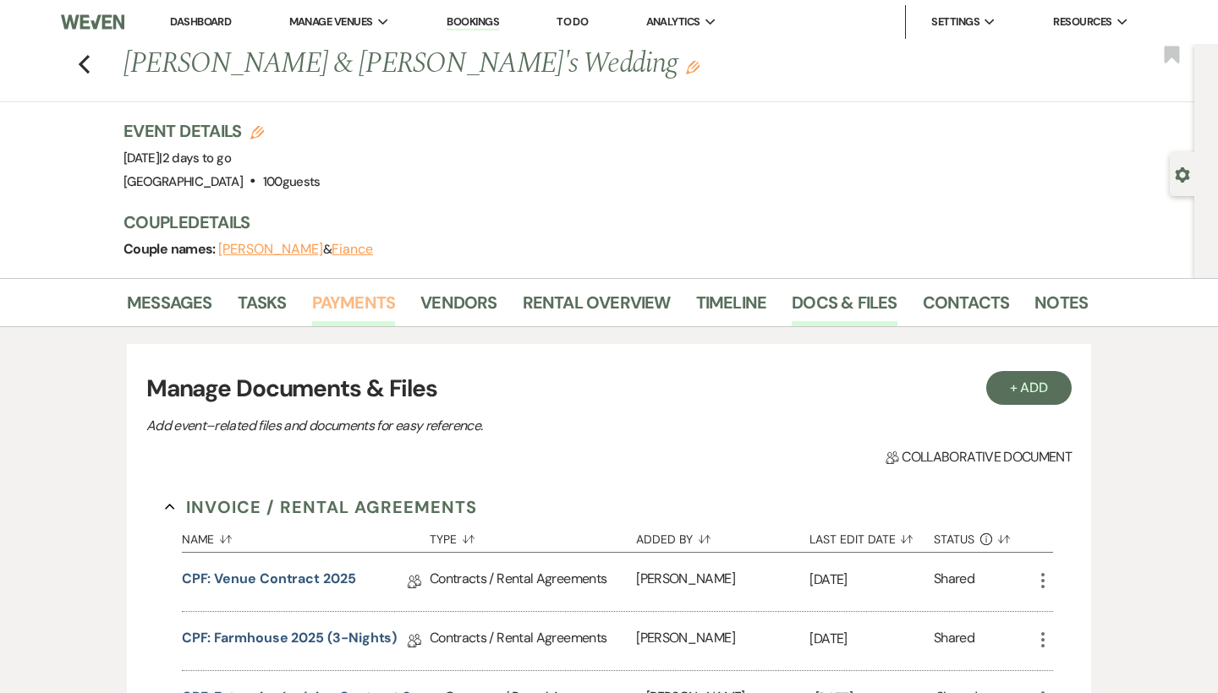
click at [375, 309] on link "Payments" at bounding box center [354, 307] width 84 height 37
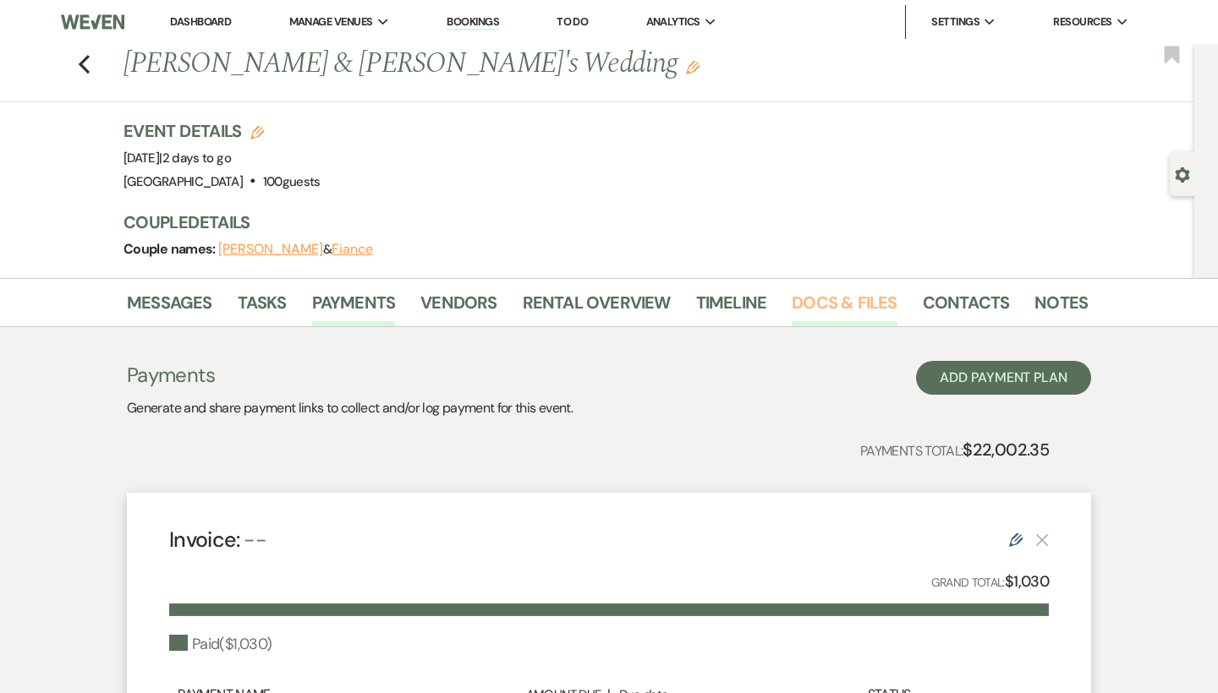
click at [841, 312] on link "Docs & Files" at bounding box center [844, 307] width 105 height 37
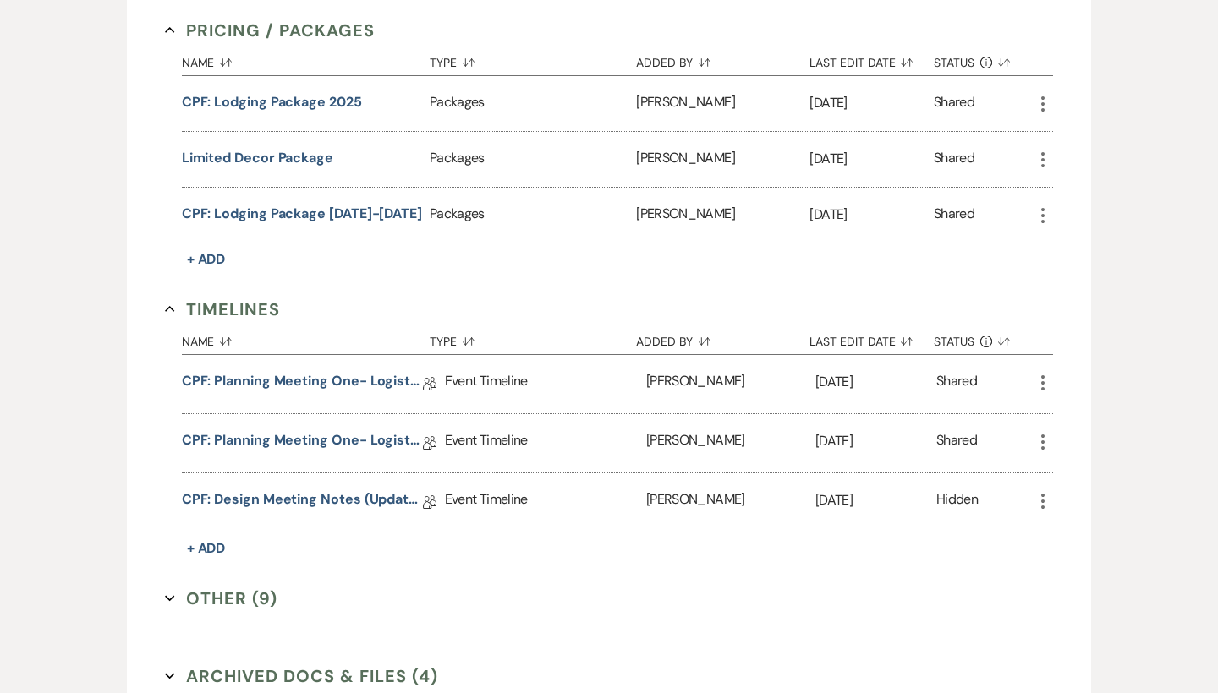
scroll to position [1314, 0]
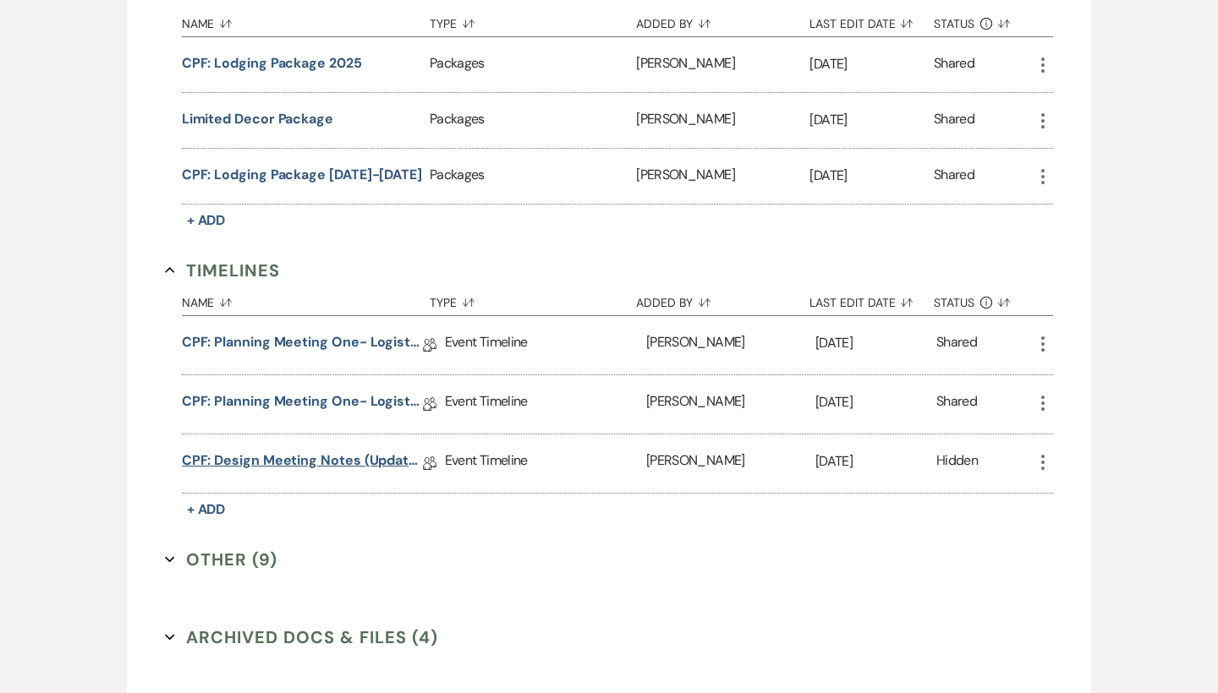
click at [322, 467] on link "CPF: Design Meeting Notes (Updated: [DATE])" at bounding box center [302, 464] width 241 height 26
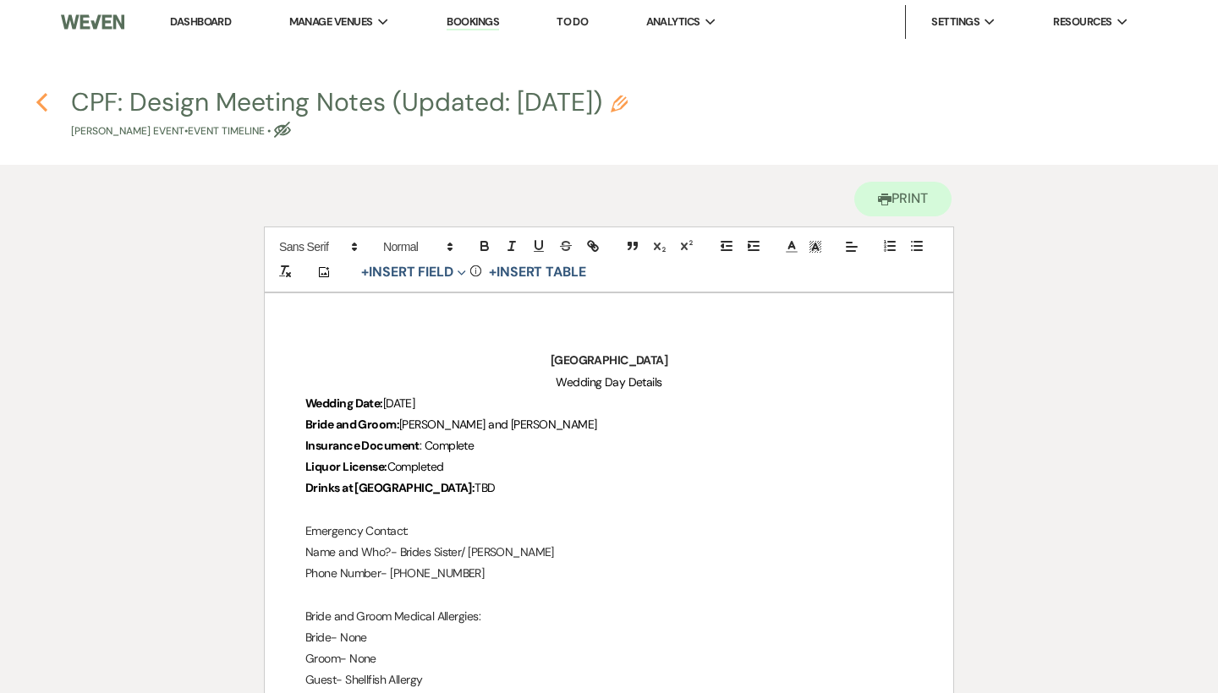
click at [47, 97] on icon "Previous" at bounding box center [42, 102] width 13 height 20
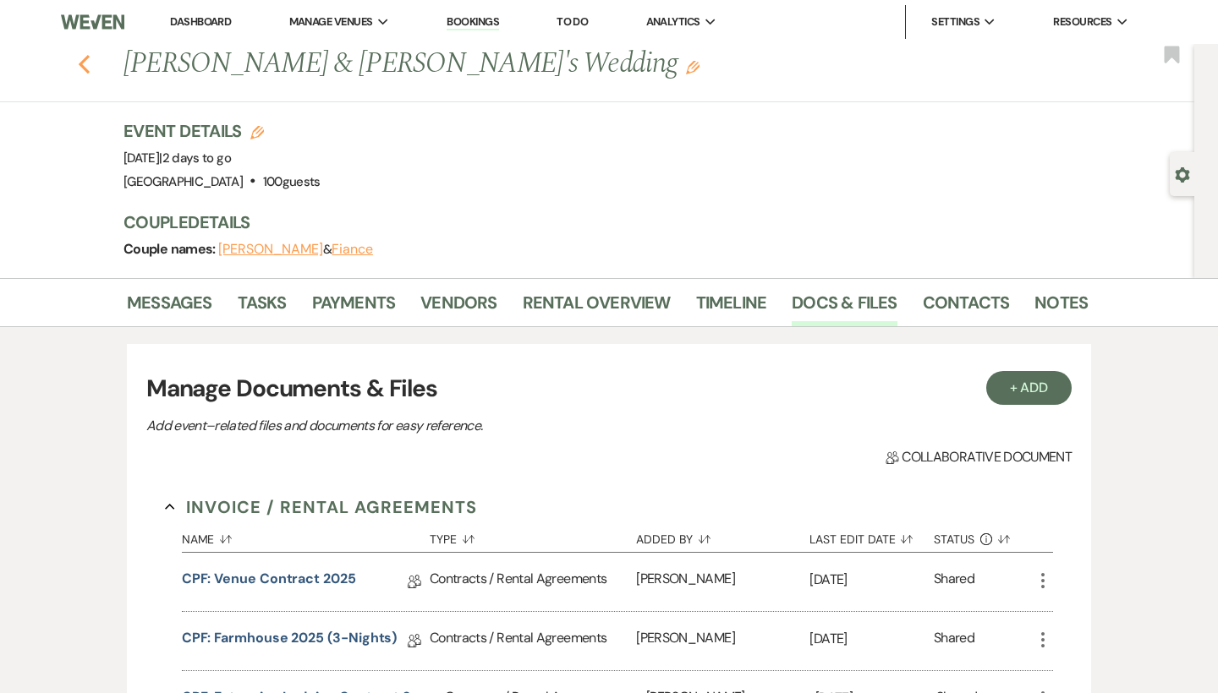
click at [82, 63] on use "button" at bounding box center [84, 64] width 11 height 19
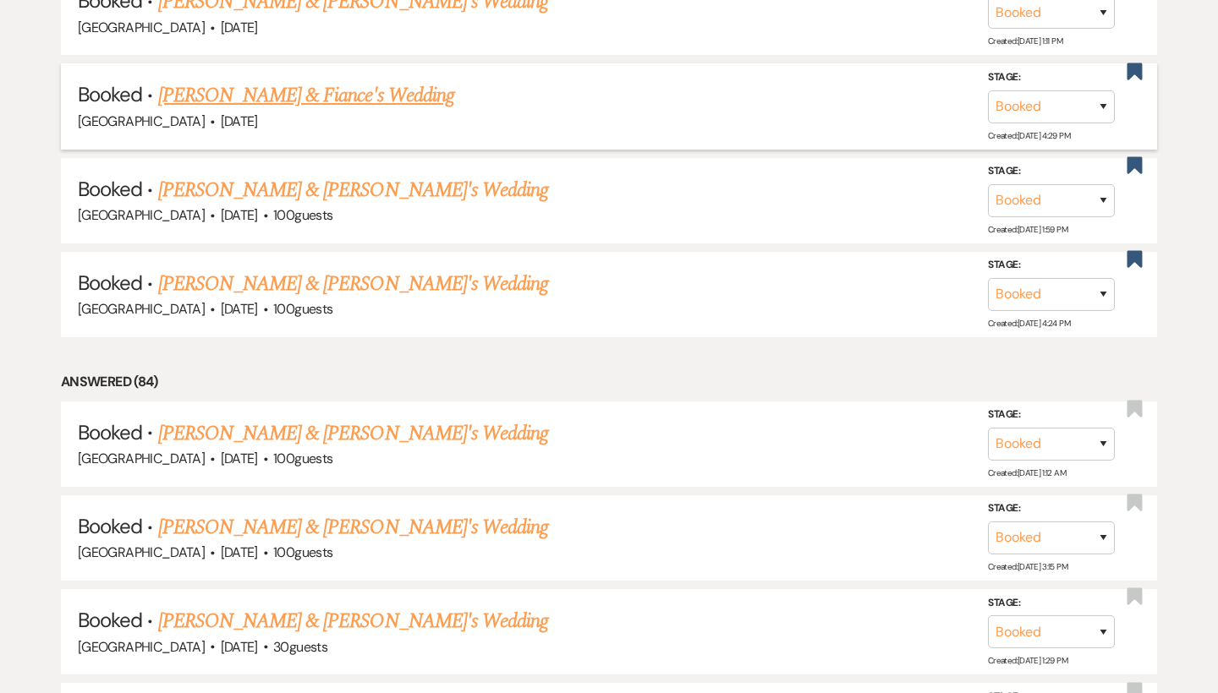
scroll to position [1121, 0]
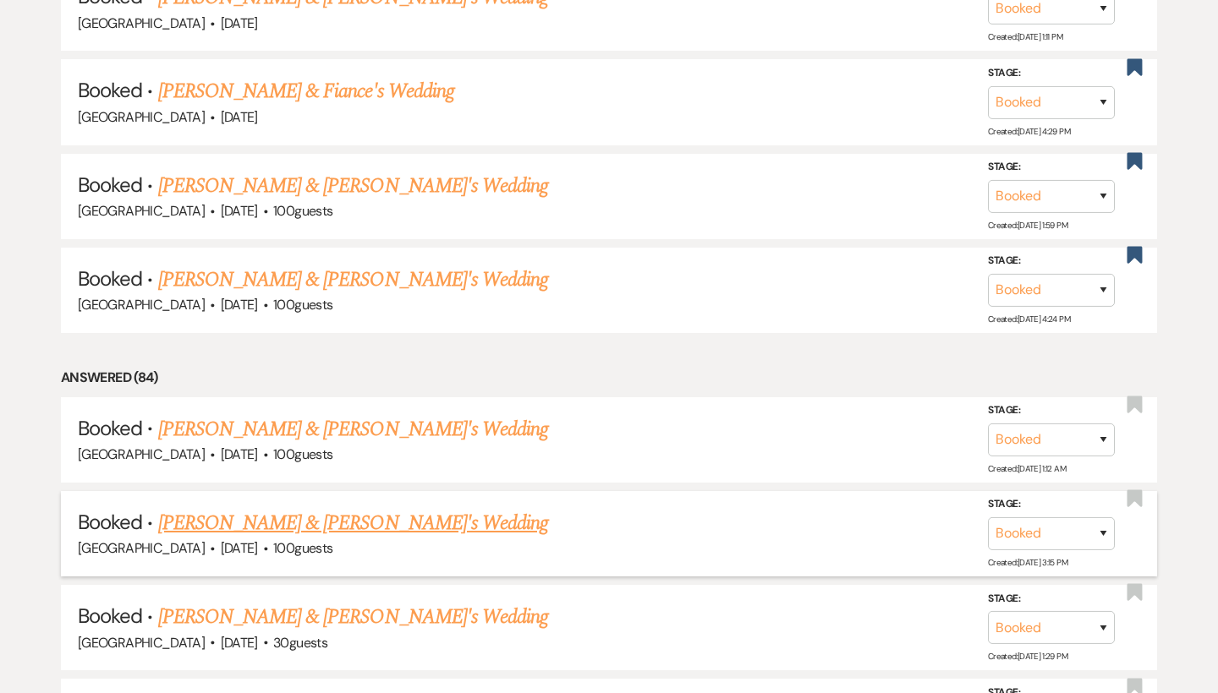
click at [298, 508] on link "[PERSON_NAME] & [PERSON_NAME]'s Wedding" at bounding box center [353, 523] width 391 height 30
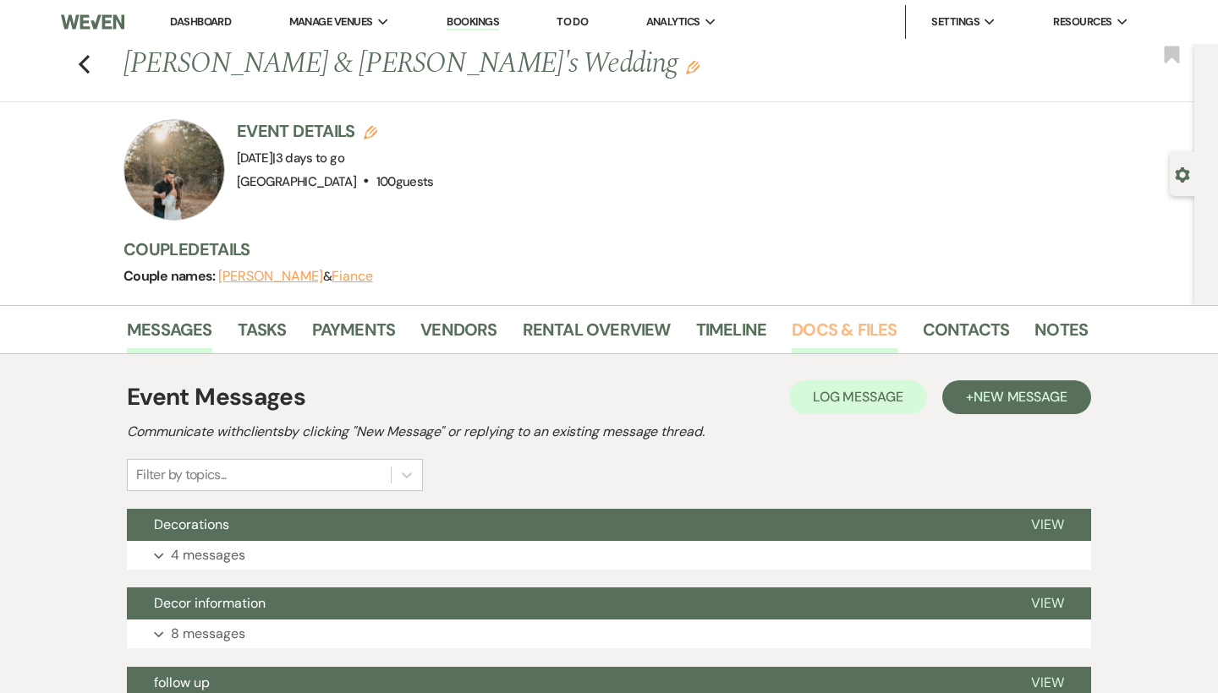
click at [827, 345] on link "Docs & Files" at bounding box center [844, 334] width 105 height 37
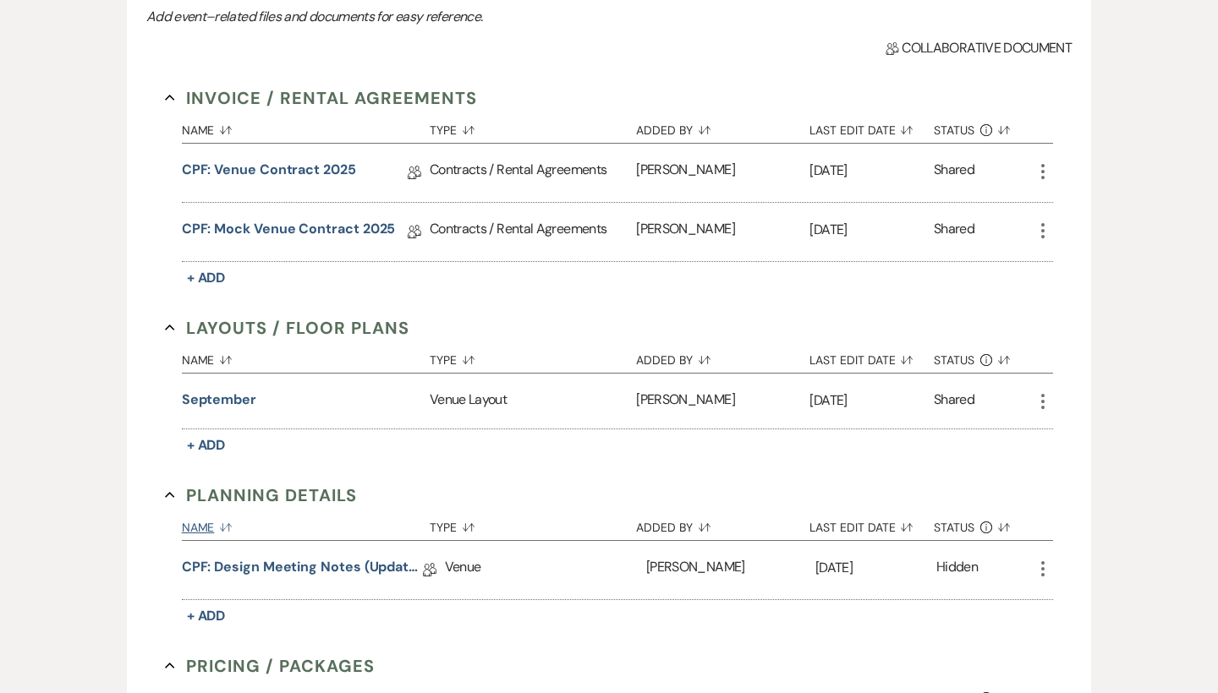
scroll to position [442, 0]
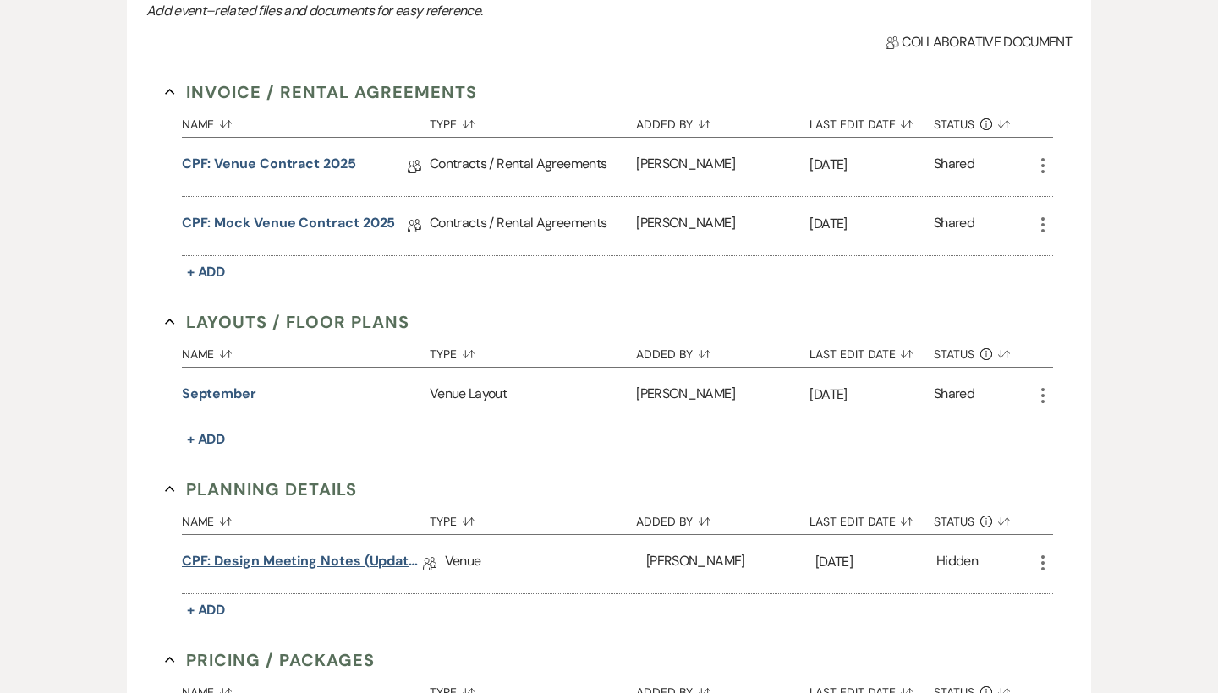
click at [365, 552] on link "CPF: Design Meeting Notes (Updated: [DATE])" at bounding box center [302, 564] width 241 height 26
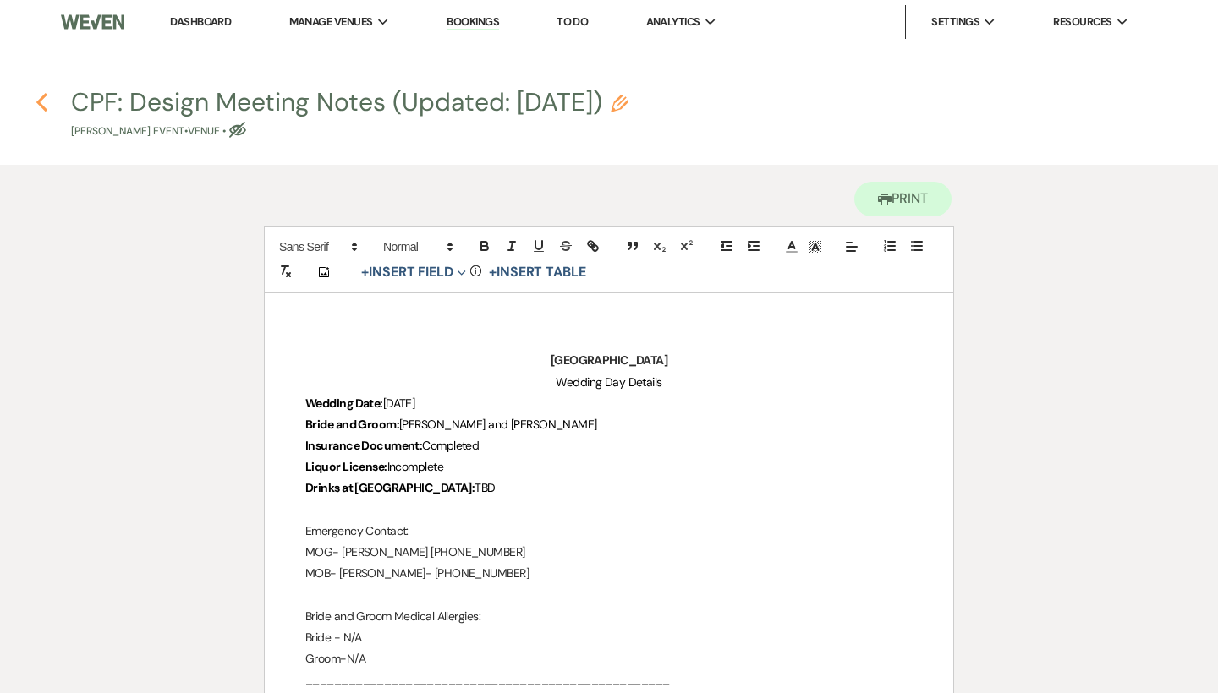
click at [46, 97] on icon "Previous" at bounding box center [42, 102] width 13 height 20
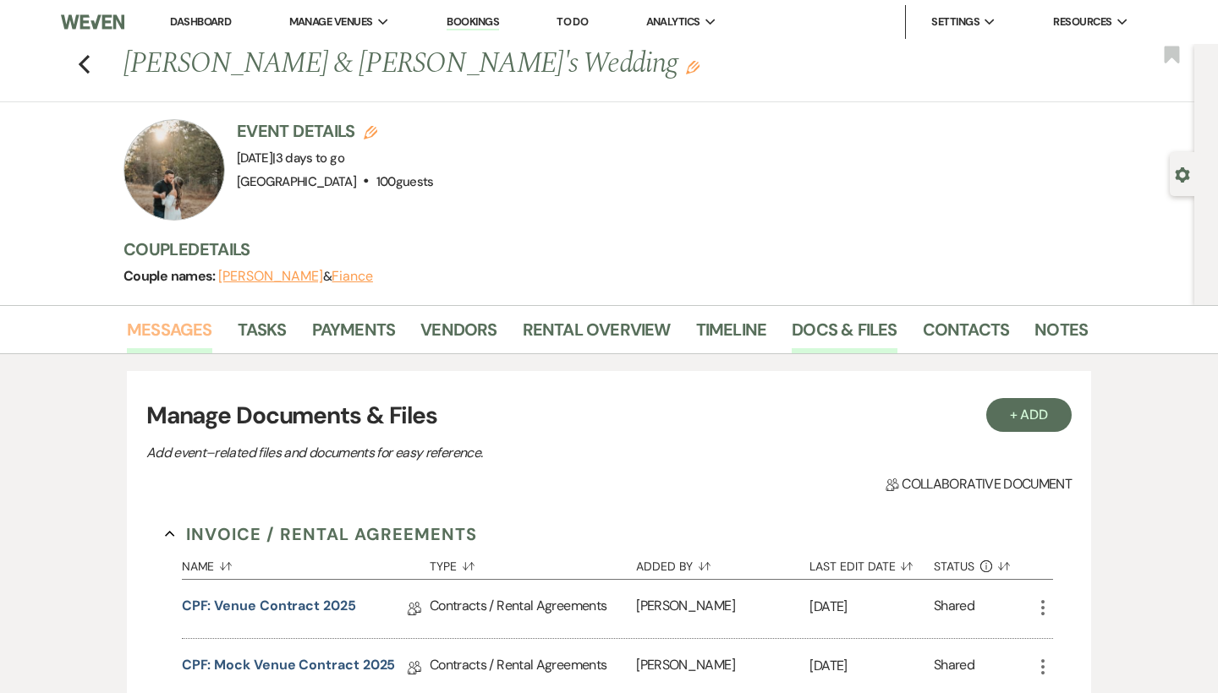
click at [148, 345] on link "Messages" at bounding box center [169, 334] width 85 height 37
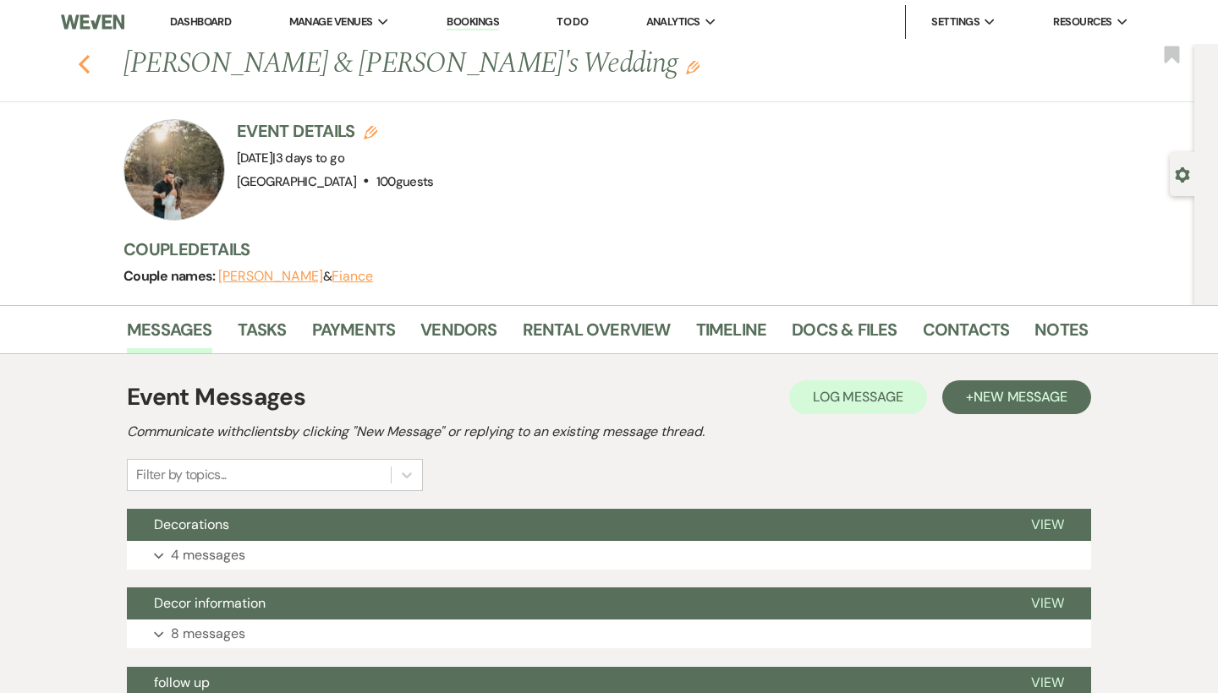
click at [83, 62] on use "button" at bounding box center [84, 64] width 11 height 19
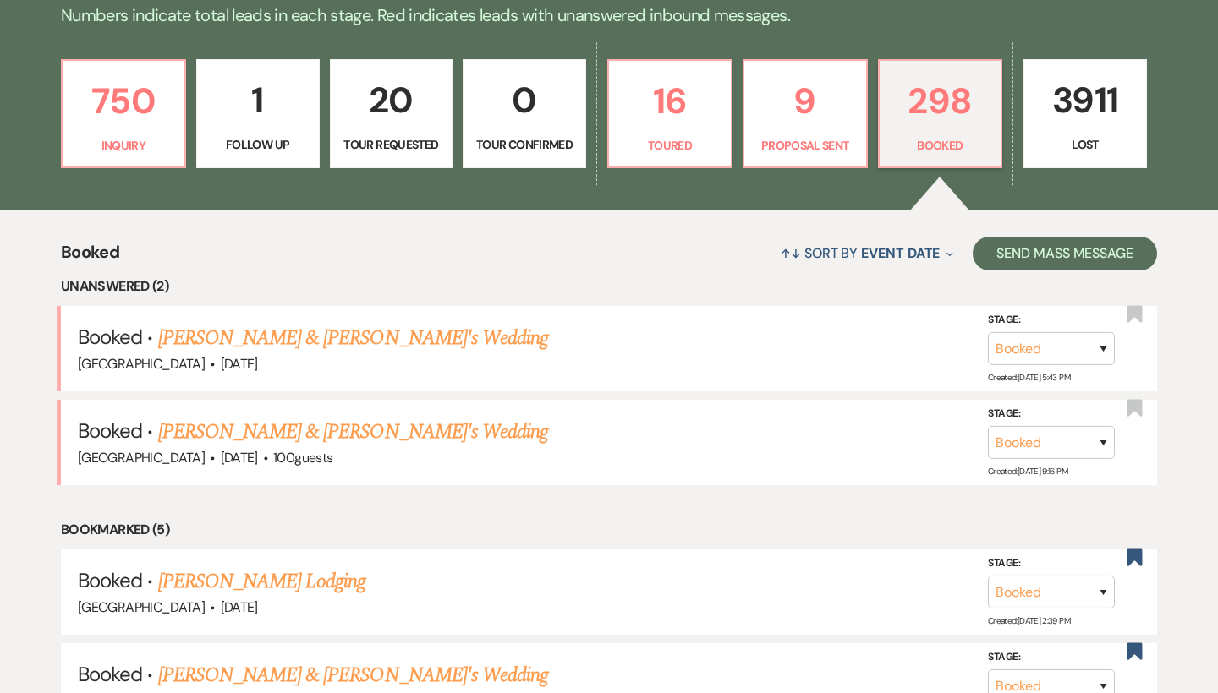
scroll to position [495, 0]
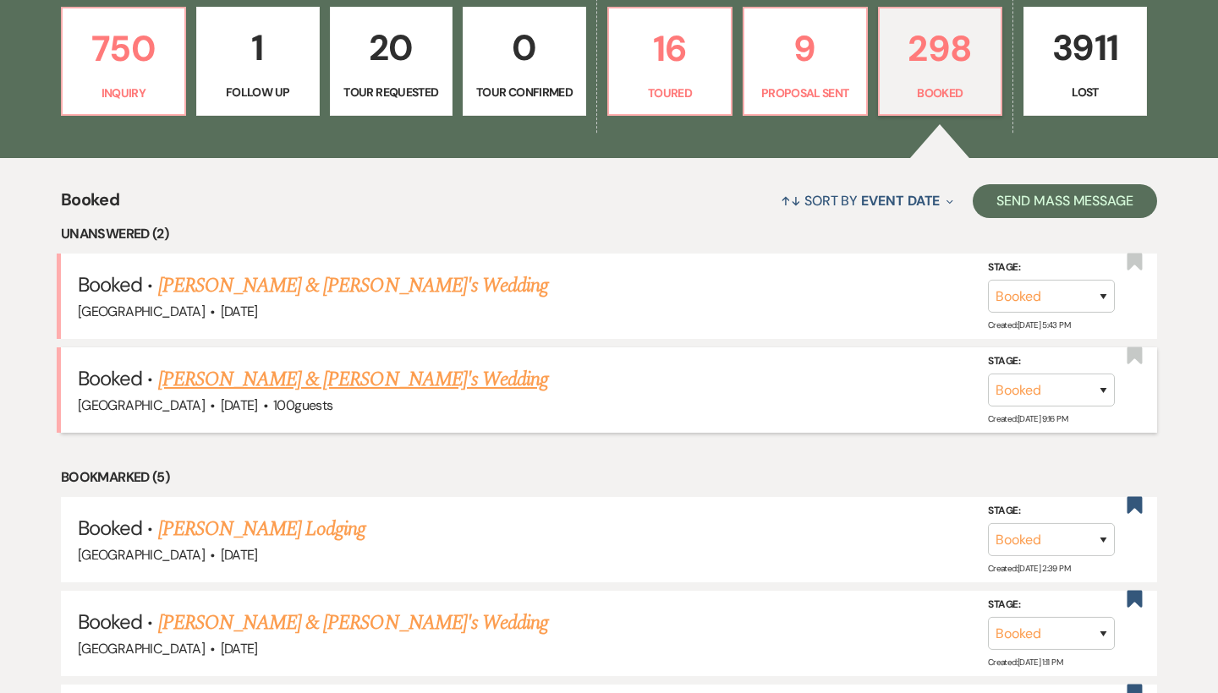
click at [287, 376] on link "[PERSON_NAME] & [PERSON_NAME]'s Wedding" at bounding box center [353, 379] width 391 height 30
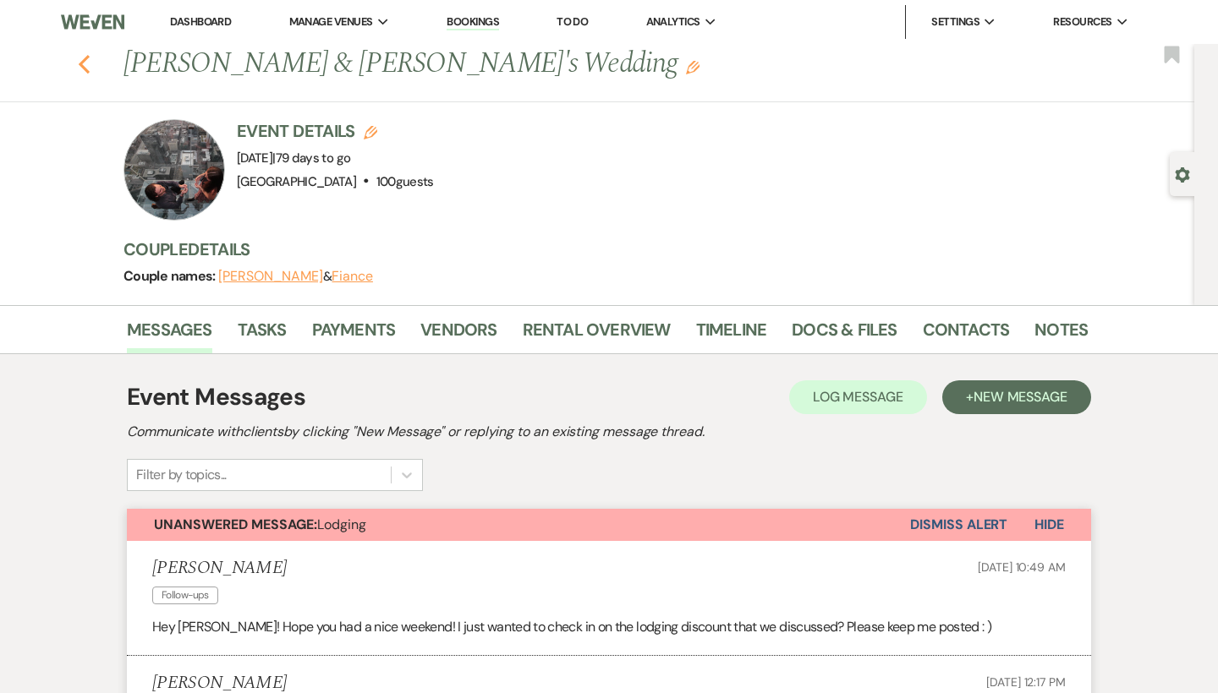
click at [78, 60] on icon "Previous" at bounding box center [84, 64] width 13 height 20
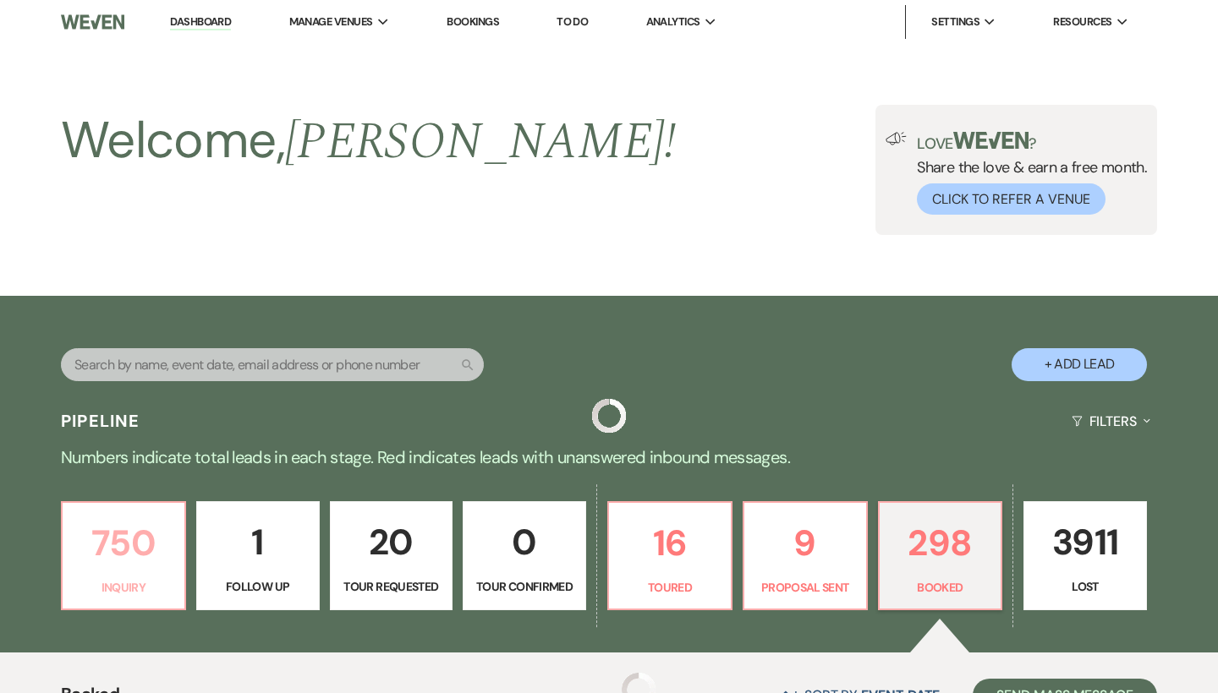
scroll to position [495, 0]
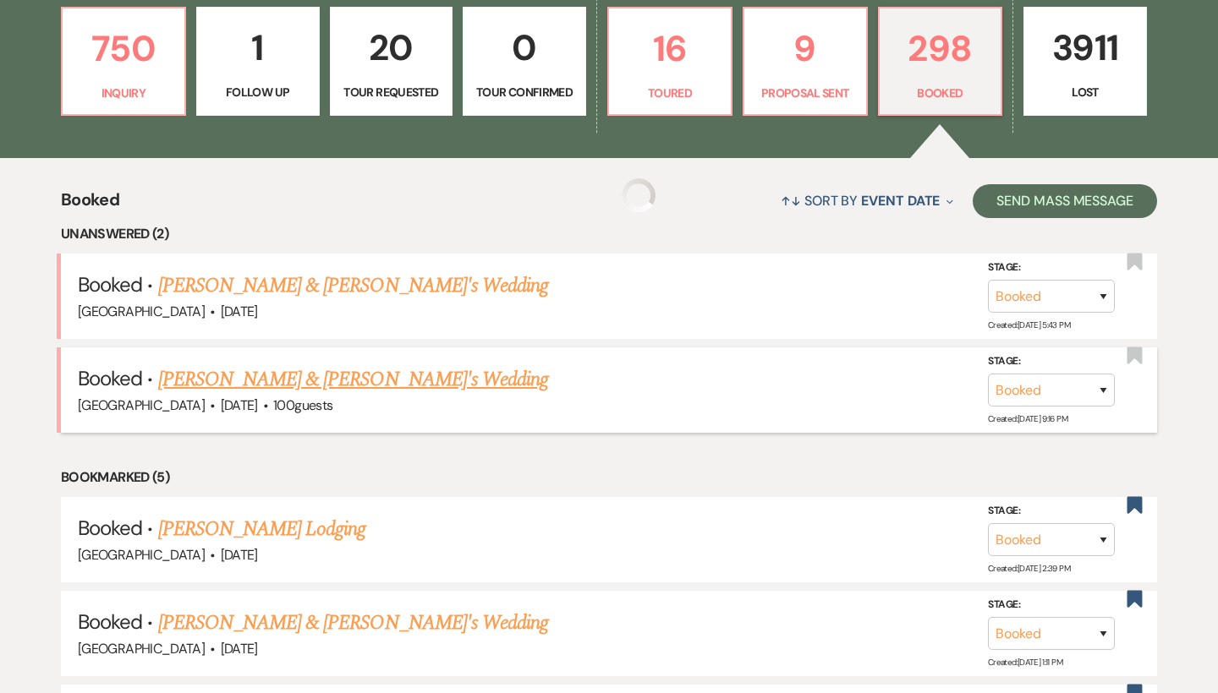
click at [319, 386] on link "[PERSON_NAME] & [PERSON_NAME]'s Wedding" at bounding box center [353, 379] width 391 height 30
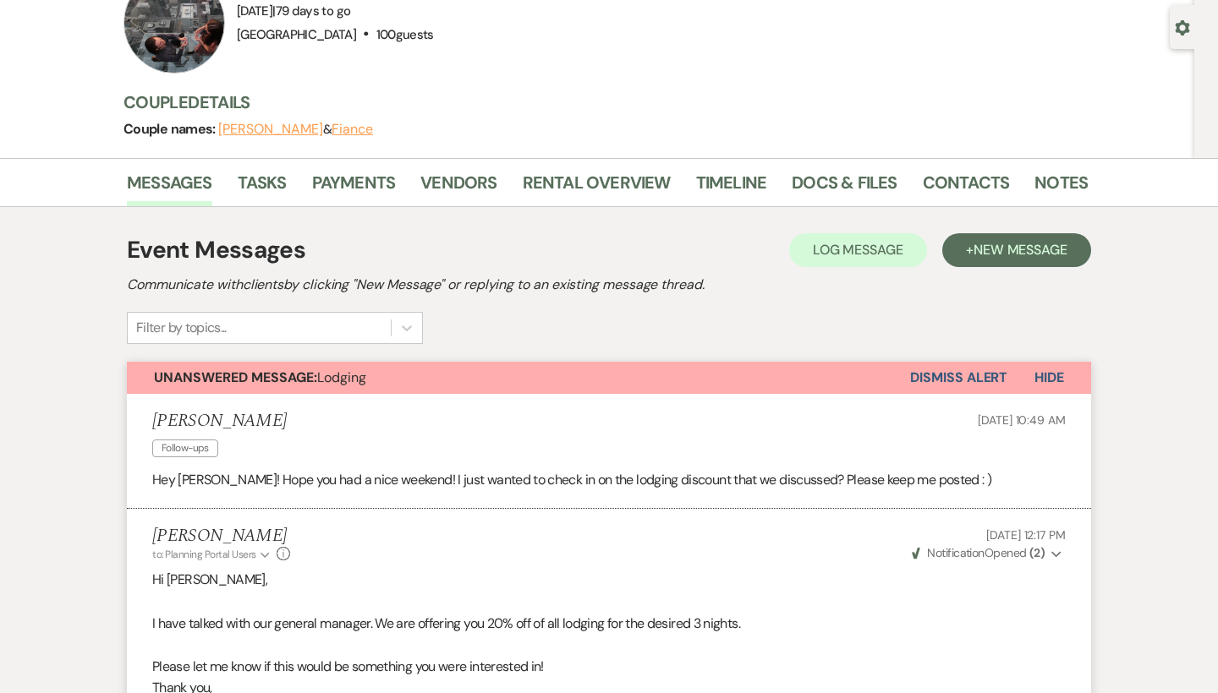
scroll to position [83, 0]
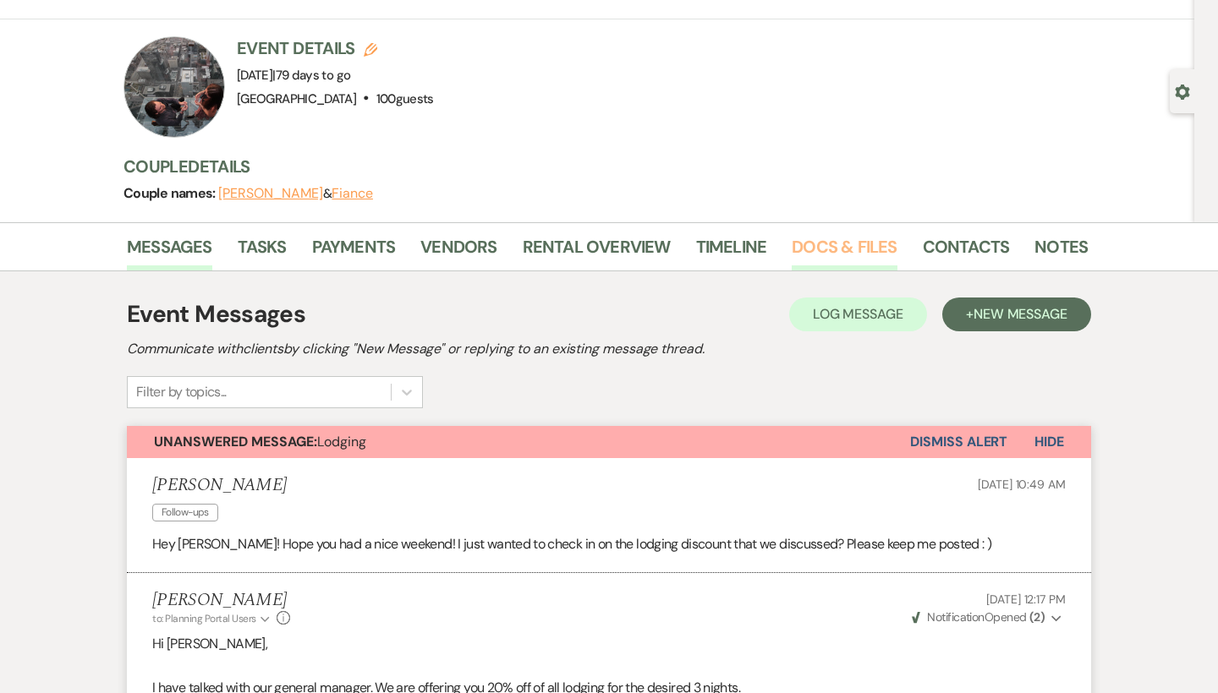
click at [819, 259] on link "Docs & Files" at bounding box center [844, 251] width 105 height 37
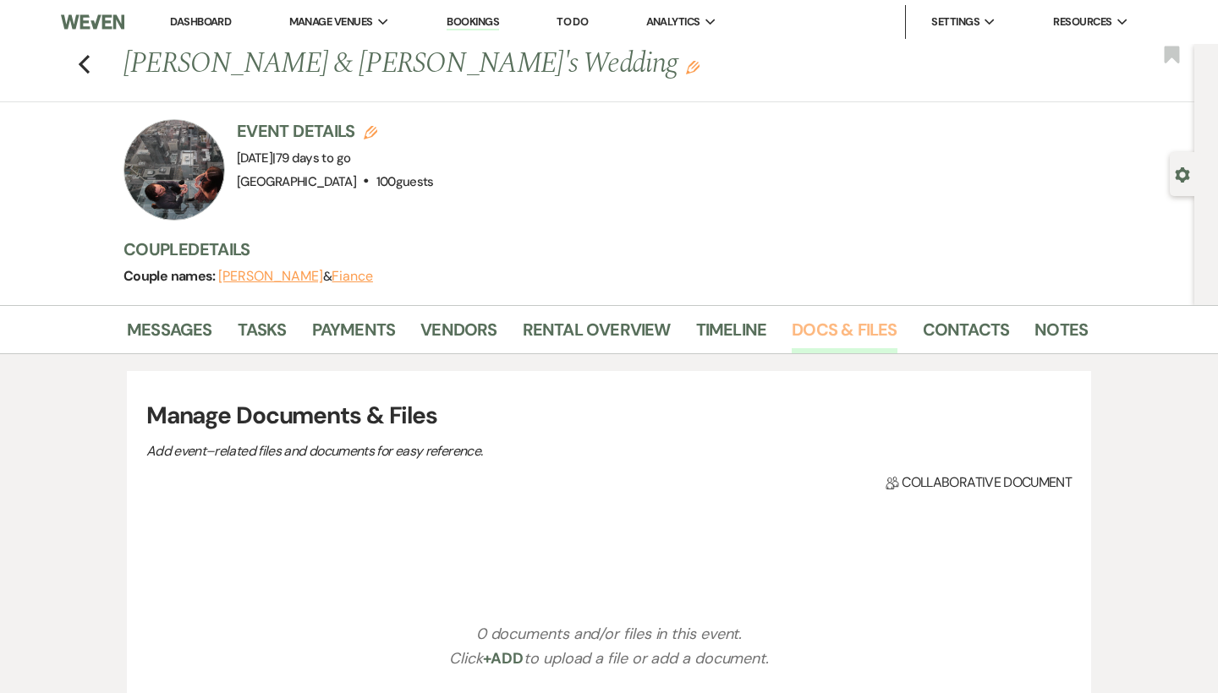
click at [814, 347] on link "Docs & Files" at bounding box center [844, 334] width 105 height 37
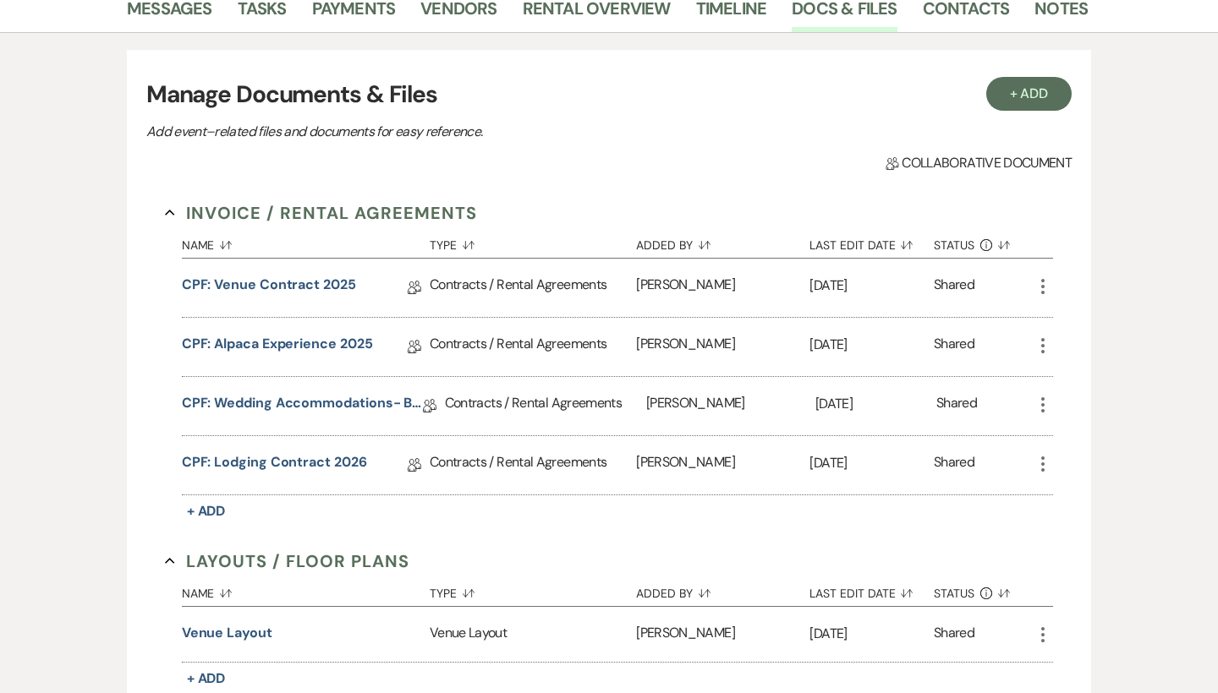
scroll to position [326, 0]
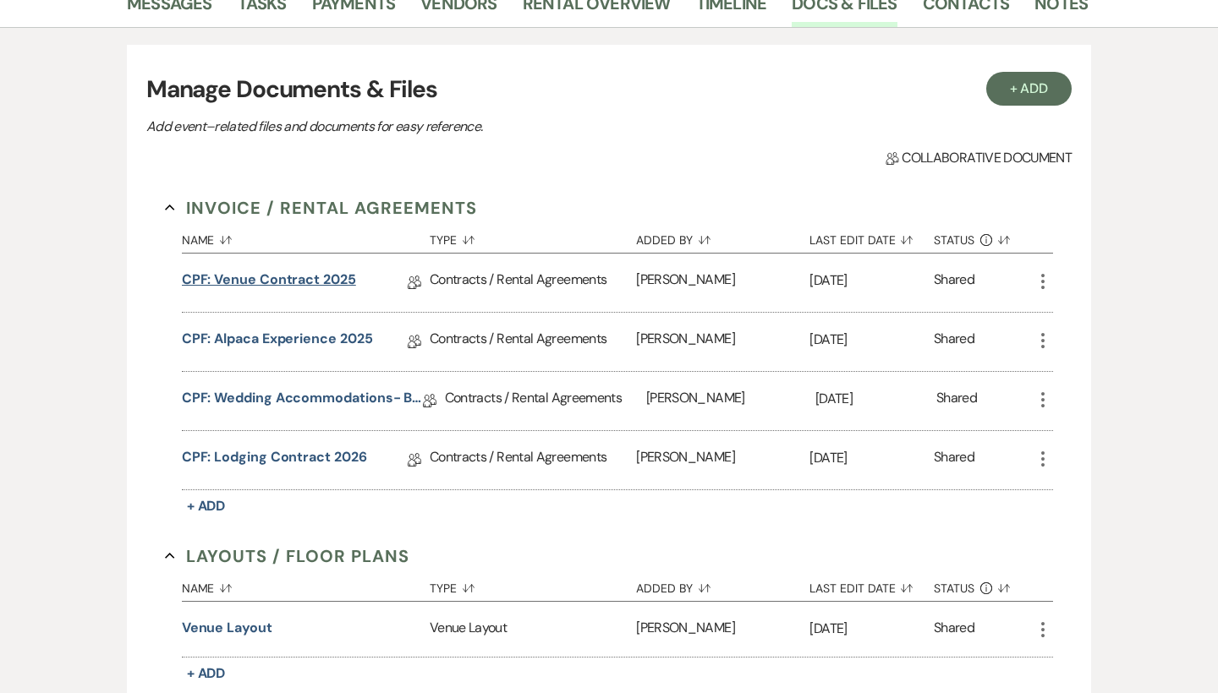
click at [327, 280] on link "CPF: Venue Contract 2025" at bounding box center [269, 283] width 174 height 26
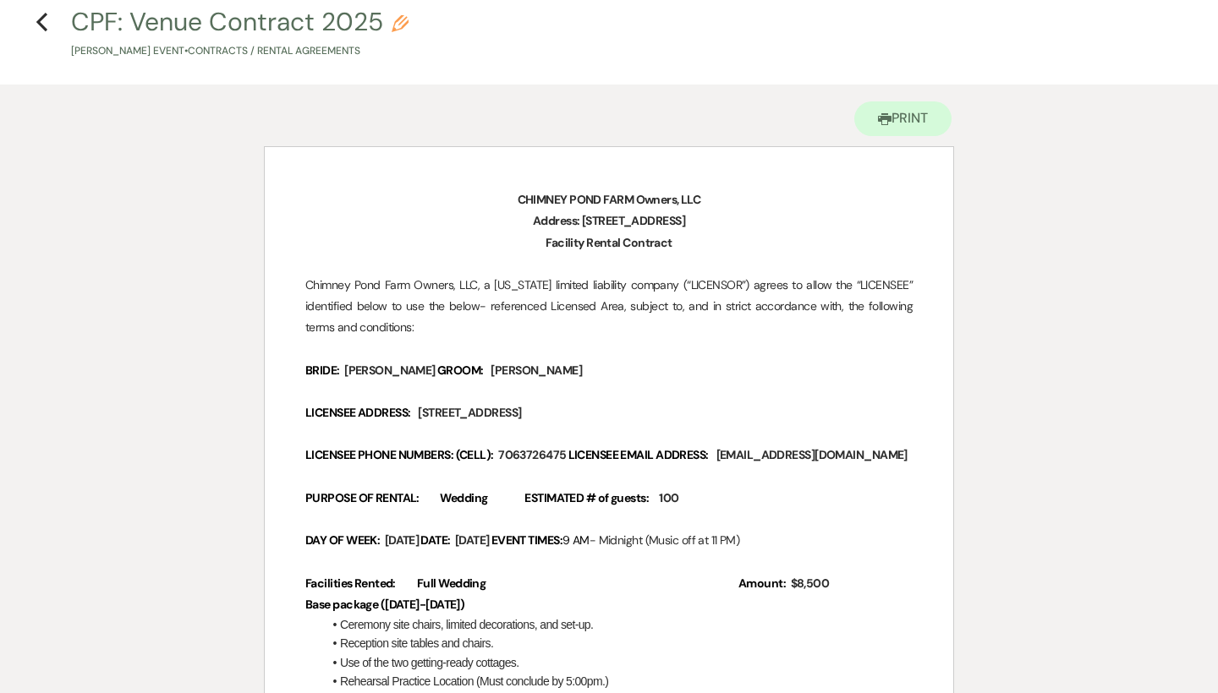
scroll to position [51, 0]
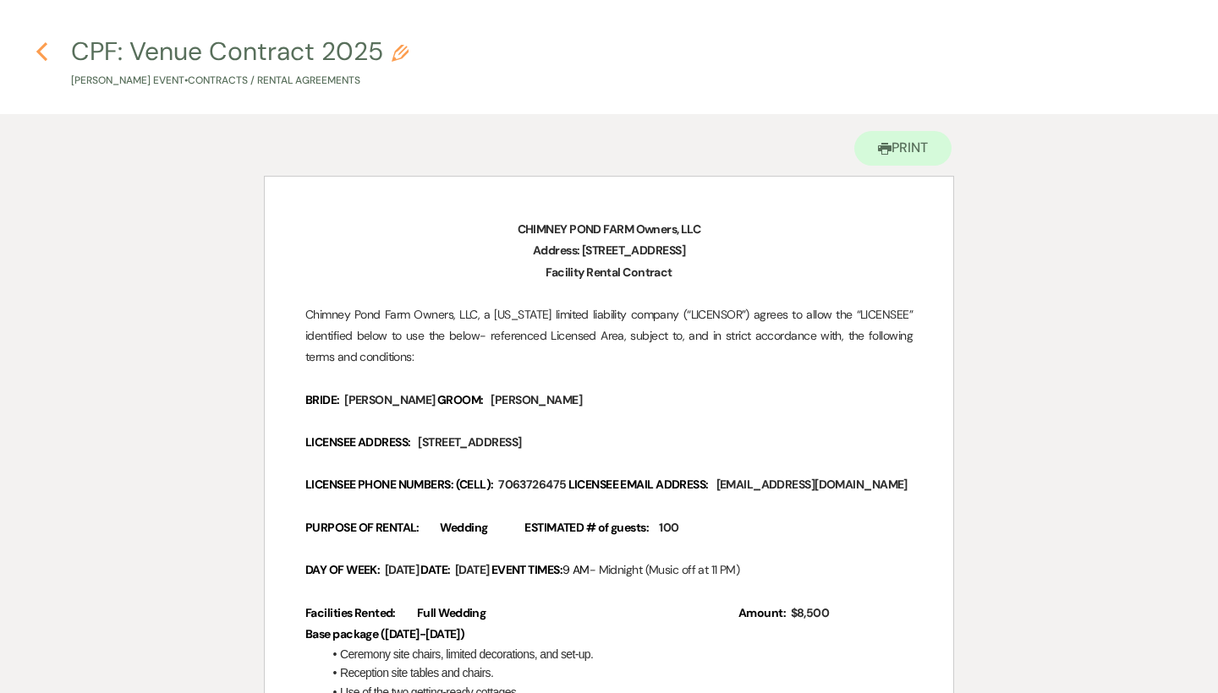
click at [38, 48] on icon "Previous" at bounding box center [42, 51] width 13 height 20
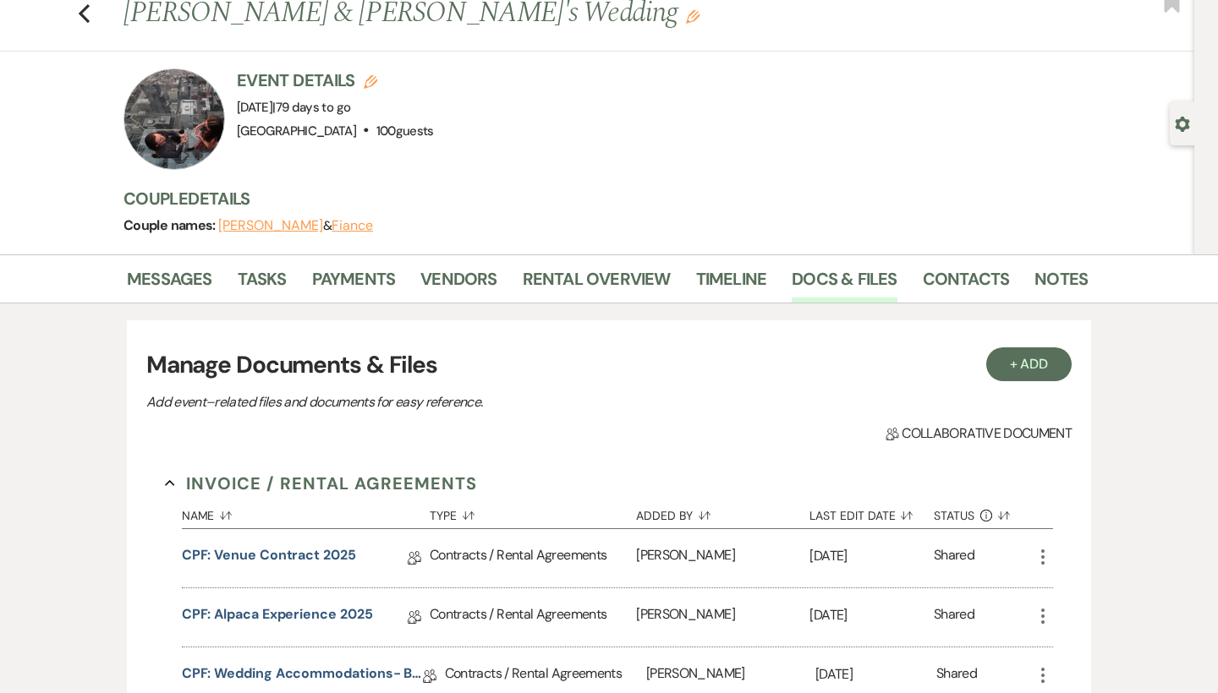
scroll to position [326, 0]
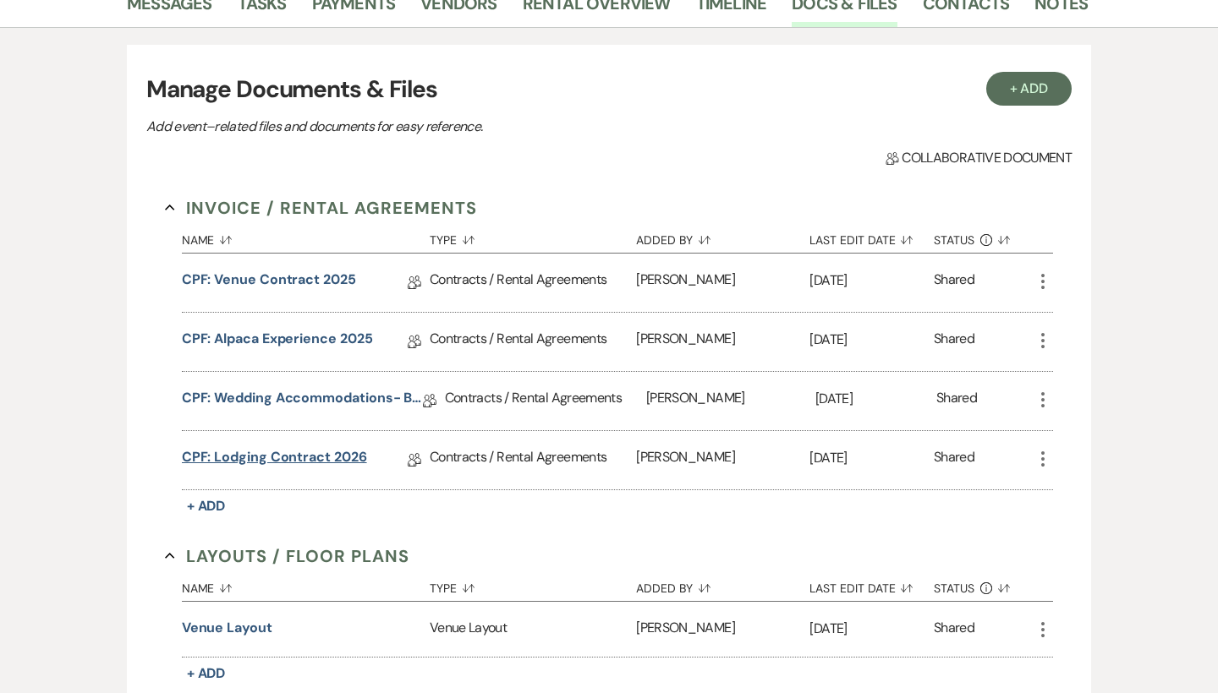
click at [327, 455] on link "CPF: Lodging Contract 2026" at bounding box center [274, 460] width 185 height 26
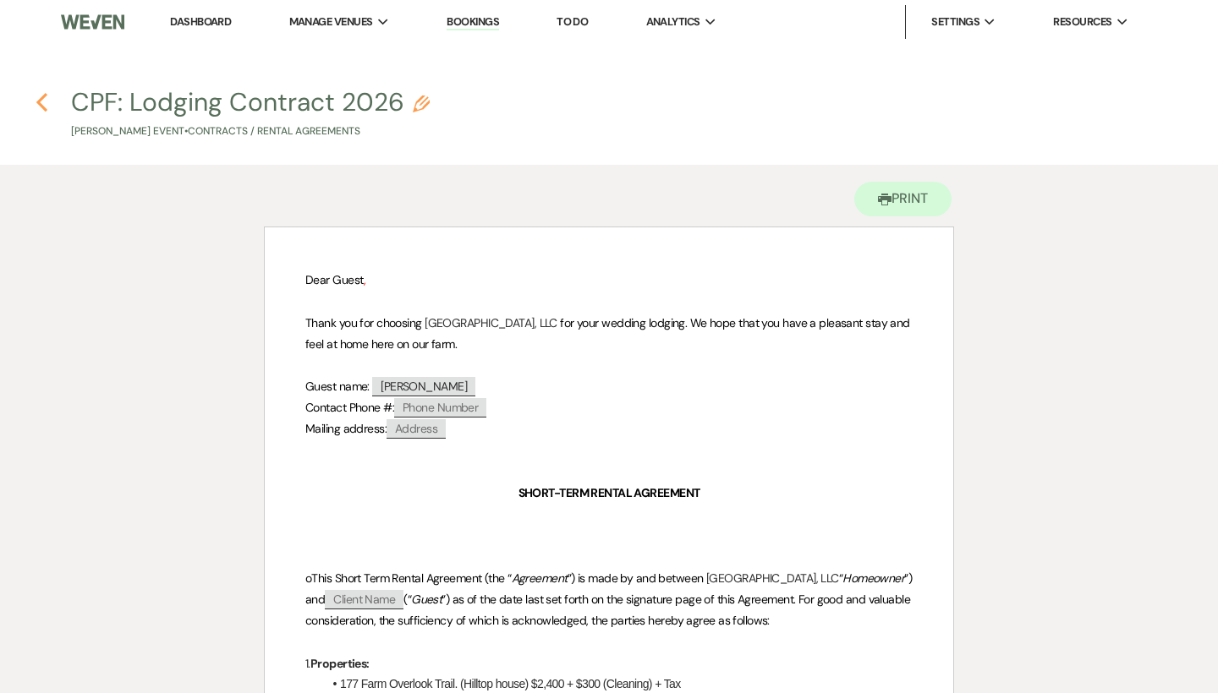
click at [44, 98] on use "button" at bounding box center [41, 102] width 11 height 19
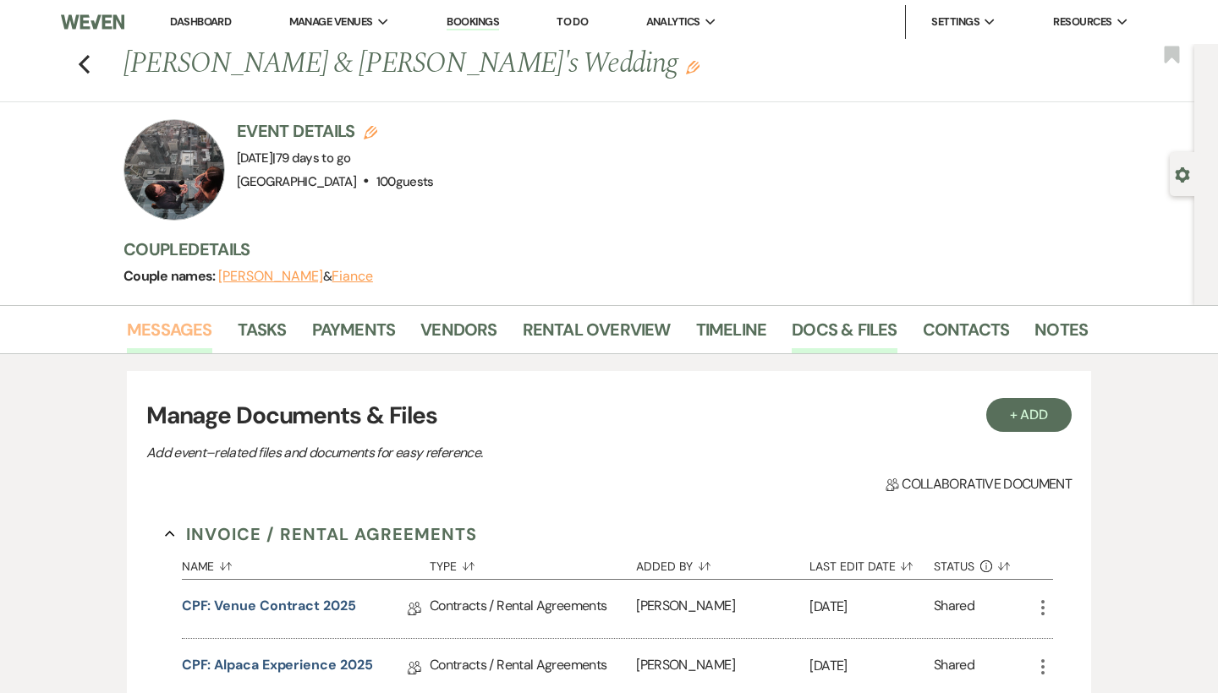
click at [168, 350] on link "Messages" at bounding box center [169, 334] width 85 height 37
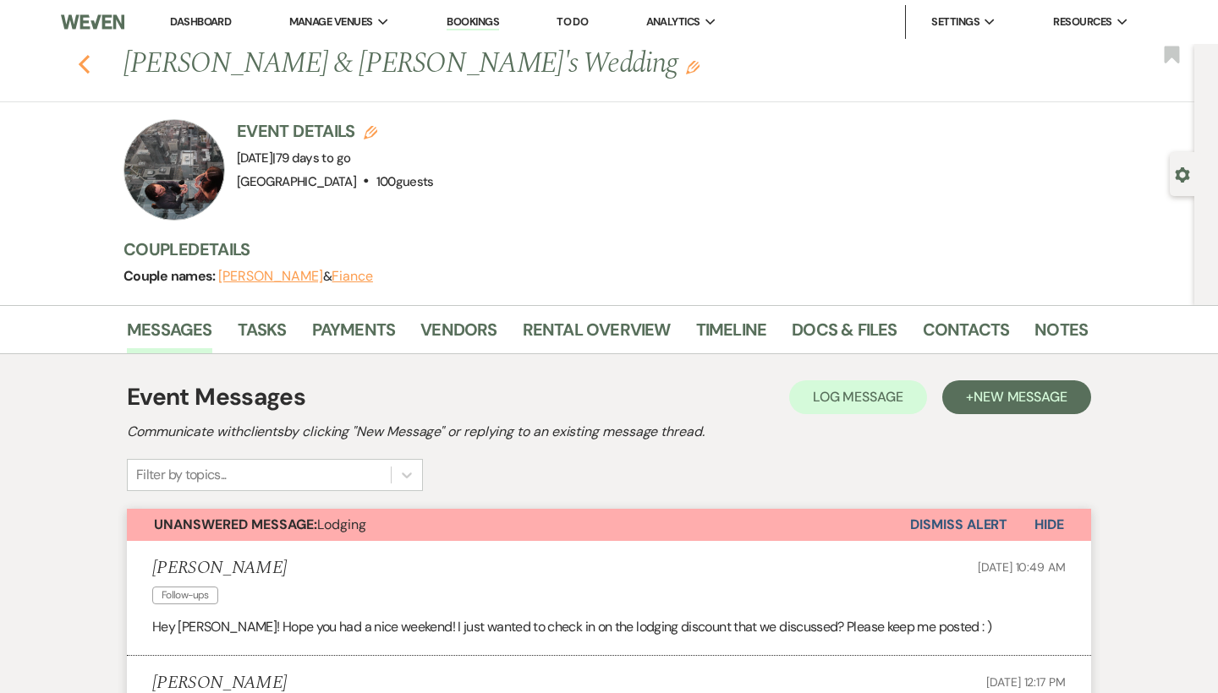
click at [79, 61] on icon "Previous" at bounding box center [84, 64] width 13 height 20
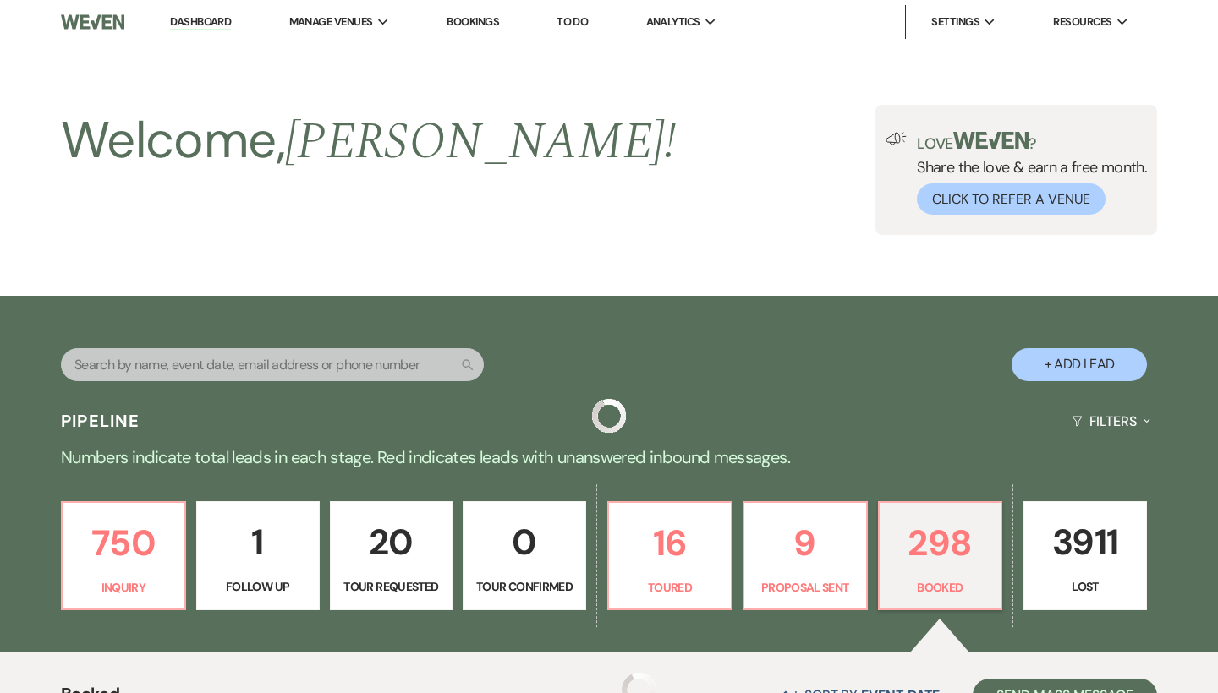
scroll to position [495, 0]
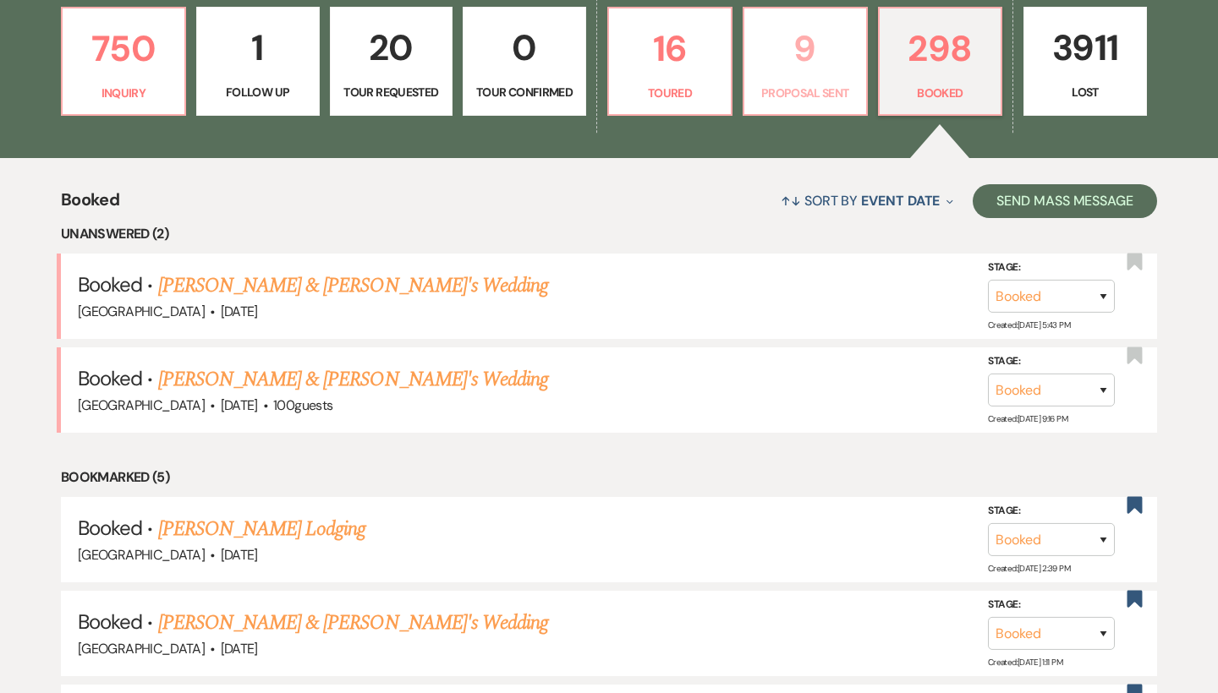
click at [828, 58] on p "9" at bounding box center [804, 48] width 101 height 57
select select "6"
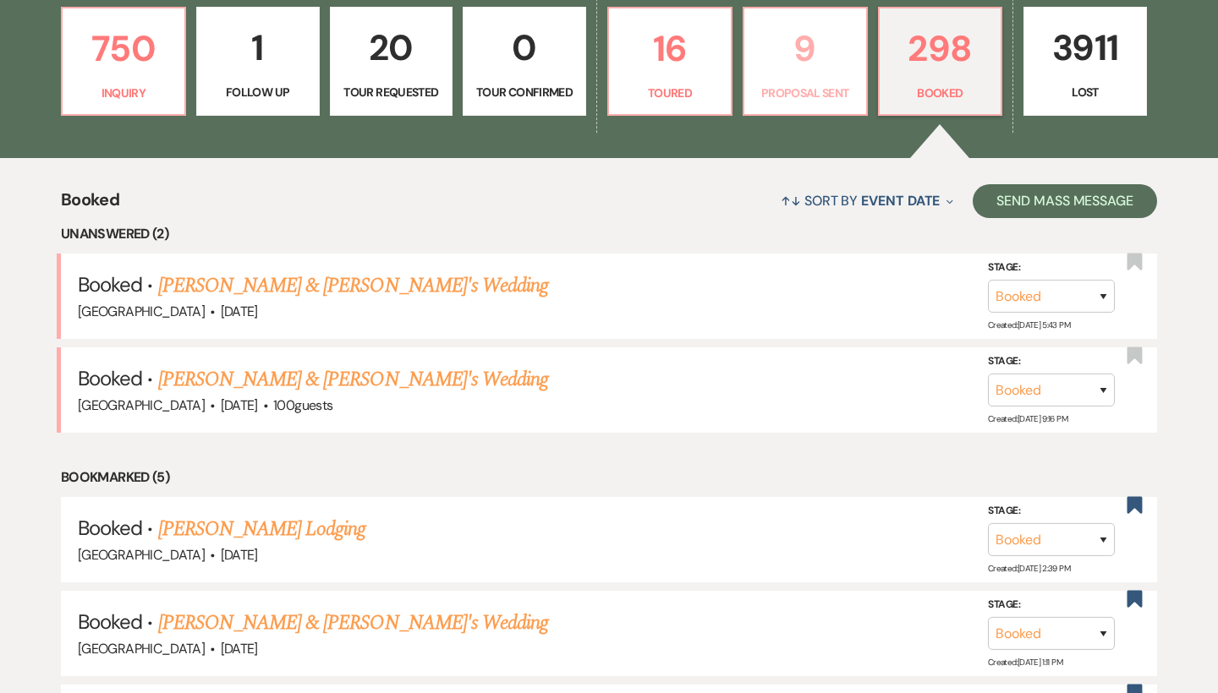
select select "6"
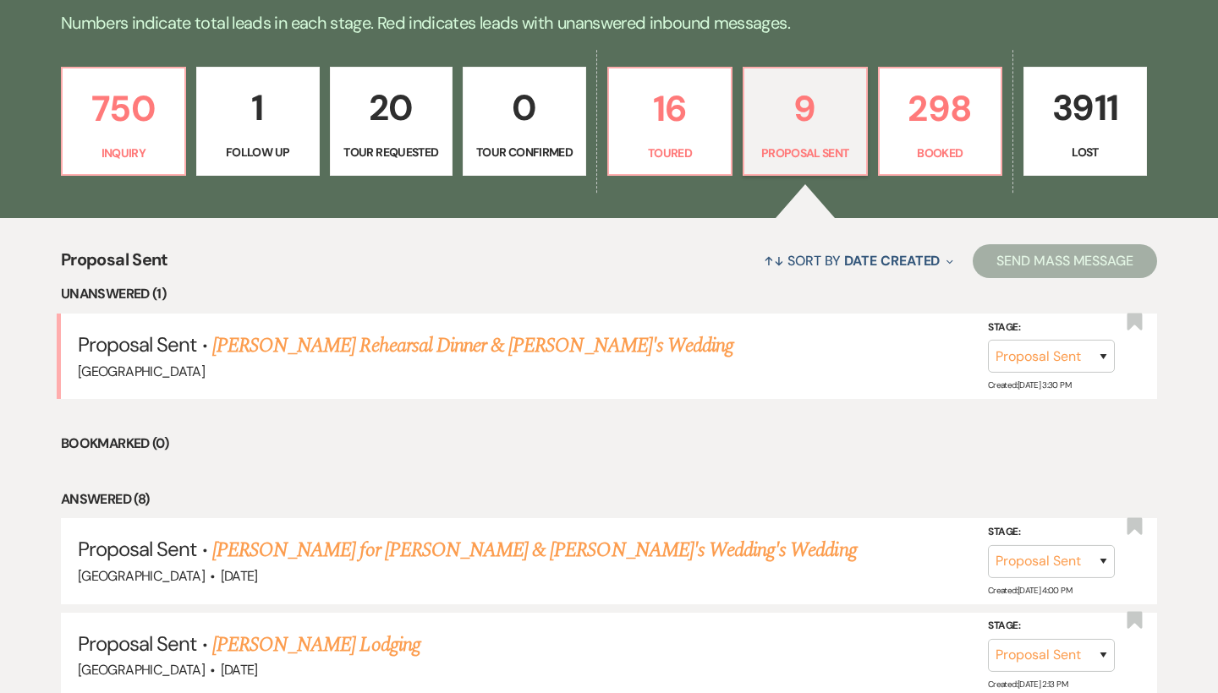
scroll to position [436, 0]
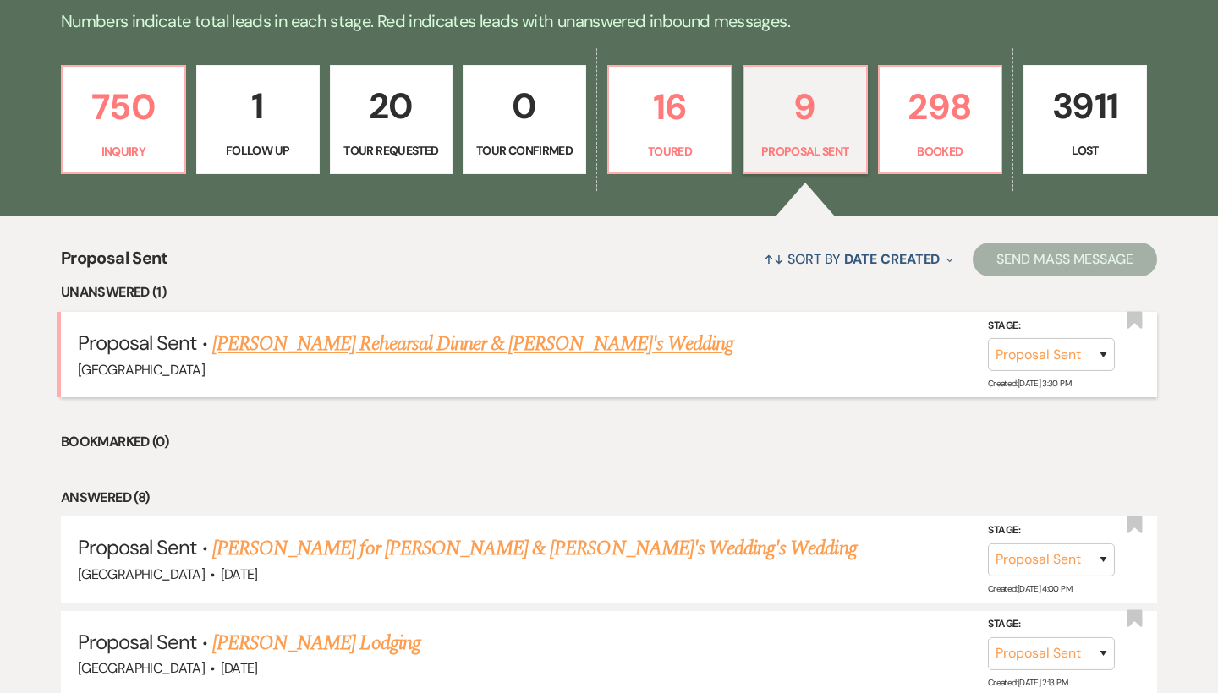
click at [400, 343] on link "[PERSON_NAME] Rehearsal Dinner & [PERSON_NAME]'s Wedding" at bounding box center [472, 344] width 521 height 30
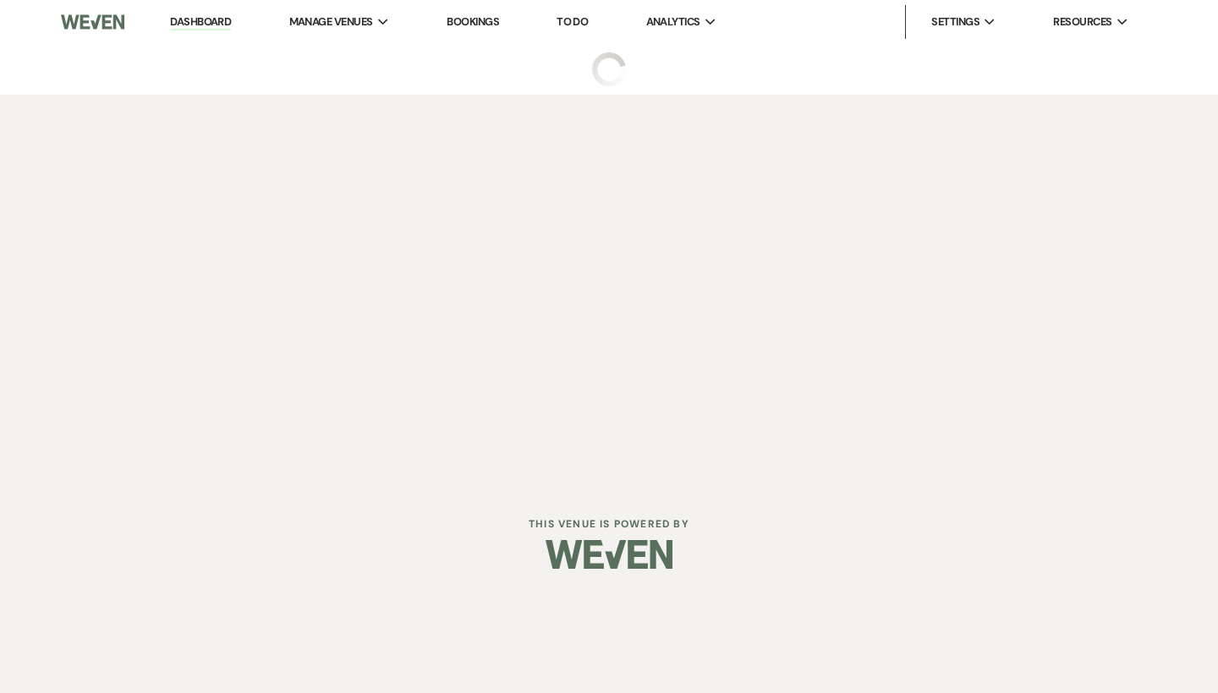
select select "6"
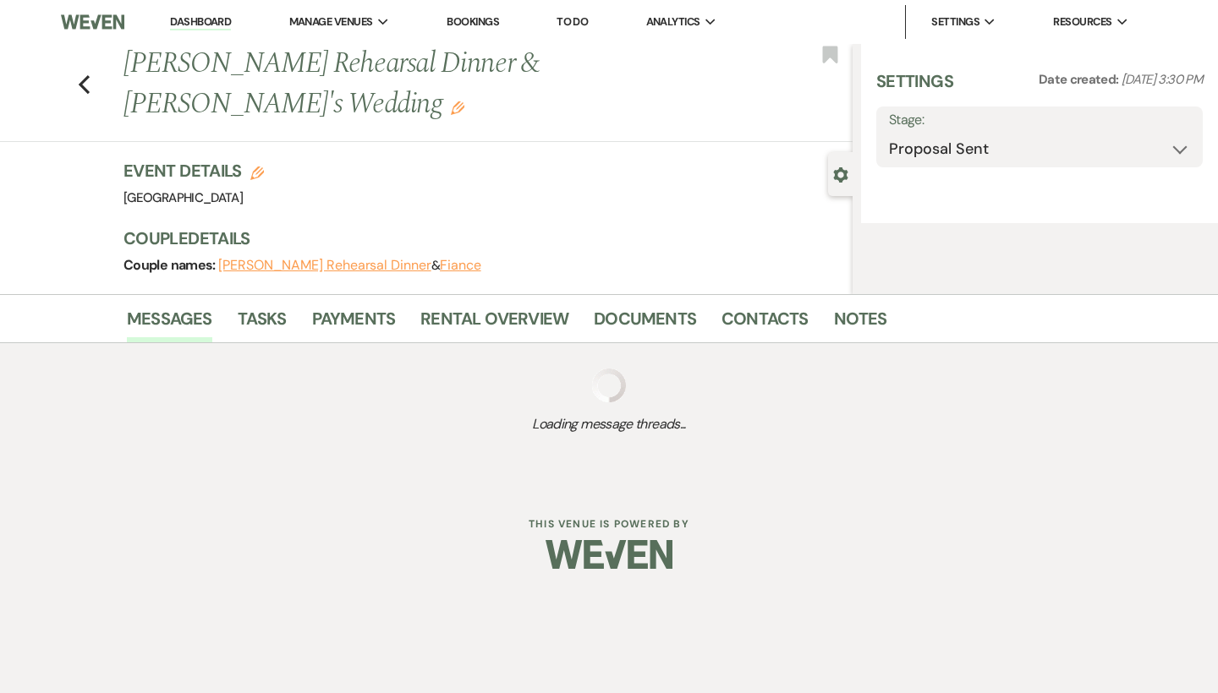
select select "6"
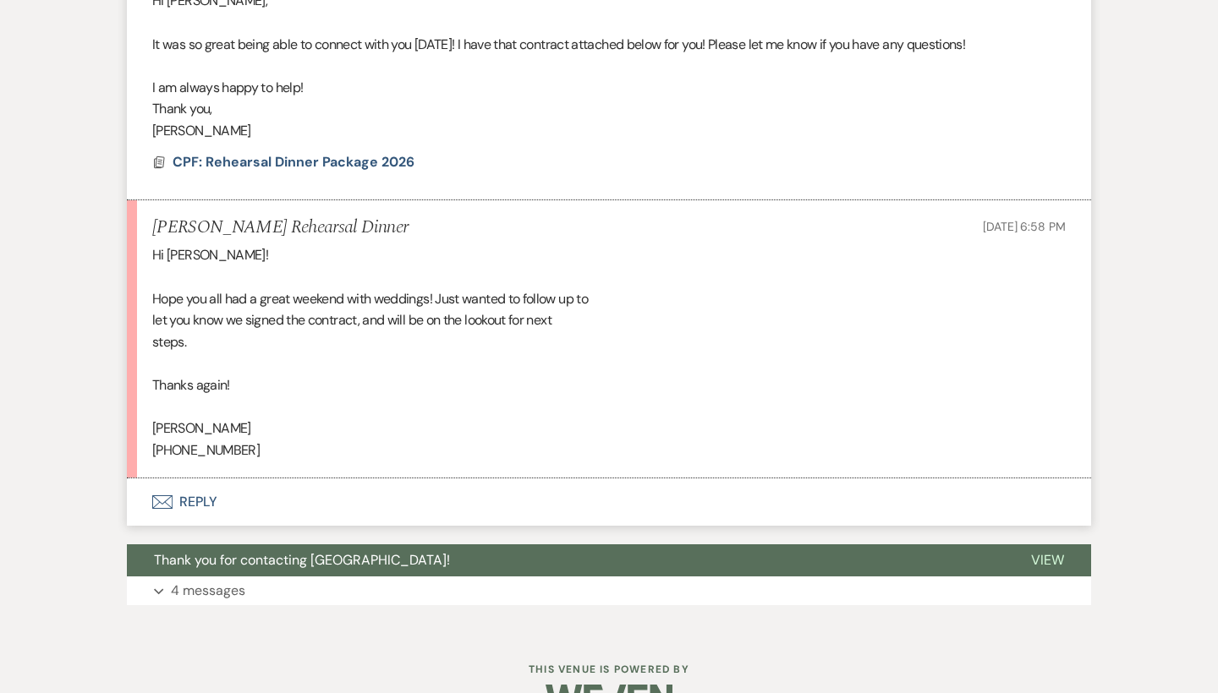
scroll to position [2716, 0]
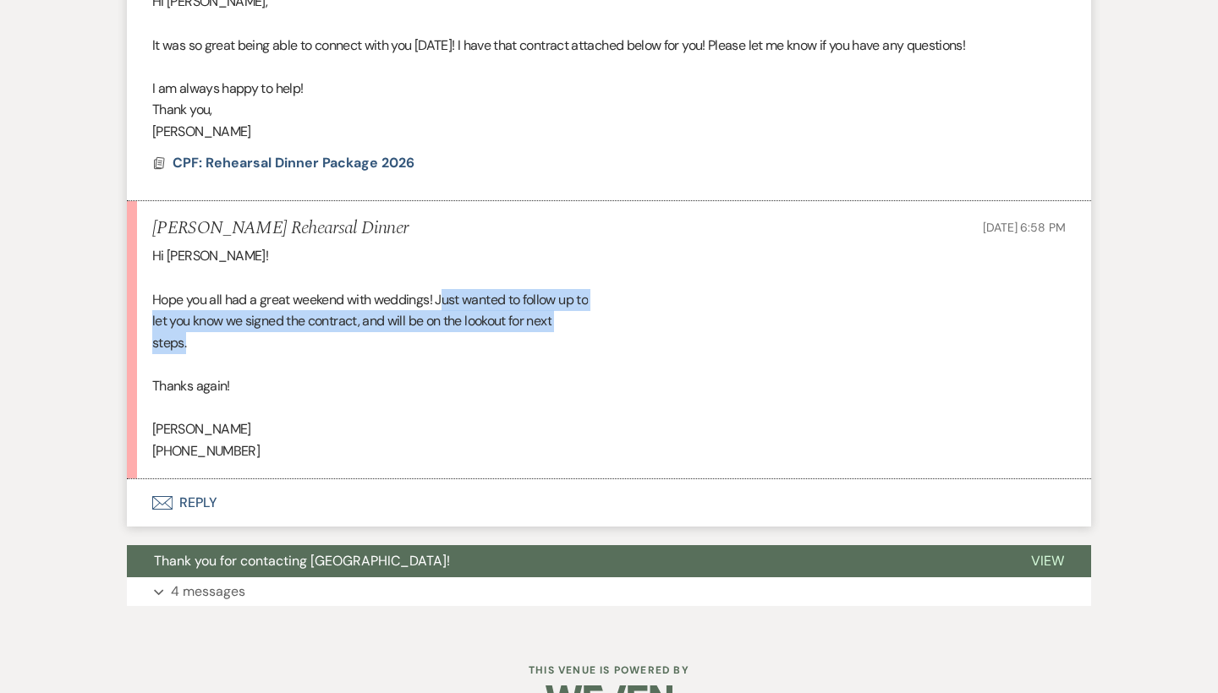
drag, startPoint x: 447, startPoint y: 252, endPoint x: 504, endPoint y: 304, distance: 77.8
click at [504, 304] on div "Hi Brooke! Hope you all had a great weekend with weddings! Just wanted to follo…" at bounding box center [608, 353] width 913 height 216
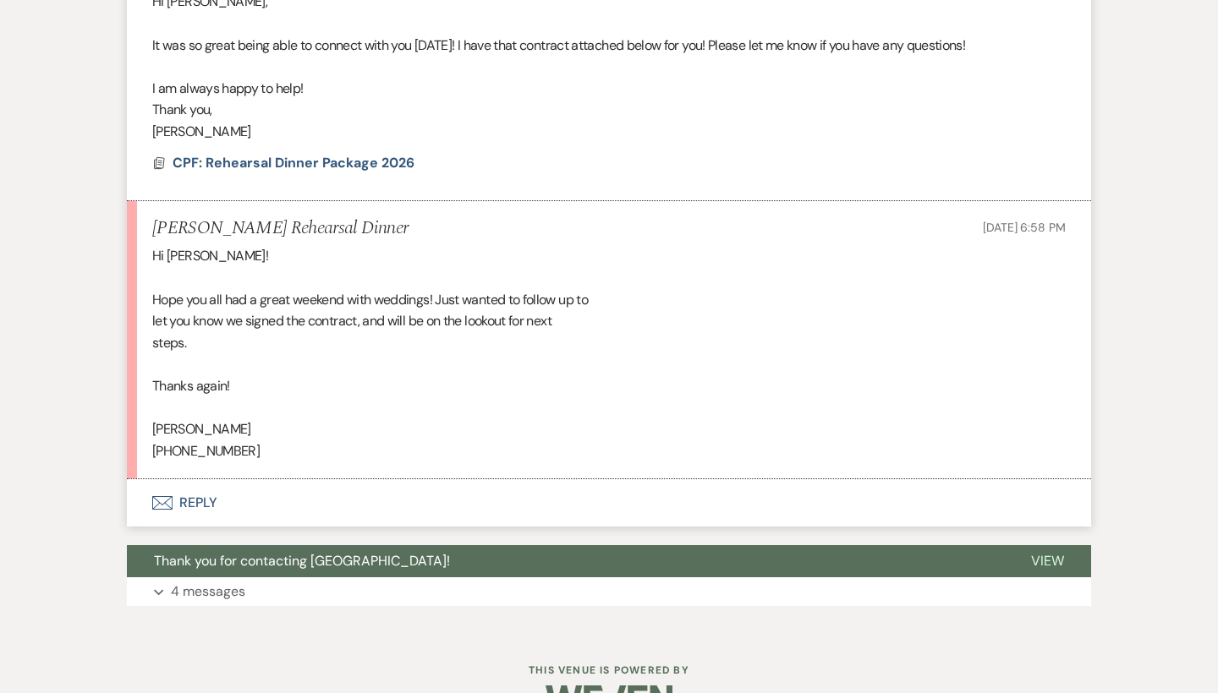
click at [450, 264] on div "Hi Brooke! Hope you all had a great weekend with weddings! Just wanted to follo…" at bounding box center [608, 353] width 913 height 216
drag, startPoint x: 248, startPoint y: 346, endPoint x: 151, endPoint y: 341, distance: 97.4
click at [151, 341] on li "Aubrey Andrews Rehearsal Dinner Sep 16, 2025, 6:58 PM Hi Brooke! Hope you all h…" at bounding box center [609, 340] width 964 height 279
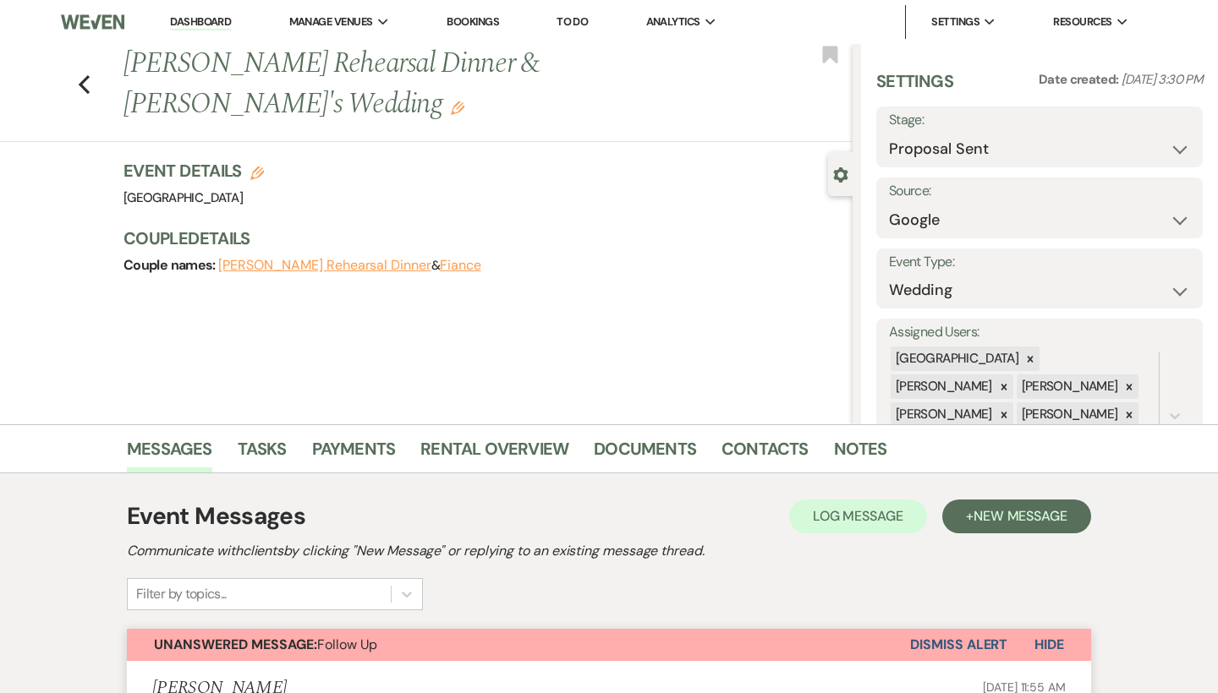
scroll to position [0, 0]
click at [89, 85] on icon "Previous" at bounding box center [84, 84] width 13 height 20
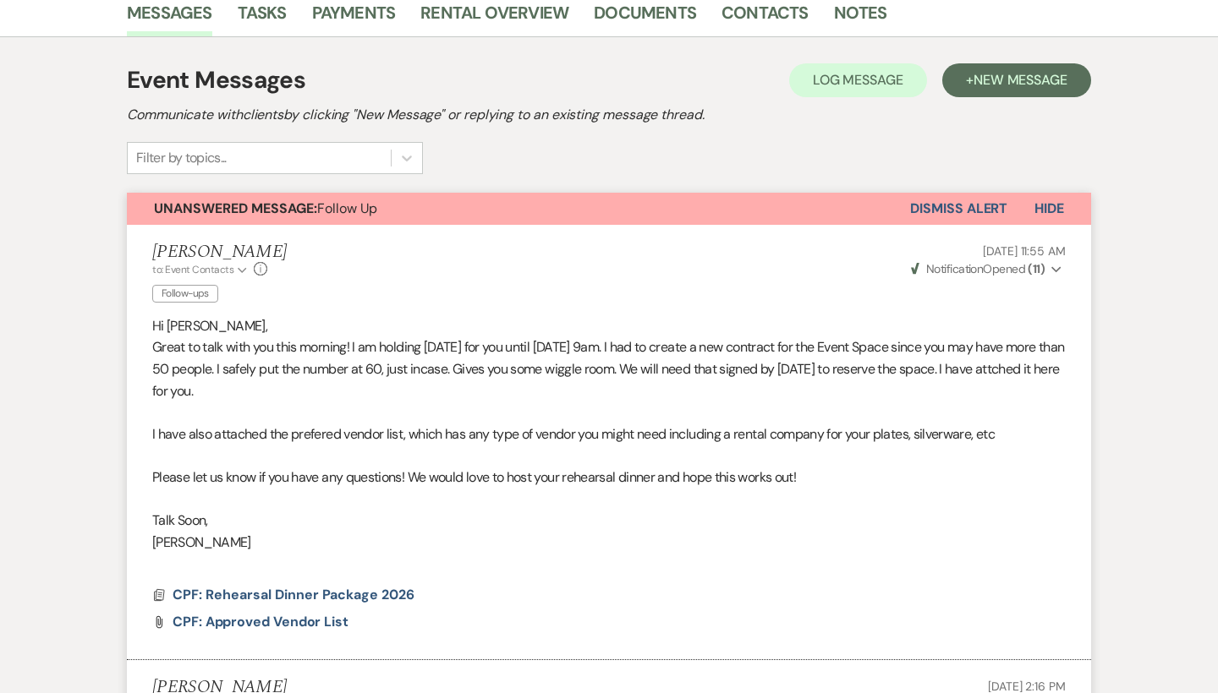
select select "6"
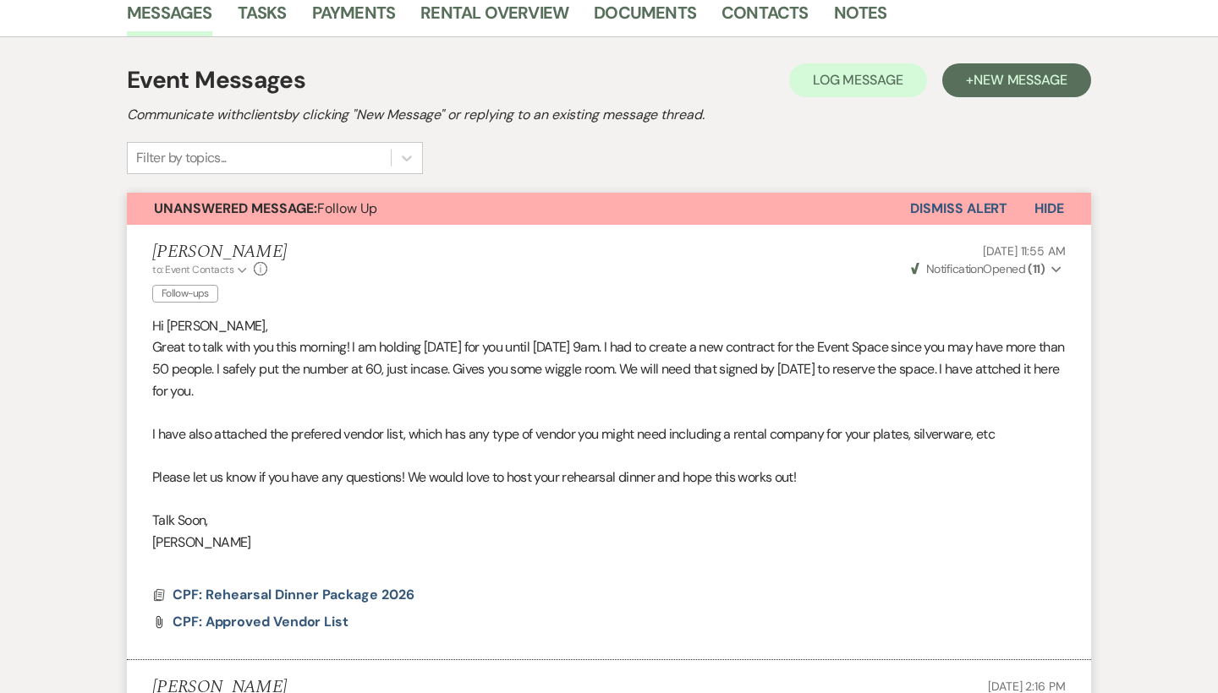
select select "6"
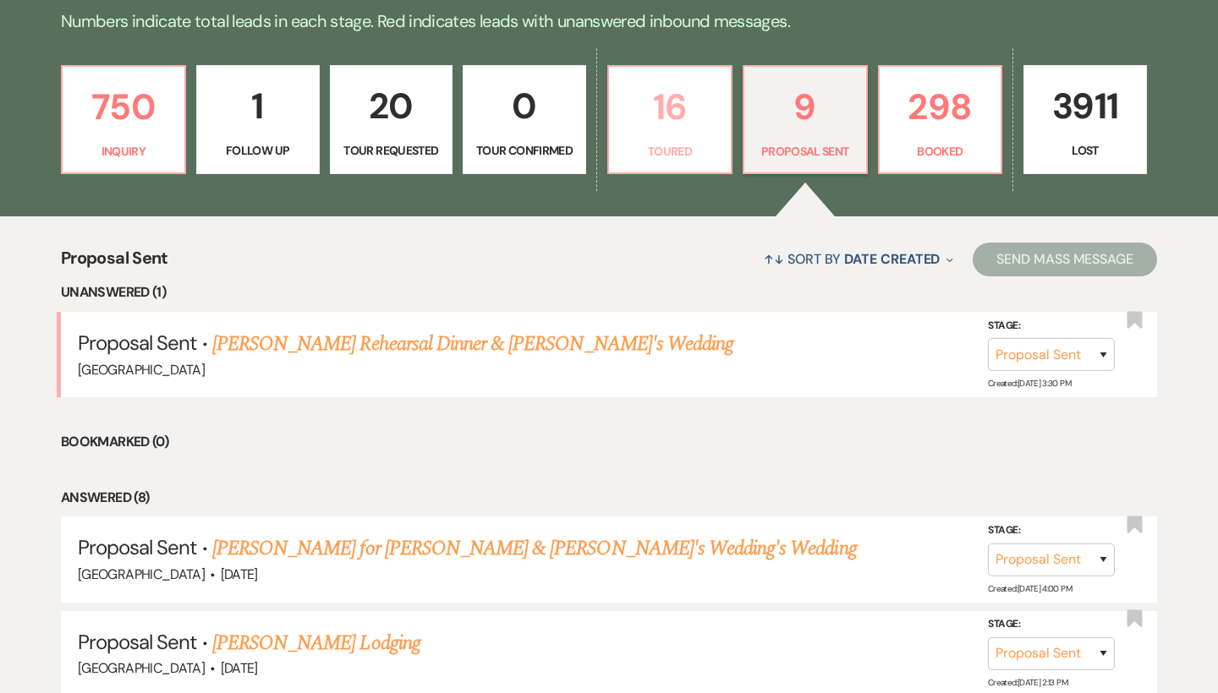
click at [686, 140] on link "16 Toured" at bounding box center [669, 120] width 125 height 110
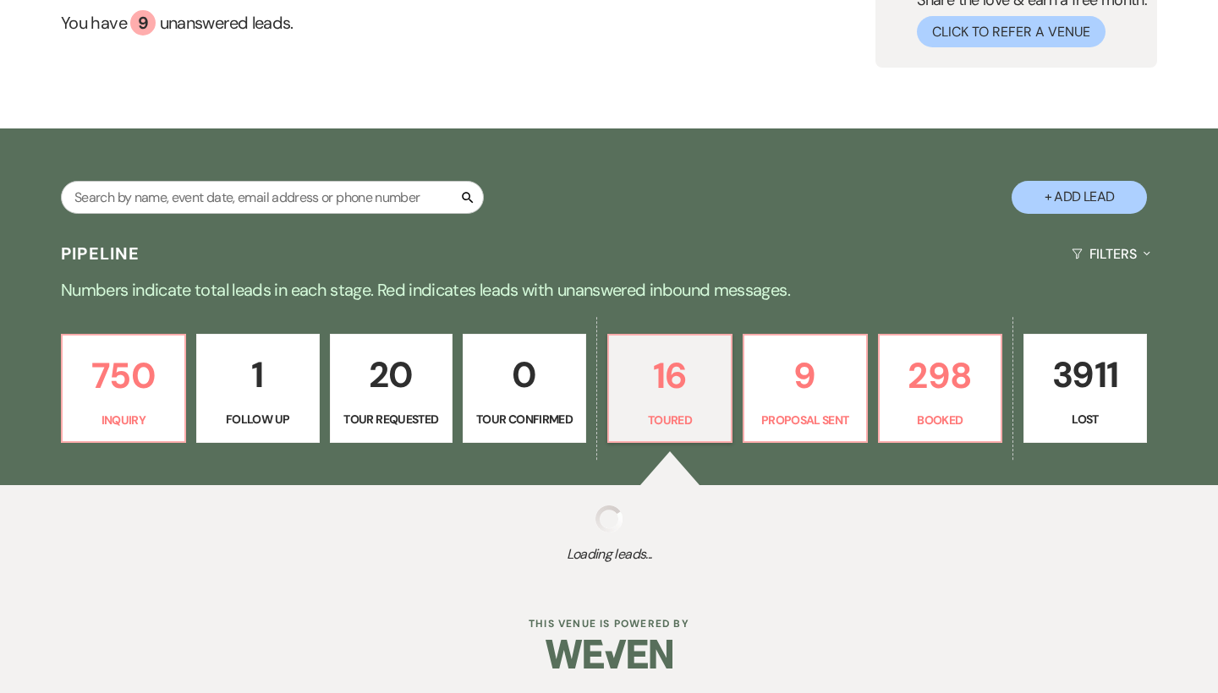
select select "5"
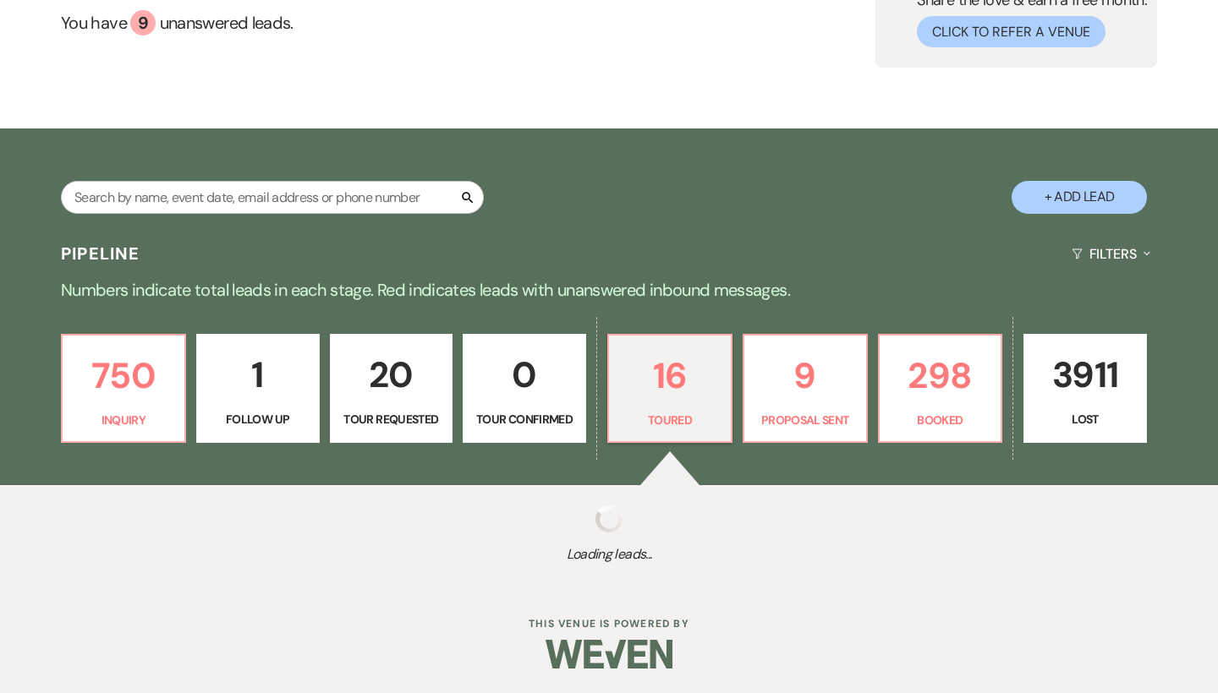
select select "5"
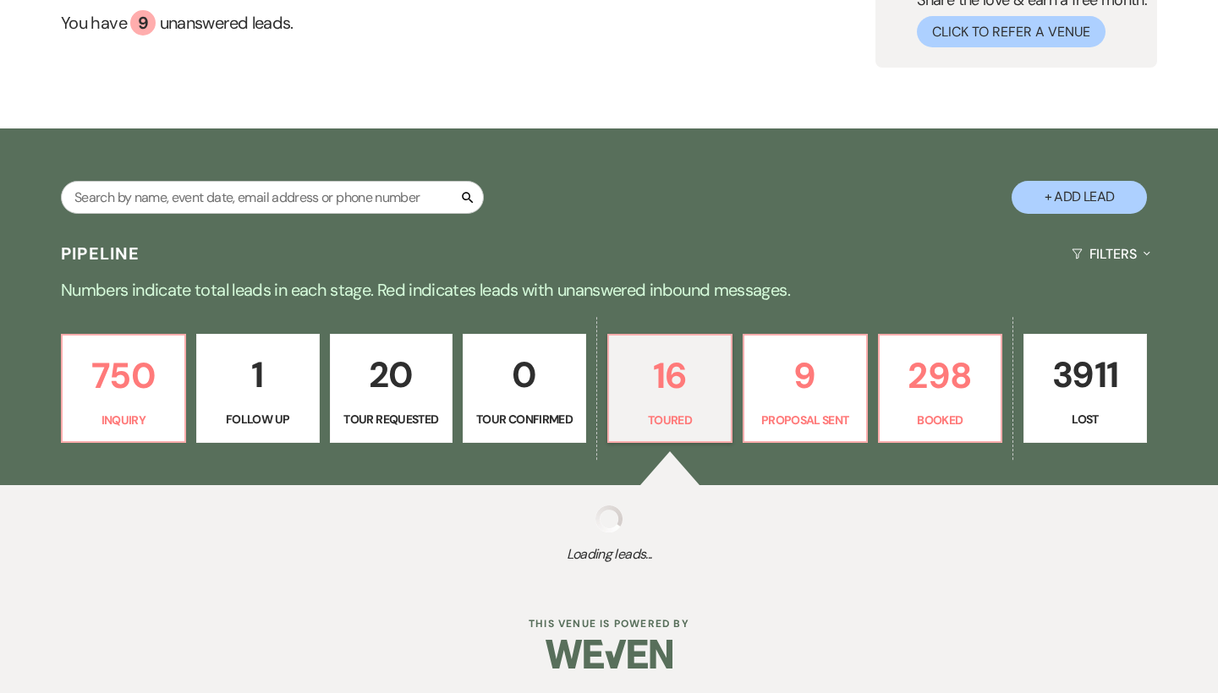
select select "5"
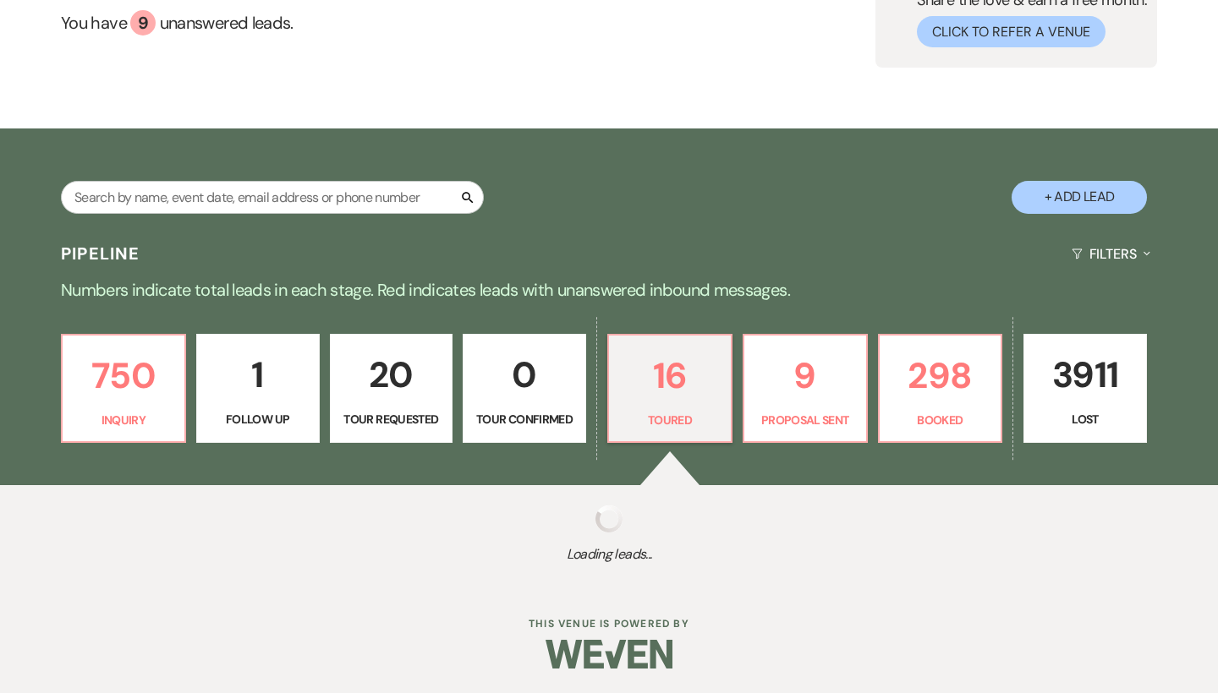
select select "5"
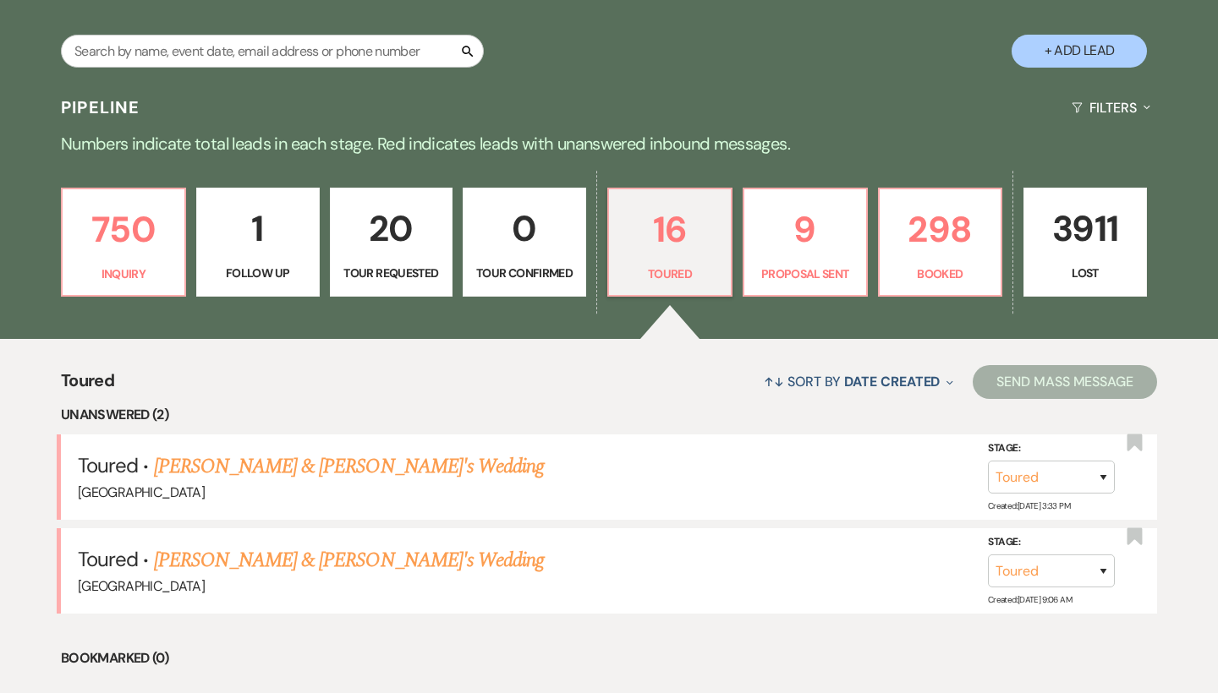
scroll to position [327, 0]
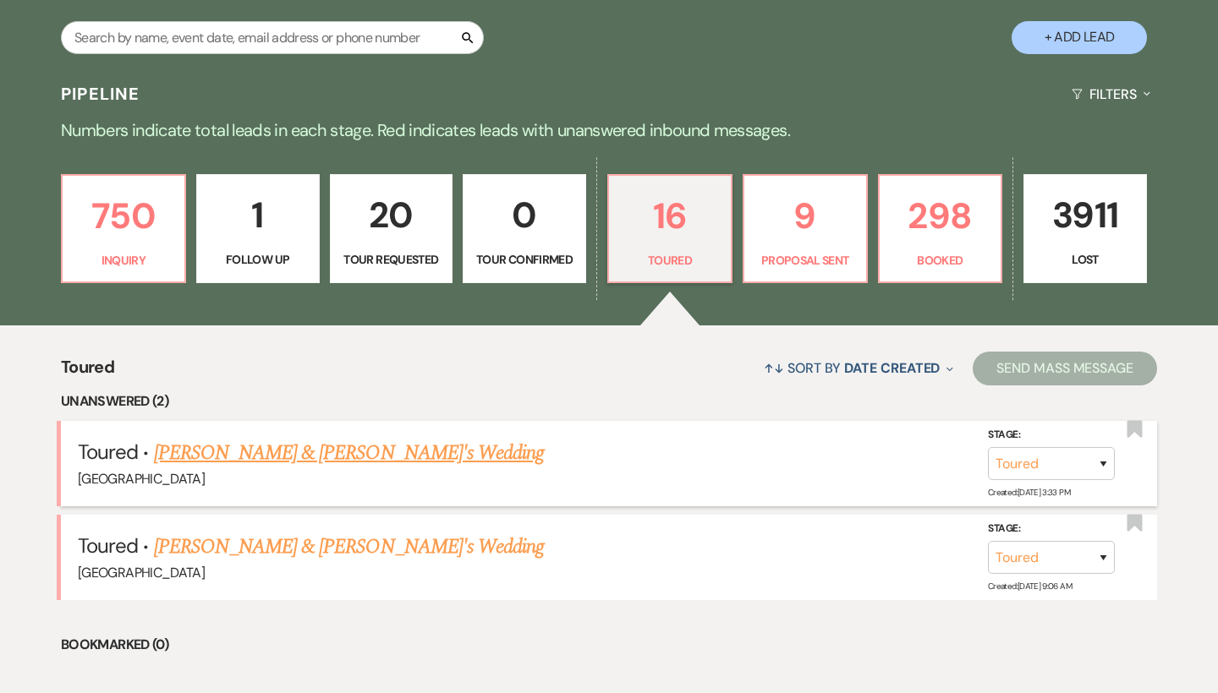
click at [394, 450] on link "[PERSON_NAME] & [PERSON_NAME]'s Wedding" at bounding box center [349, 453] width 391 height 30
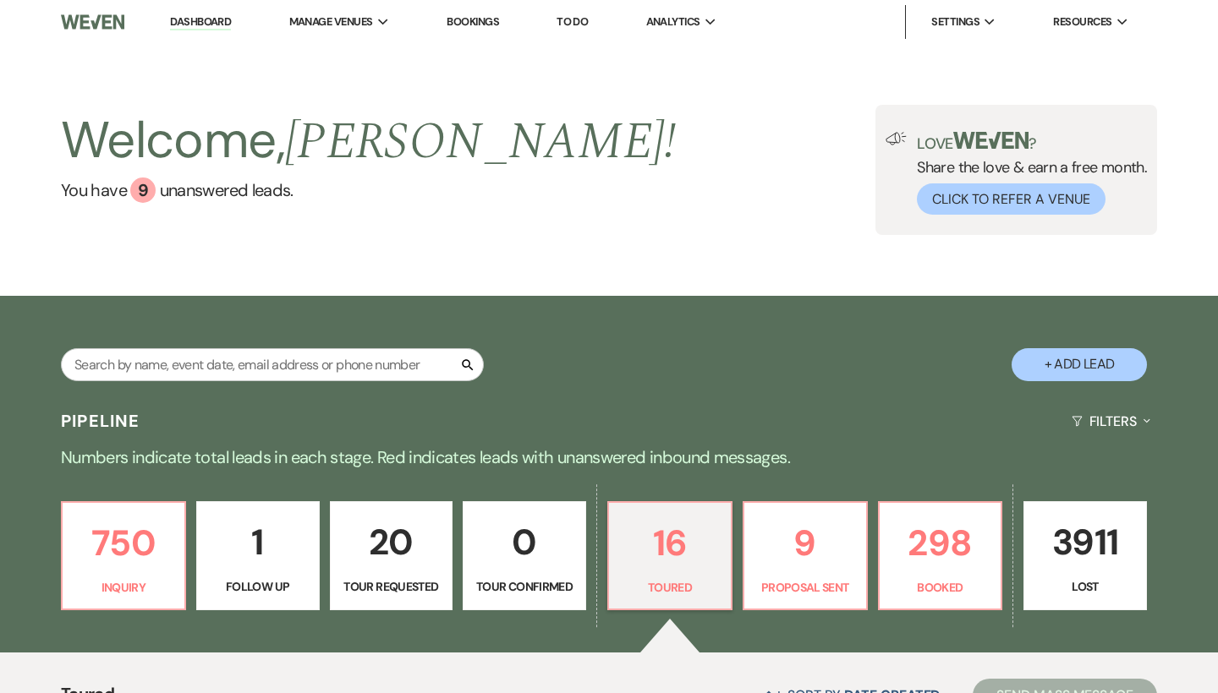
select select "5"
select select "6"
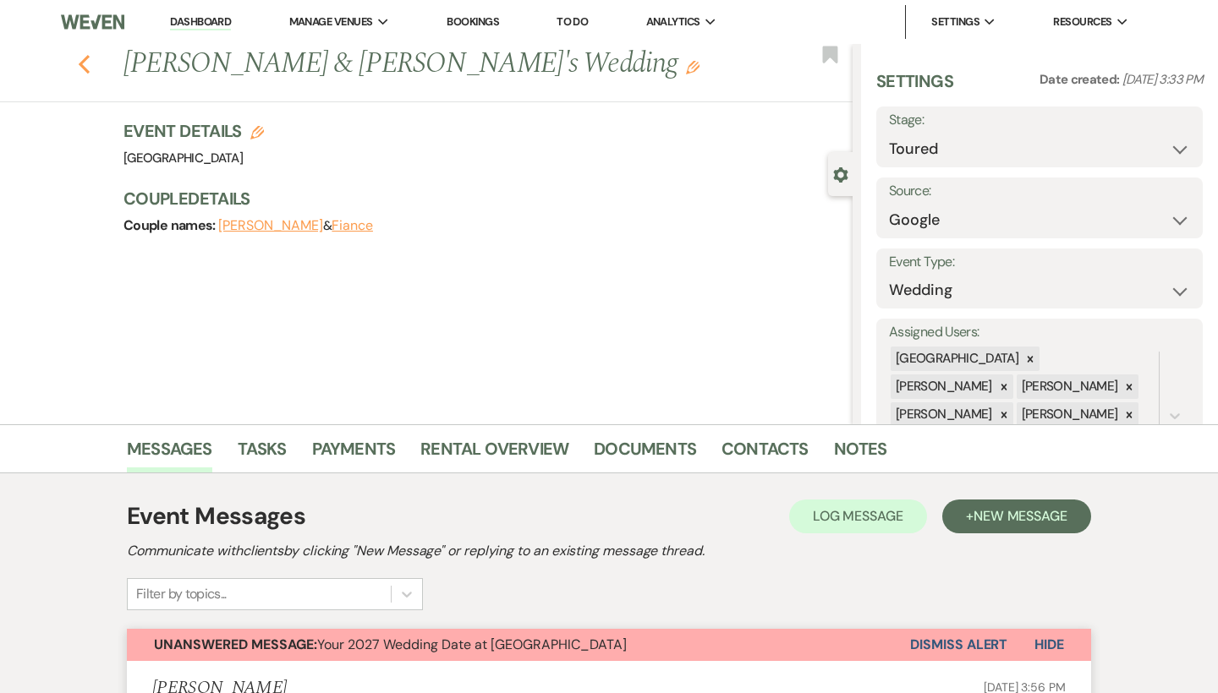
click at [80, 65] on use "button" at bounding box center [84, 64] width 11 height 19
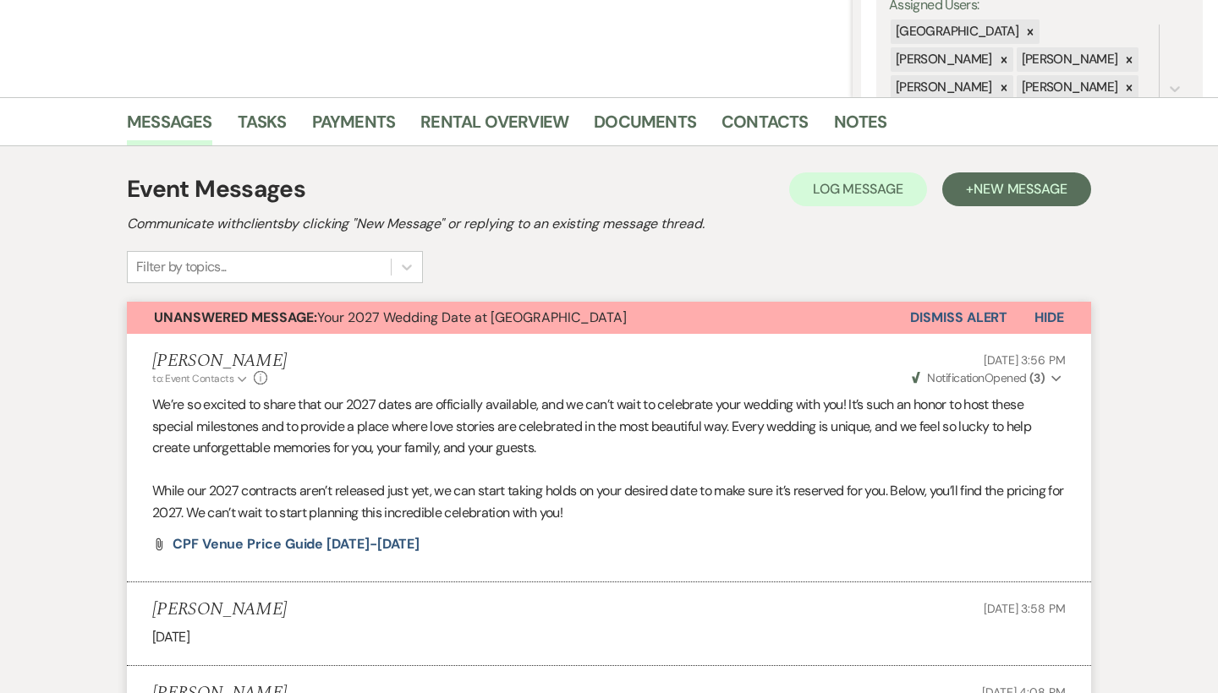
select select "5"
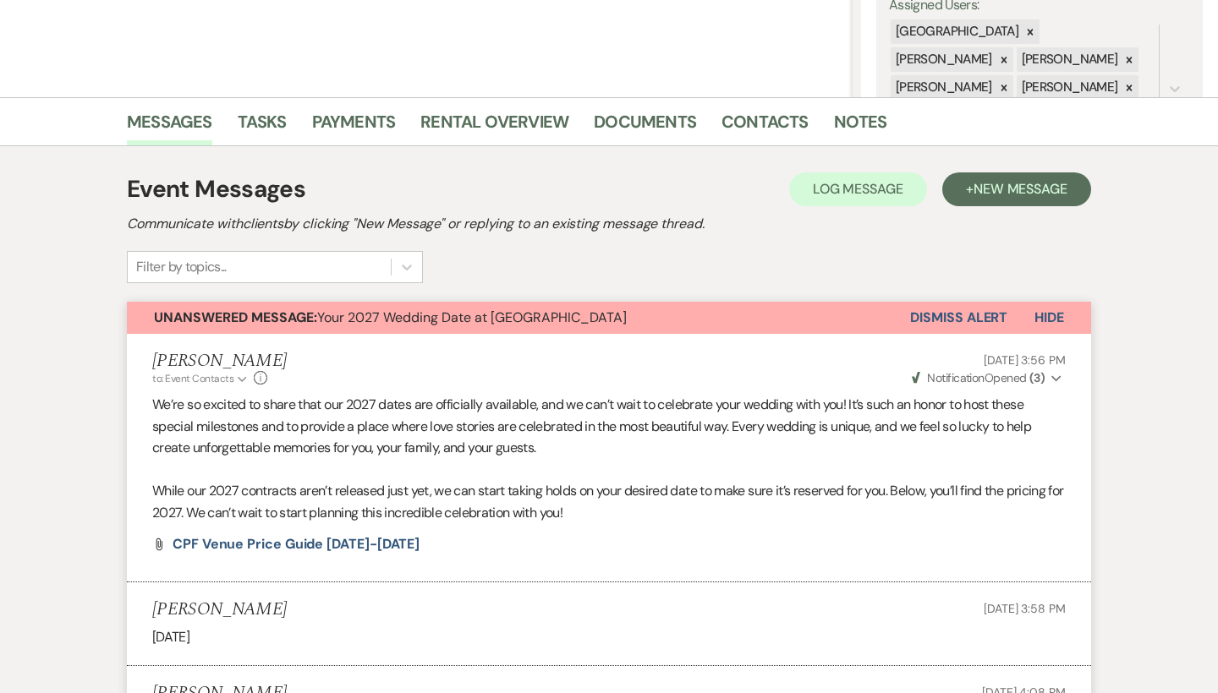
select select "5"
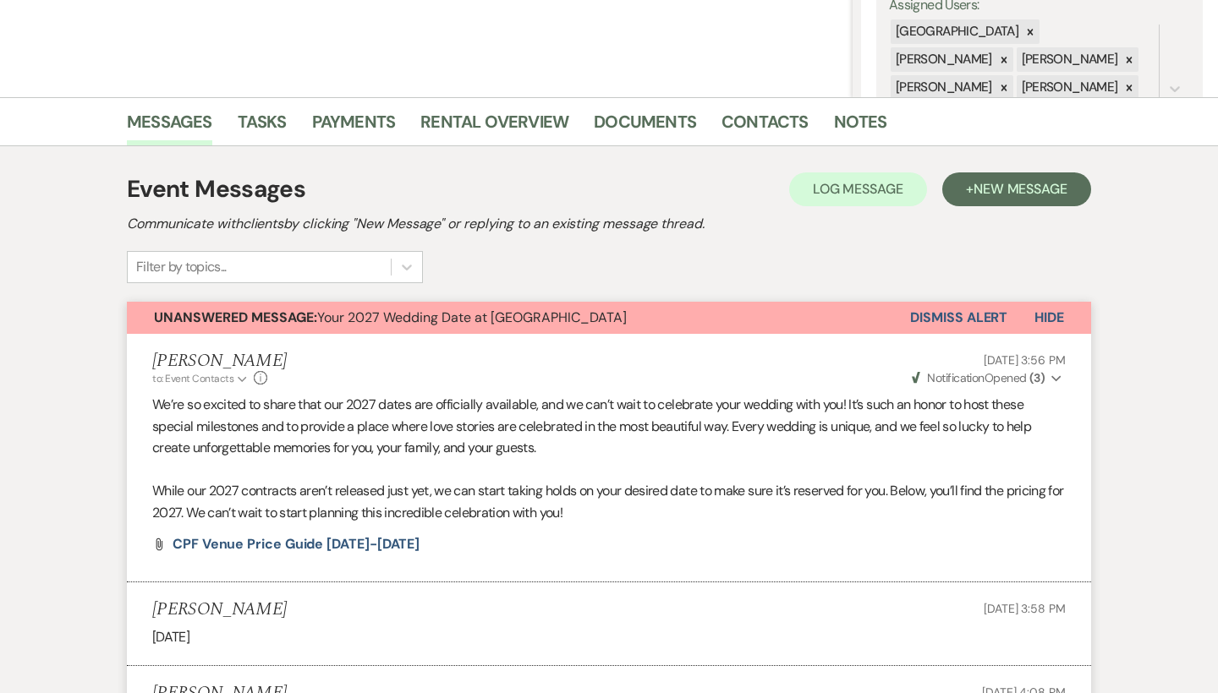
select select "5"
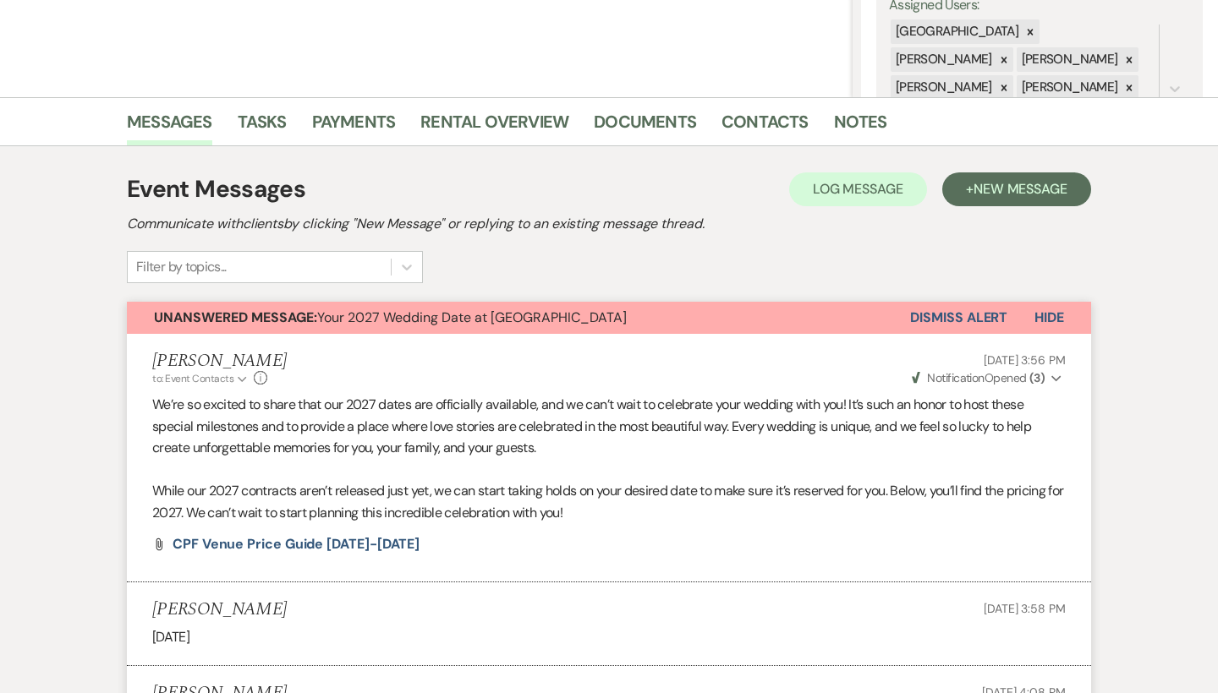
select select "5"
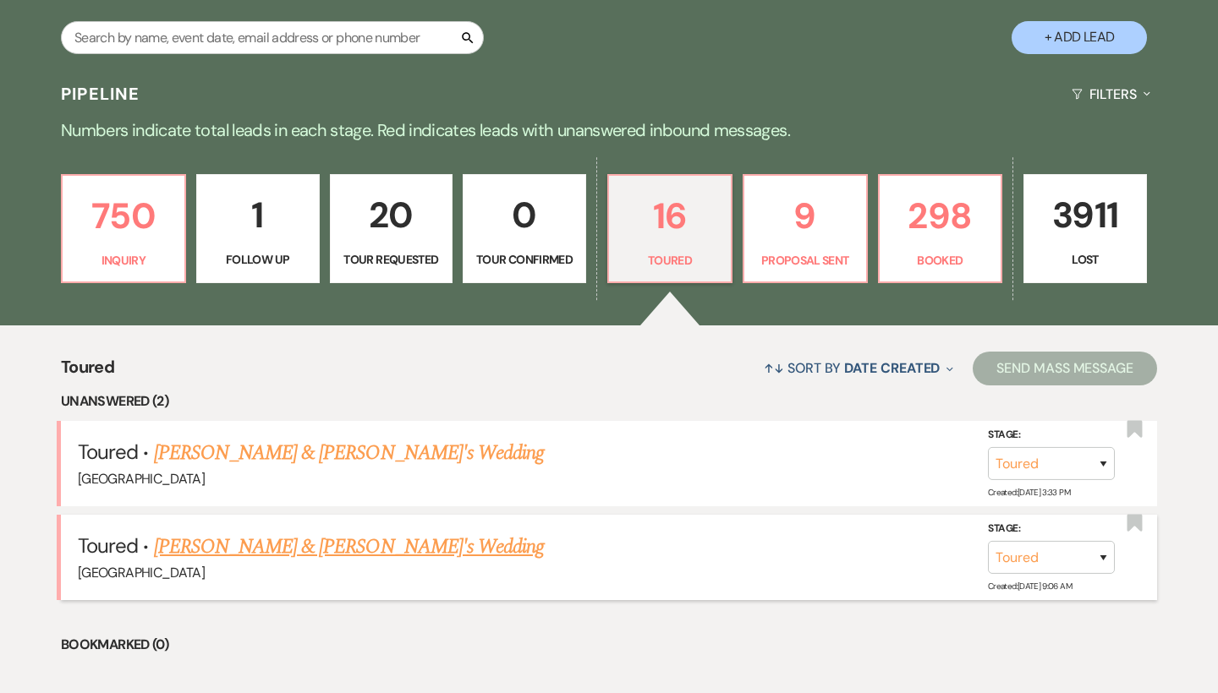
click at [333, 542] on link "[PERSON_NAME] & [PERSON_NAME]'s Wedding" at bounding box center [349, 547] width 391 height 30
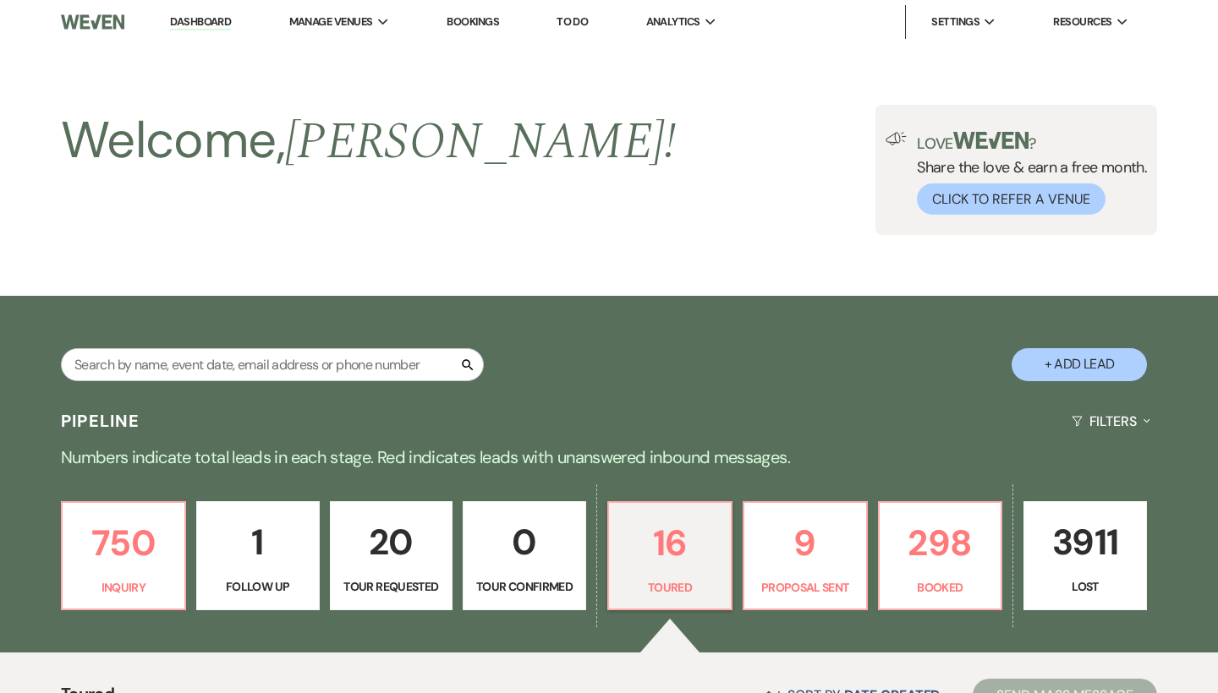
select select "5"
select select "6"
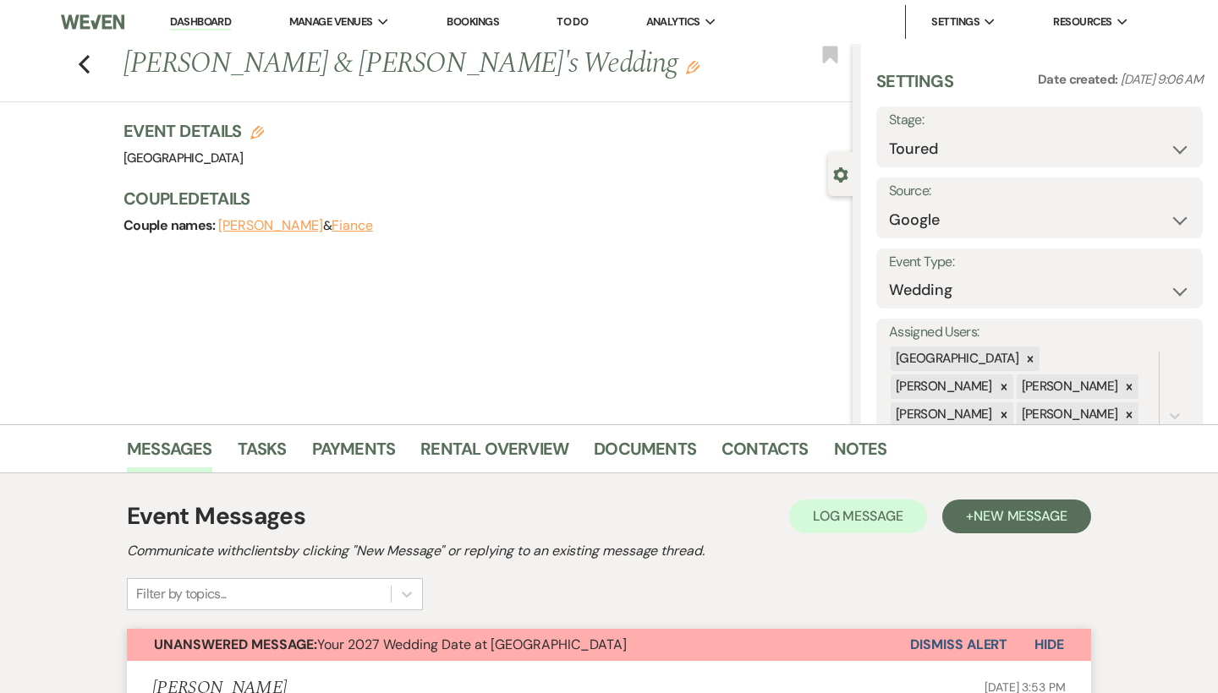
click at [74, 74] on div "Previous Olivia Speight & Fiance's Wedding Edit Bookmark" at bounding box center [422, 73] width 861 height 58
click at [76, 64] on div "Previous Olivia Speight & Fiance's Wedding Edit Bookmark" at bounding box center [422, 73] width 861 height 58
click at [85, 64] on icon "Previous" at bounding box center [84, 64] width 13 height 20
select select "5"
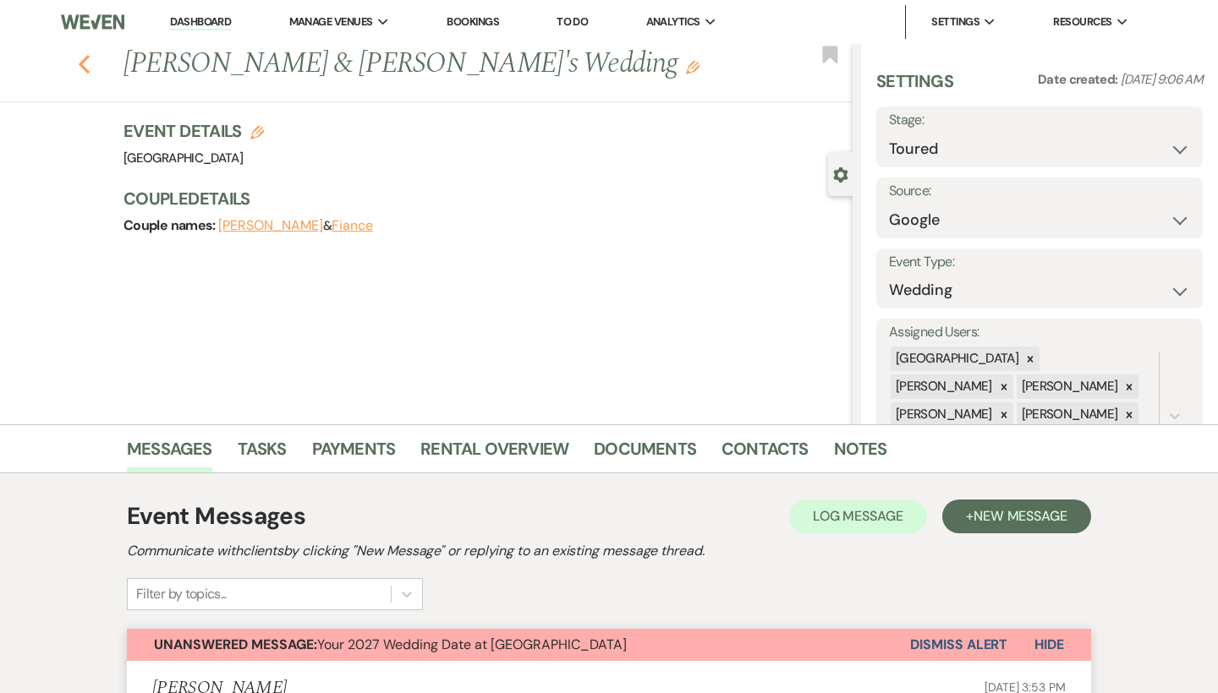
select select "5"
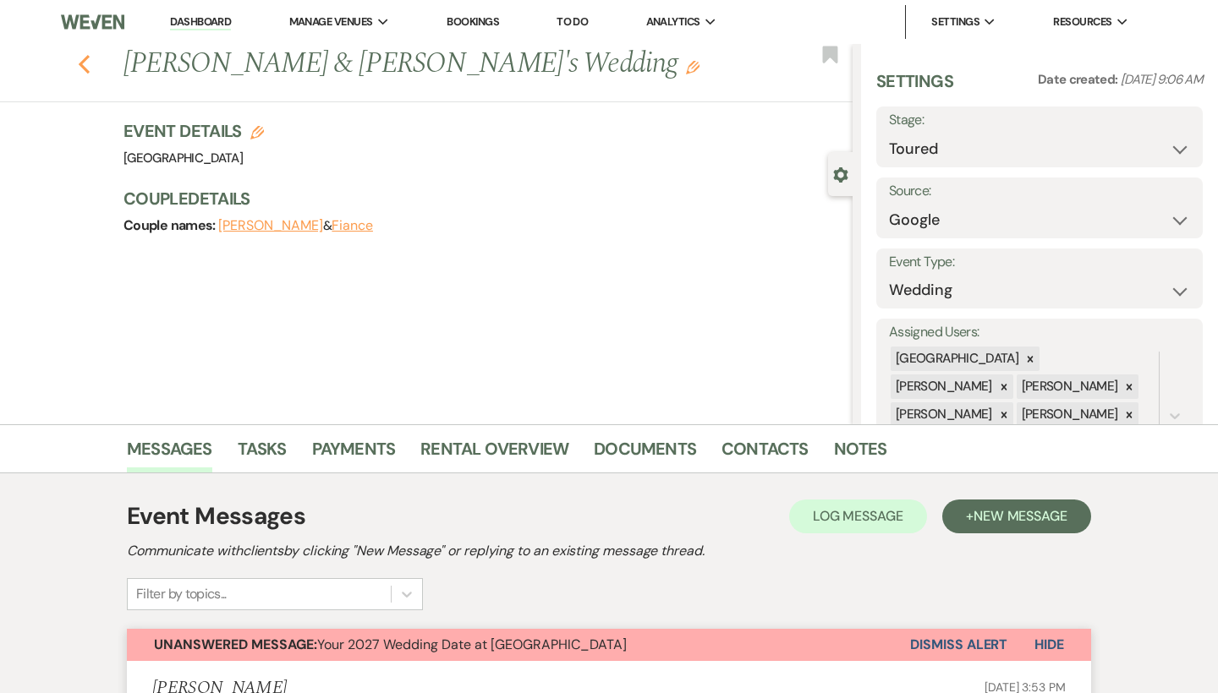
select select "5"
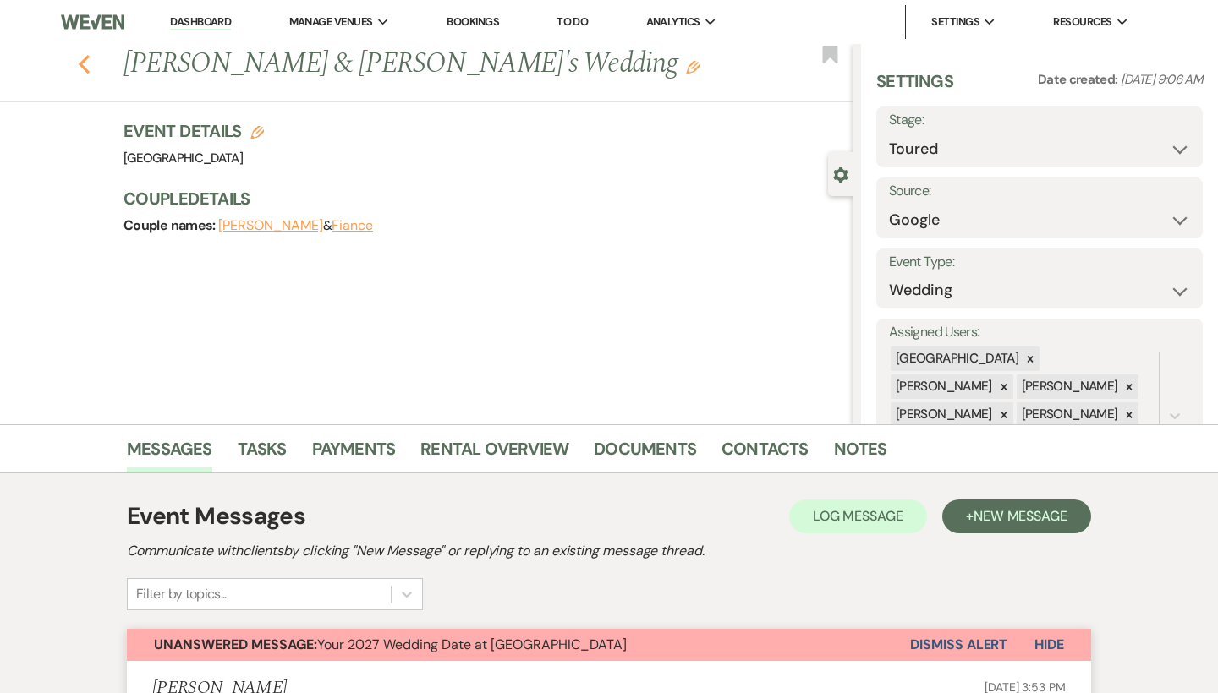
select select "5"
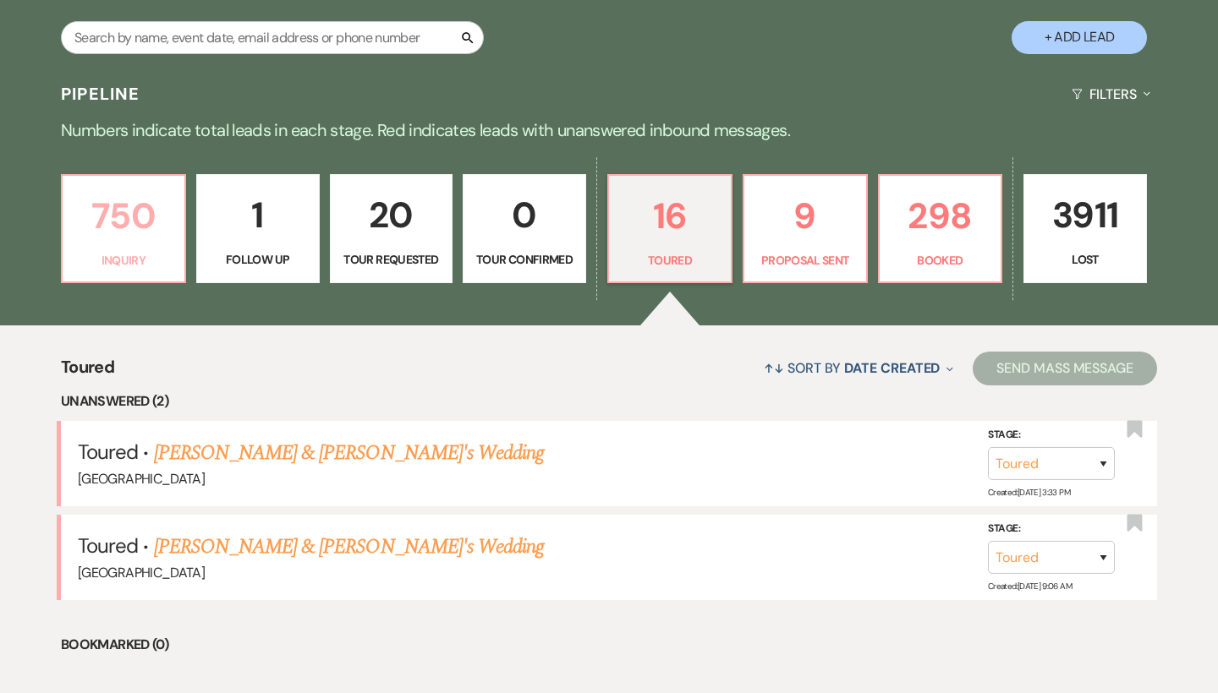
click at [150, 249] on link "750 Inquiry" at bounding box center [123, 229] width 125 height 110
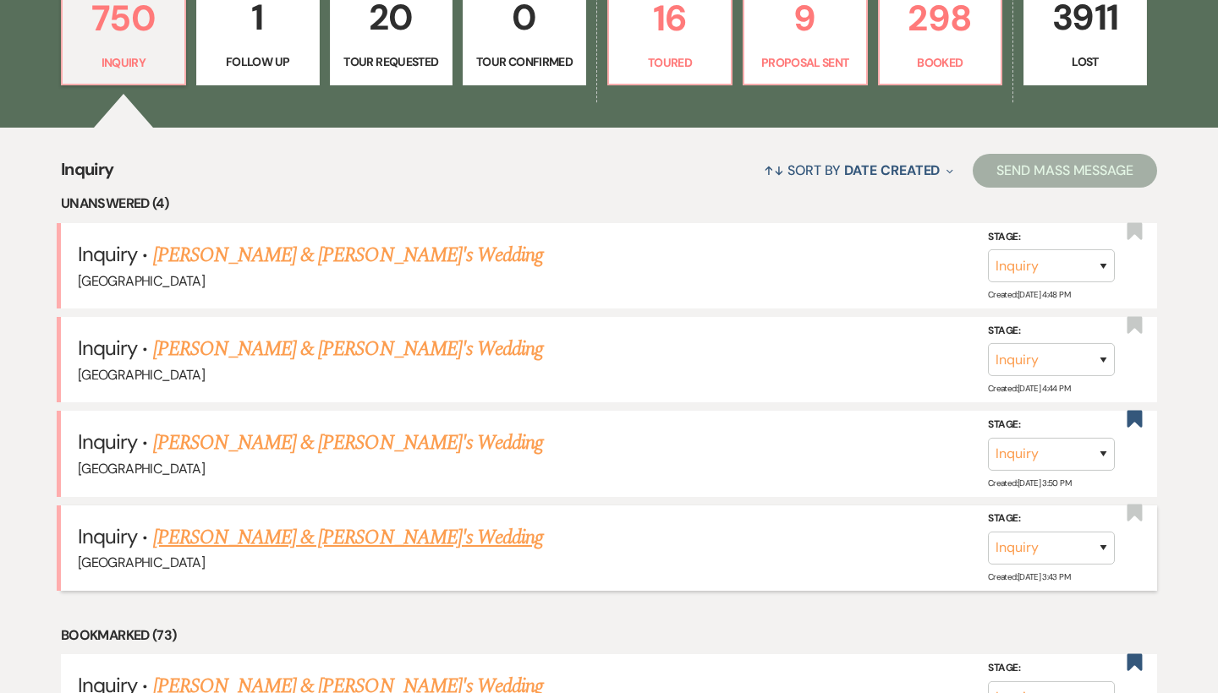
click at [303, 531] on link "[PERSON_NAME] & [PERSON_NAME]'s Wedding" at bounding box center [348, 538] width 391 height 30
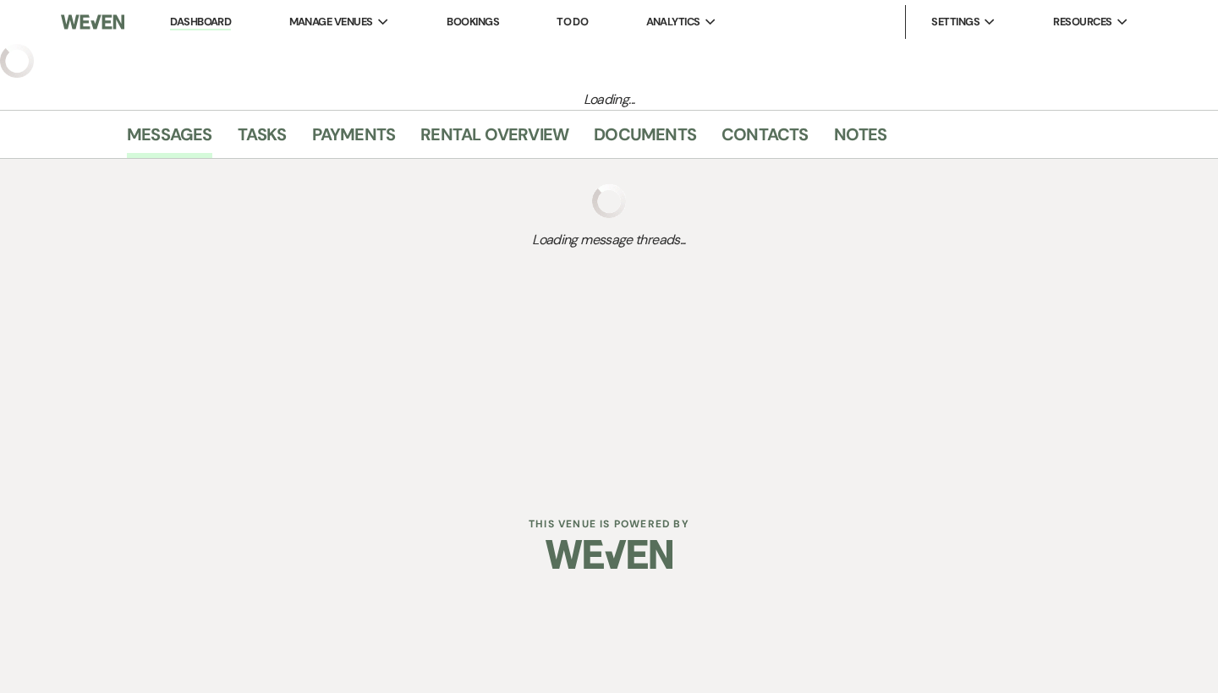
select select "4"
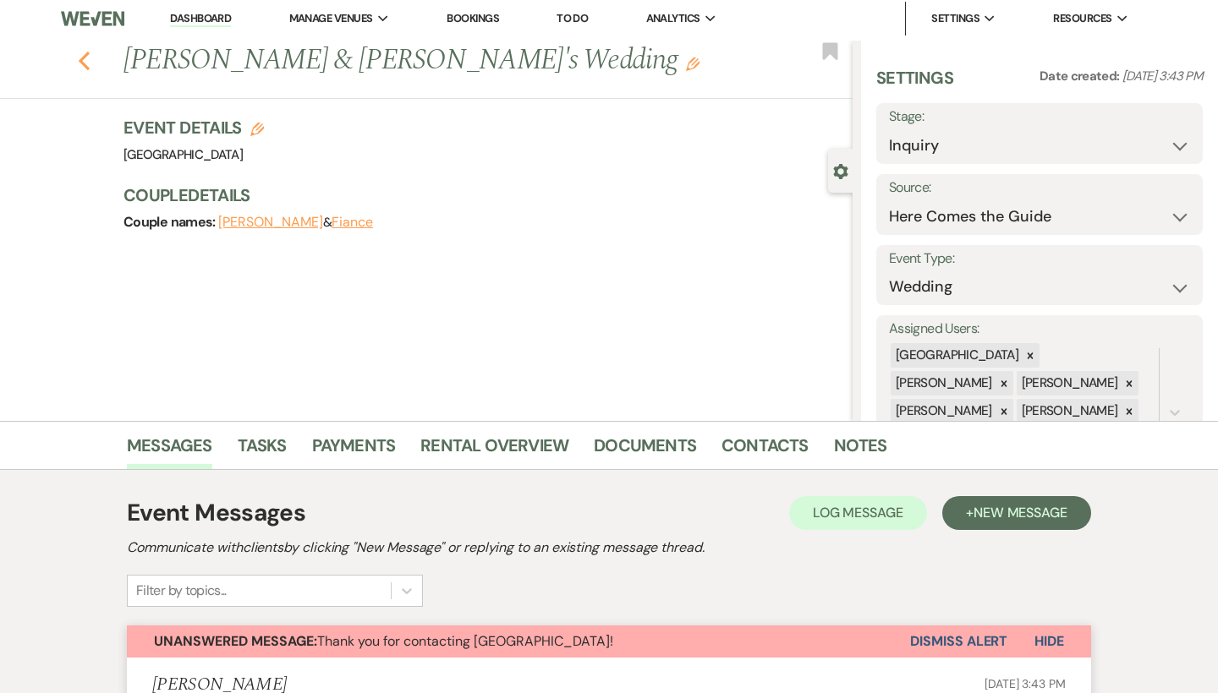
click at [83, 58] on use "button" at bounding box center [84, 61] width 11 height 19
